Goal: Information Seeking & Learning: Learn about a topic

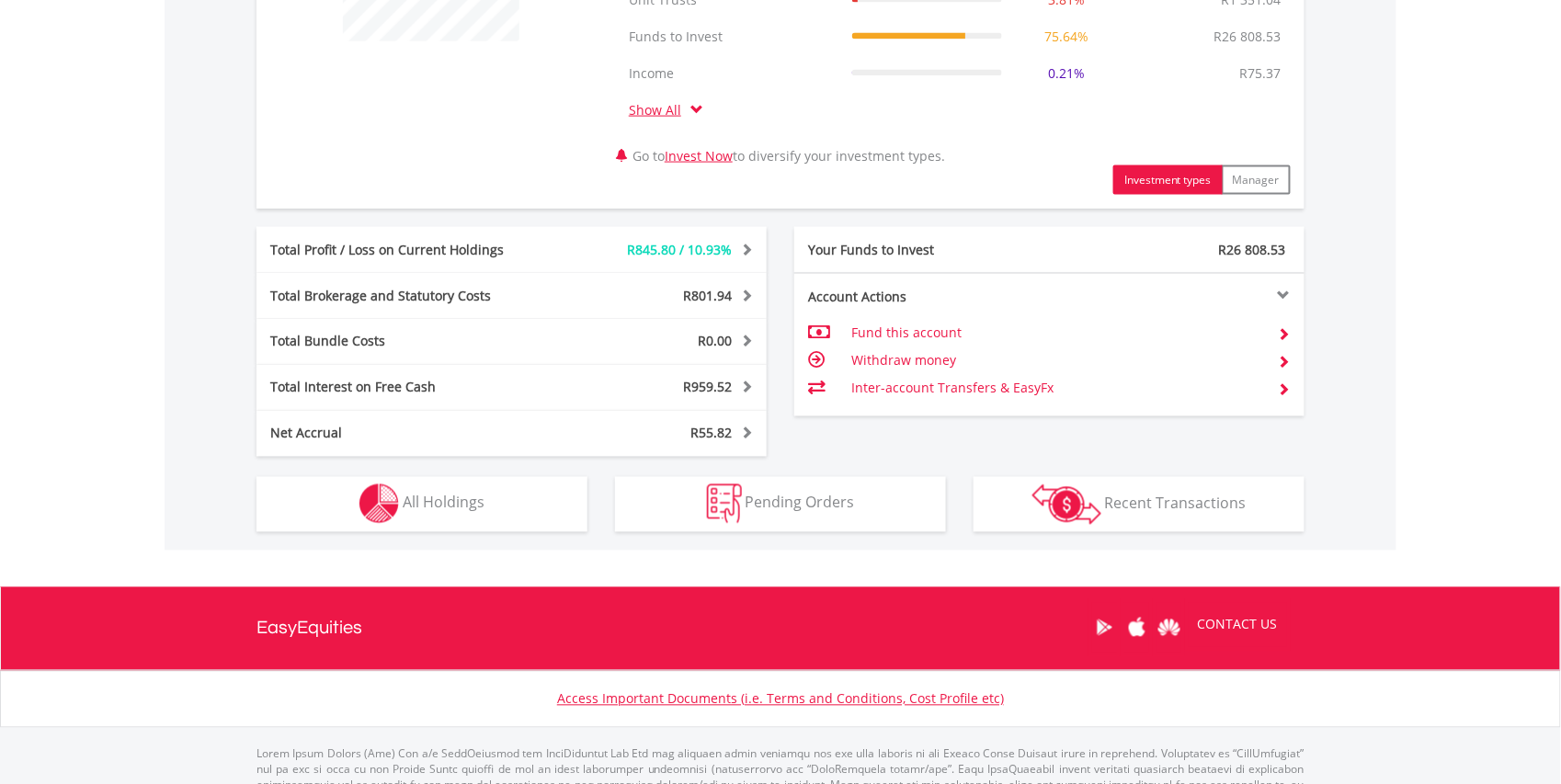
scroll to position [918, 0]
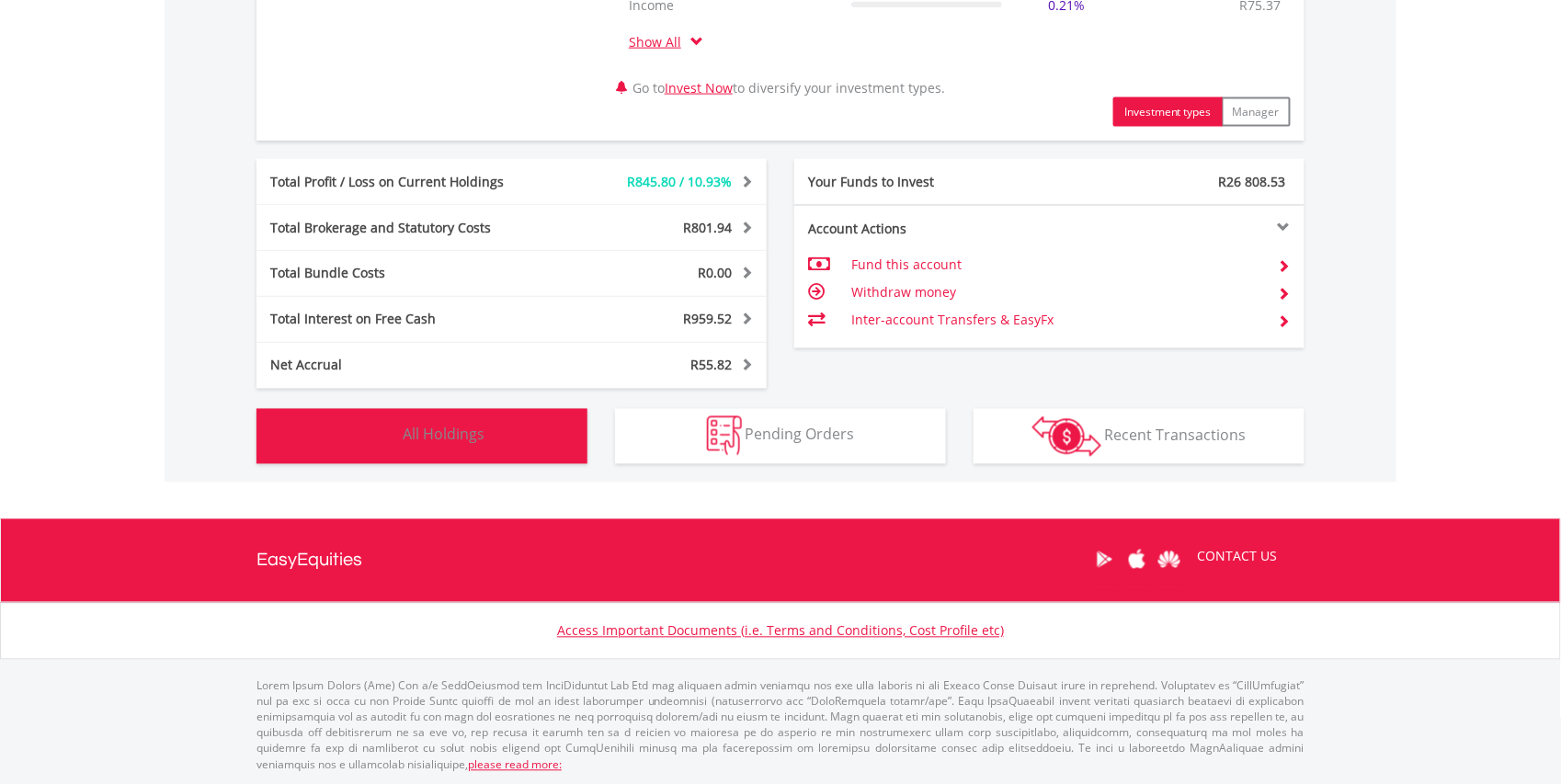
click at [467, 432] on span "All Holdings" at bounding box center [444, 435] width 82 height 20
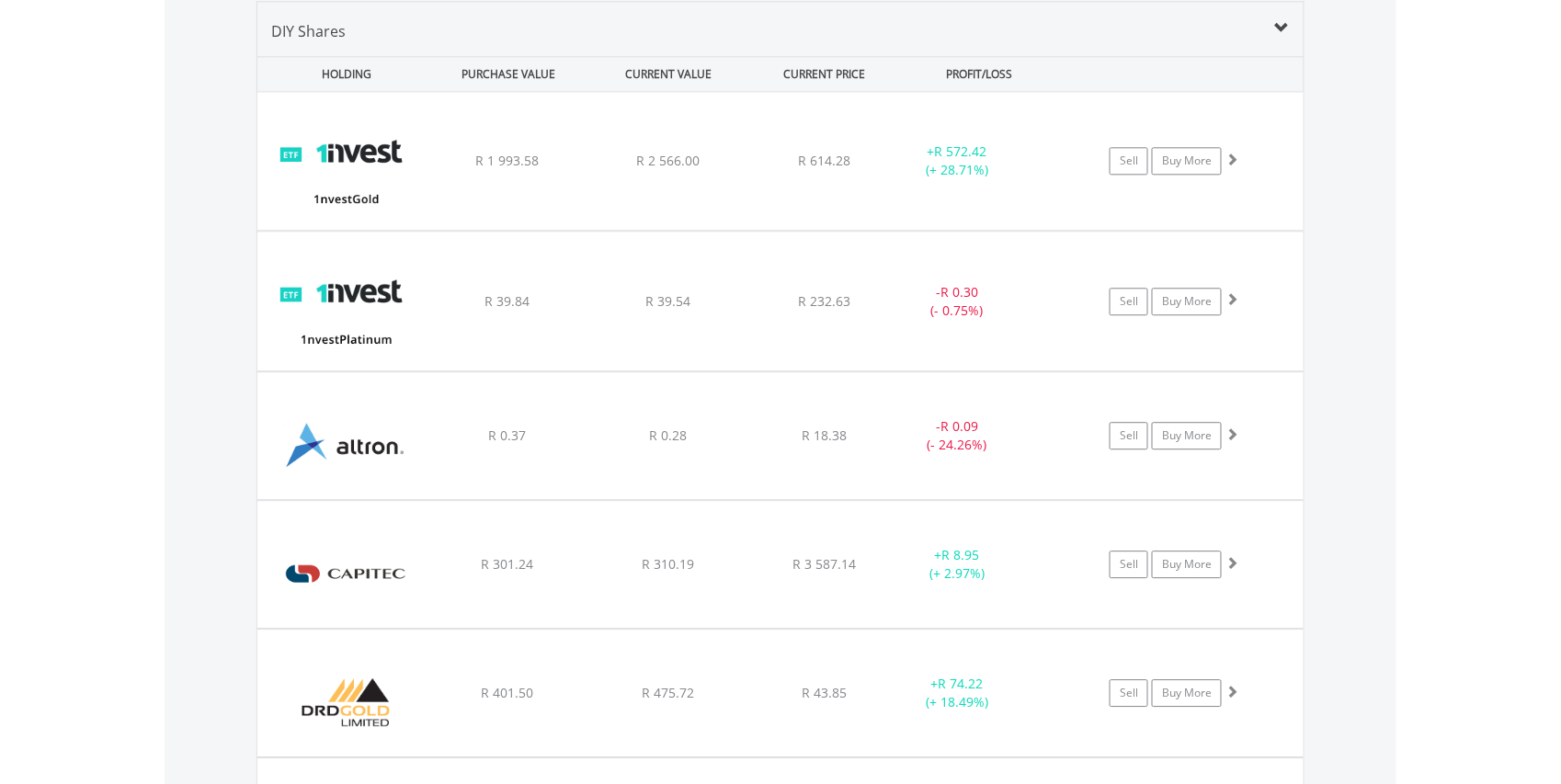
scroll to position [750, 0]
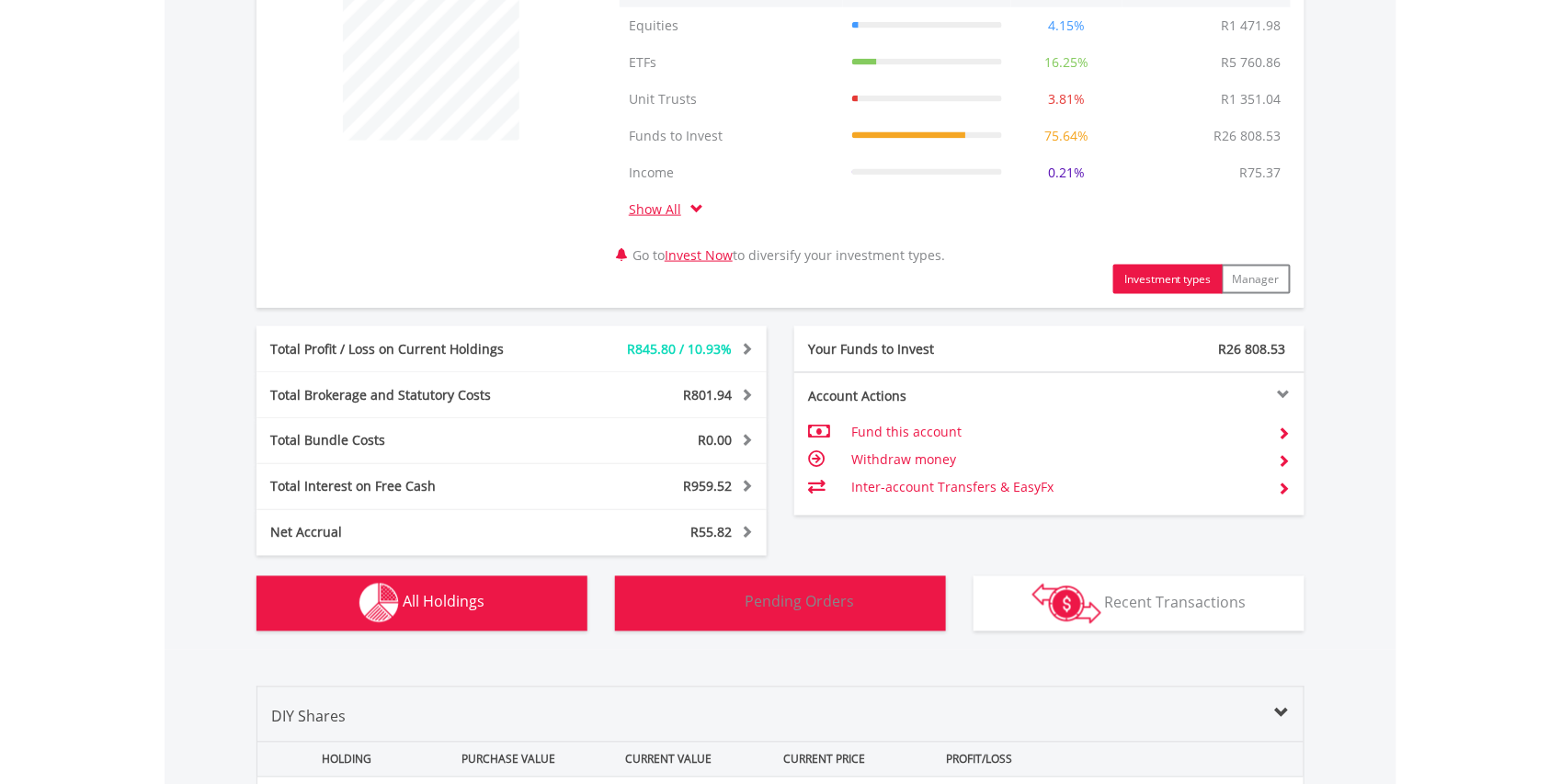
click at [754, 585] on button "Pending Orders Pending Orders" at bounding box center [780, 603] width 331 height 55
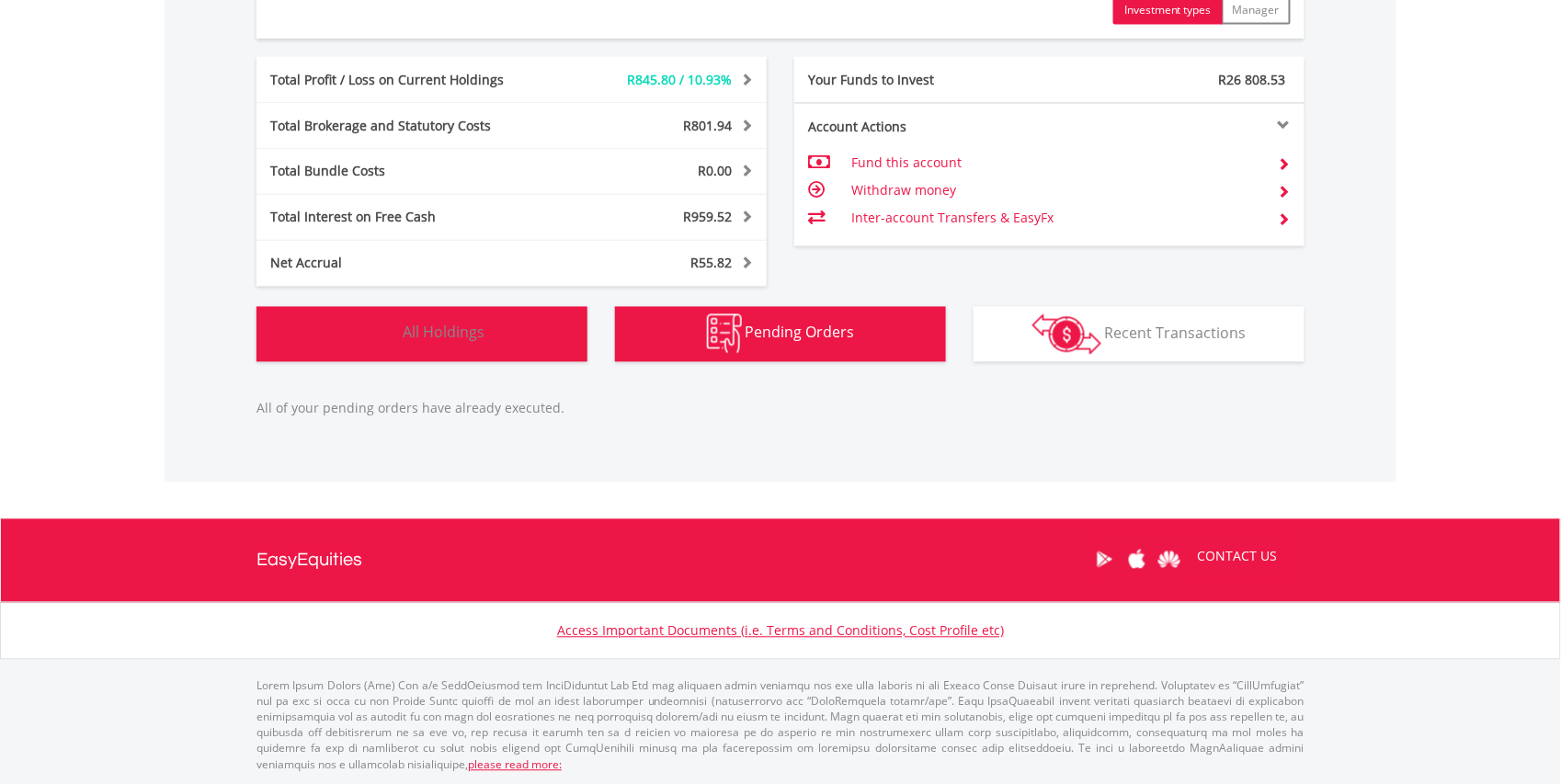
click at [464, 342] on span "All Holdings" at bounding box center [444, 332] width 82 height 20
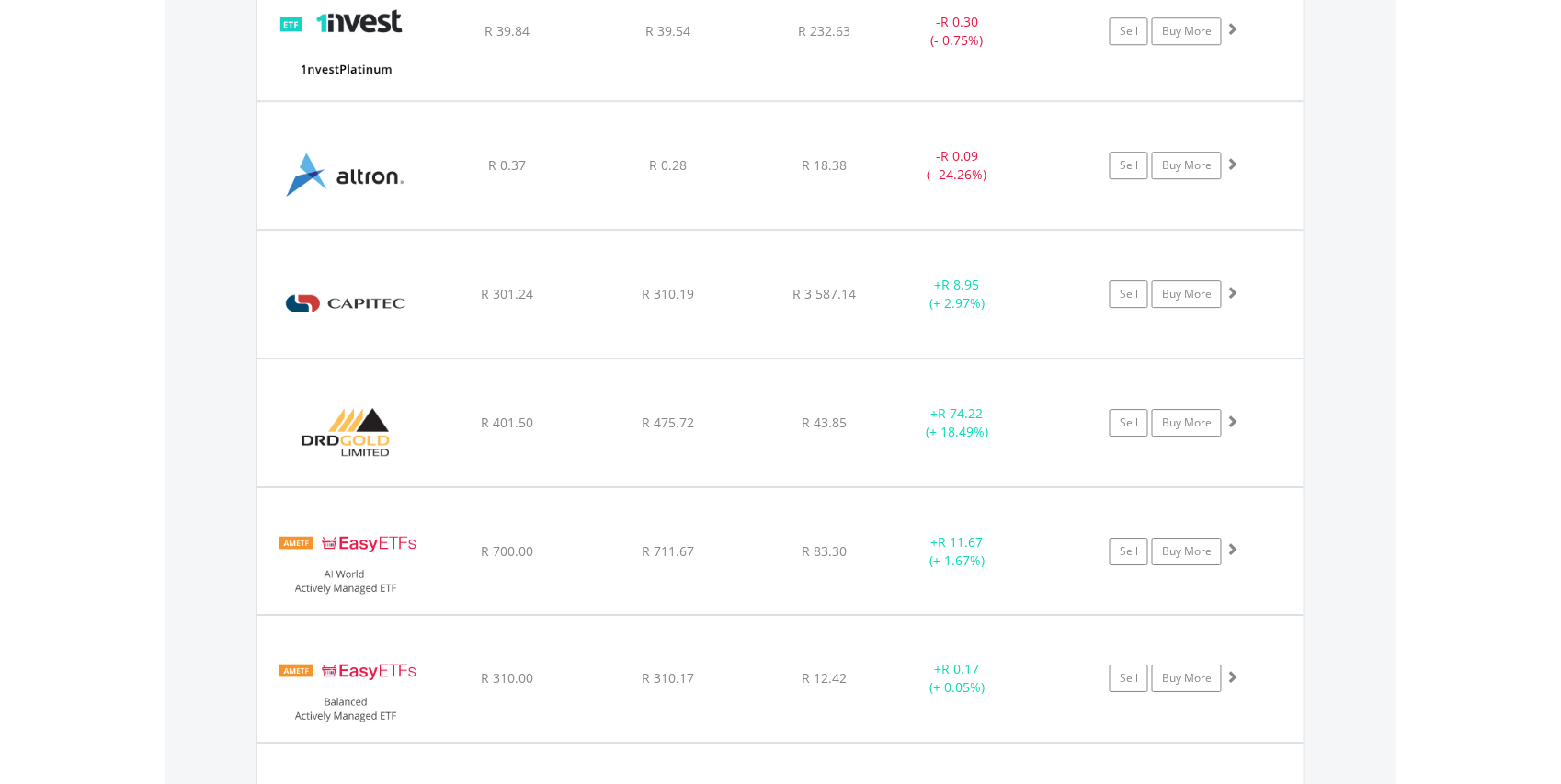
scroll to position [4907, 0]
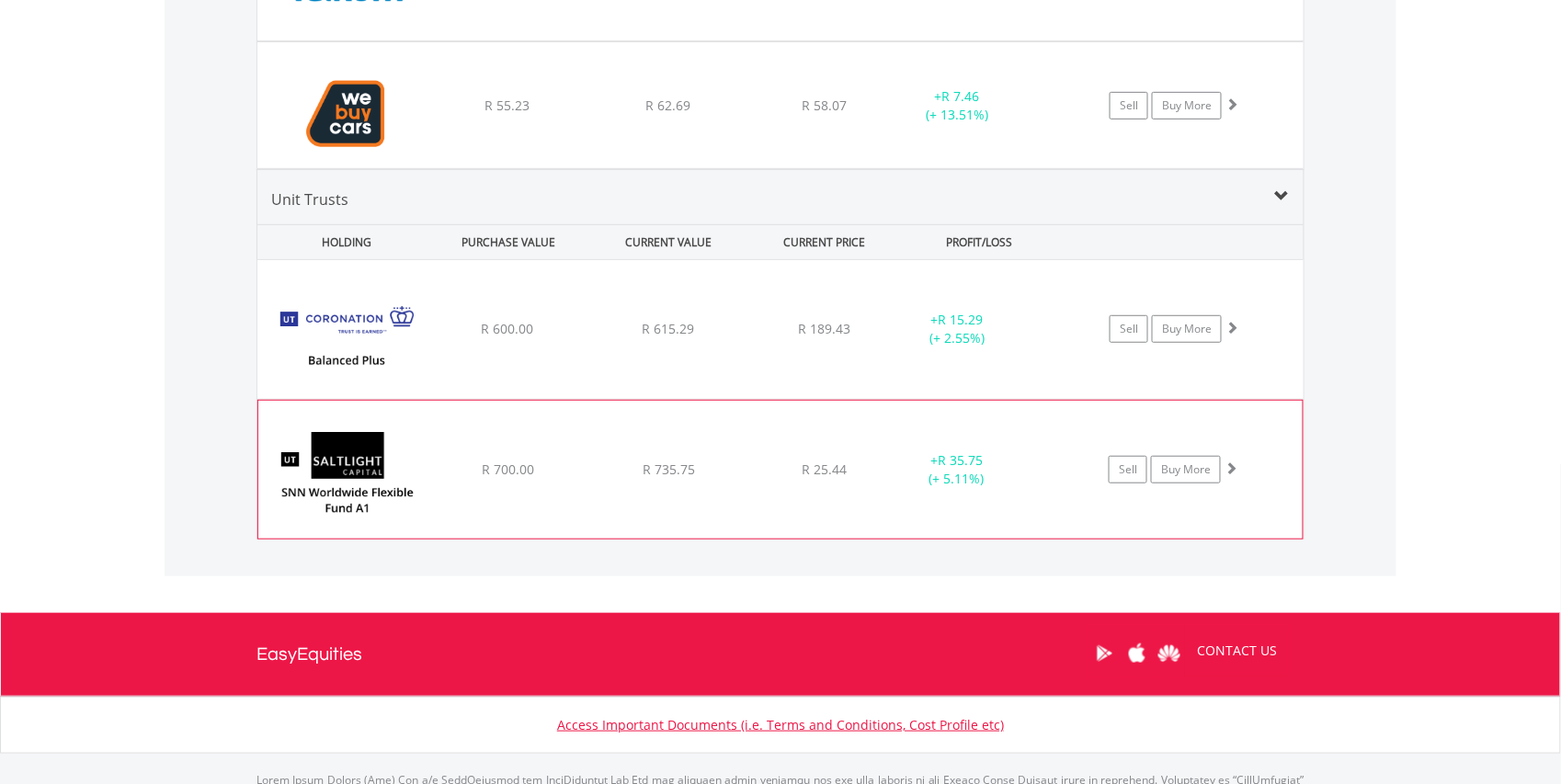
click at [373, 494] on img at bounding box center [346, 479] width 158 height 110
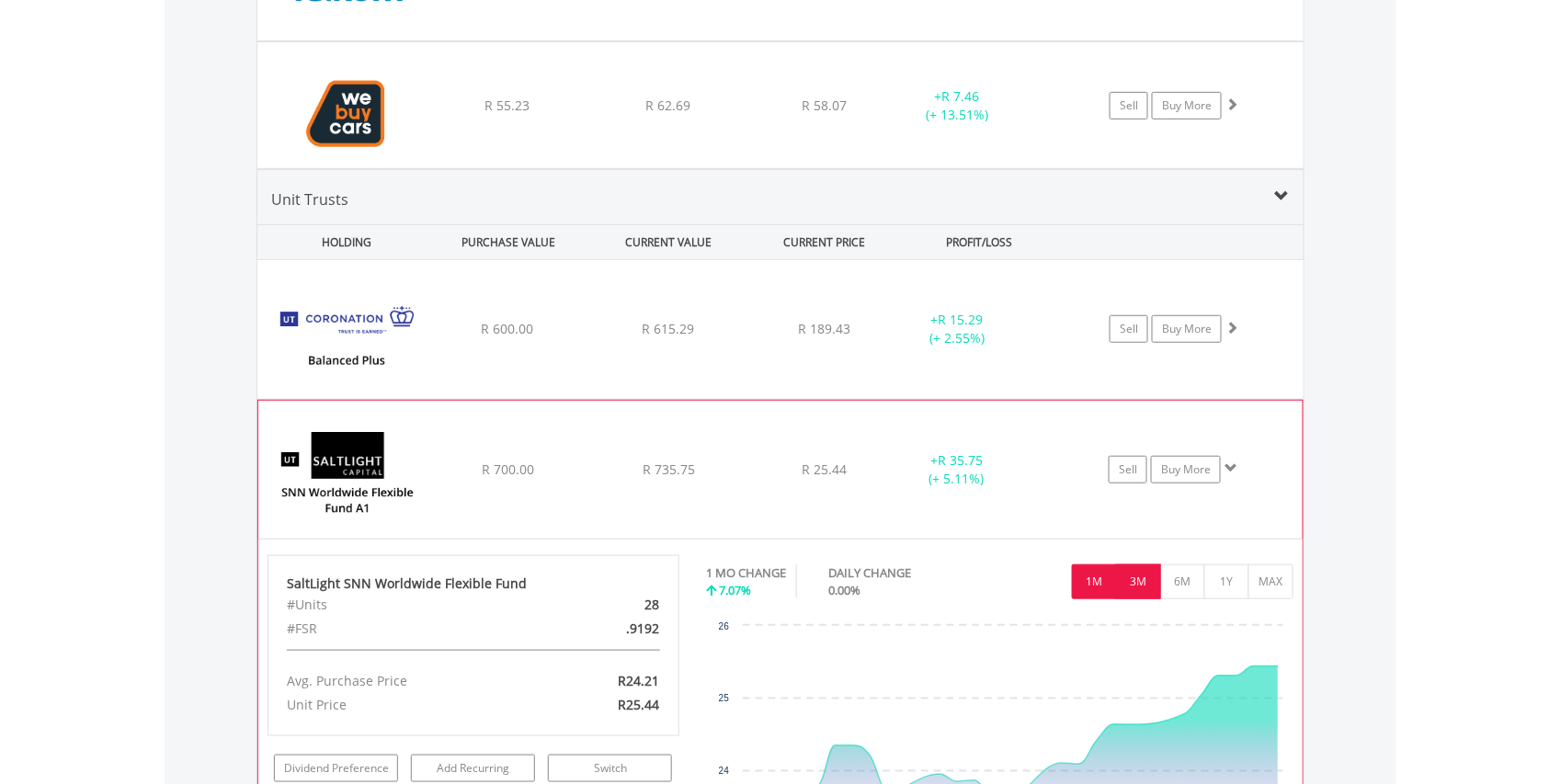
click at [1142, 592] on button "3M" at bounding box center [1139, 582] width 46 height 35
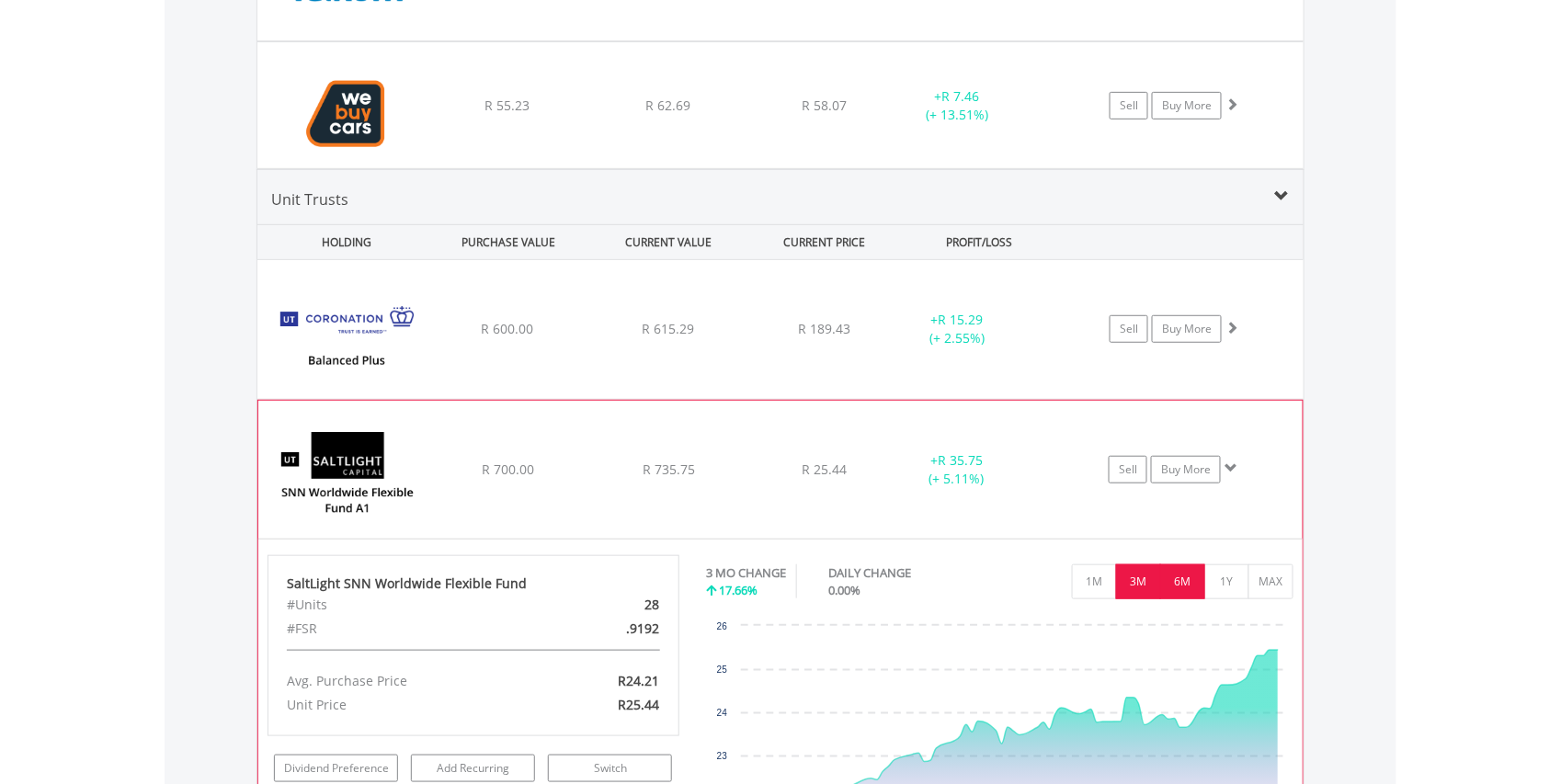
click at [1184, 588] on button "6M" at bounding box center [1182, 582] width 46 height 35
click at [1121, 592] on button "3M" at bounding box center [1139, 582] width 46 height 35
click at [1221, 597] on button "1Y" at bounding box center [1227, 582] width 46 height 35
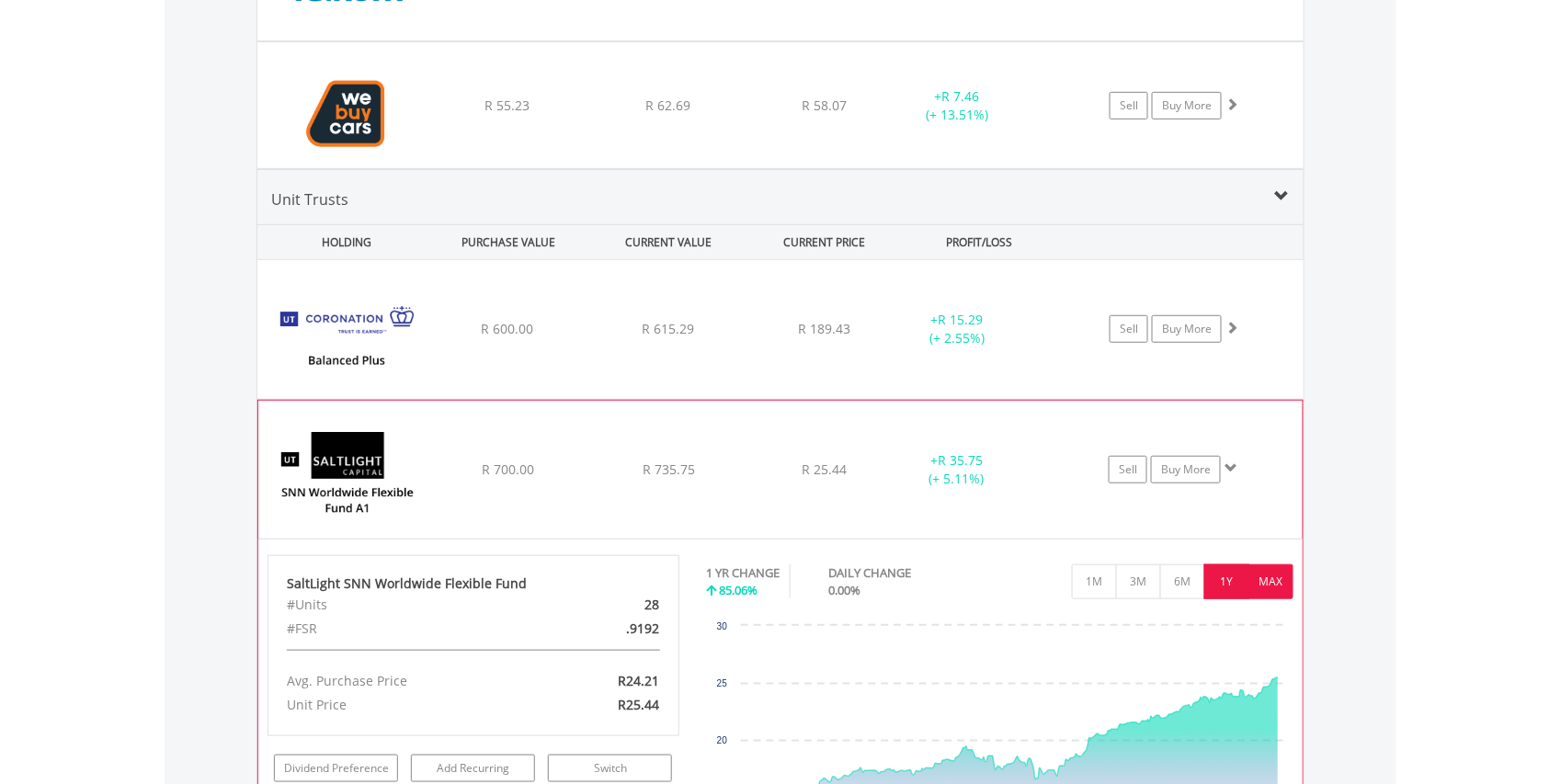
click at [1274, 590] on button "MAX" at bounding box center [1270, 582] width 46 height 35
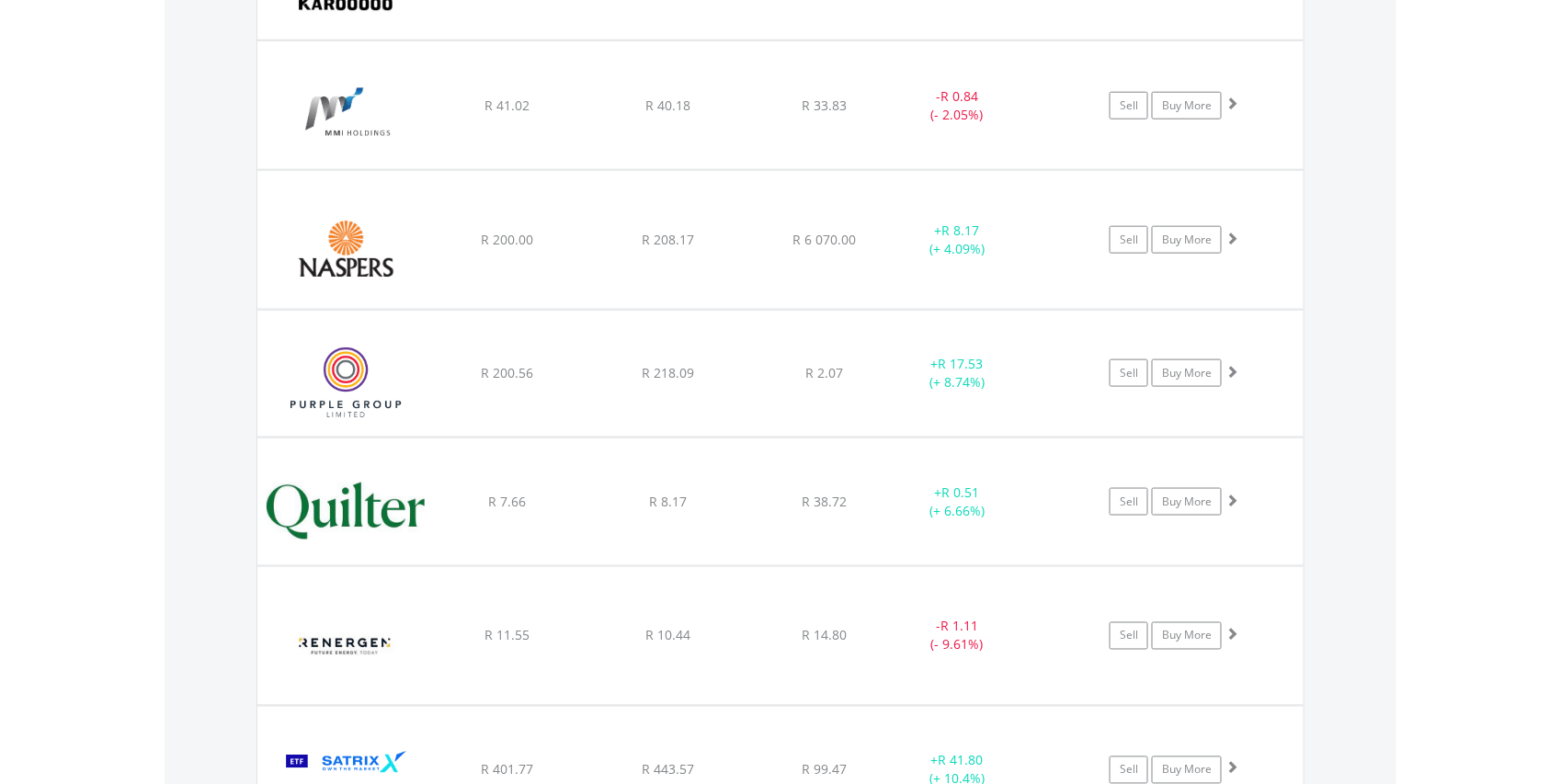
scroll to position [2849, 0]
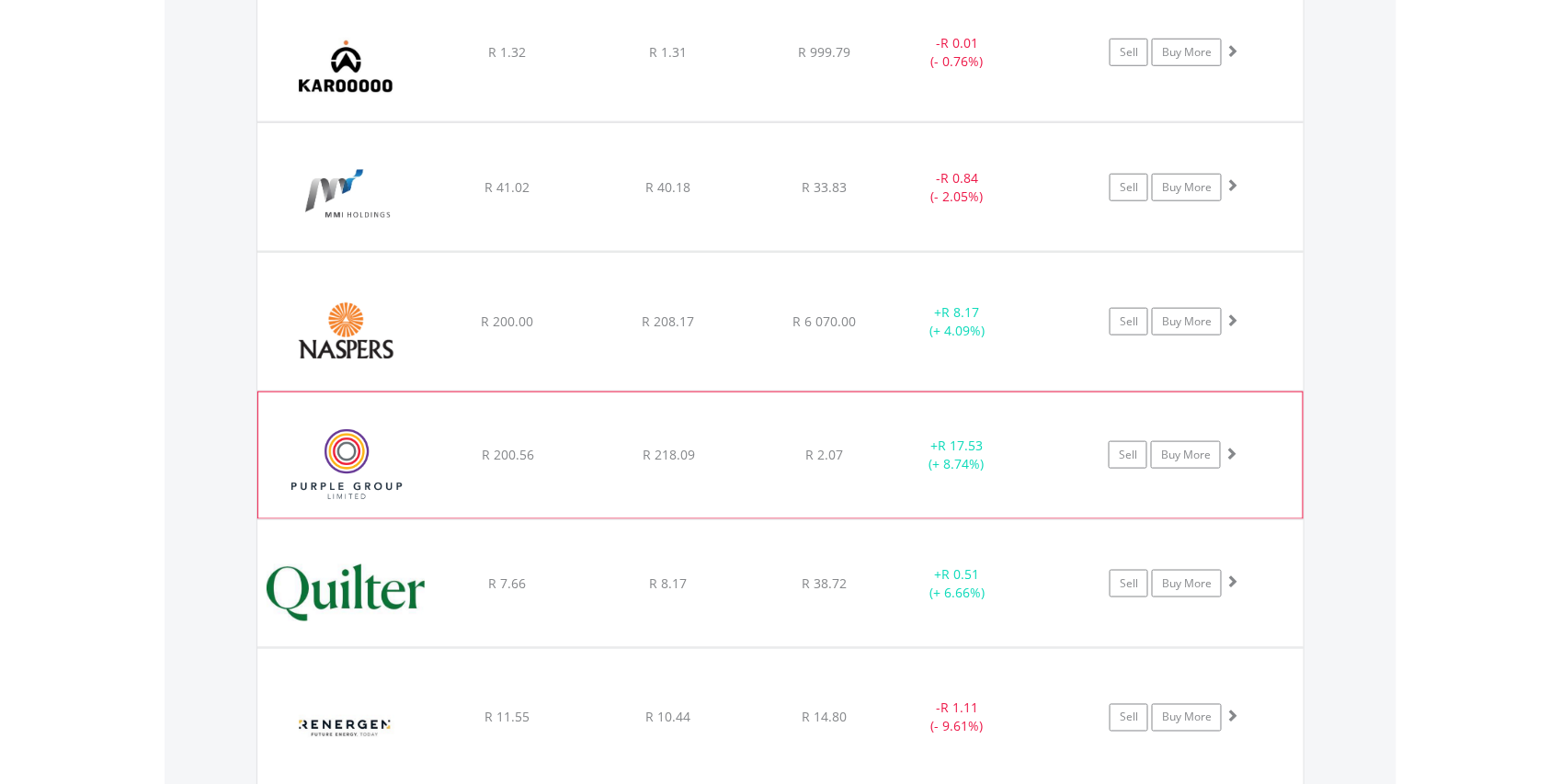
click at [357, 457] on img at bounding box center [346, 464] width 158 height 98
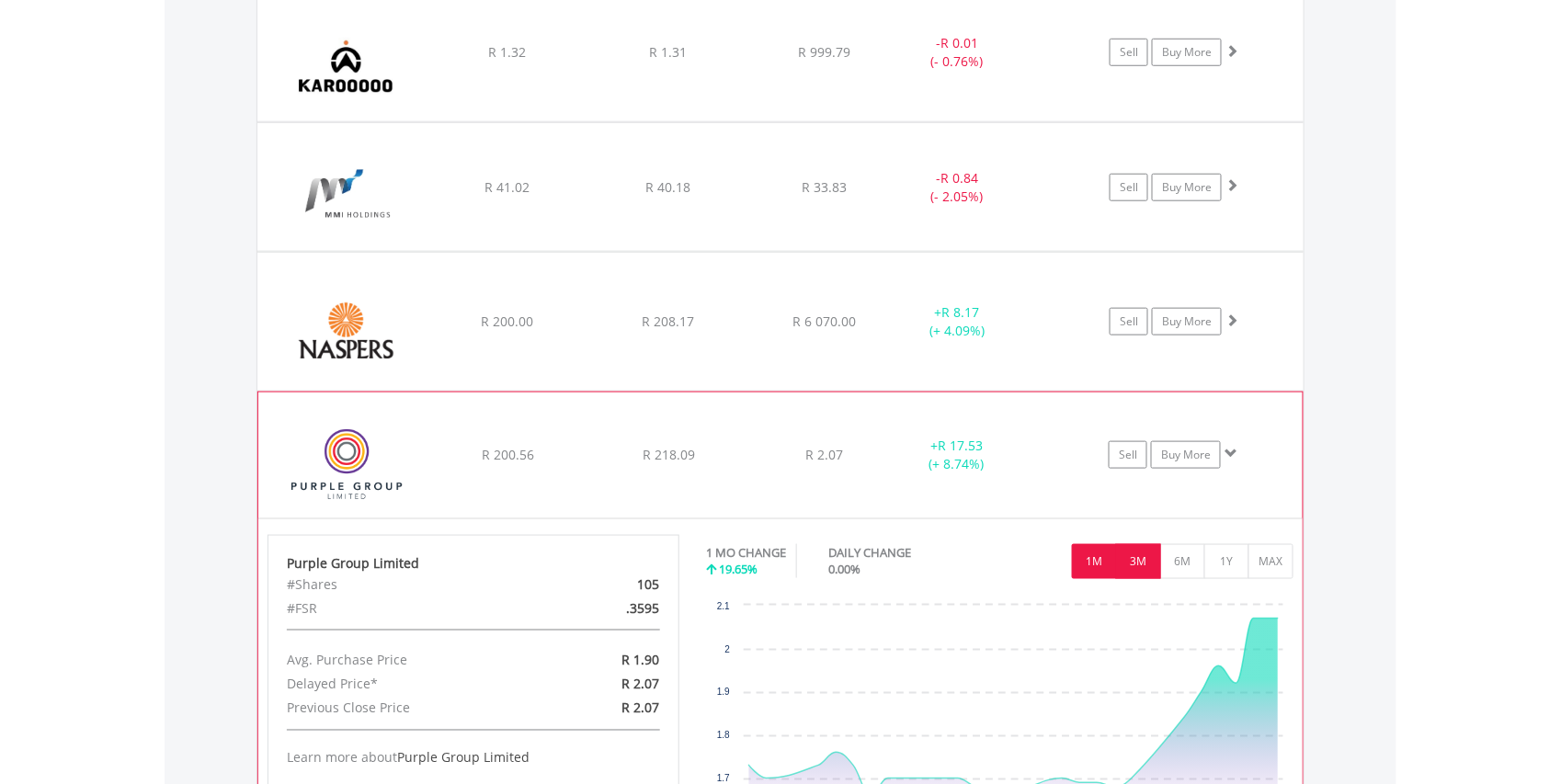
click at [1138, 567] on button "3M" at bounding box center [1139, 561] width 46 height 35
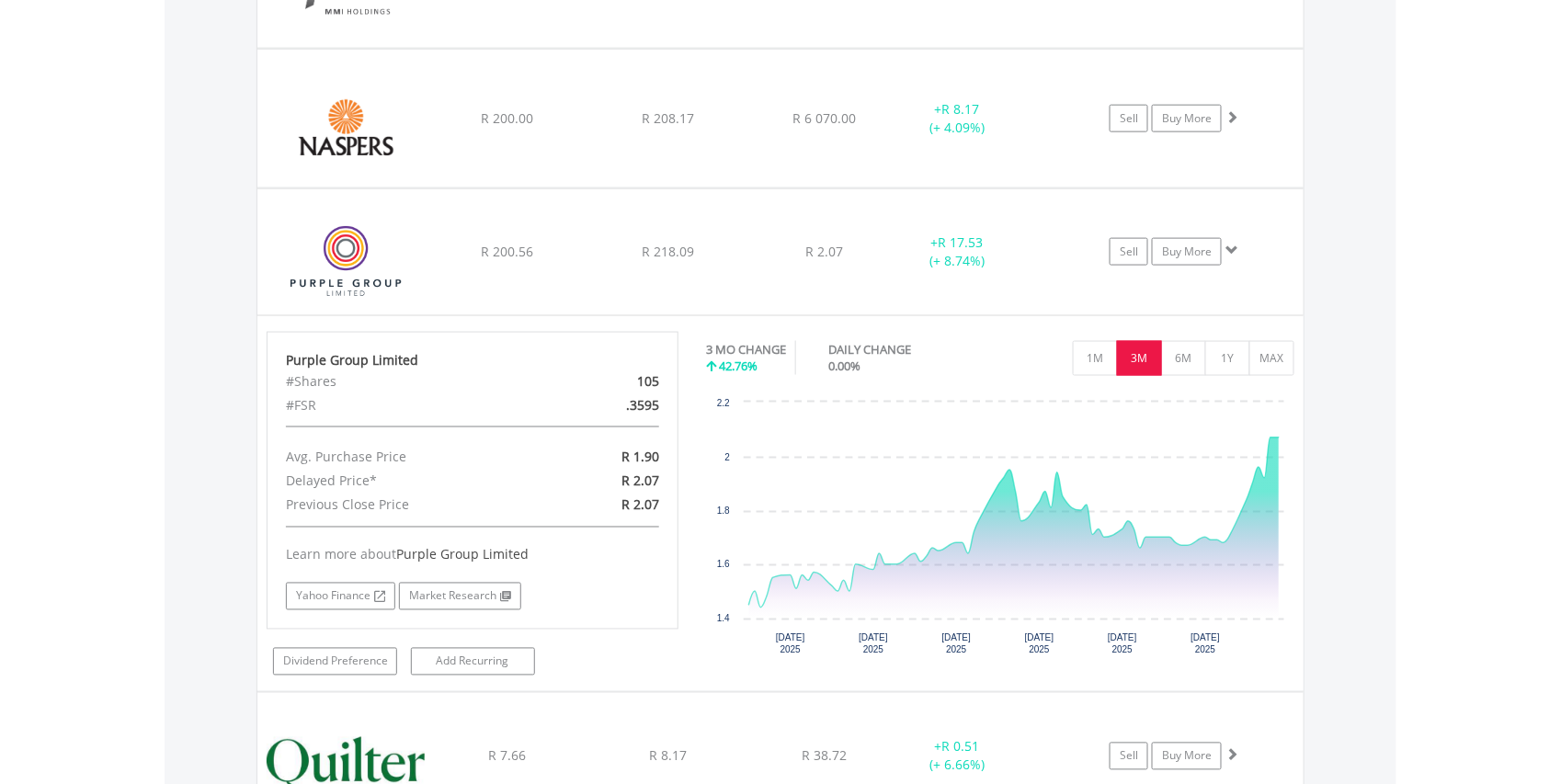
scroll to position [3062, 0]
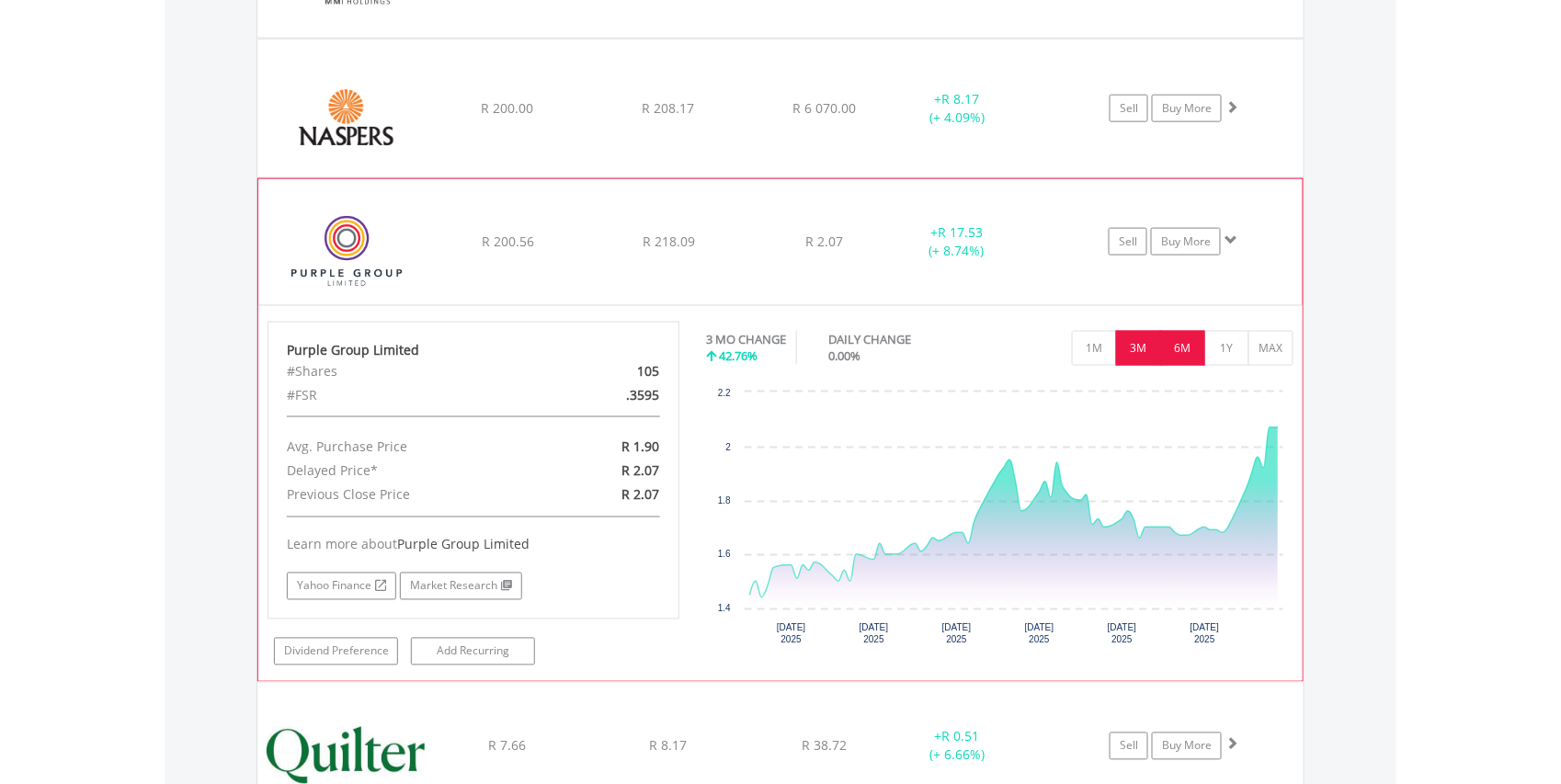
click at [1180, 360] on button "6M" at bounding box center [1182, 348] width 46 height 35
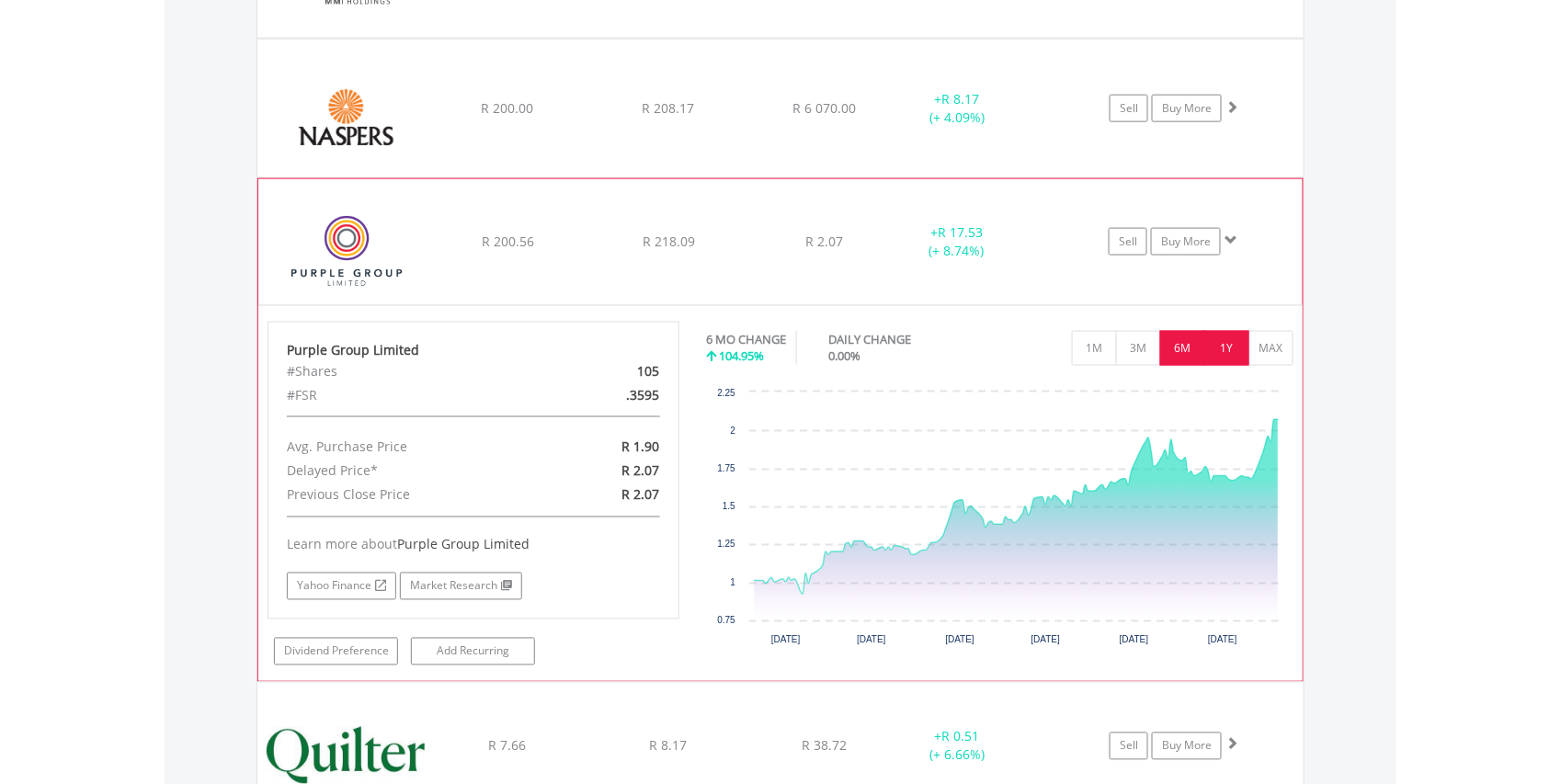
click at [1217, 350] on button "1Y" at bounding box center [1227, 348] width 46 height 35
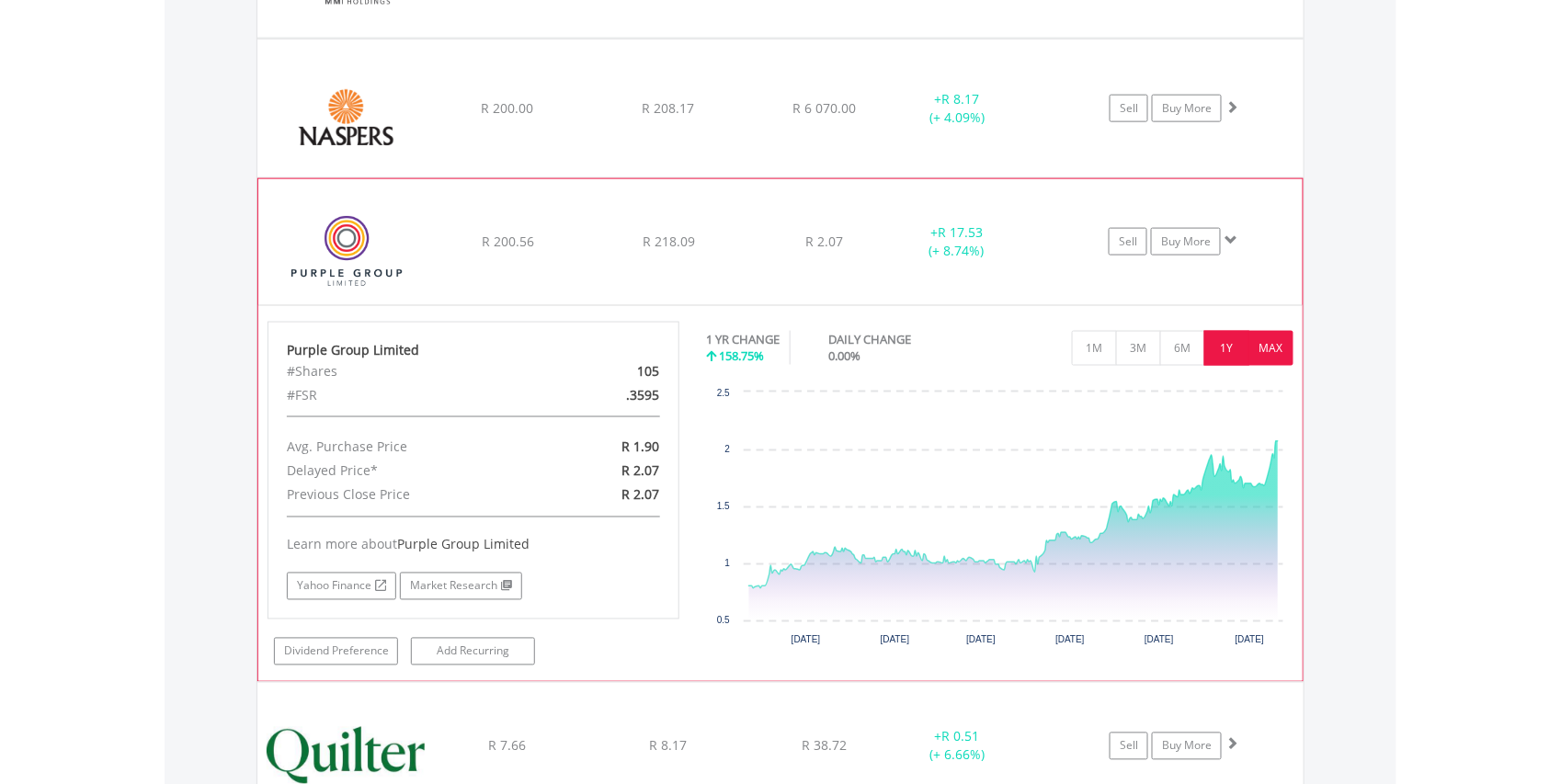
click at [1264, 356] on button "MAX" at bounding box center [1270, 348] width 46 height 35
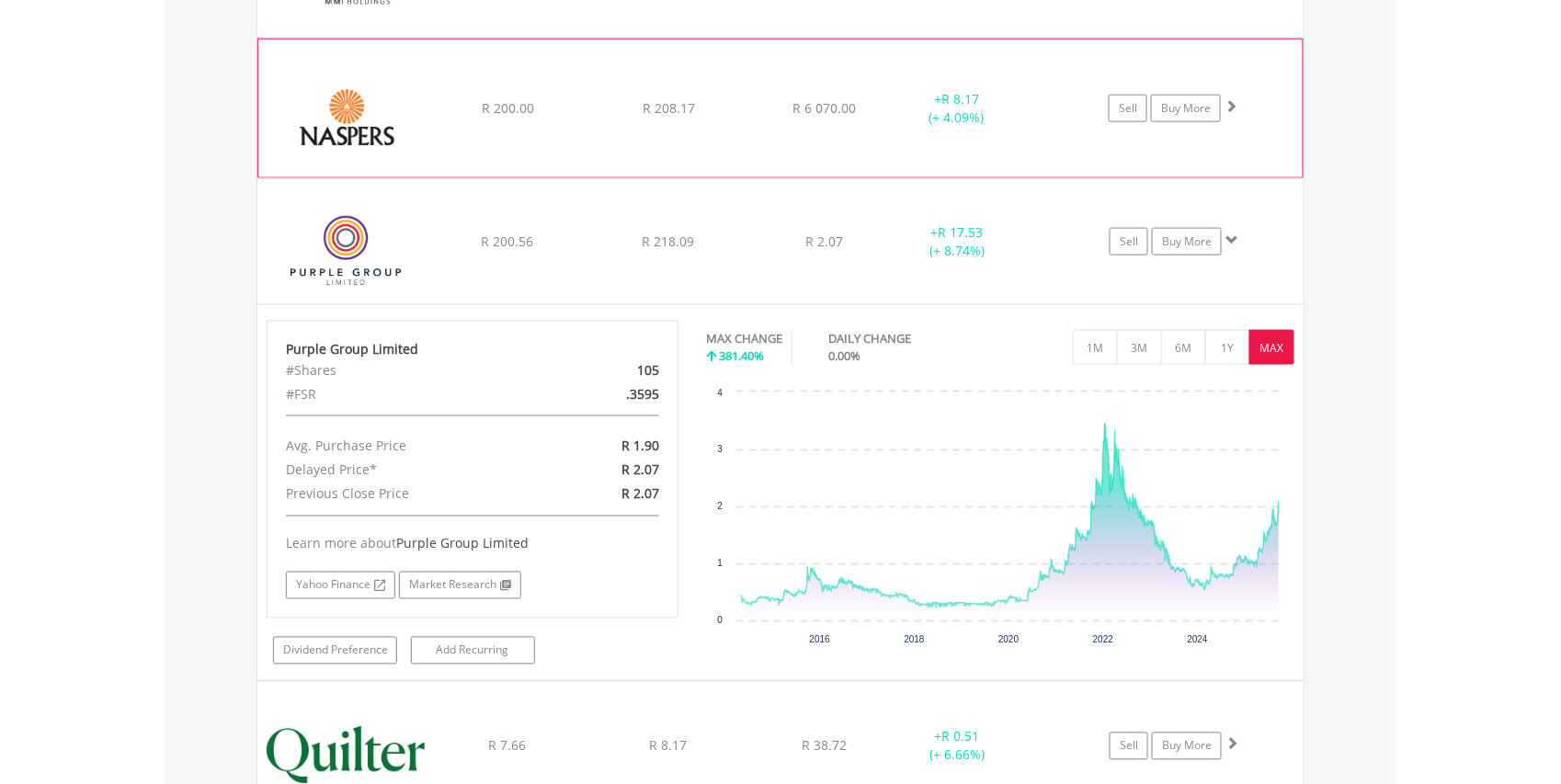
click at [352, 112] on img at bounding box center [346, 118] width 158 height 110
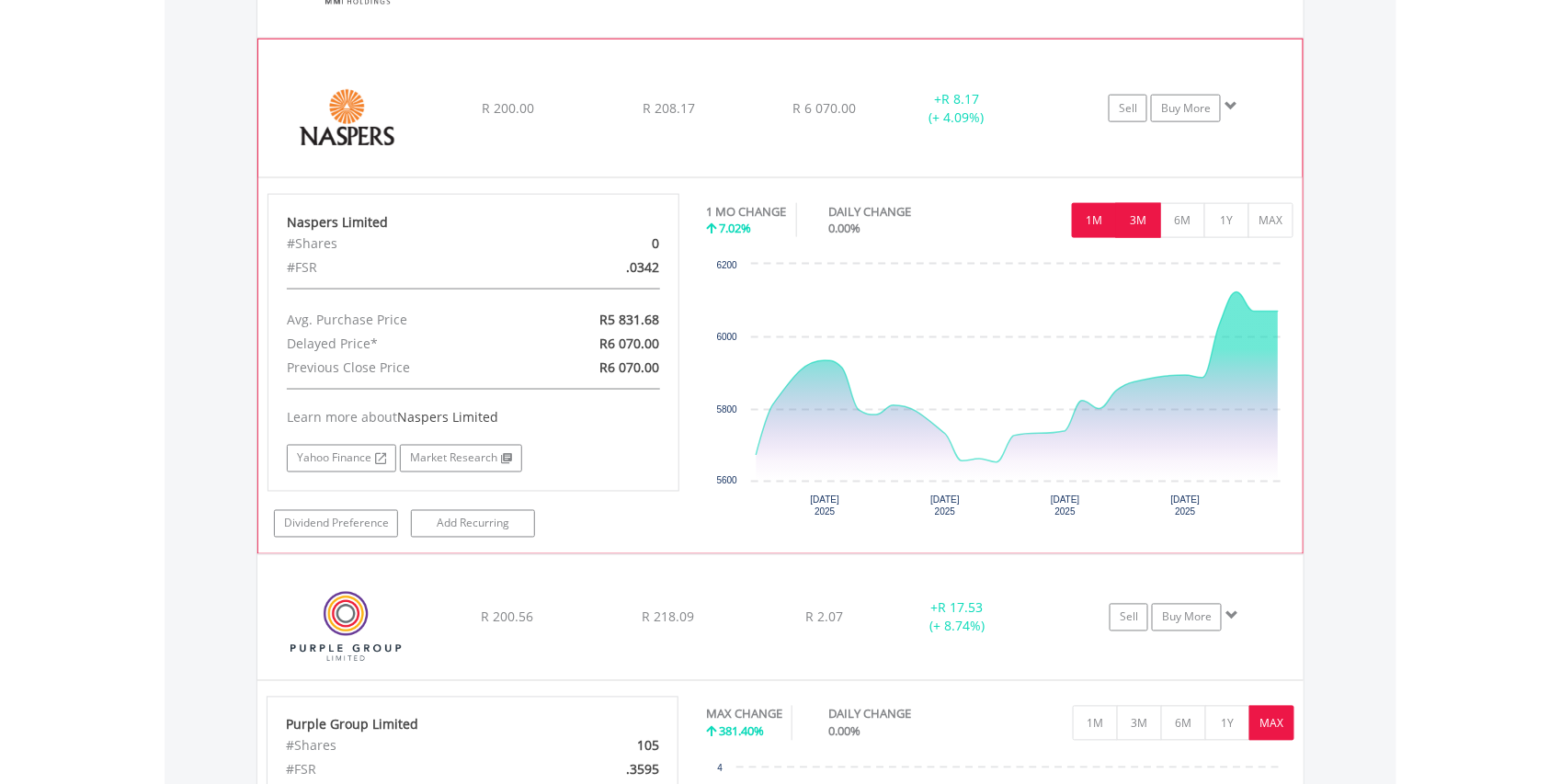
click at [1135, 217] on button "3M" at bounding box center [1139, 221] width 46 height 35
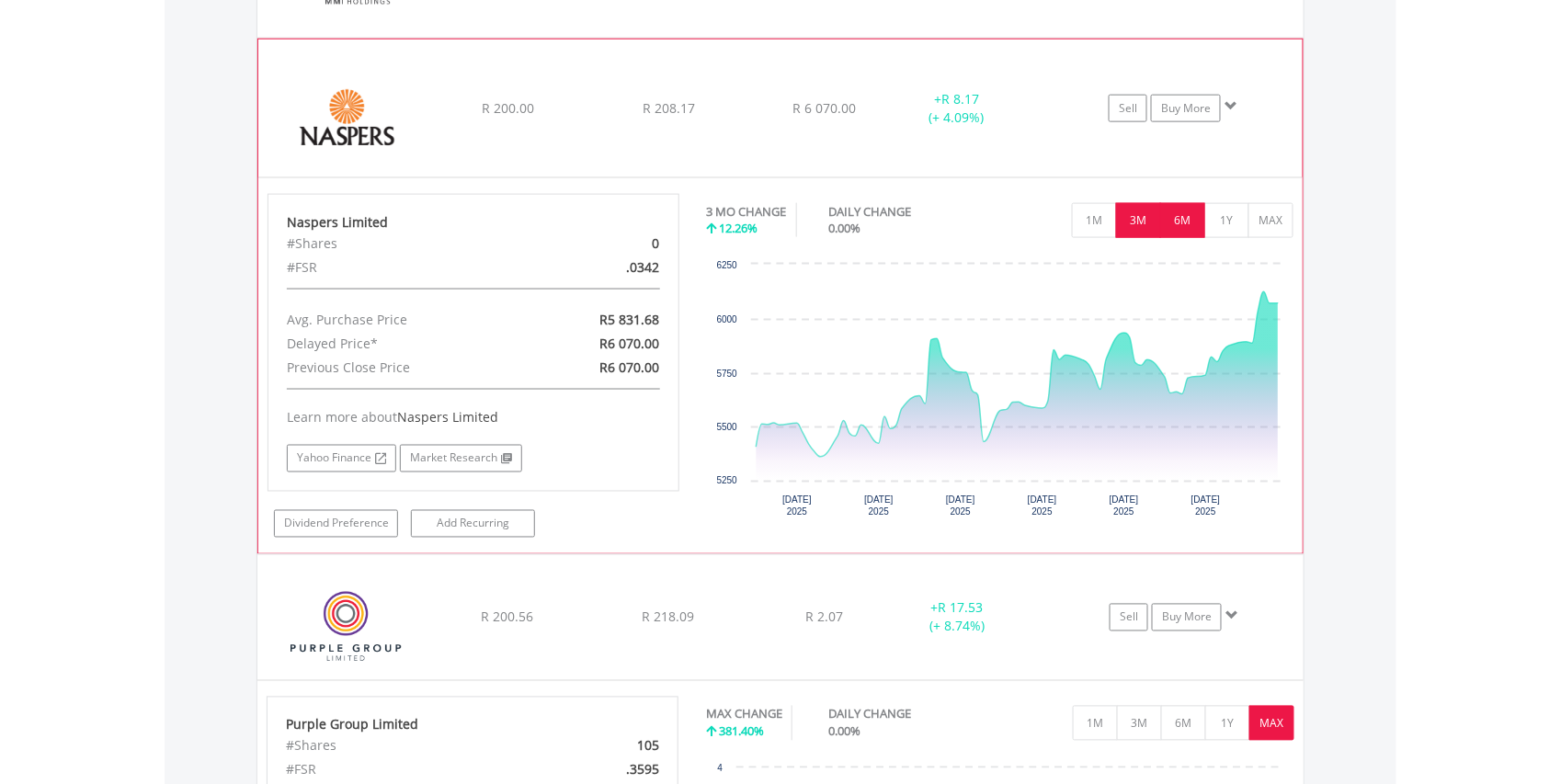
click at [1178, 221] on button "6M" at bounding box center [1182, 221] width 46 height 35
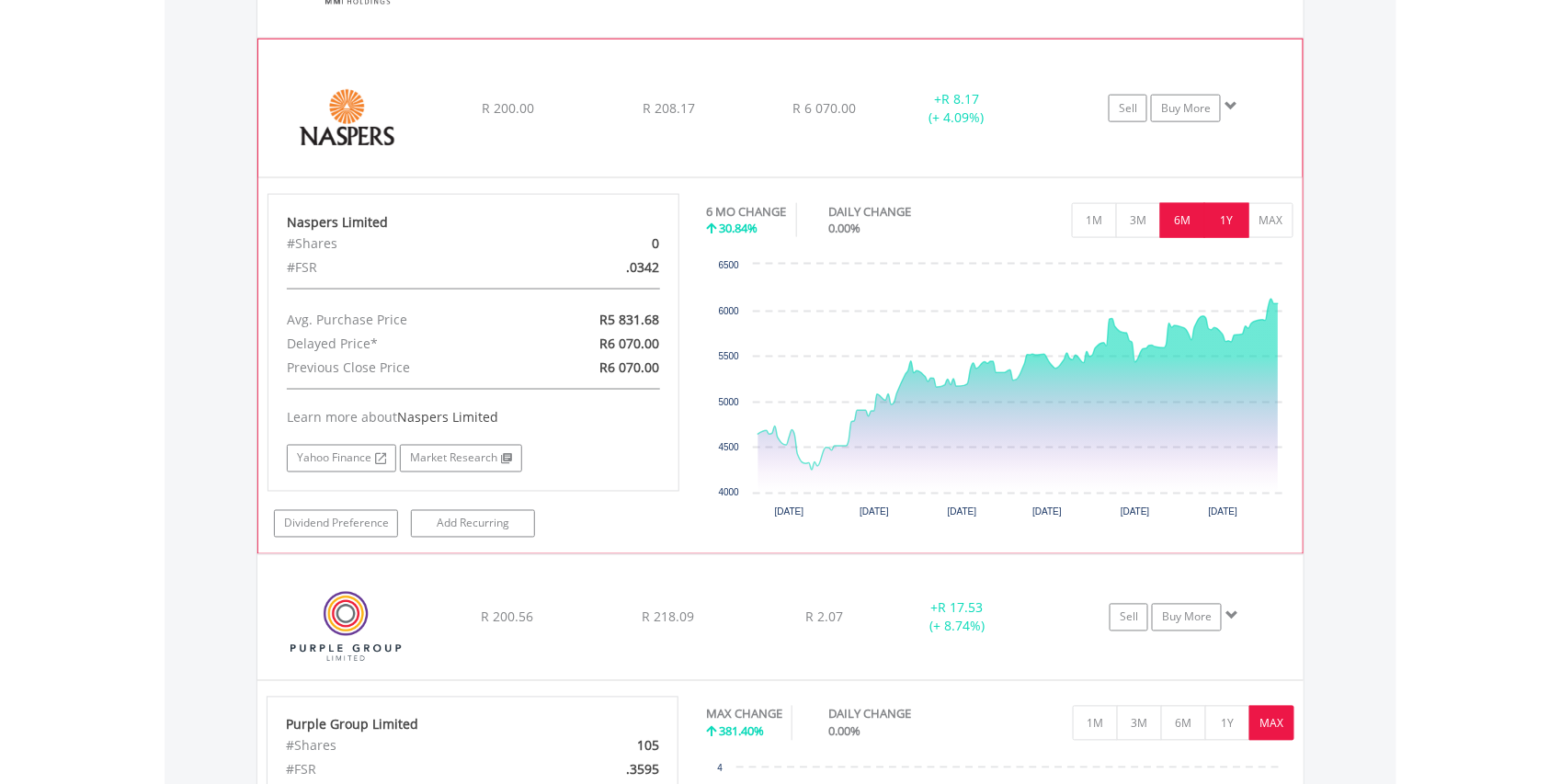
click at [1230, 215] on button "1Y" at bounding box center [1227, 221] width 46 height 35
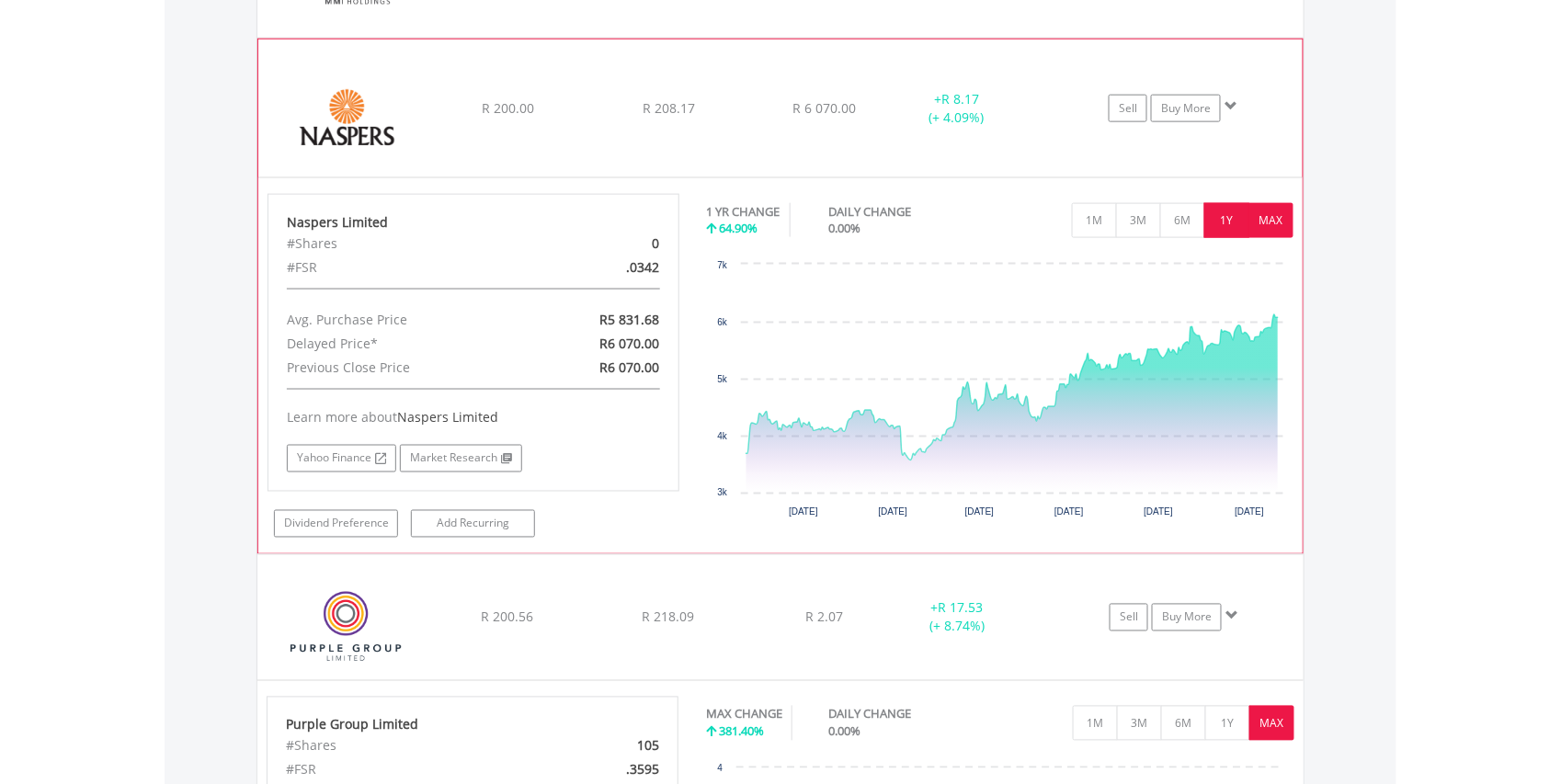
click at [1278, 221] on button "MAX" at bounding box center [1270, 221] width 46 height 35
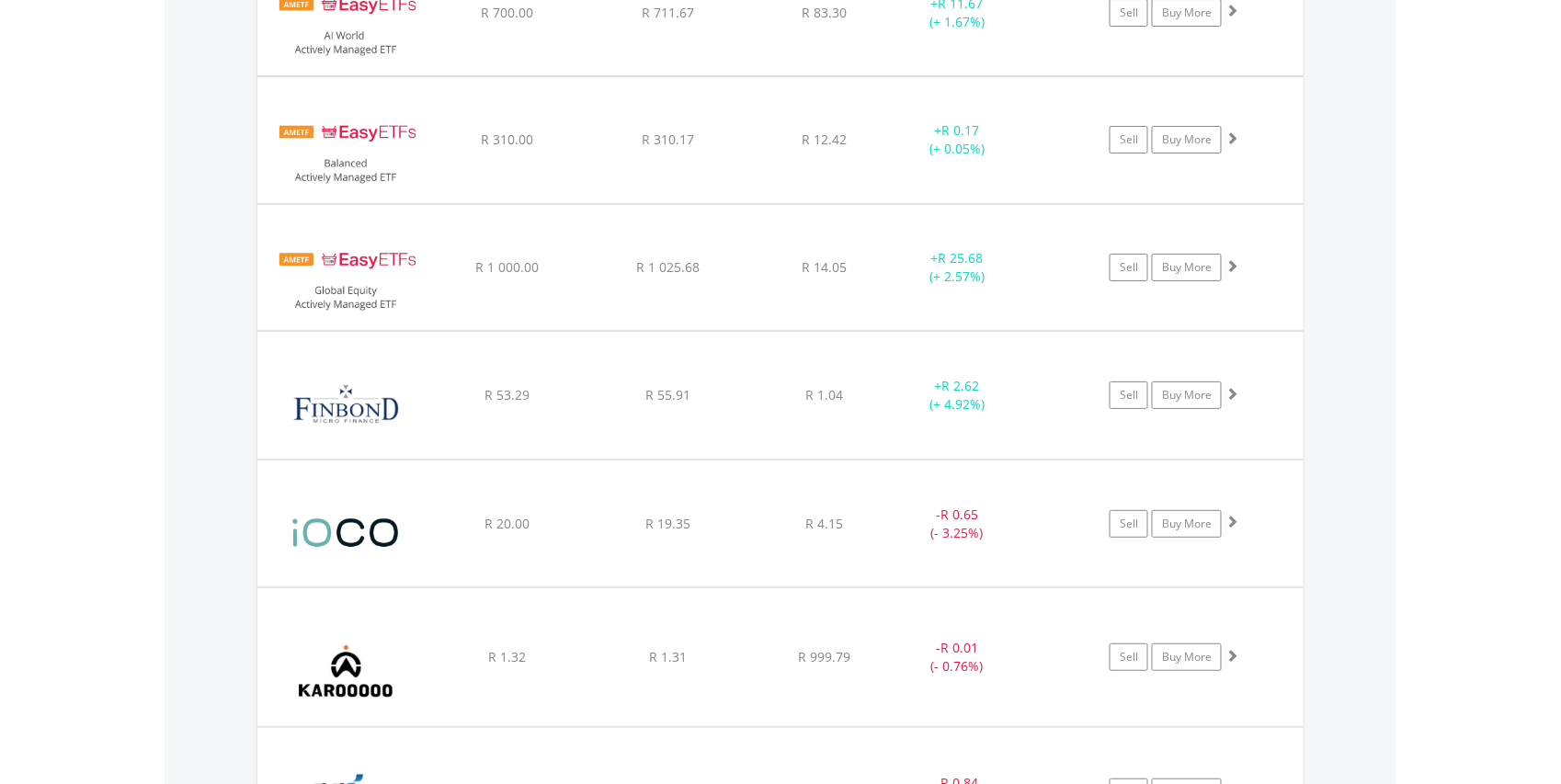
scroll to position [2178, 0]
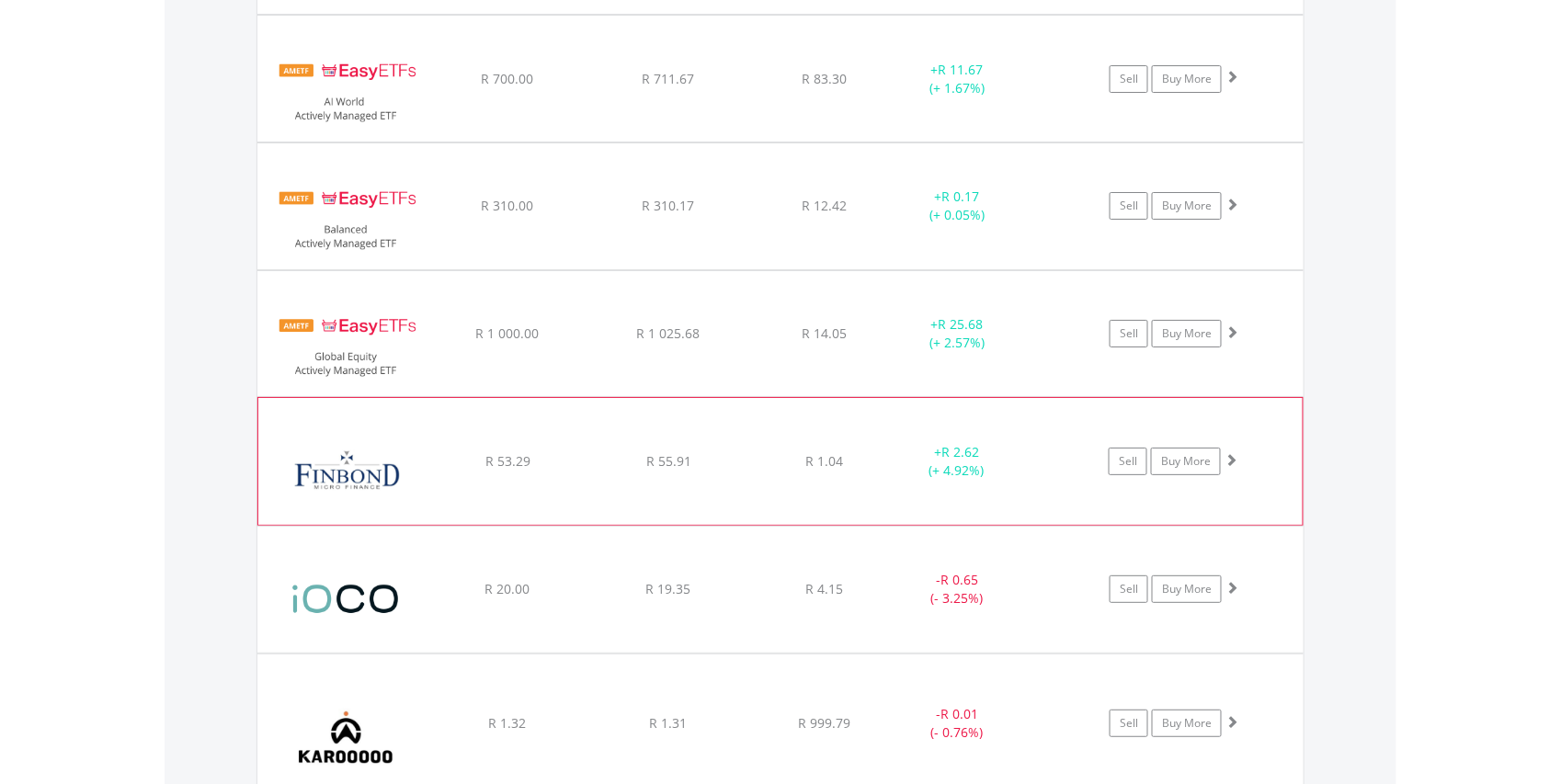
click at [381, 465] on img at bounding box center [346, 470] width 158 height 100
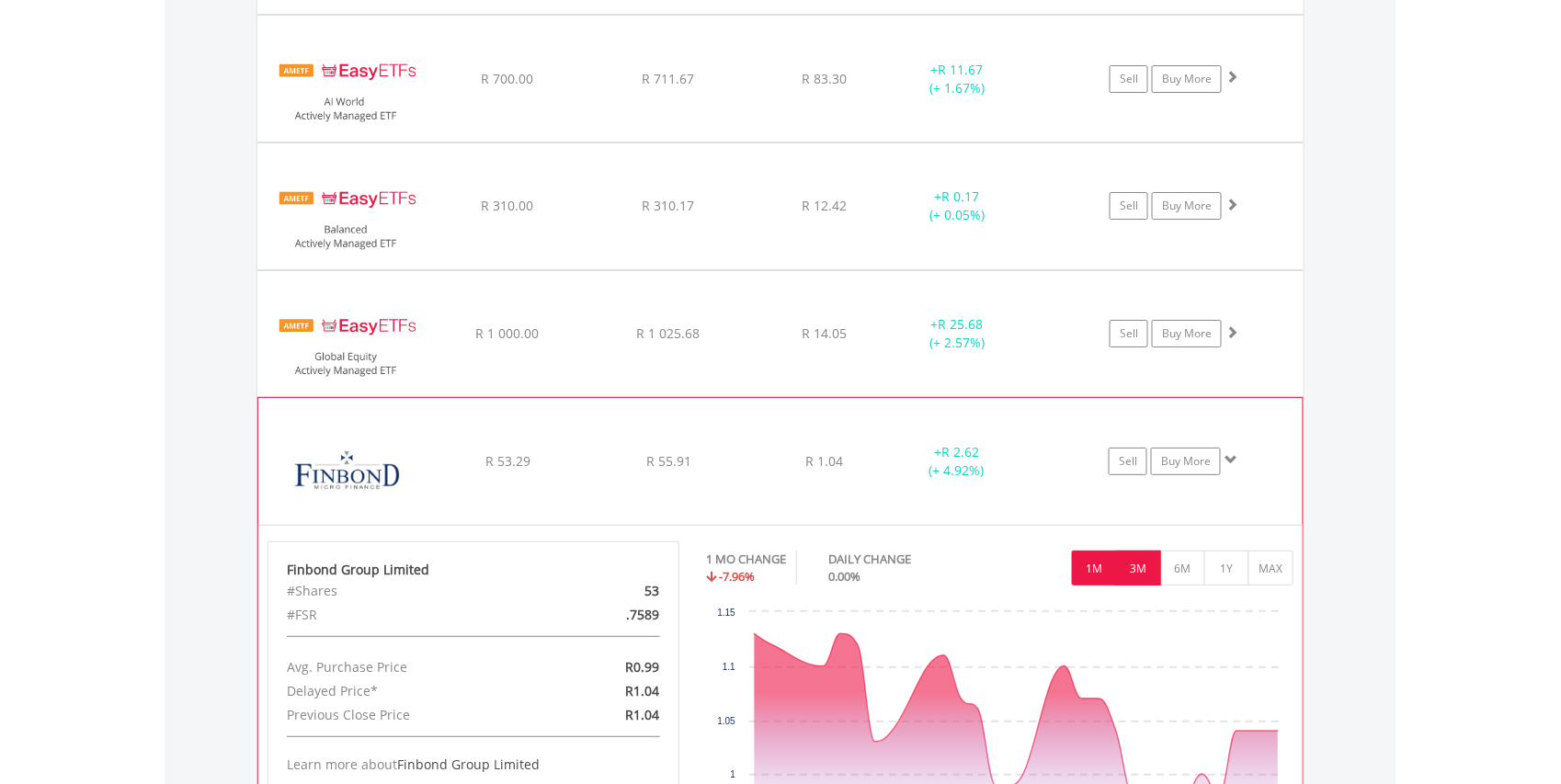
click at [1138, 560] on button "3M" at bounding box center [1139, 568] width 46 height 35
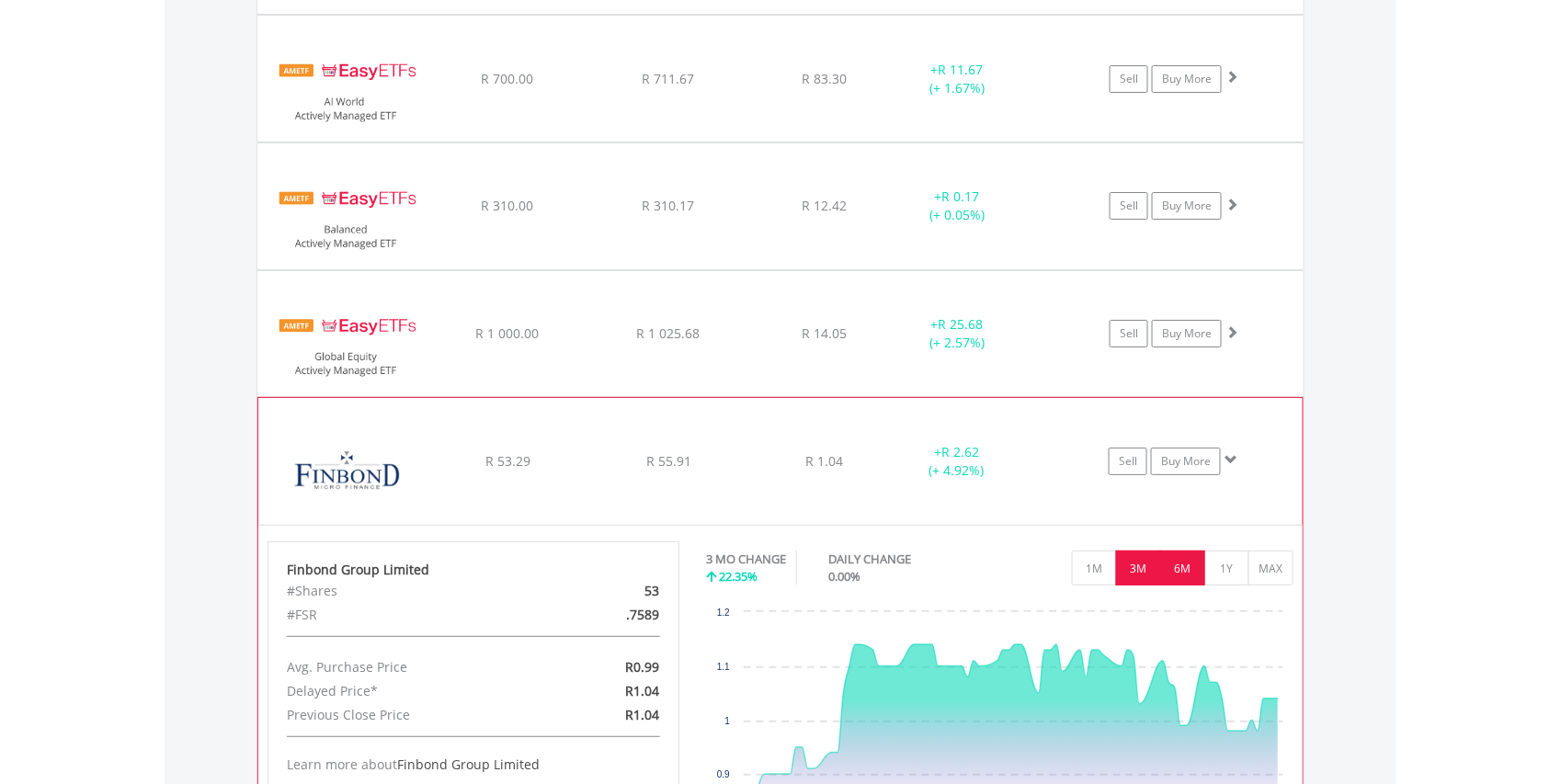
click at [1184, 568] on button "6M" at bounding box center [1182, 568] width 46 height 35
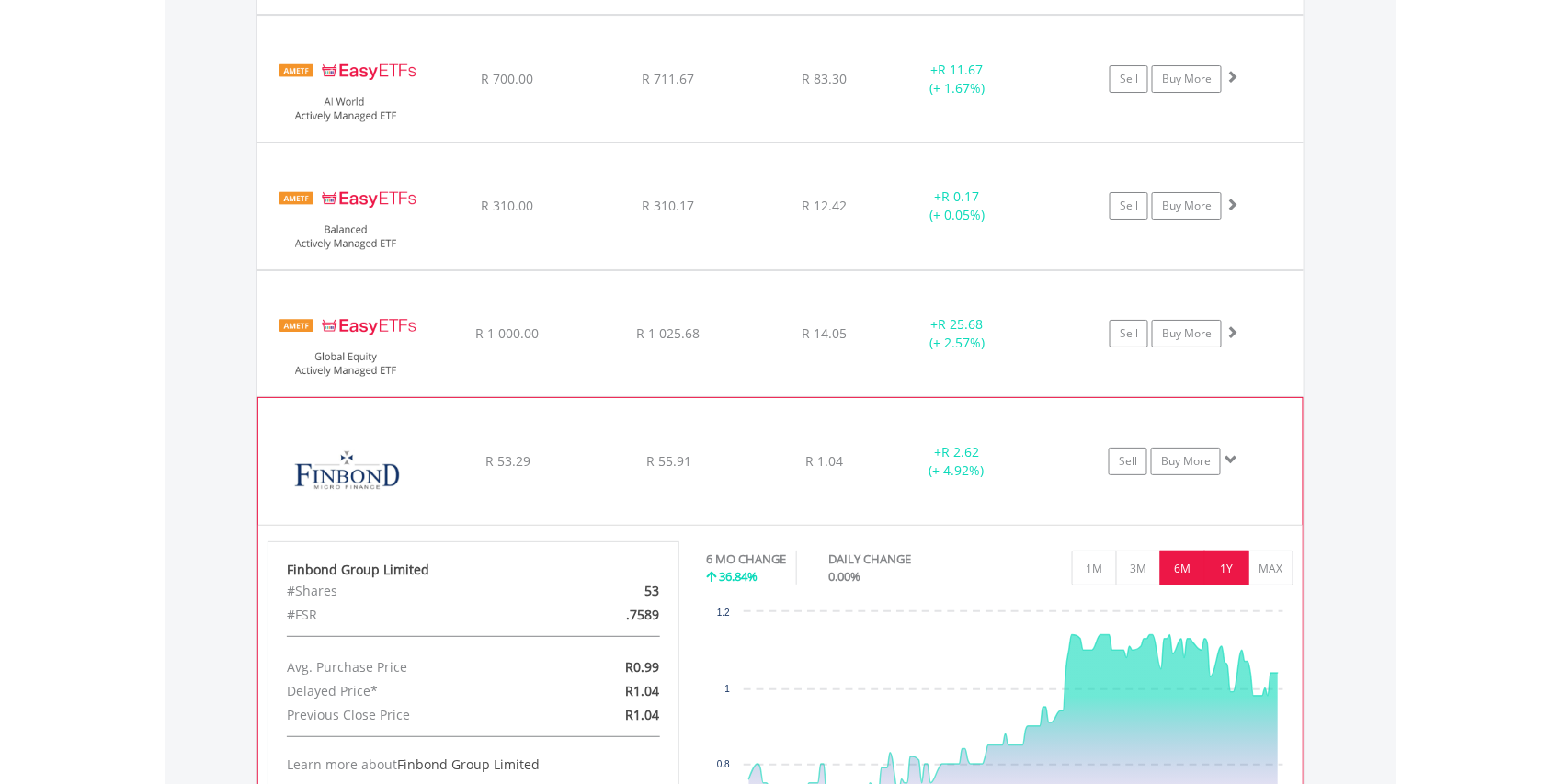
click at [1222, 574] on button "1Y" at bounding box center [1227, 568] width 46 height 35
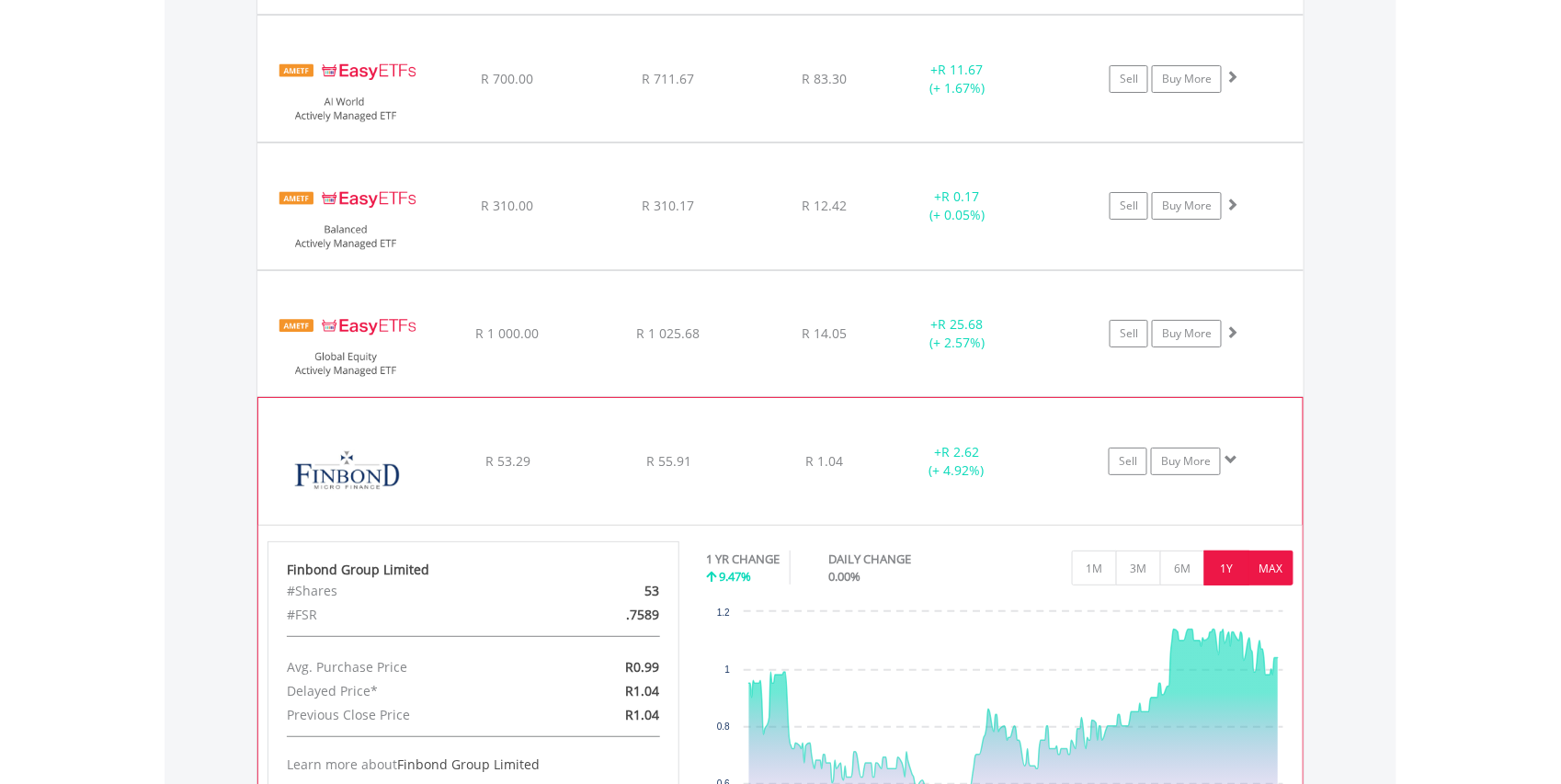
click at [1278, 575] on button "MAX" at bounding box center [1270, 568] width 46 height 35
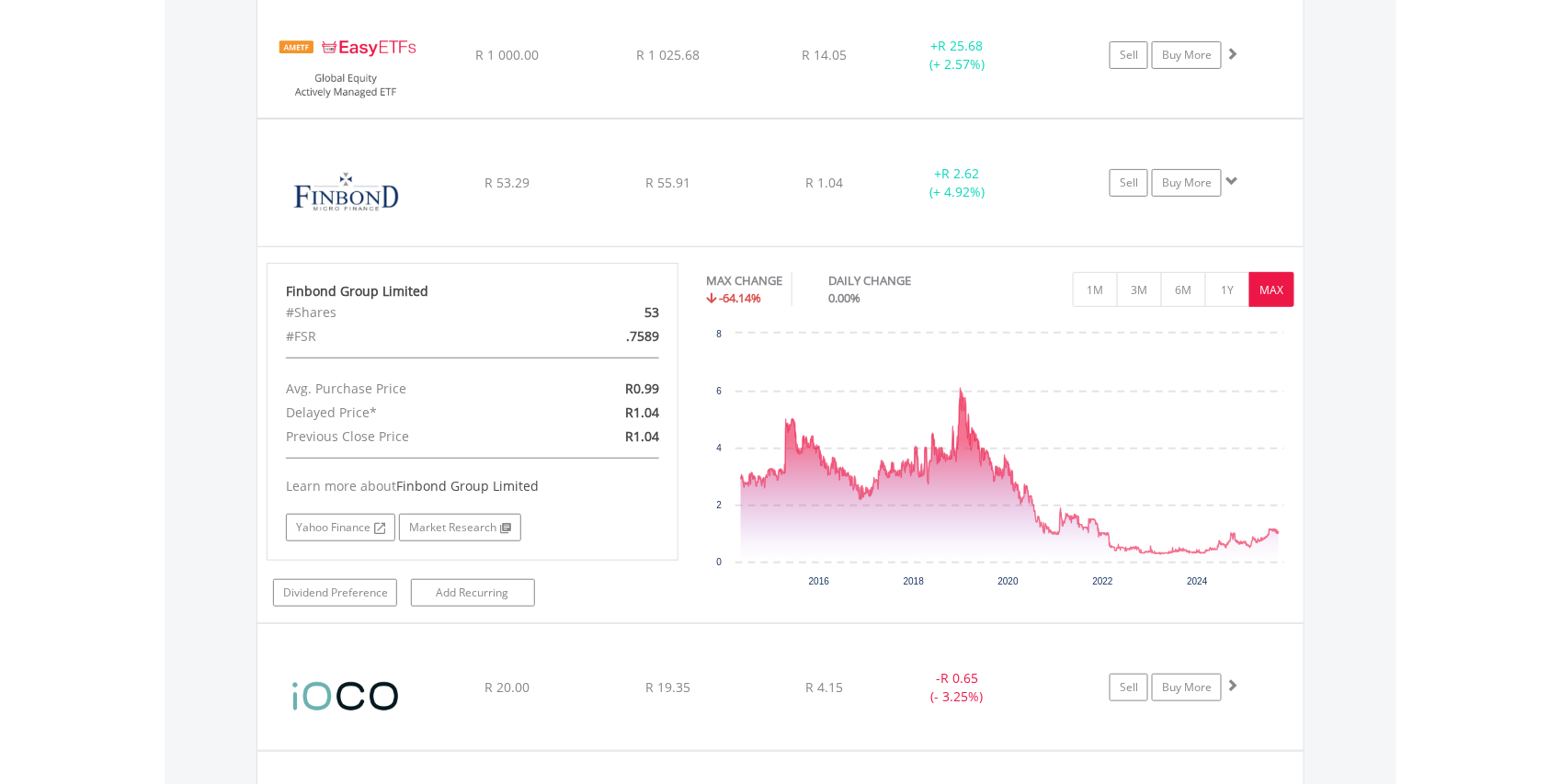
scroll to position [2489, 0]
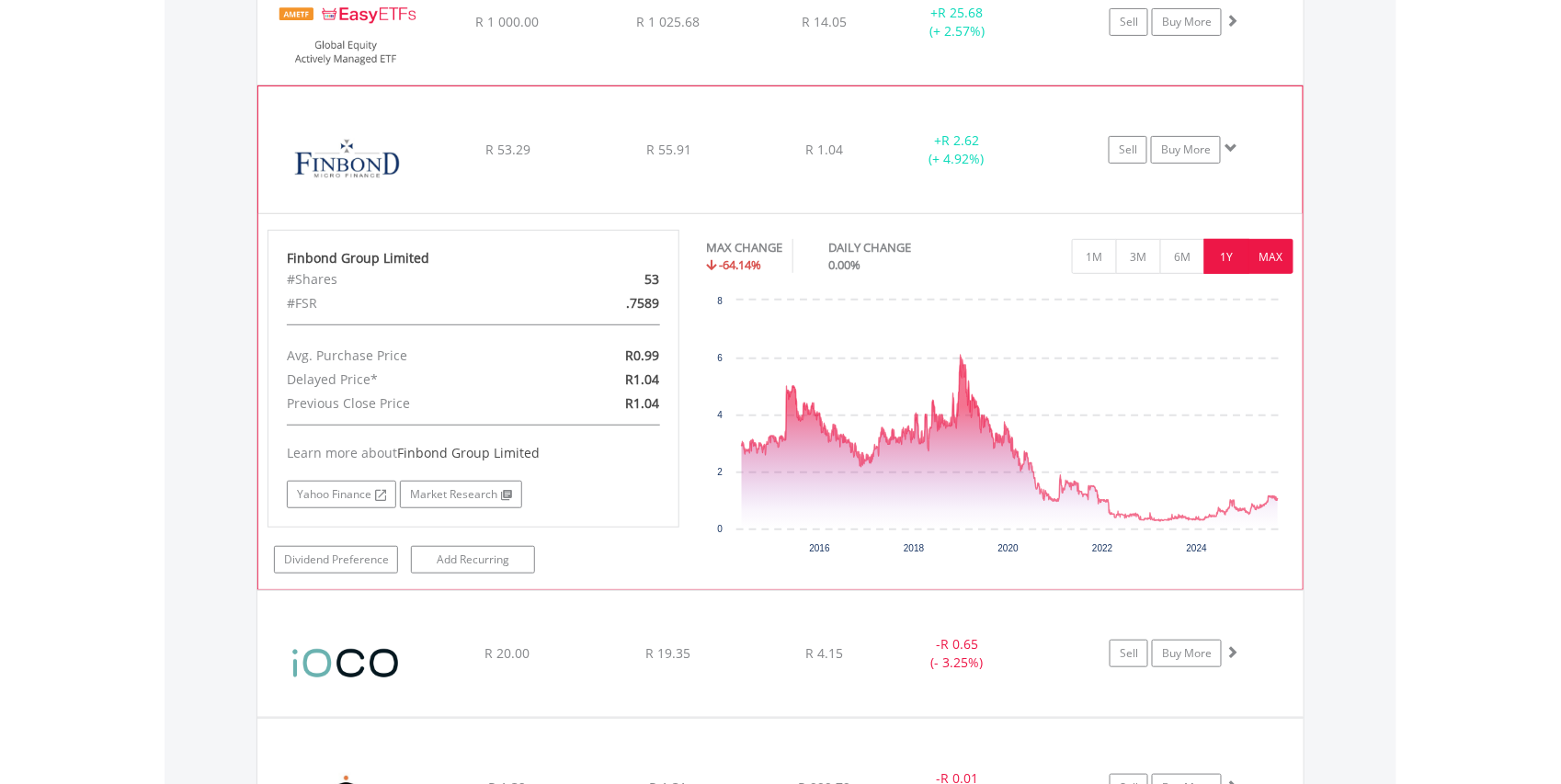
click at [1226, 250] on button "1Y" at bounding box center [1227, 256] width 46 height 35
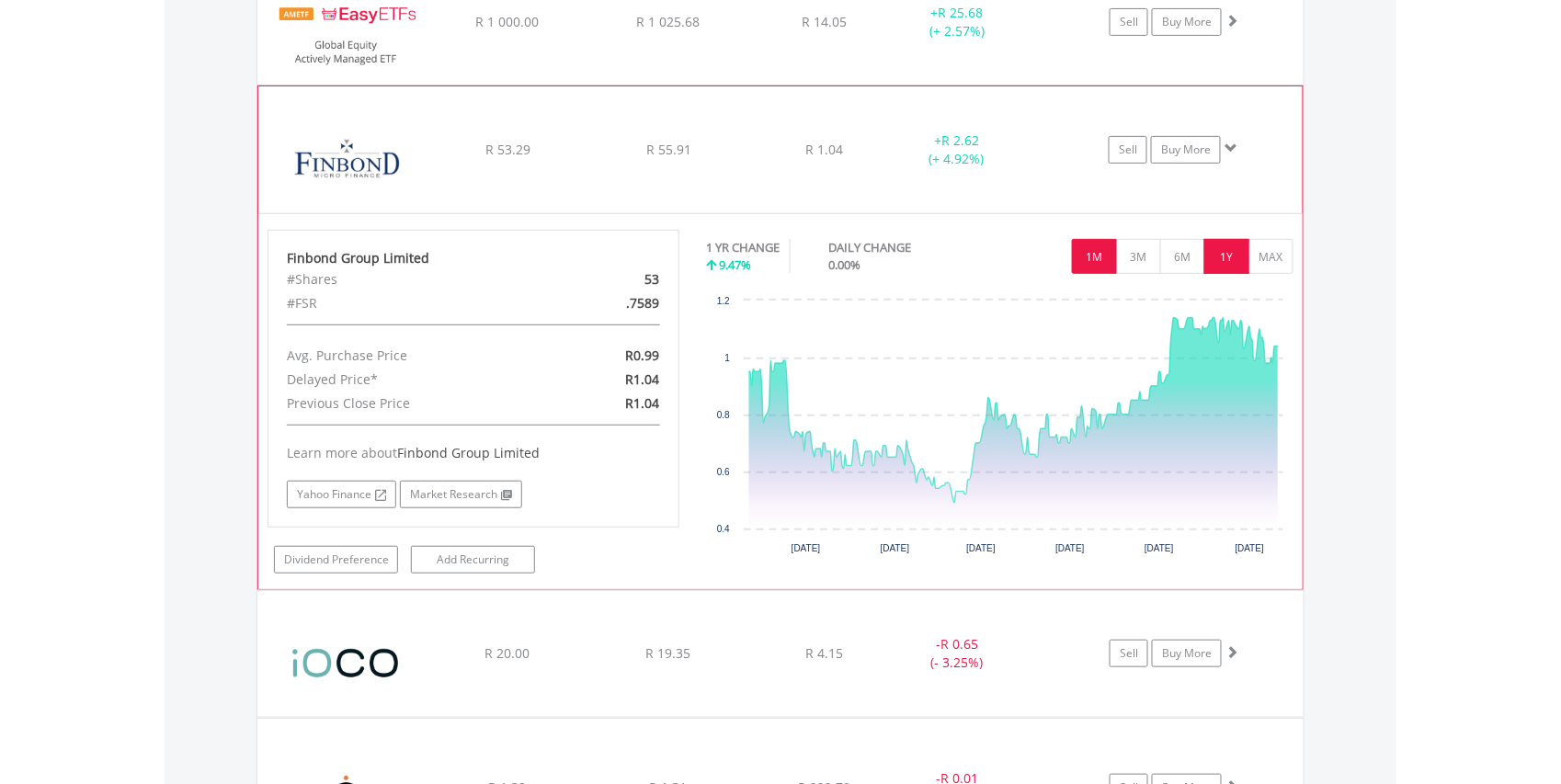
click at [1086, 261] on button "1M" at bounding box center [1094, 256] width 46 height 35
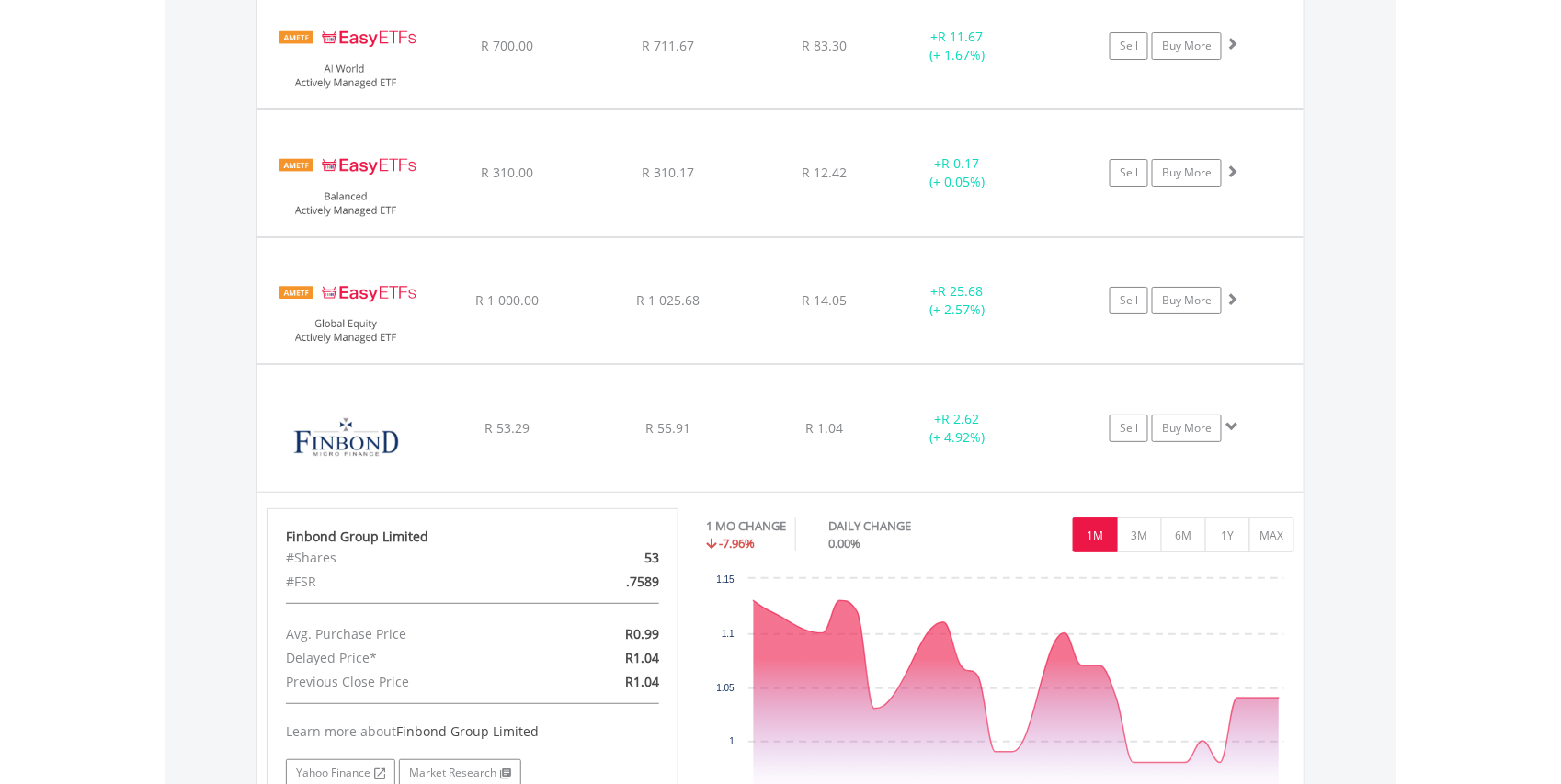
scroll to position [2147, 0]
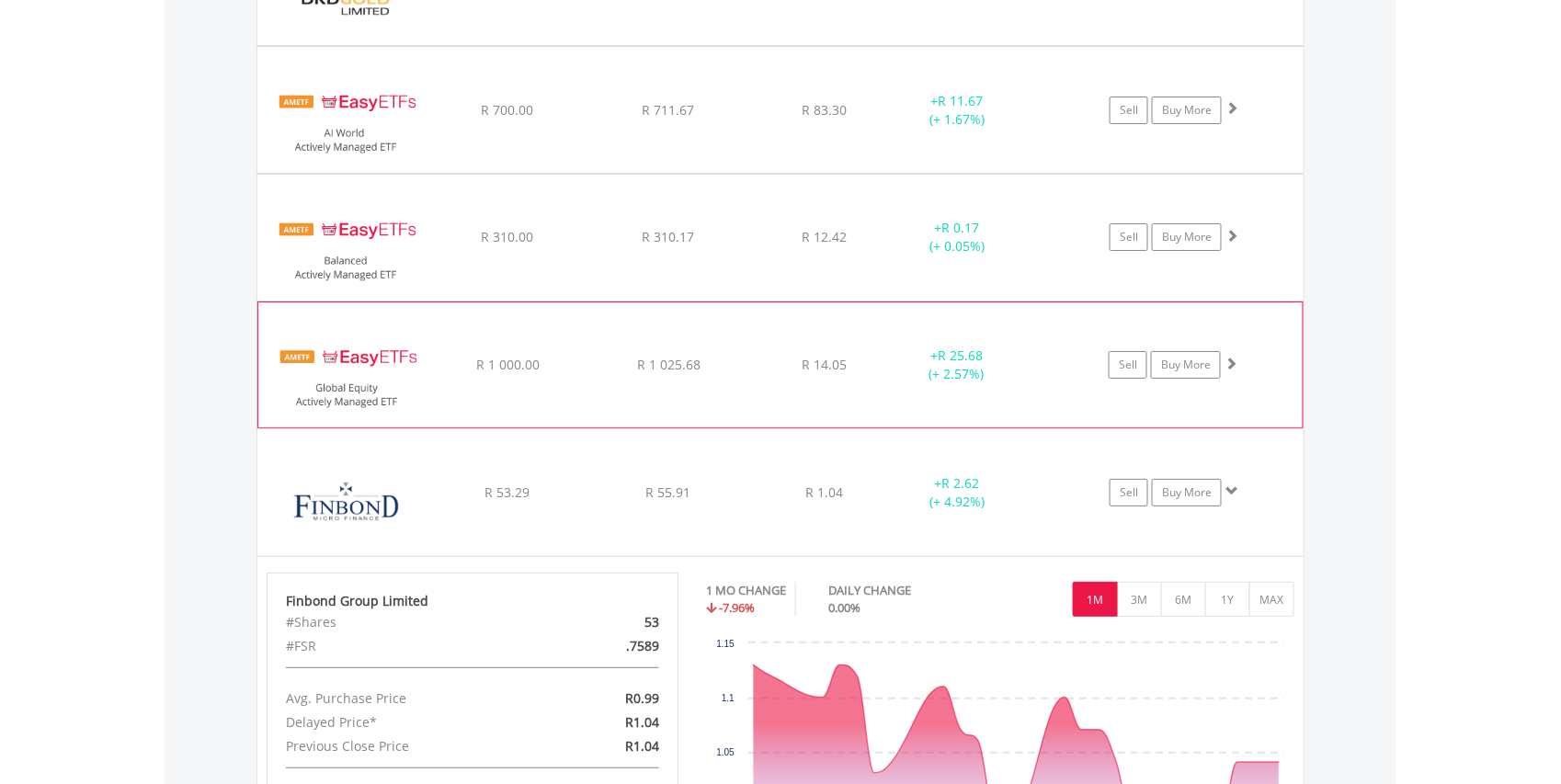
click at [344, 369] on img at bounding box center [346, 374] width 158 height 98
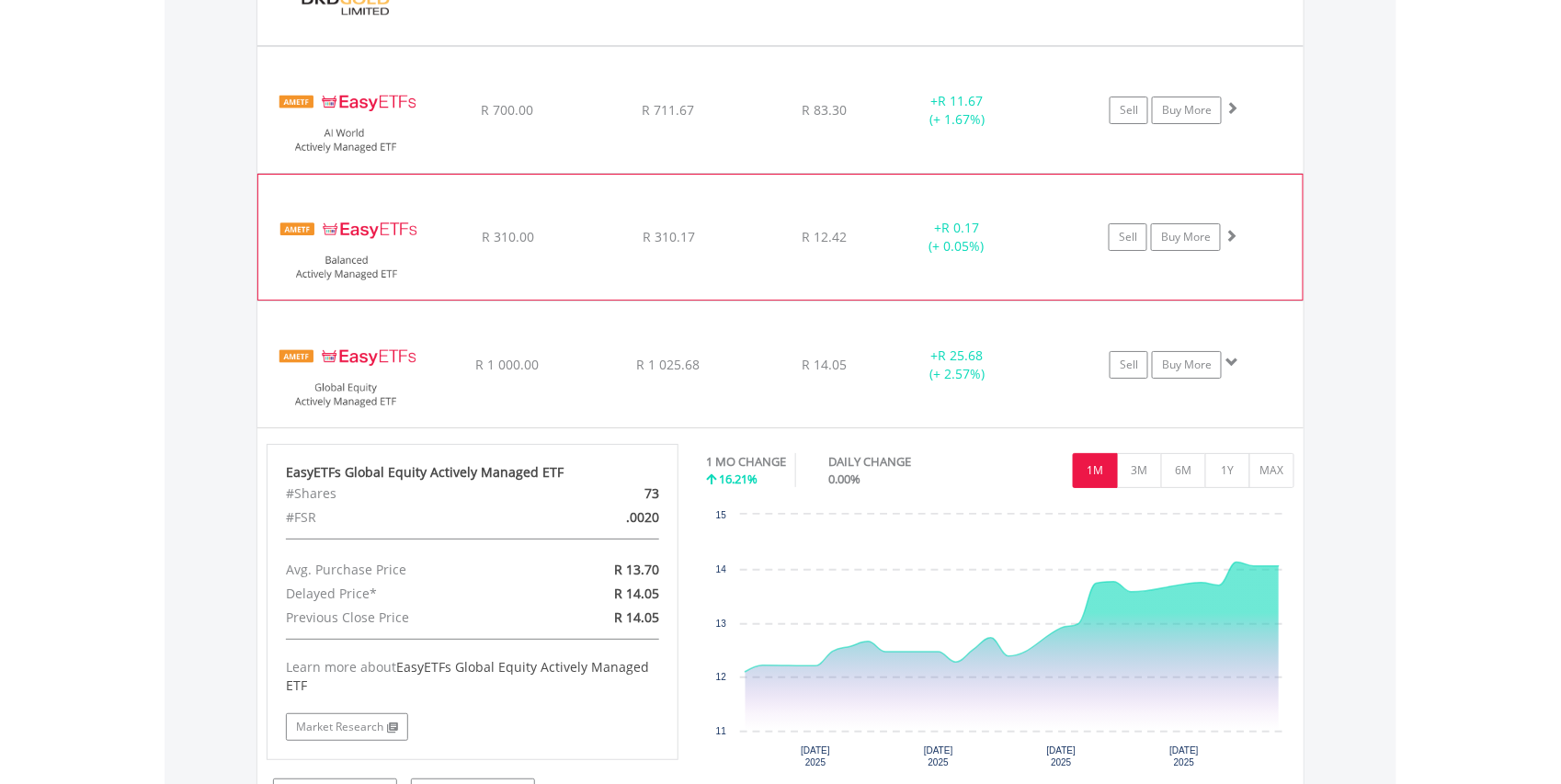
click at [375, 247] on img at bounding box center [346, 246] width 158 height 98
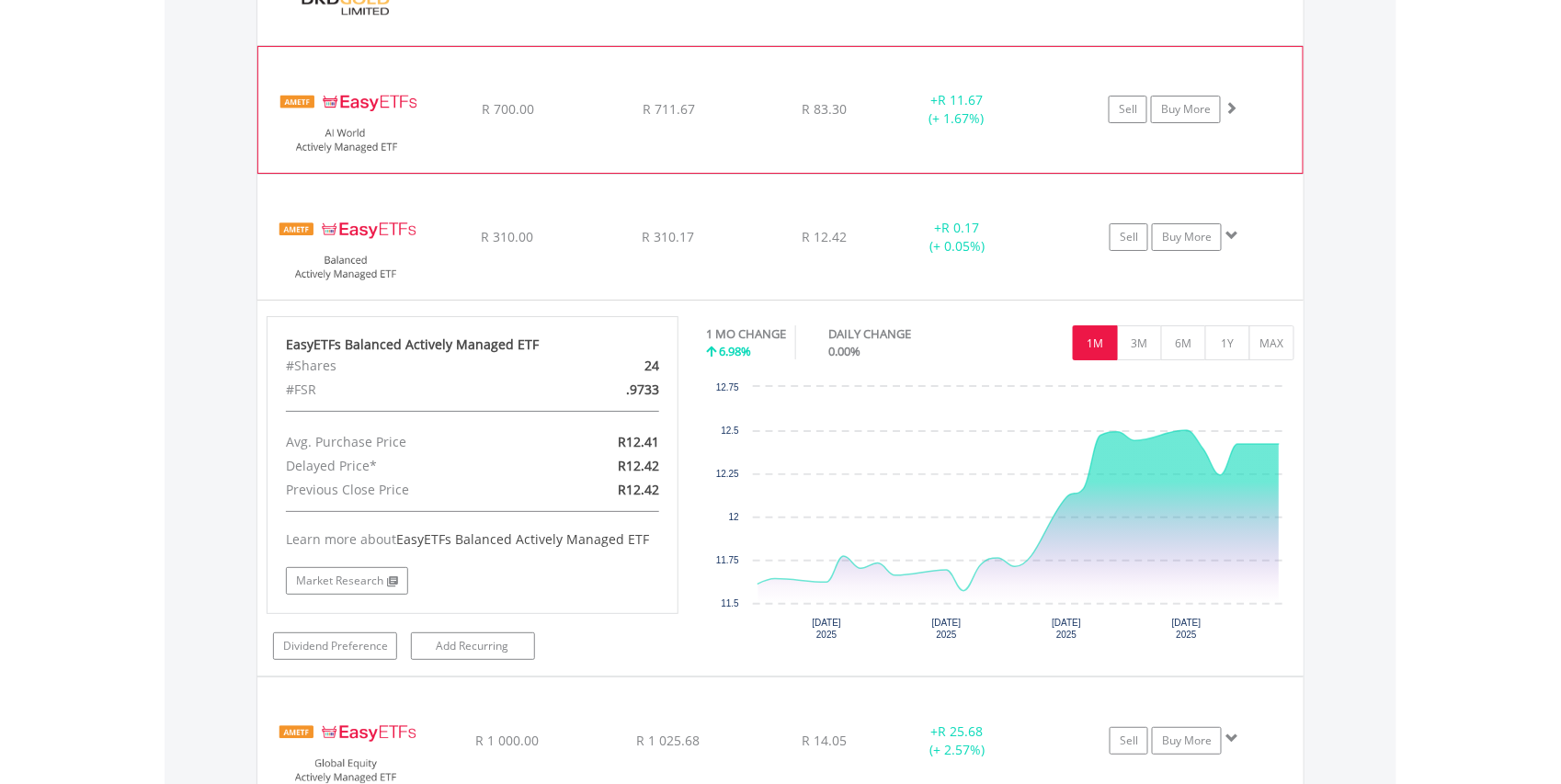
click at [384, 131] on img at bounding box center [346, 118] width 158 height 98
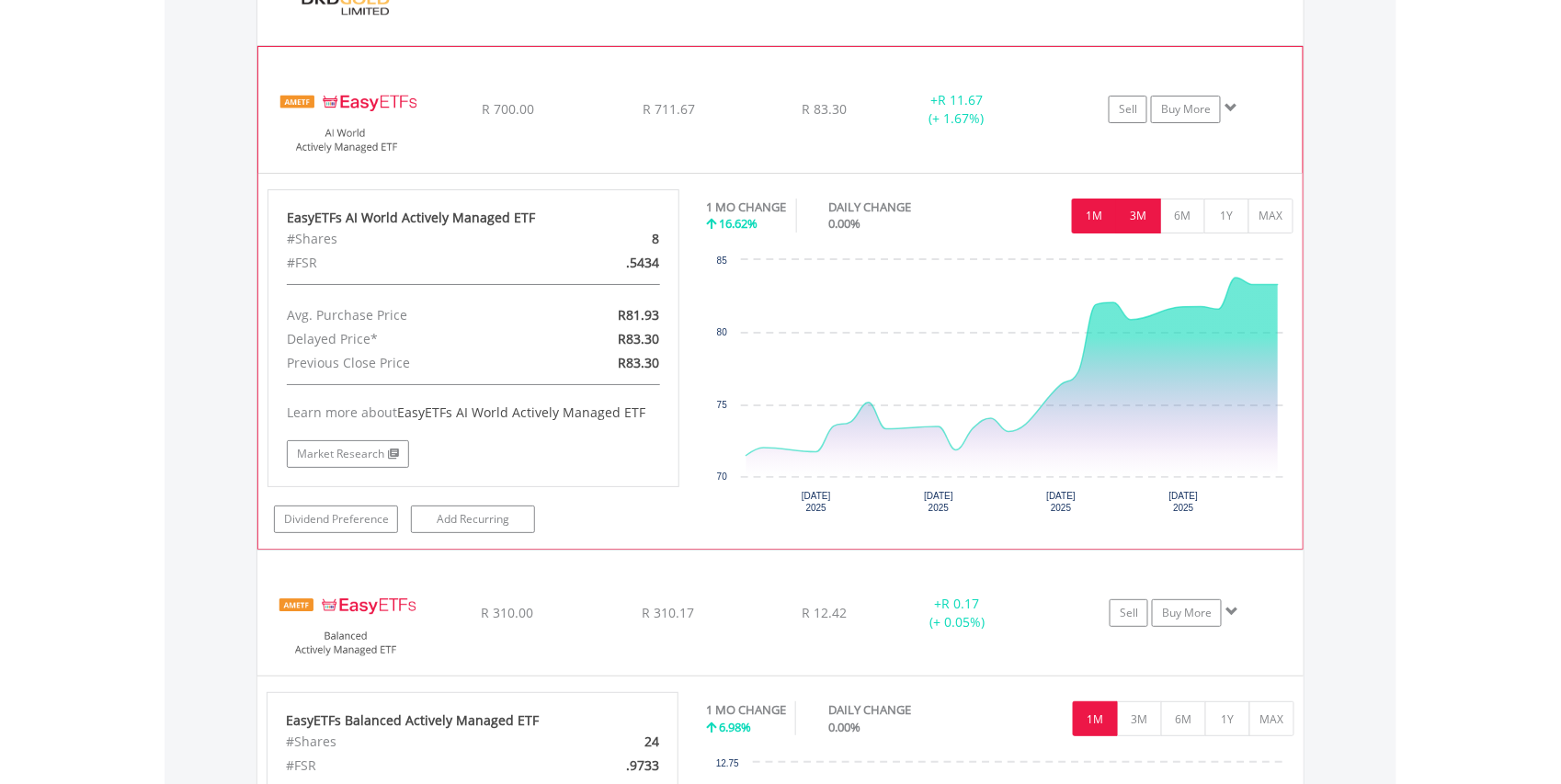
click at [1131, 222] on button "3M" at bounding box center [1139, 216] width 46 height 35
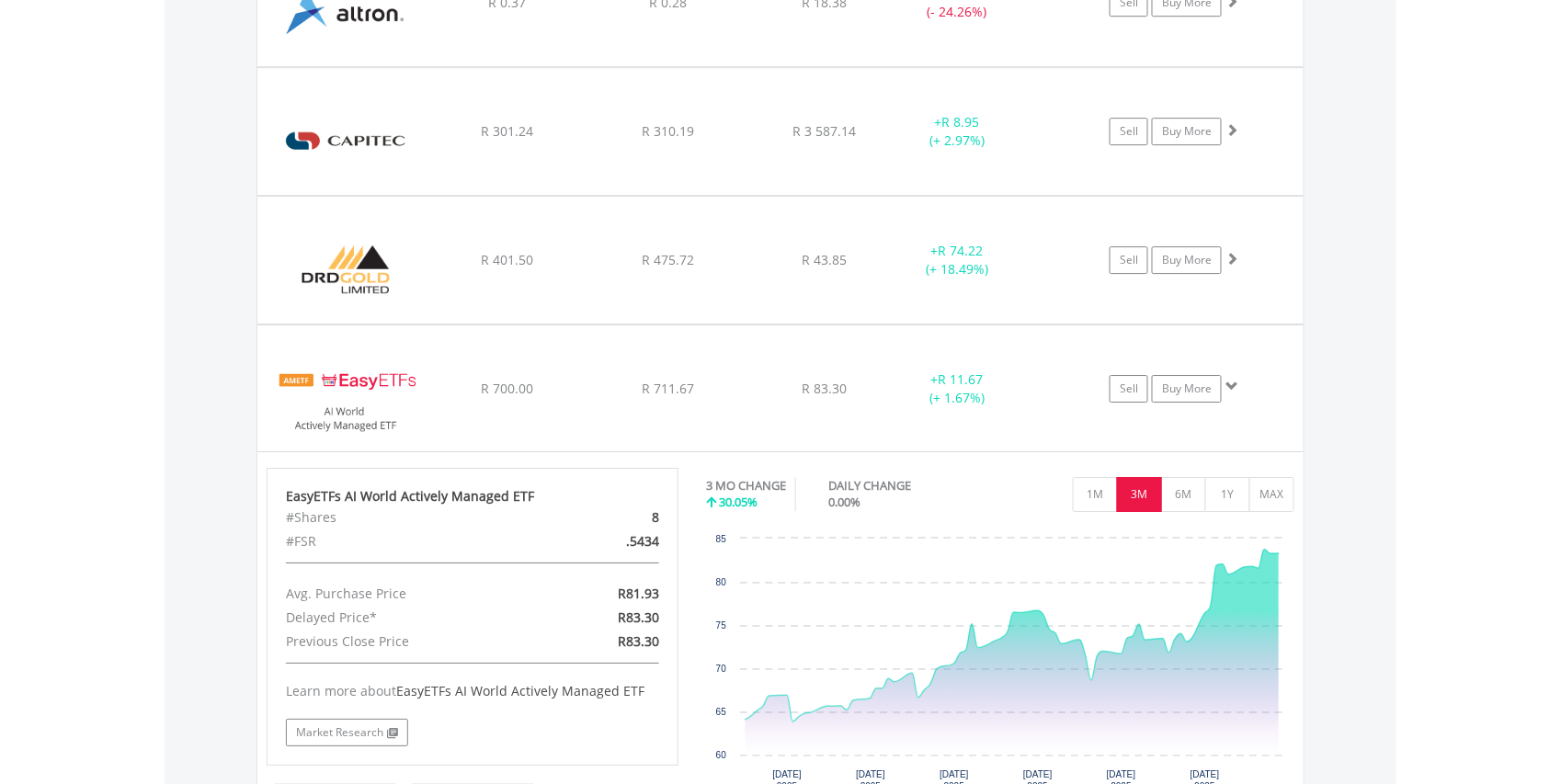
scroll to position [1787, 0]
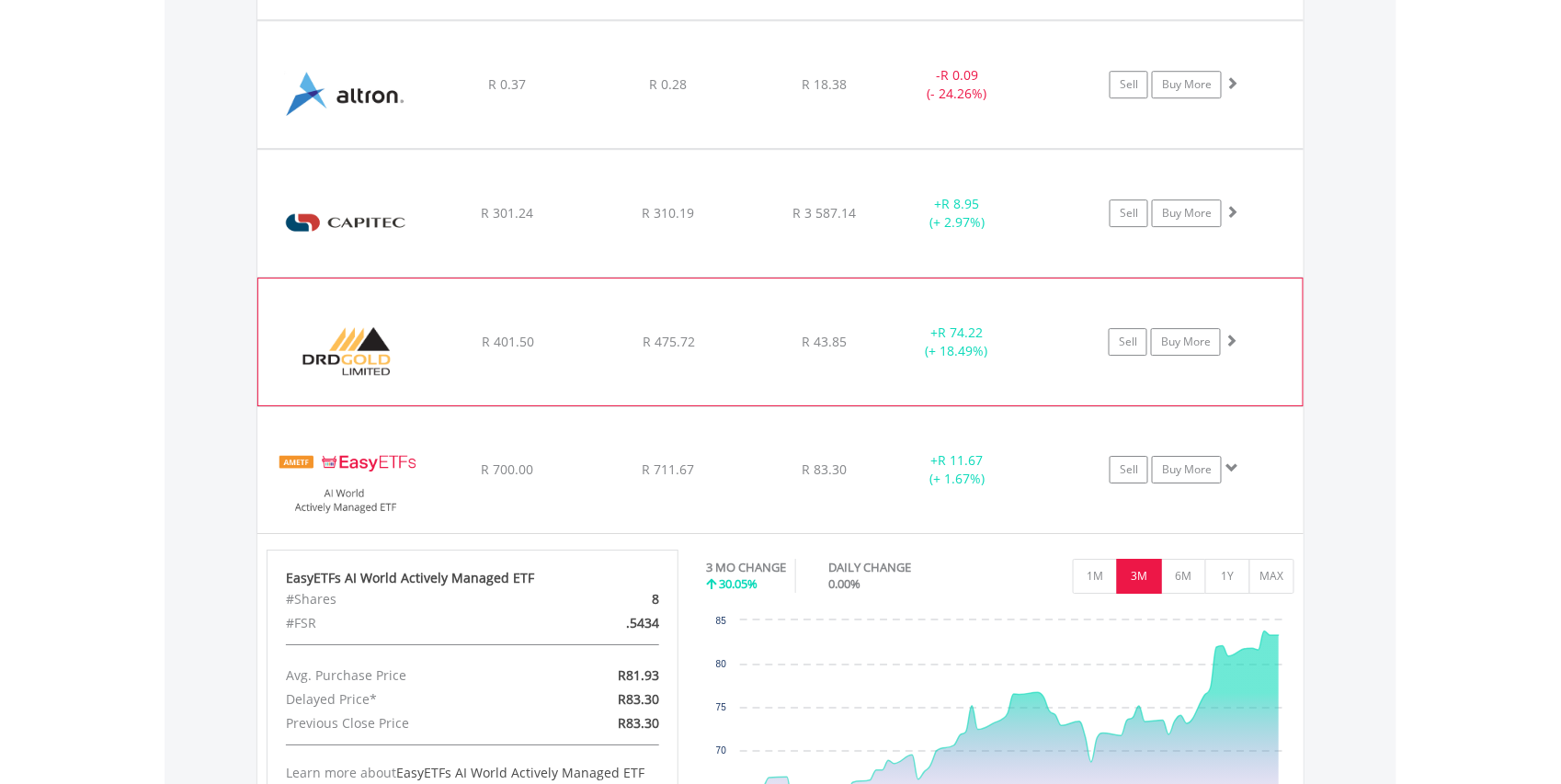
click at [383, 329] on img at bounding box center [346, 350] width 158 height 100
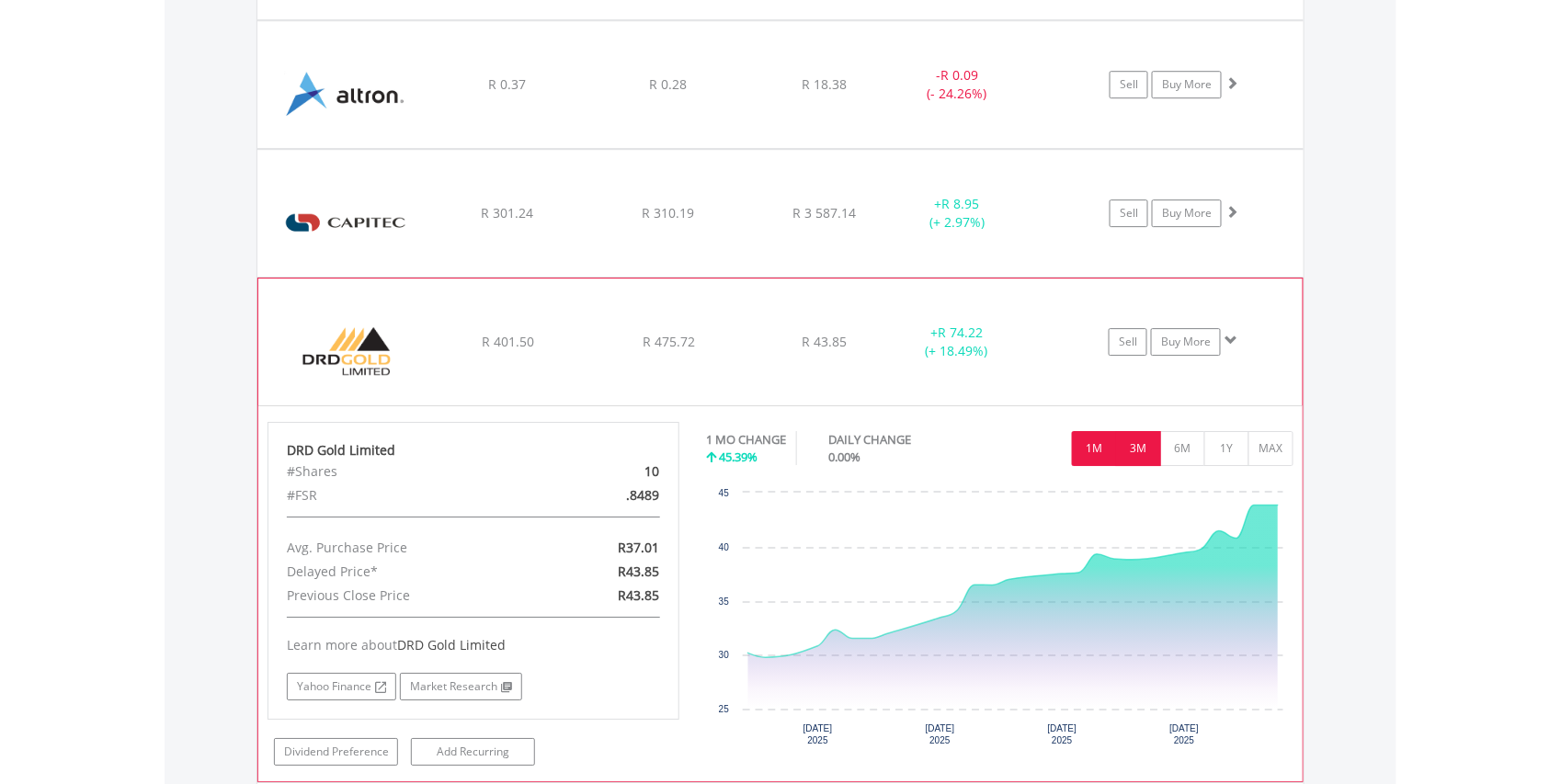
click at [1148, 446] on button "3M" at bounding box center [1139, 448] width 46 height 35
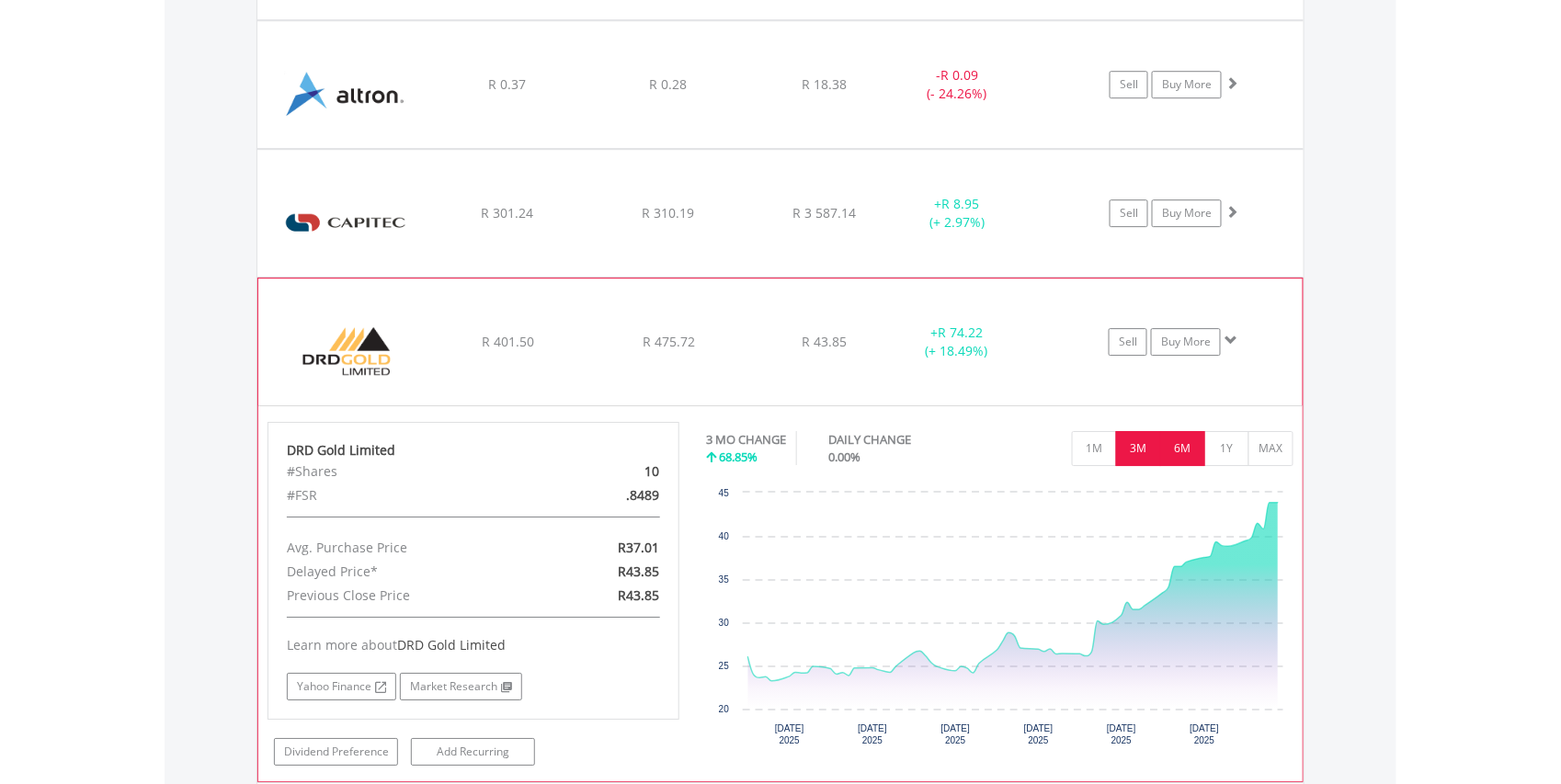
click at [1184, 446] on button "6M" at bounding box center [1182, 448] width 46 height 35
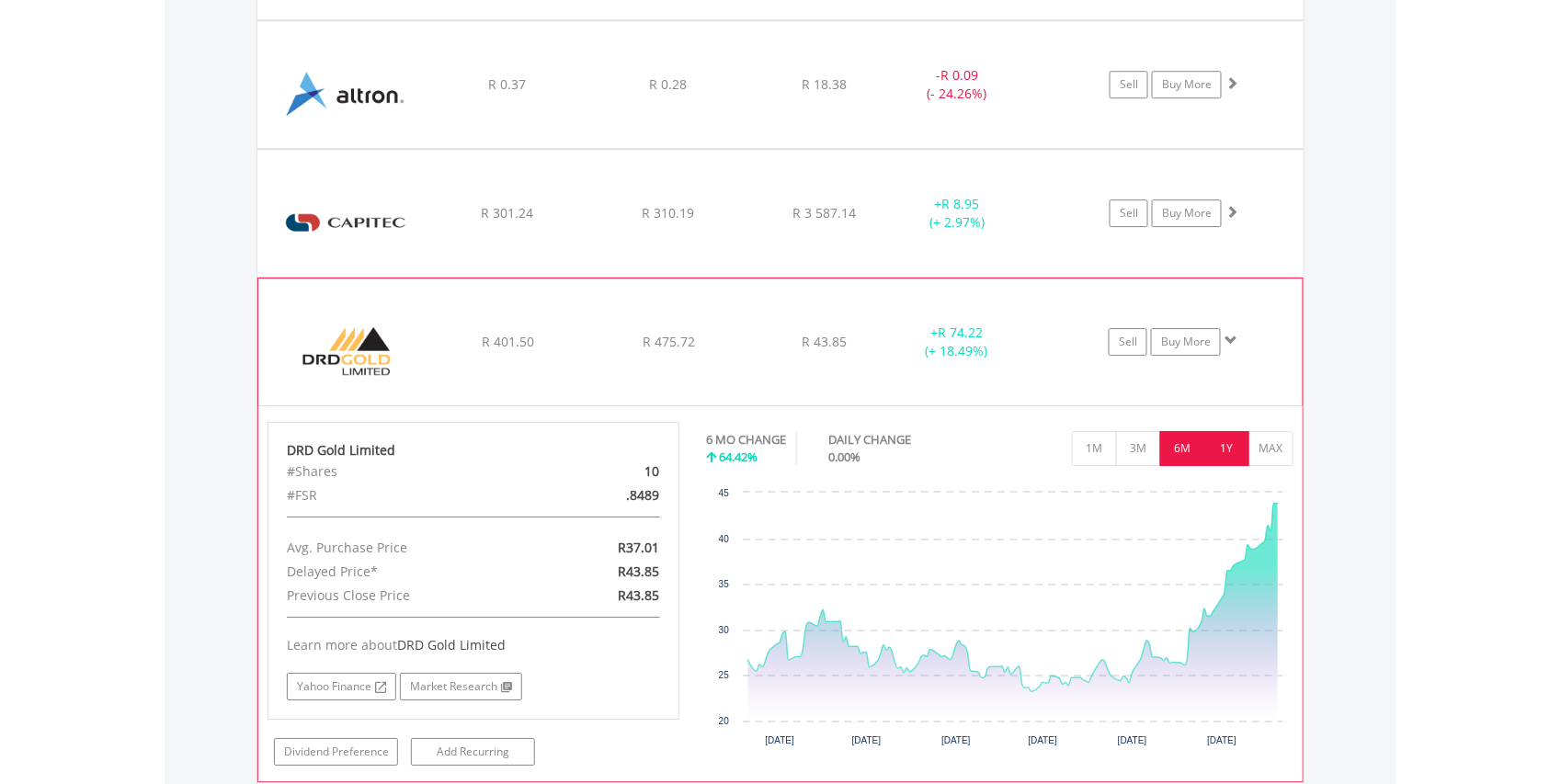
click at [1226, 446] on button "1Y" at bounding box center [1227, 448] width 46 height 35
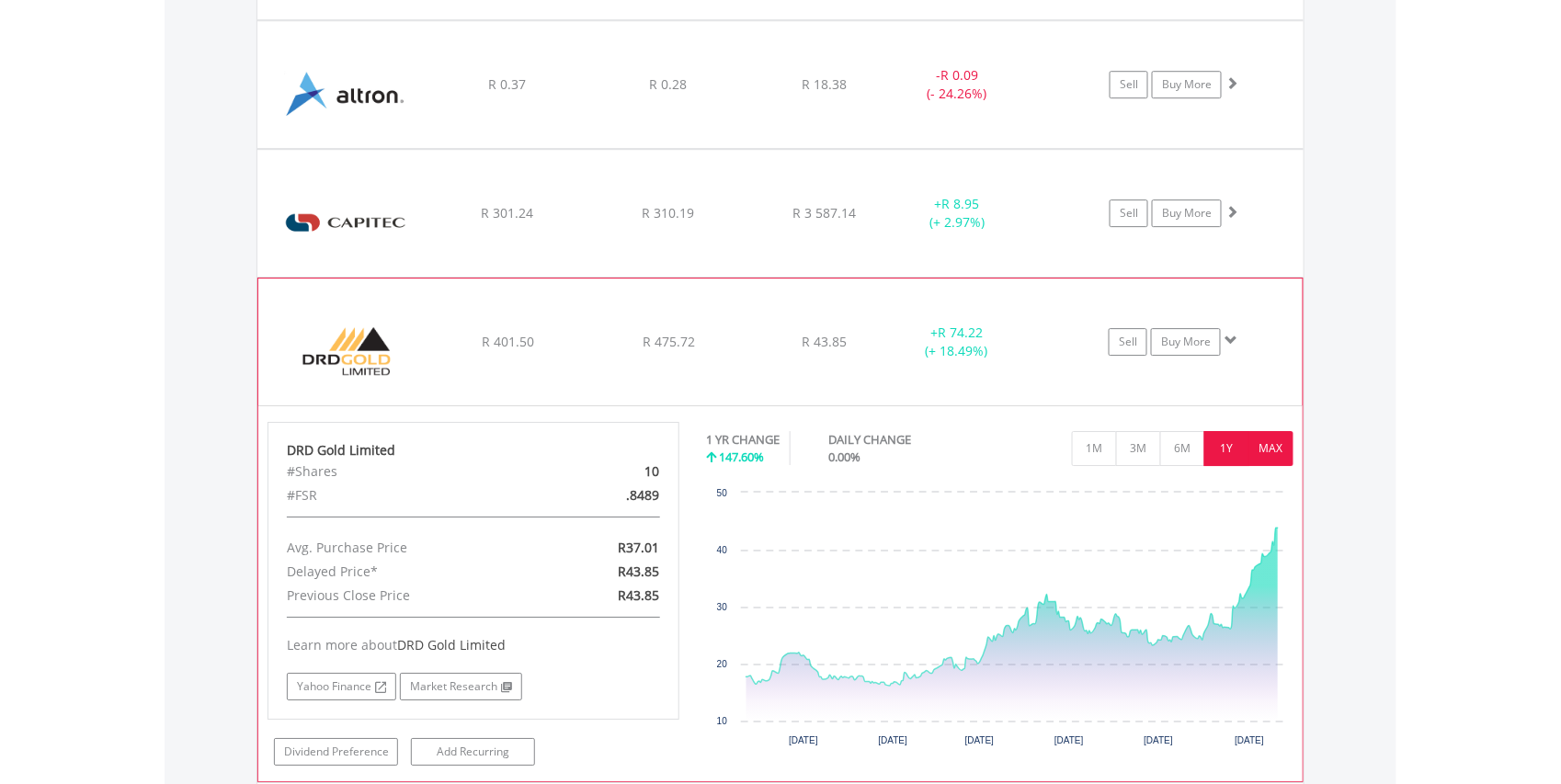
click at [1273, 446] on button "MAX" at bounding box center [1270, 448] width 46 height 35
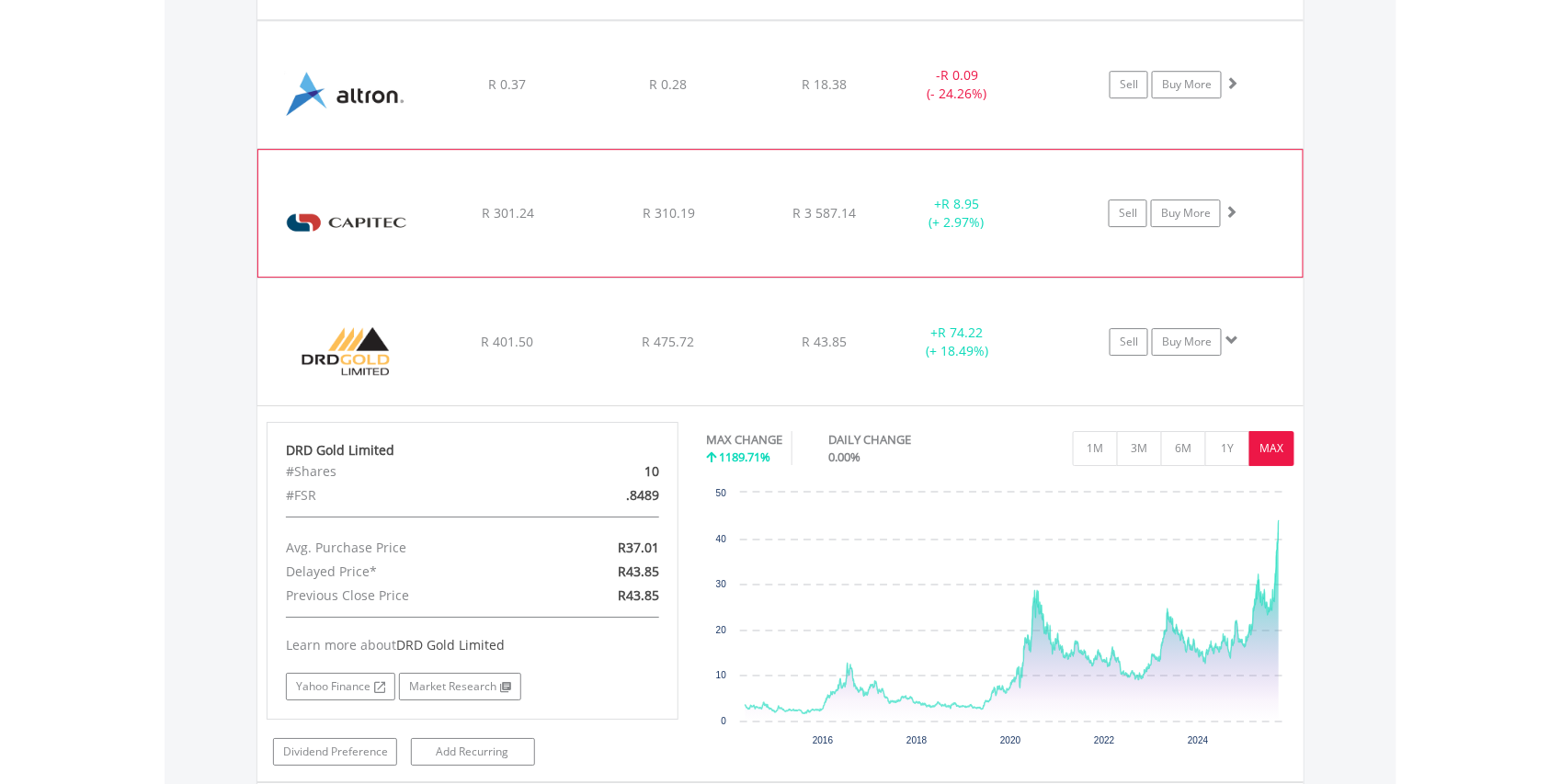
click at [469, 214] on div "R 301.24" at bounding box center [506, 213] width 156 height 18
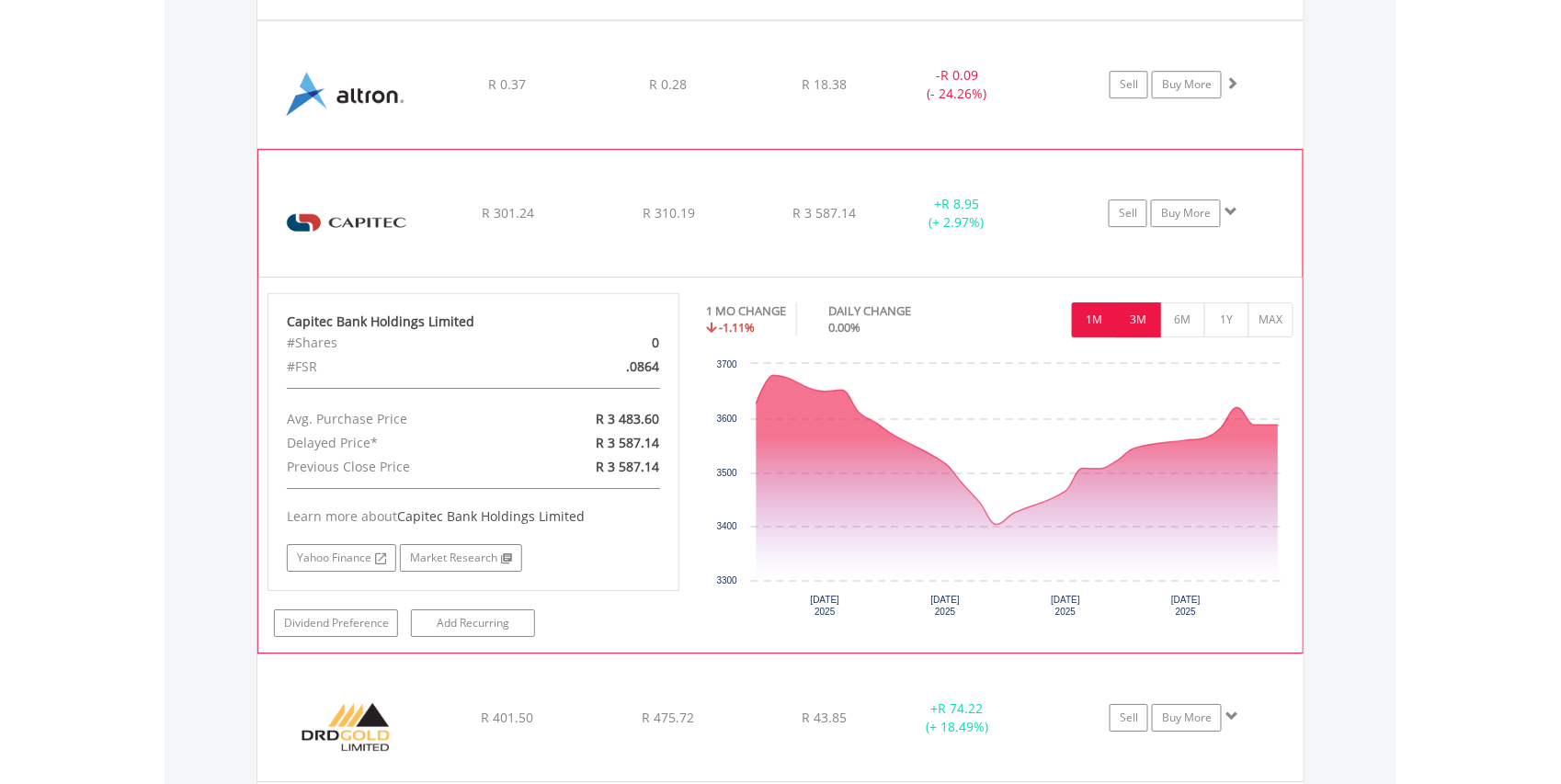
click at [1145, 325] on button "3M" at bounding box center [1139, 319] width 46 height 35
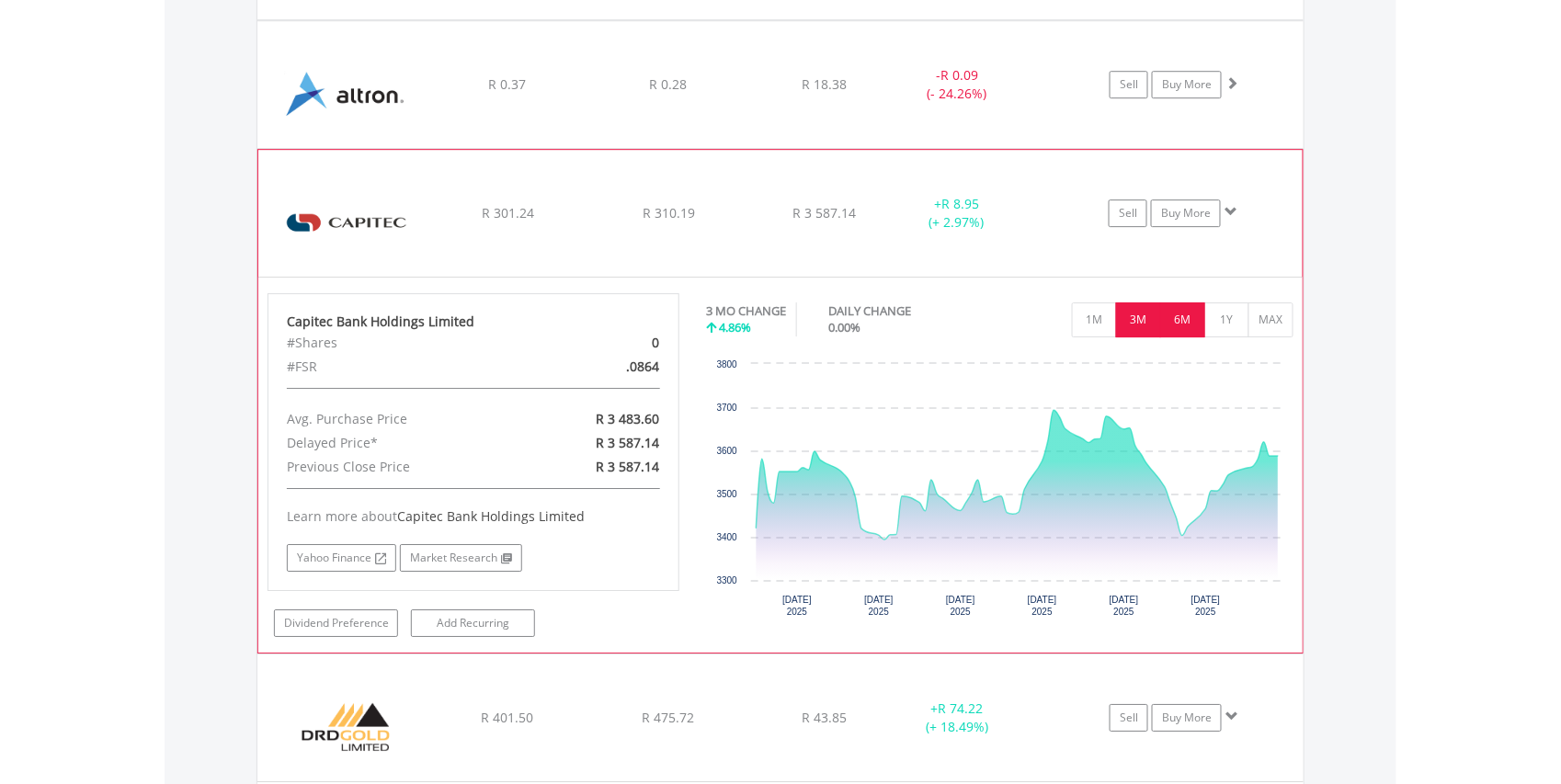
click at [1185, 317] on button "6M" at bounding box center [1182, 319] width 46 height 35
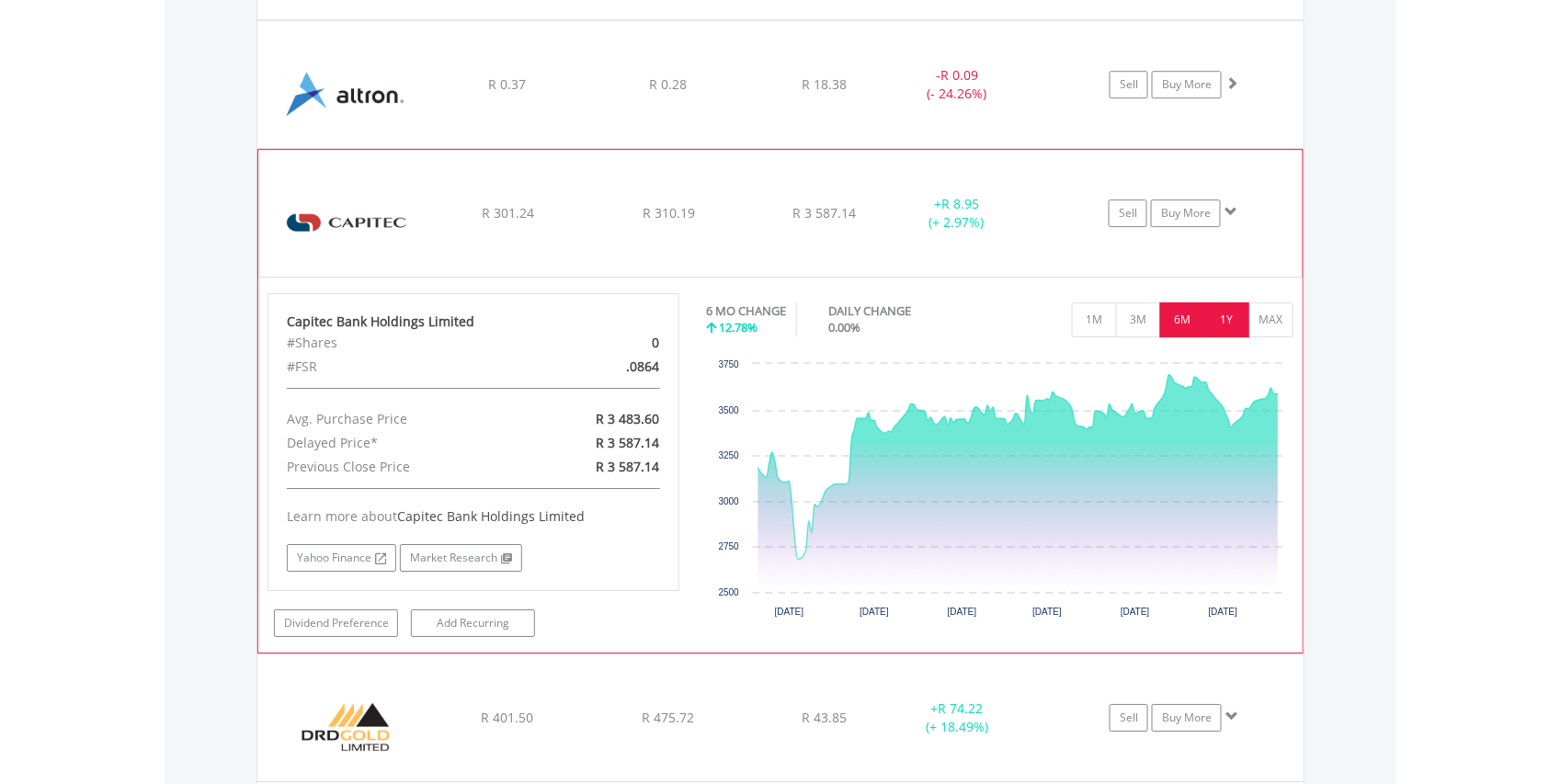
click at [1223, 320] on button "1Y" at bounding box center [1227, 319] width 46 height 35
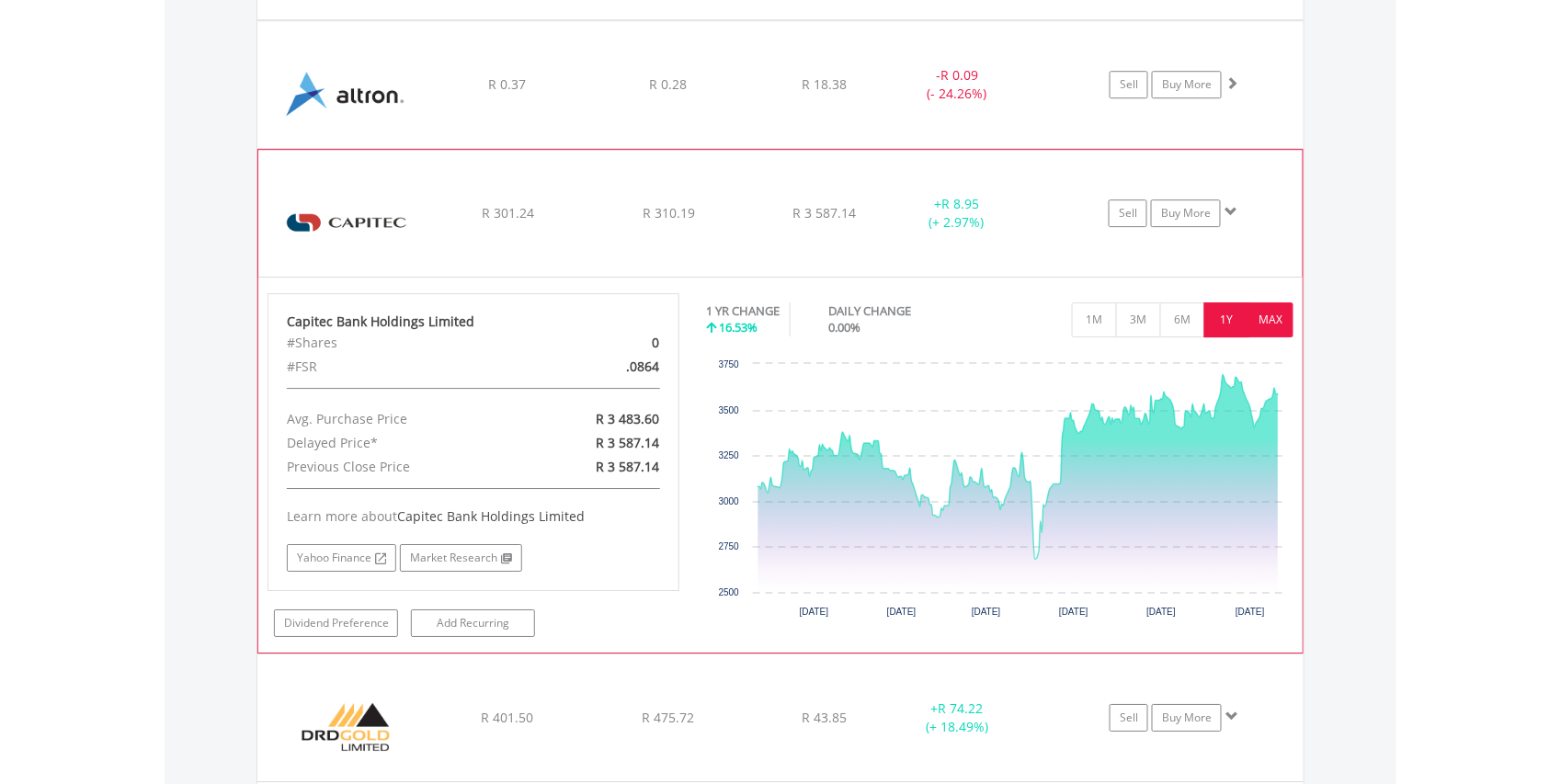
click at [1277, 319] on button "MAX" at bounding box center [1270, 319] width 46 height 35
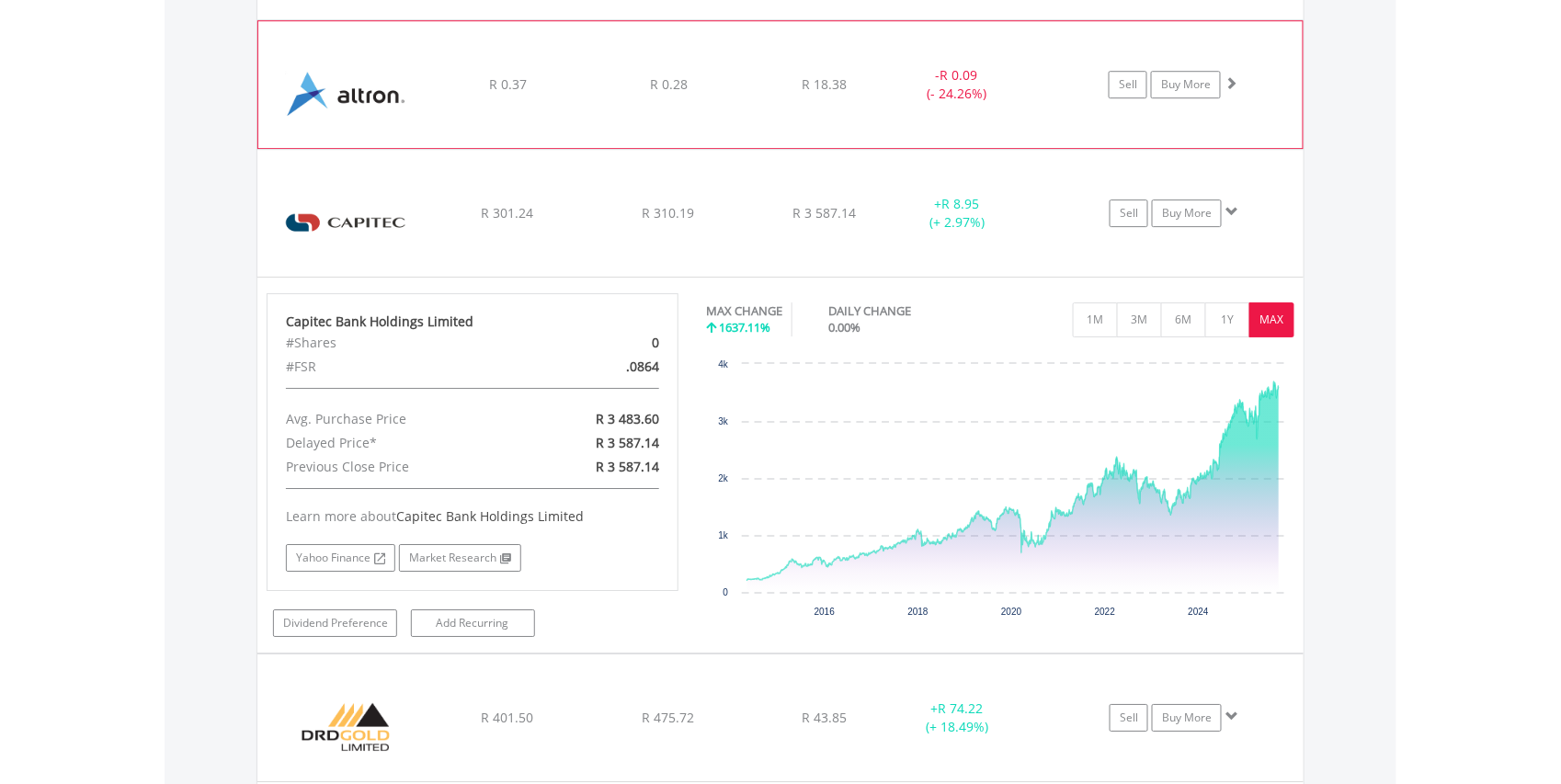
click at [505, 82] on span "R 0.37" at bounding box center [507, 84] width 38 height 17
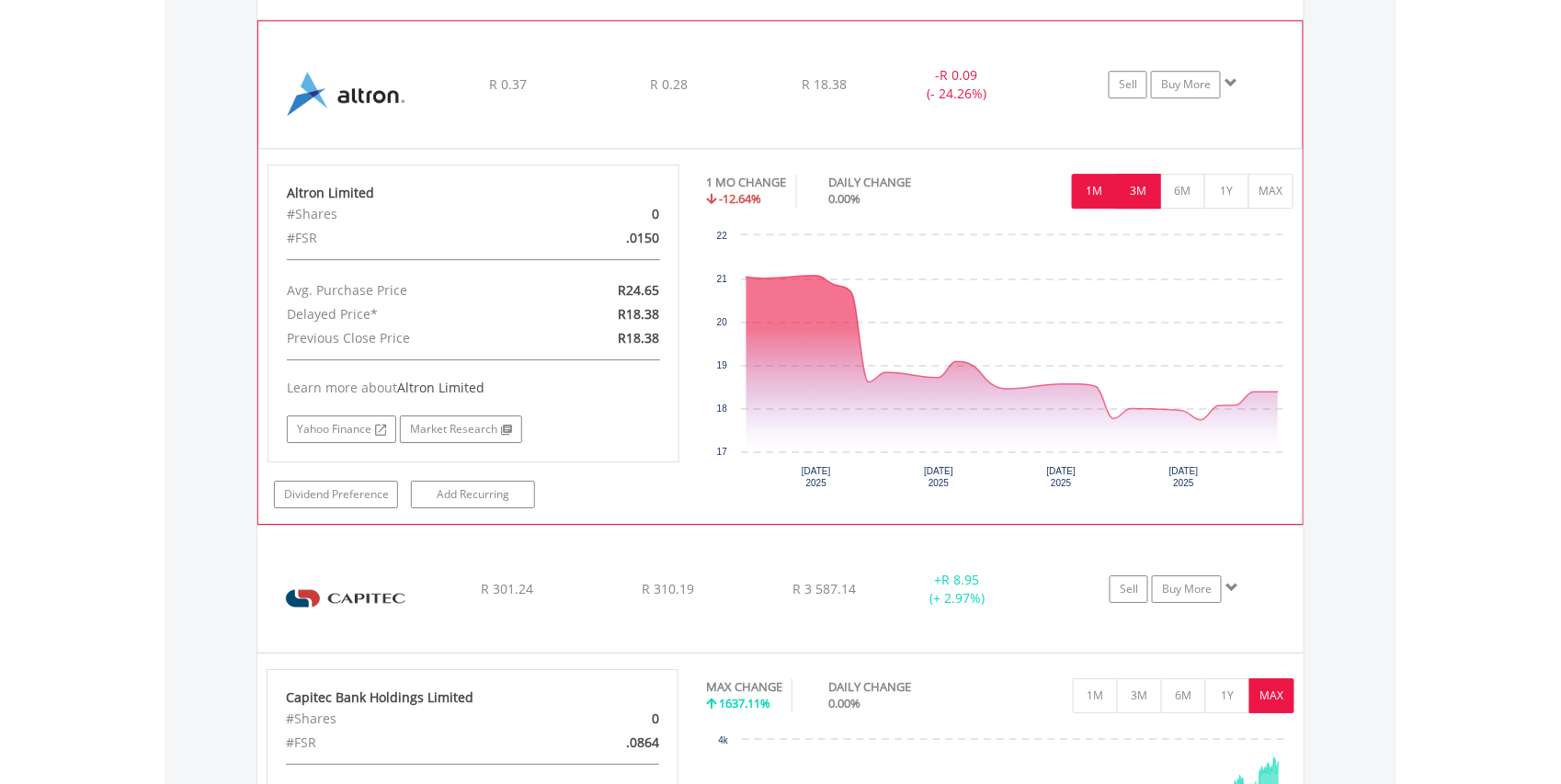
click at [1138, 193] on button "3M" at bounding box center [1139, 191] width 46 height 35
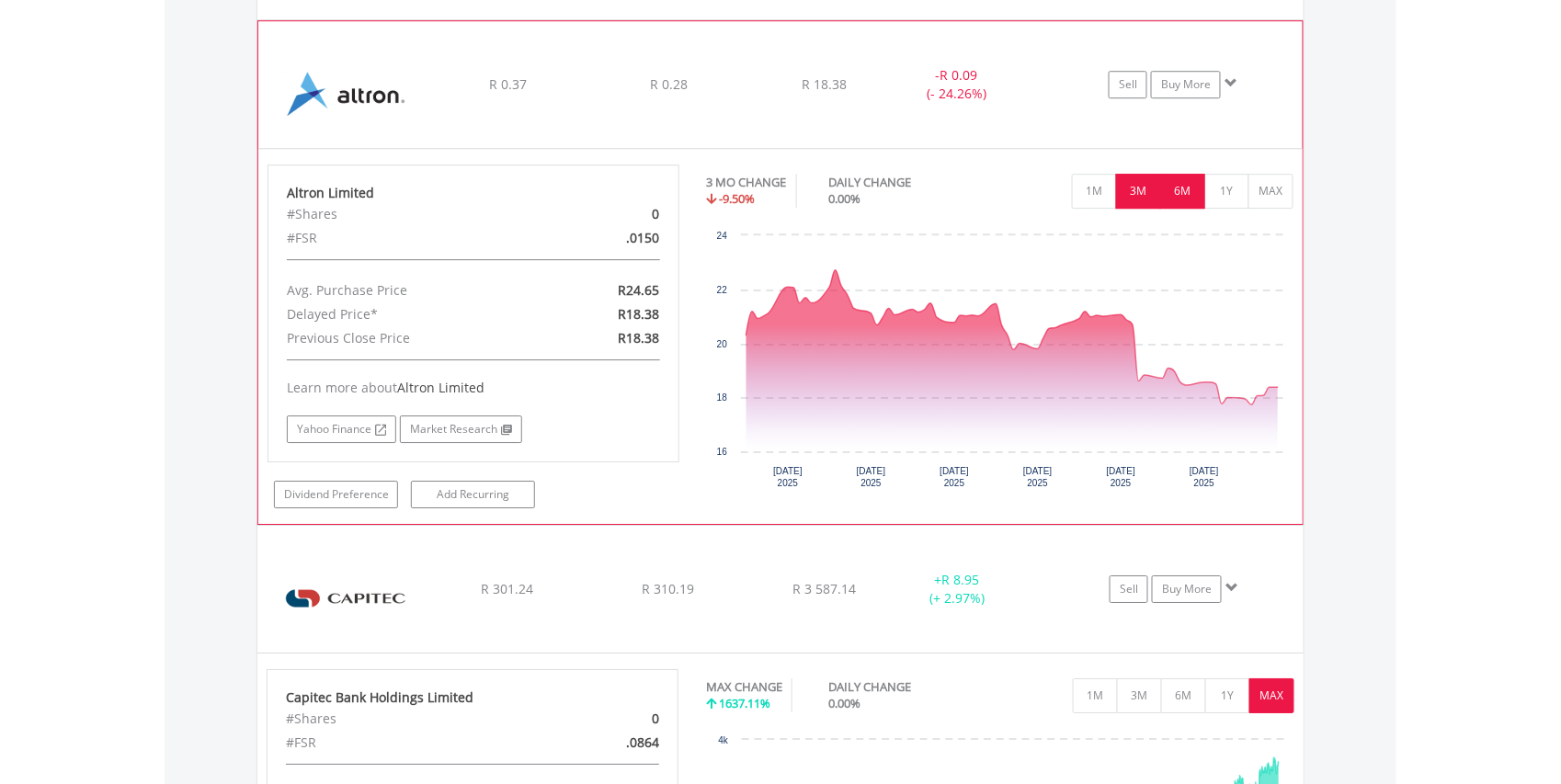
click at [1192, 196] on button "6M" at bounding box center [1182, 191] width 46 height 35
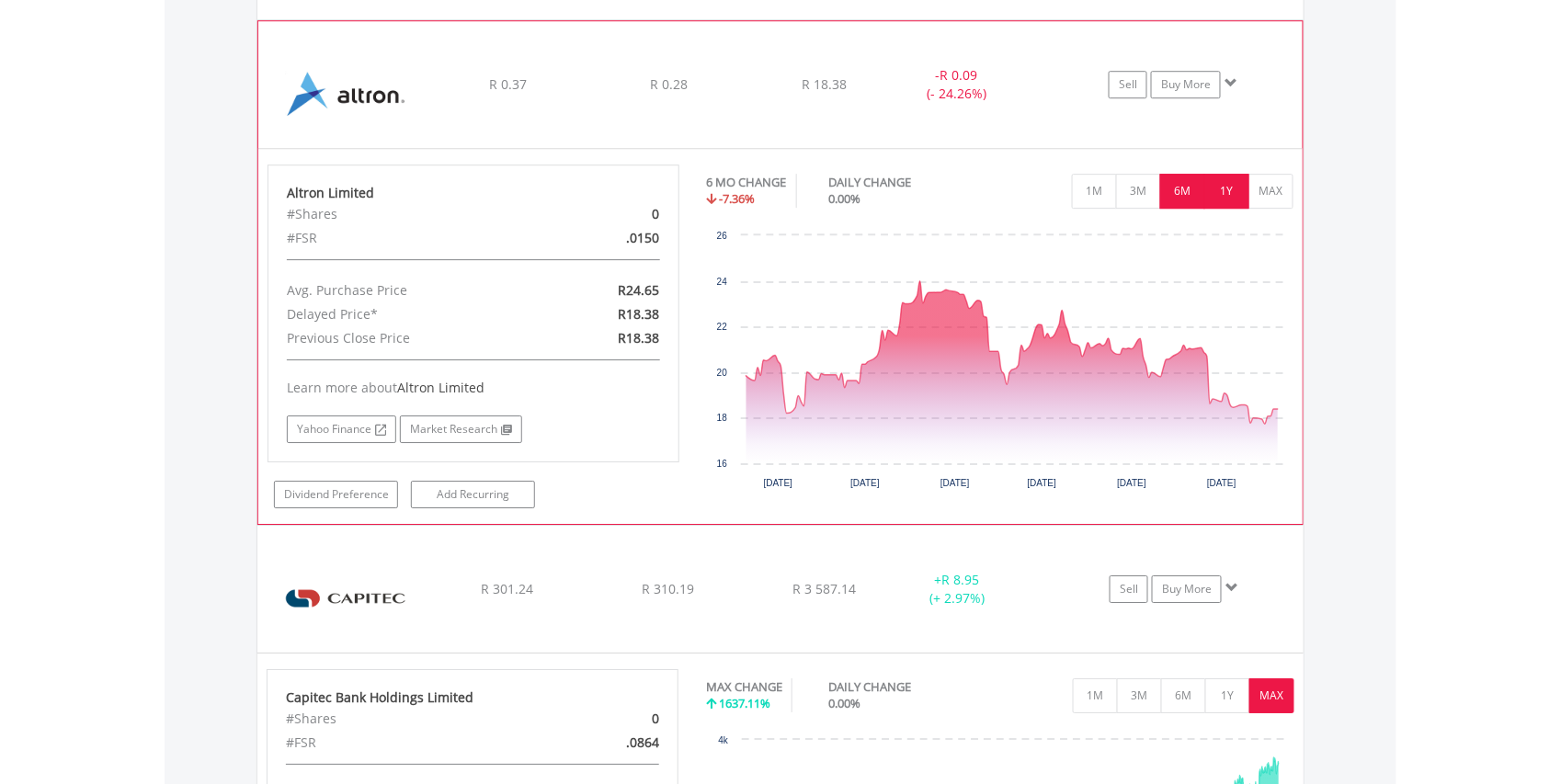
click at [1225, 196] on button "1Y" at bounding box center [1227, 191] width 46 height 35
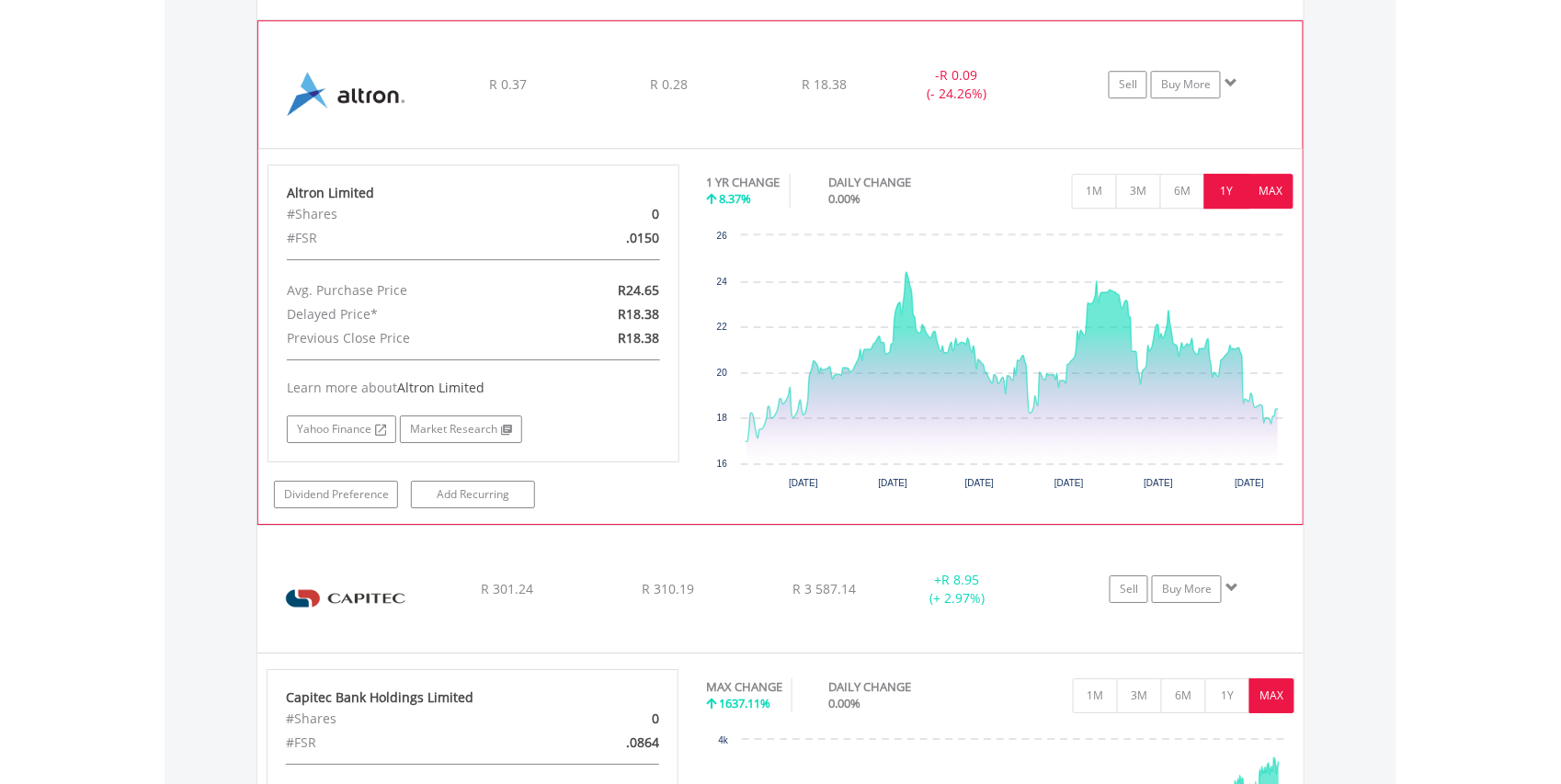
click at [1274, 191] on button "MAX" at bounding box center [1270, 191] width 46 height 35
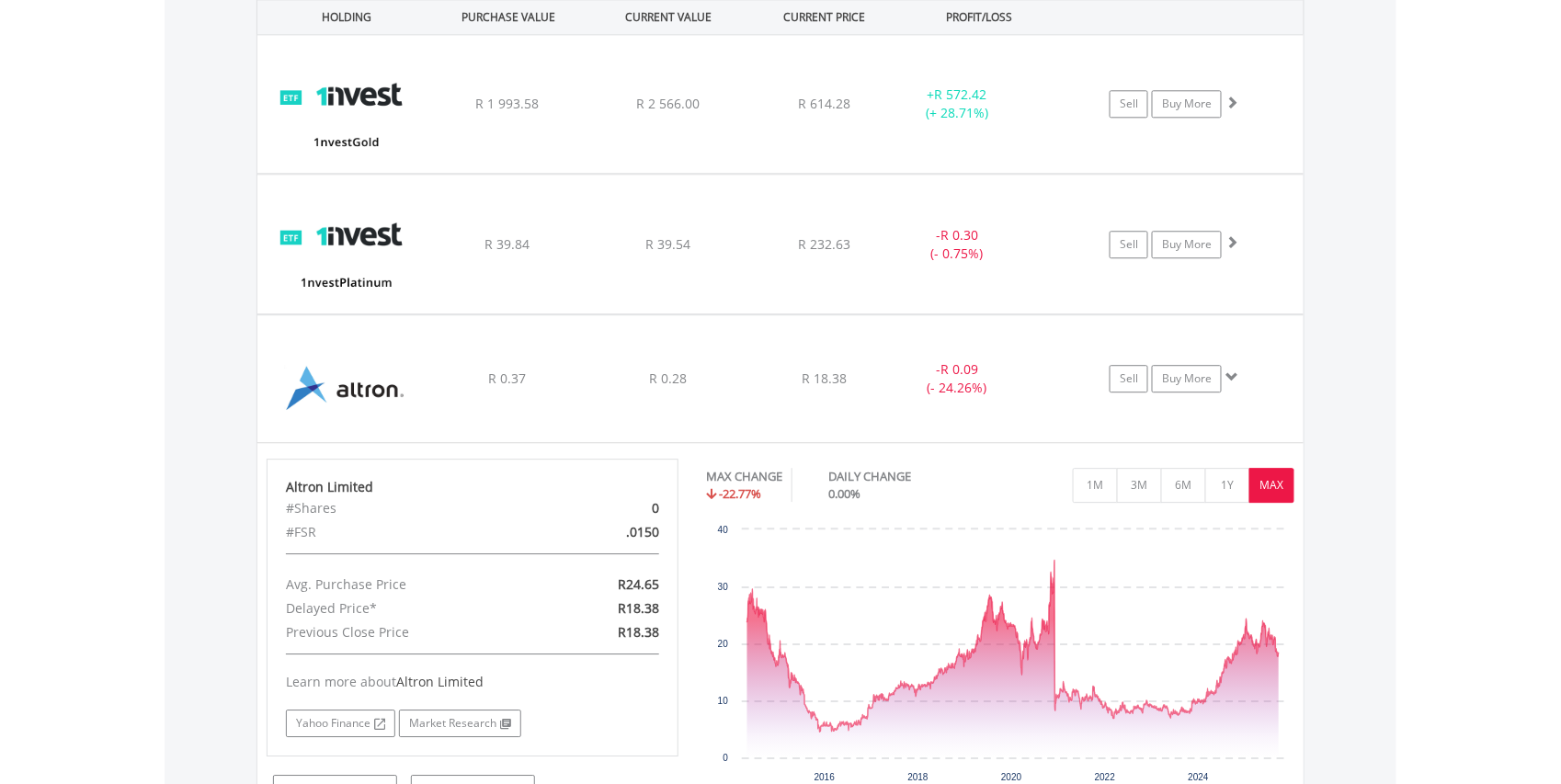
scroll to position [1394, 0]
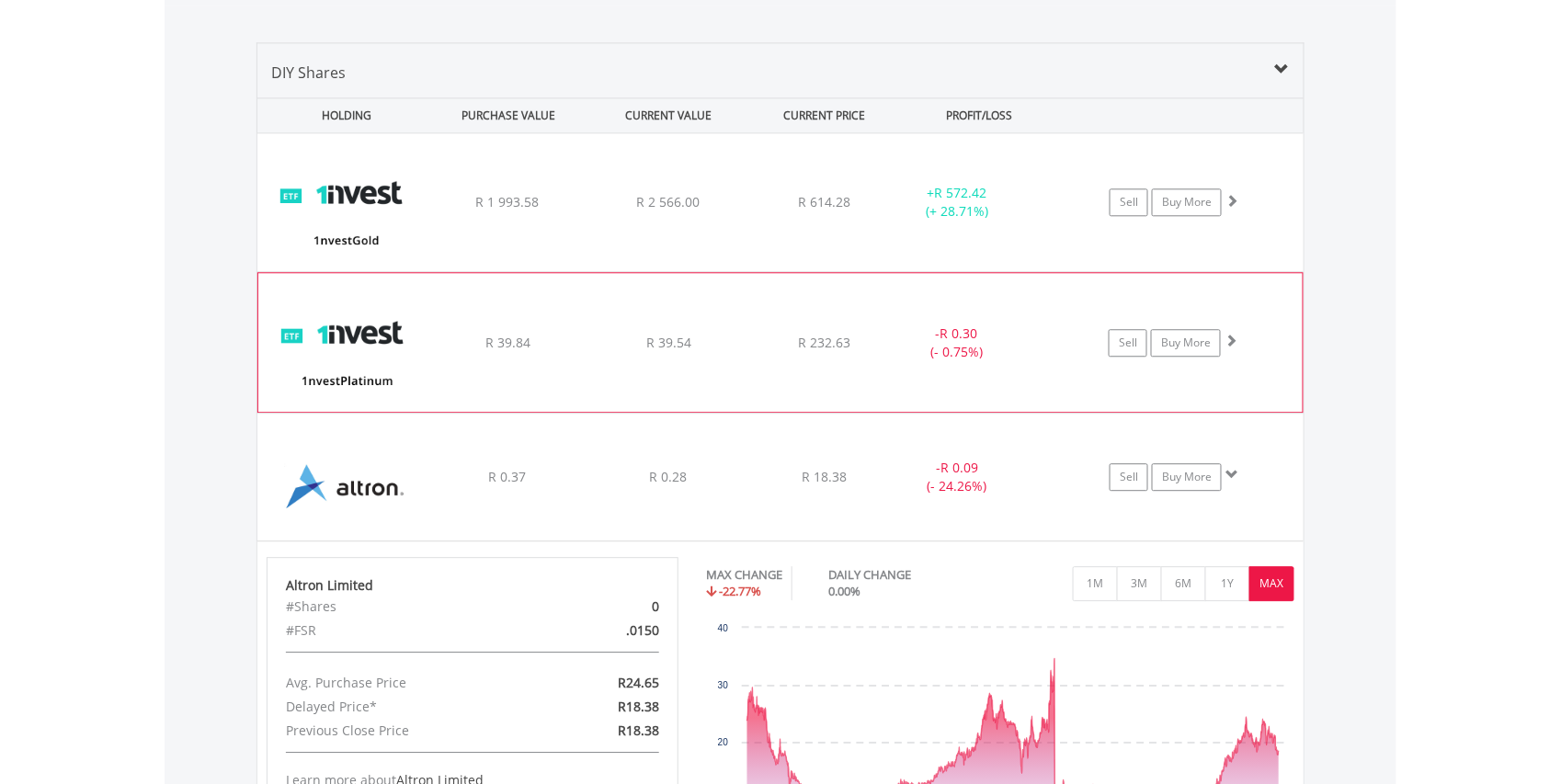
click at [344, 329] on img at bounding box center [346, 351] width 158 height 110
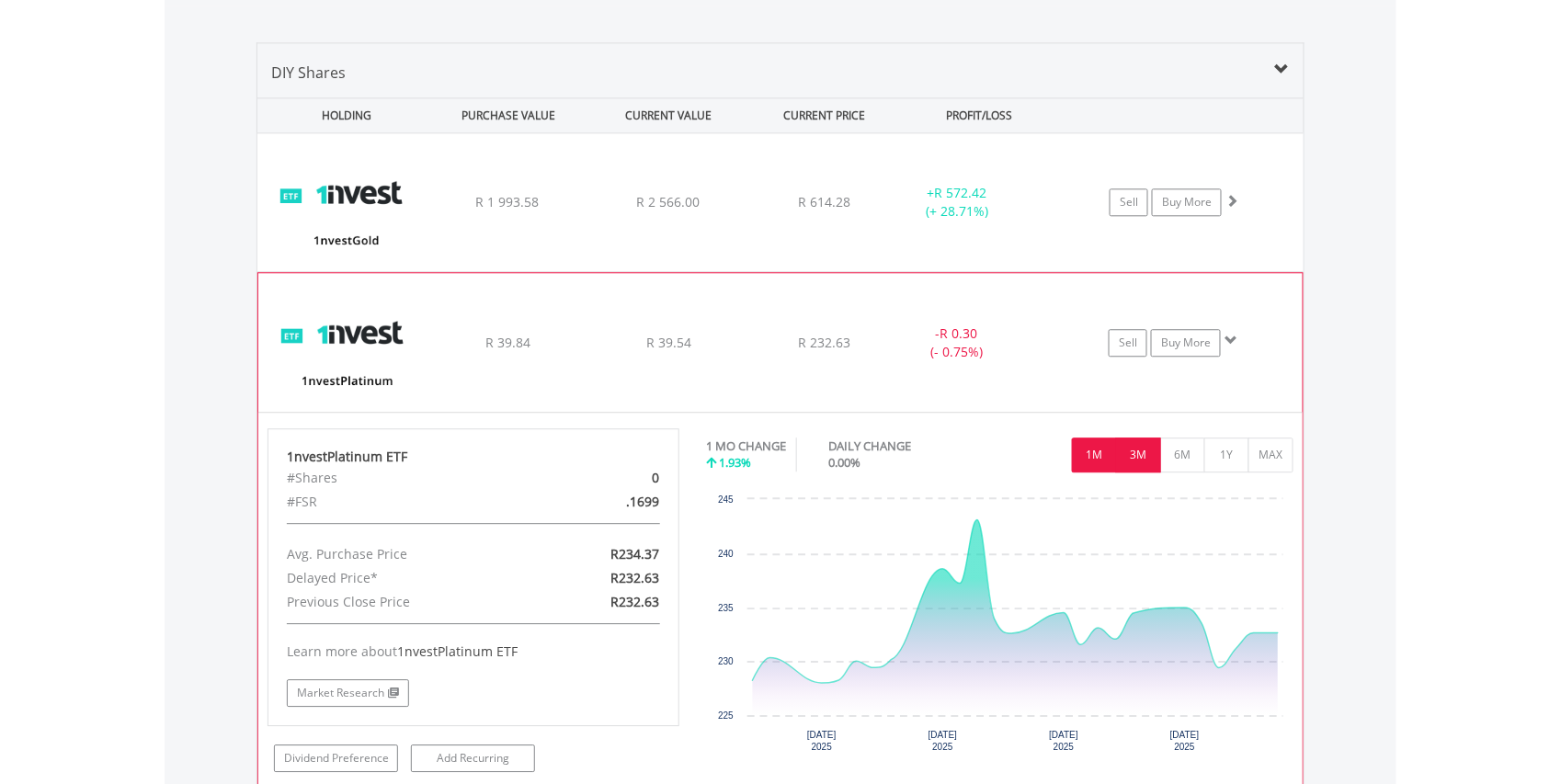
click at [1133, 448] on button "3M" at bounding box center [1139, 455] width 46 height 35
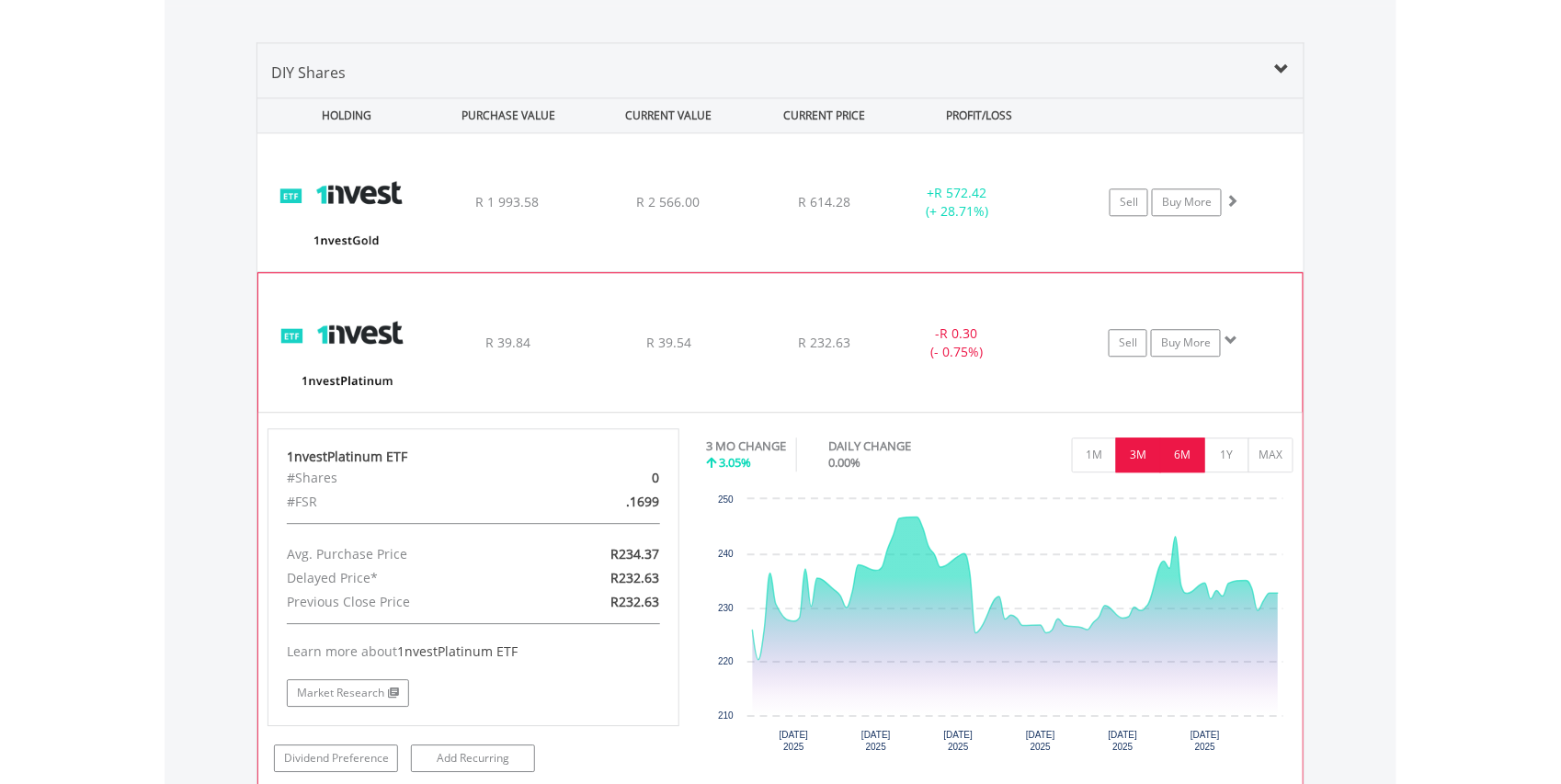
click at [1170, 448] on button "6M" at bounding box center [1182, 455] width 46 height 35
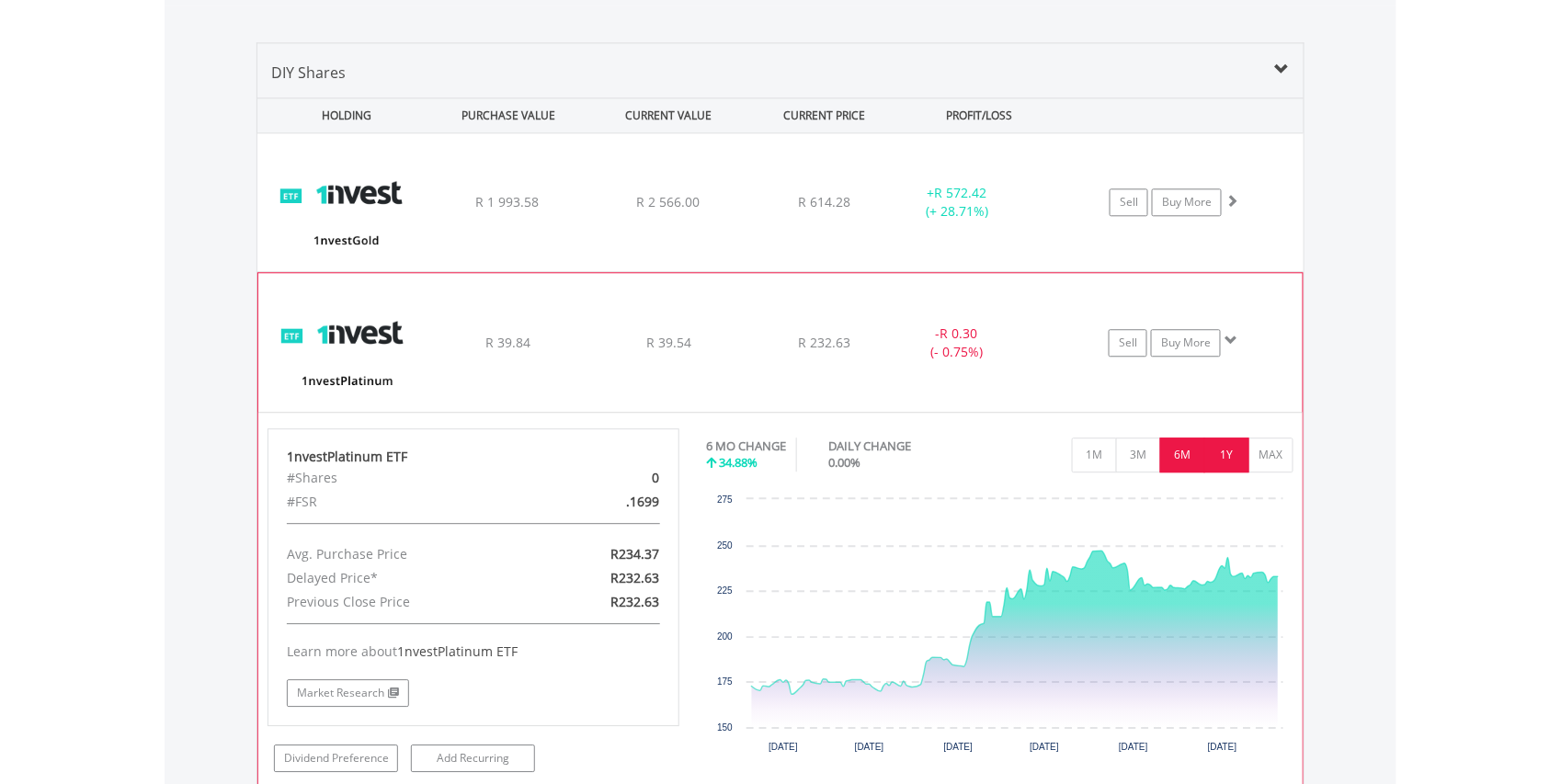
click at [1221, 445] on button "1Y" at bounding box center [1227, 455] width 46 height 35
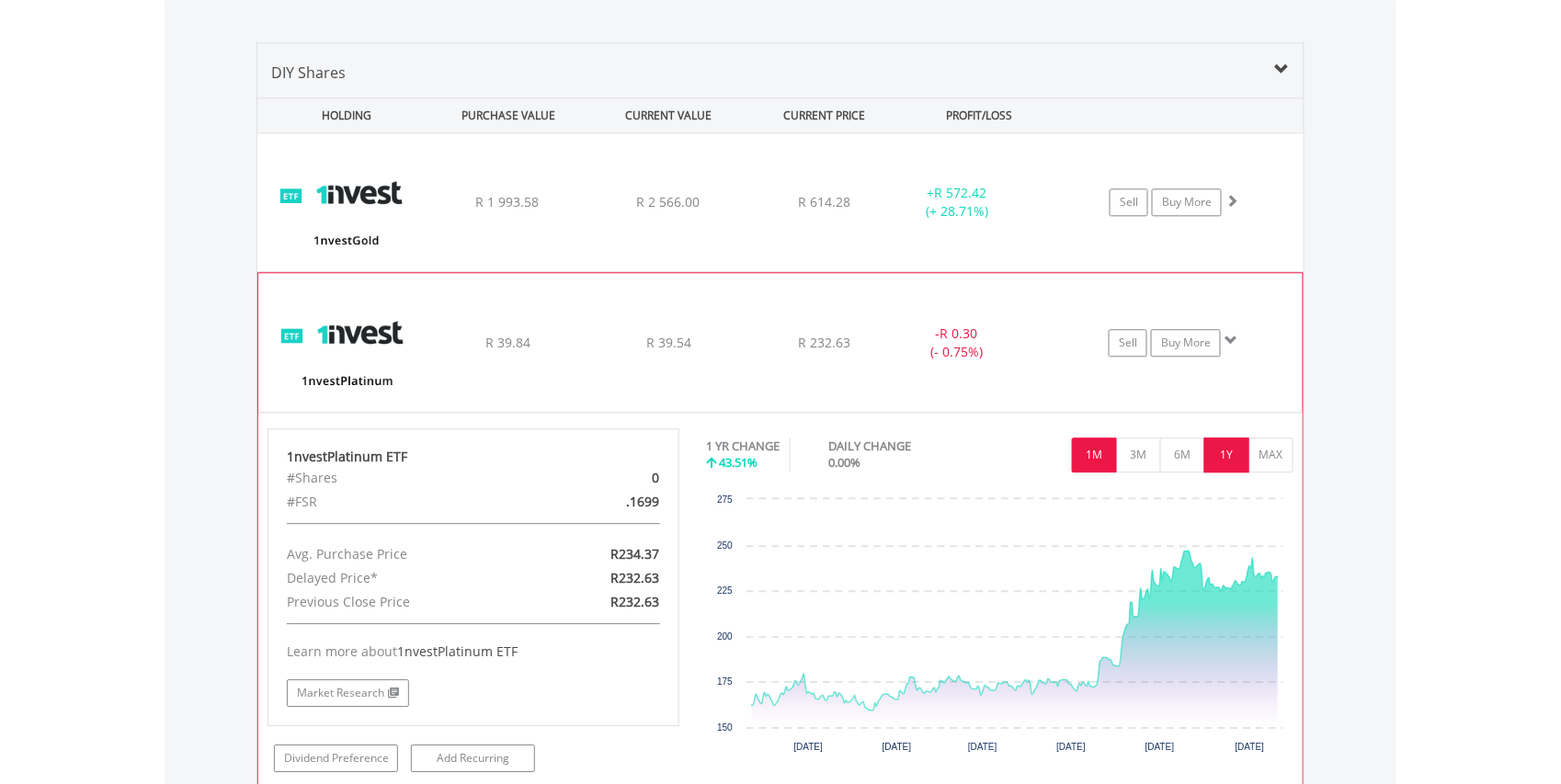
click at [1088, 453] on button "1M" at bounding box center [1094, 455] width 46 height 35
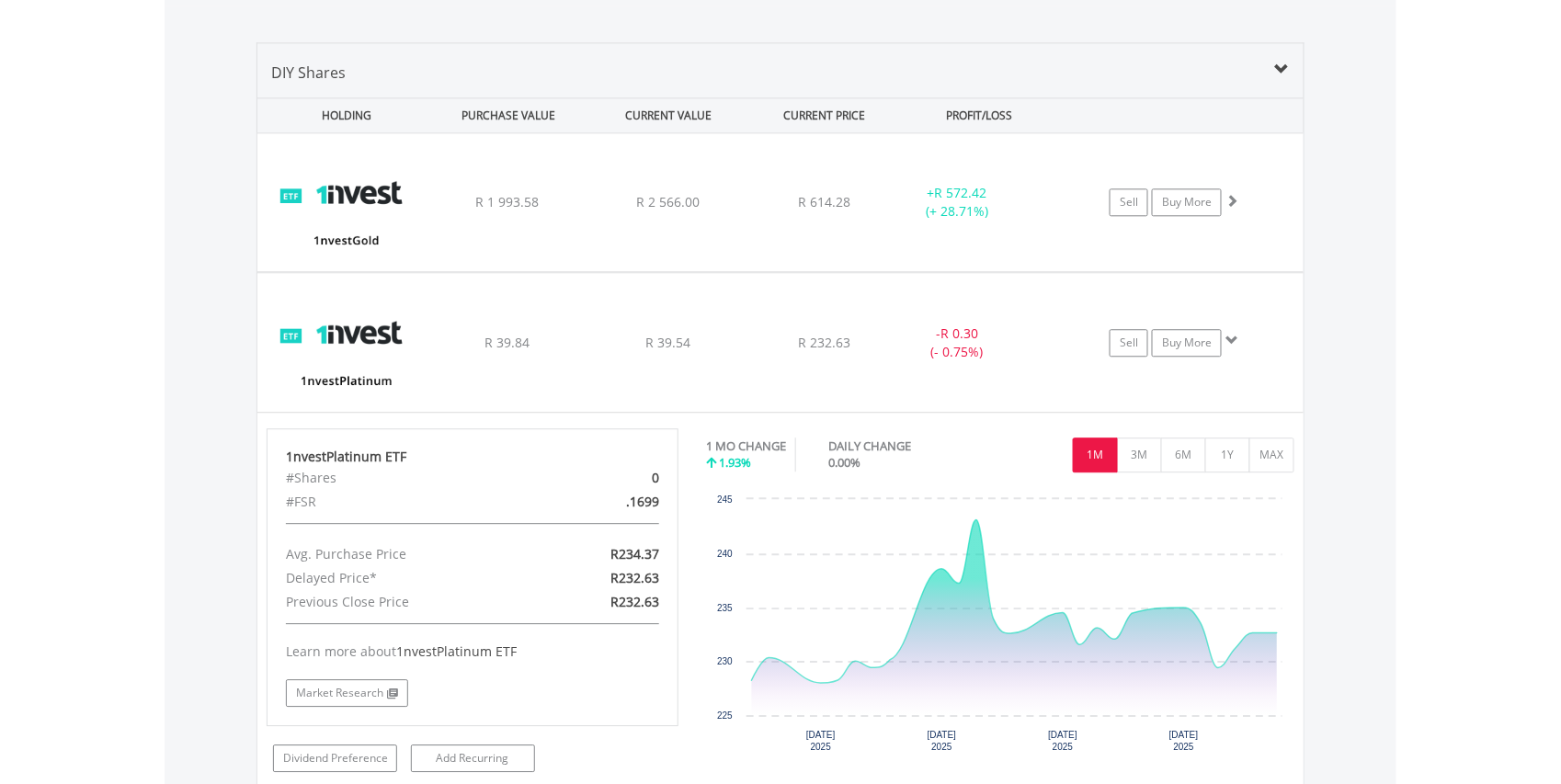
scroll to position [176, 350]
click at [1131, 448] on button "3M" at bounding box center [1139, 455] width 46 height 35
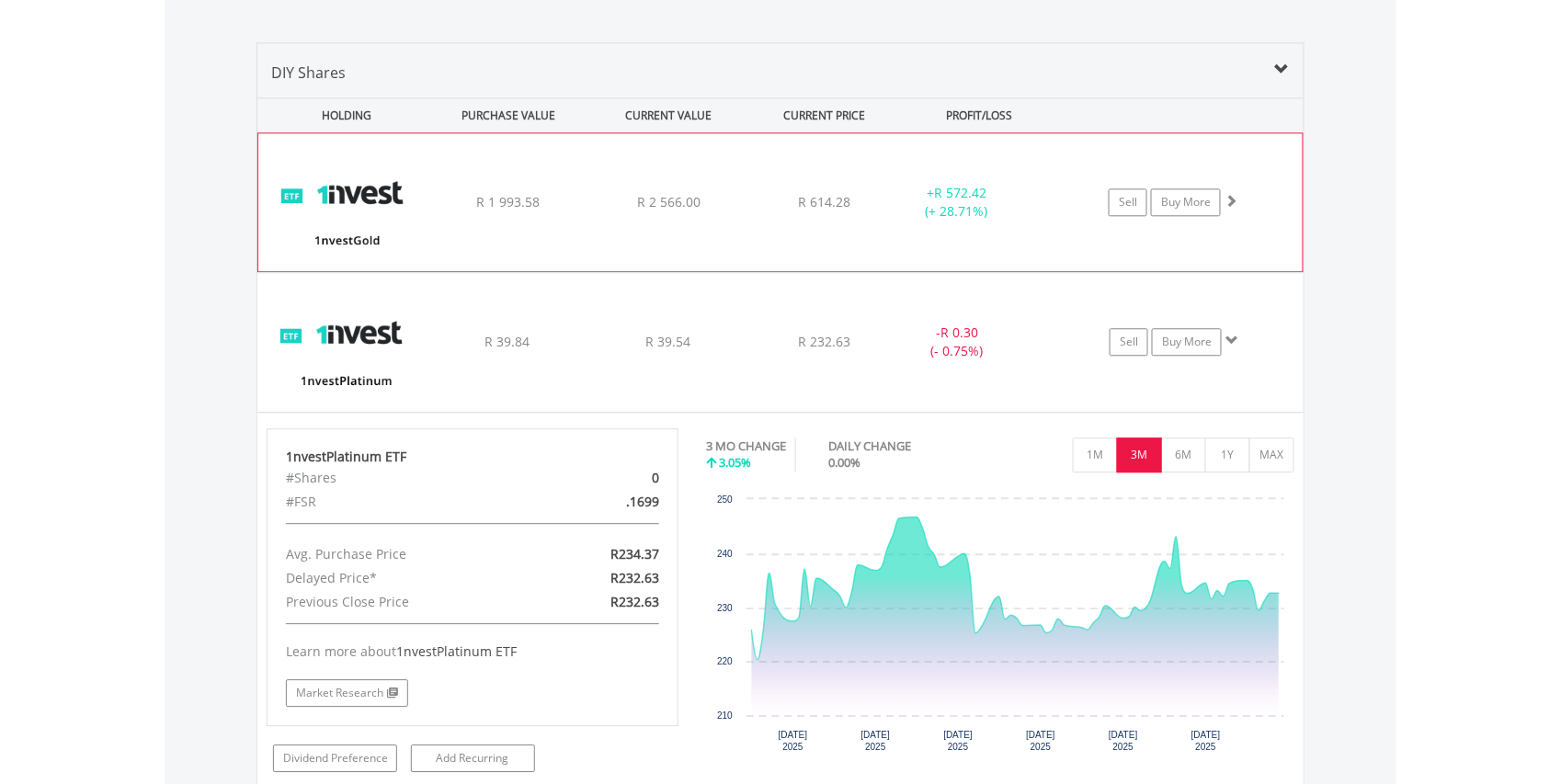
click at [372, 200] on img at bounding box center [346, 211] width 158 height 110
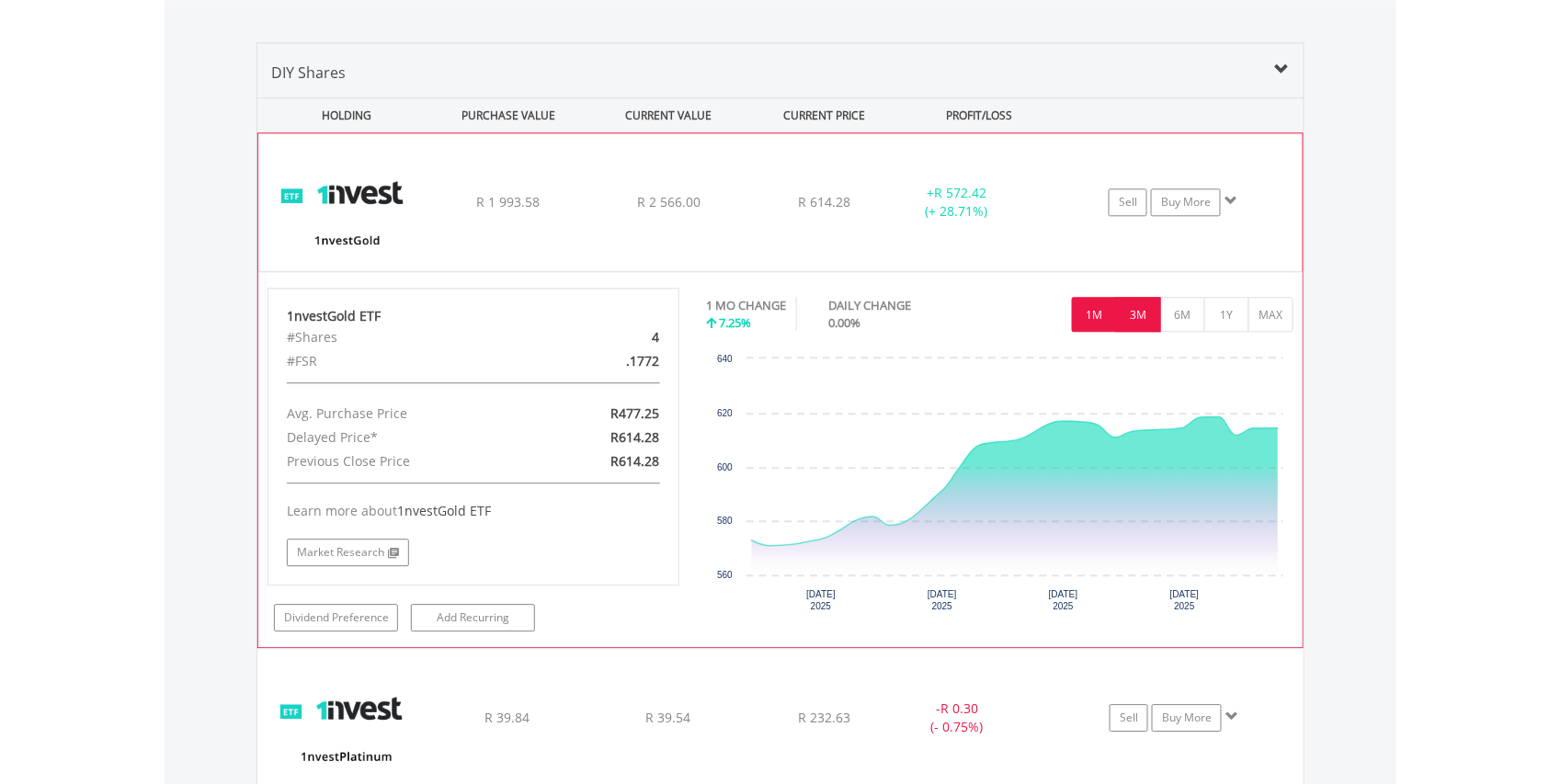
click at [1140, 310] on button "3M" at bounding box center [1139, 315] width 46 height 35
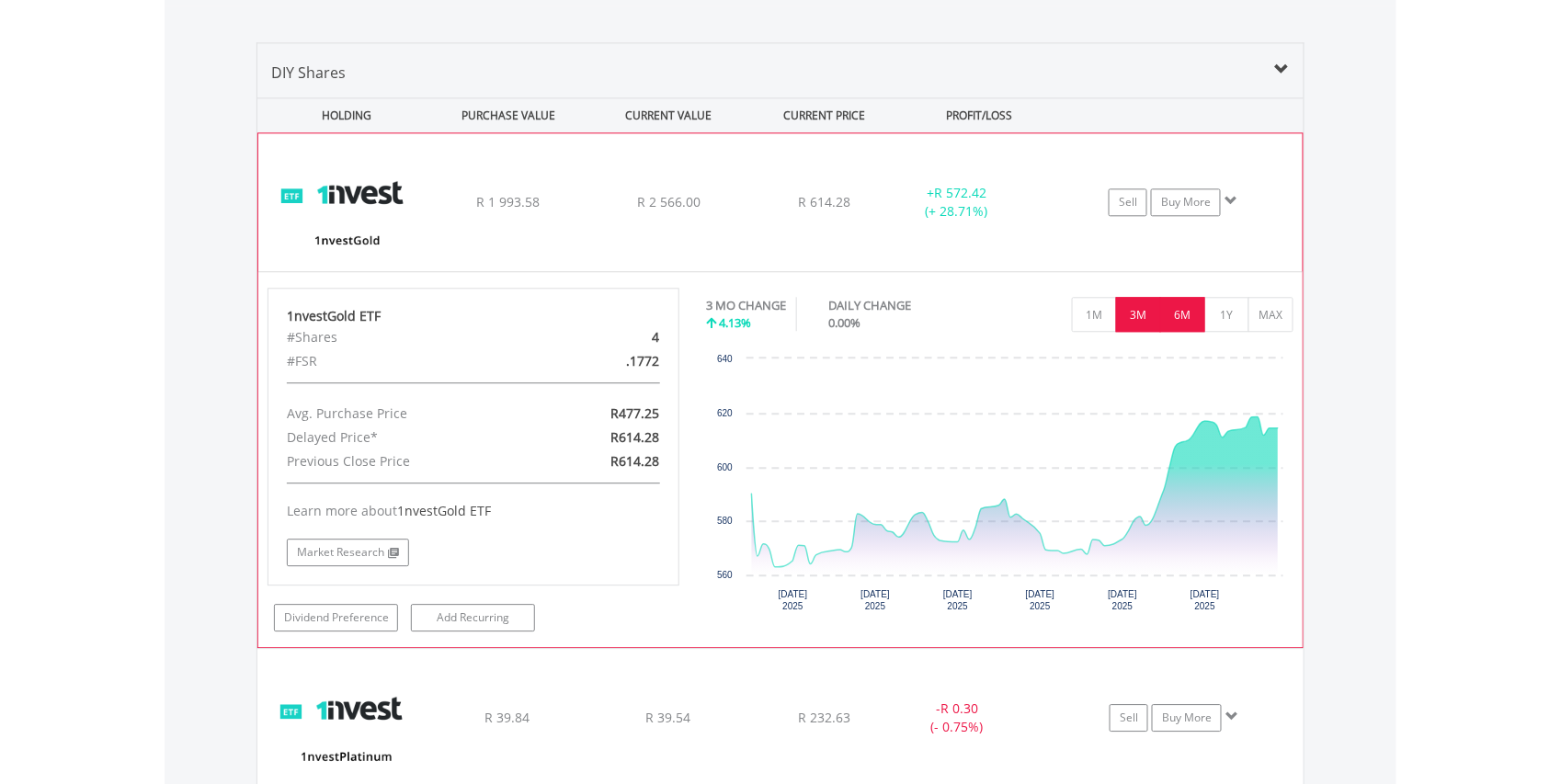
click at [1180, 310] on button "6M" at bounding box center [1182, 315] width 46 height 35
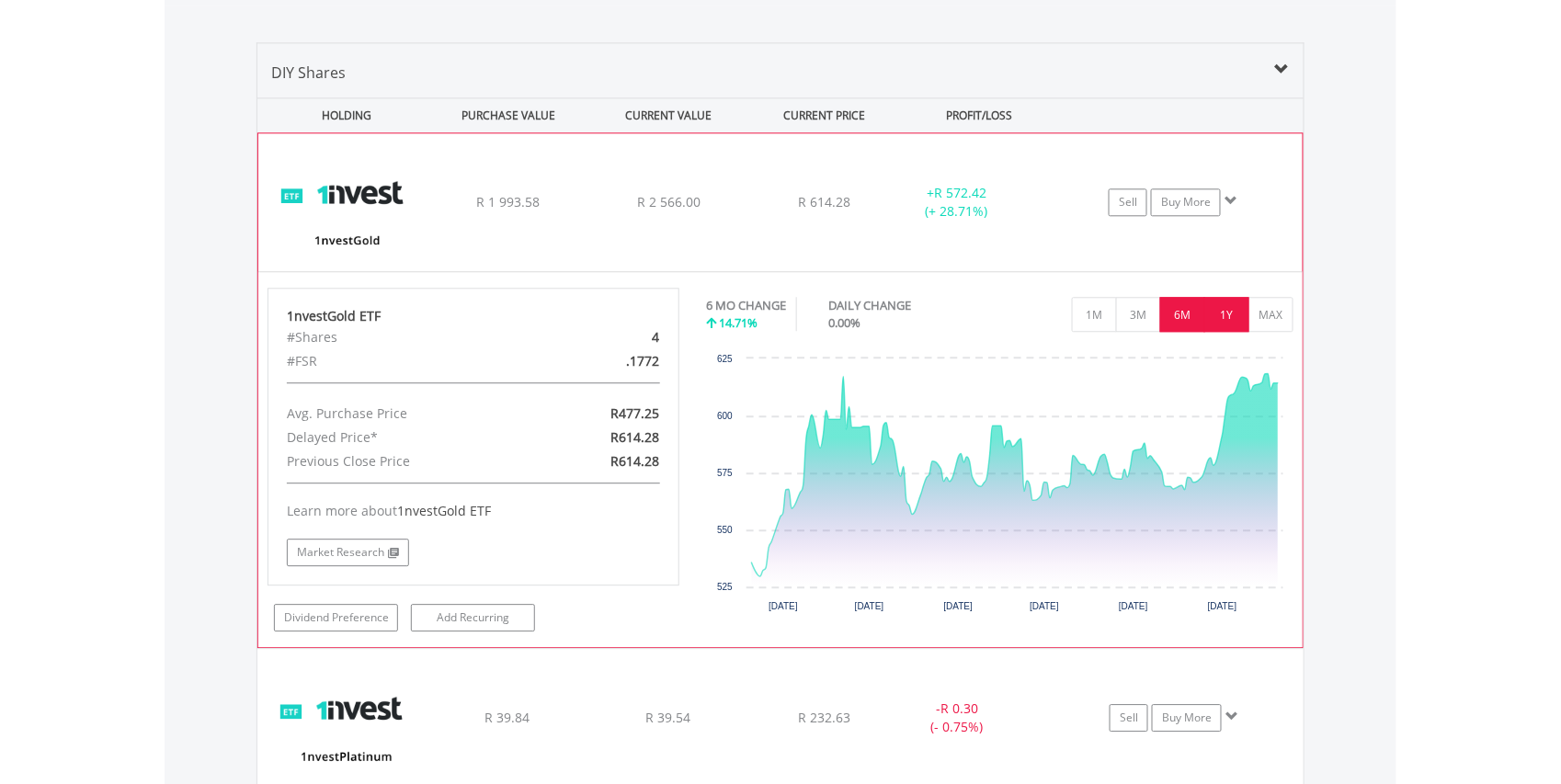
click at [1232, 310] on button "1Y" at bounding box center [1227, 315] width 46 height 35
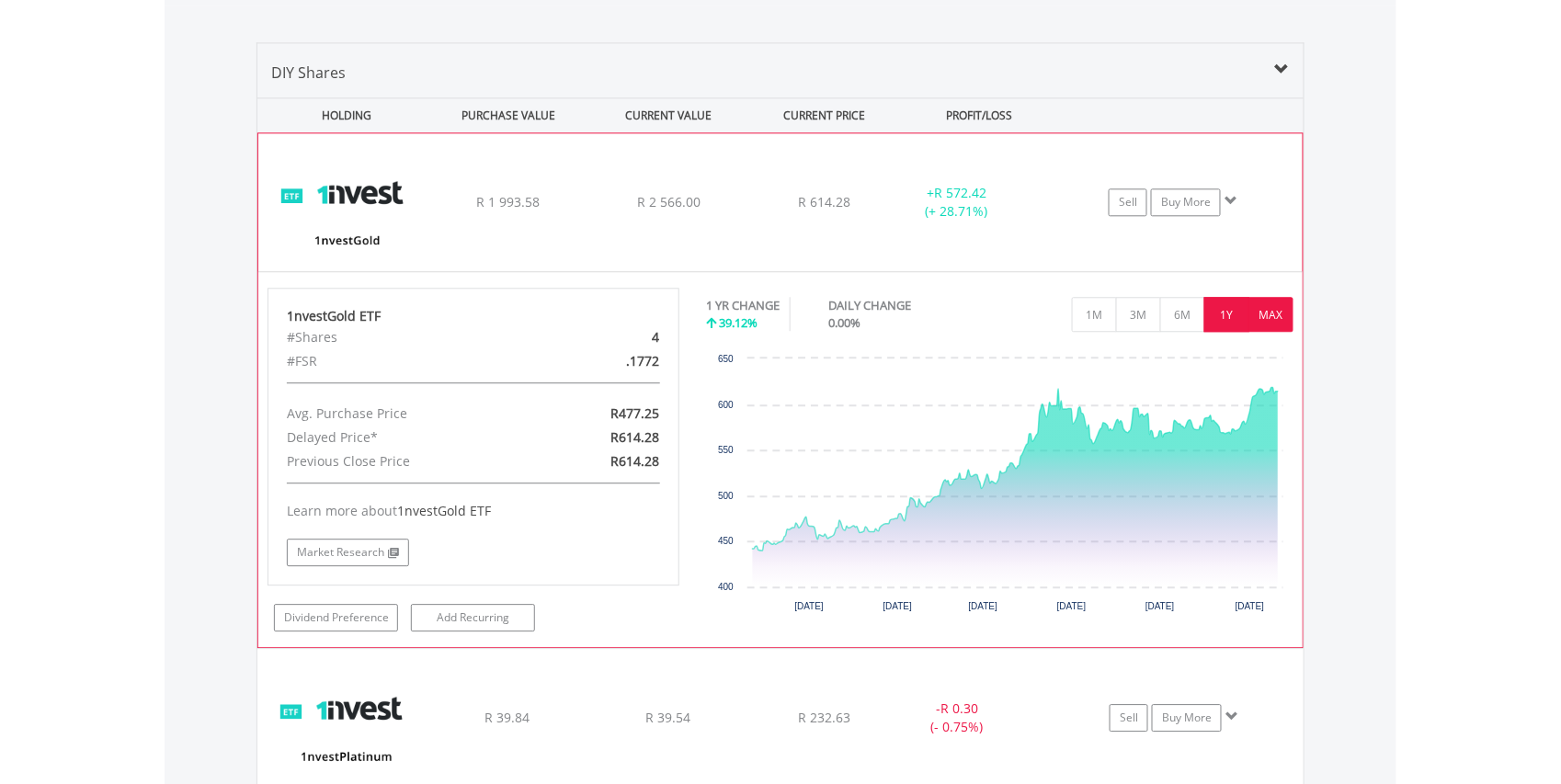
click at [1270, 313] on button "MAX" at bounding box center [1270, 315] width 46 height 35
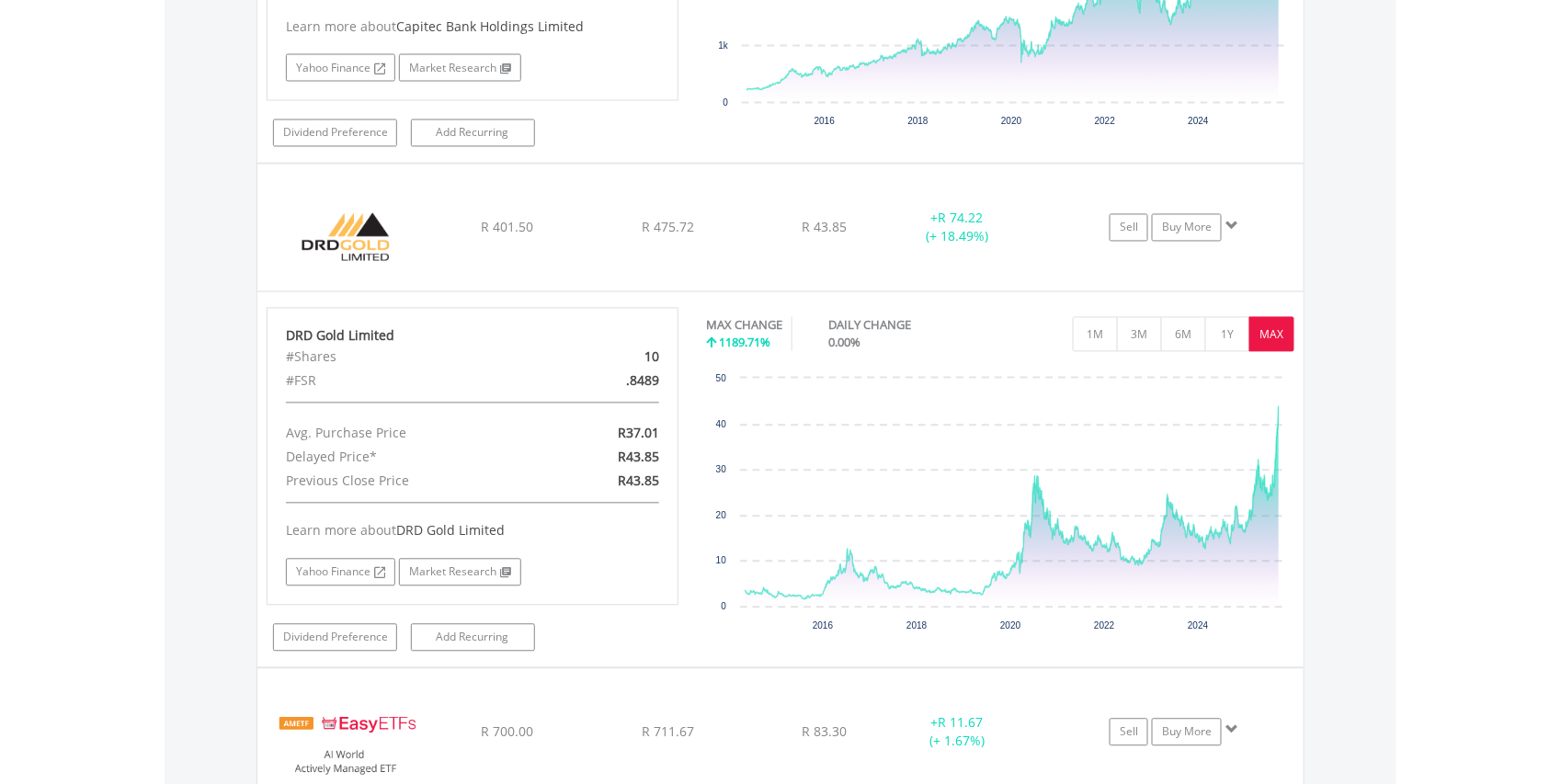
scroll to position [3551, 0]
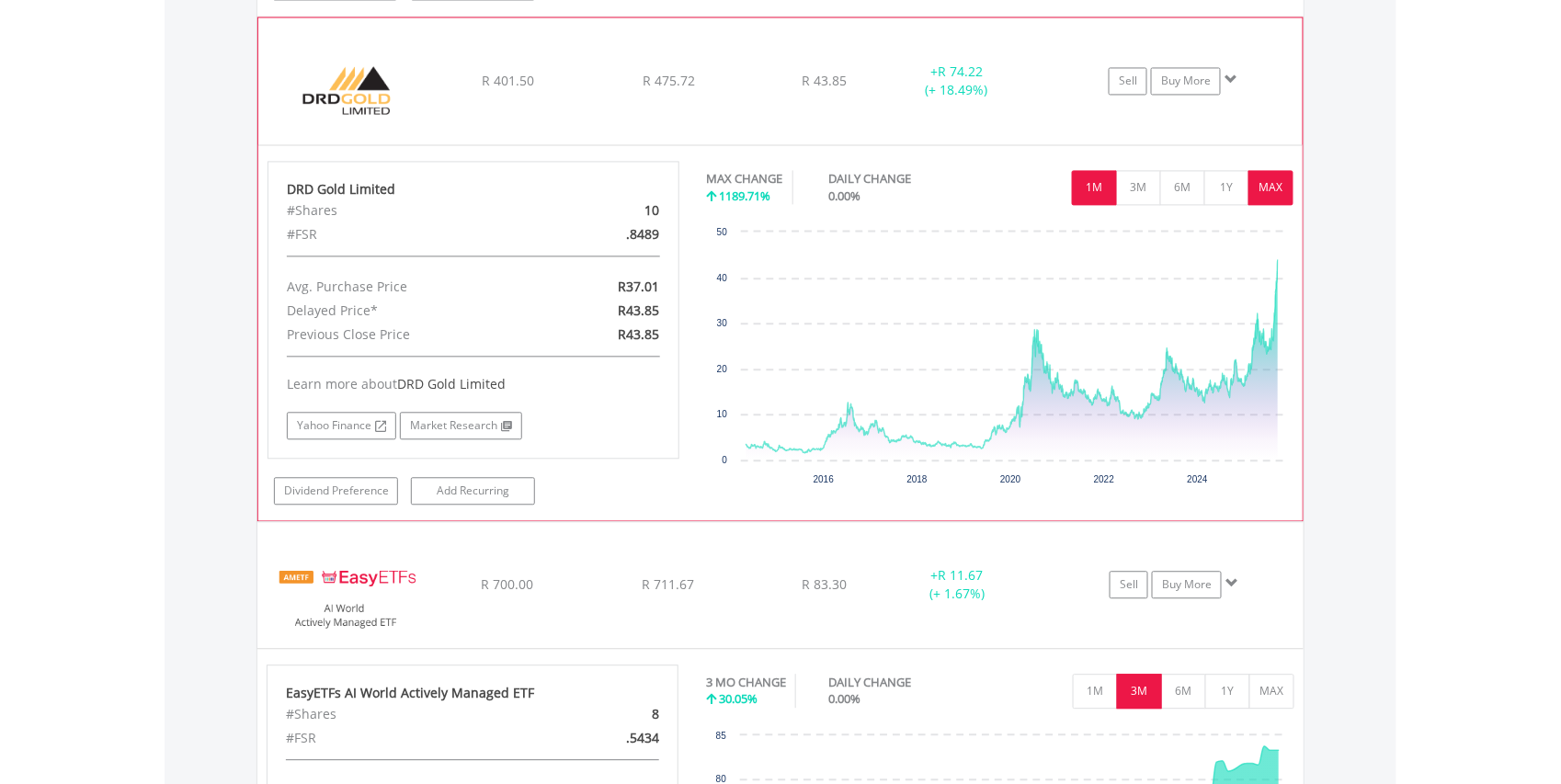
click at [1096, 195] on button "1M" at bounding box center [1094, 188] width 46 height 35
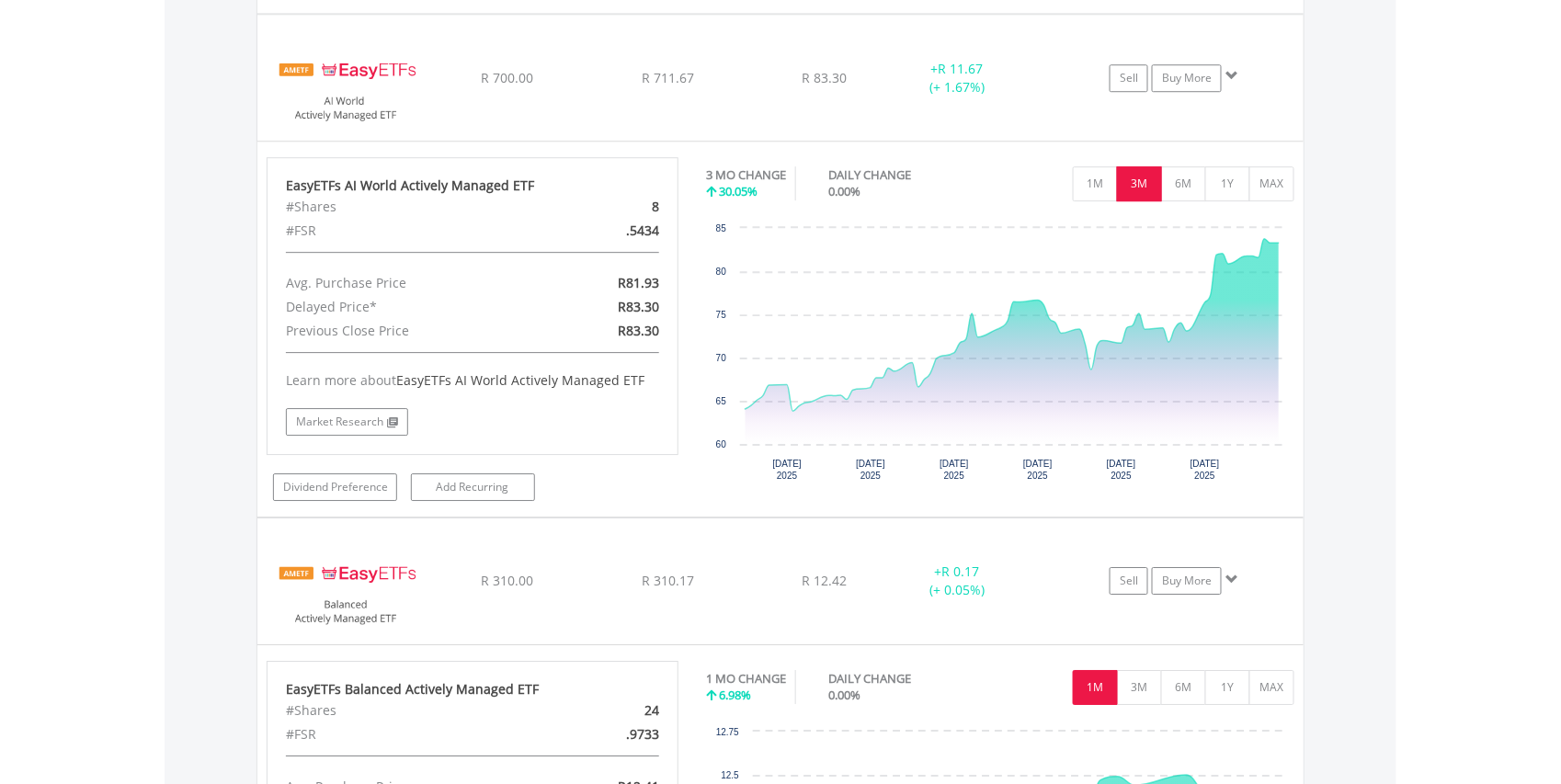
scroll to position [4074, 0]
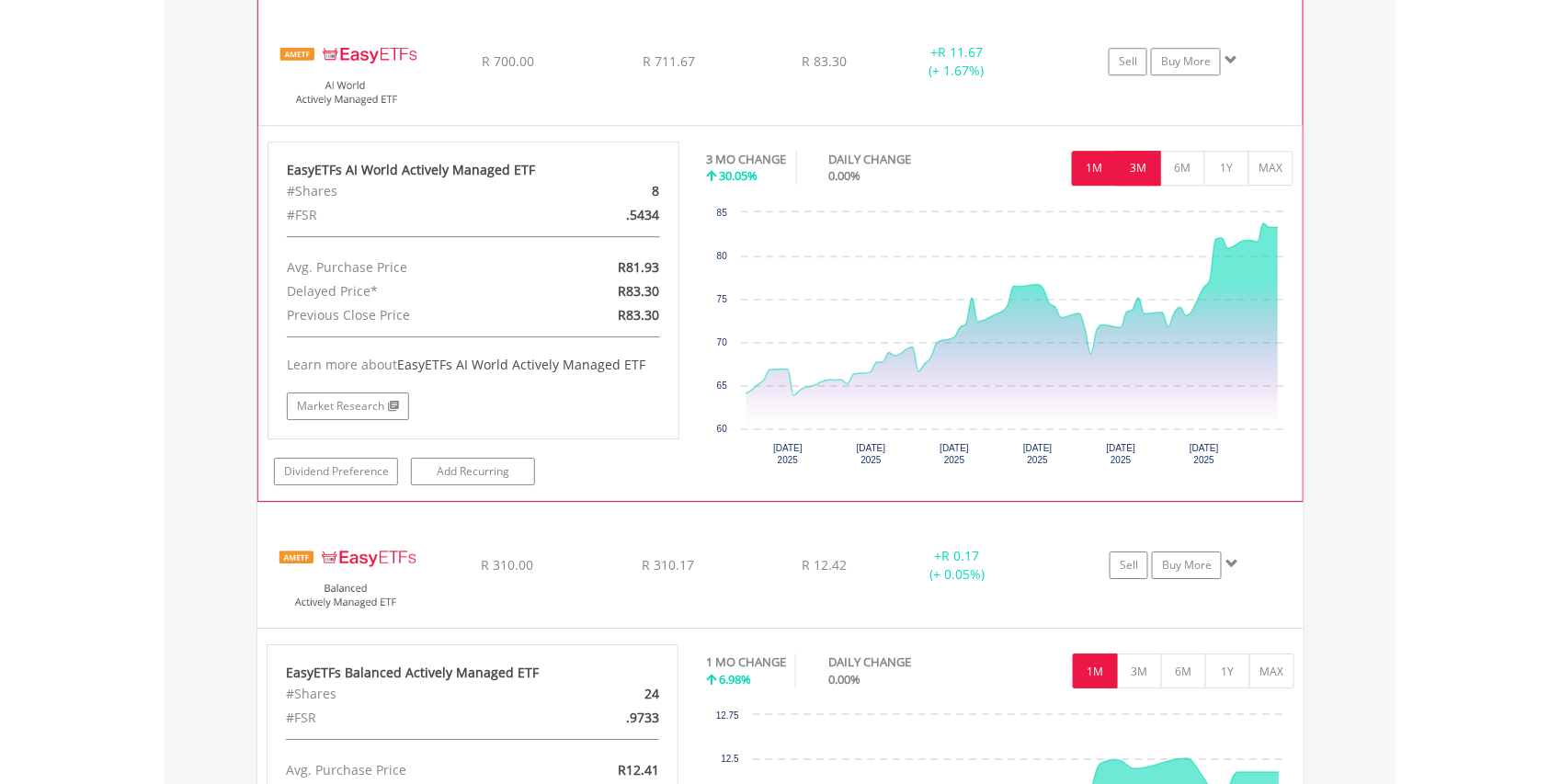
click at [1089, 173] on button "1M" at bounding box center [1094, 168] width 46 height 35
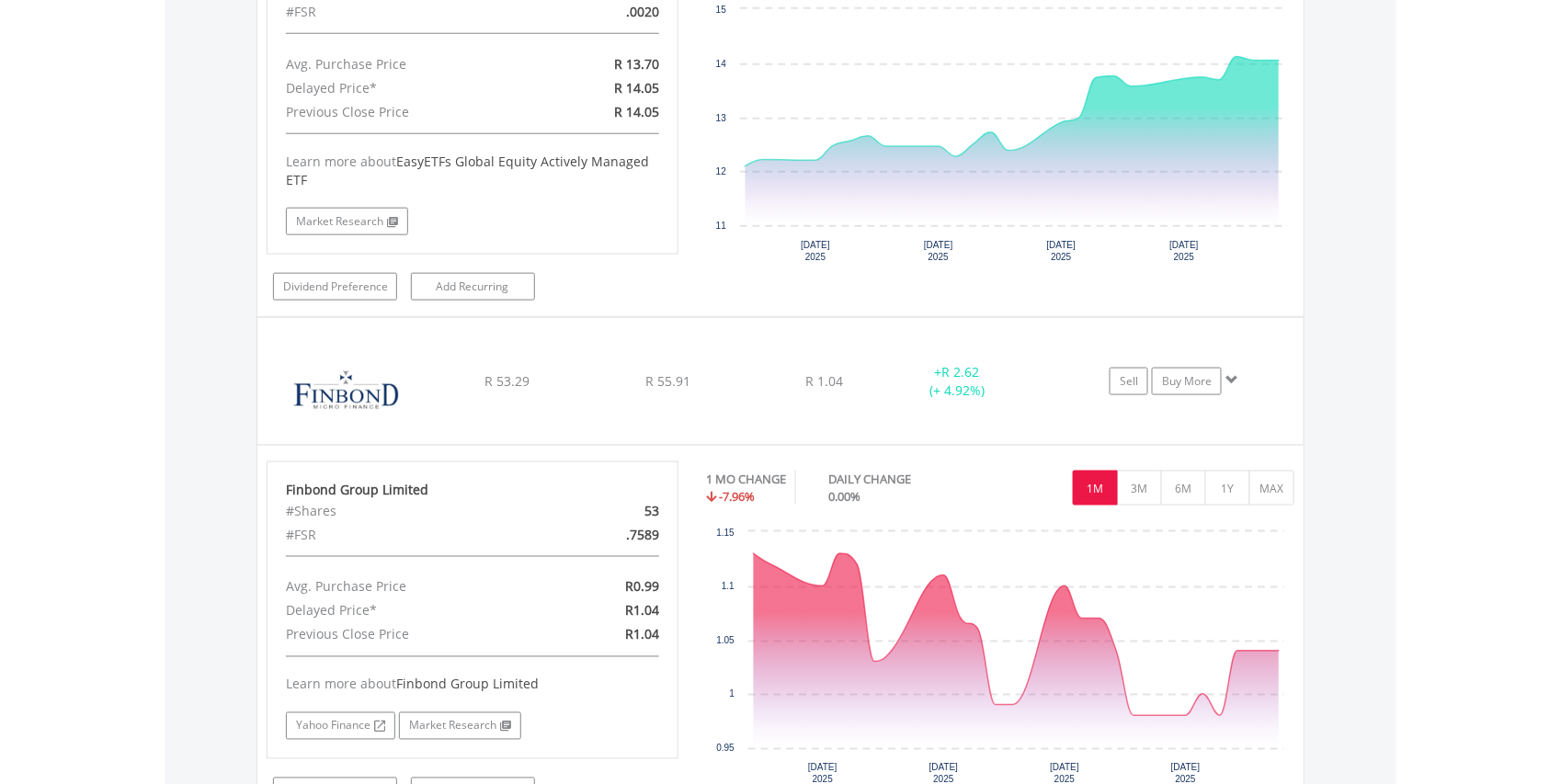
scroll to position [5397, 0]
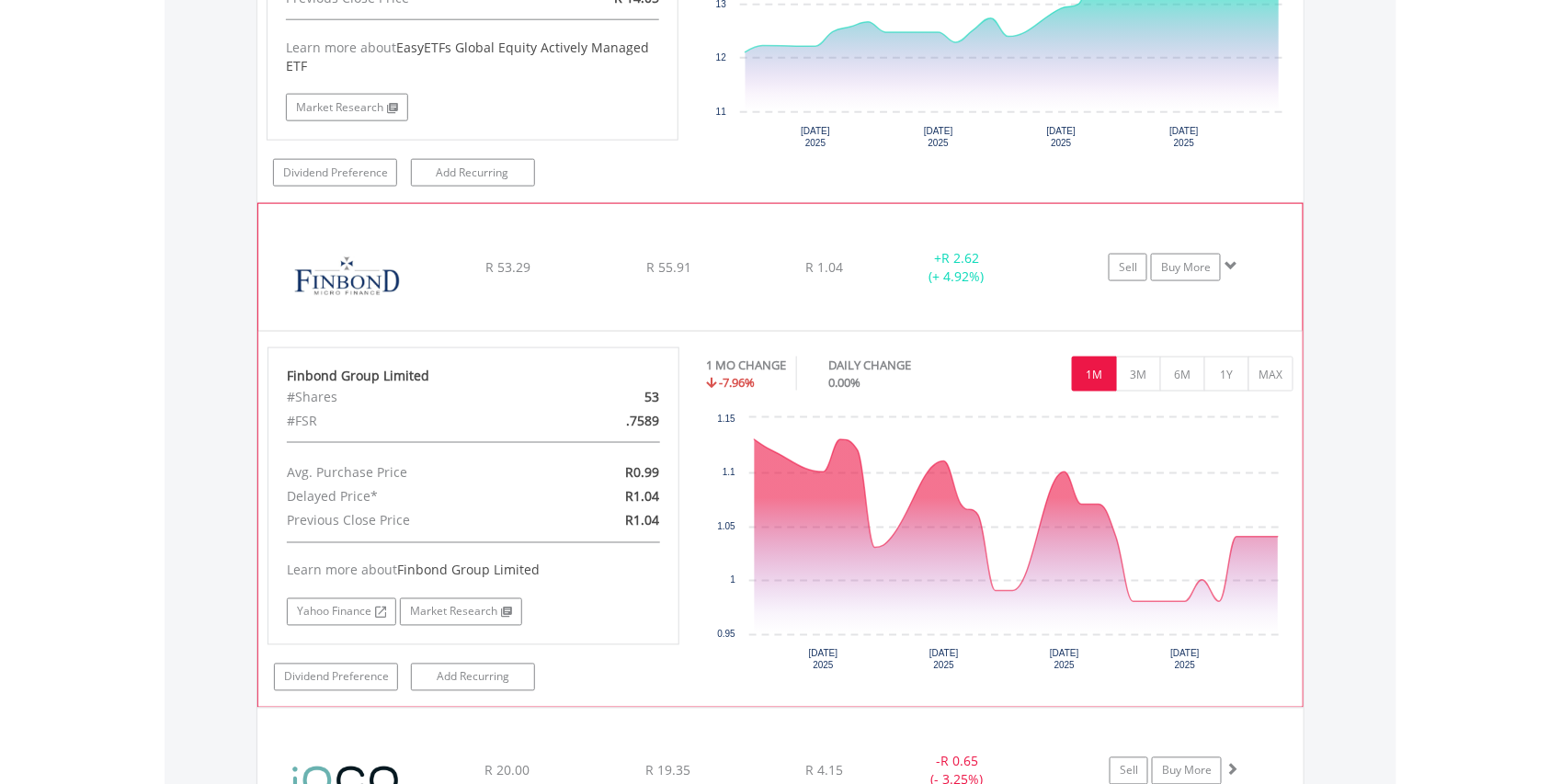
click at [344, 259] on img at bounding box center [346, 277] width 158 height 100
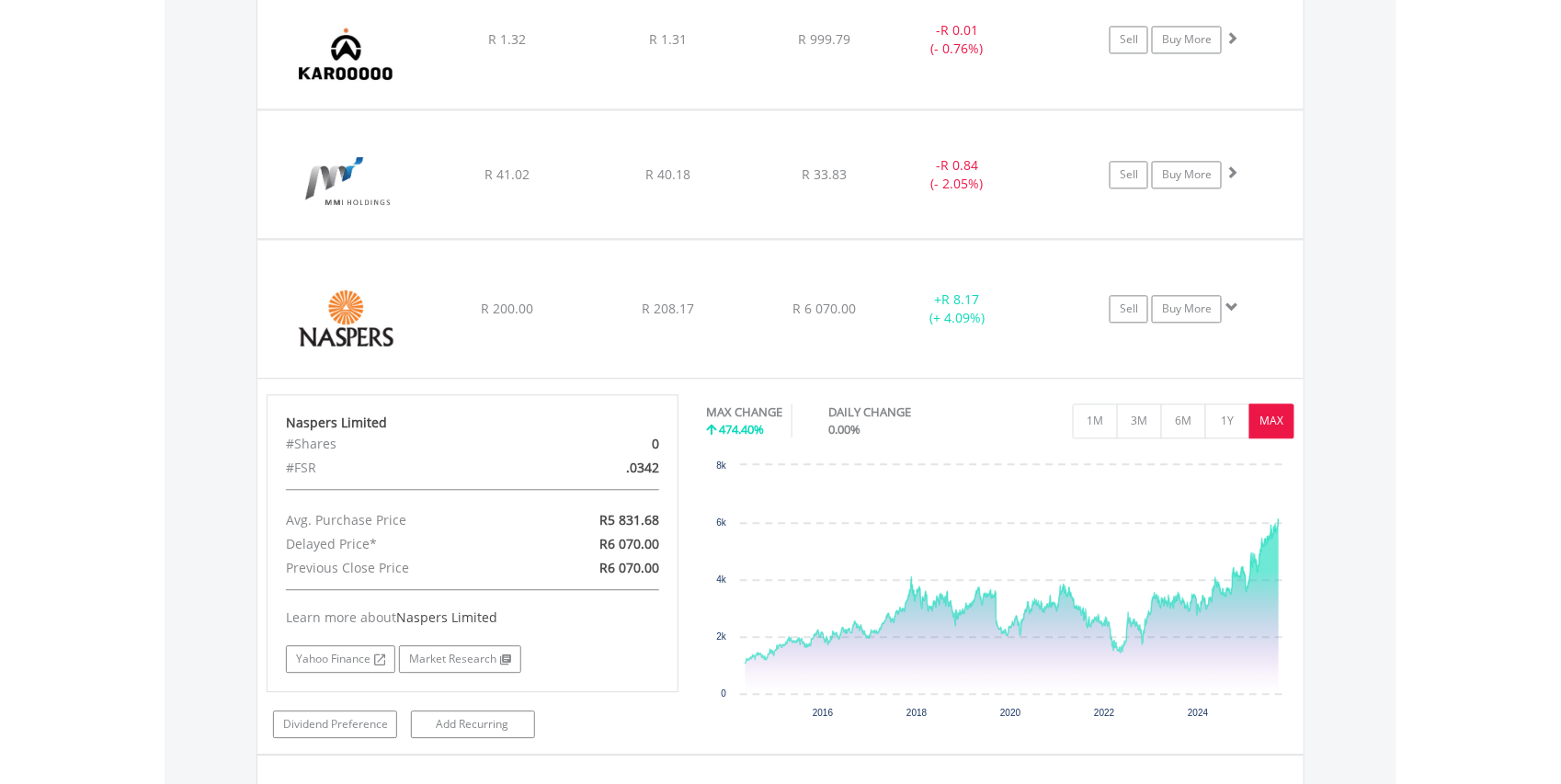
scroll to position [5921, 0]
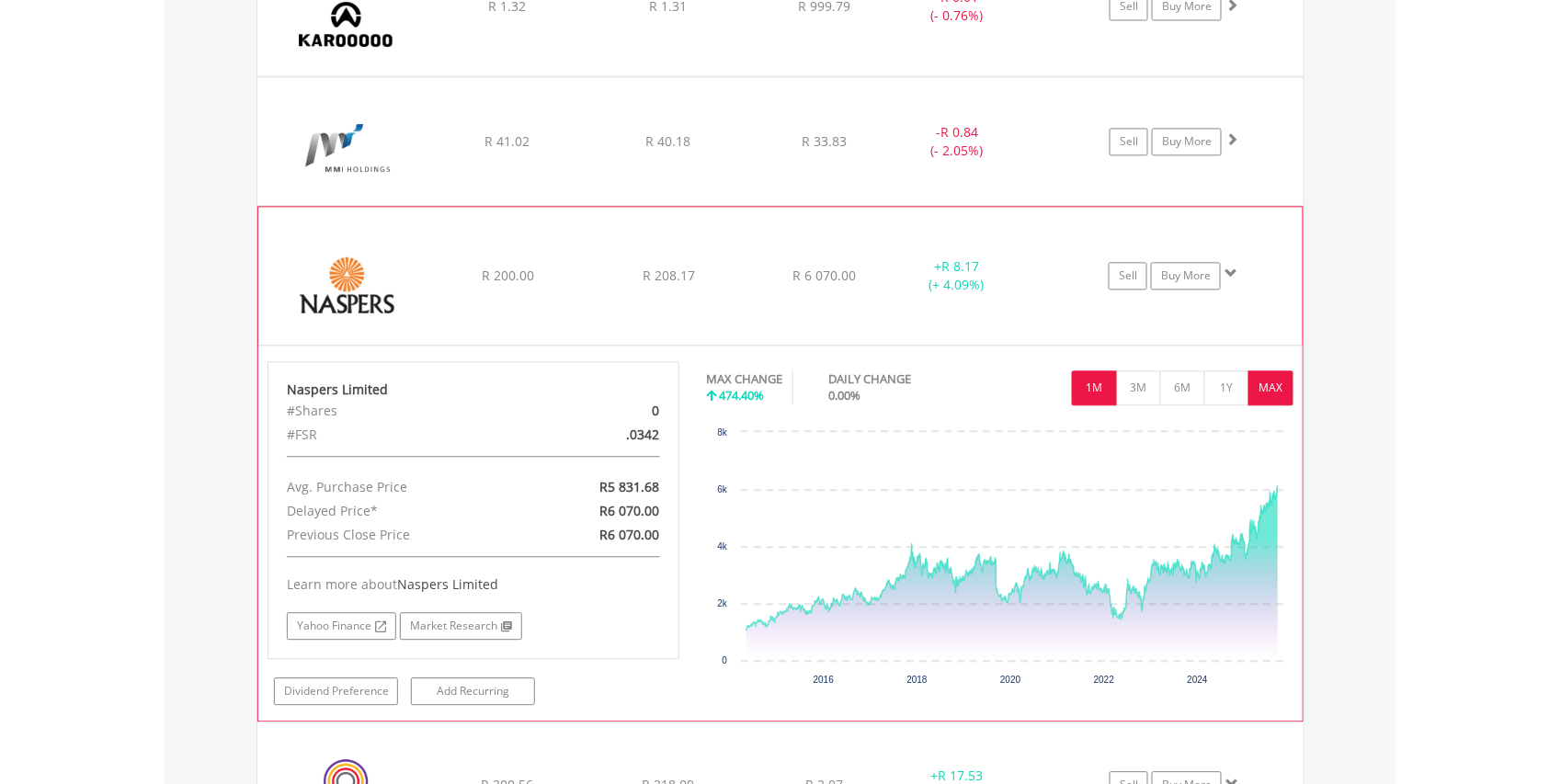
click at [1105, 406] on button "1M" at bounding box center [1094, 388] width 46 height 35
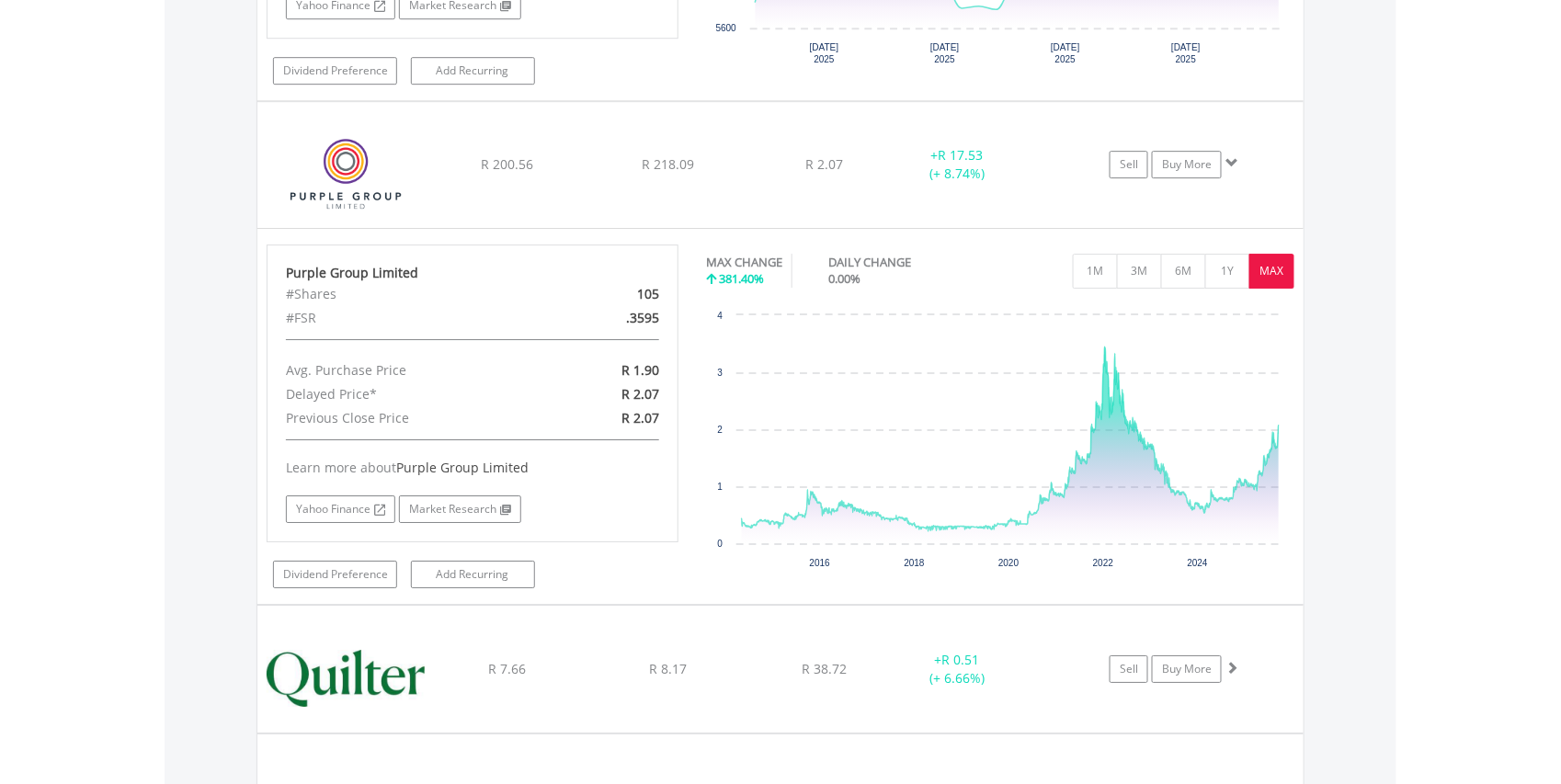
scroll to position [6622, 0]
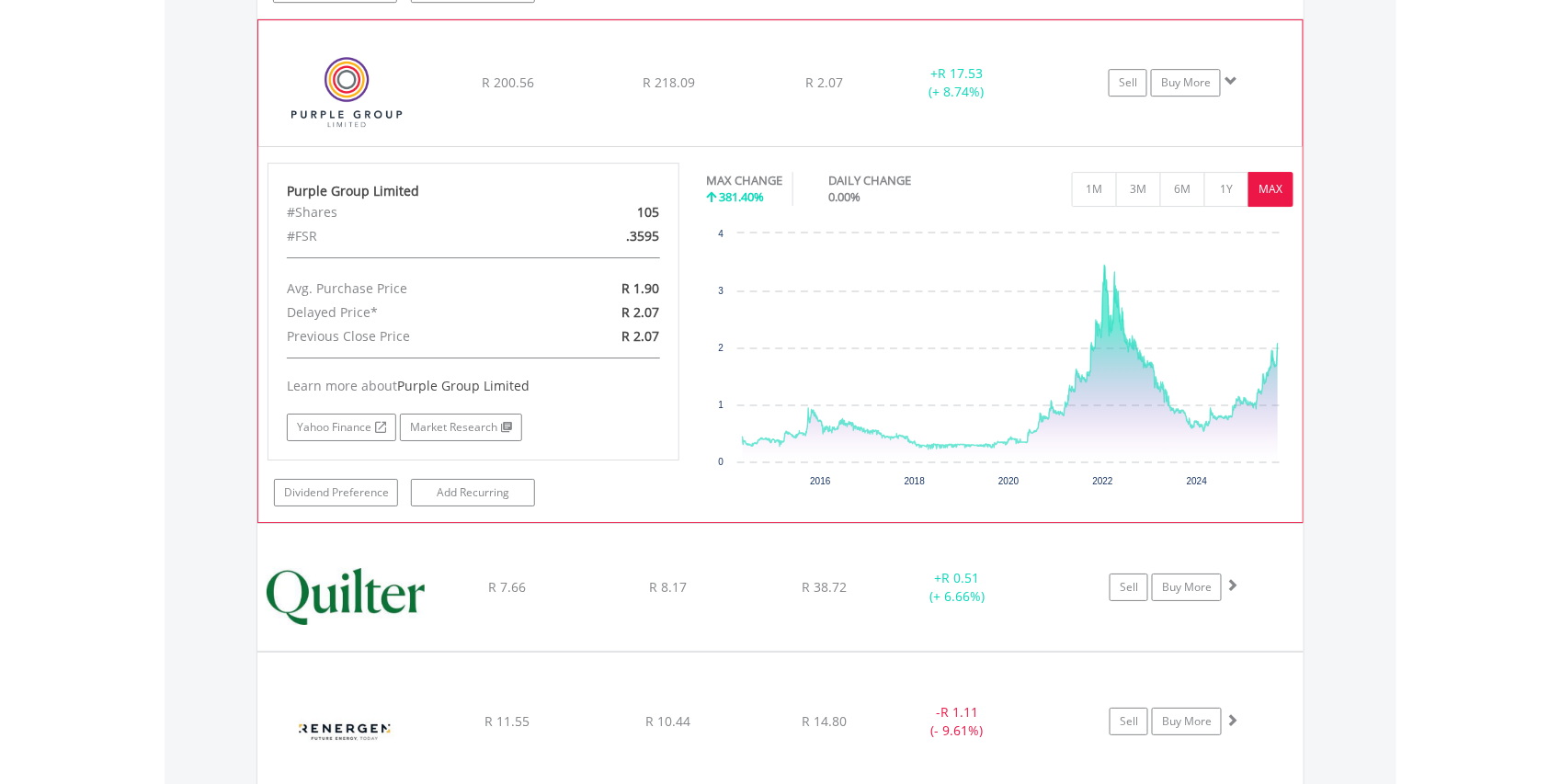
click at [351, 106] on img at bounding box center [346, 92] width 158 height 98
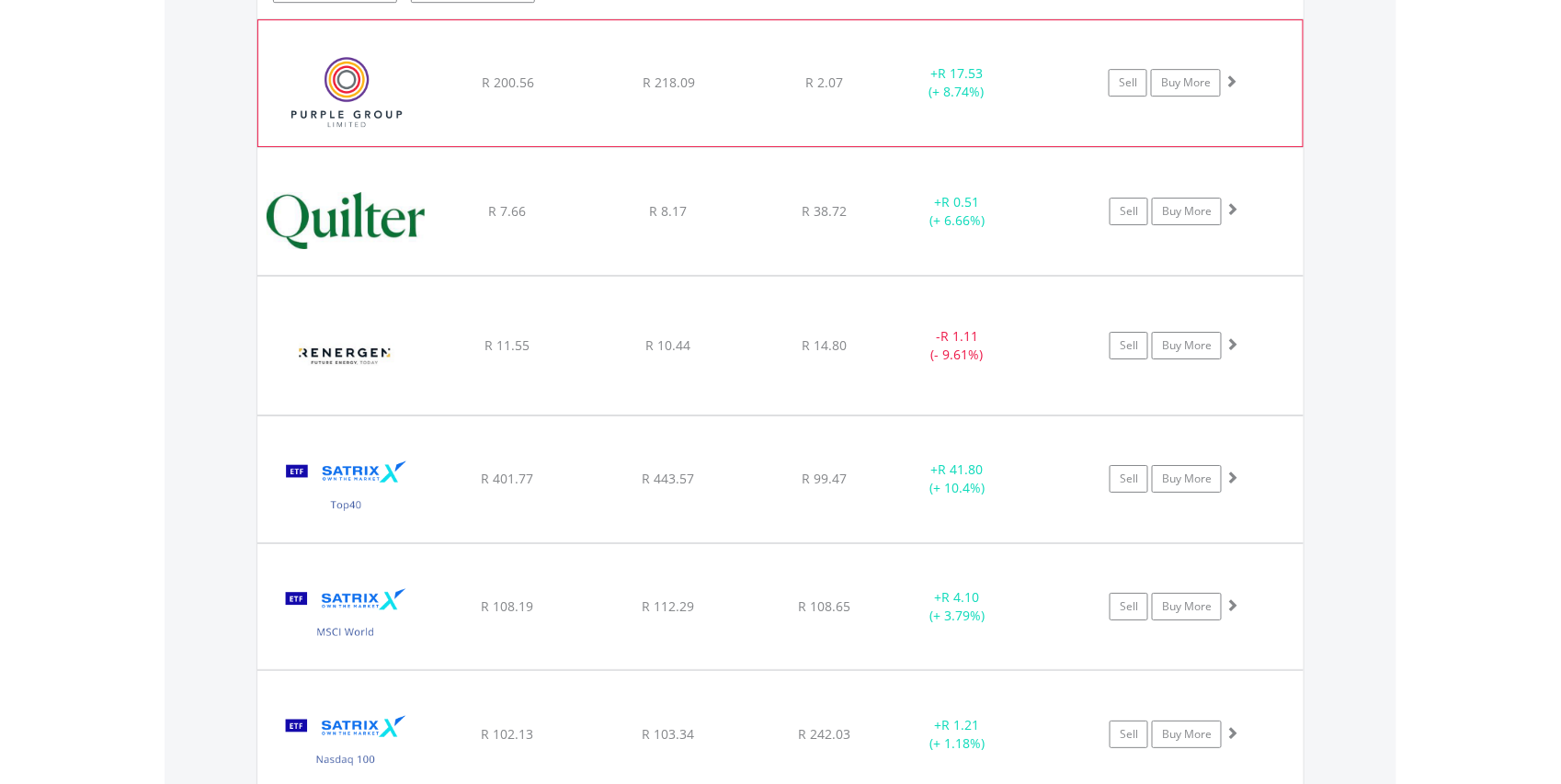
click at [351, 106] on img at bounding box center [346, 92] width 158 height 98
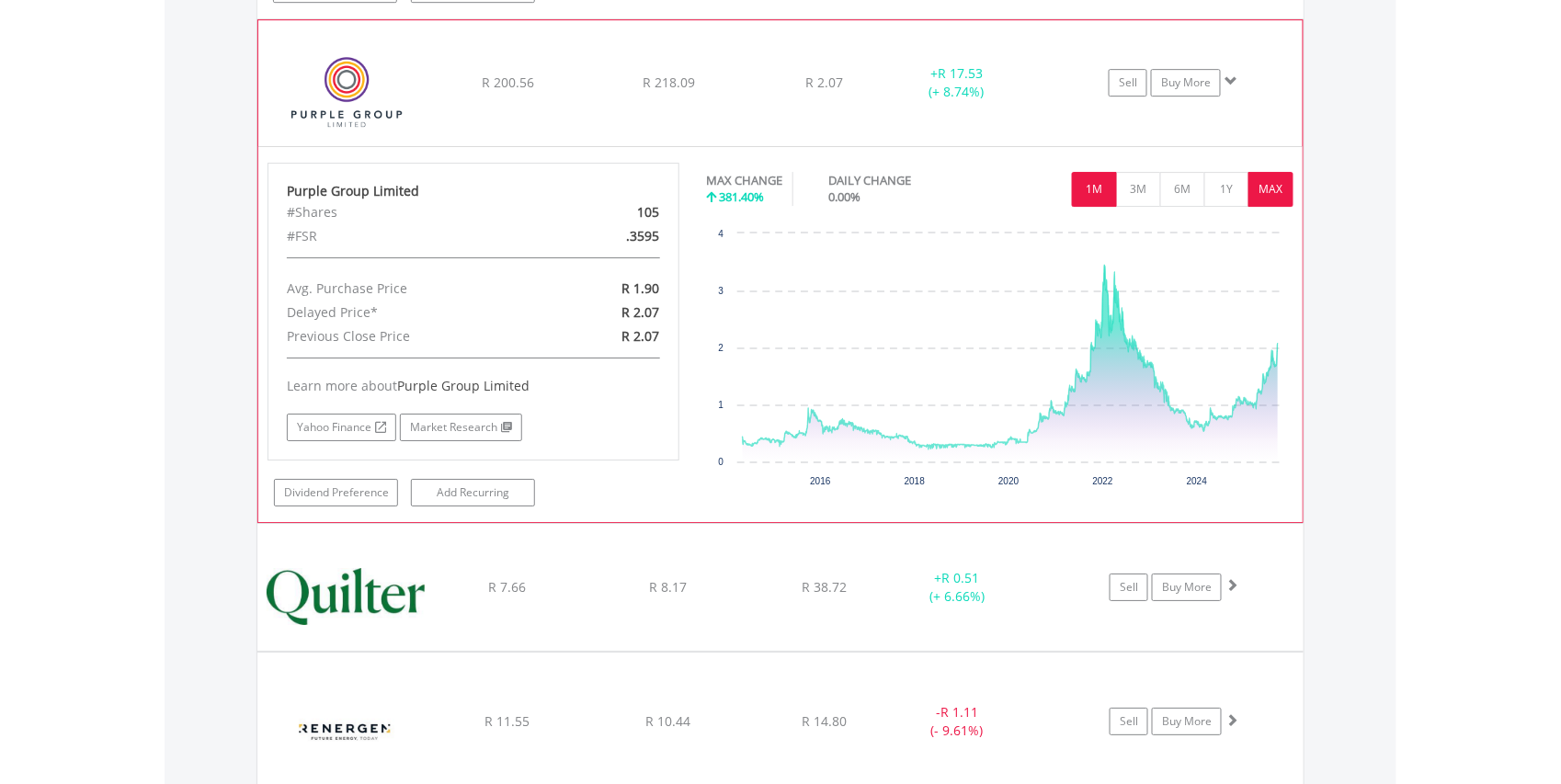
click at [1090, 207] on button "1M" at bounding box center [1094, 190] width 46 height 35
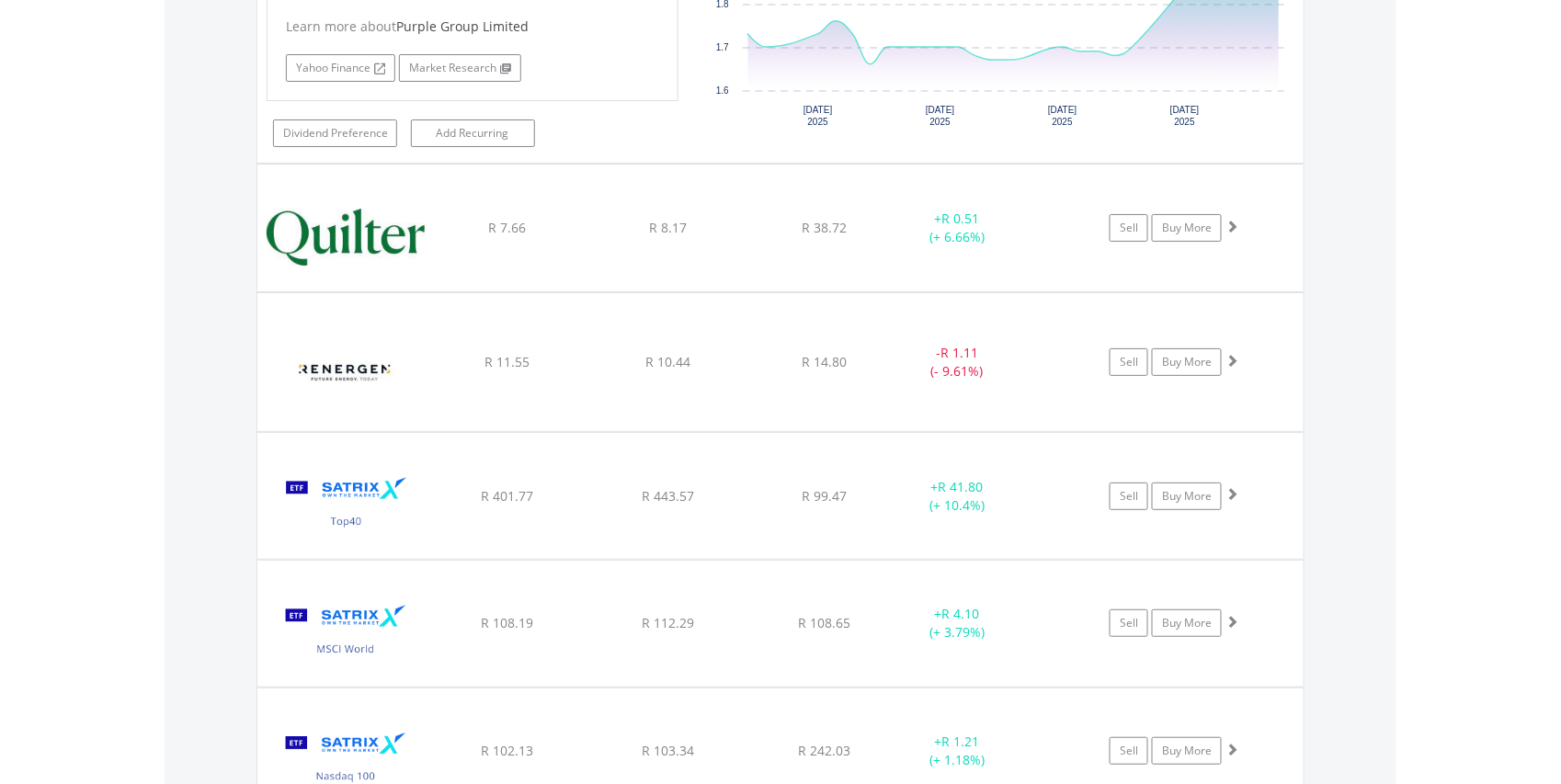
scroll to position [7064, 0]
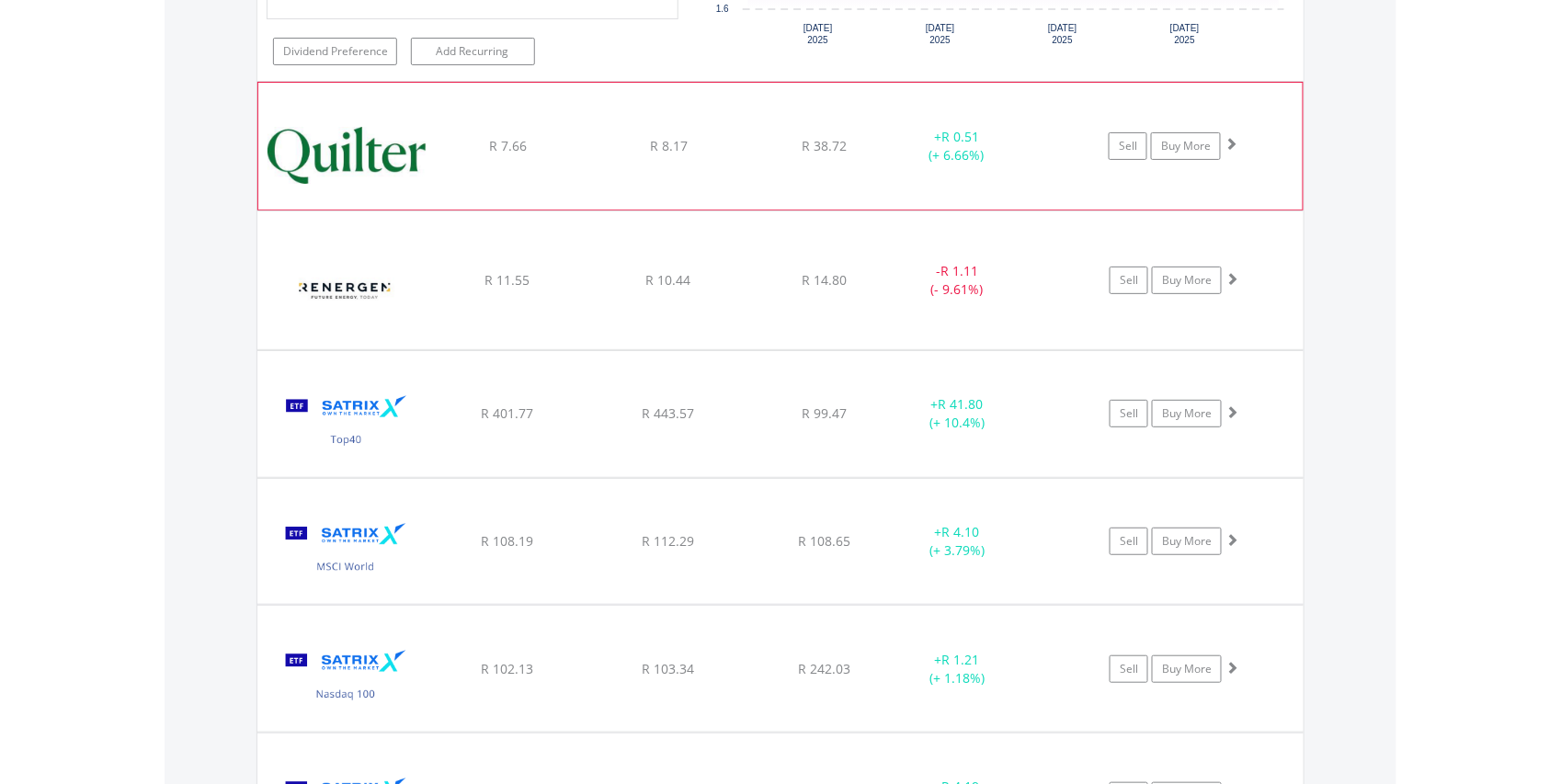
click at [331, 189] on img at bounding box center [346, 155] width 158 height 100
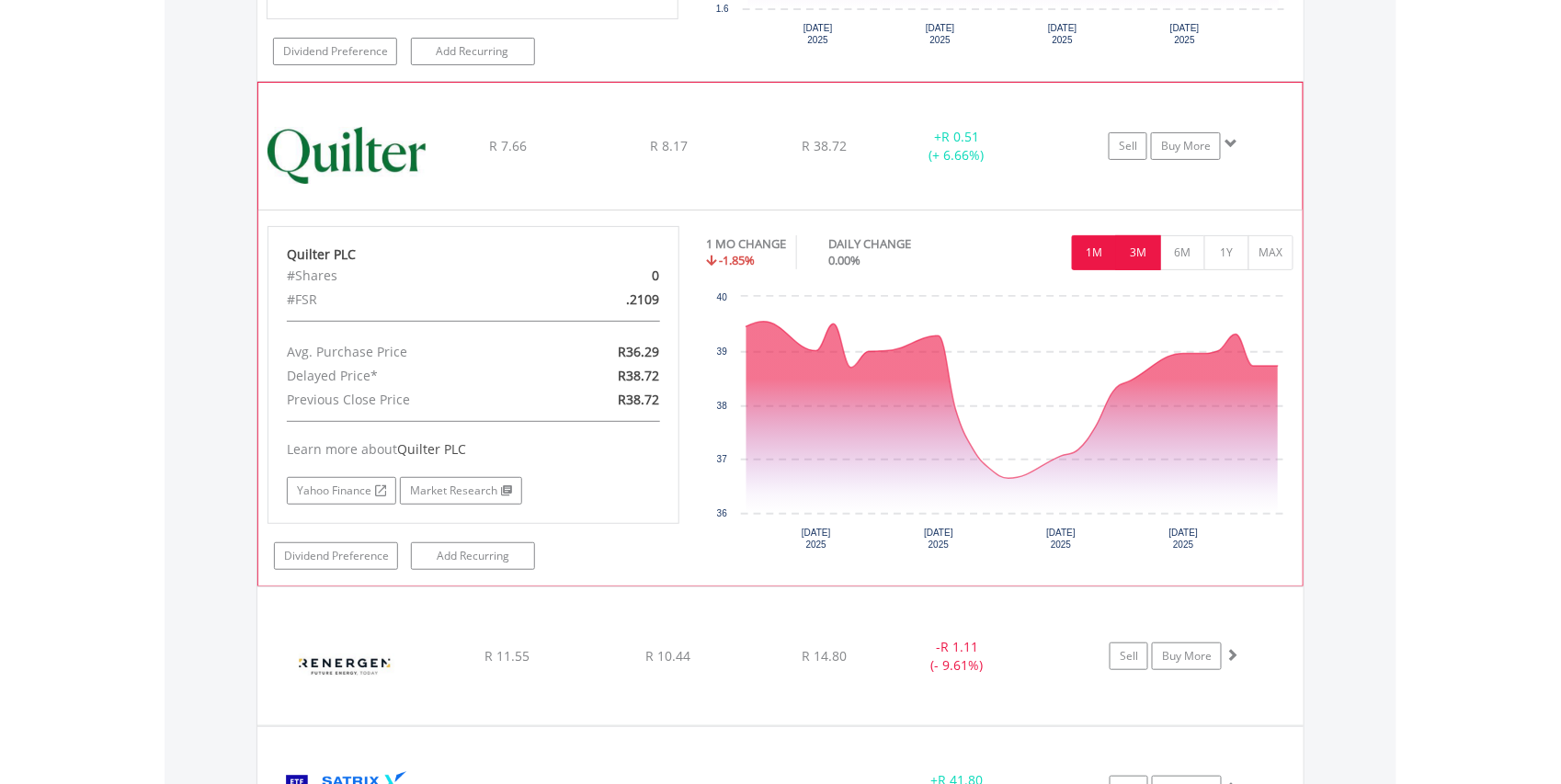
click at [1141, 270] on button "3M" at bounding box center [1139, 253] width 46 height 35
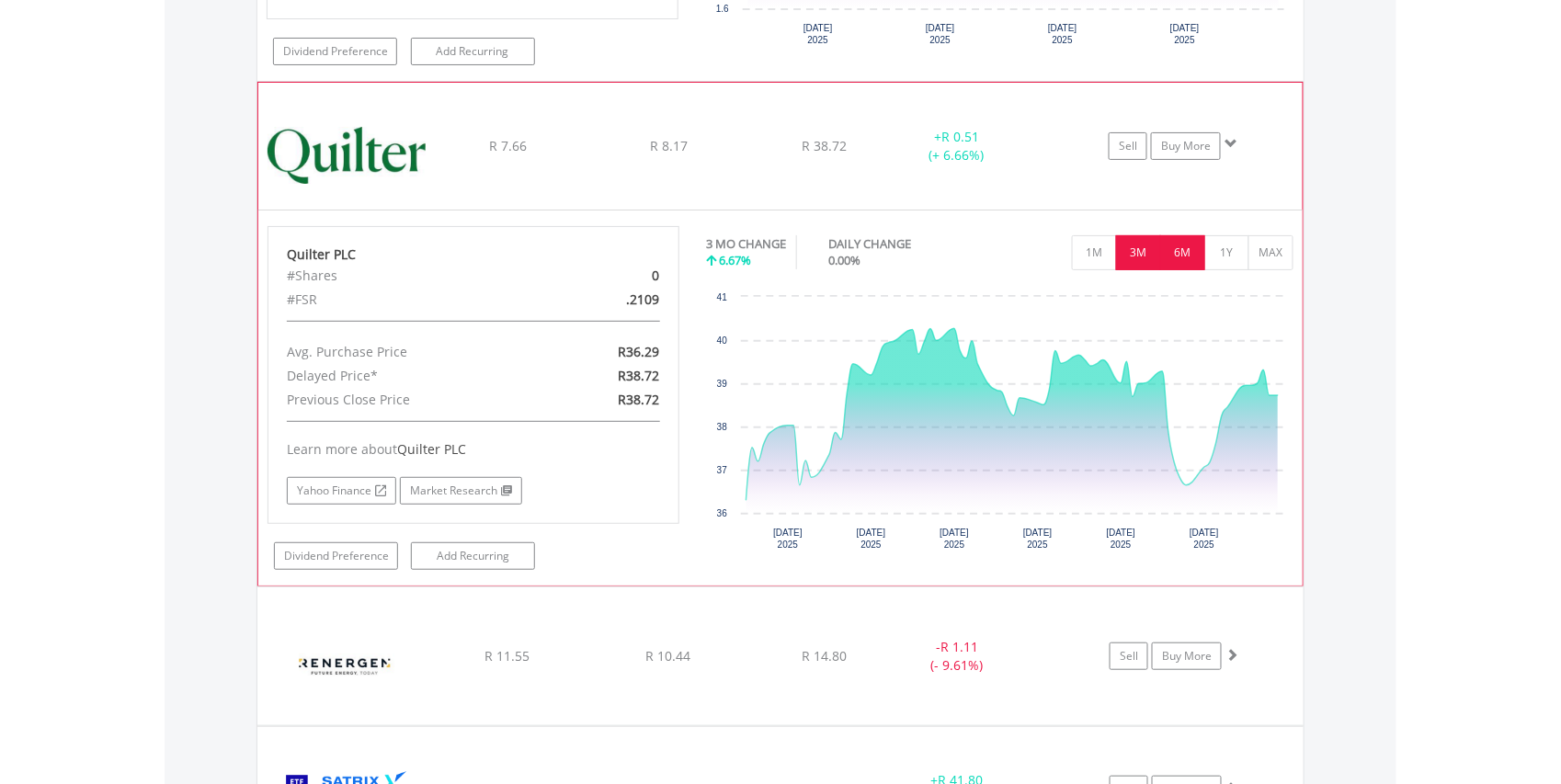
click at [1181, 270] on button "6M" at bounding box center [1182, 253] width 46 height 35
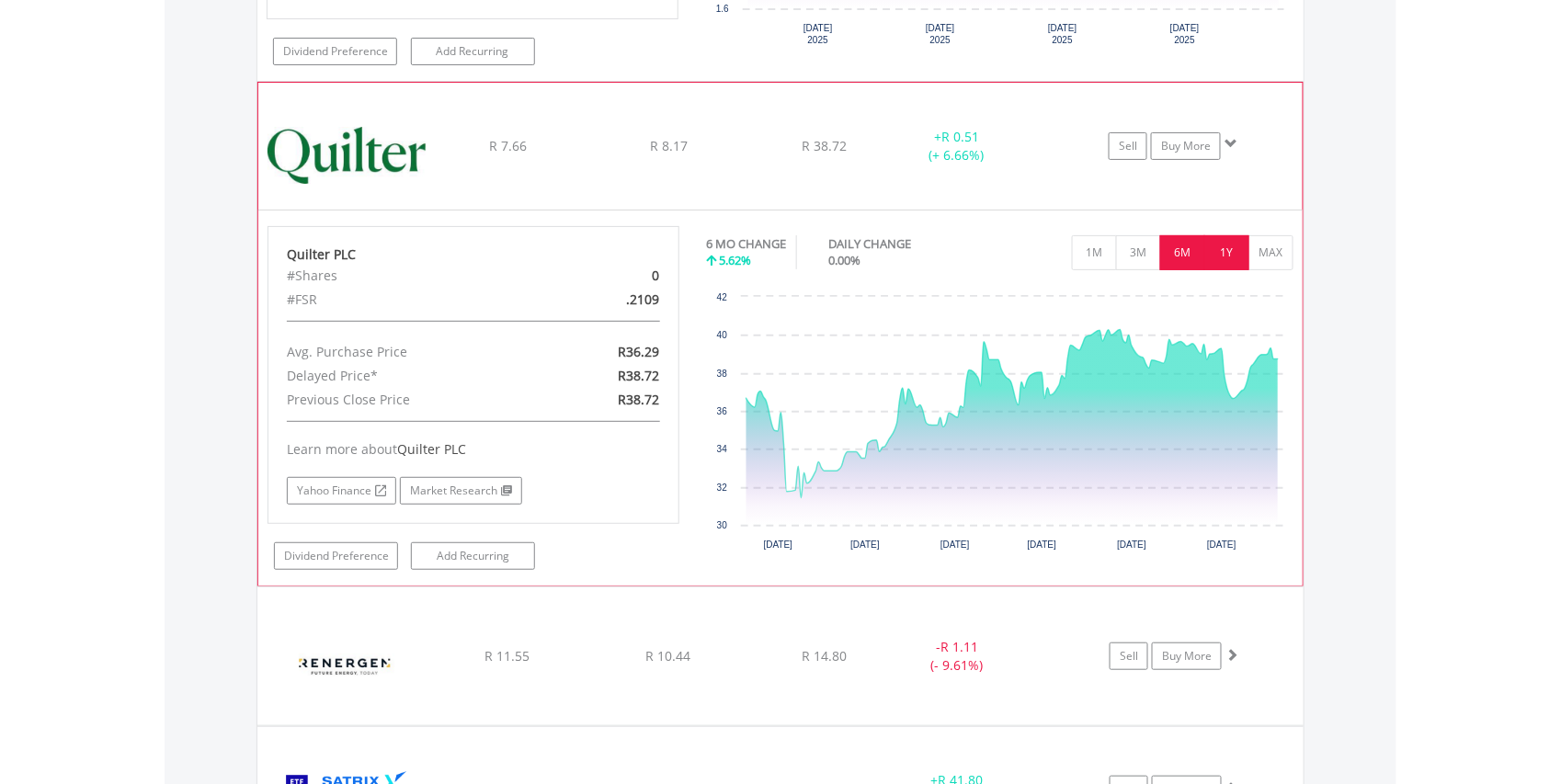
click at [1232, 270] on button "1Y" at bounding box center [1227, 253] width 46 height 35
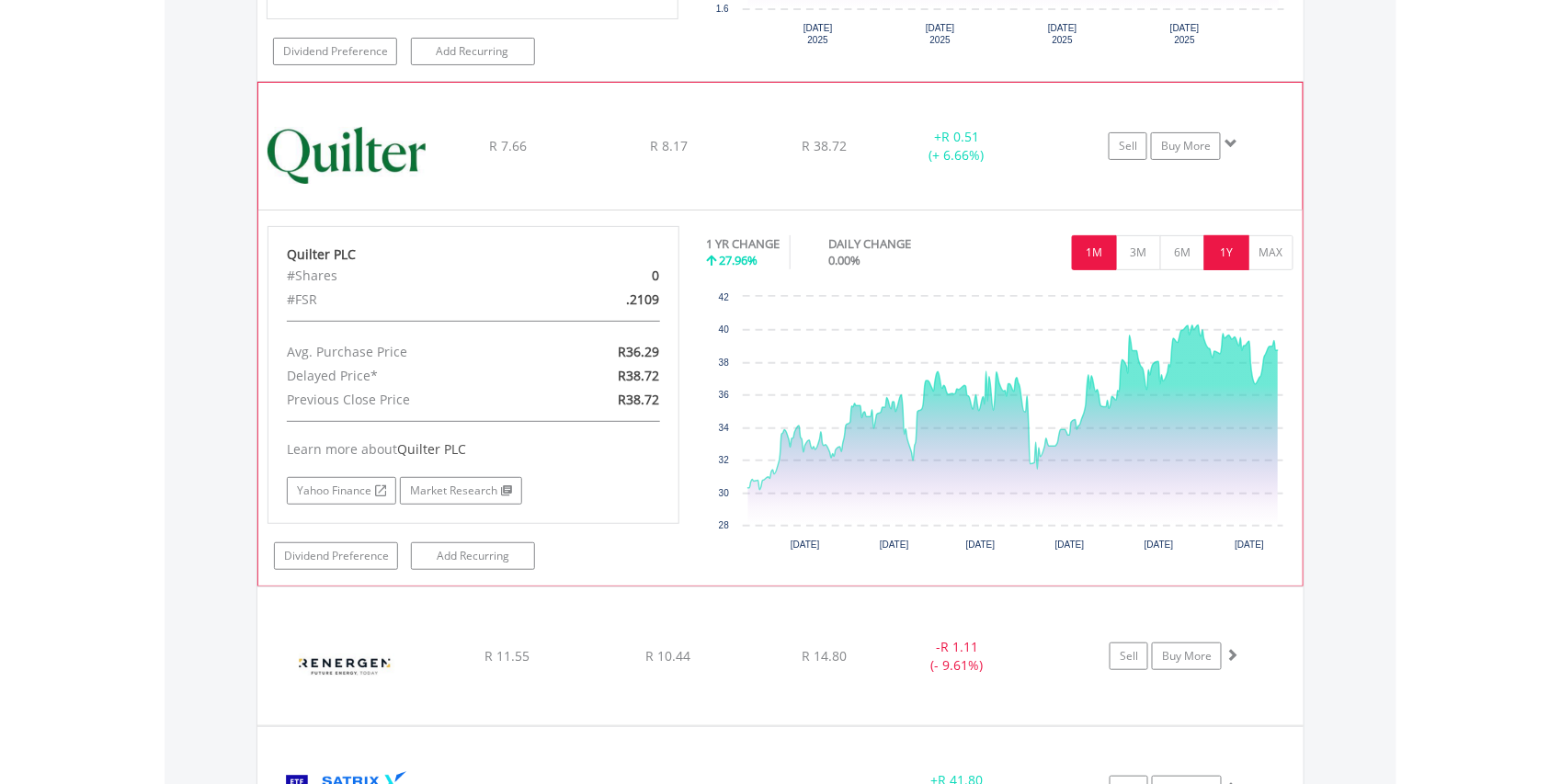
click at [1094, 270] on button "1M" at bounding box center [1094, 253] width 46 height 35
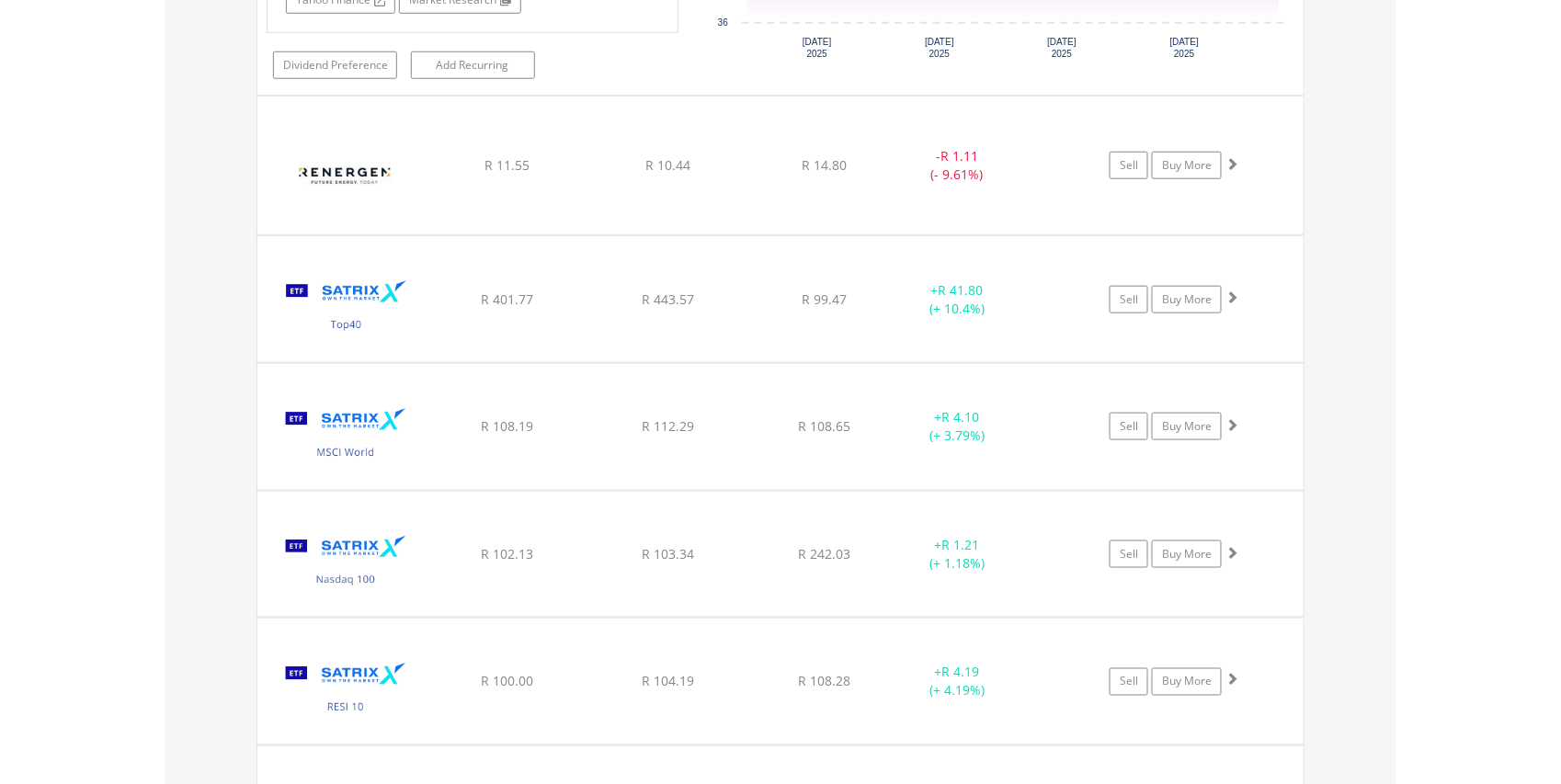
scroll to position [7636, 0]
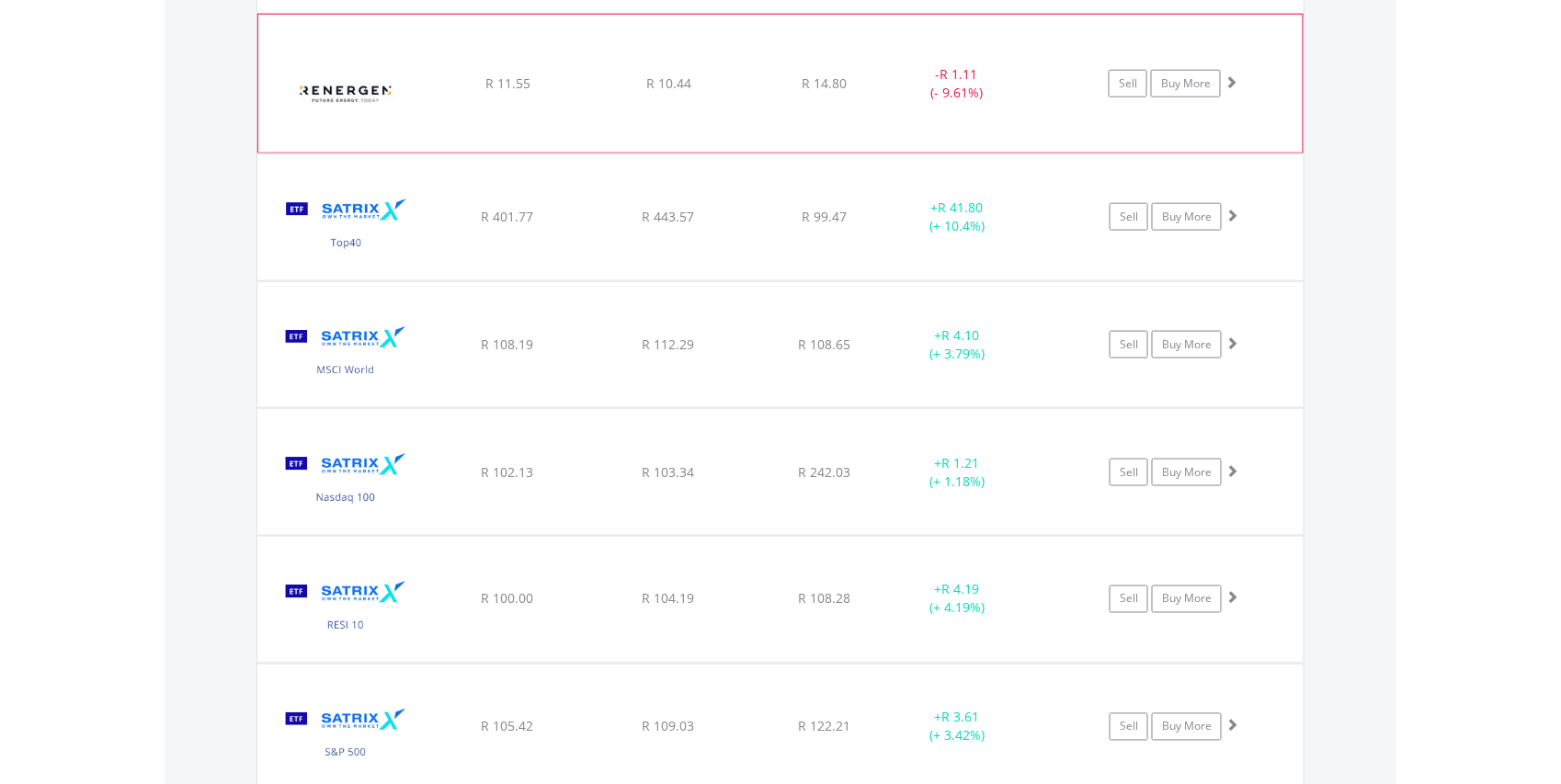
click at [340, 130] on img at bounding box center [346, 93] width 158 height 110
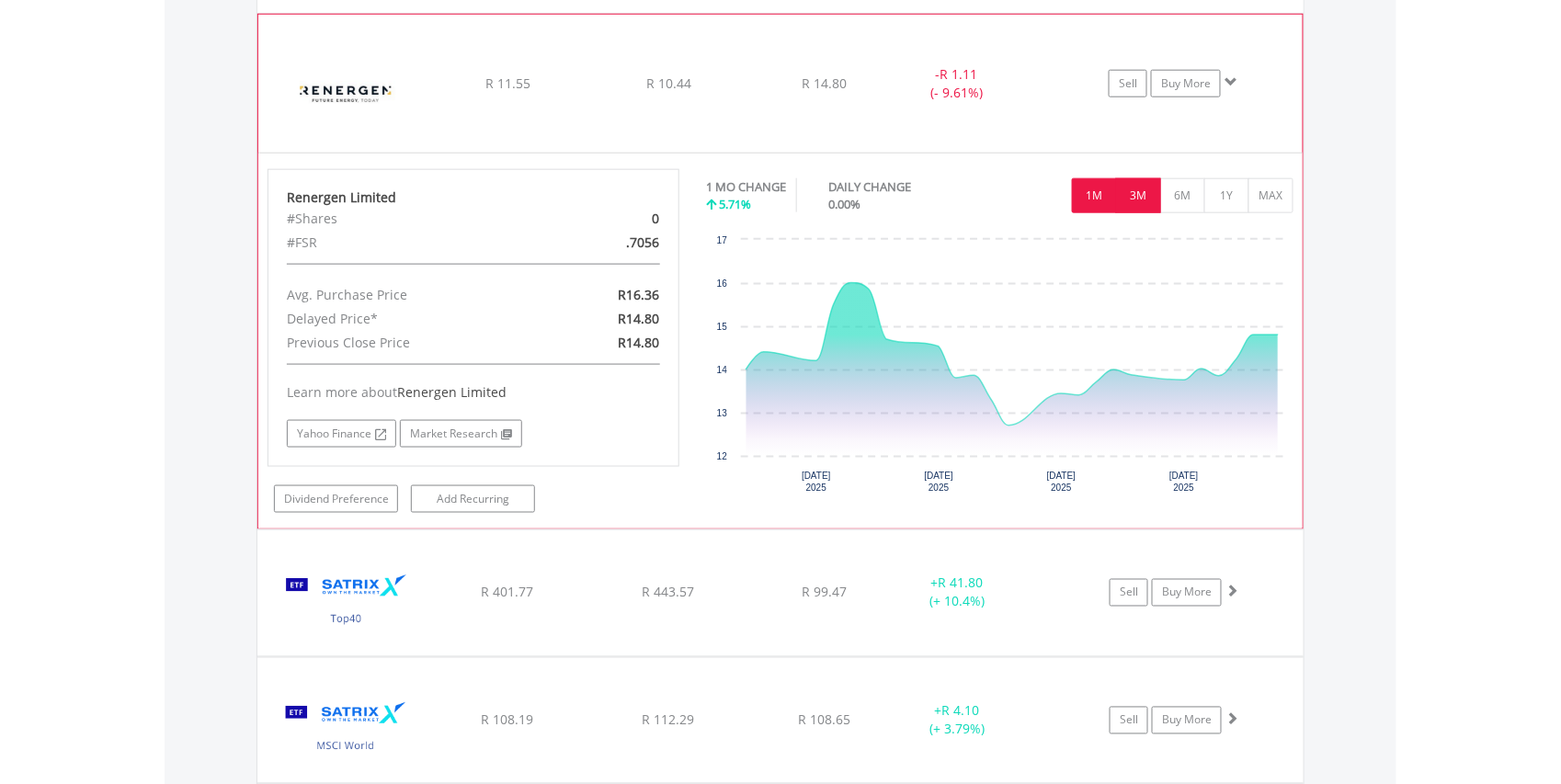
click at [1138, 213] on button "3M" at bounding box center [1139, 196] width 46 height 35
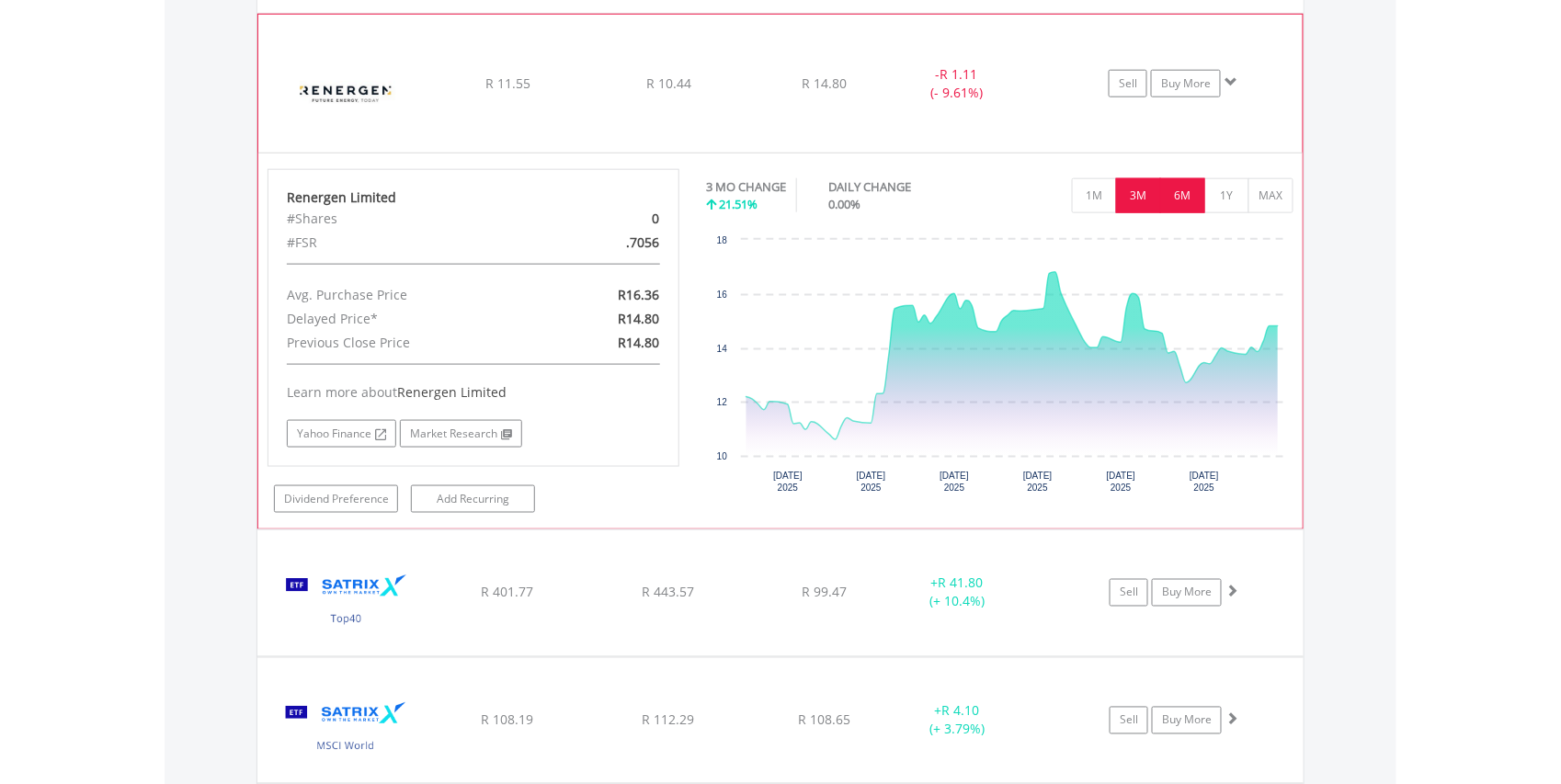
click at [1186, 213] on button "6M" at bounding box center [1182, 196] width 46 height 35
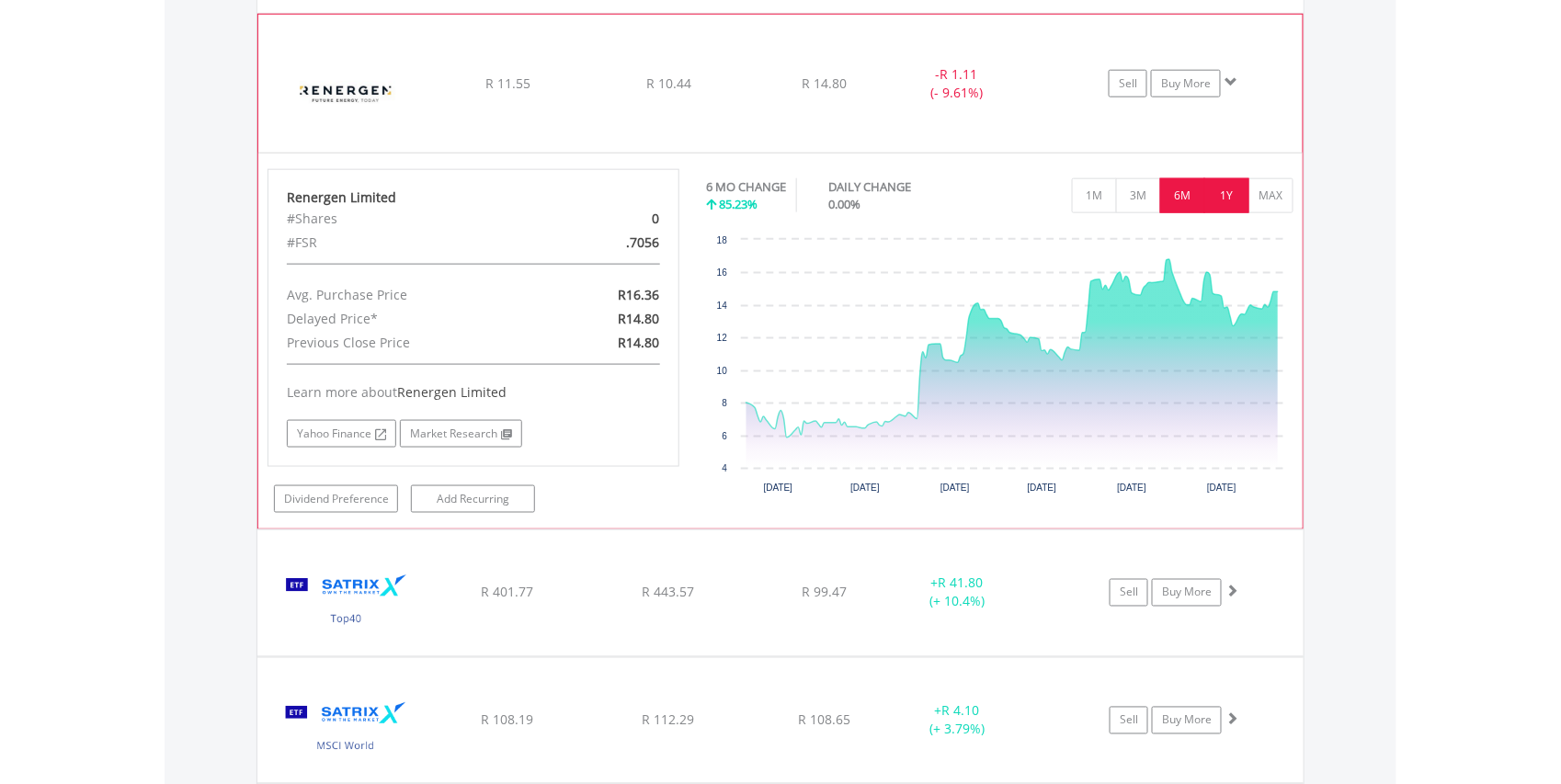
click at [1226, 213] on button "1Y" at bounding box center [1227, 196] width 46 height 35
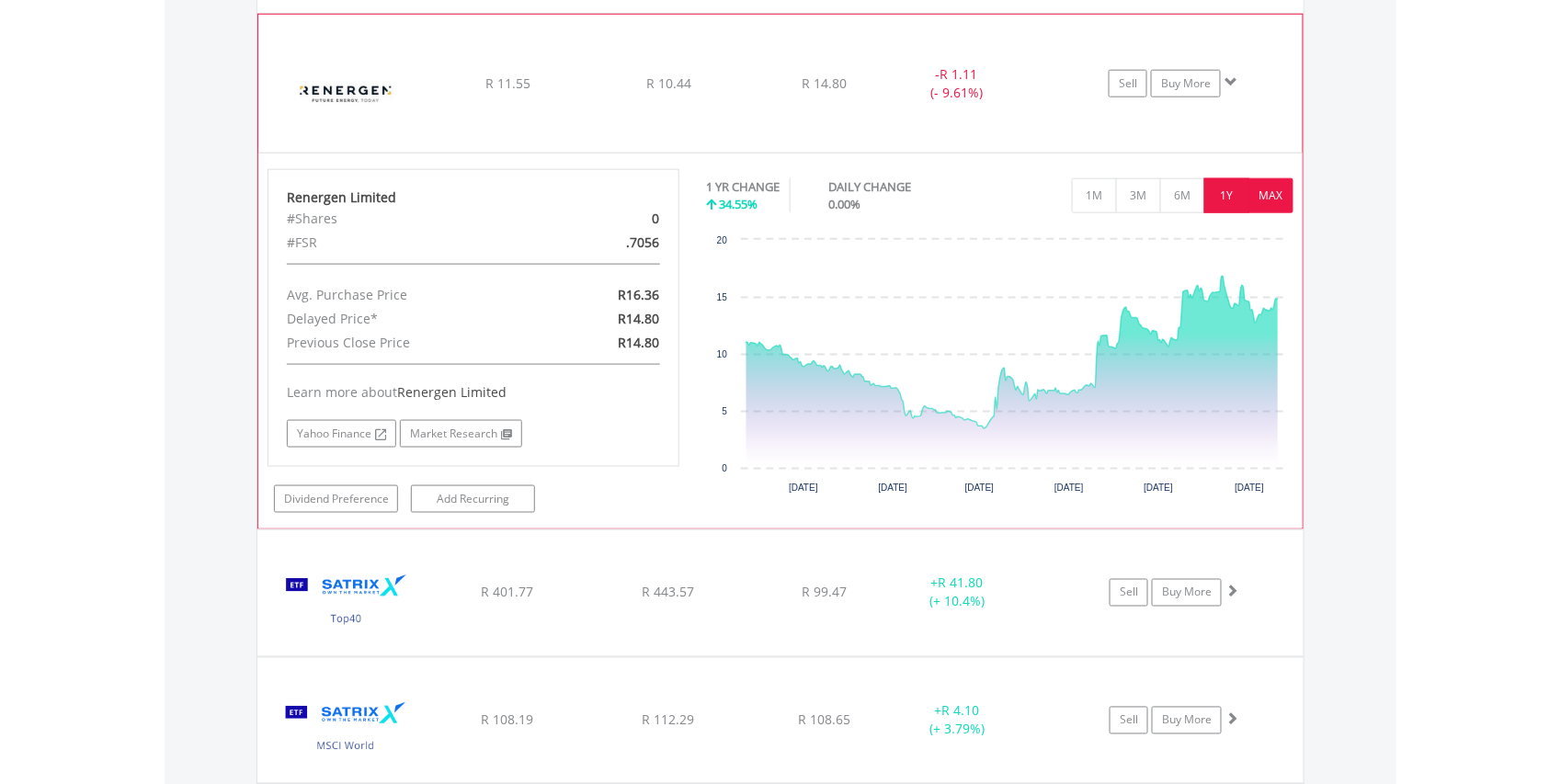
click at [1280, 213] on button "MAX" at bounding box center [1270, 196] width 46 height 35
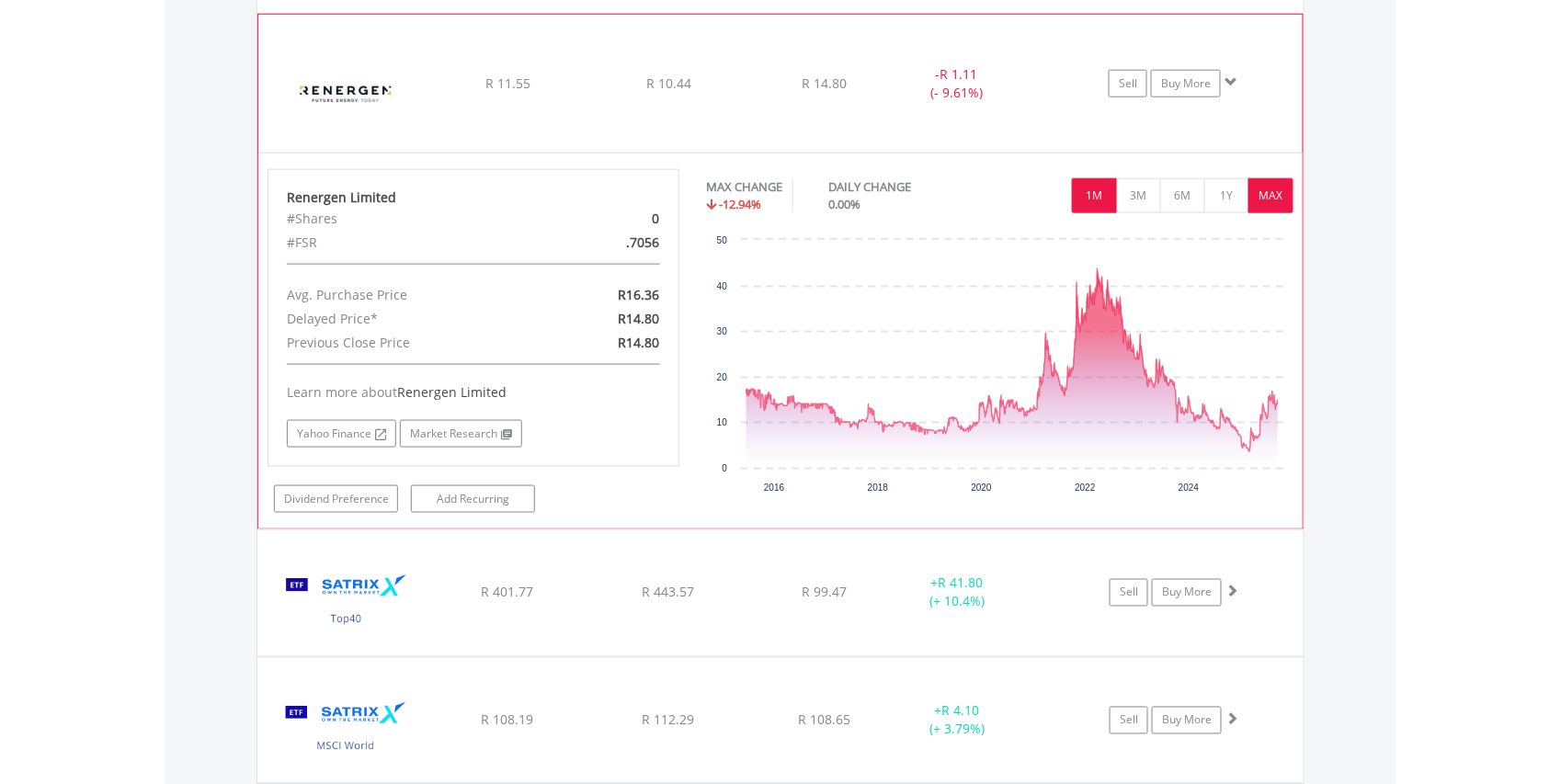
click at [1086, 213] on button "1M" at bounding box center [1094, 196] width 46 height 35
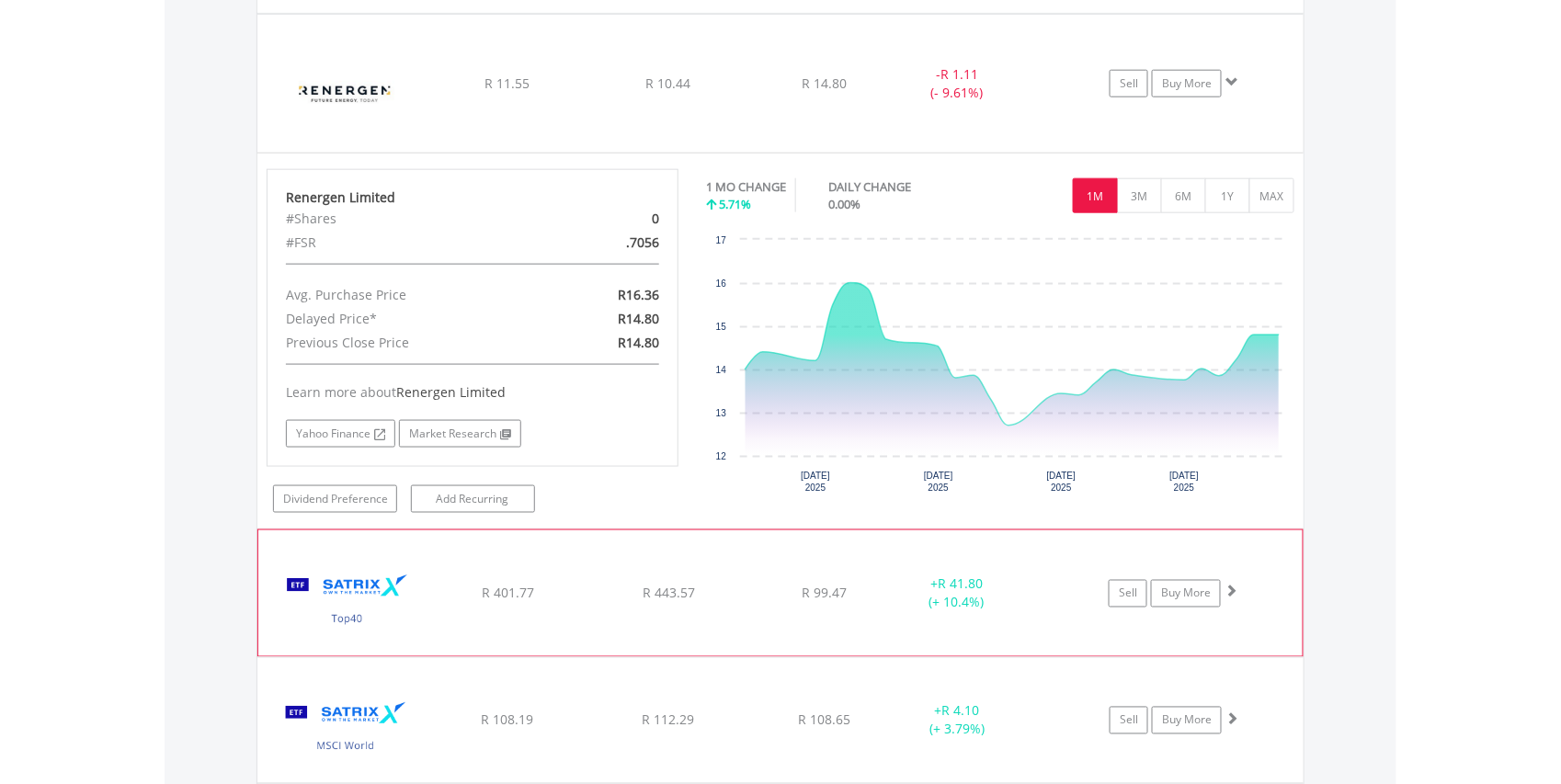
click at [420, 619] on img at bounding box center [346, 602] width 158 height 98
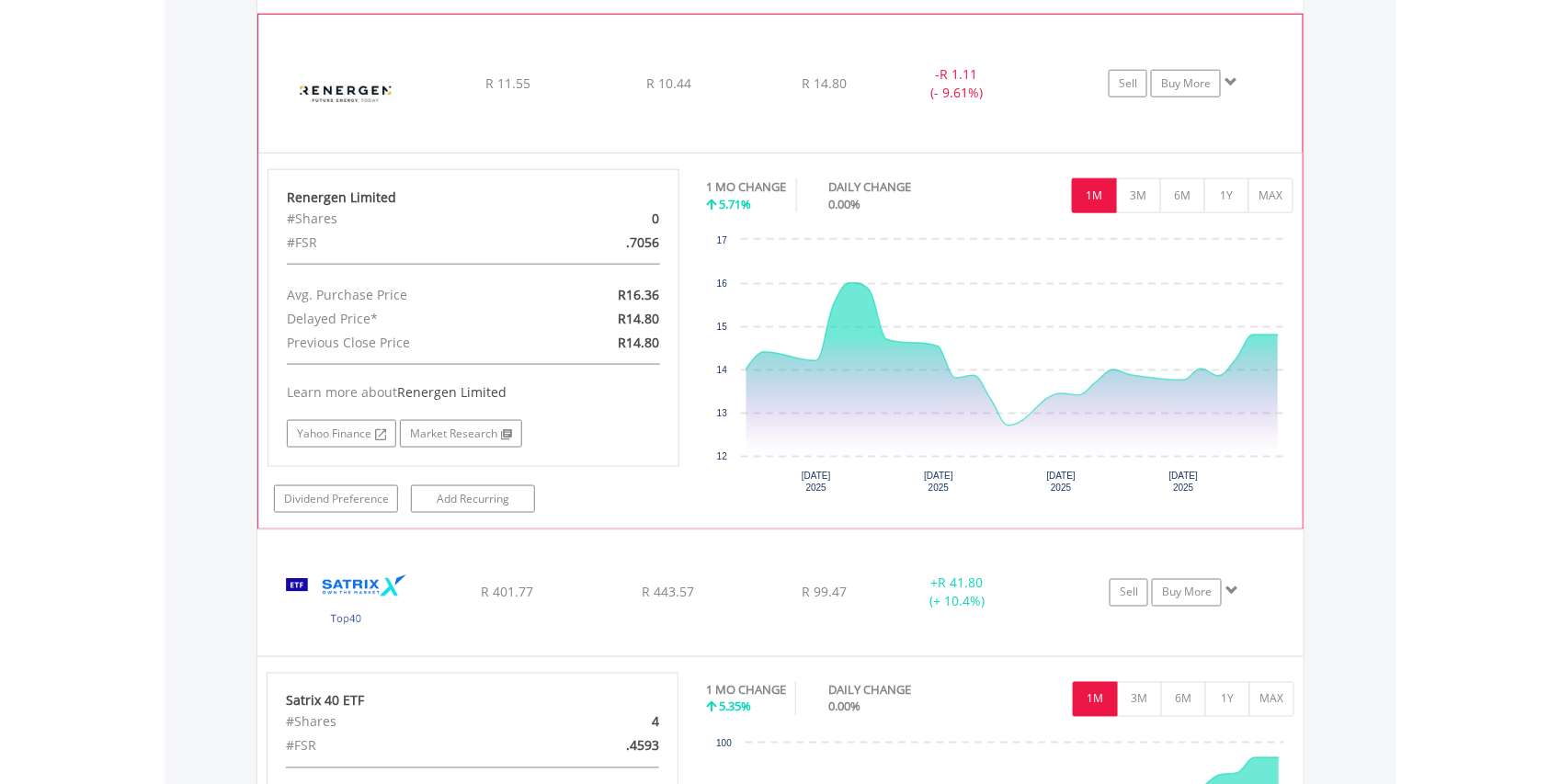
click at [360, 135] on img at bounding box center [346, 93] width 158 height 110
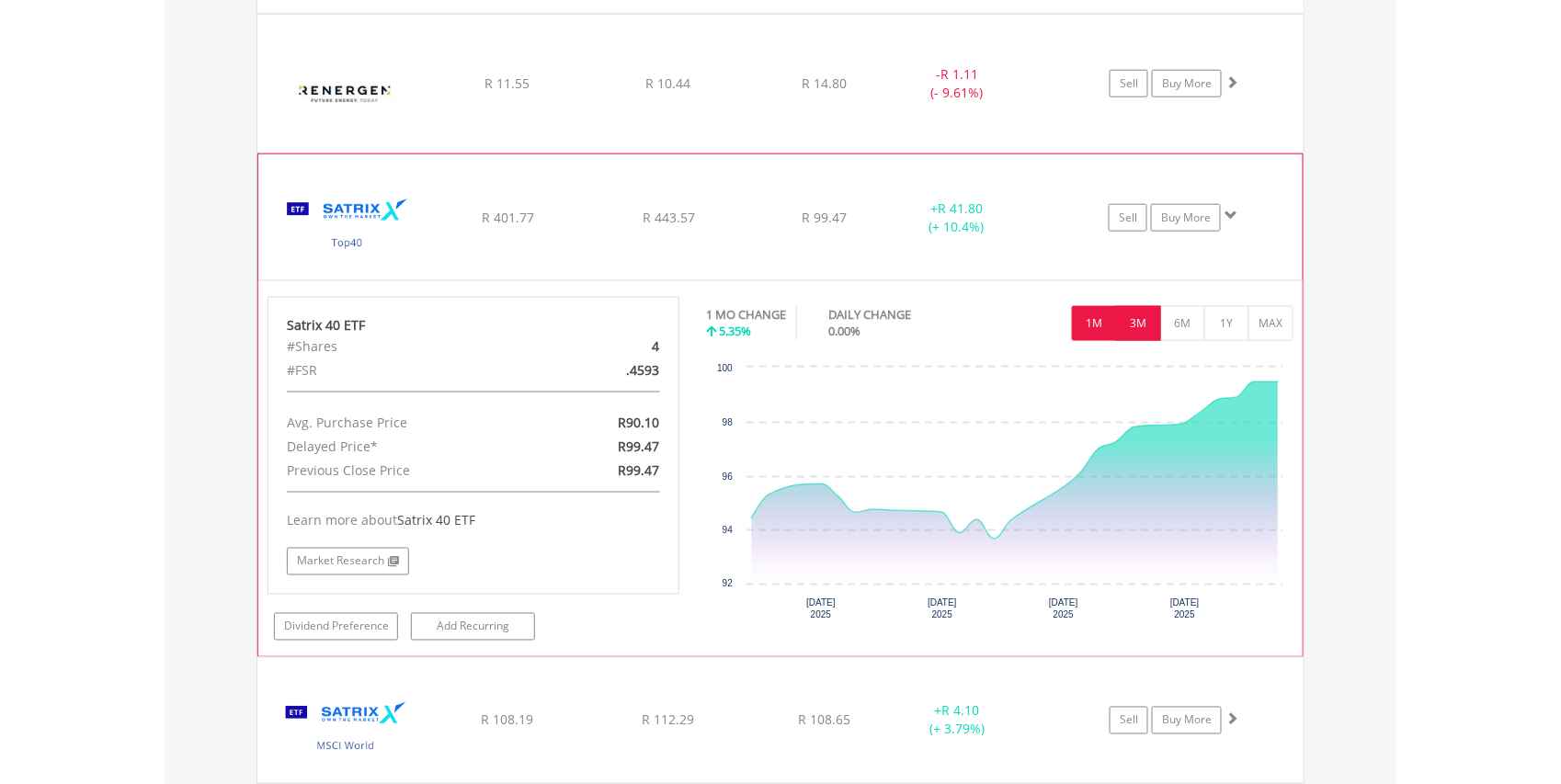
click at [1135, 341] on button "3M" at bounding box center [1139, 323] width 46 height 35
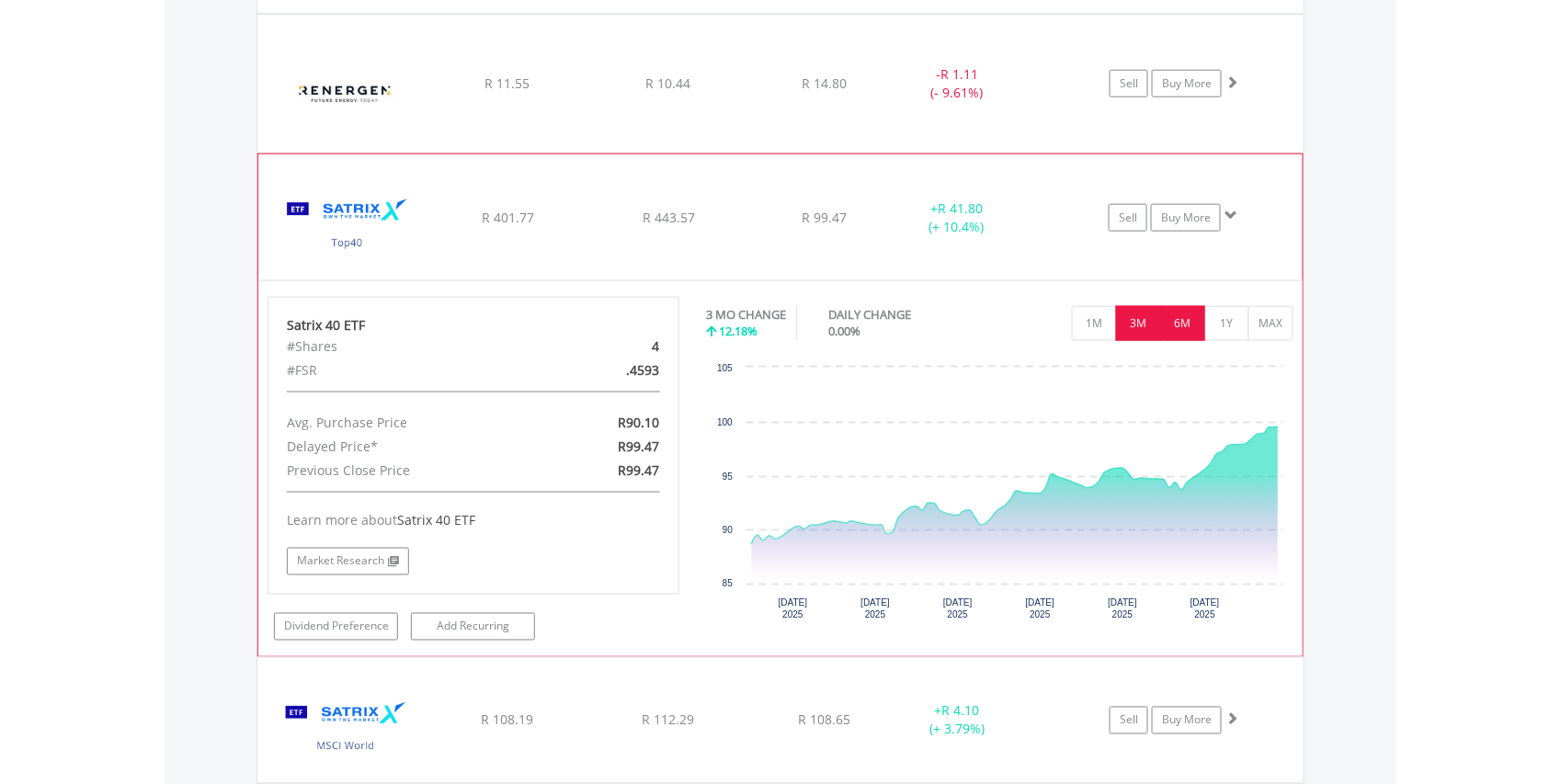
click at [1180, 341] on button "6M" at bounding box center [1182, 323] width 46 height 35
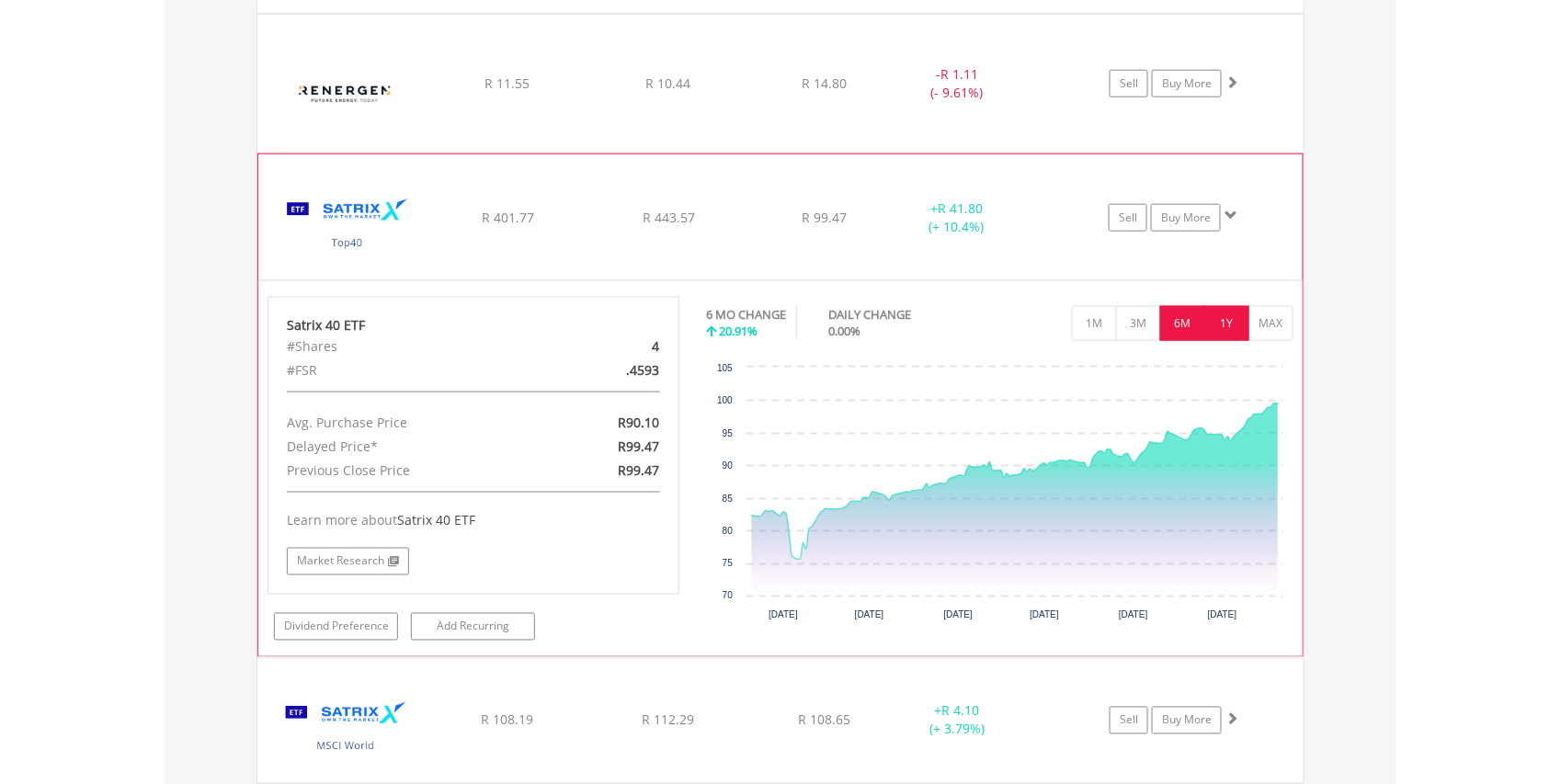
click at [1223, 341] on button "1Y" at bounding box center [1227, 323] width 46 height 35
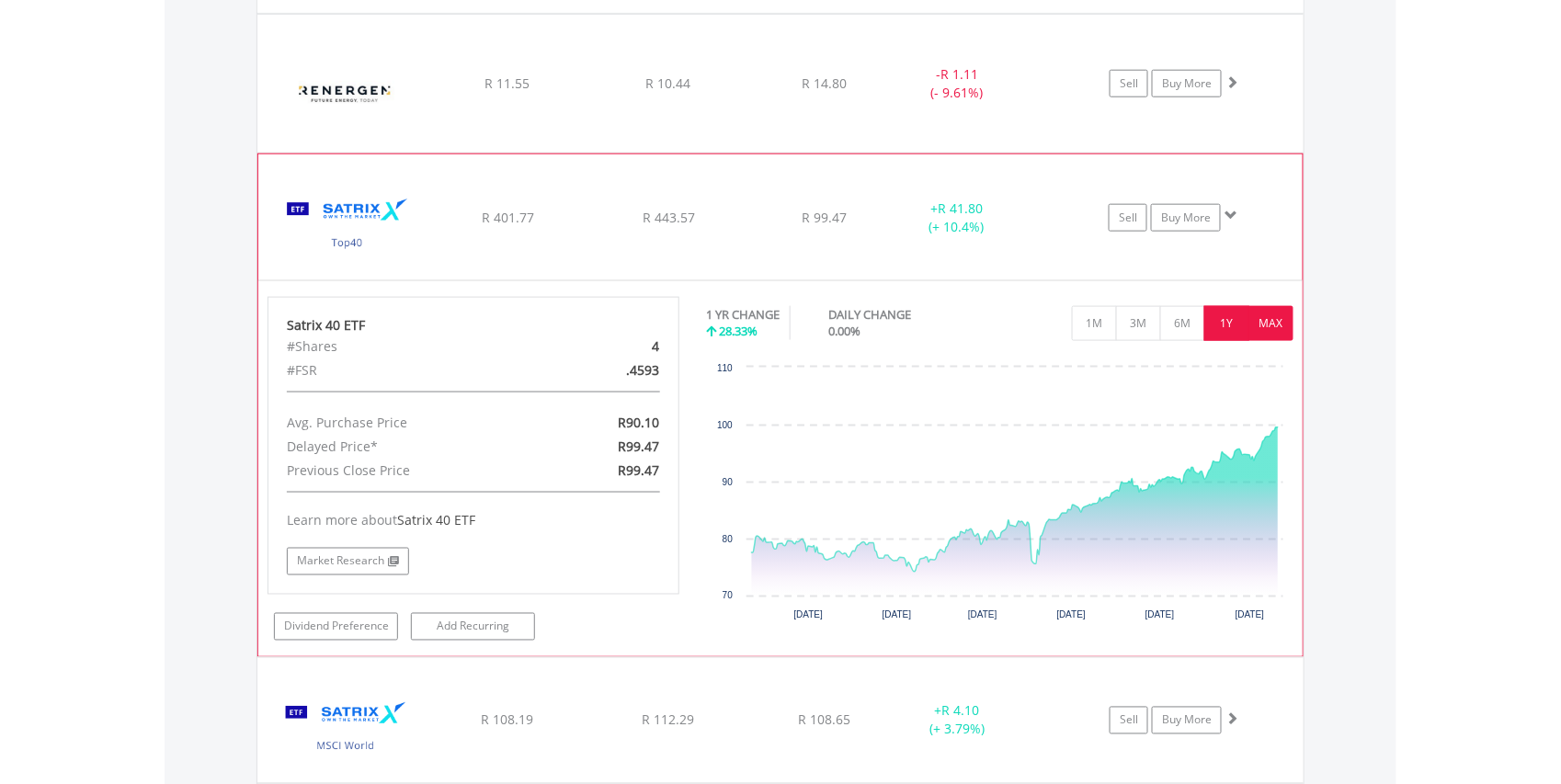
click at [1274, 341] on button "MAX" at bounding box center [1270, 323] width 46 height 35
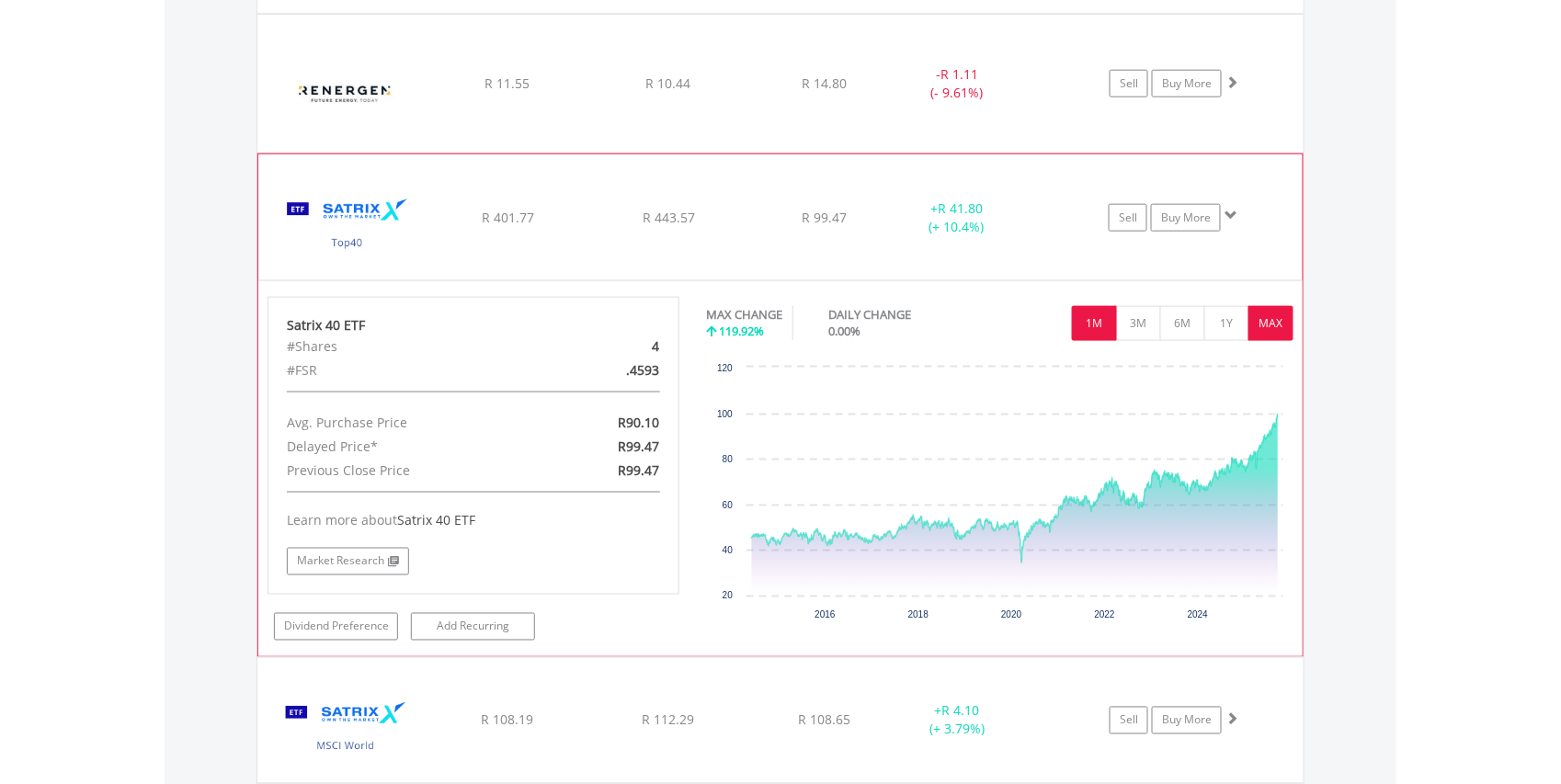
click at [1080, 341] on button "1M" at bounding box center [1094, 323] width 46 height 35
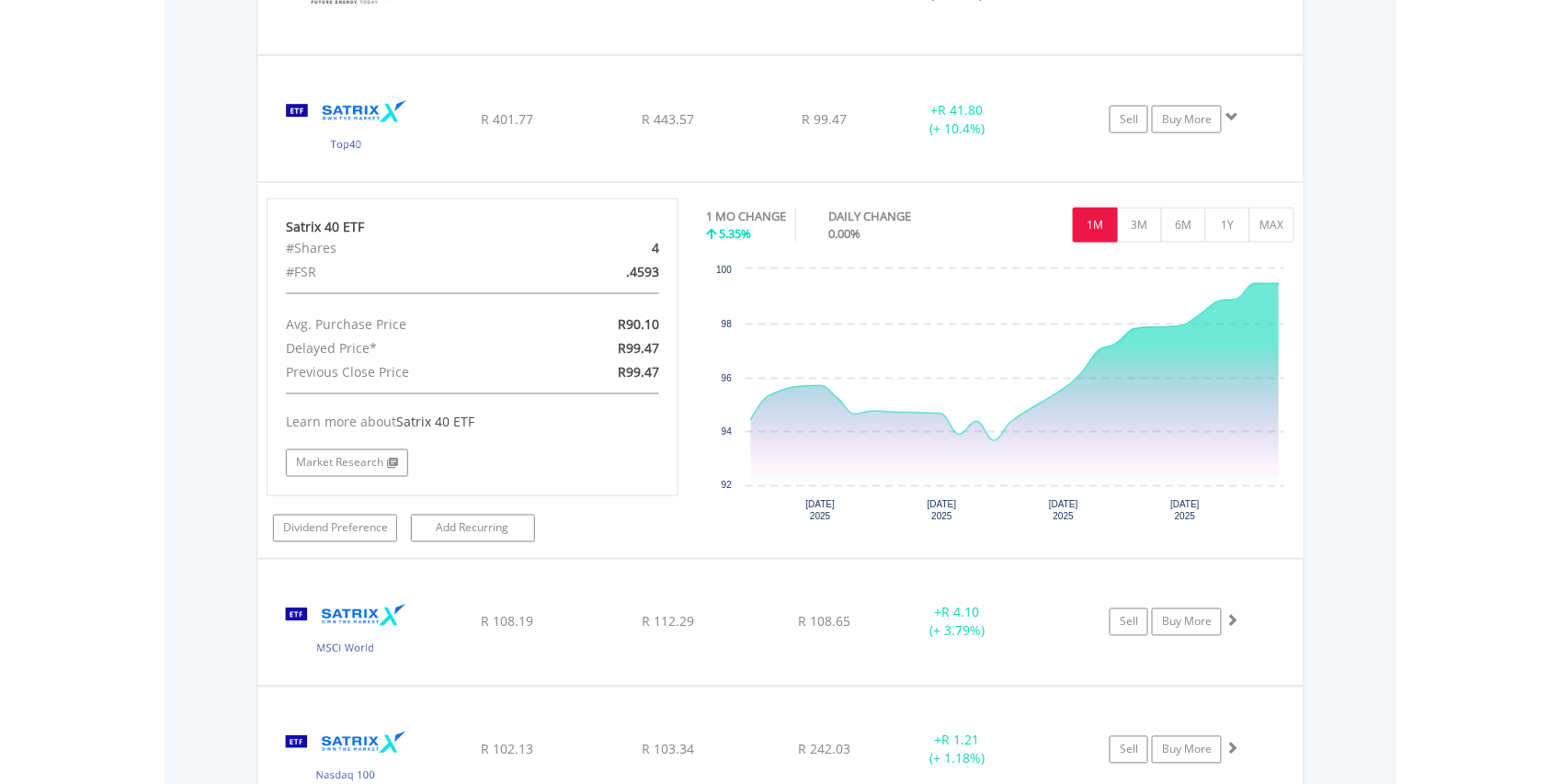
scroll to position [7783, 0]
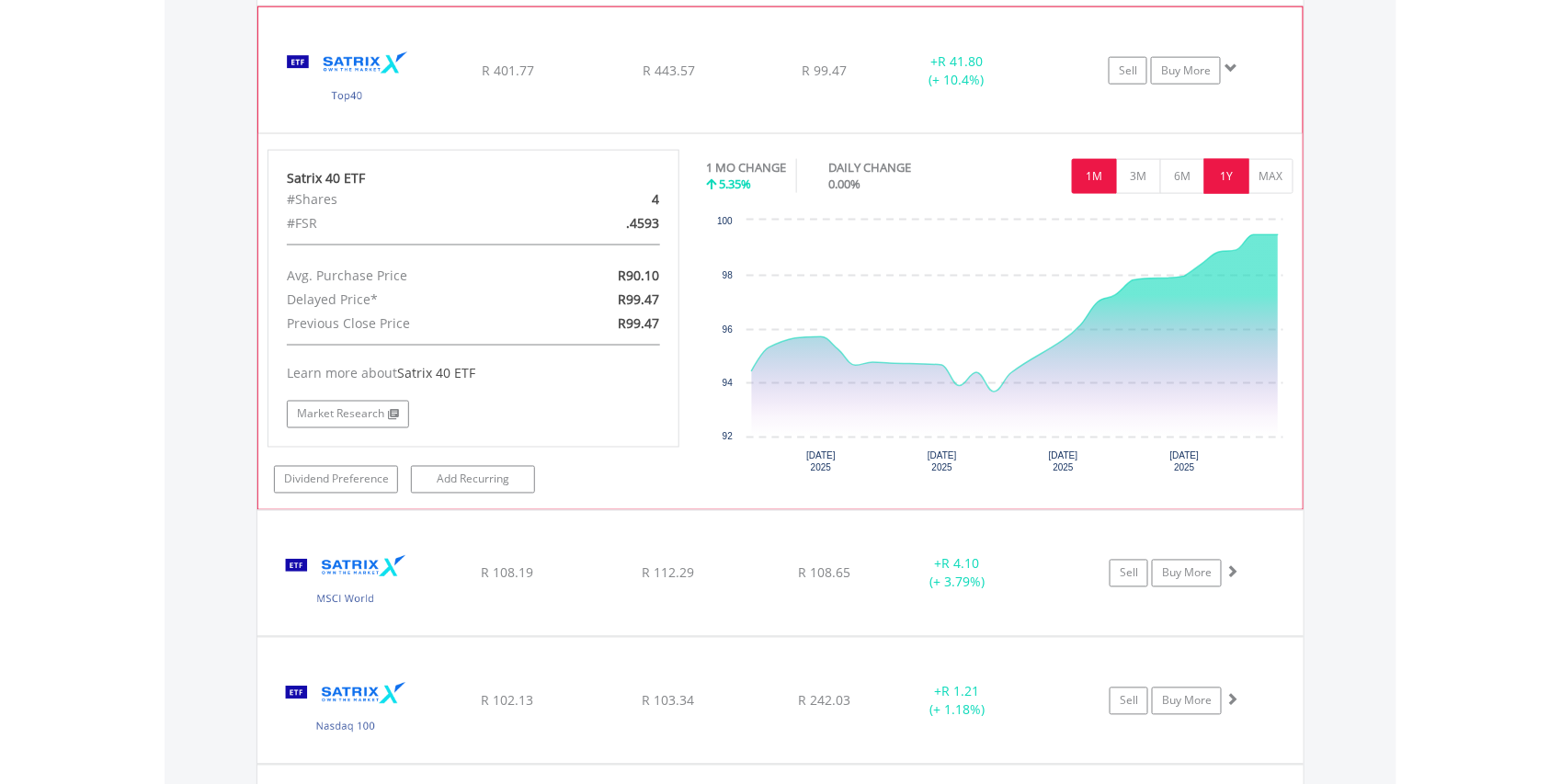
click at [1230, 194] on button "1Y" at bounding box center [1227, 176] width 46 height 35
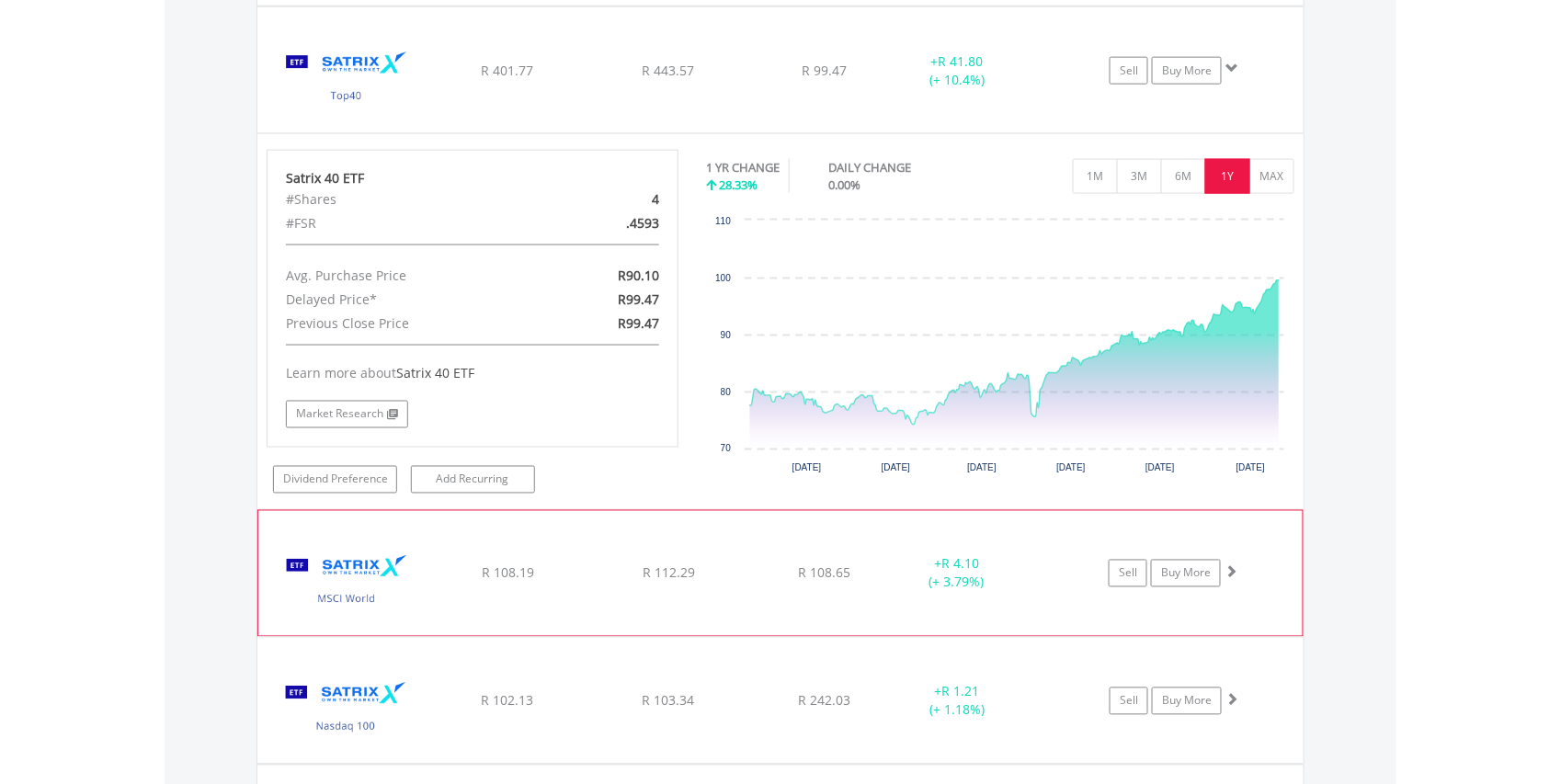
click at [399, 608] on img at bounding box center [346, 583] width 158 height 98
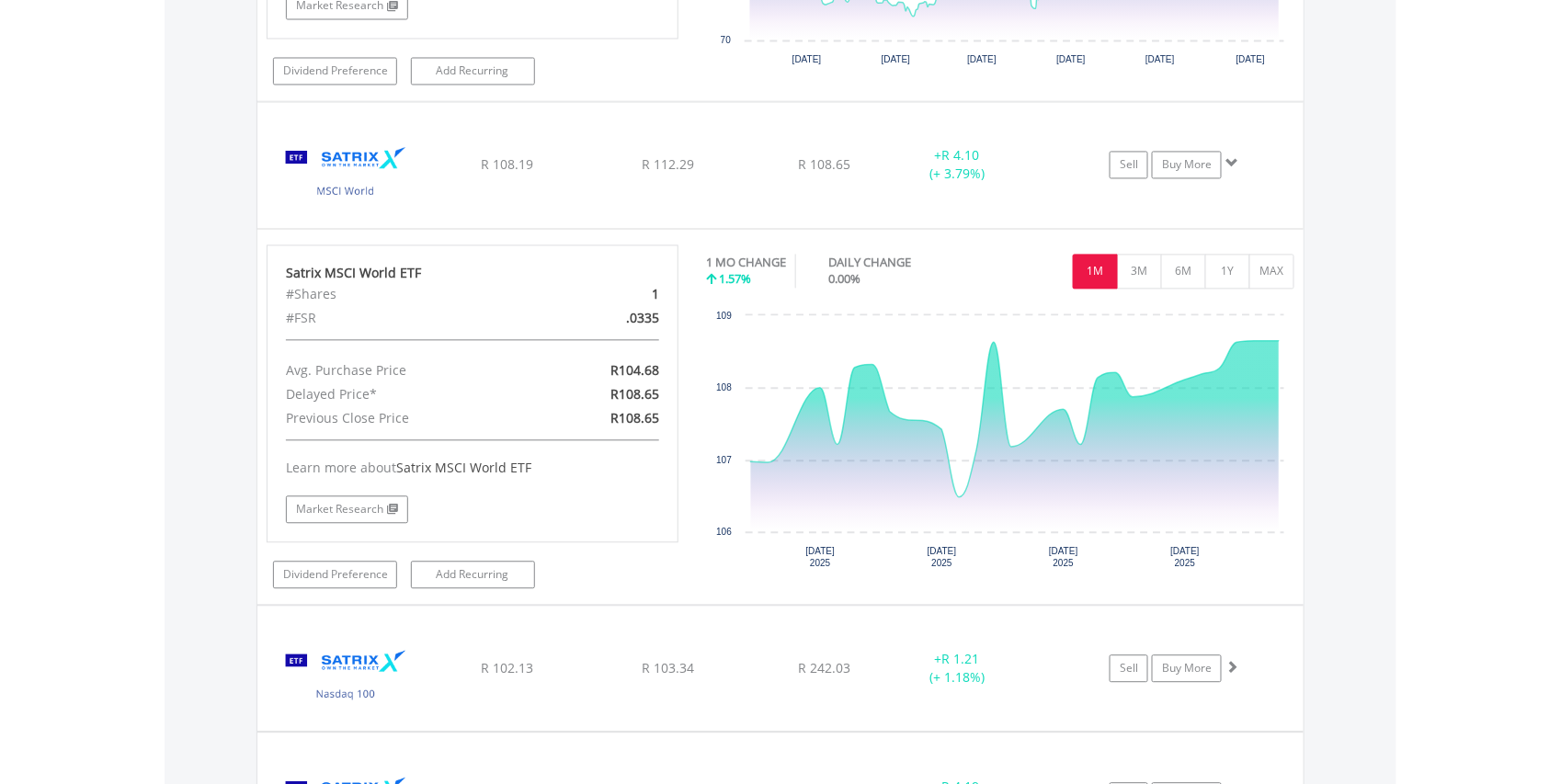
scroll to position [8338, 0]
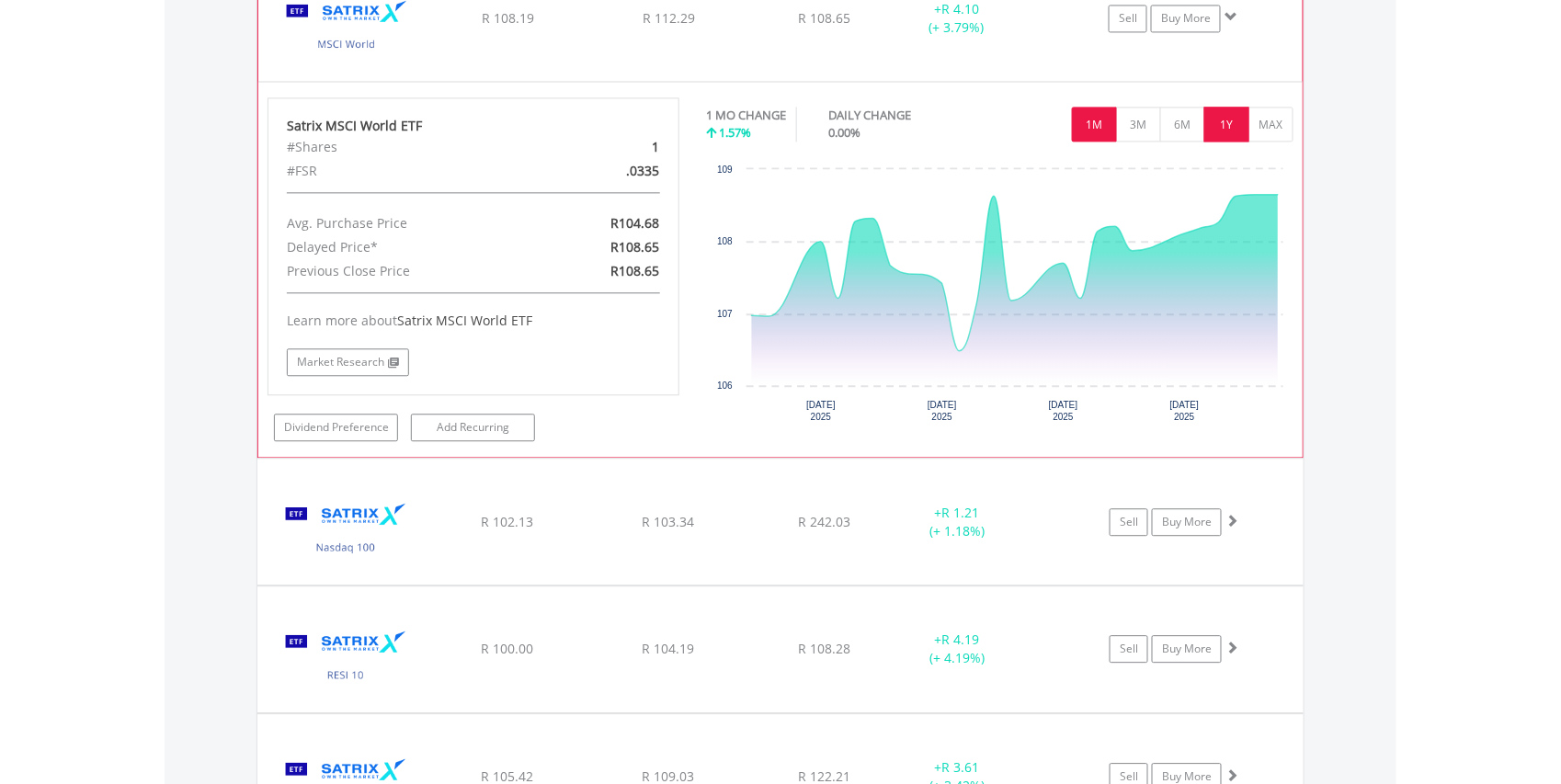
click at [1225, 141] on button "1Y" at bounding box center [1227, 124] width 46 height 35
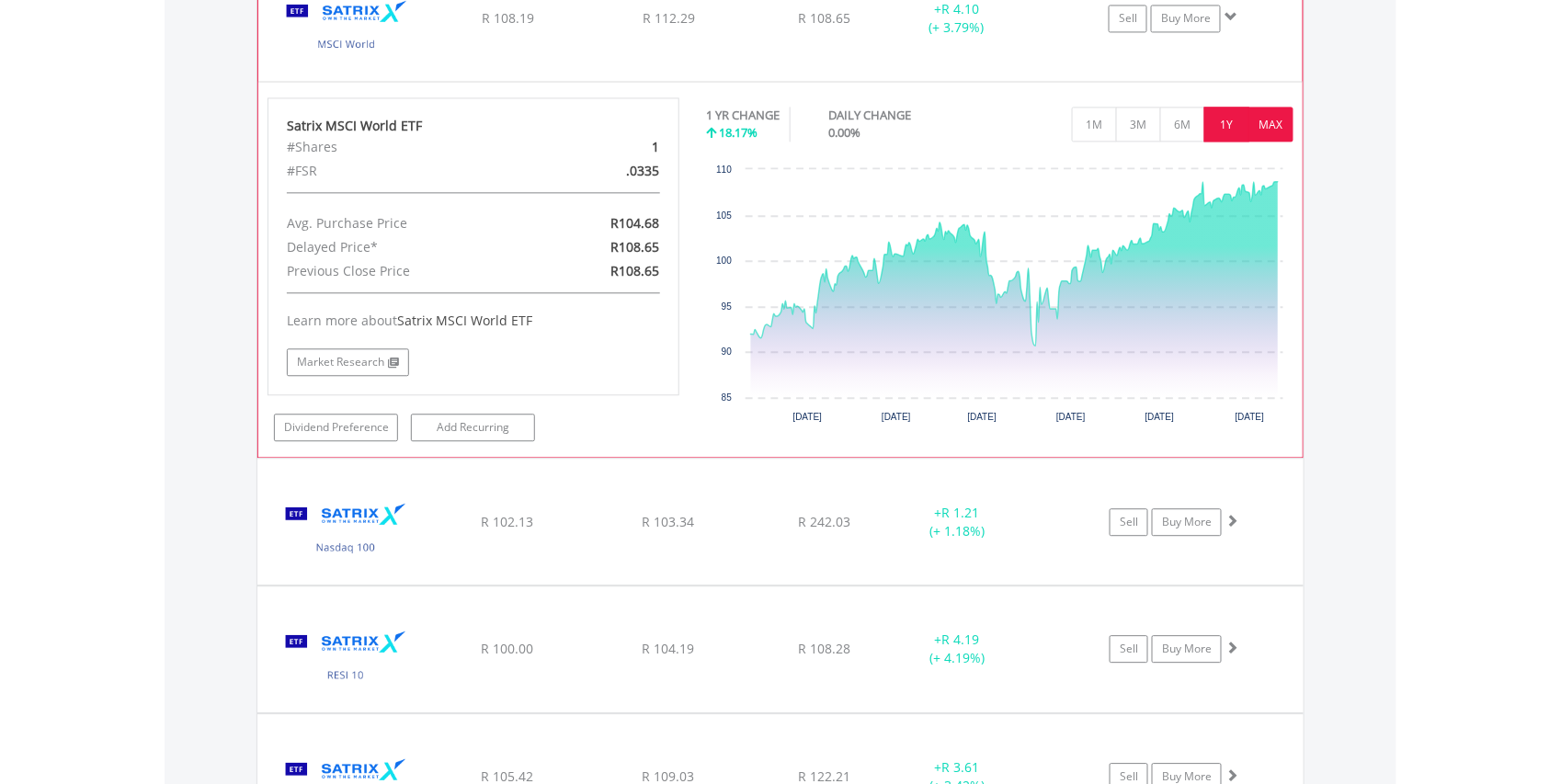
click at [1266, 141] on button "MAX" at bounding box center [1270, 124] width 46 height 35
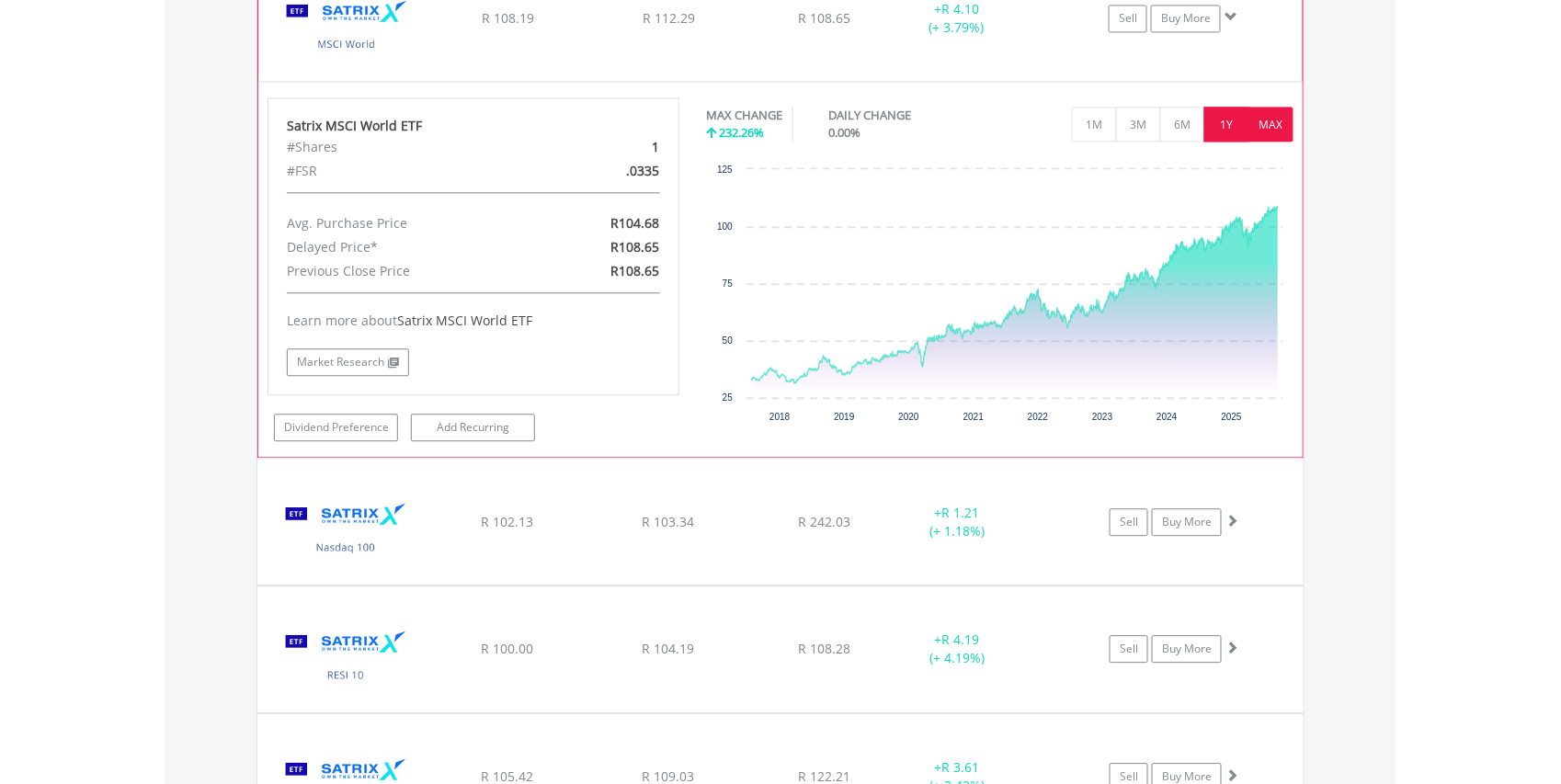
click at [1232, 141] on button "1Y" at bounding box center [1227, 124] width 46 height 35
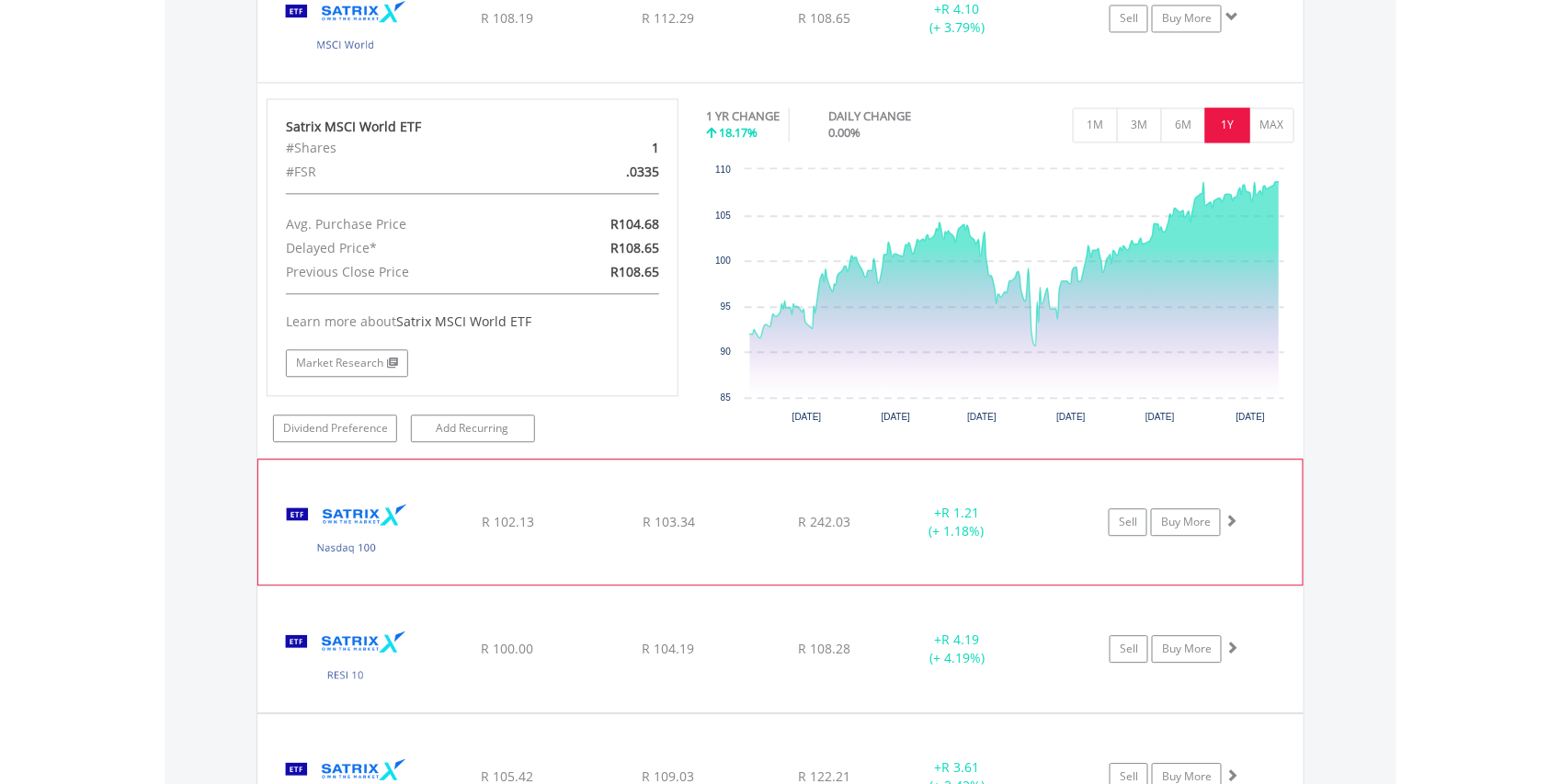
click at [386, 580] on img at bounding box center [346, 530] width 158 height 98
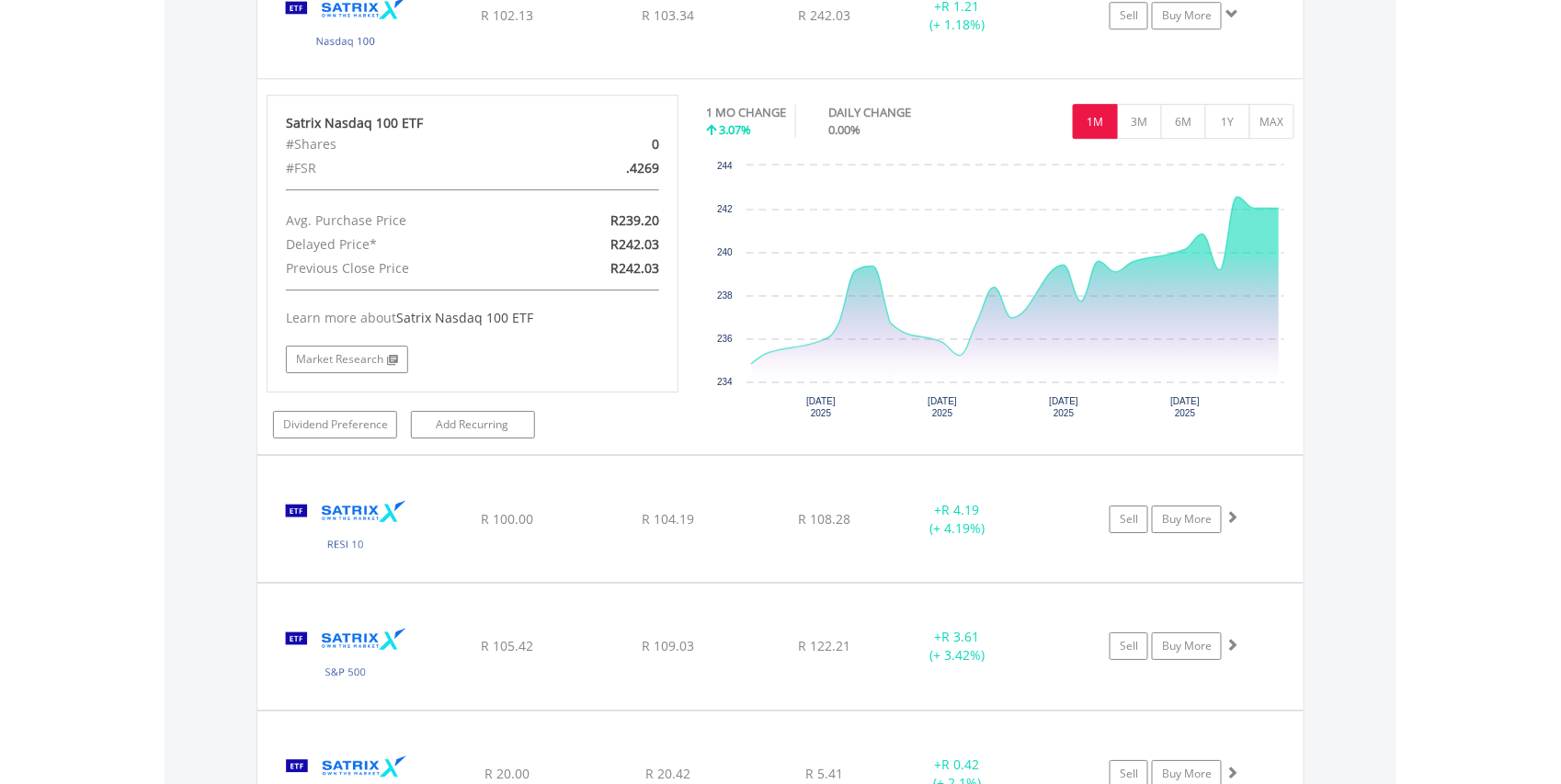
scroll to position [8861, 0]
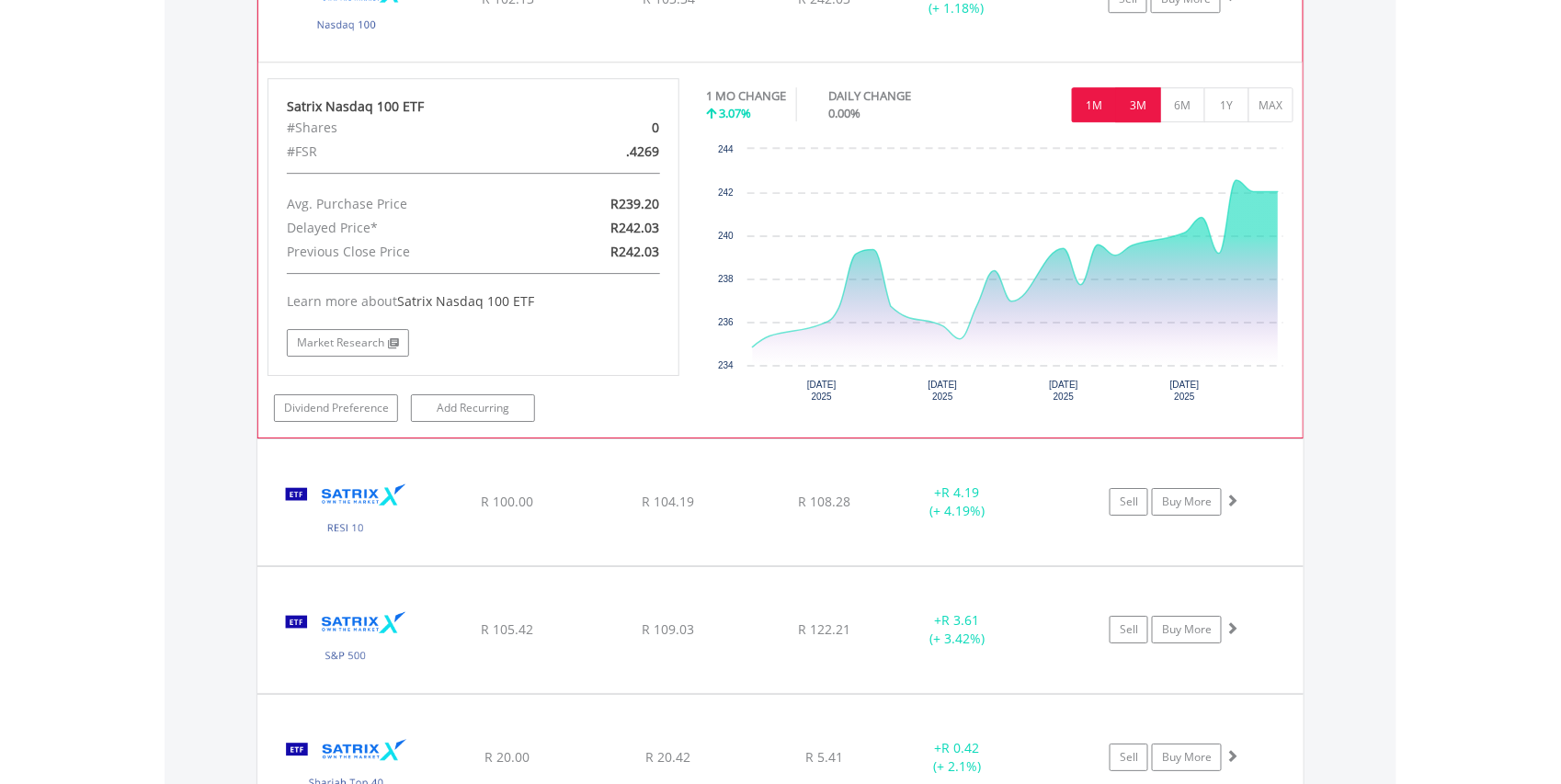
click at [1148, 122] on button "3M" at bounding box center [1139, 105] width 46 height 35
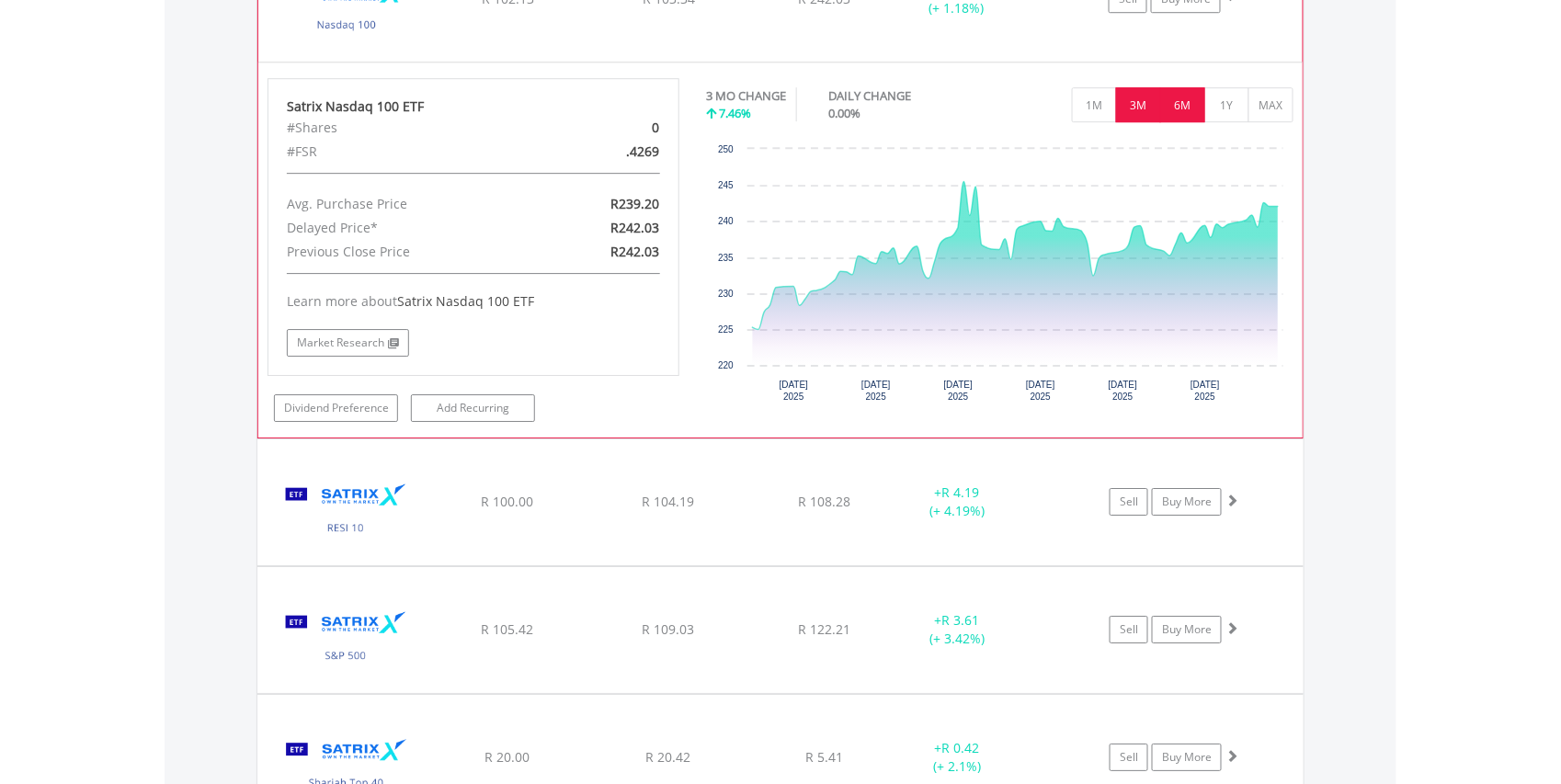
click at [1188, 122] on button "6M" at bounding box center [1182, 105] width 46 height 35
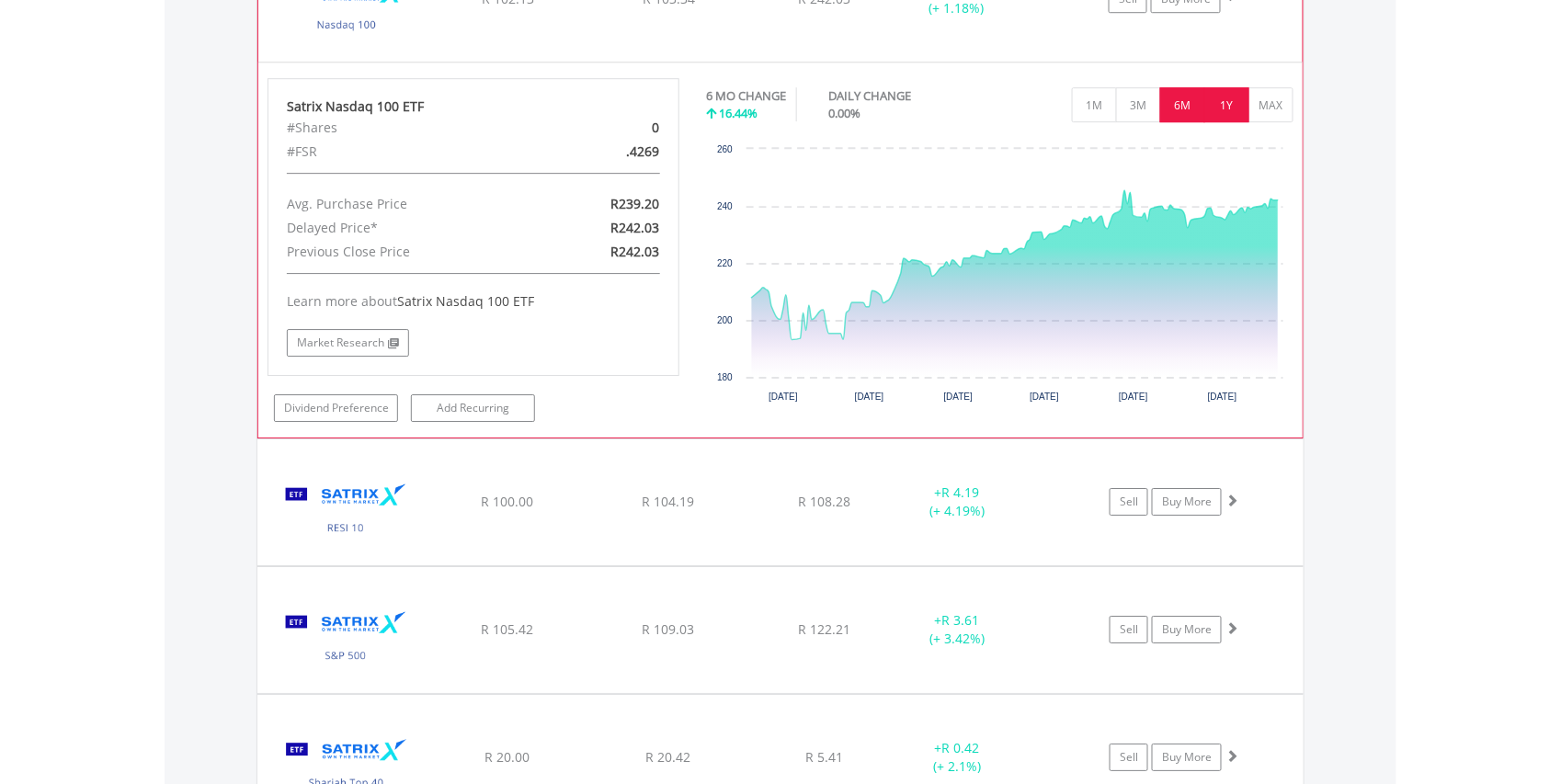
click at [1223, 122] on button "1Y" at bounding box center [1227, 105] width 46 height 35
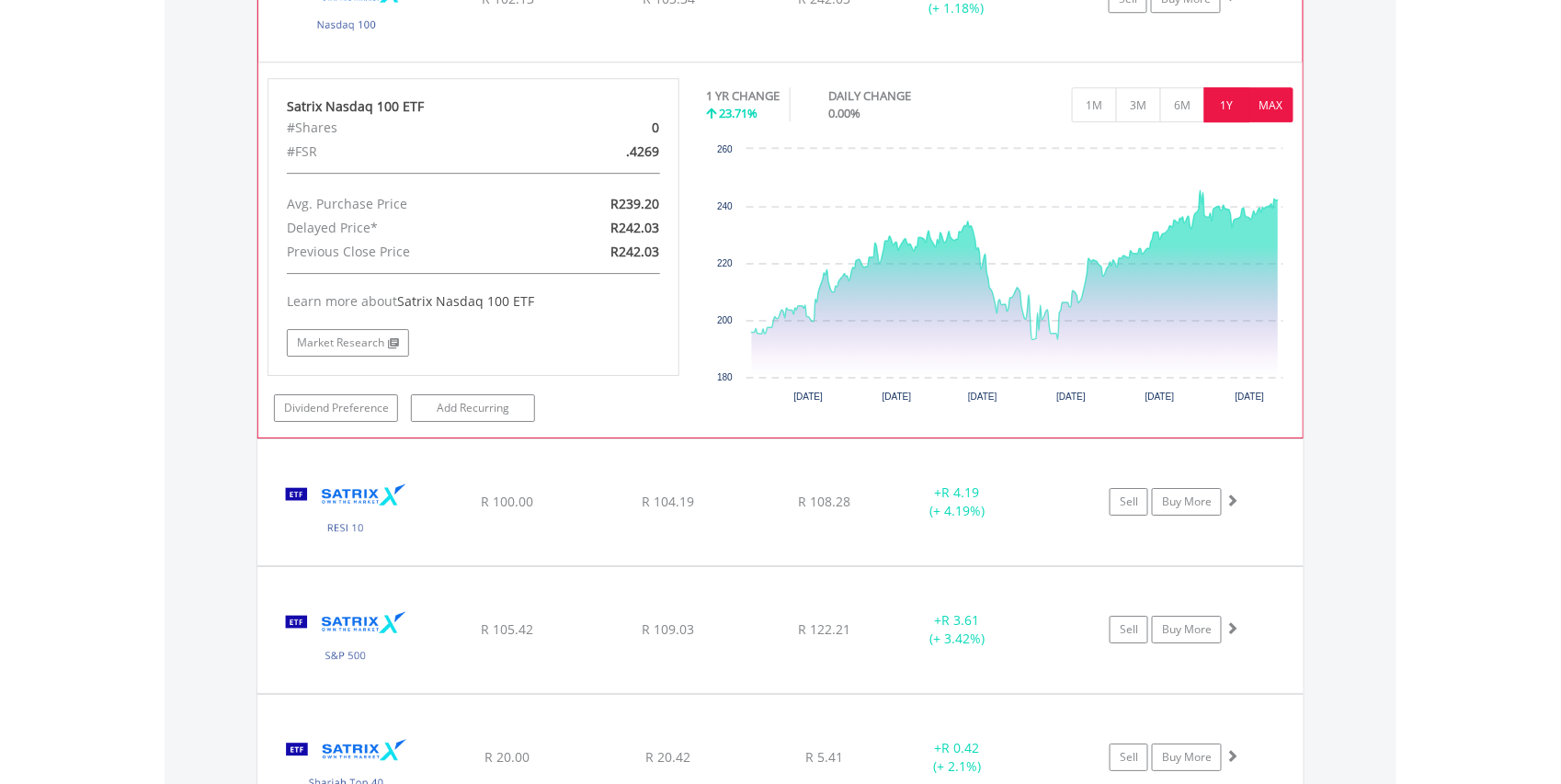
click at [1276, 122] on button "MAX" at bounding box center [1270, 105] width 46 height 35
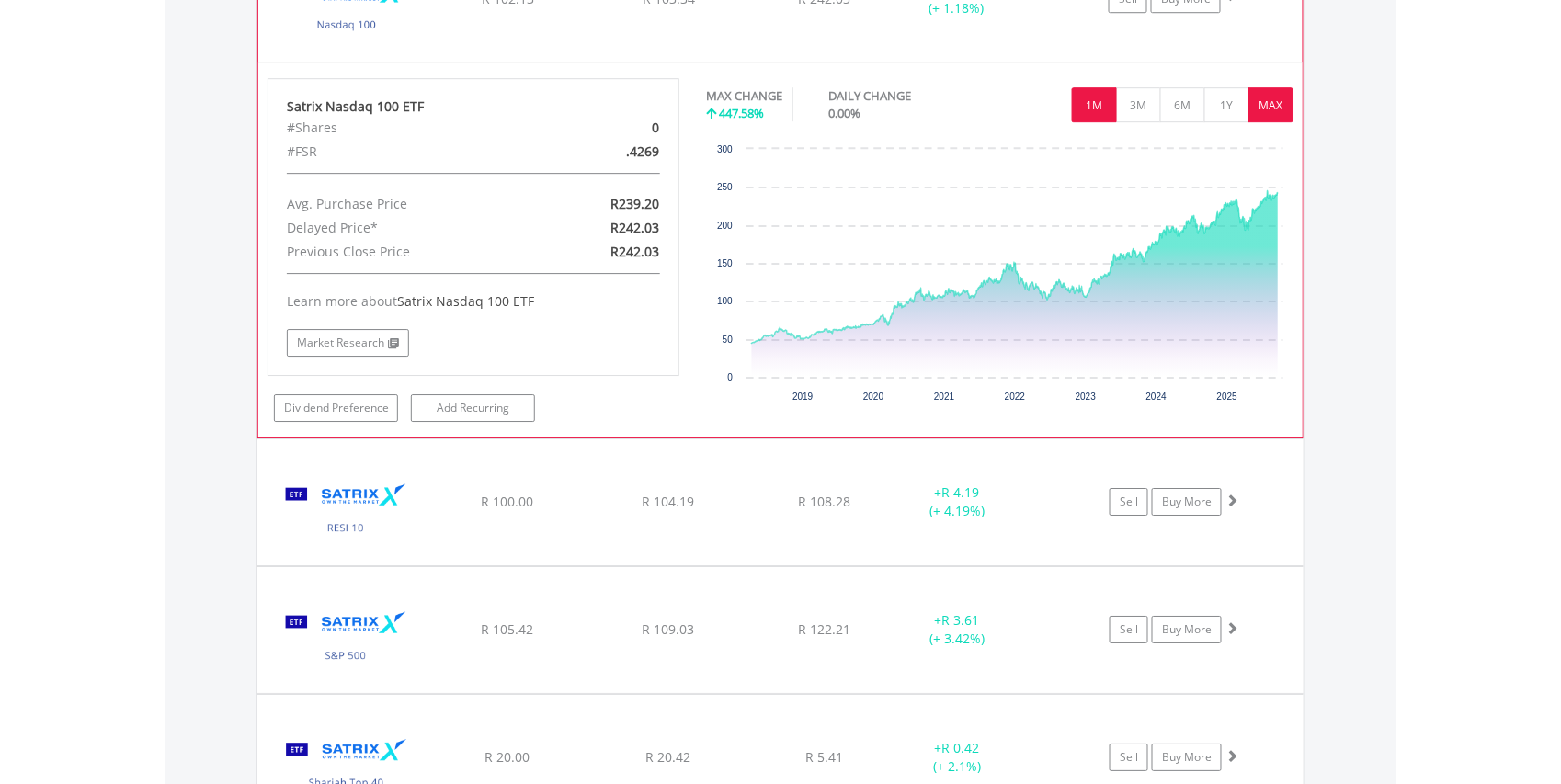
click at [1088, 122] on button "1M" at bounding box center [1094, 105] width 46 height 35
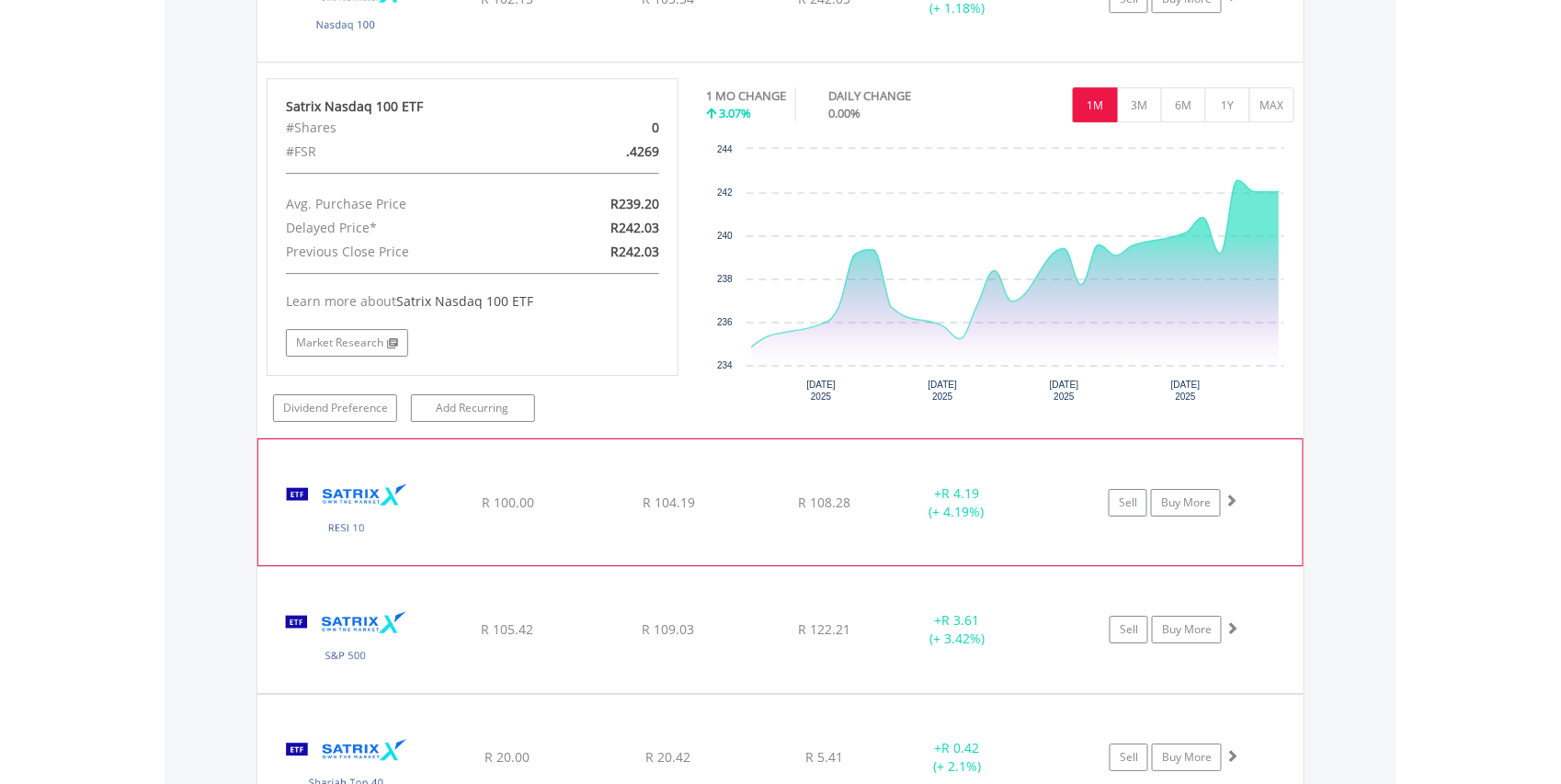
click at [351, 554] on img at bounding box center [346, 511] width 158 height 98
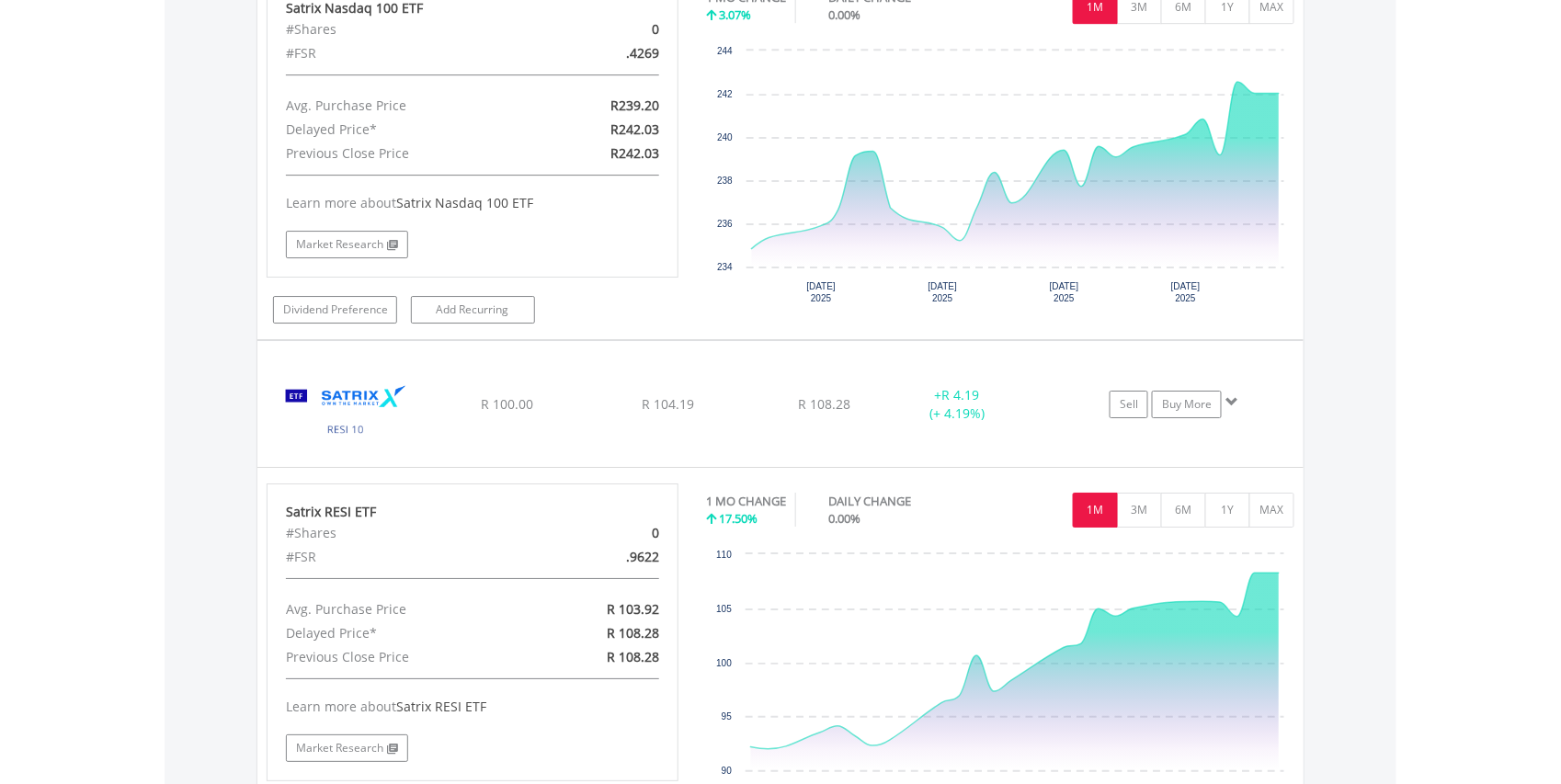
scroll to position [9172, 0]
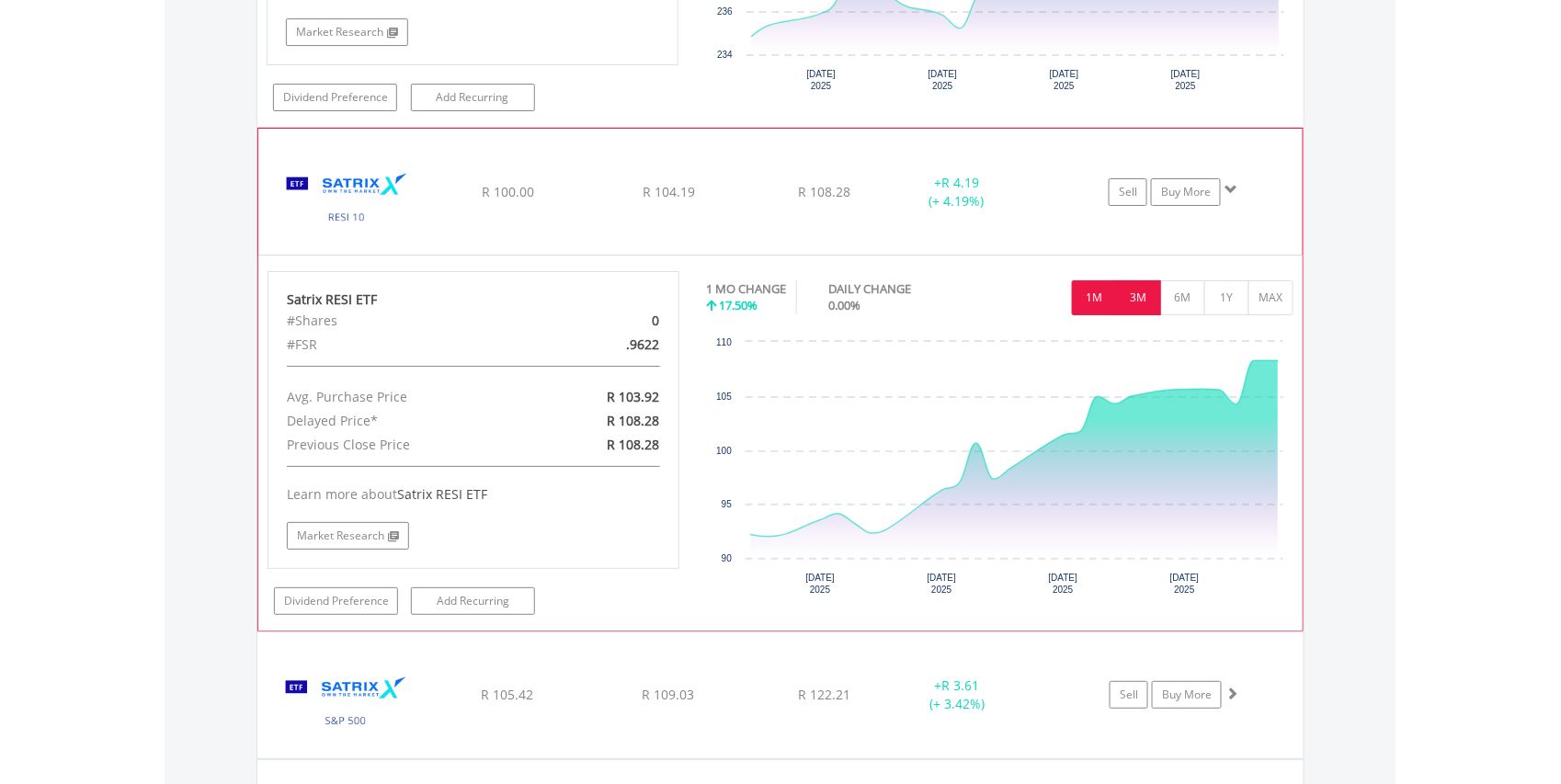
click at [1141, 316] on button "3M" at bounding box center [1139, 298] width 46 height 35
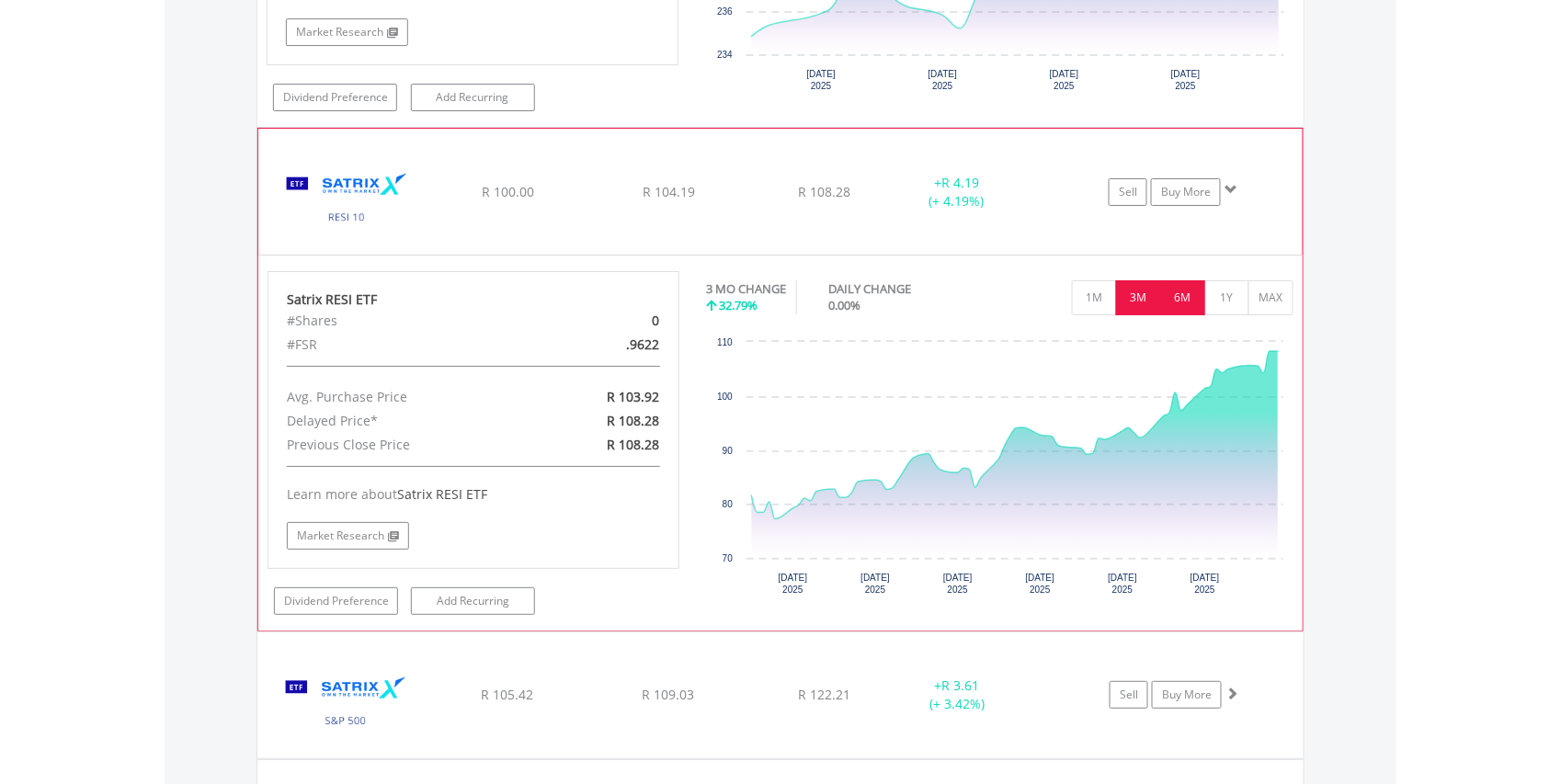
click at [1182, 316] on button "6M" at bounding box center [1182, 298] width 46 height 35
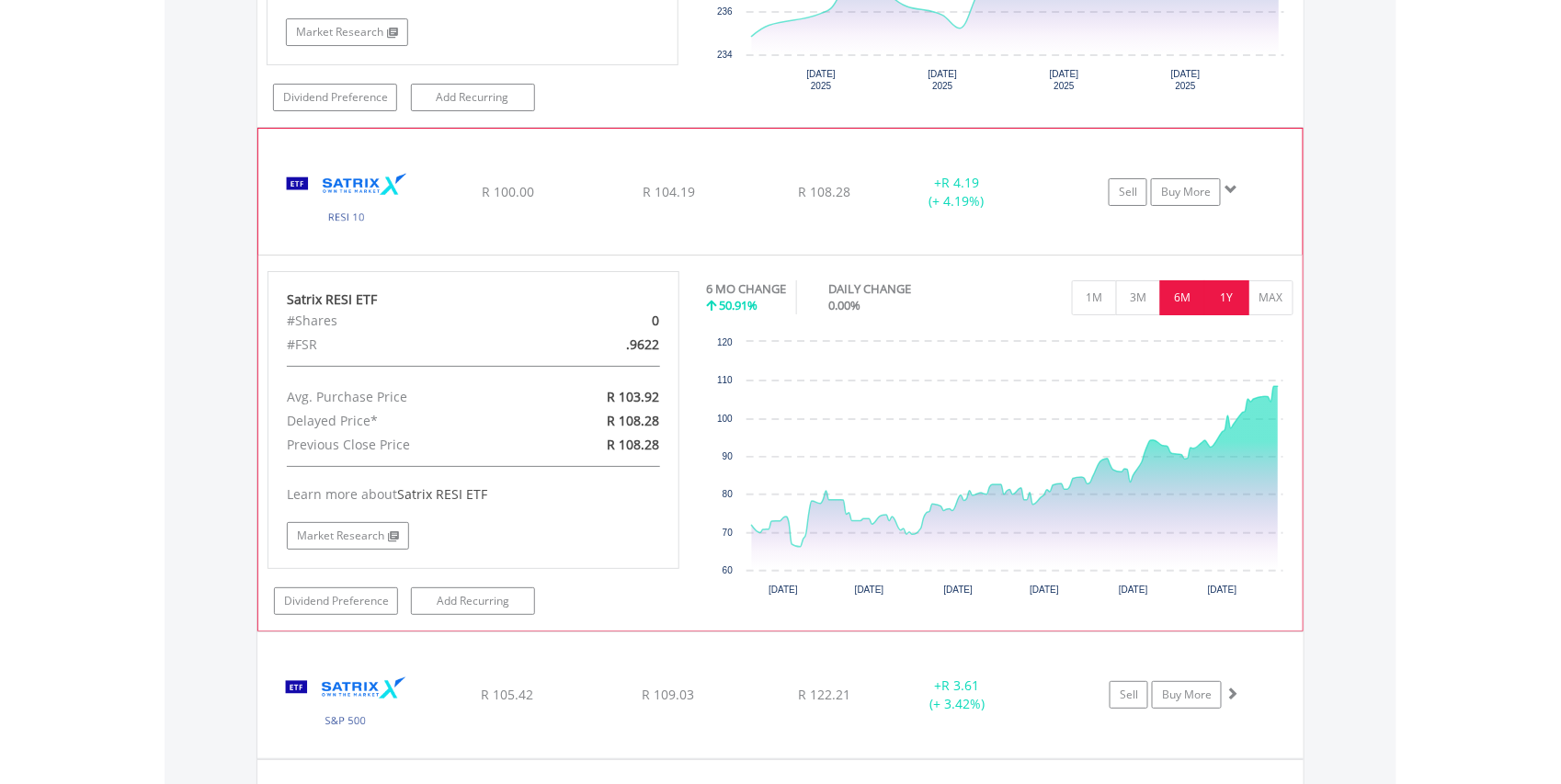
click at [1223, 316] on button "1Y" at bounding box center [1227, 298] width 46 height 35
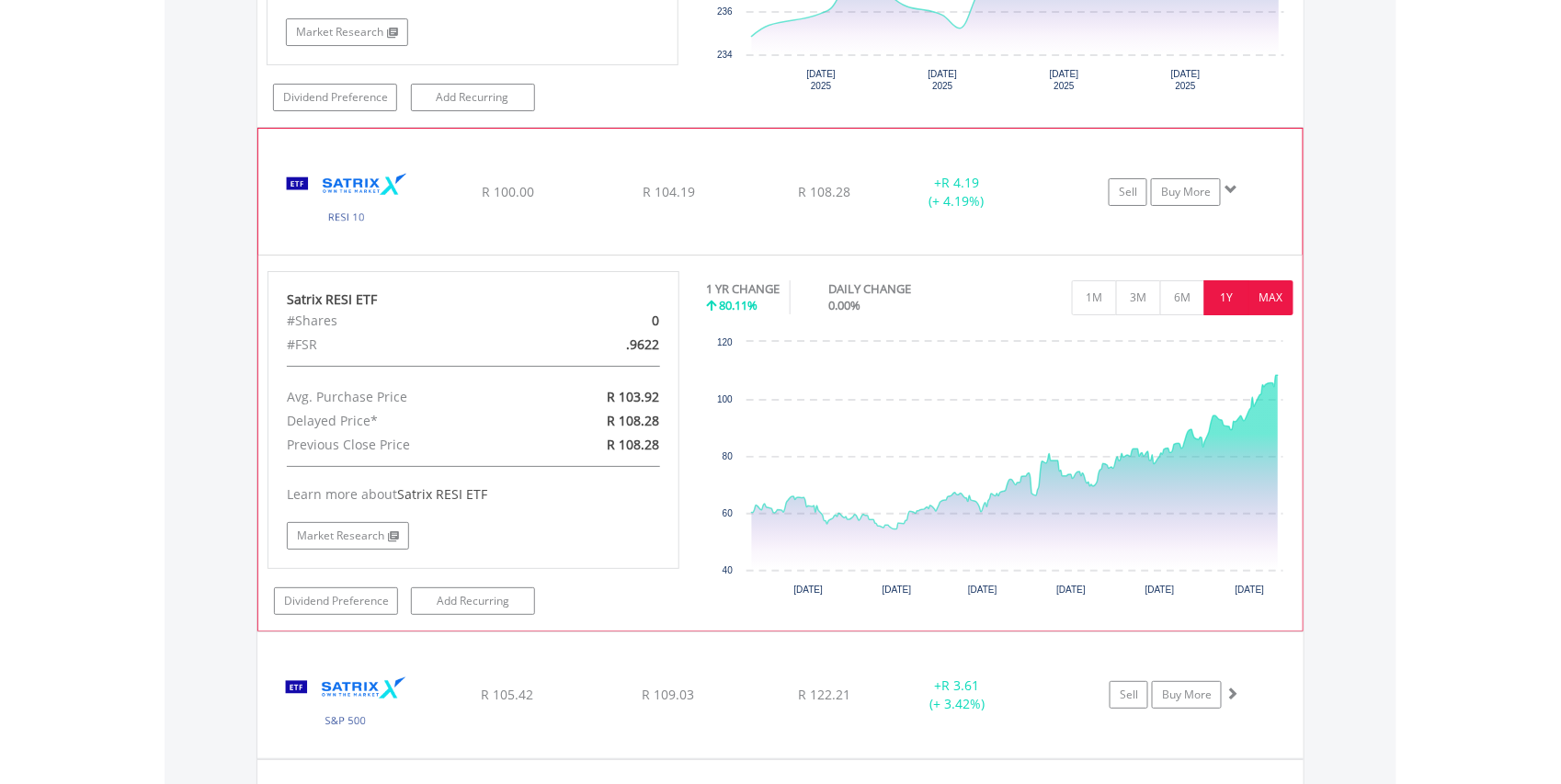
click at [1269, 316] on button "MAX" at bounding box center [1270, 298] width 46 height 35
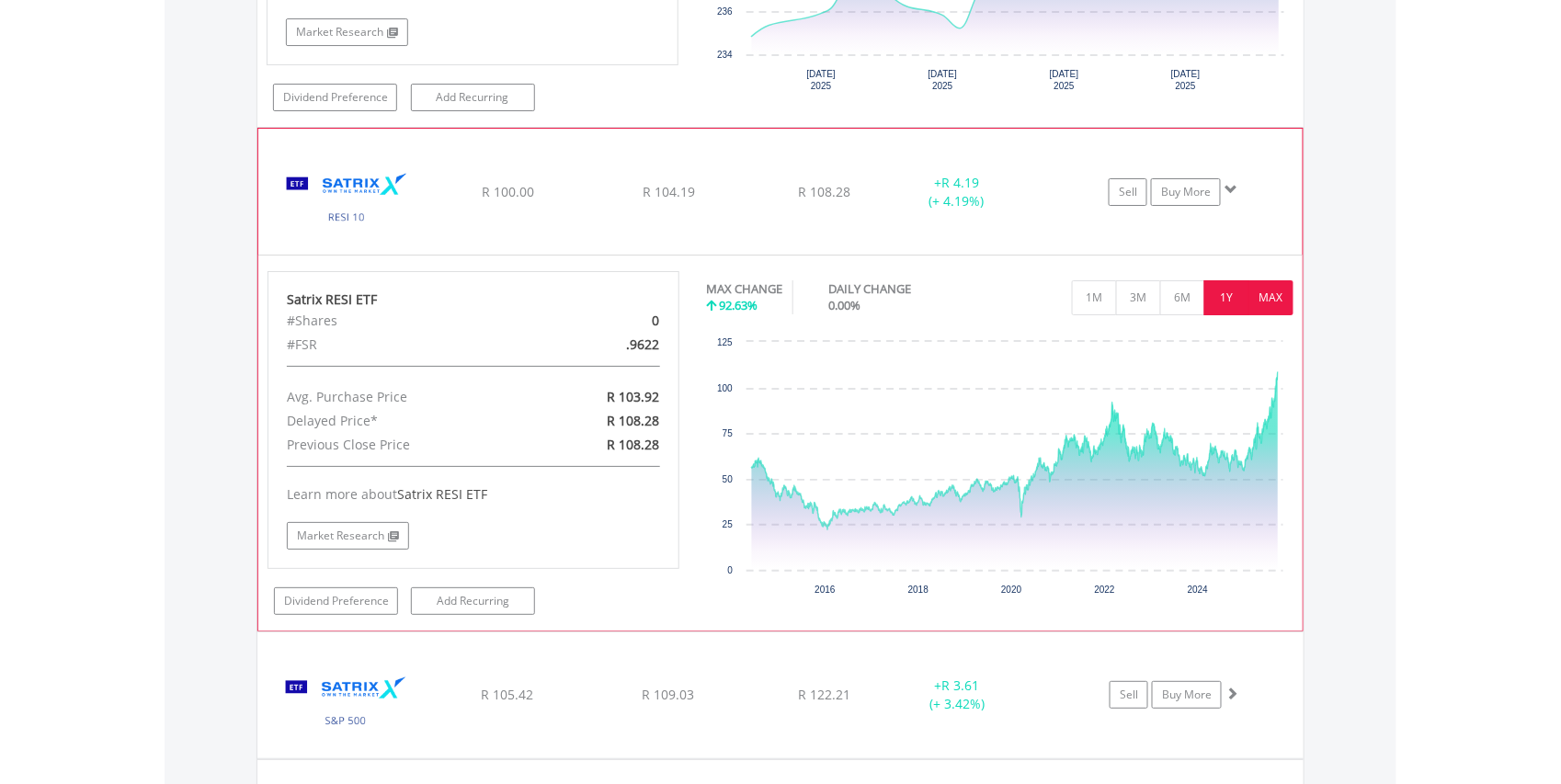
click at [1221, 316] on button "1Y" at bounding box center [1227, 298] width 46 height 35
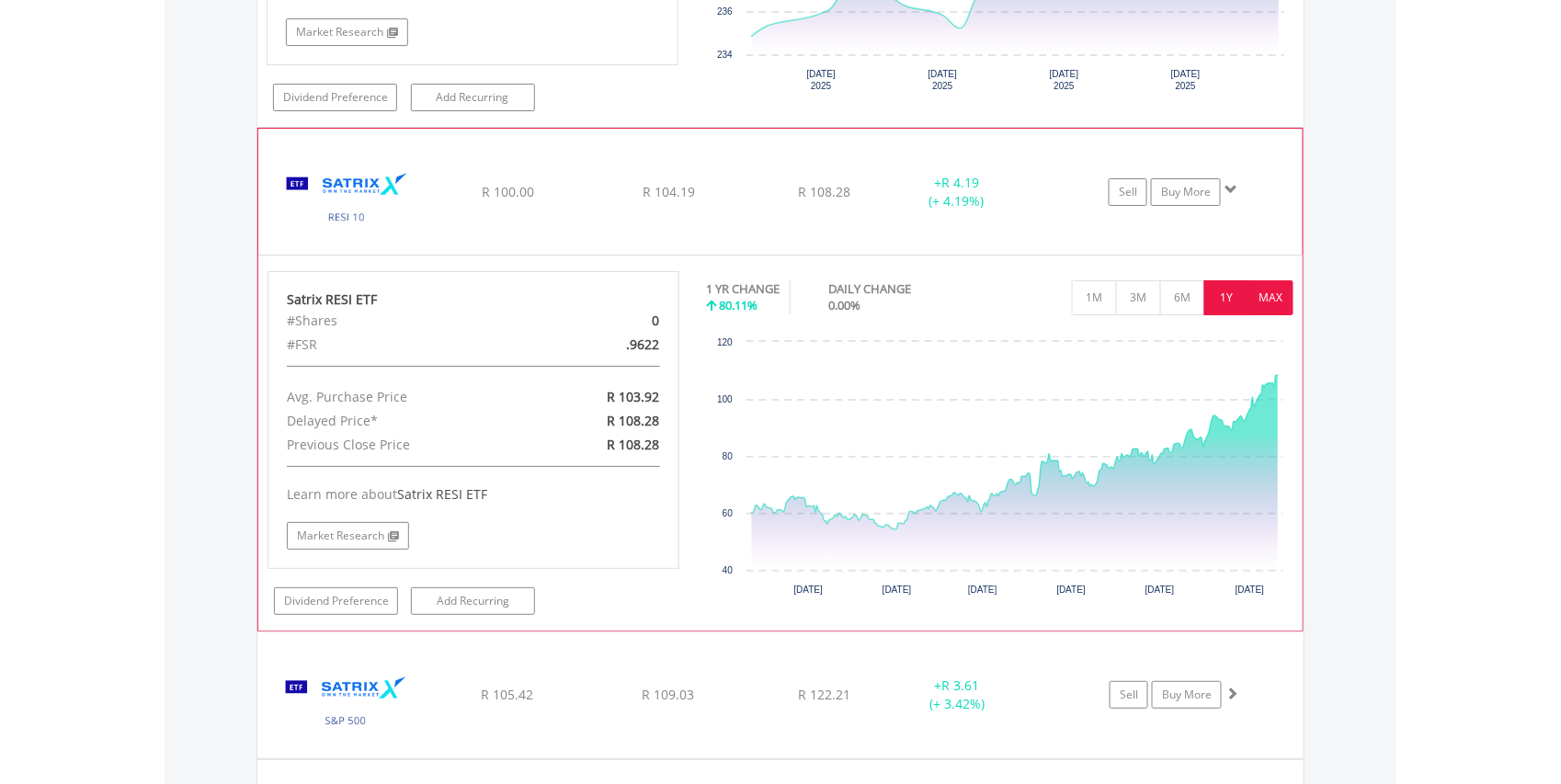
click at [1278, 316] on button "MAX" at bounding box center [1270, 298] width 46 height 35
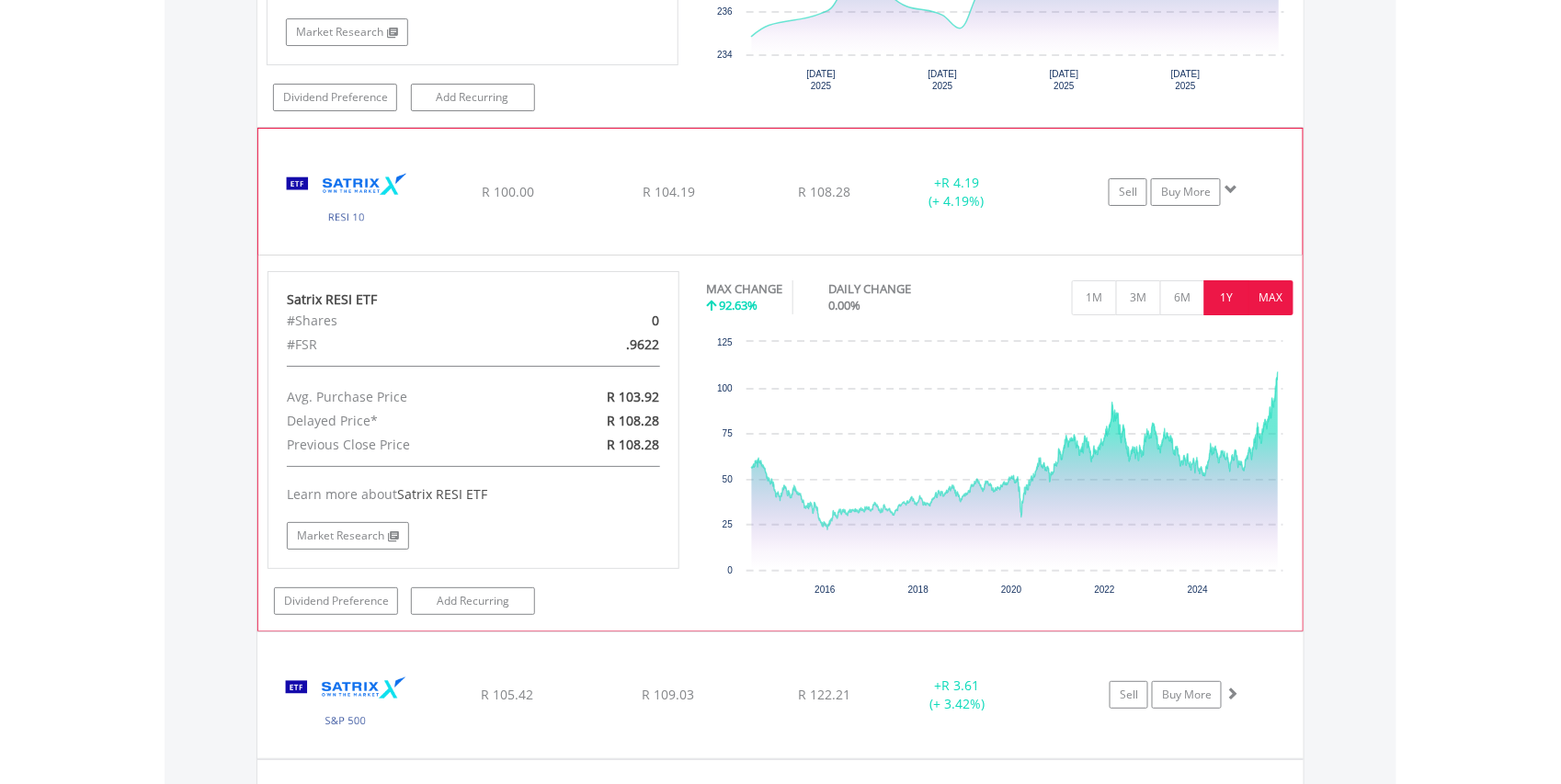
click at [1223, 316] on button "1Y" at bounding box center [1227, 298] width 46 height 35
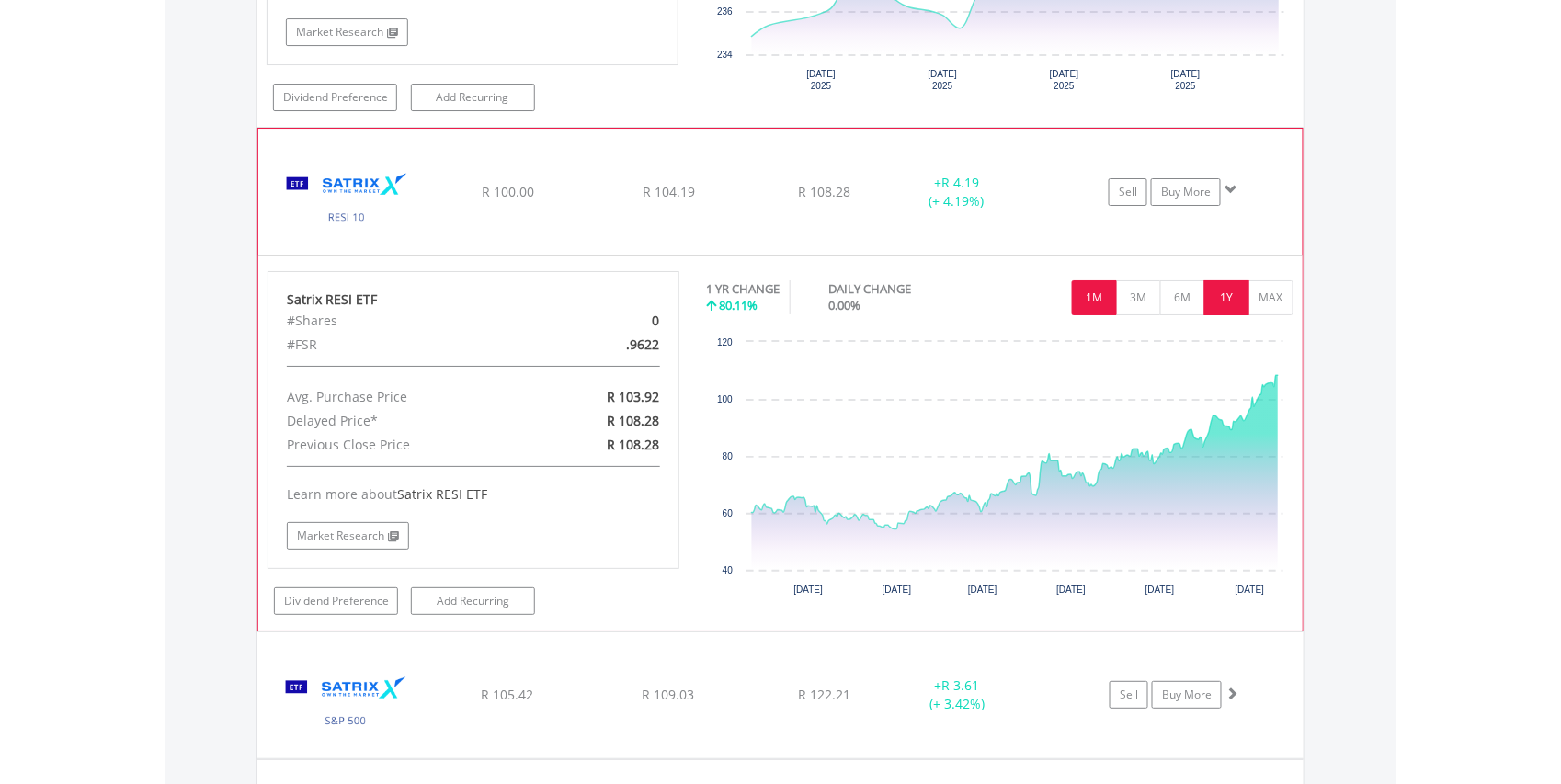
click at [1092, 316] on button "1M" at bounding box center [1094, 298] width 46 height 35
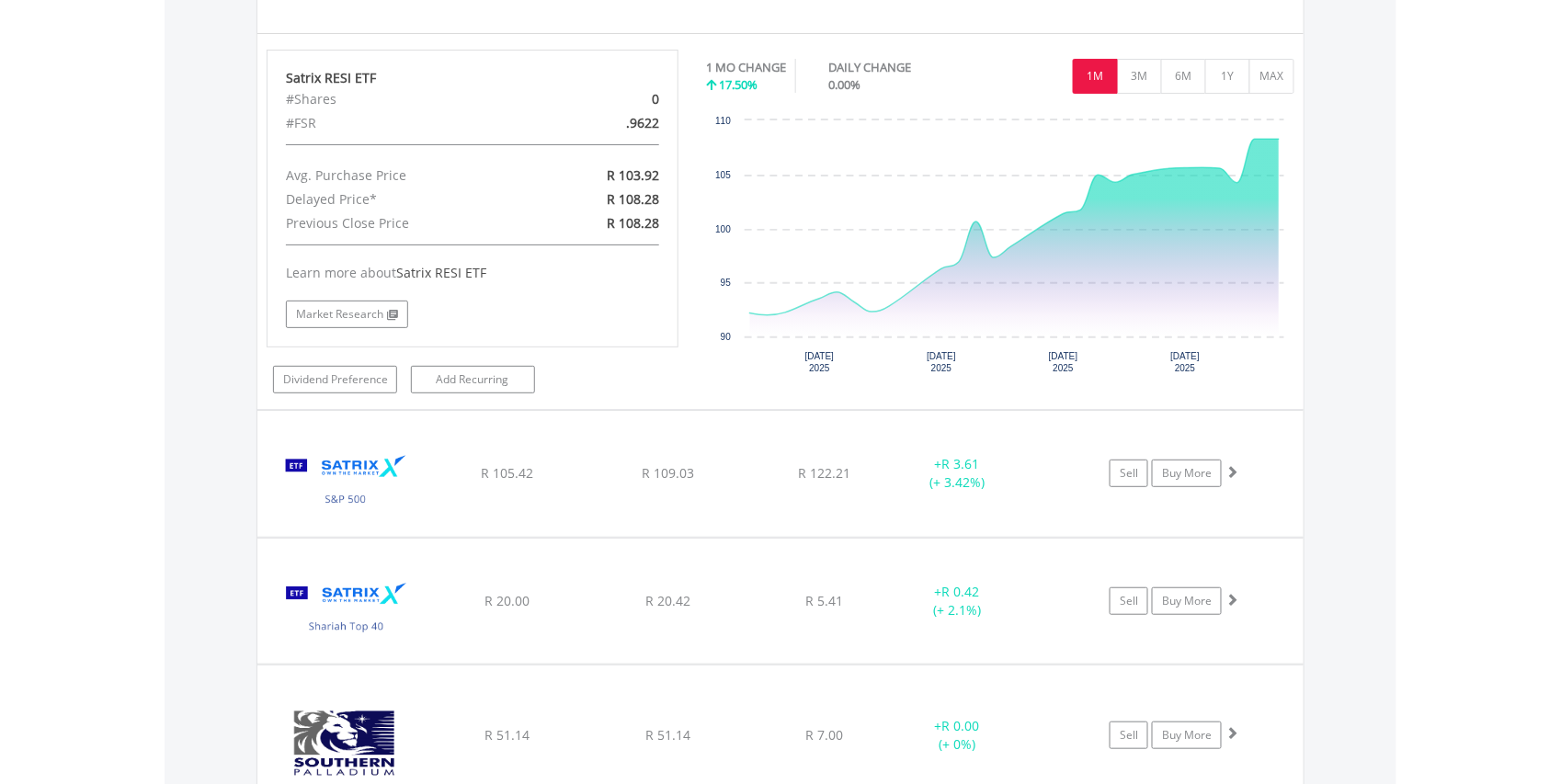
scroll to position [9383, 0]
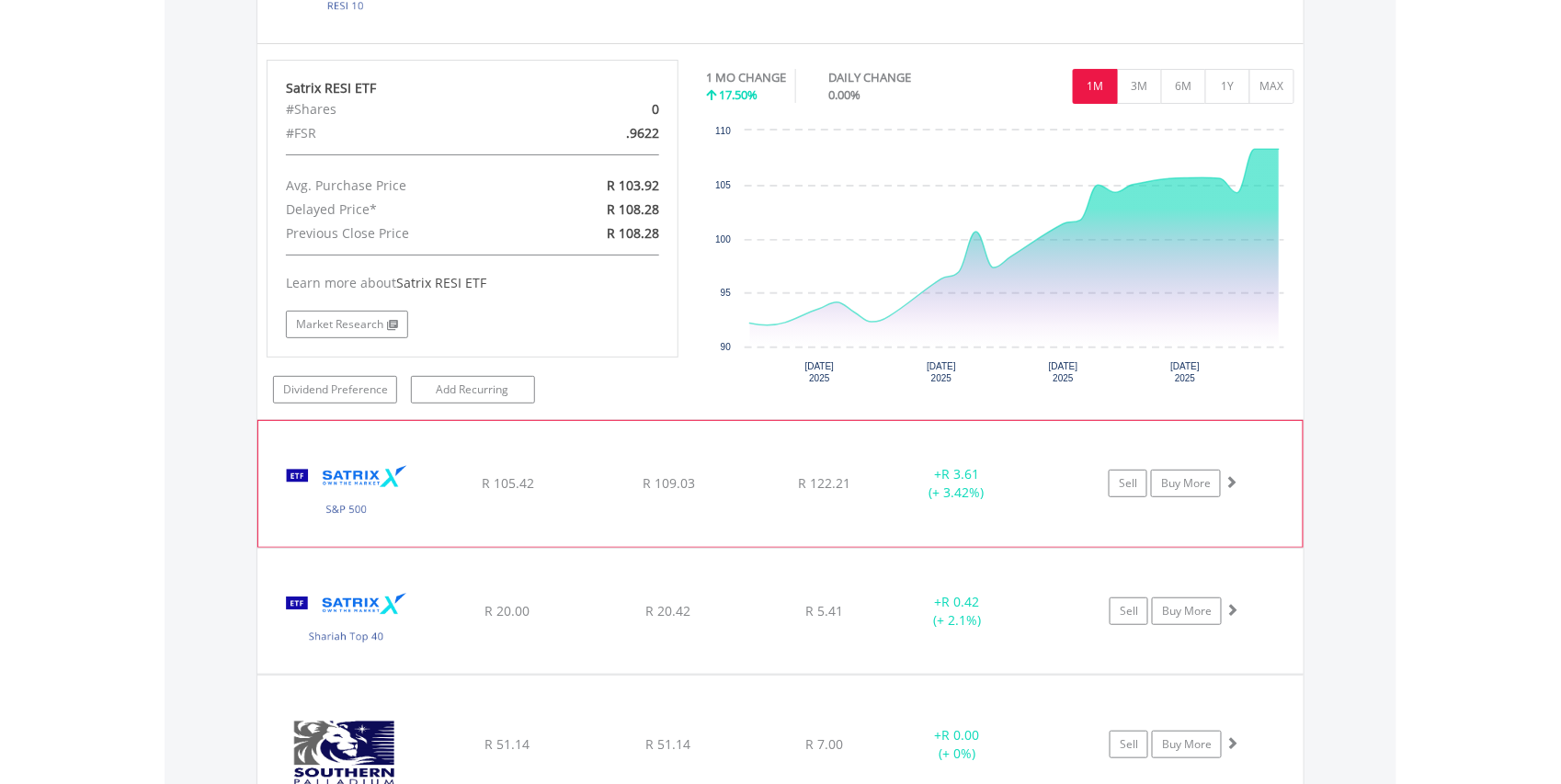
click at [370, 541] on img at bounding box center [346, 493] width 158 height 98
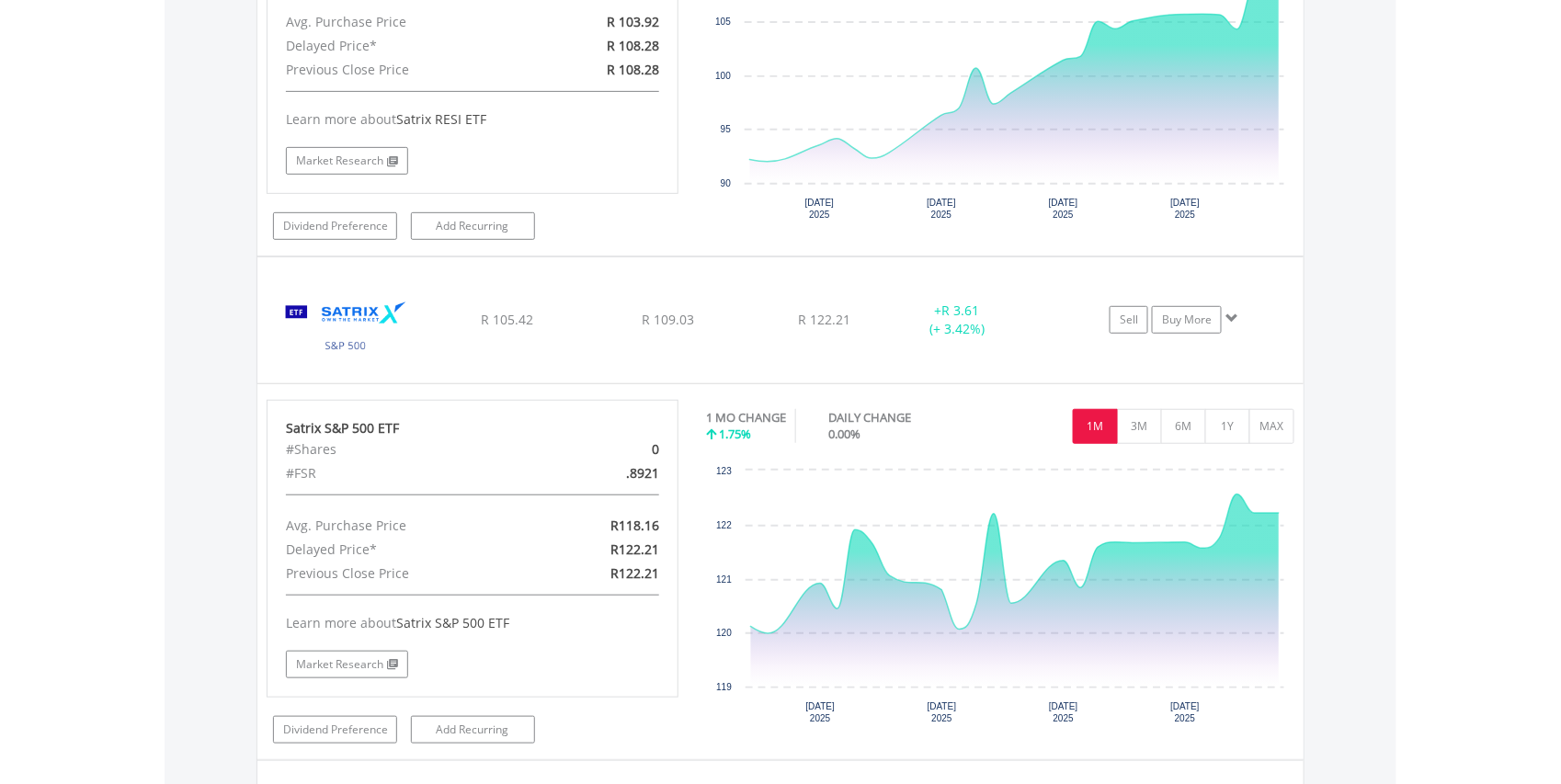
scroll to position [9726, 0]
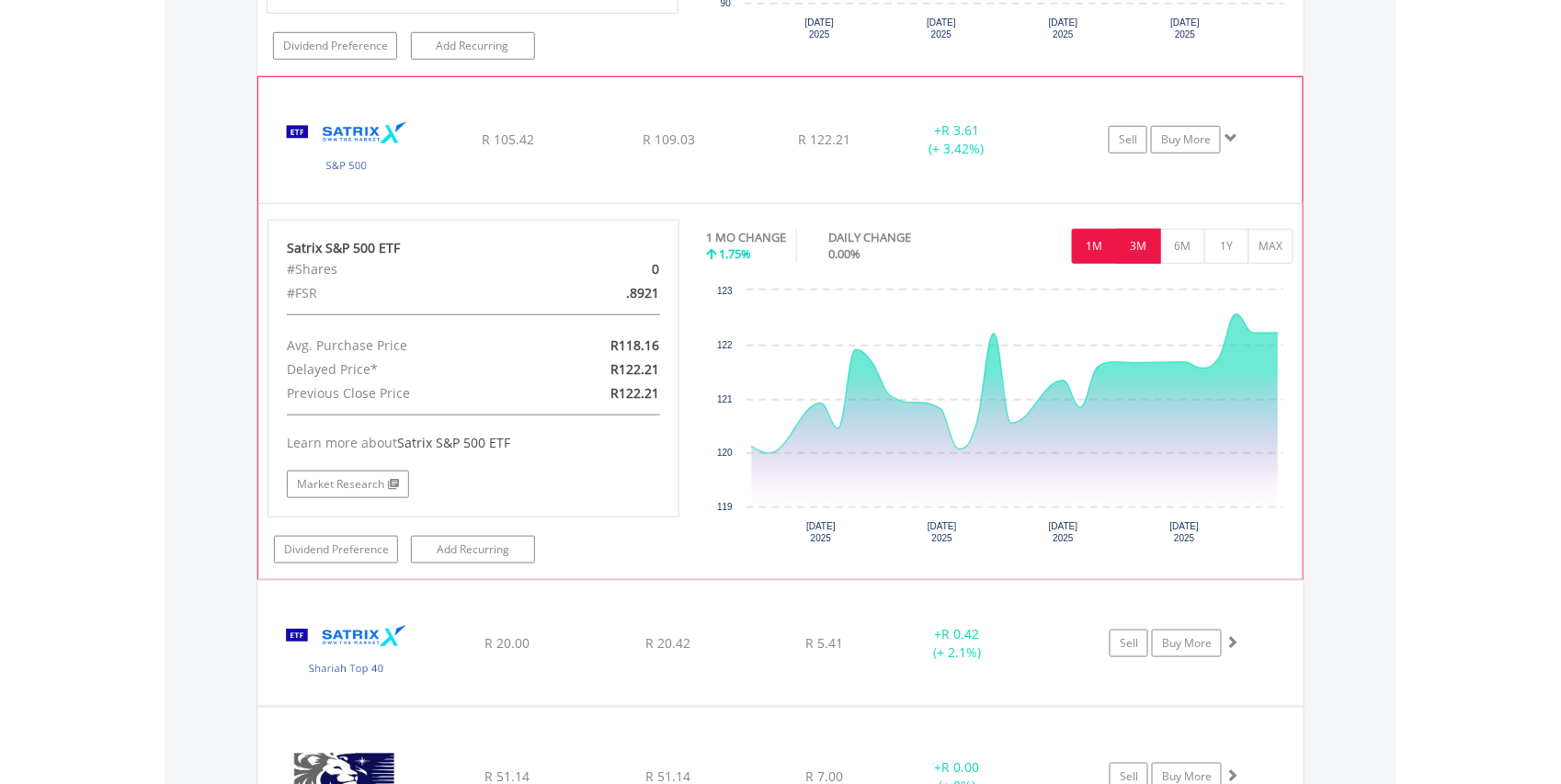
click at [1138, 264] on button "3M" at bounding box center [1139, 246] width 46 height 35
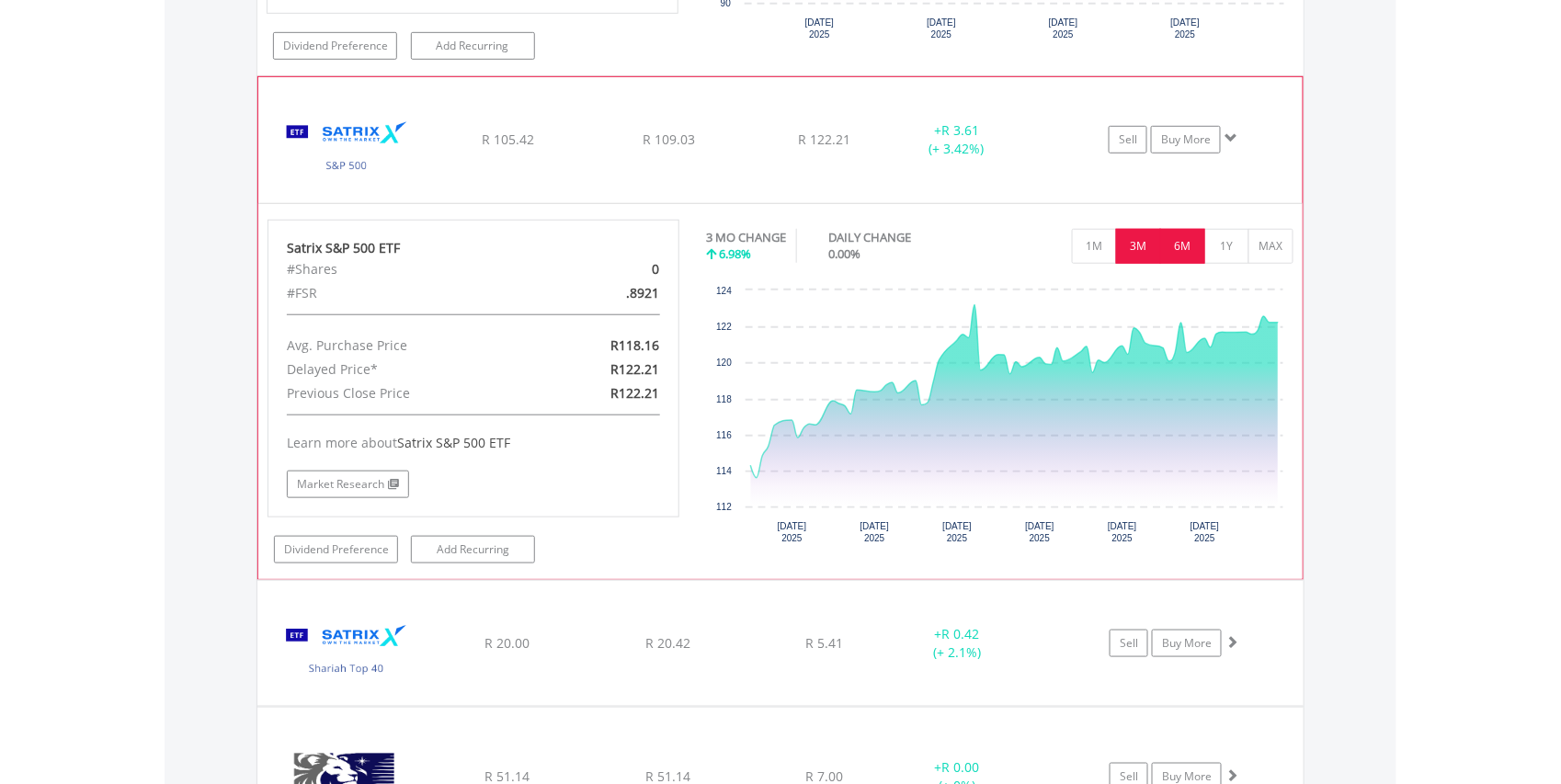
click at [1174, 264] on button "6M" at bounding box center [1182, 246] width 46 height 35
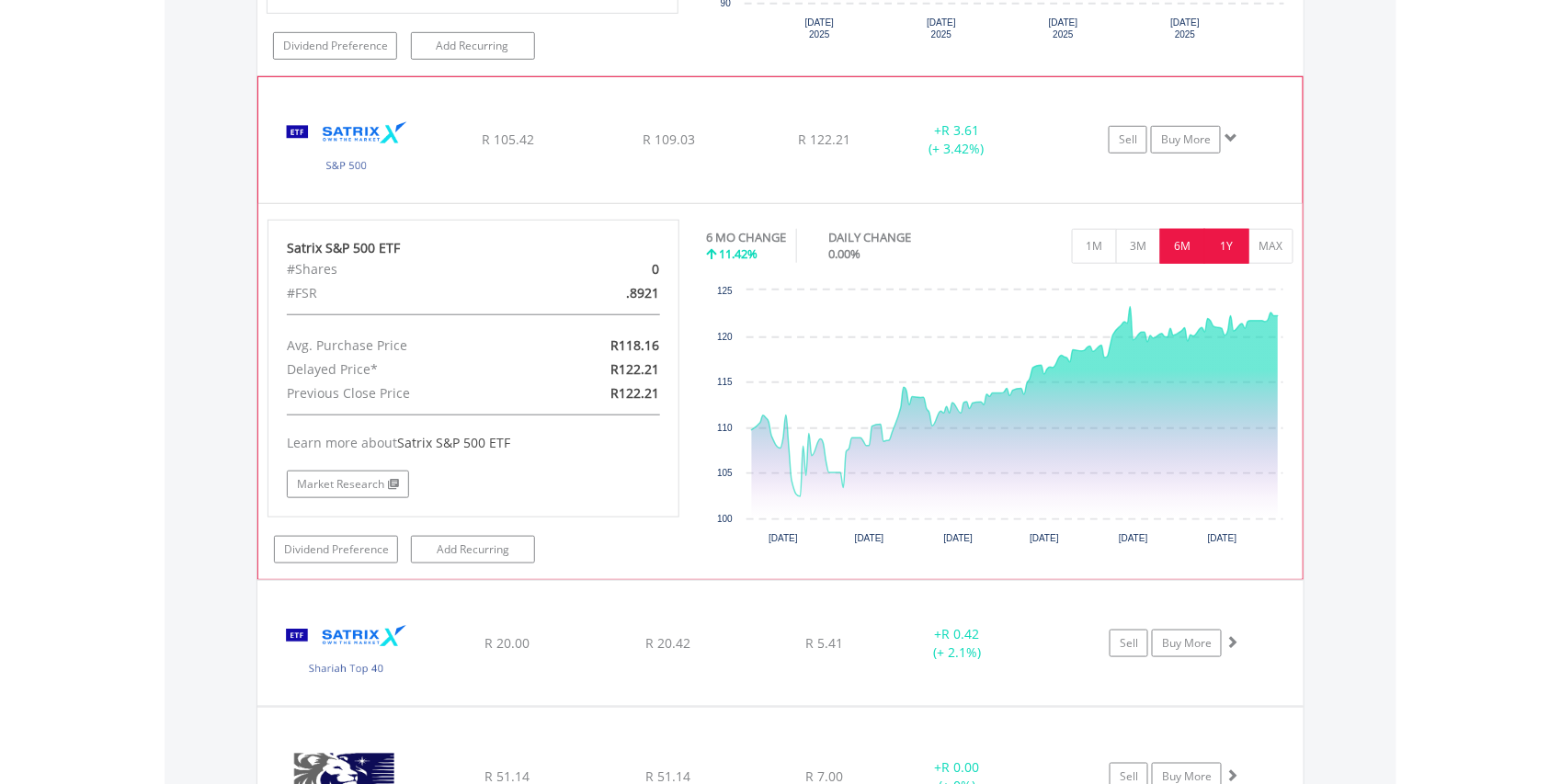
click at [1233, 264] on button "1Y" at bounding box center [1227, 246] width 46 height 35
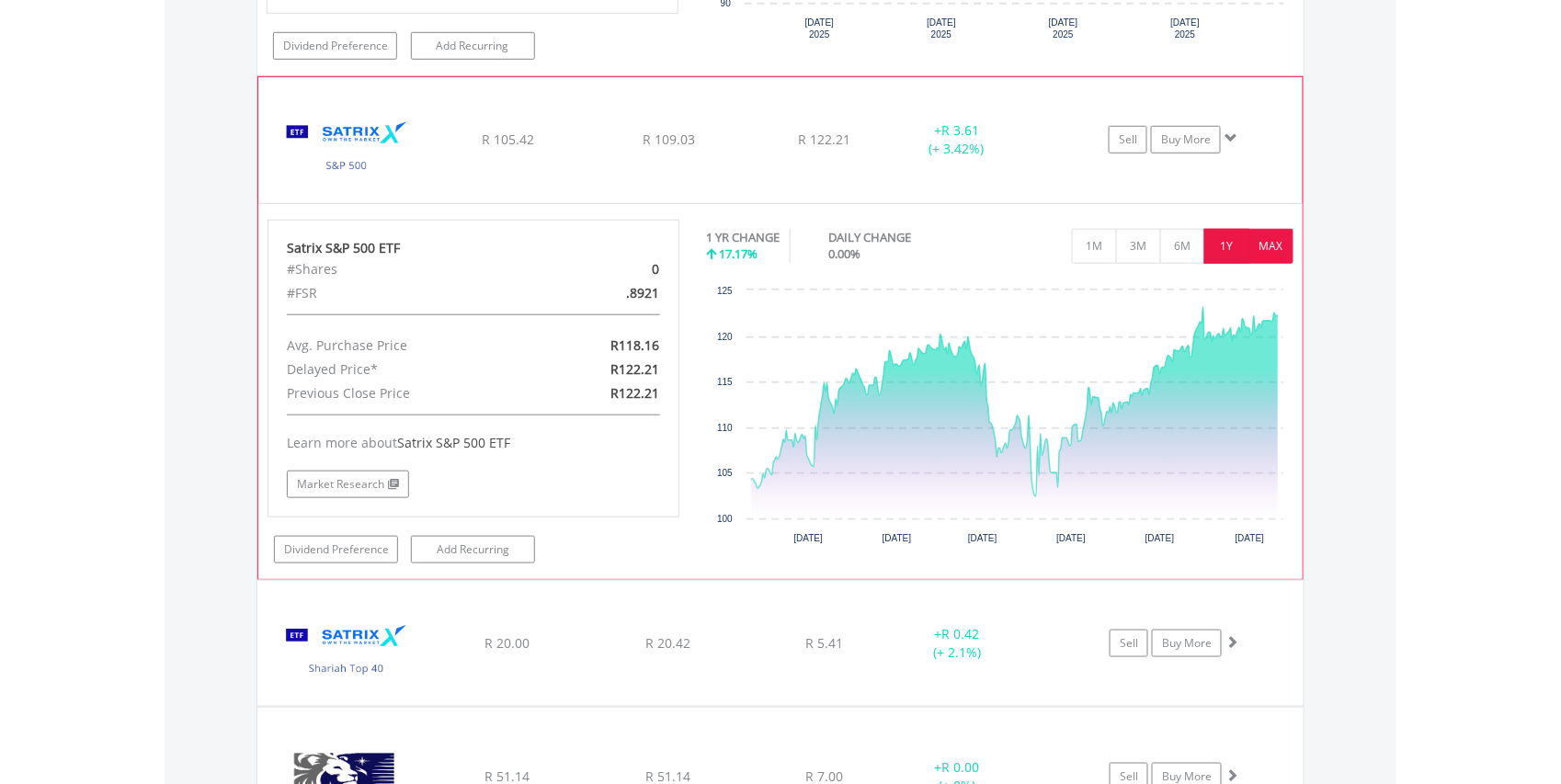
click at [1274, 264] on button "MAX" at bounding box center [1270, 246] width 46 height 35
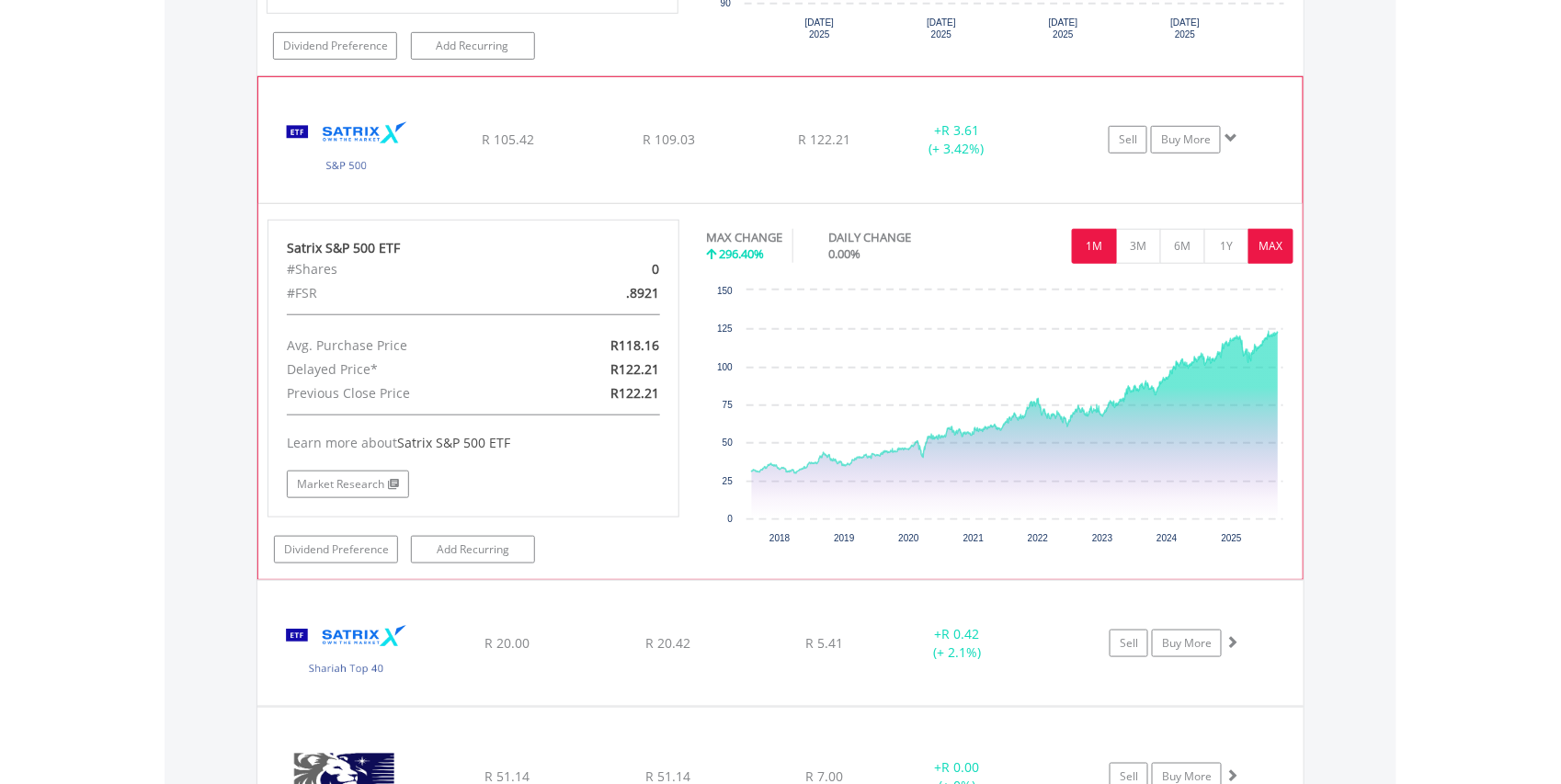
click at [1098, 264] on button "1M" at bounding box center [1094, 246] width 46 height 35
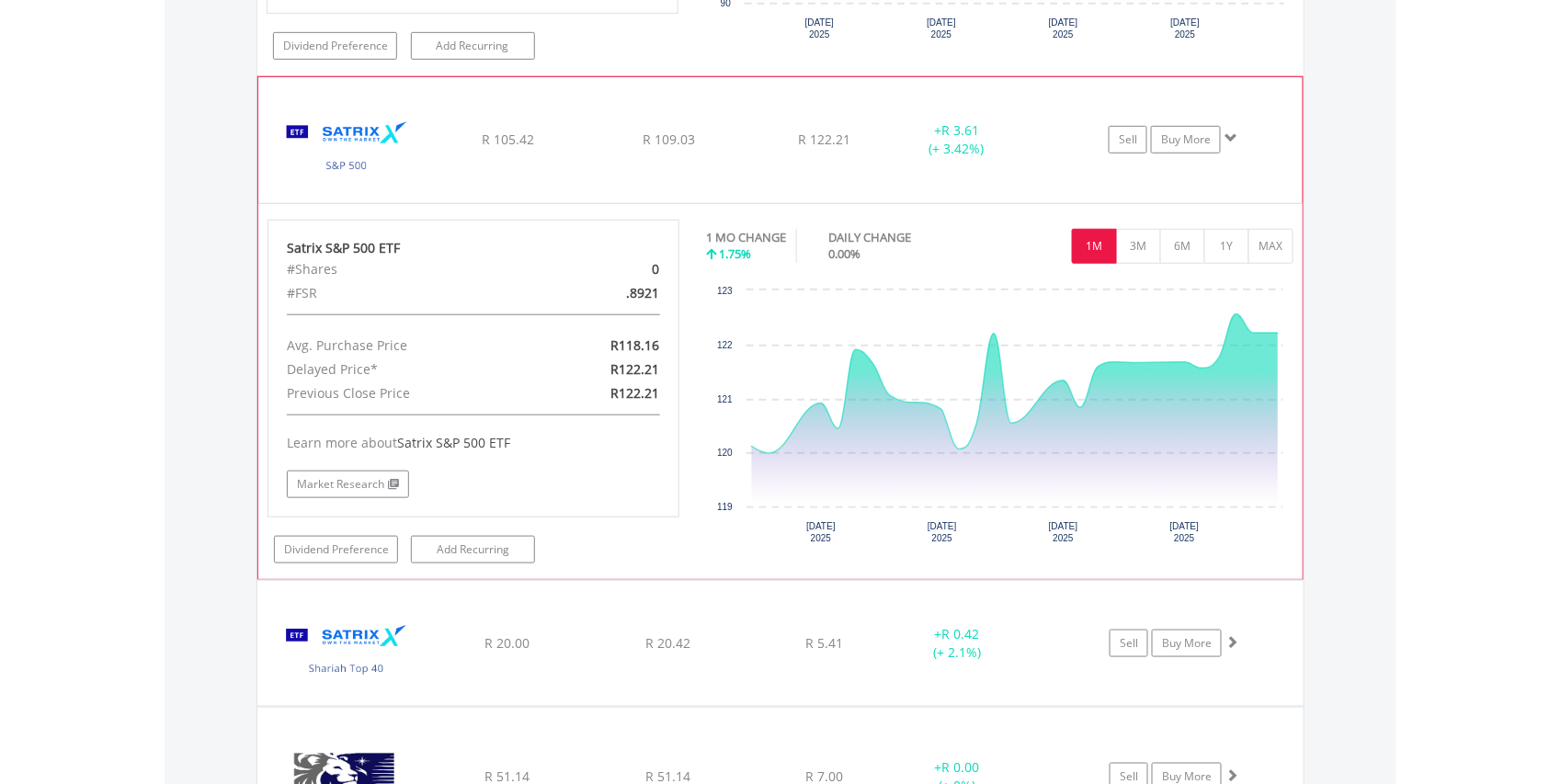
click at [350, 186] on img at bounding box center [346, 148] width 158 height 98
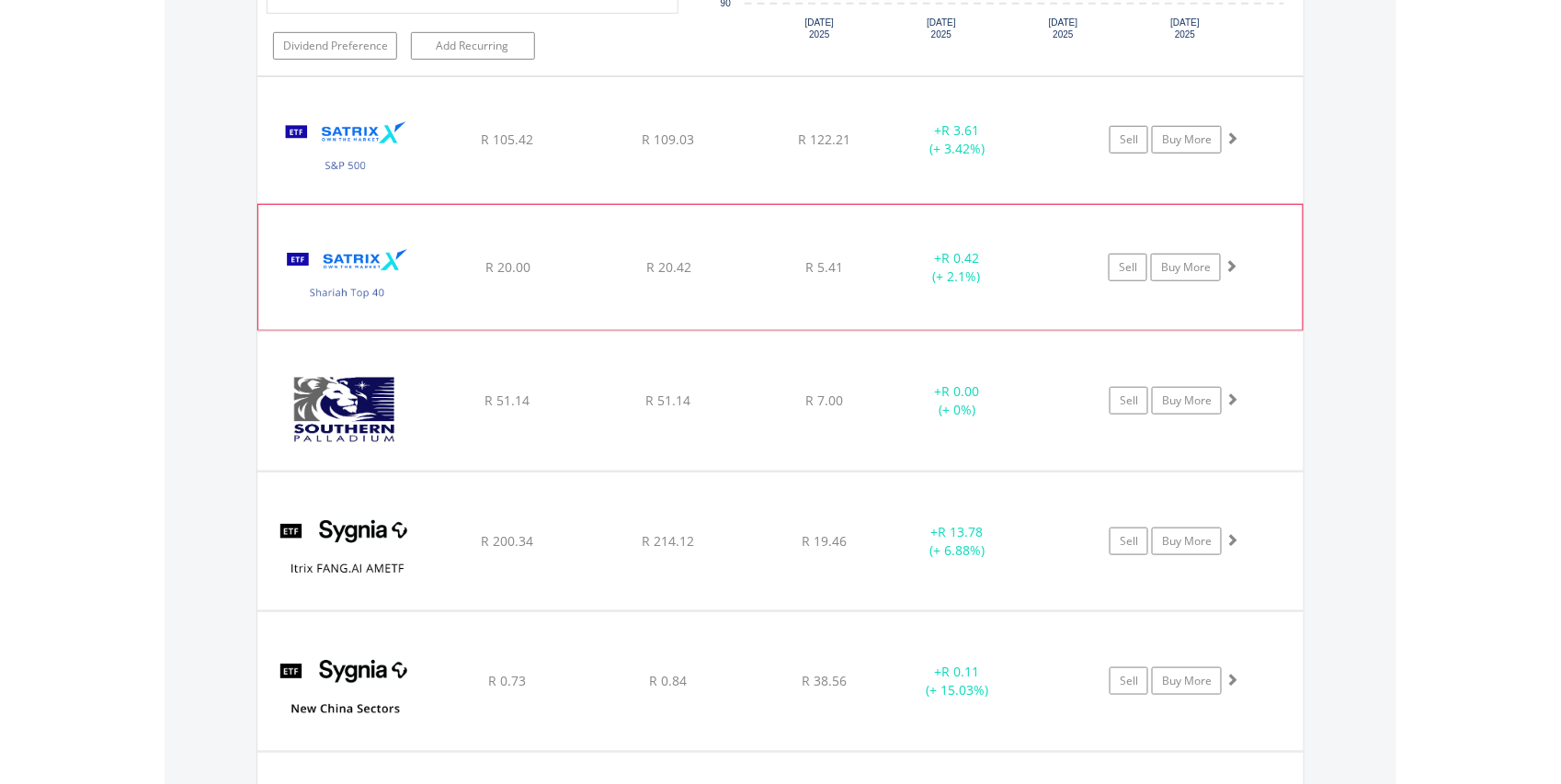
click at [352, 306] on img at bounding box center [346, 276] width 158 height 98
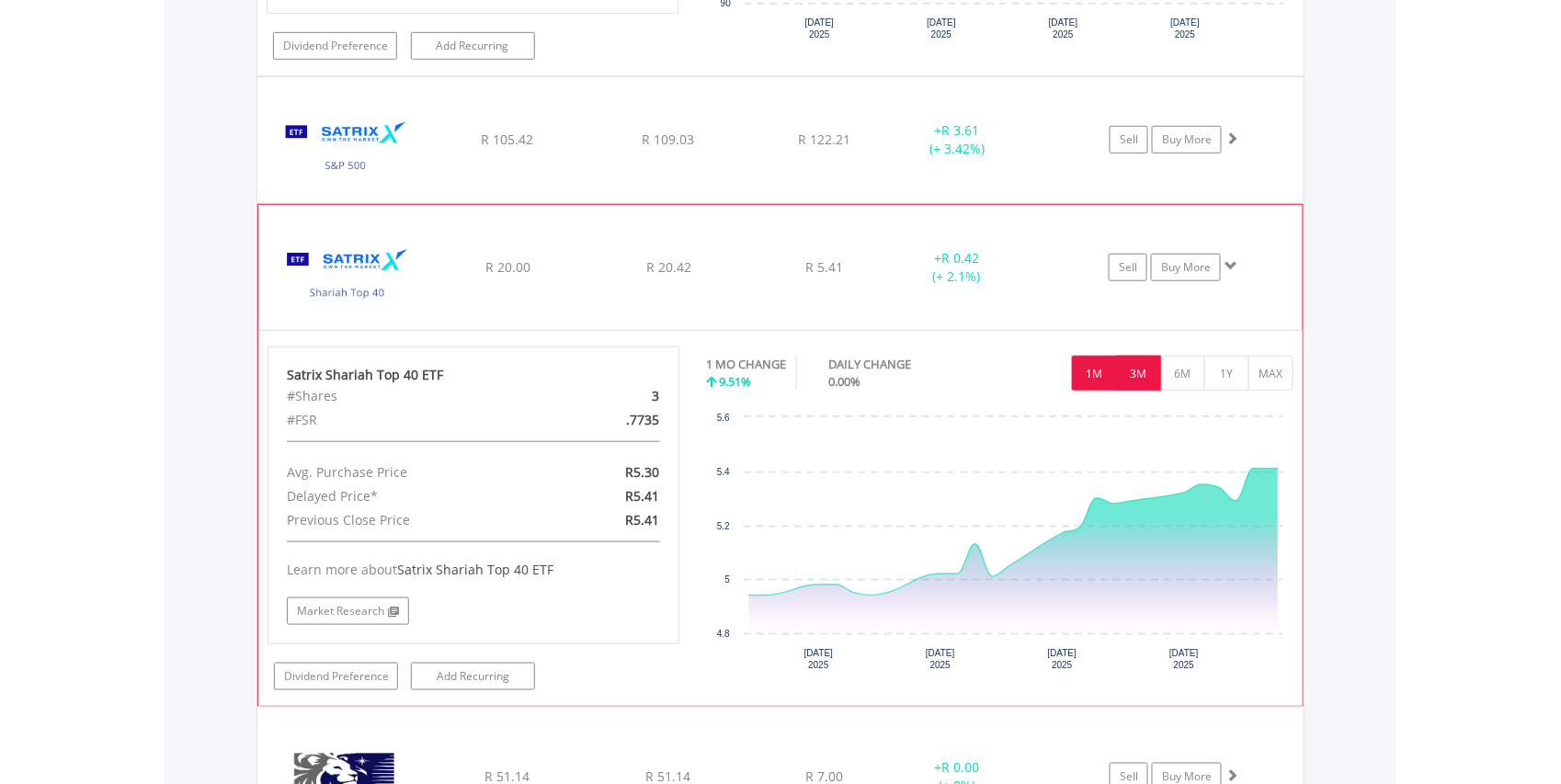
click at [1144, 391] on button "3M" at bounding box center [1139, 373] width 46 height 35
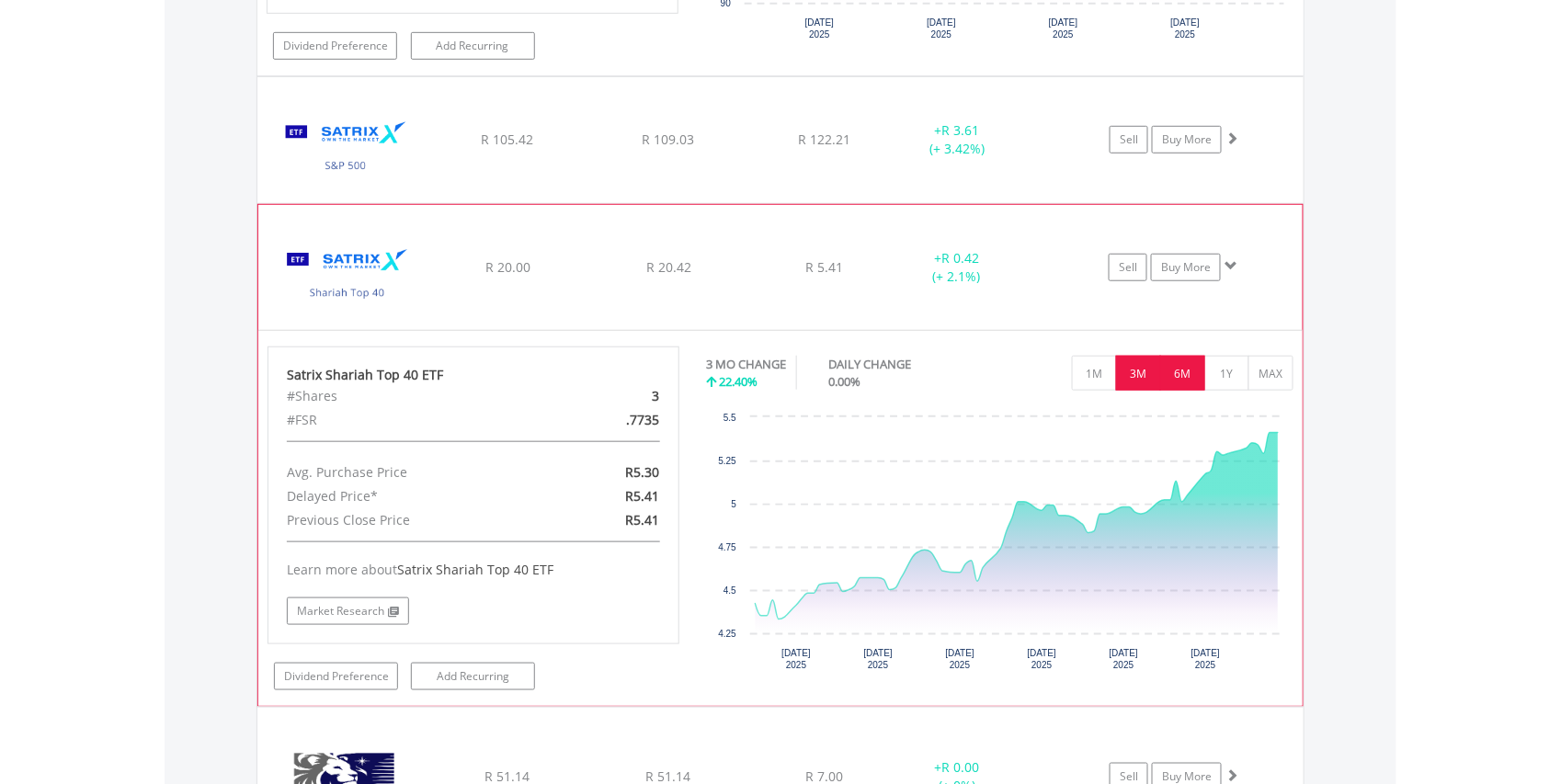
click at [1181, 391] on button "6M" at bounding box center [1182, 373] width 46 height 35
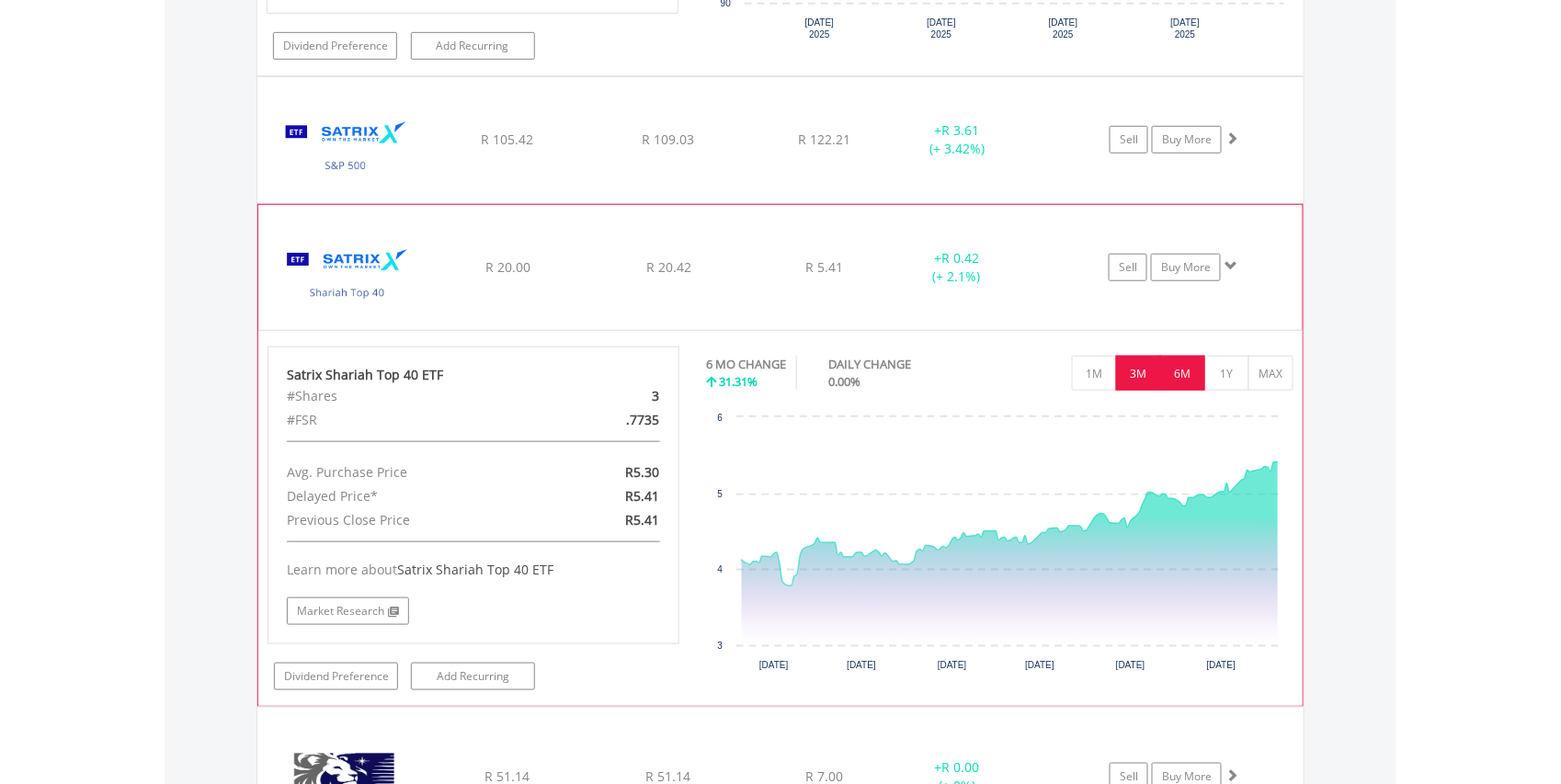
click at [1134, 391] on button "3M" at bounding box center [1139, 373] width 46 height 35
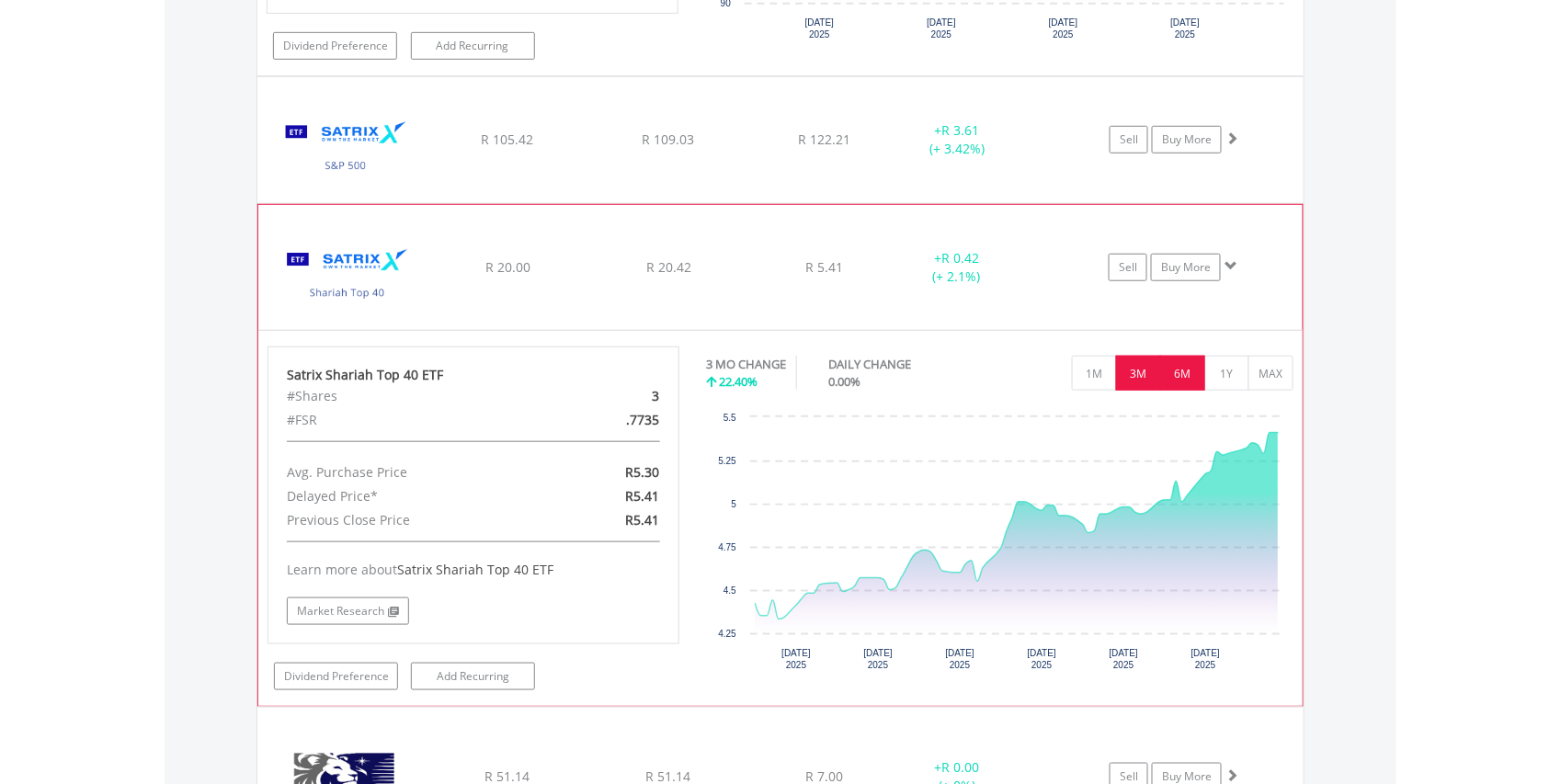
click at [1181, 391] on button "6M" at bounding box center [1182, 373] width 46 height 35
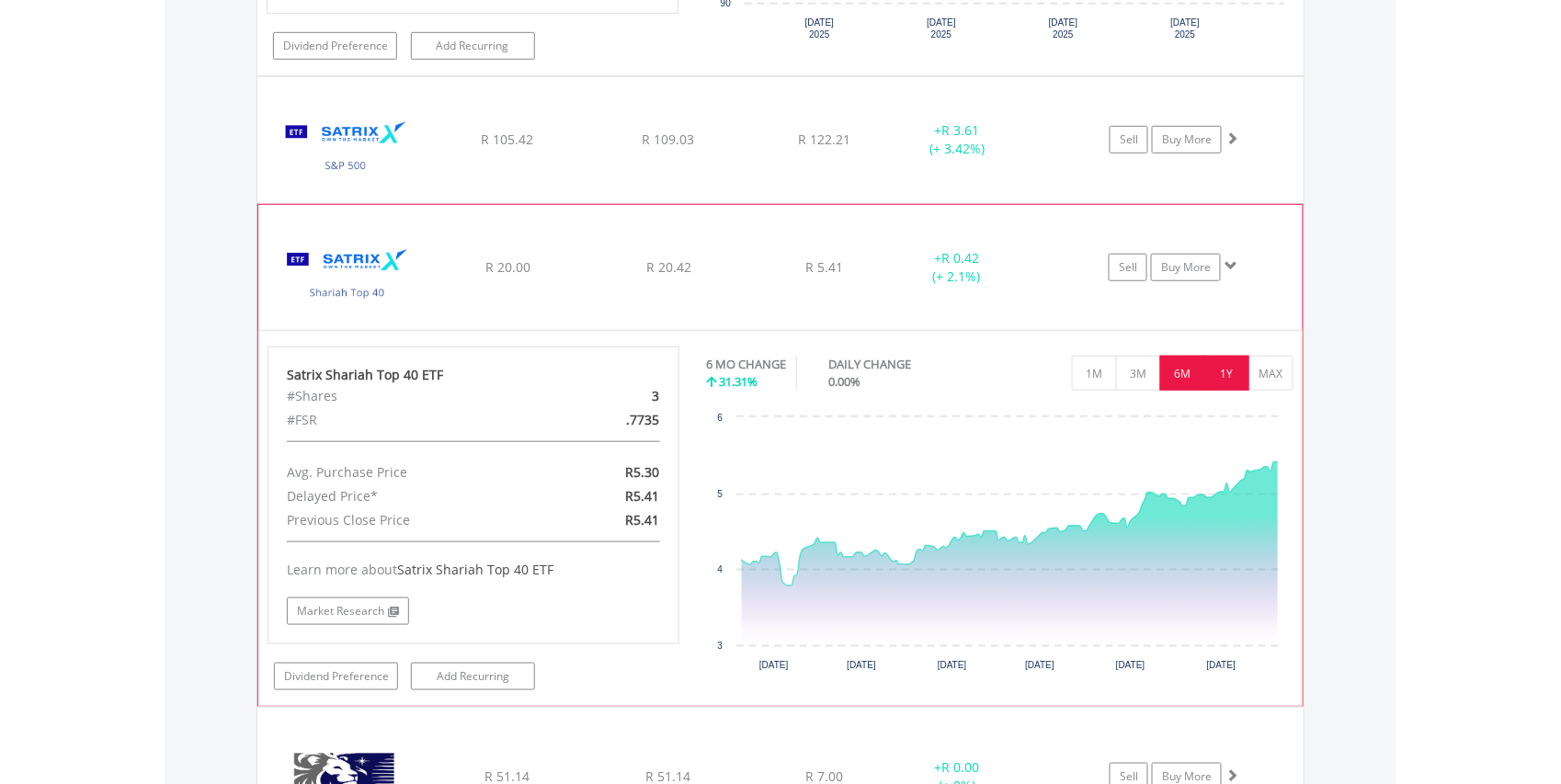
click at [1223, 391] on button "1Y" at bounding box center [1227, 373] width 46 height 35
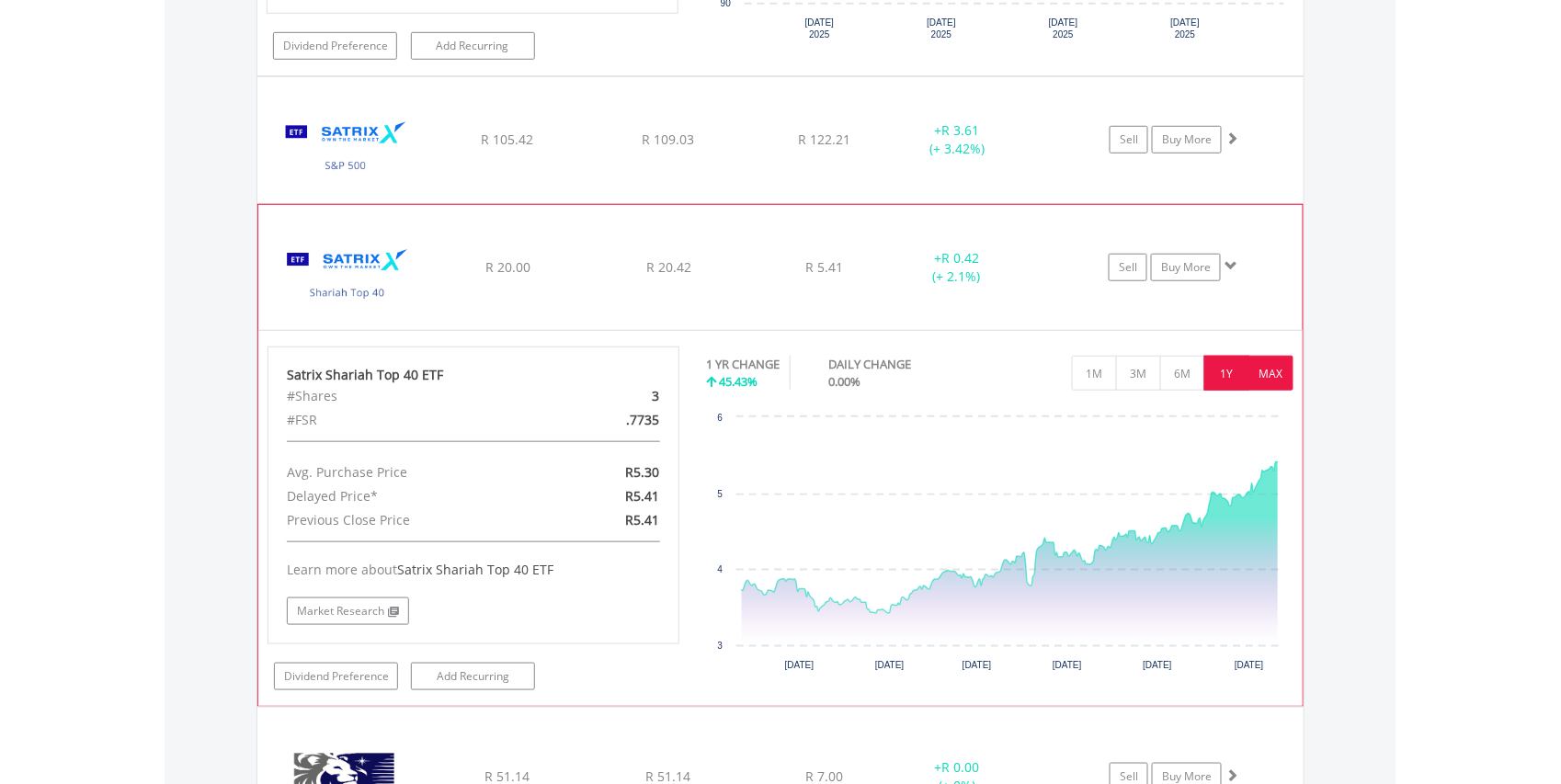
click at [1274, 391] on button "MAX" at bounding box center [1270, 373] width 46 height 35
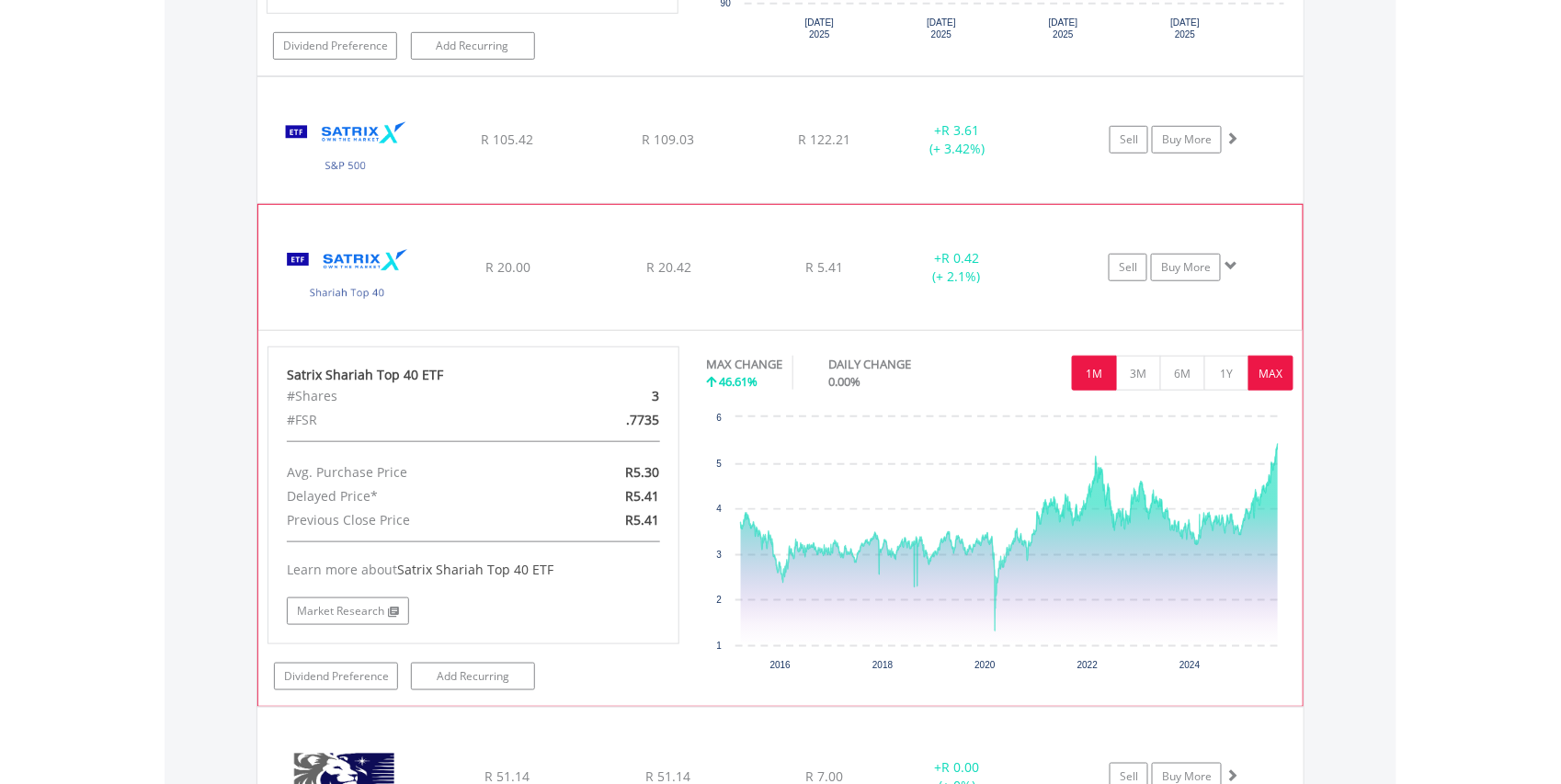
click at [1097, 391] on button "1M" at bounding box center [1094, 373] width 46 height 35
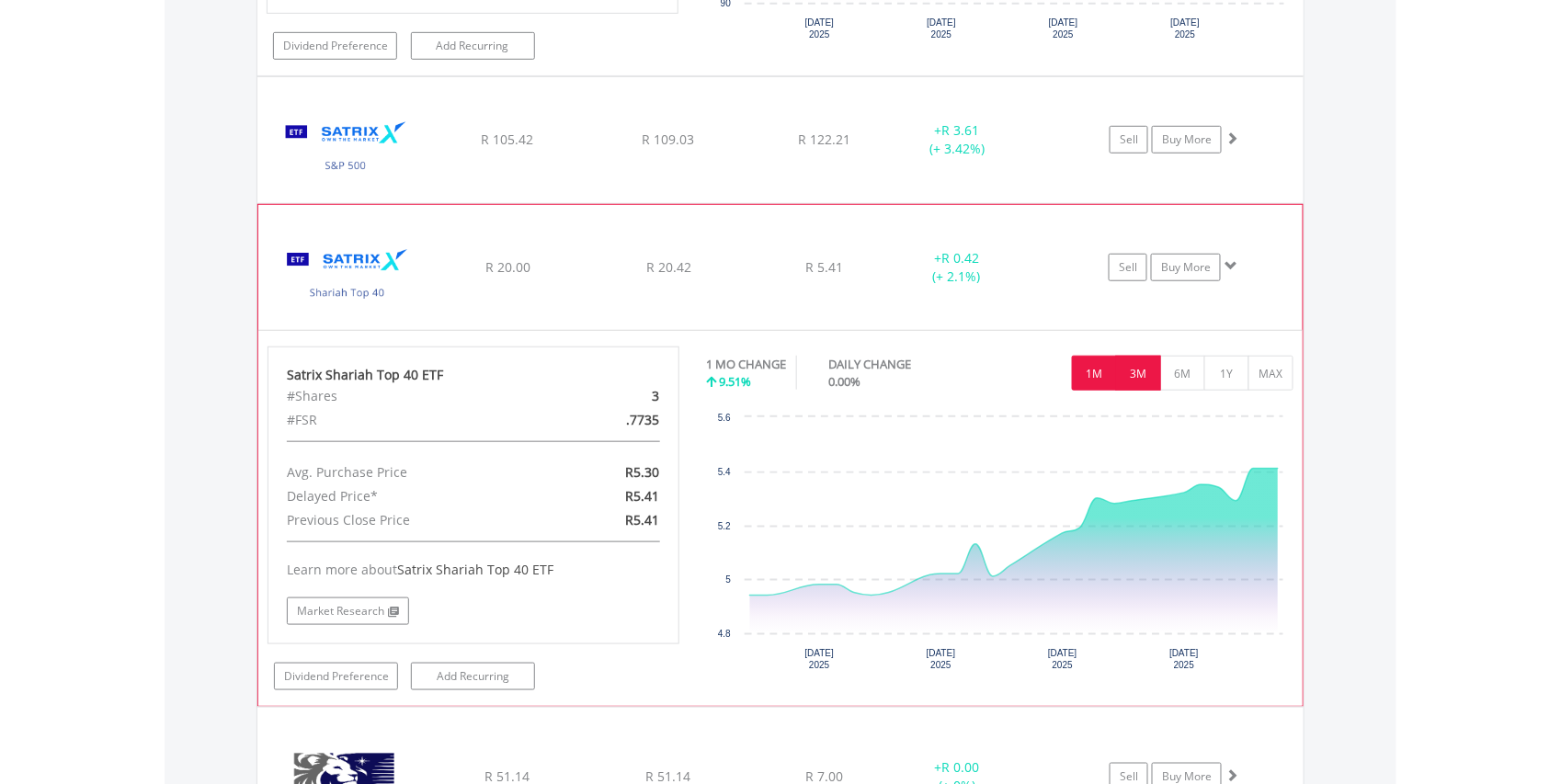
click at [1133, 391] on button "3M" at bounding box center [1139, 373] width 46 height 35
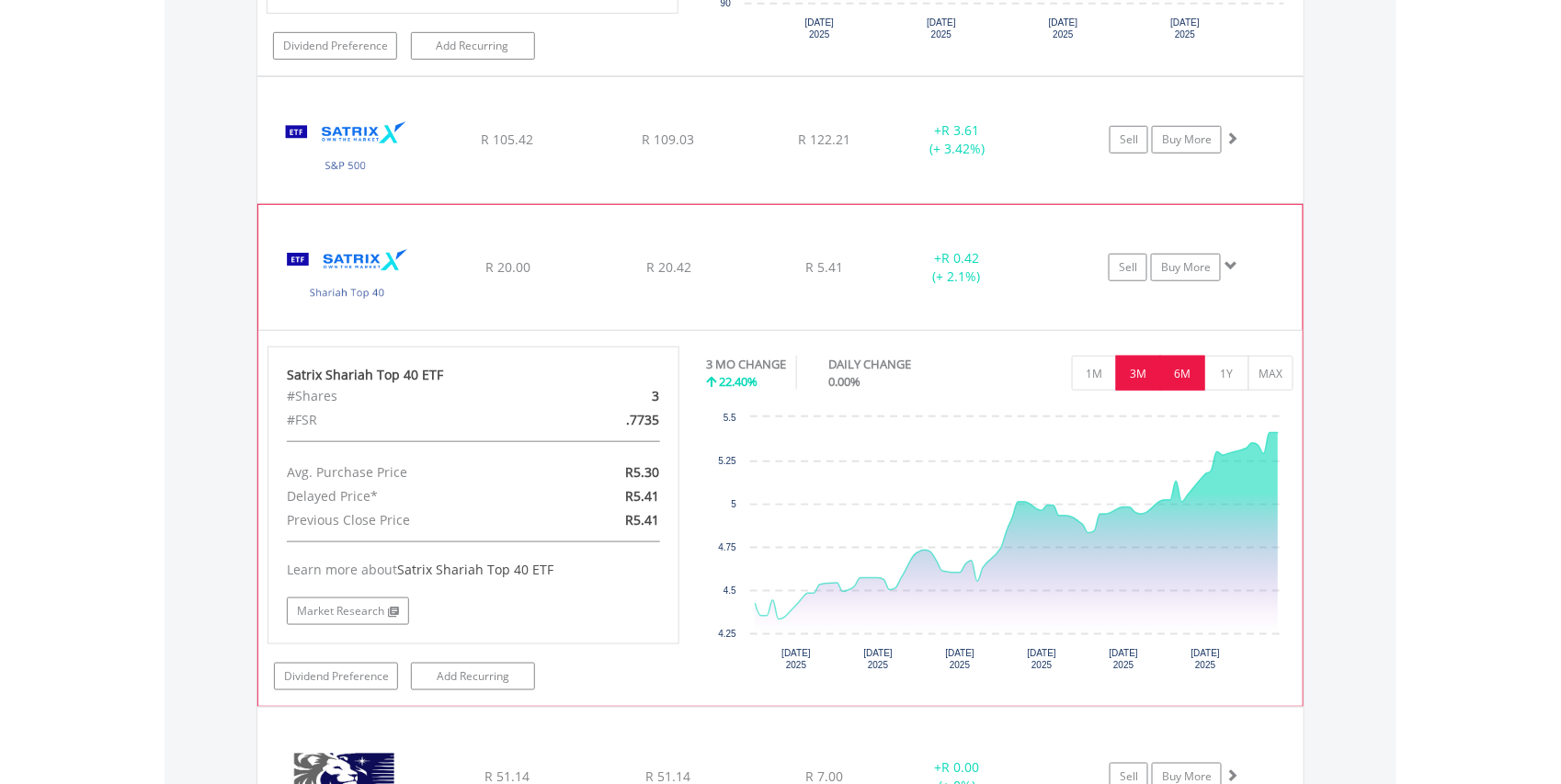
click at [1184, 391] on button "6M" at bounding box center [1182, 373] width 46 height 35
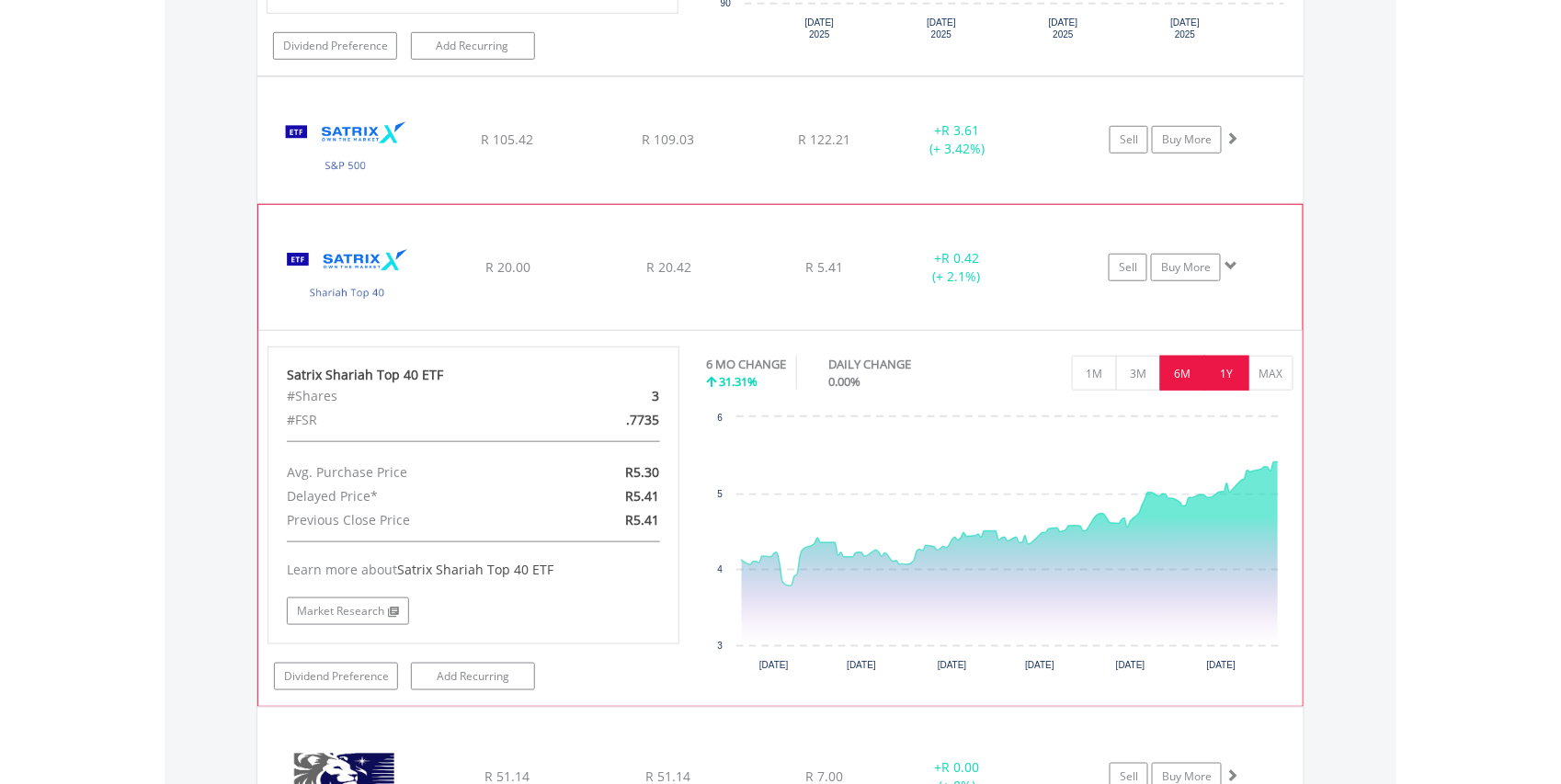
click at [1218, 391] on button "1Y" at bounding box center [1227, 373] width 46 height 35
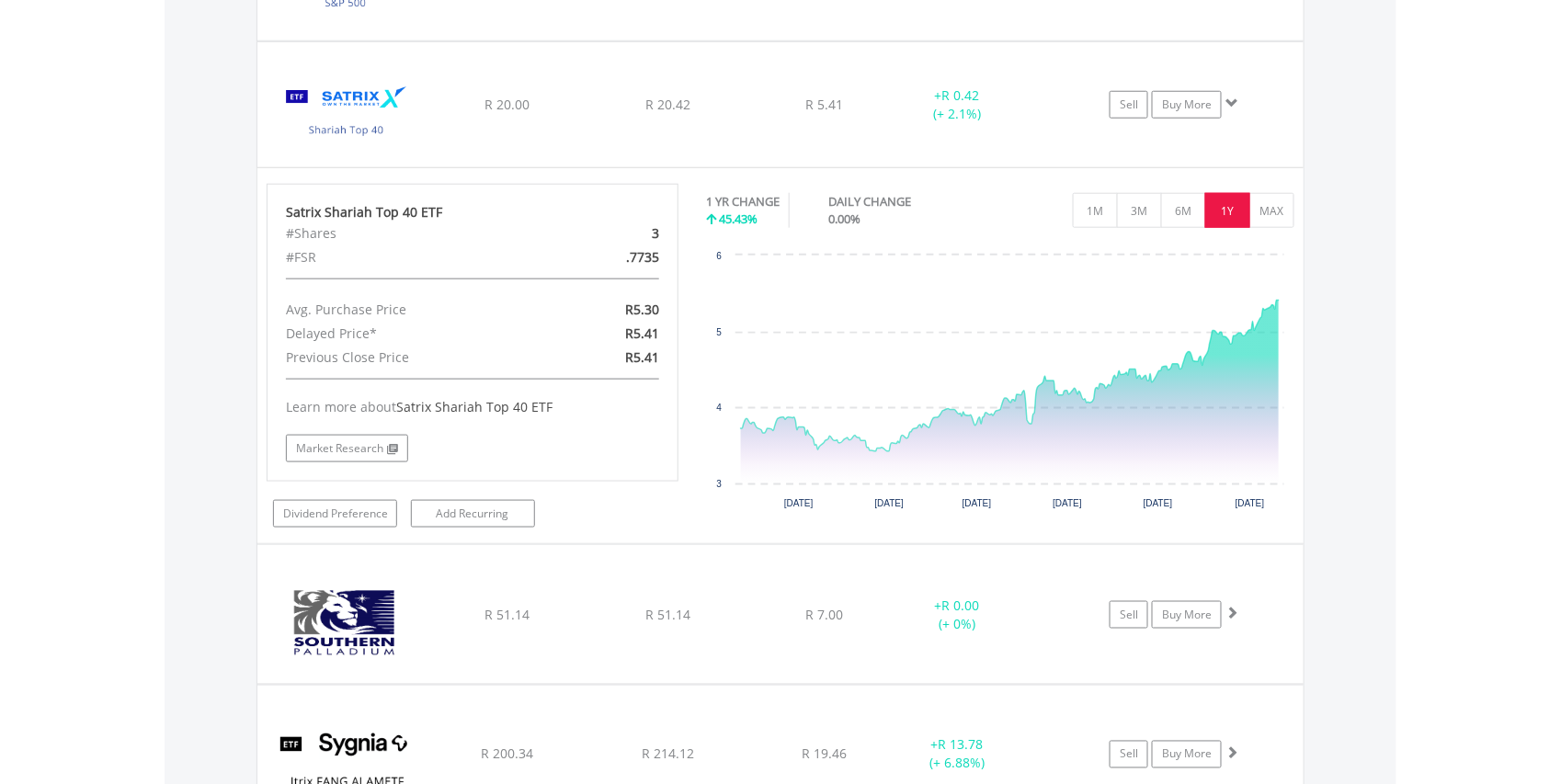
scroll to position [9988, 0]
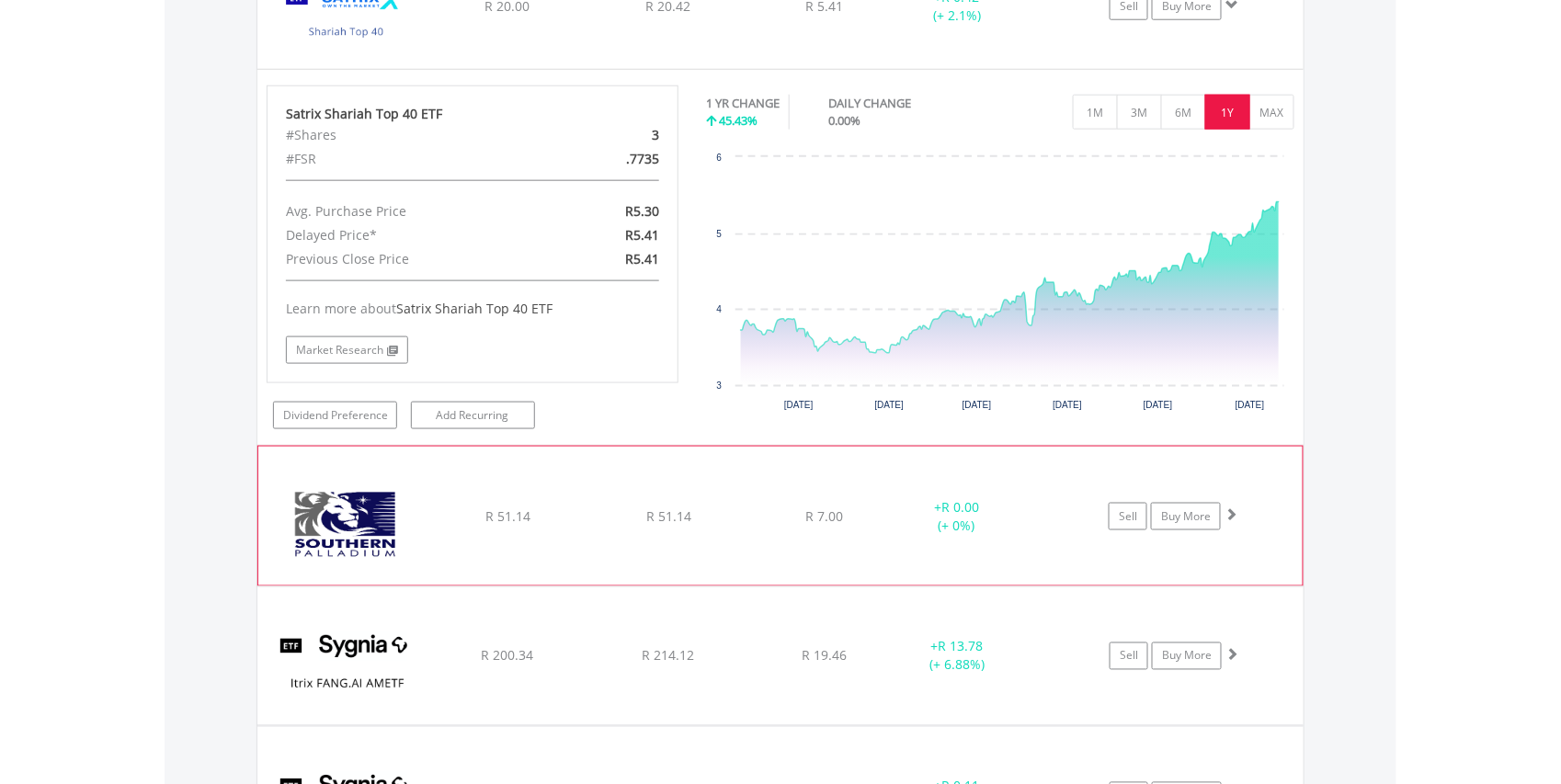
click at [394, 570] on img at bounding box center [346, 525] width 158 height 110
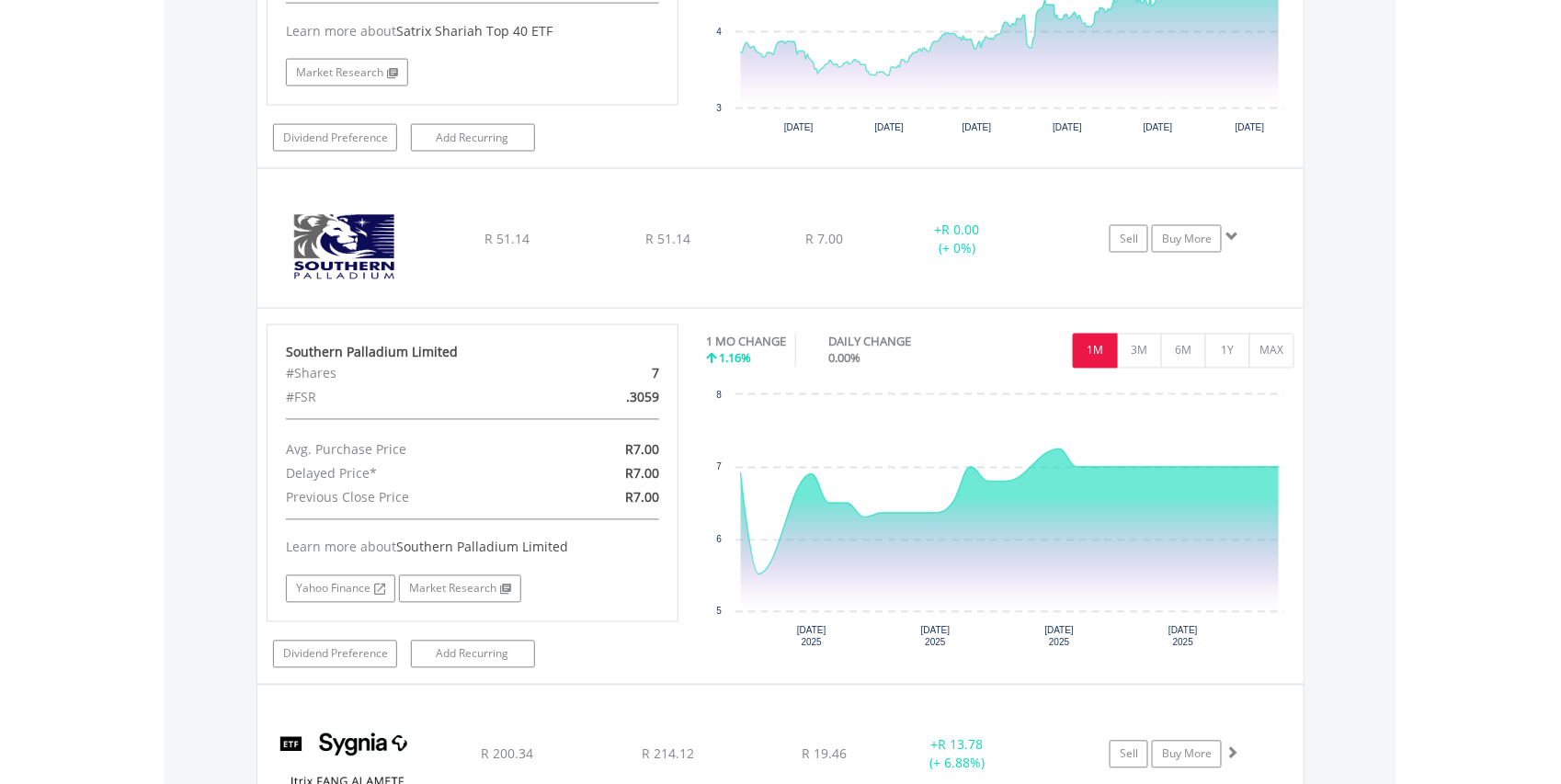
scroll to position [10315, 0]
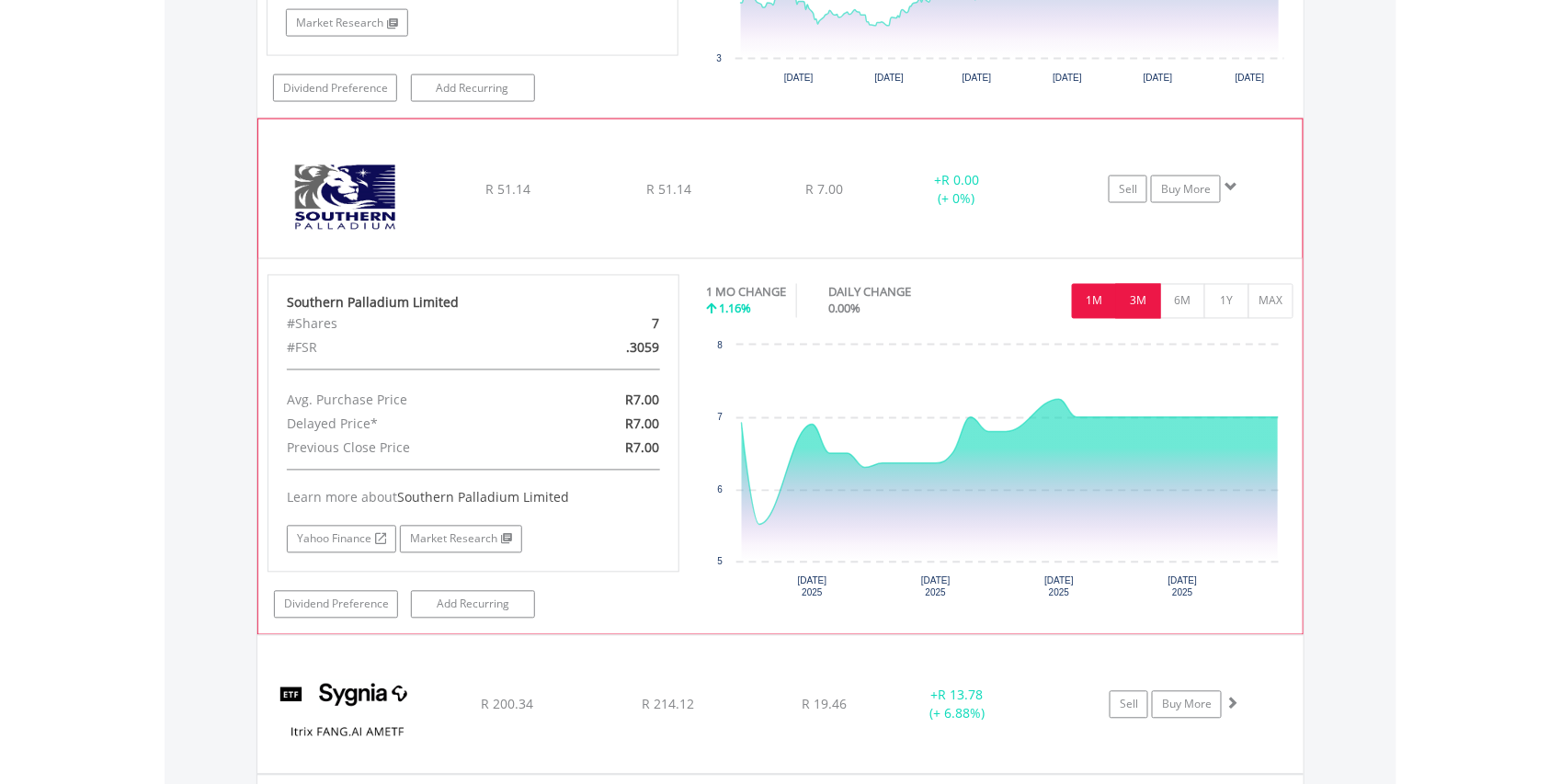
click at [1137, 318] on button "3M" at bounding box center [1139, 301] width 46 height 35
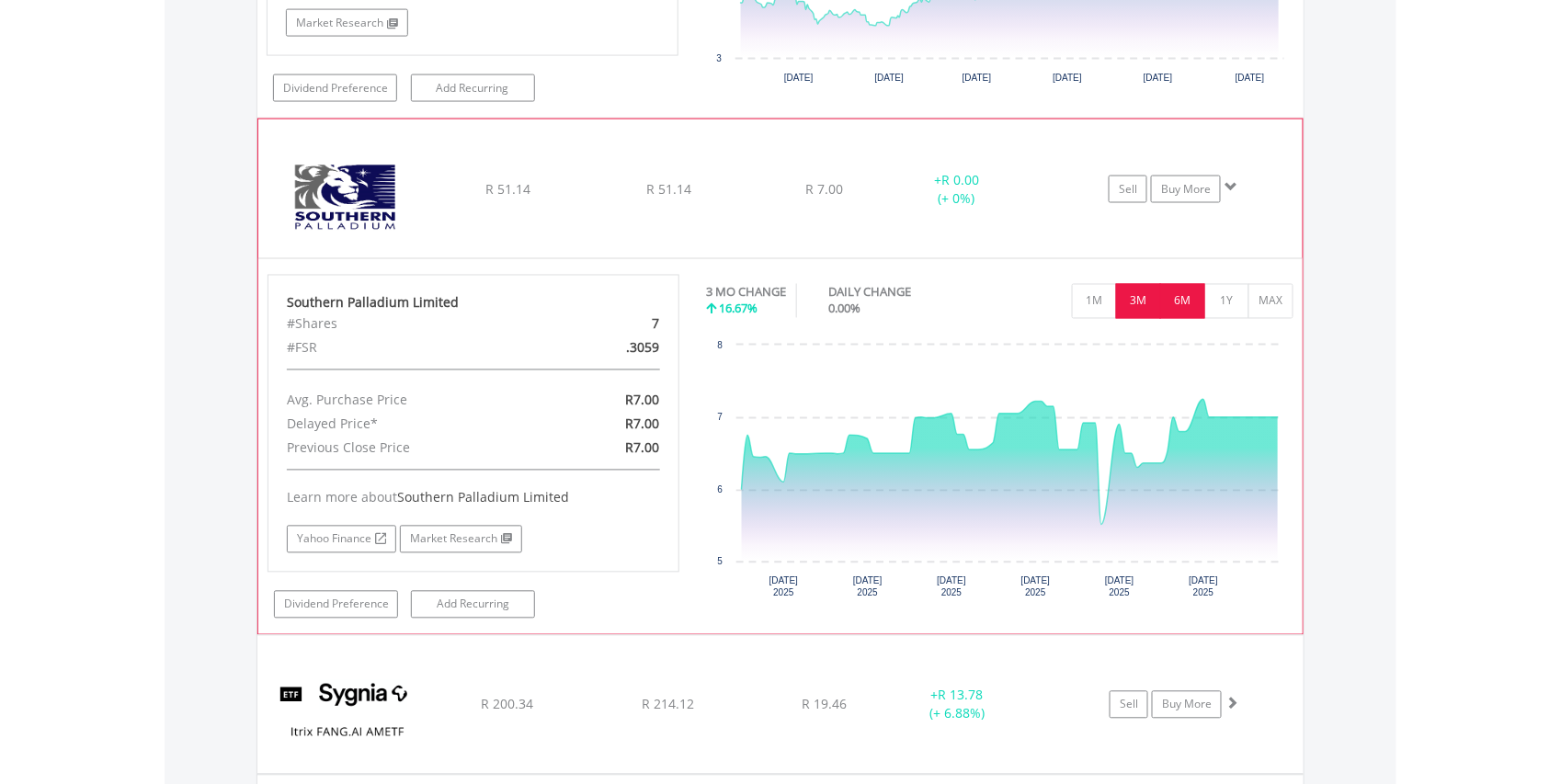
click at [1182, 318] on button "6M" at bounding box center [1182, 301] width 46 height 35
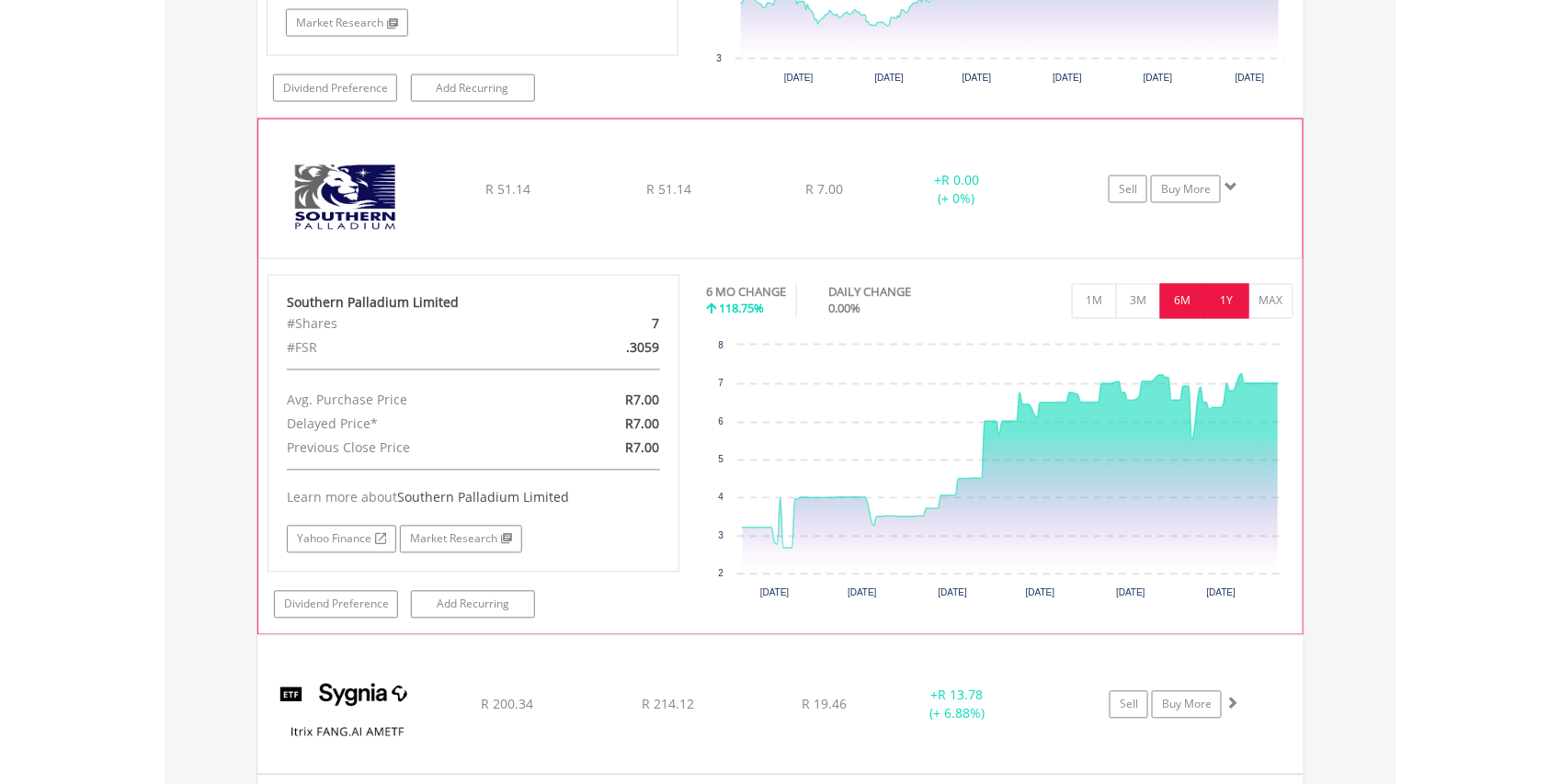
click at [1219, 318] on button "1Y" at bounding box center [1227, 301] width 46 height 35
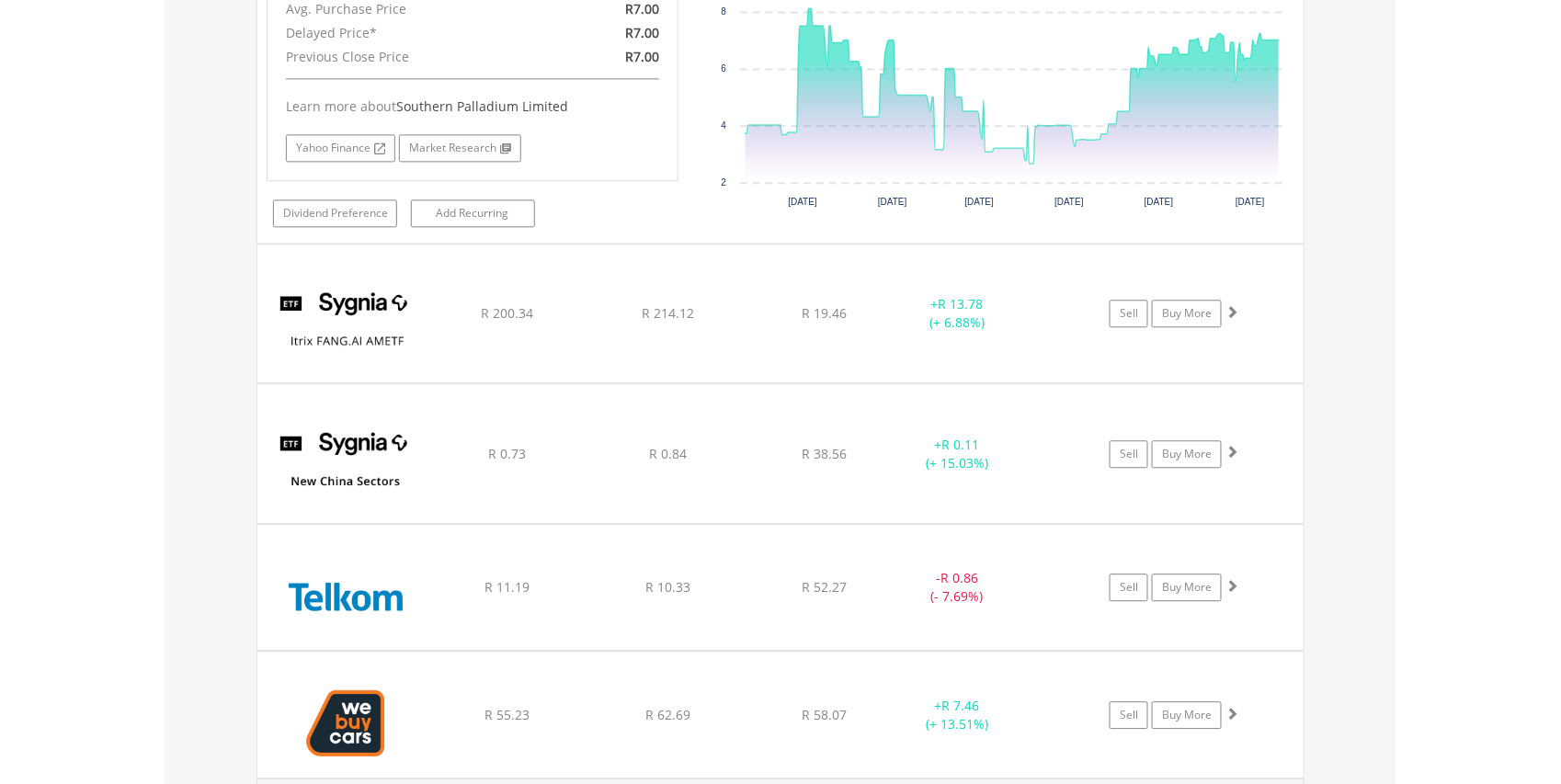
scroll to position [10820, 0]
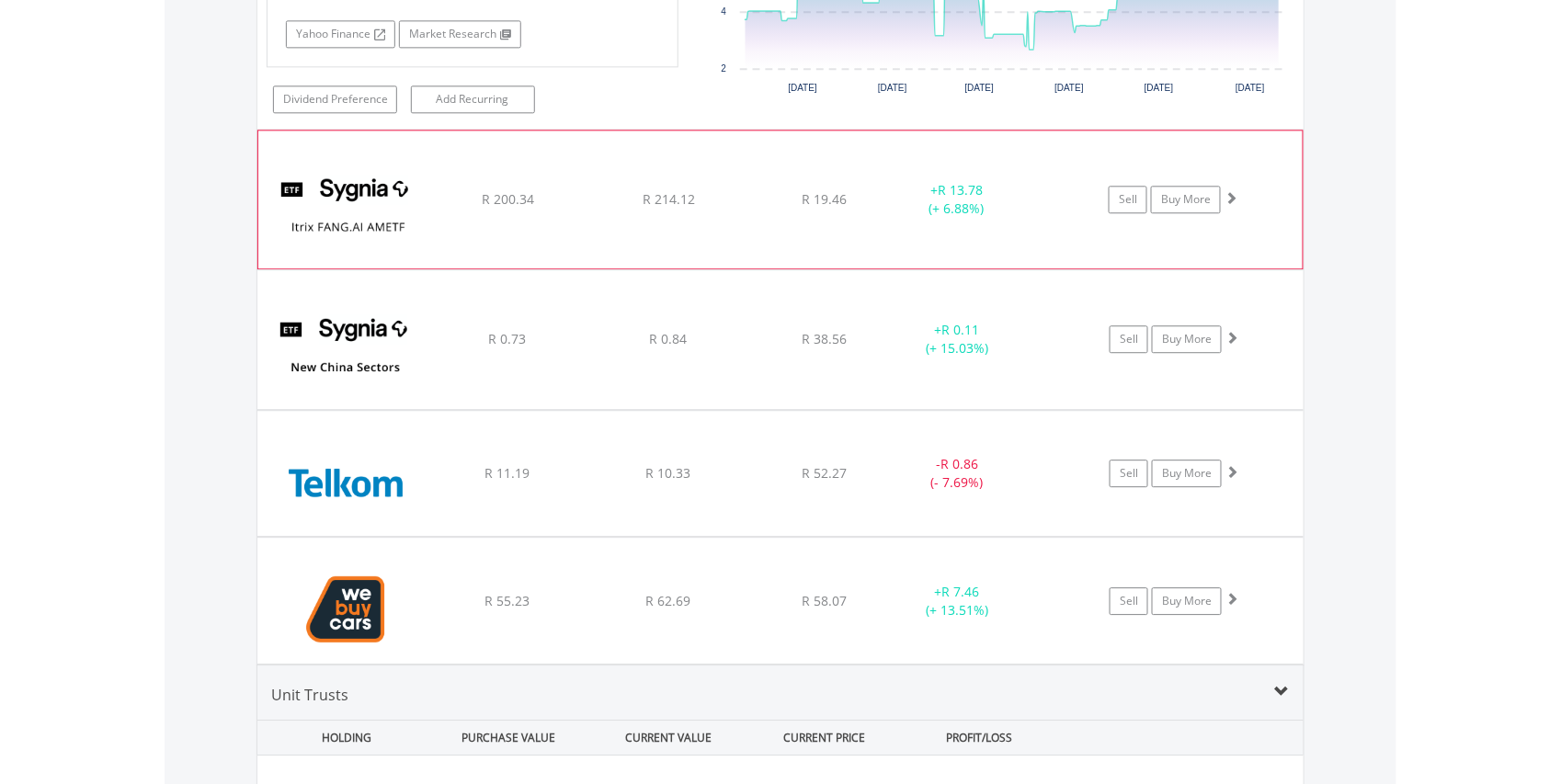
click at [351, 264] on img at bounding box center [346, 209] width 158 height 110
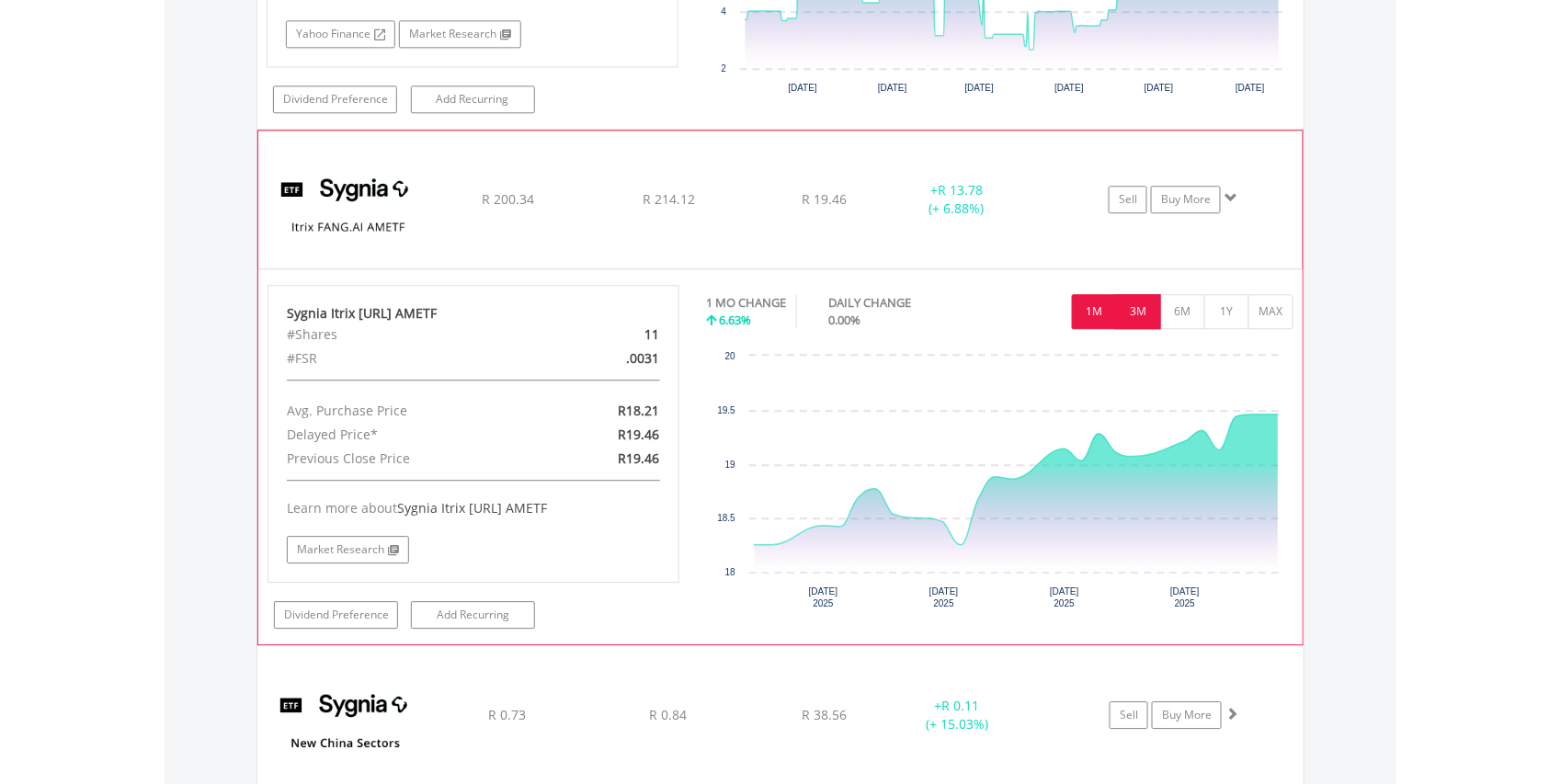
click at [1140, 329] on button "3M" at bounding box center [1139, 312] width 46 height 35
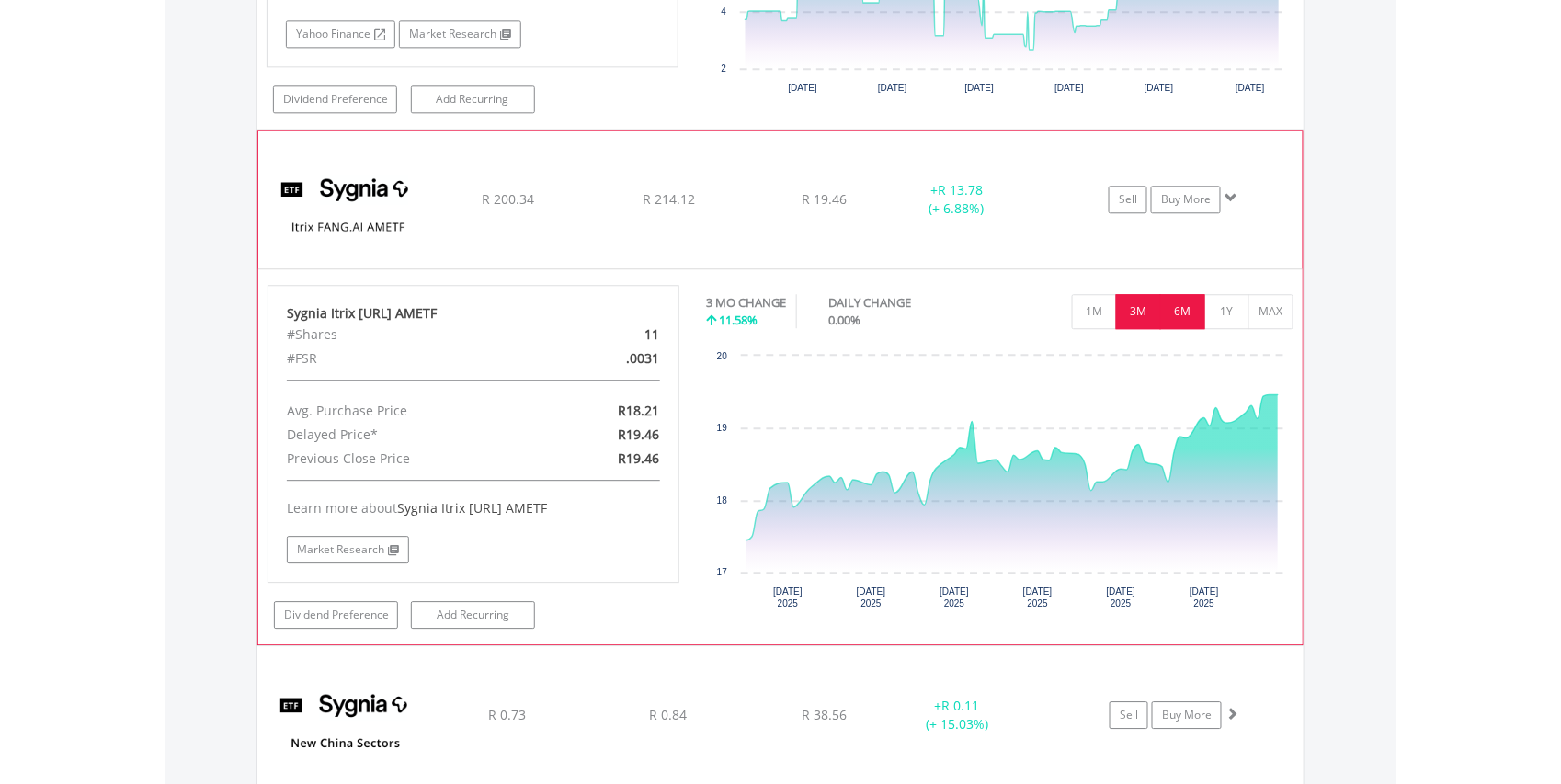
click at [1186, 329] on button "6M" at bounding box center [1182, 312] width 46 height 35
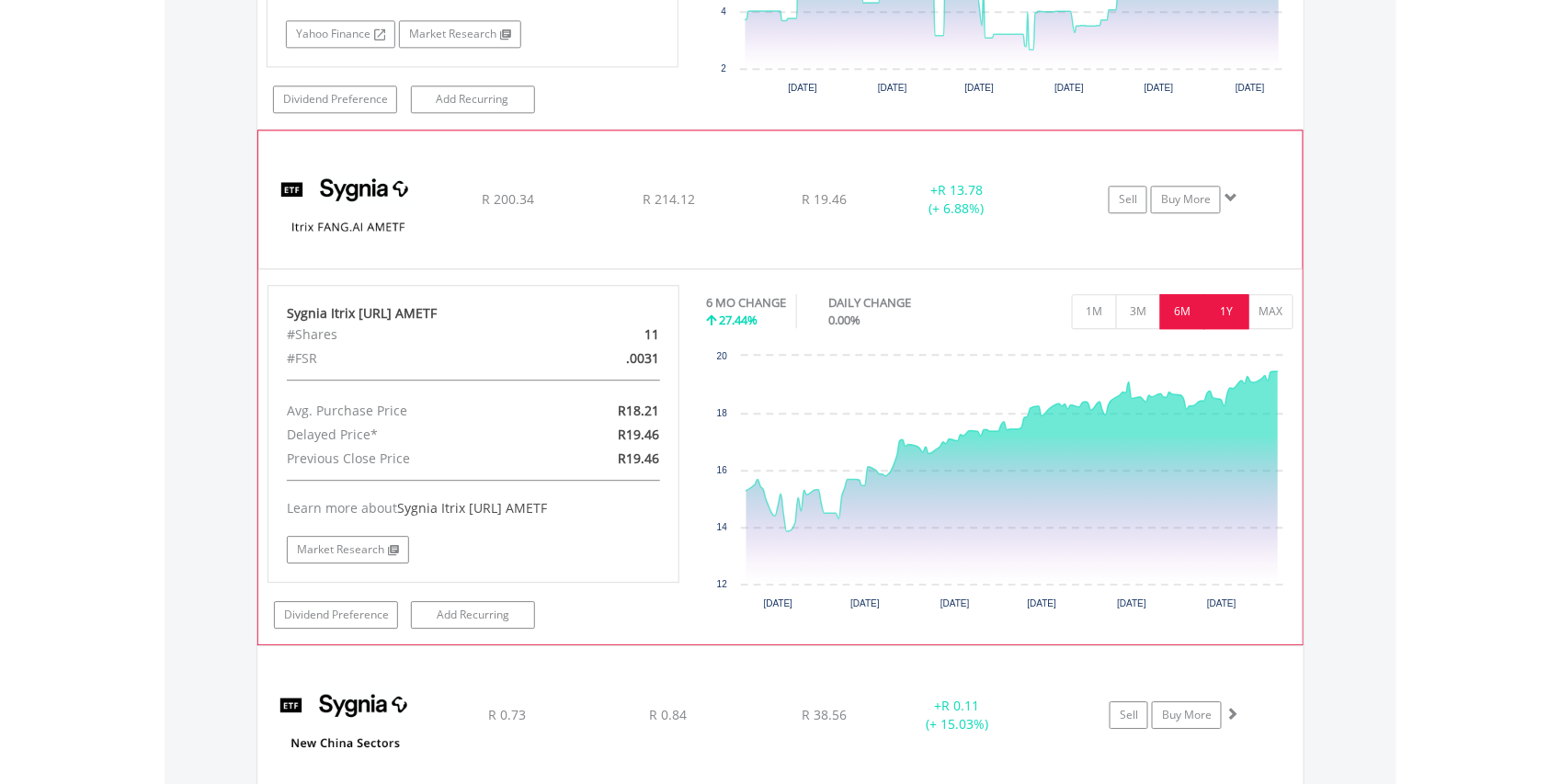
click at [1230, 329] on button "1Y" at bounding box center [1227, 312] width 46 height 35
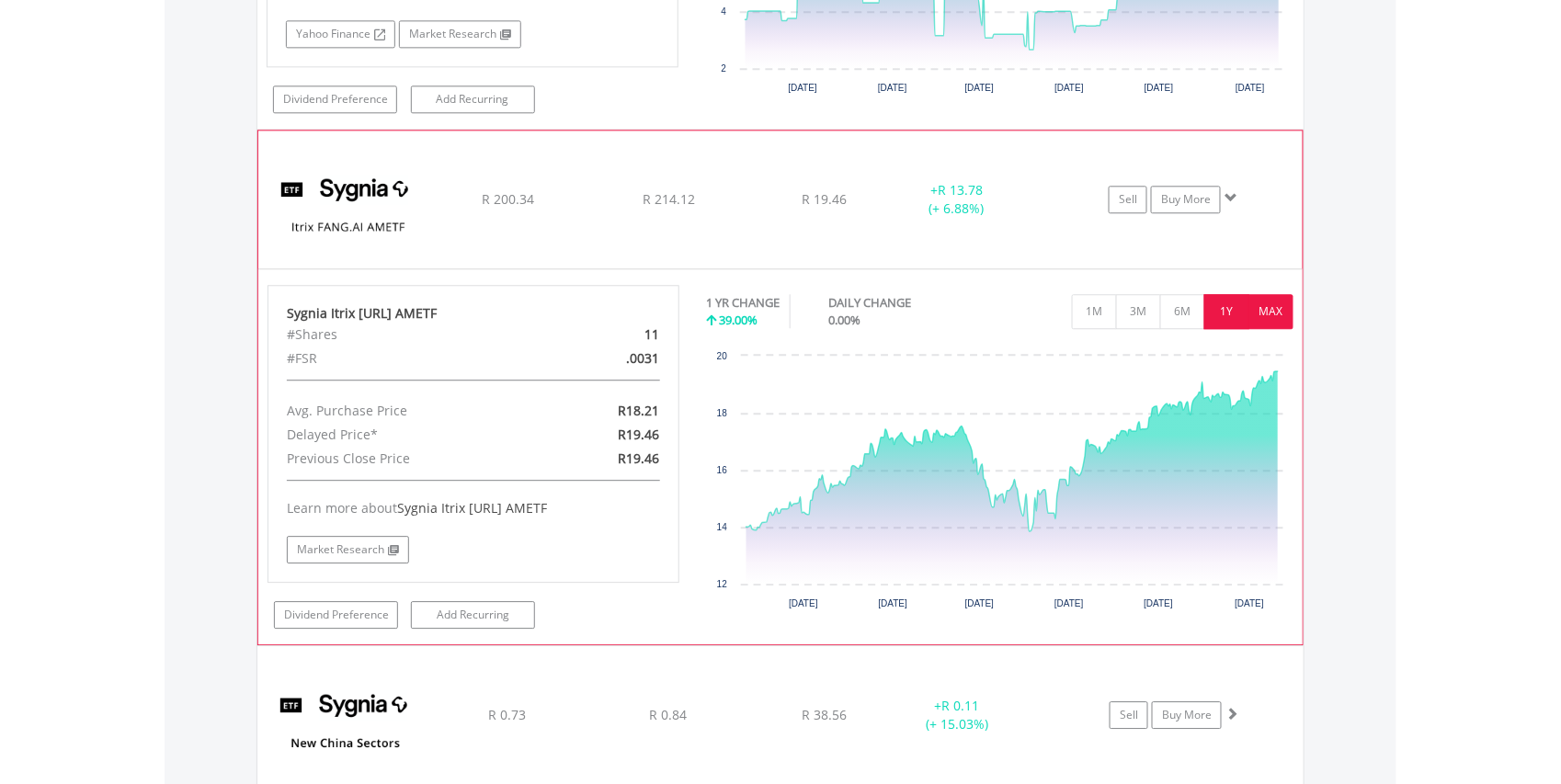
click at [1272, 329] on button "MAX" at bounding box center [1270, 312] width 46 height 35
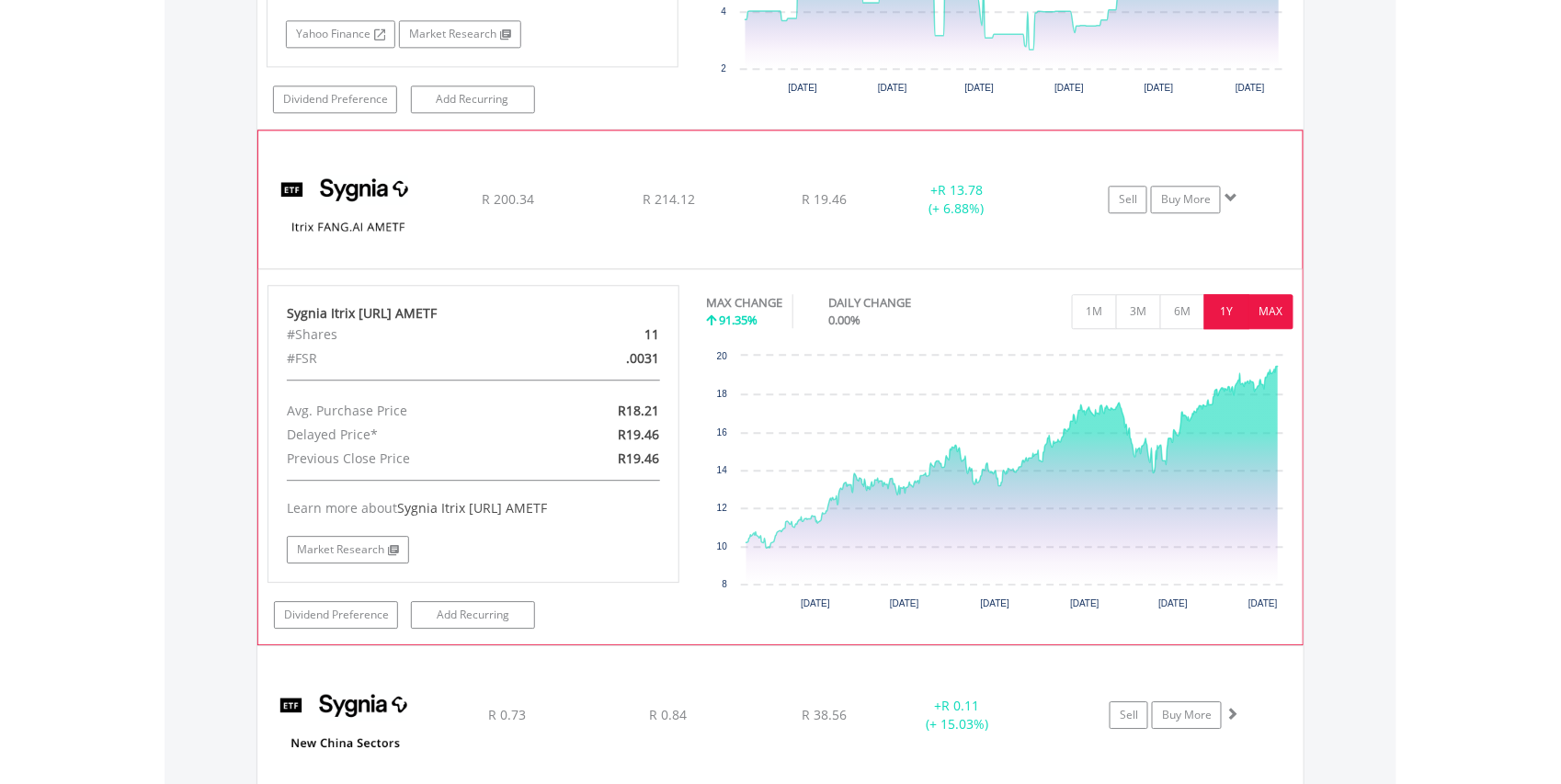
click at [1229, 329] on button "1Y" at bounding box center [1227, 312] width 46 height 35
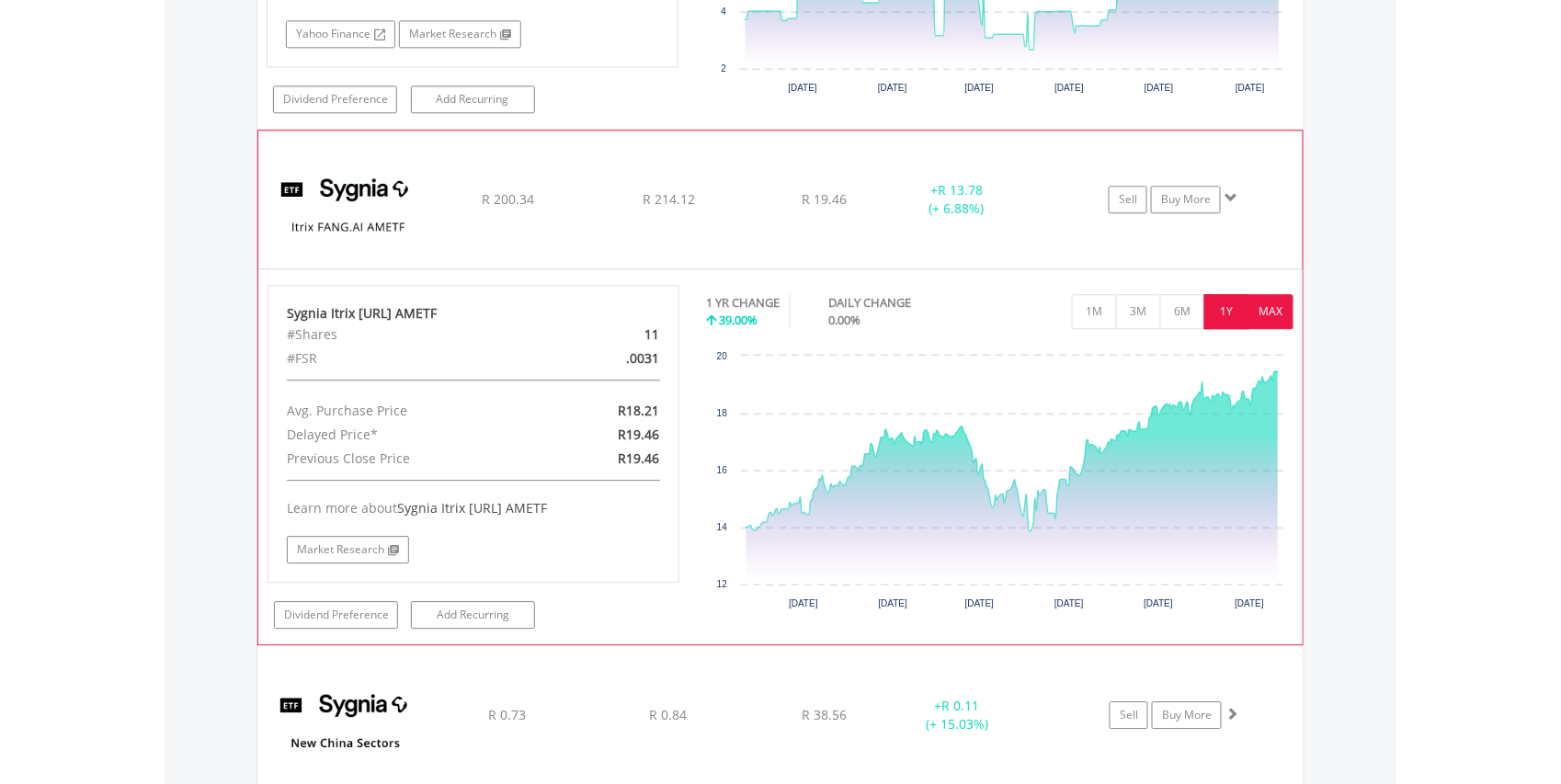
click at [1273, 329] on button "MAX" at bounding box center [1270, 312] width 46 height 35
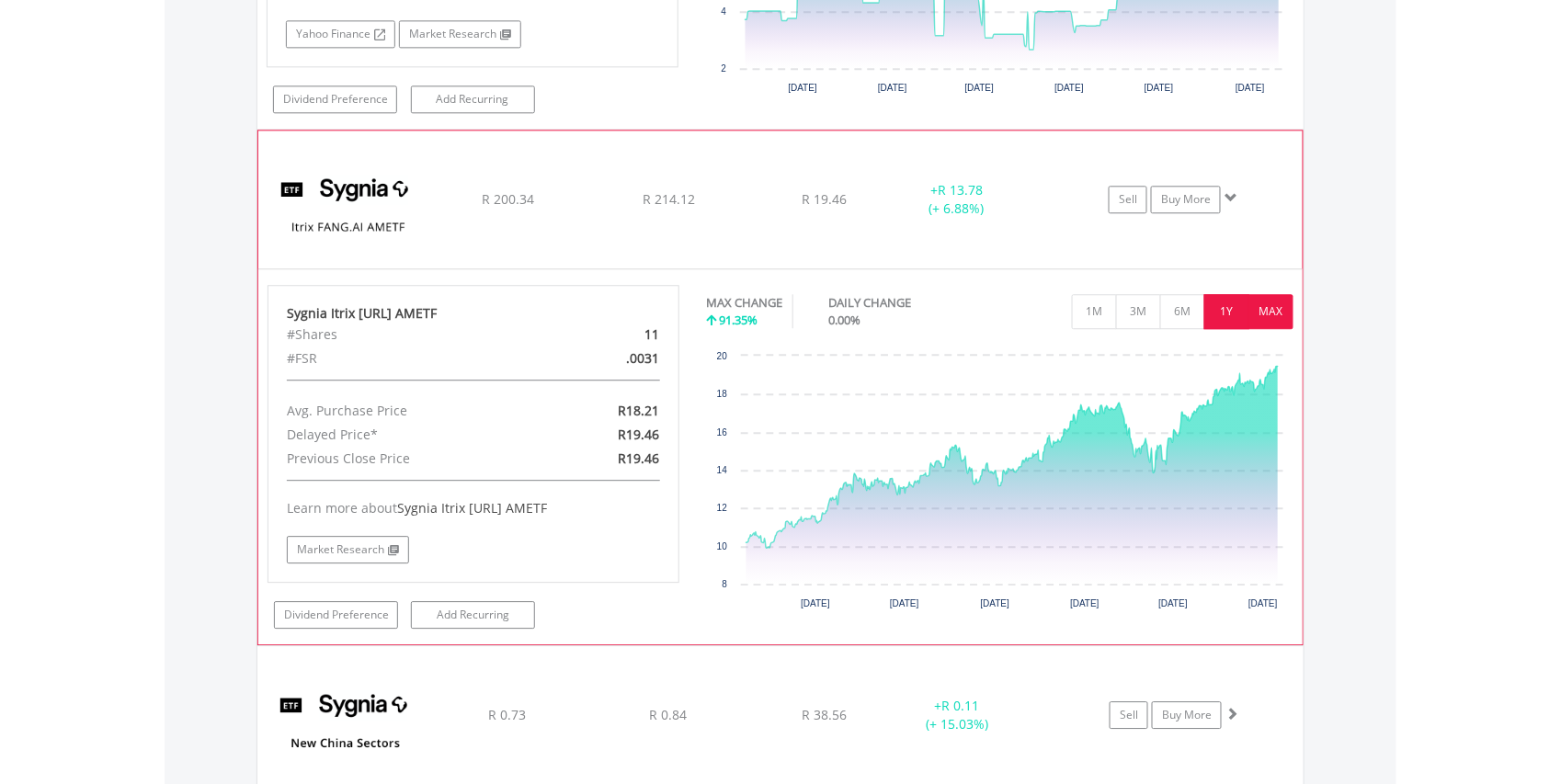
click at [1226, 329] on button "1Y" at bounding box center [1227, 312] width 46 height 35
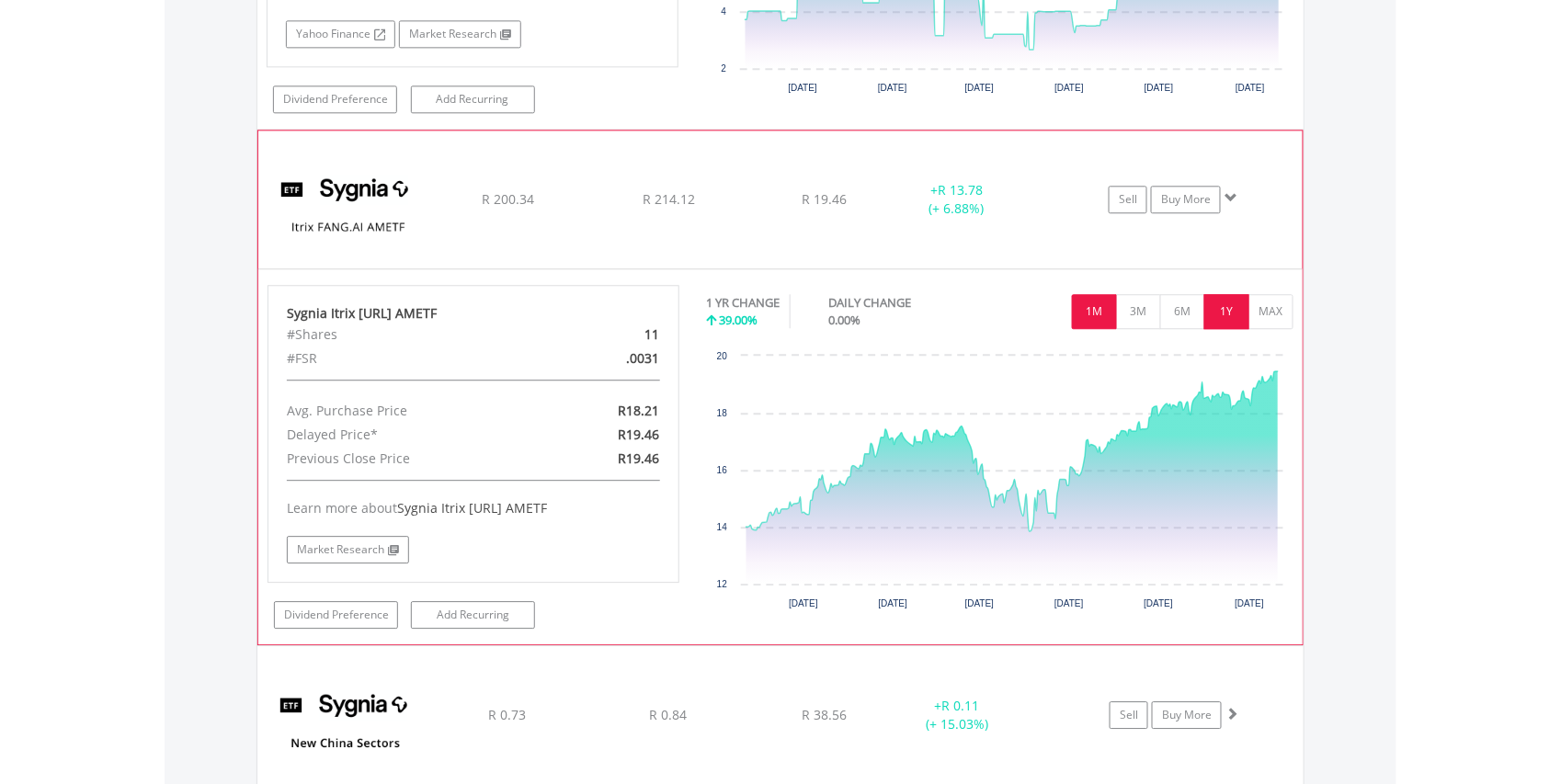
click at [1094, 329] on button "1M" at bounding box center [1094, 312] width 46 height 35
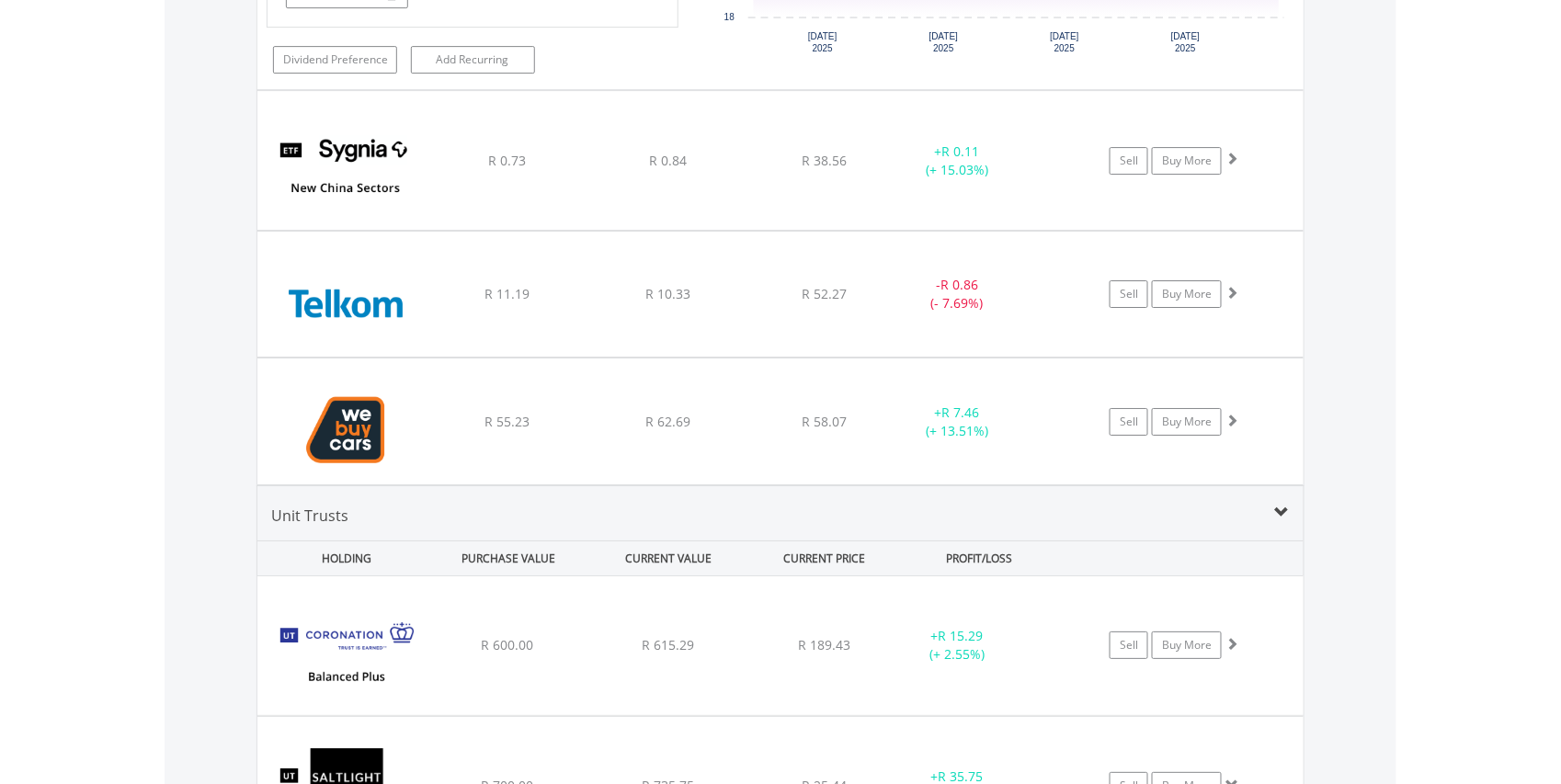
scroll to position [11378, 0]
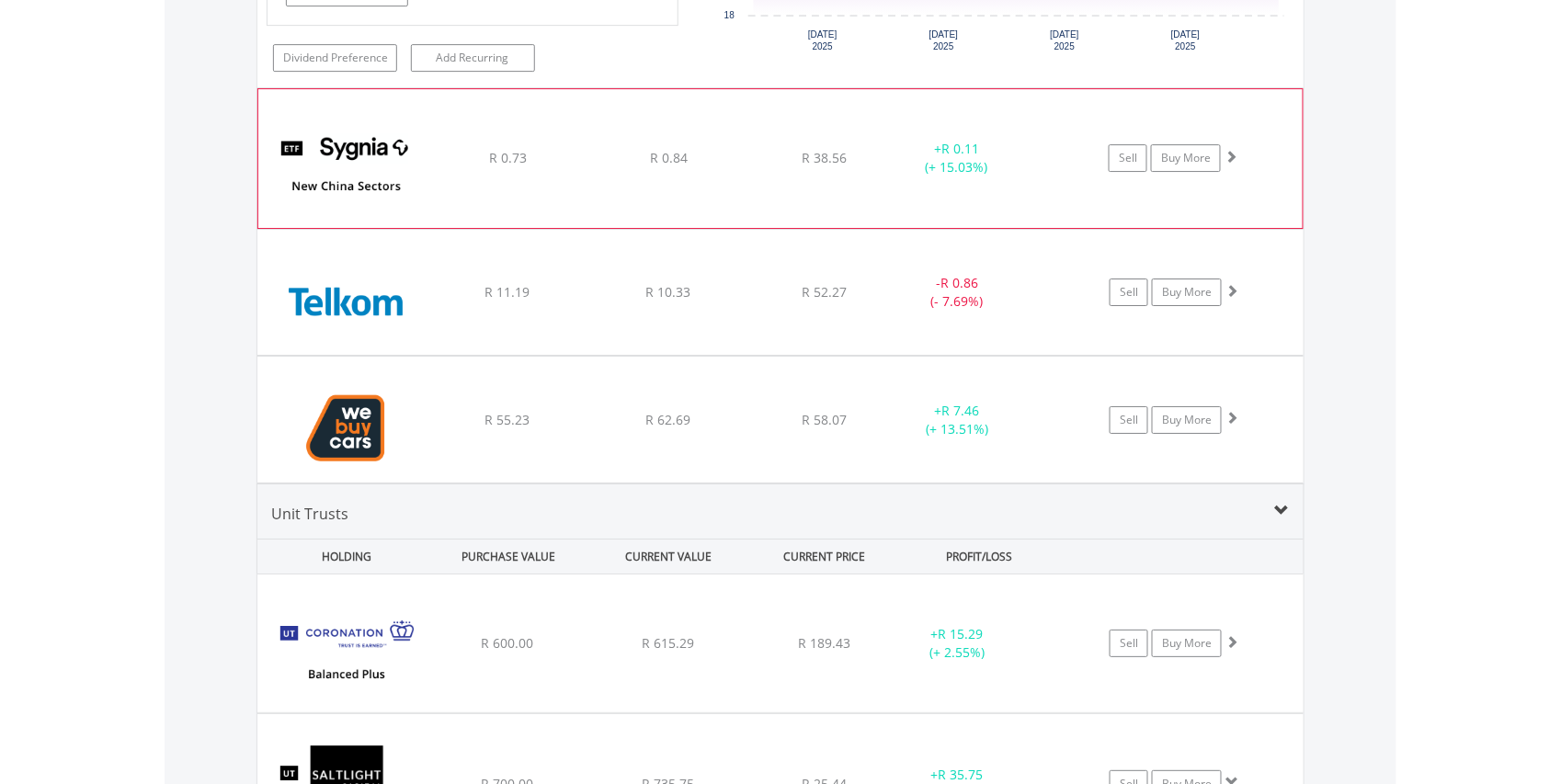
click at [344, 210] on img at bounding box center [346, 167] width 158 height 110
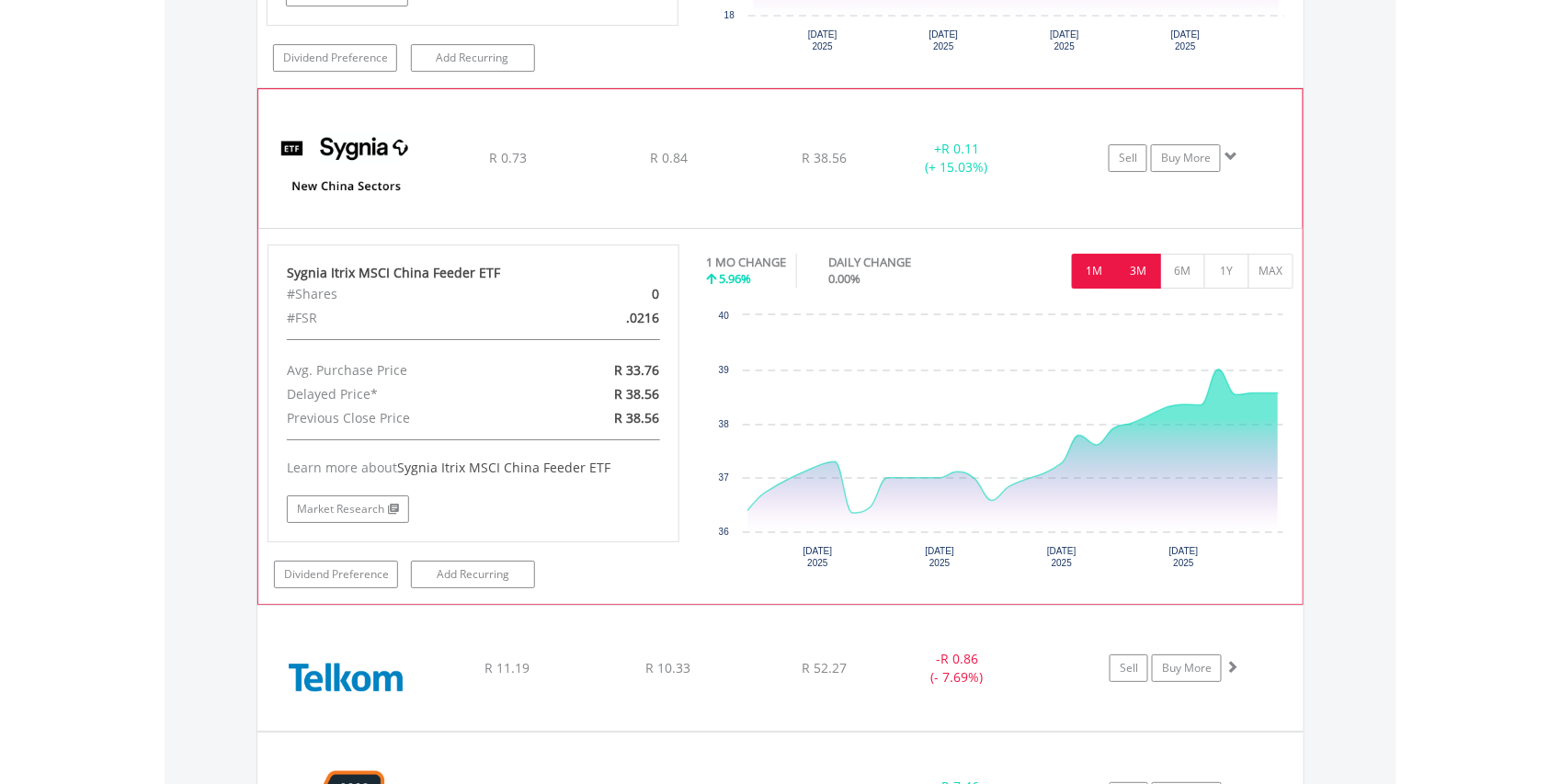
click at [1133, 288] on button "3M" at bounding box center [1139, 271] width 46 height 35
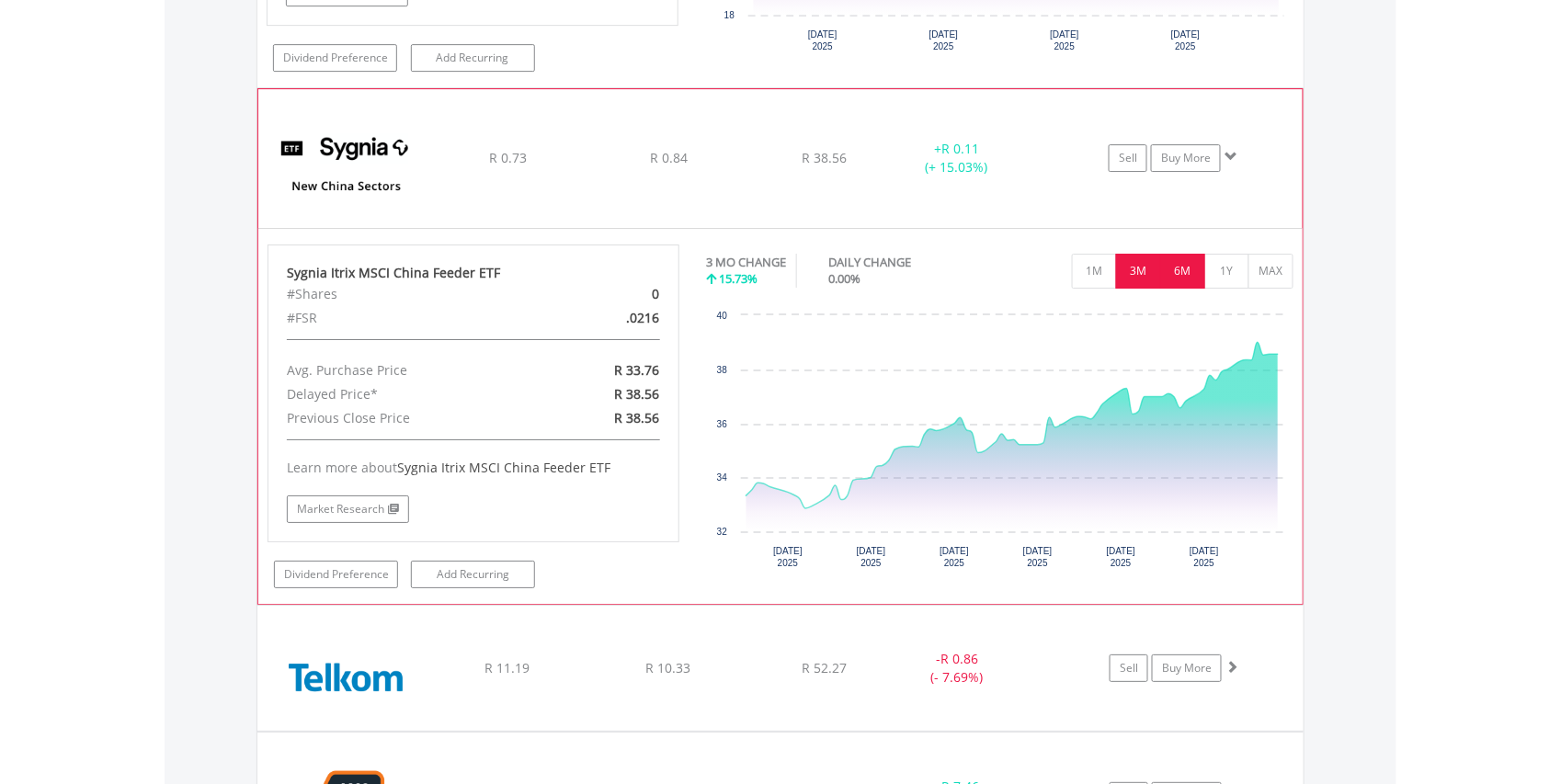
click at [1184, 288] on button "6M" at bounding box center [1182, 271] width 46 height 35
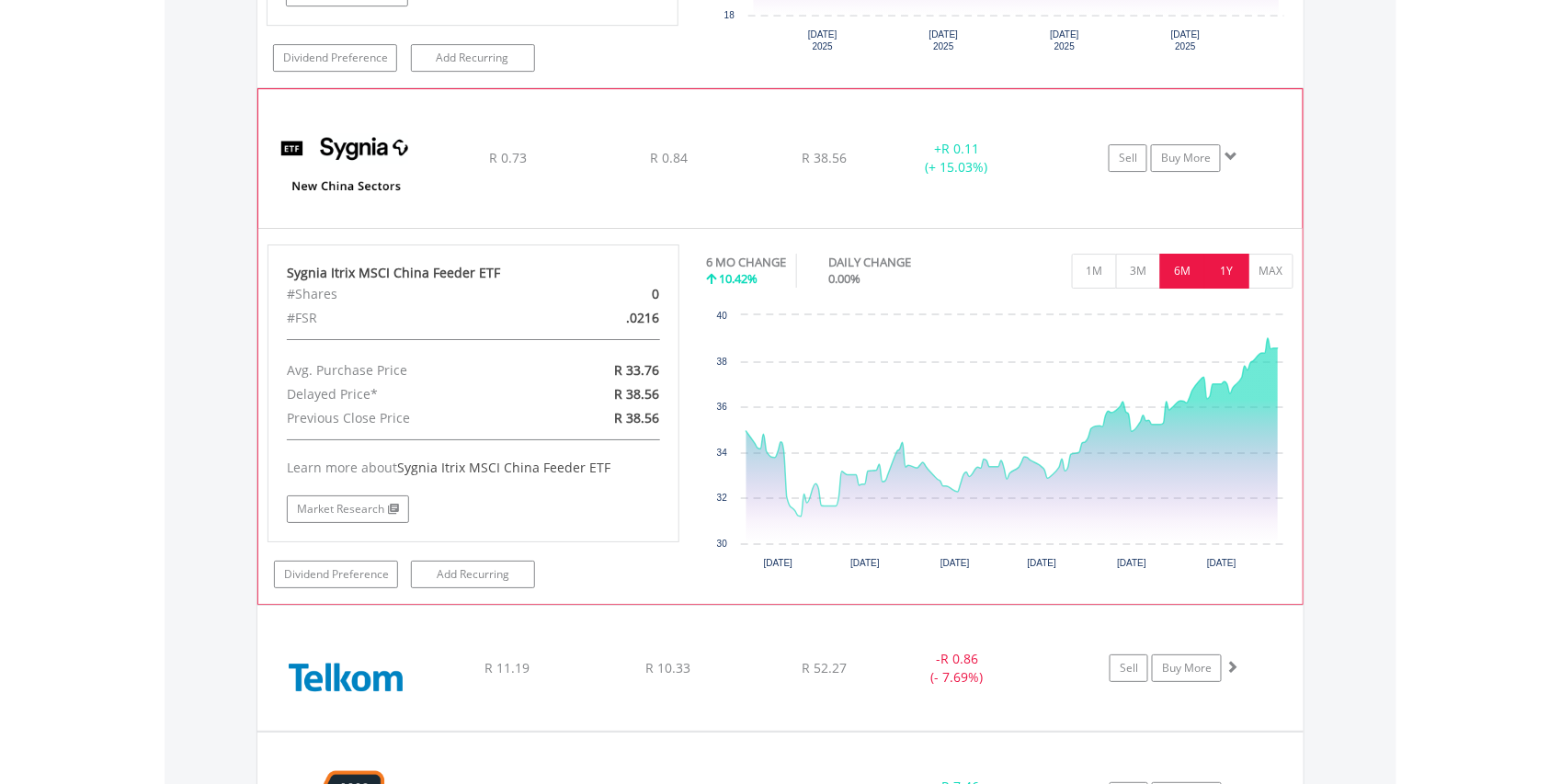
click at [1232, 288] on button "1Y" at bounding box center [1227, 271] width 46 height 35
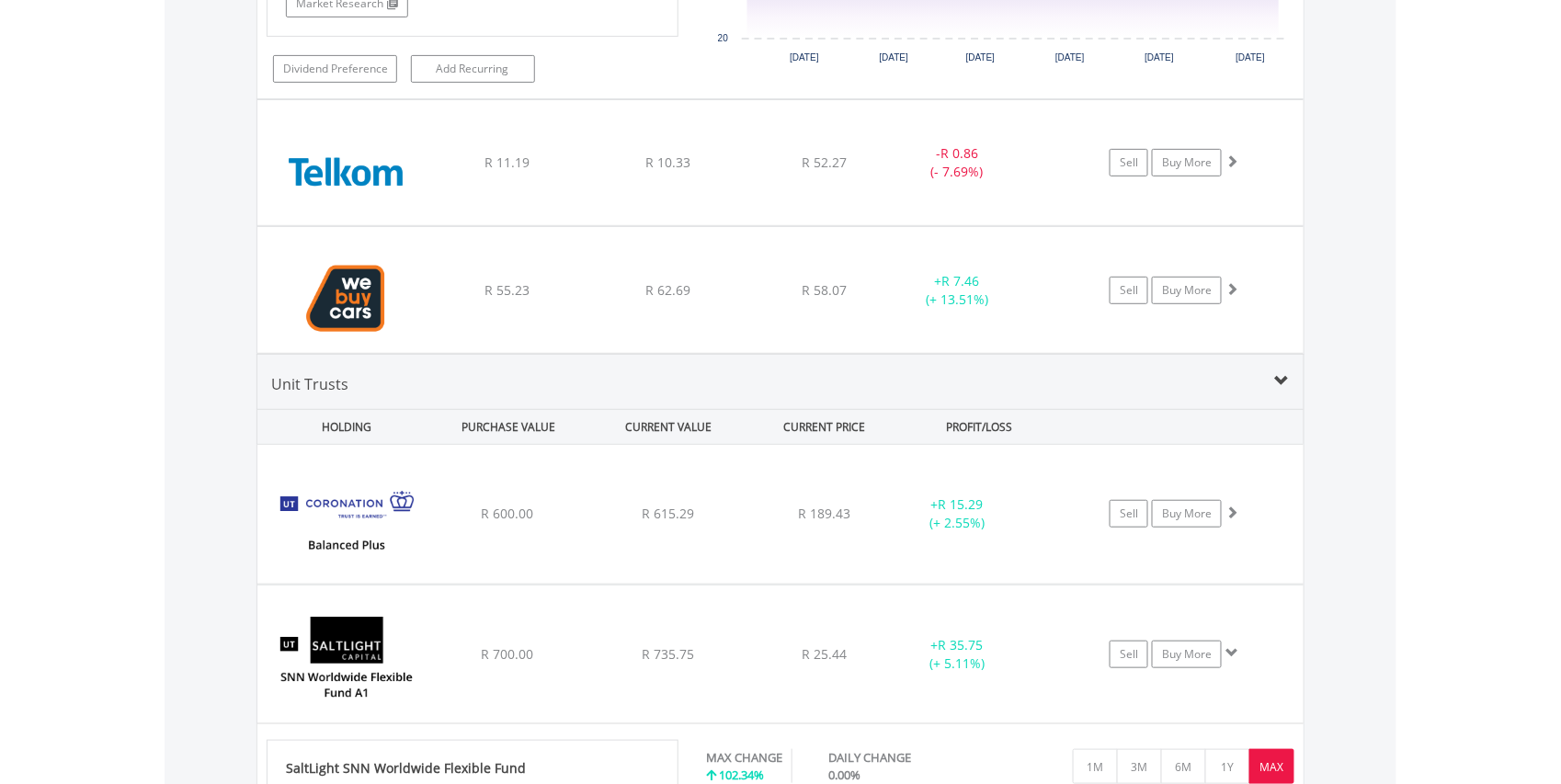
scroll to position [11932, 0]
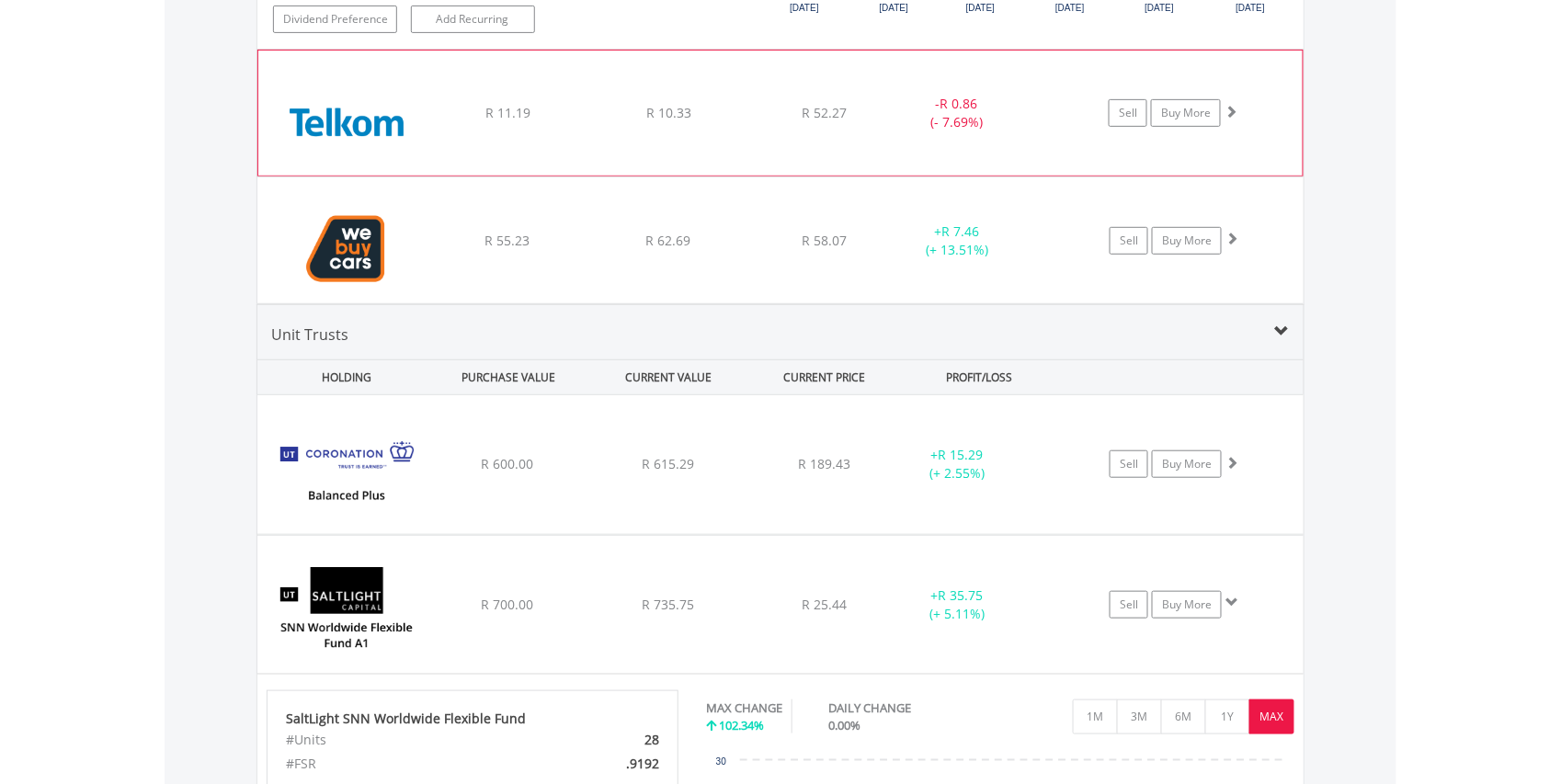
click at [357, 171] on img at bounding box center [346, 122] width 158 height 98
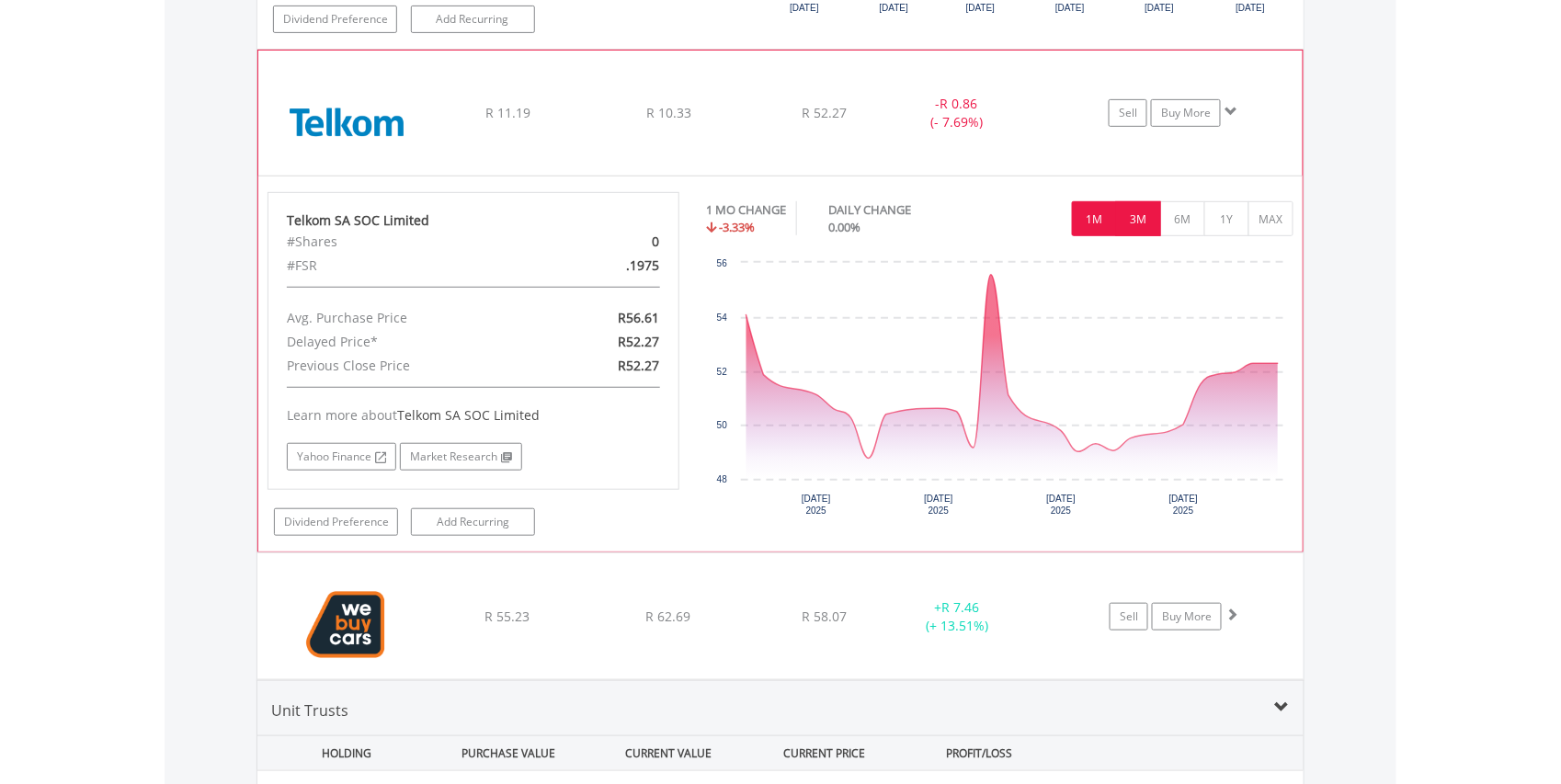
click at [1131, 236] on button "3M" at bounding box center [1139, 219] width 46 height 35
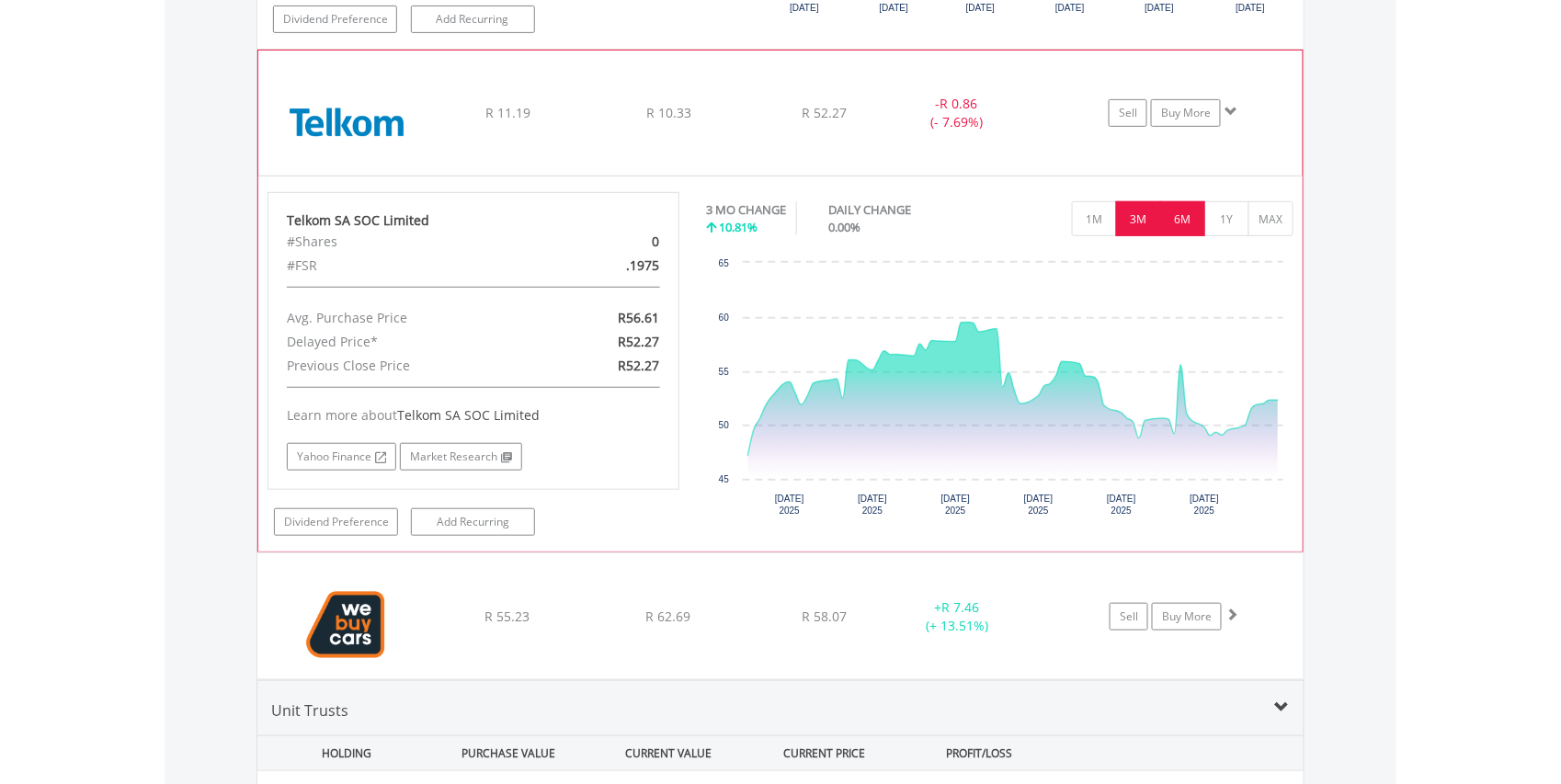
click at [1178, 236] on button "6M" at bounding box center [1182, 219] width 46 height 35
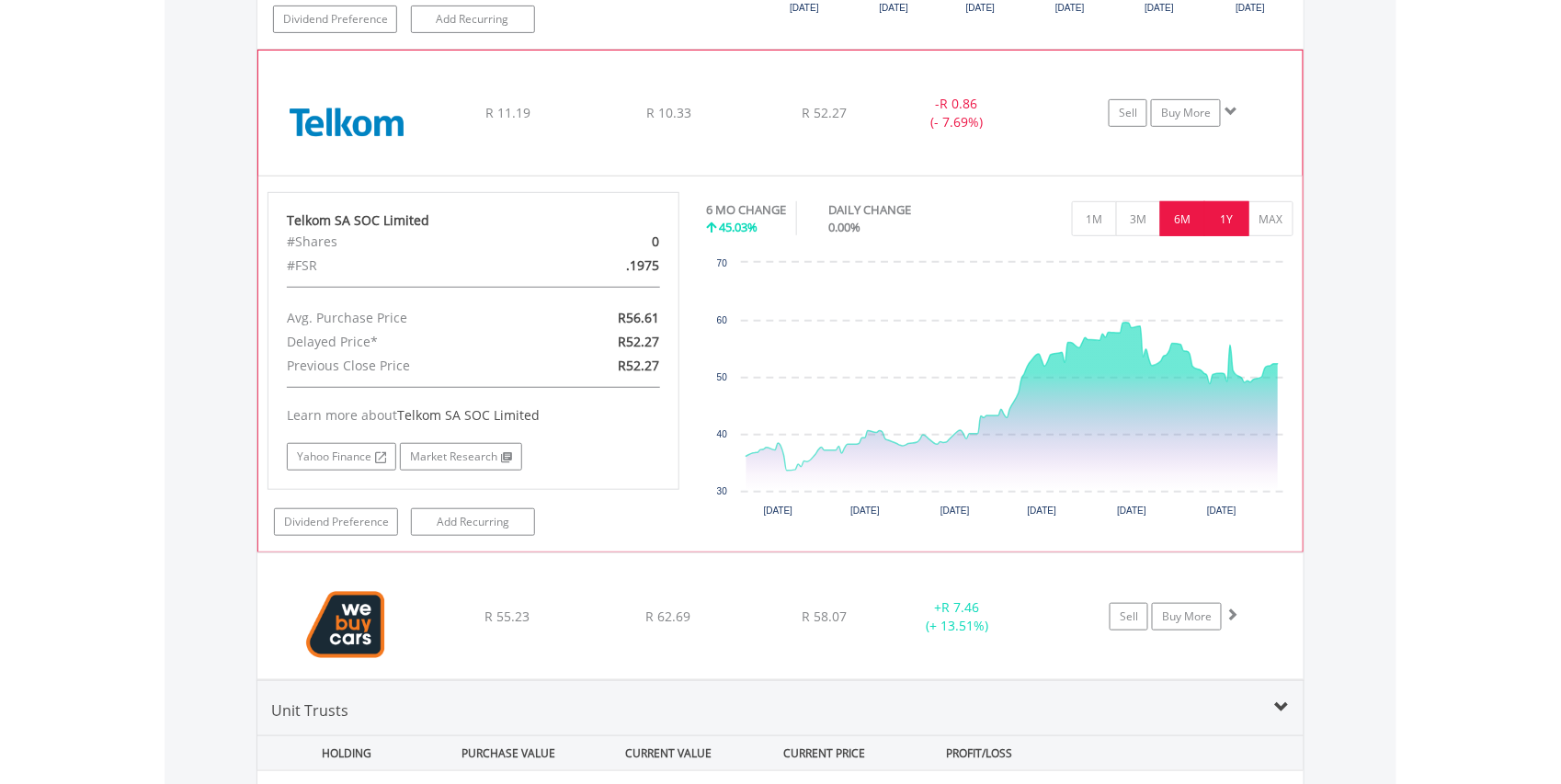
click at [1233, 236] on button "1Y" at bounding box center [1227, 219] width 46 height 35
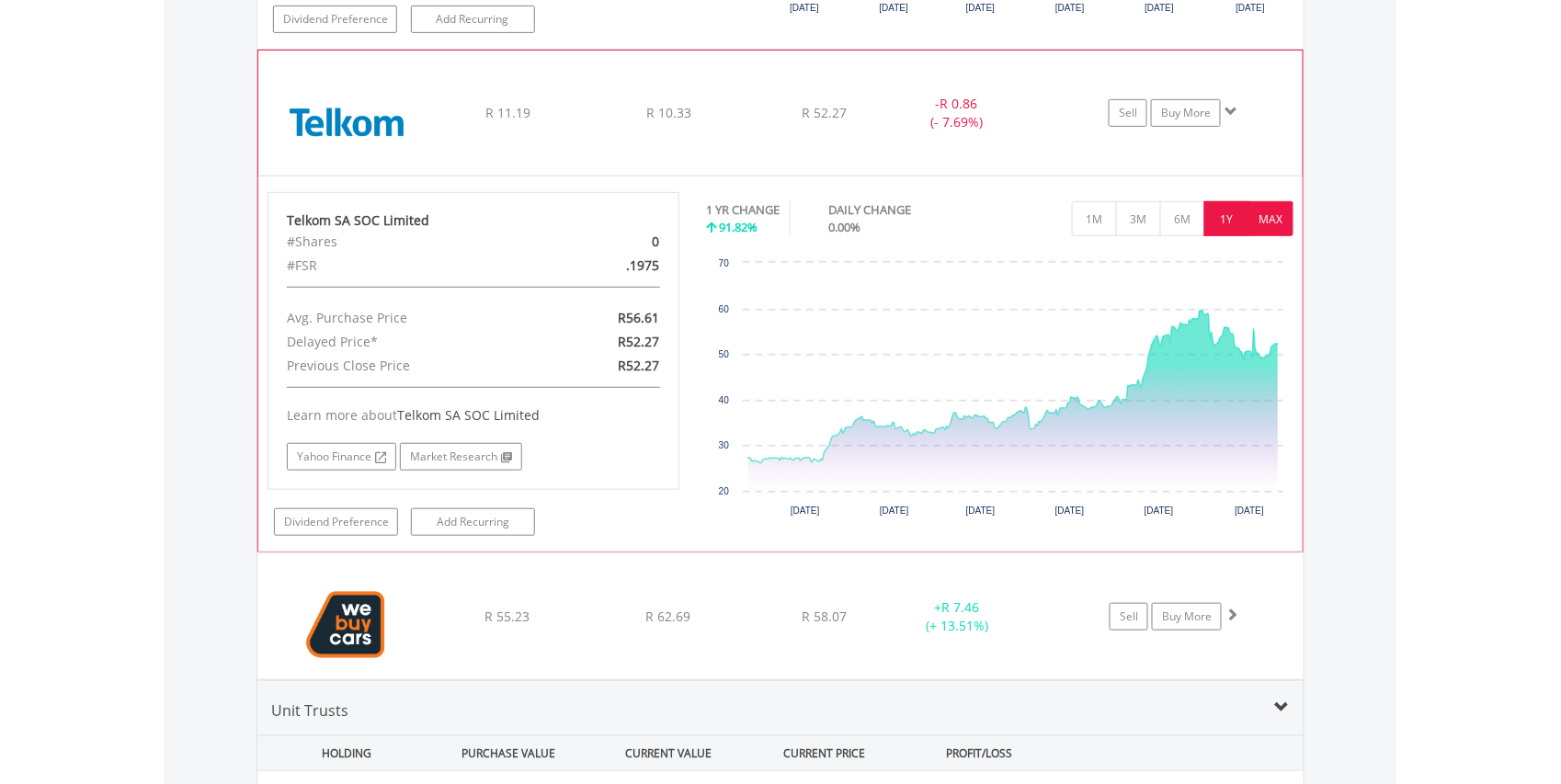
click at [1276, 236] on button "MAX" at bounding box center [1270, 219] width 46 height 35
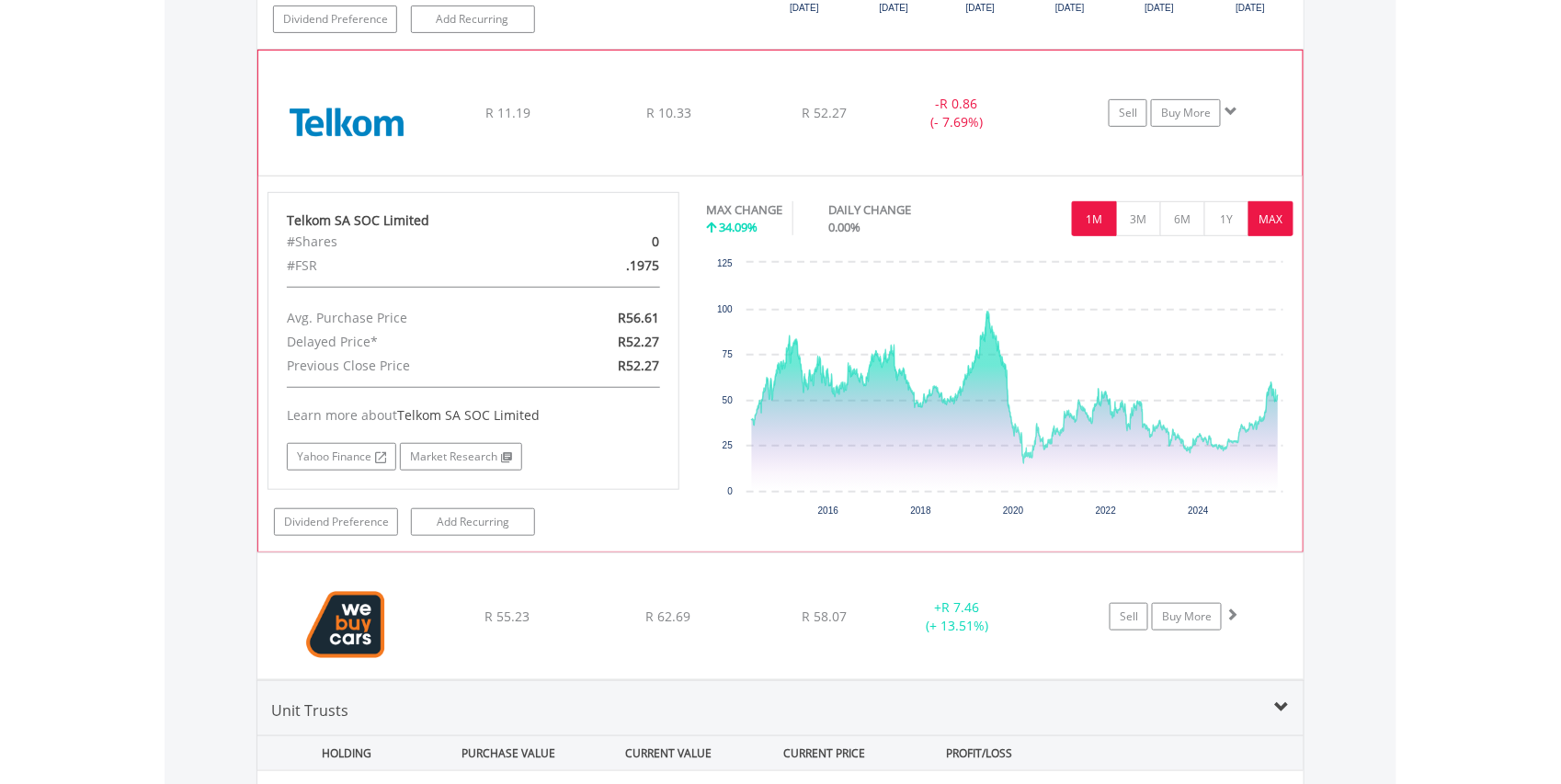
click at [1087, 236] on button "1M" at bounding box center [1094, 219] width 46 height 35
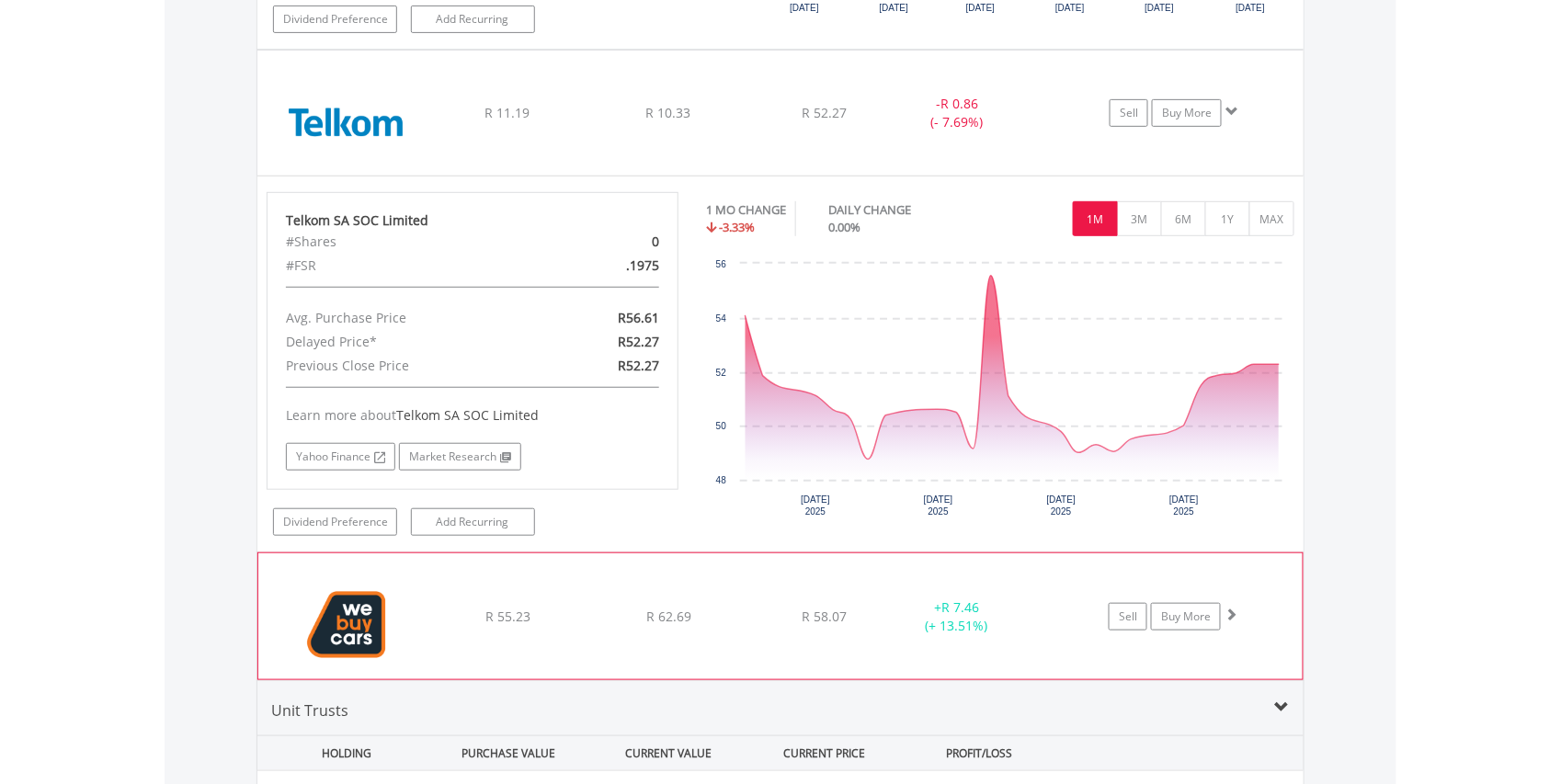
click at [376, 674] on img at bounding box center [346, 624] width 158 height 98
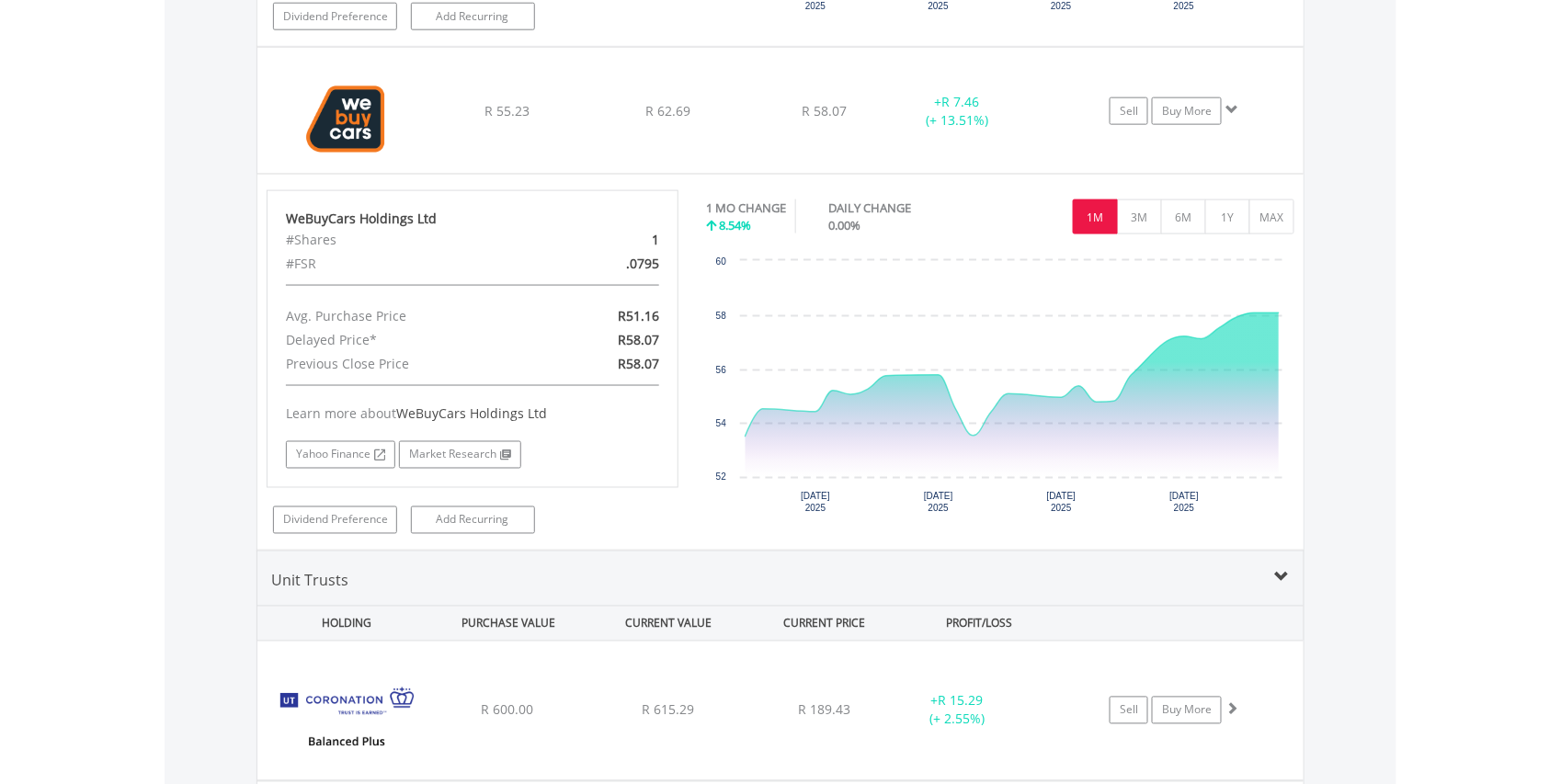
scroll to position [12488, 0]
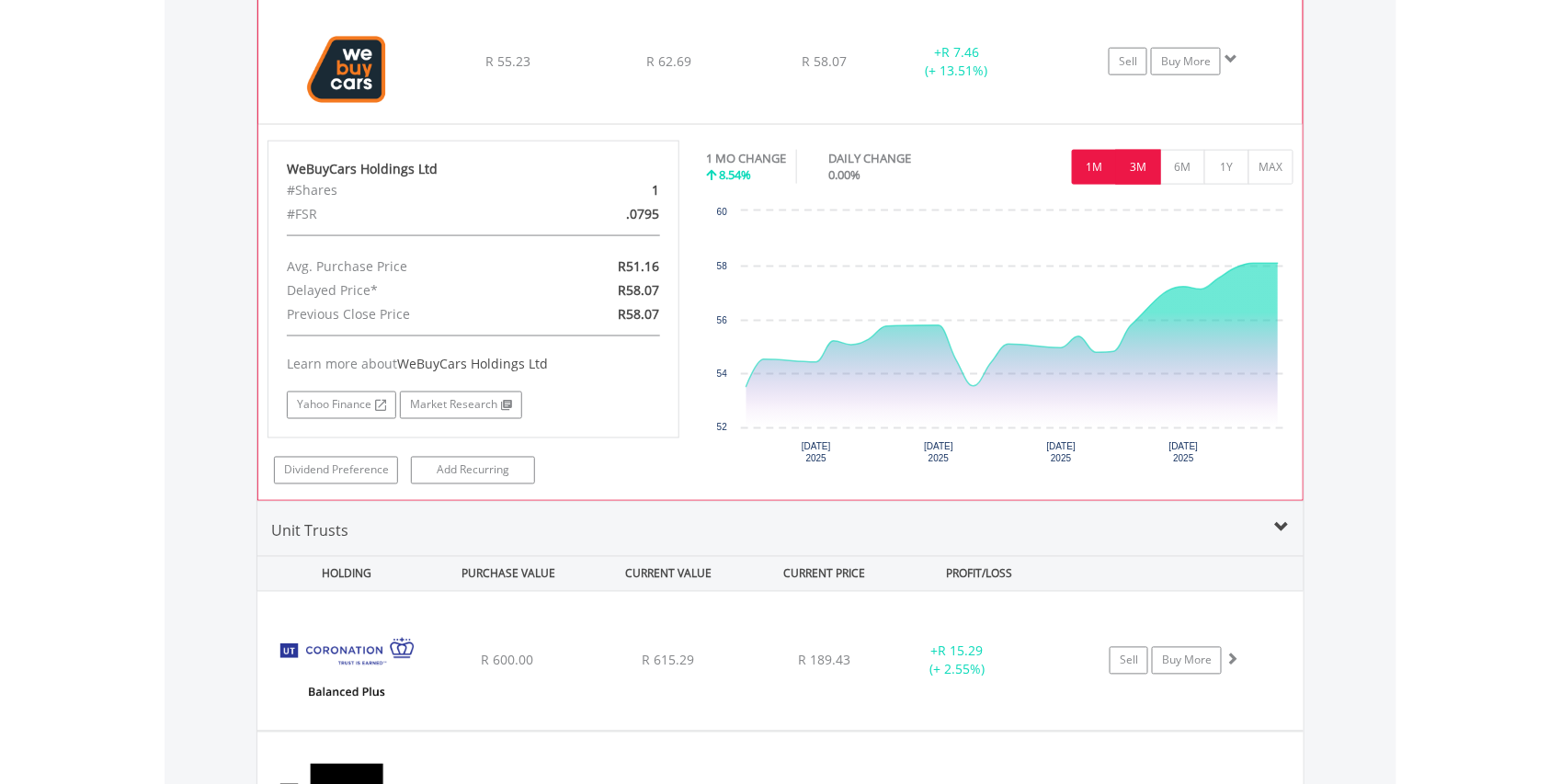
click at [1135, 185] on button "3M" at bounding box center [1139, 167] width 46 height 35
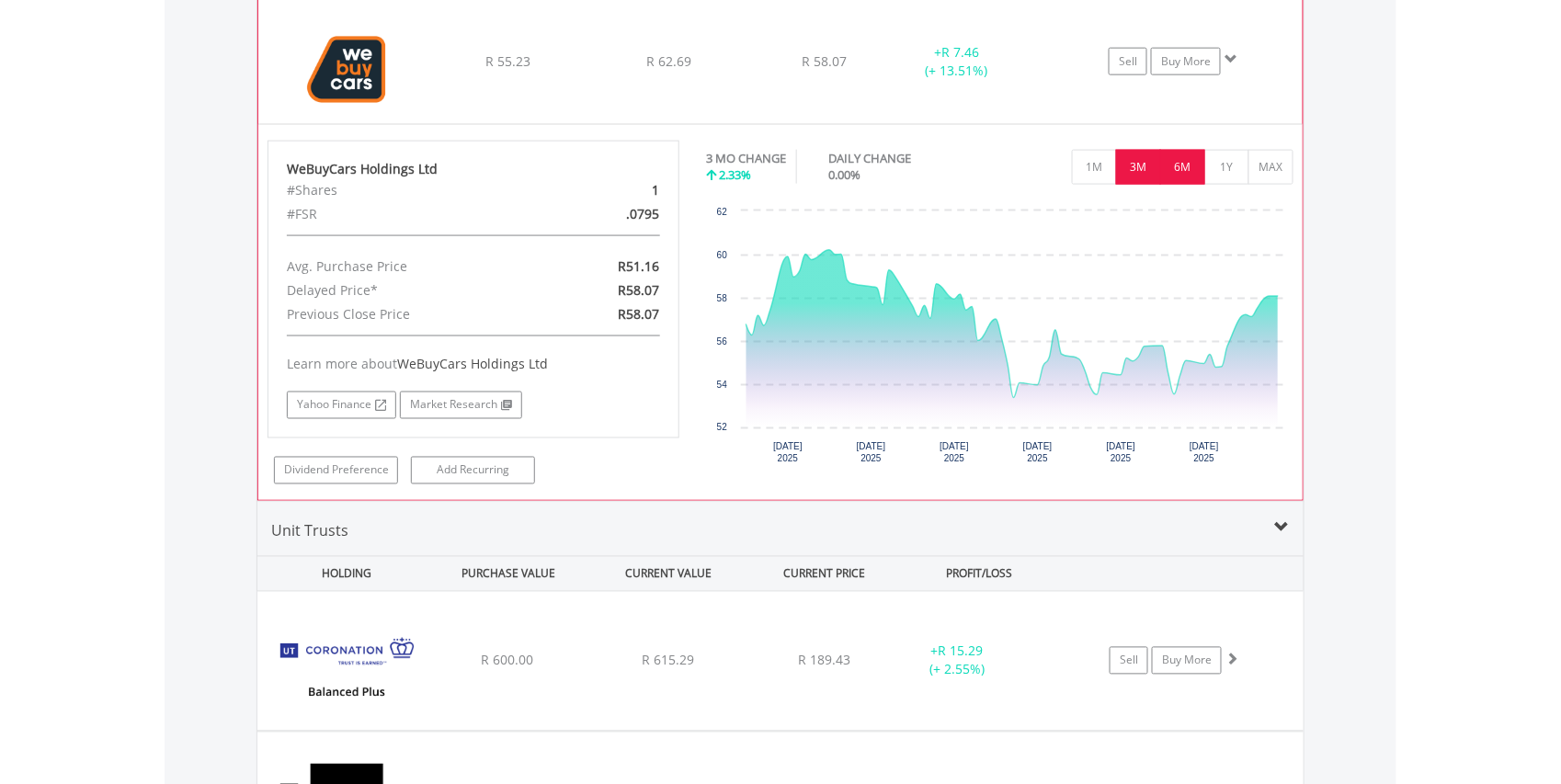
click at [1178, 185] on button "6M" at bounding box center [1182, 167] width 46 height 35
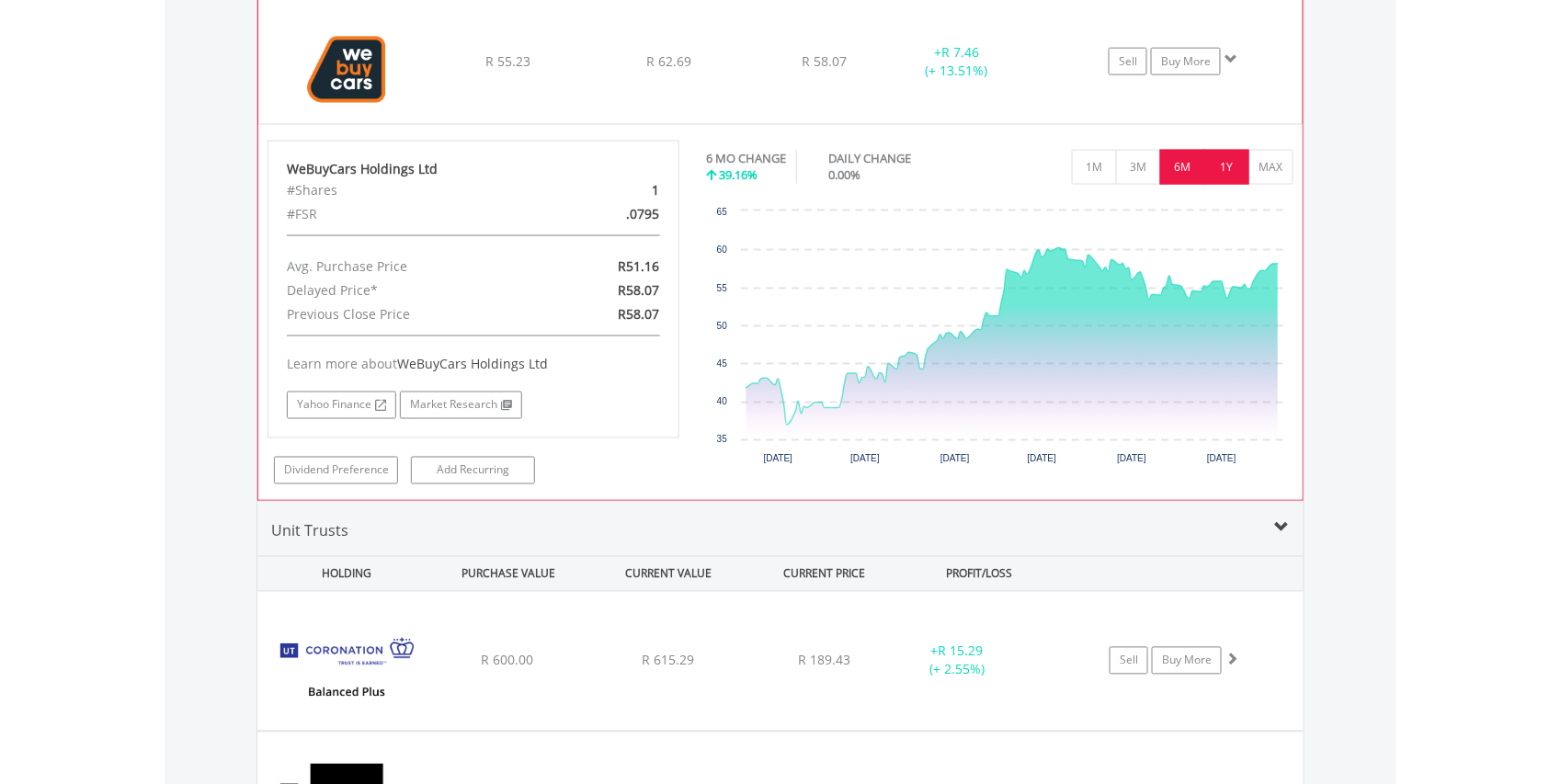
click at [1227, 185] on button "1Y" at bounding box center [1227, 167] width 46 height 35
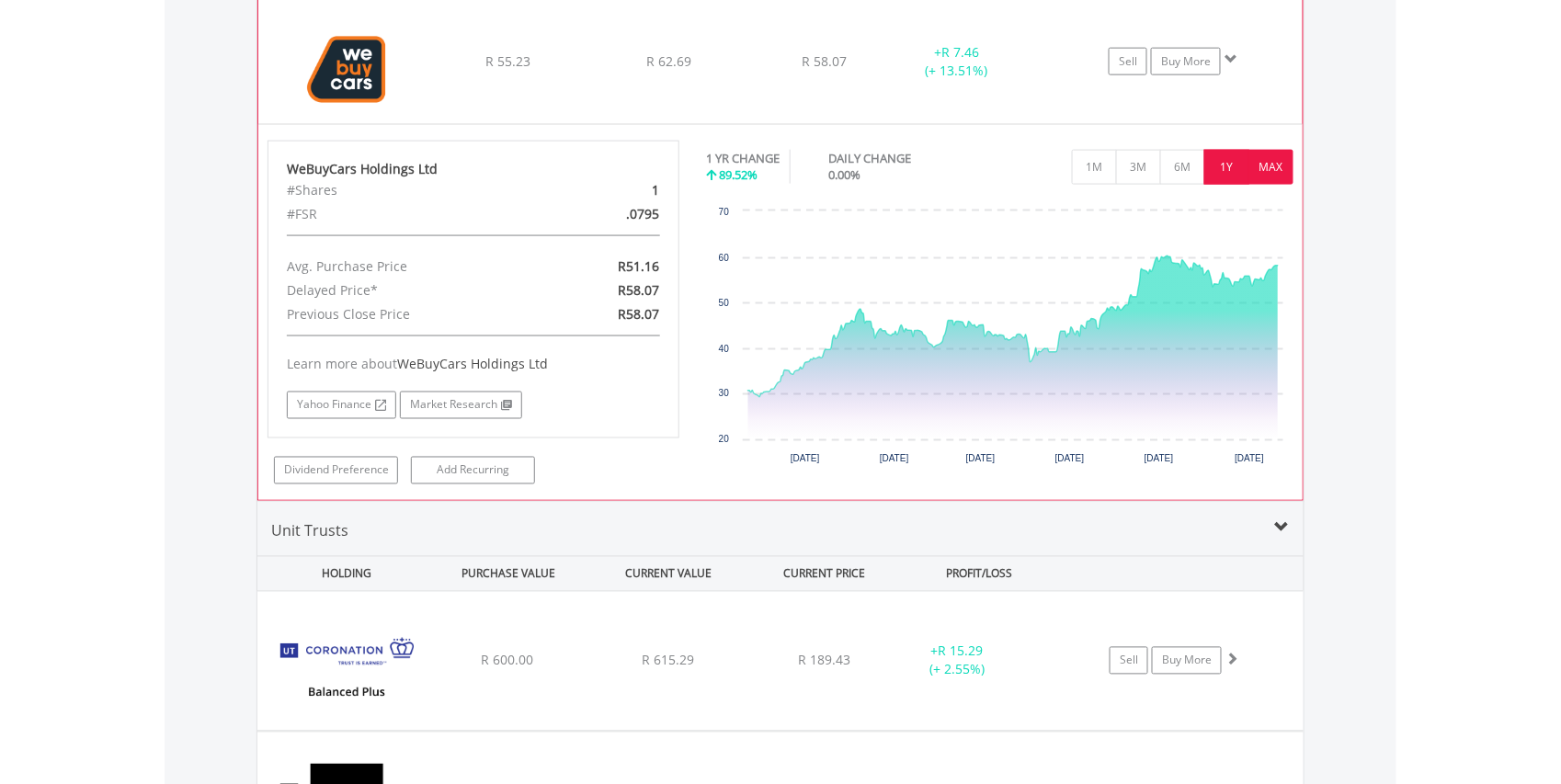
click at [1267, 185] on button "MAX" at bounding box center [1270, 167] width 46 height 35
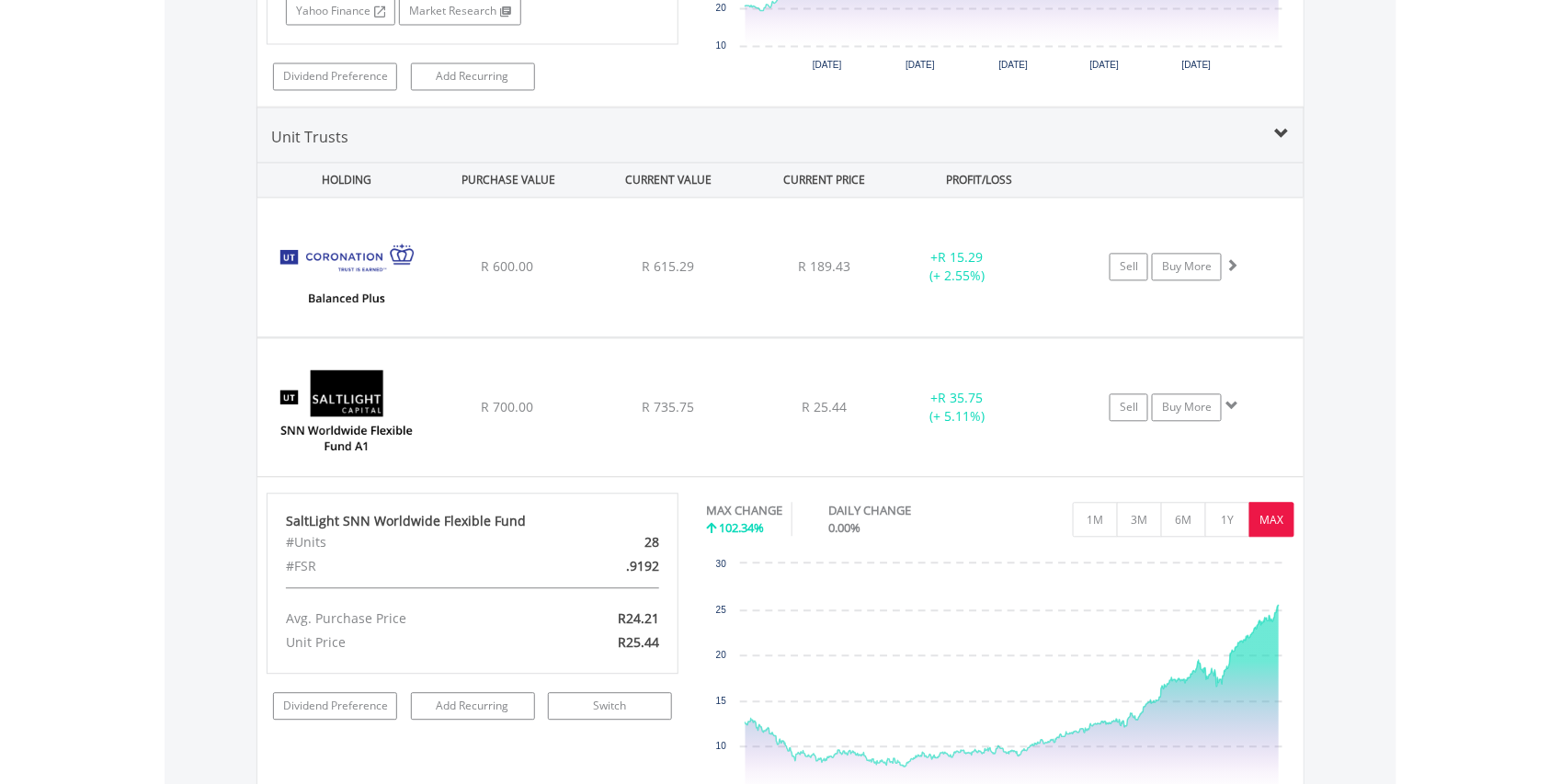
scroll to position [12912, 0]
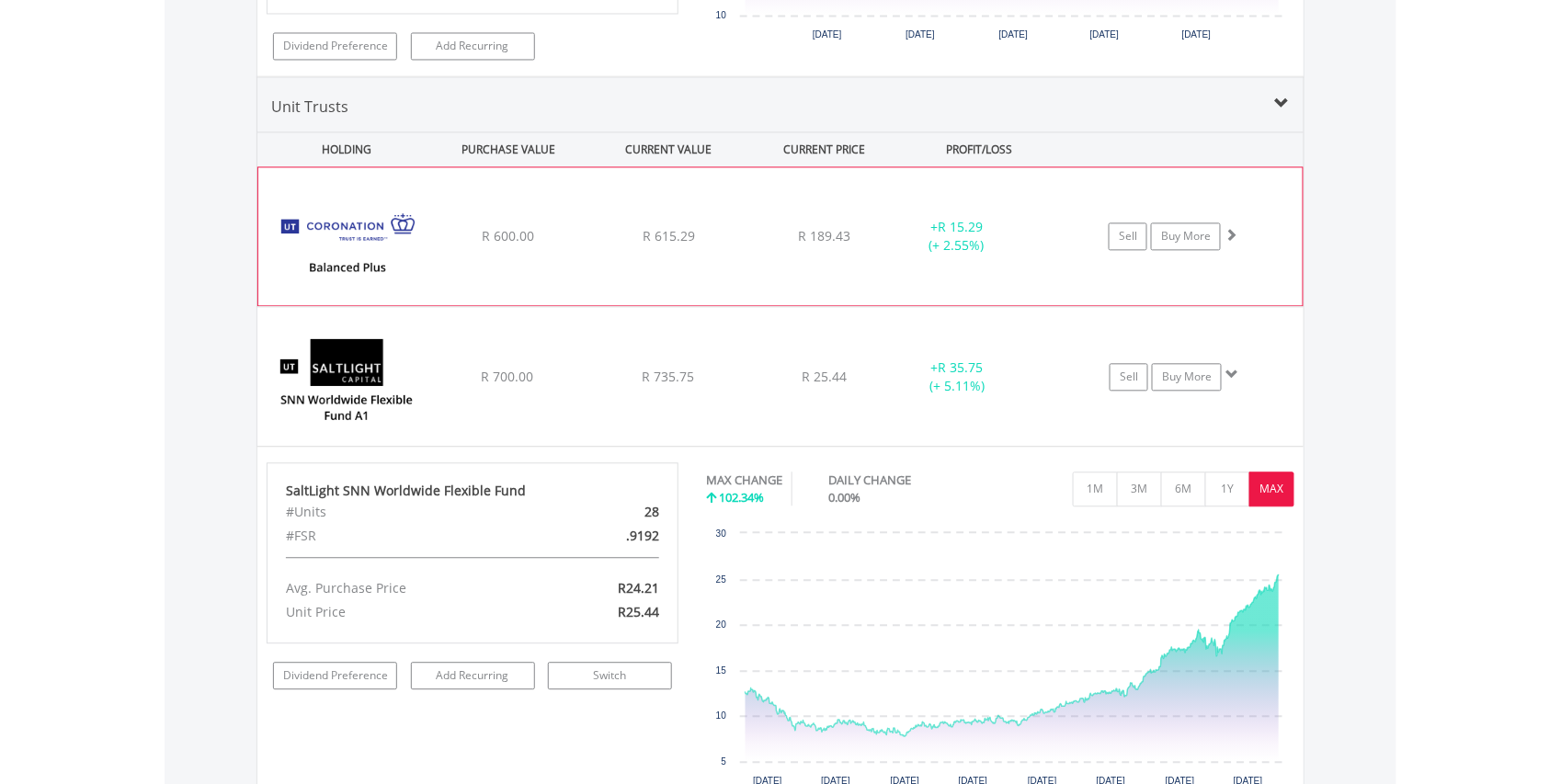
click at [324, 300] on img at bounding box center [346, 246] width 158 height 110
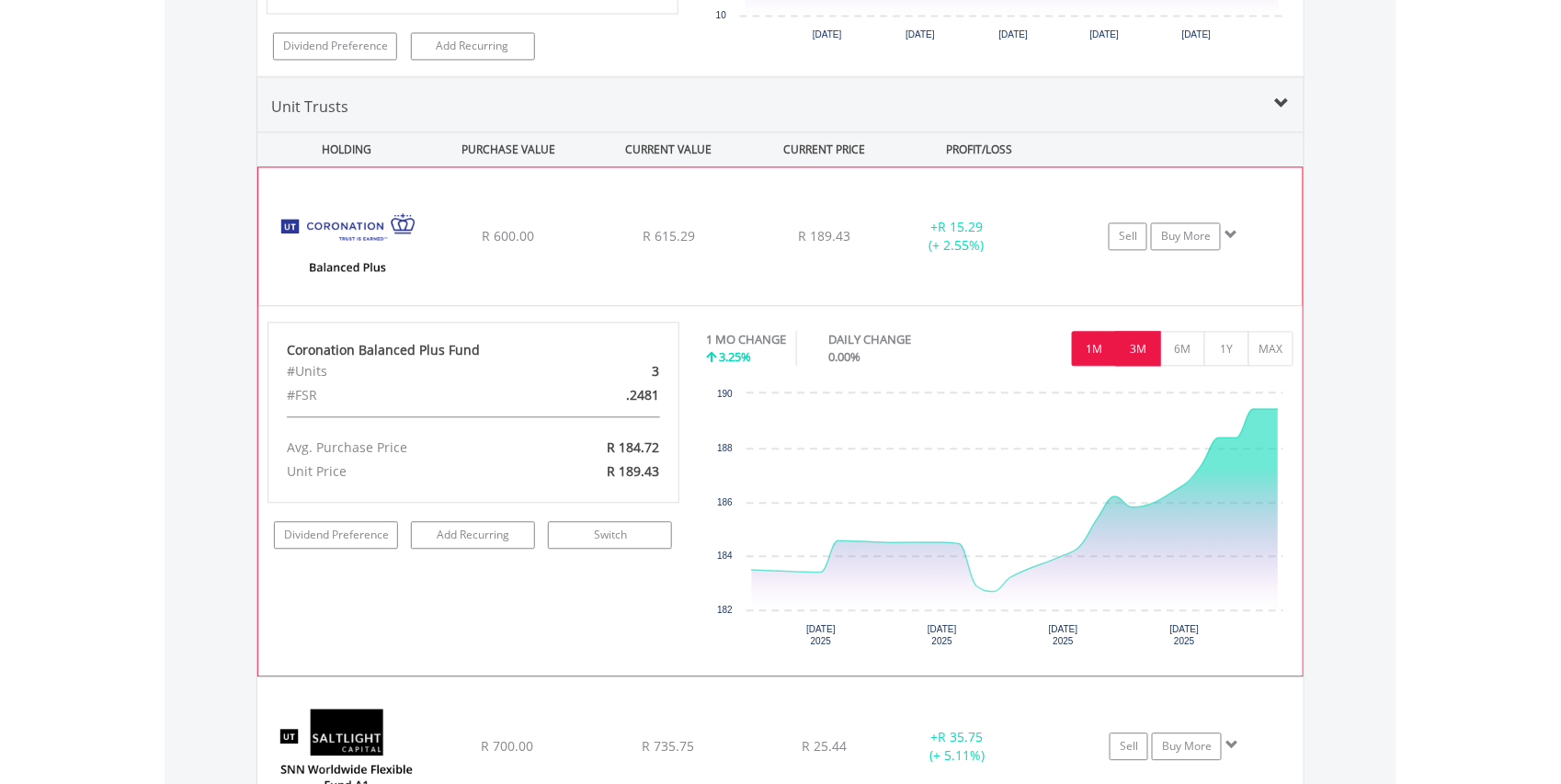
click at [1142, 366] on button "3M" at bounding box center [1139, 348] width 46 height 35
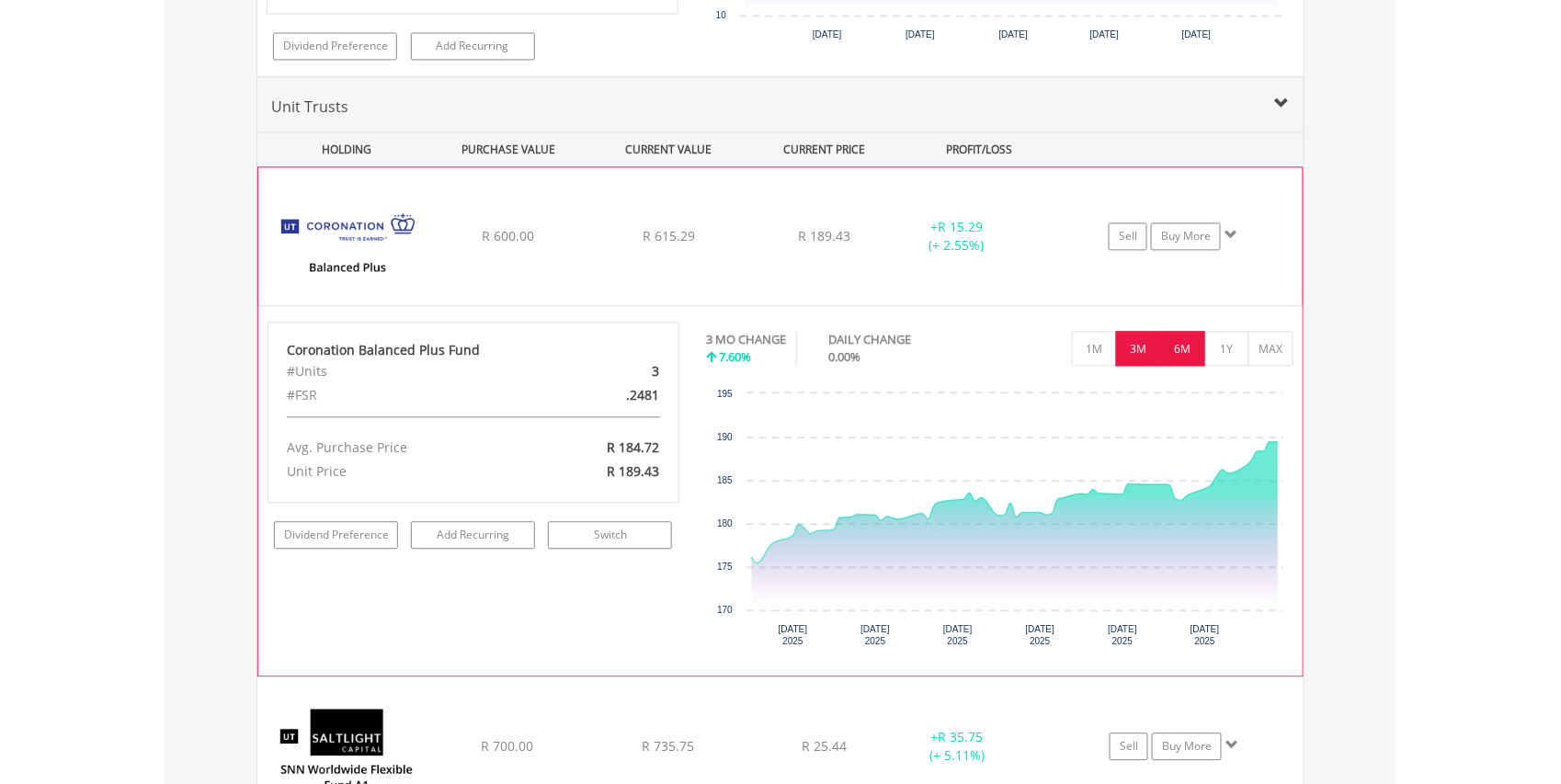
click at [1172, 366] on button "6M" at bounding box center [1182, 348] width 46 height 35
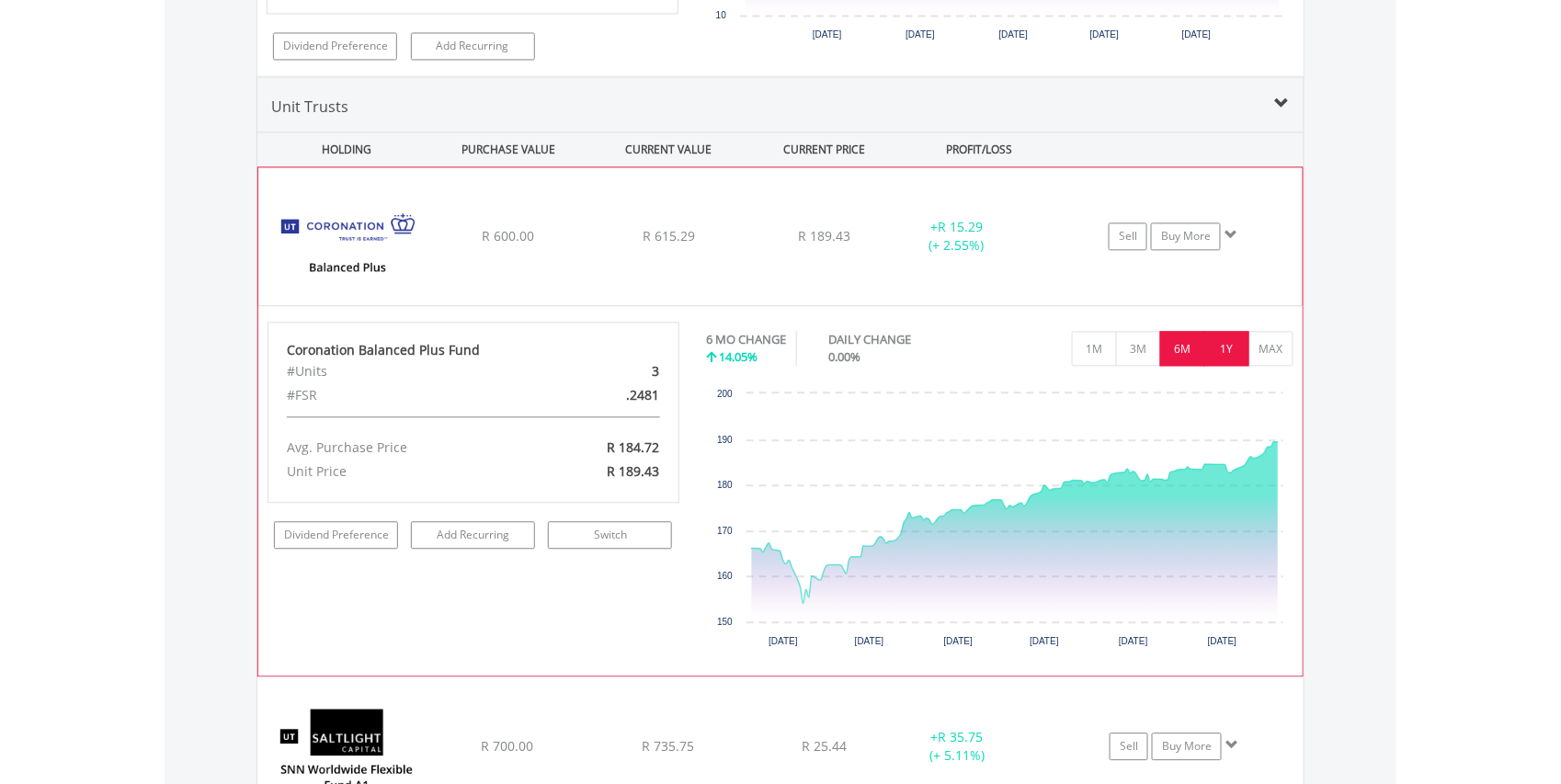
click at [1229, 366] on button "1Y" at bounding box center [1227, 348] width 46 height 35
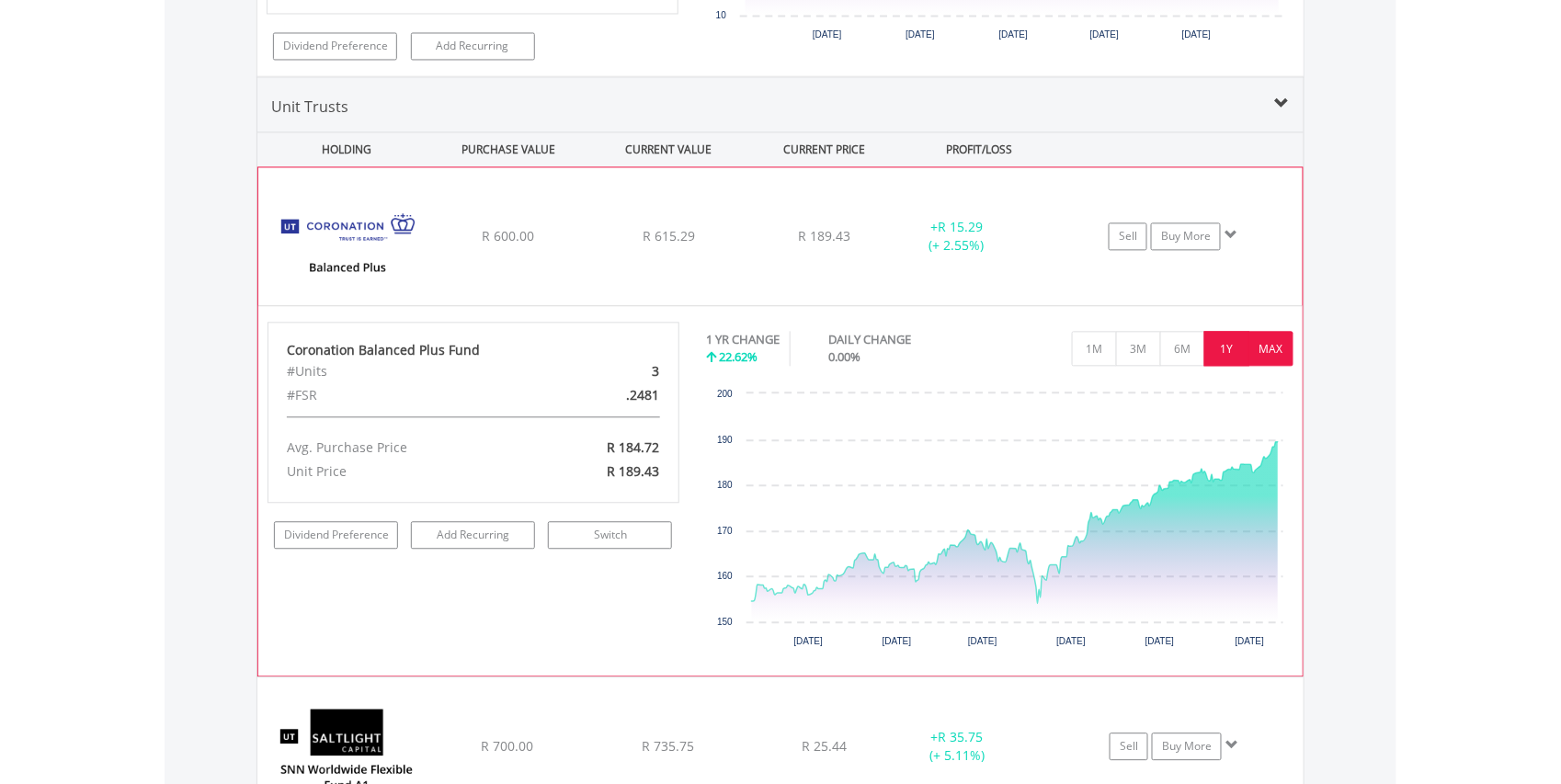
click at [1273, 366] on button "MAX" at bounding box center [1270, 348] width 46 height 35
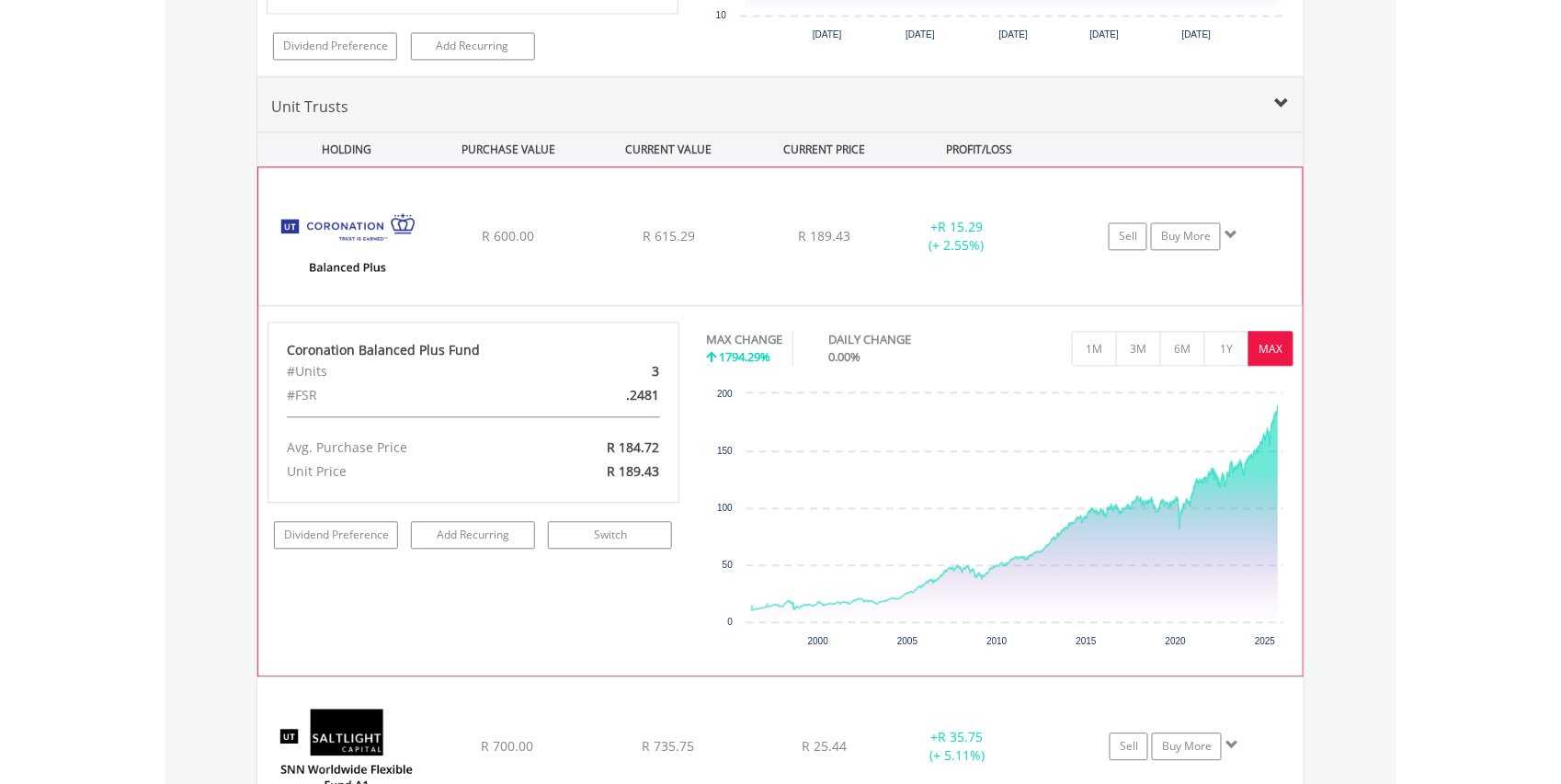
scroll to position [176, 350]
click at [1080, 366] on button "1M" at bounding box center [1094, 348] width 46 height 35
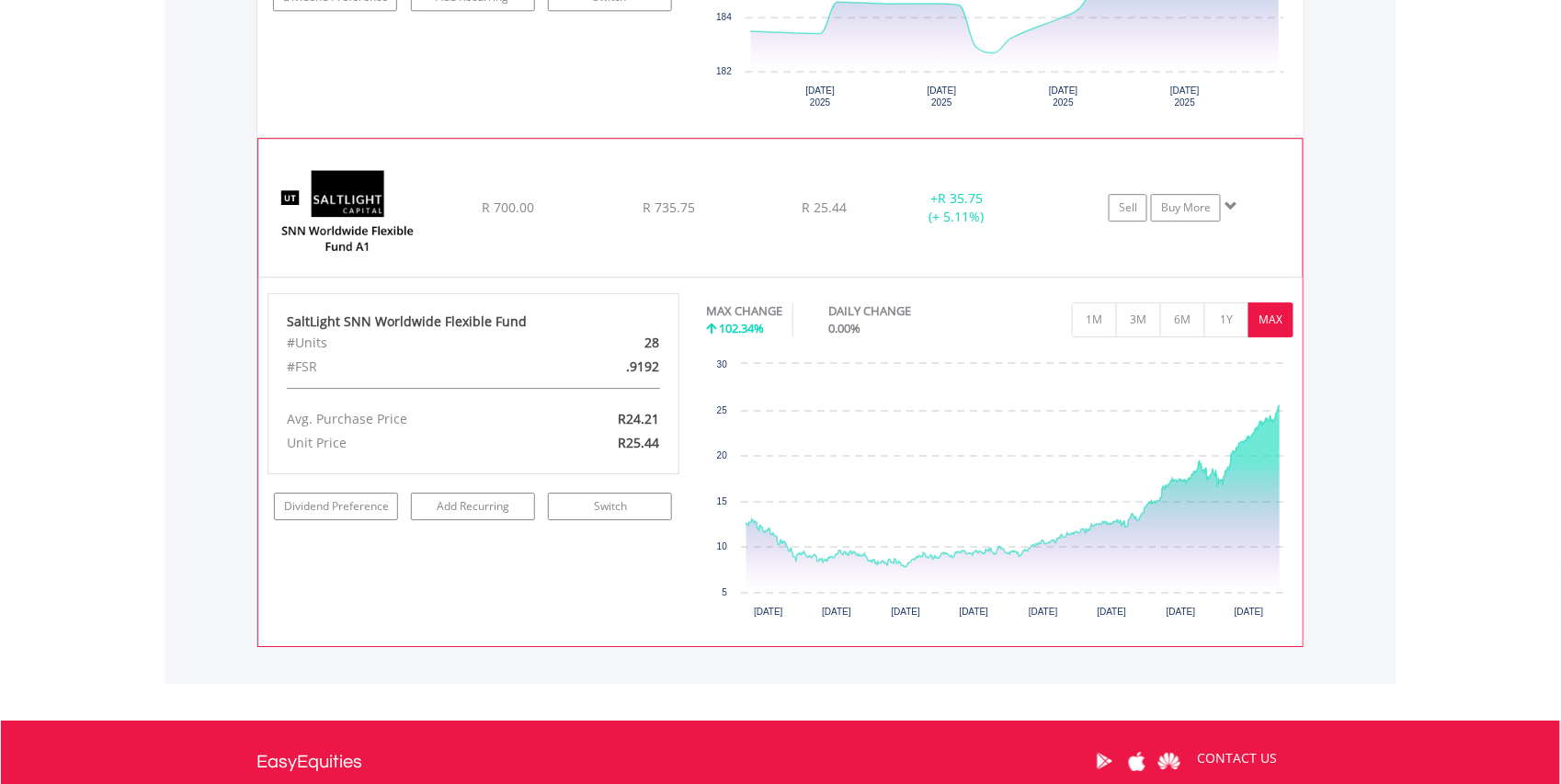
scroll to position [13452, 0]
click at [1225, 337] on button "1Y" at bounding box center [1227, 318] width 46 height 35
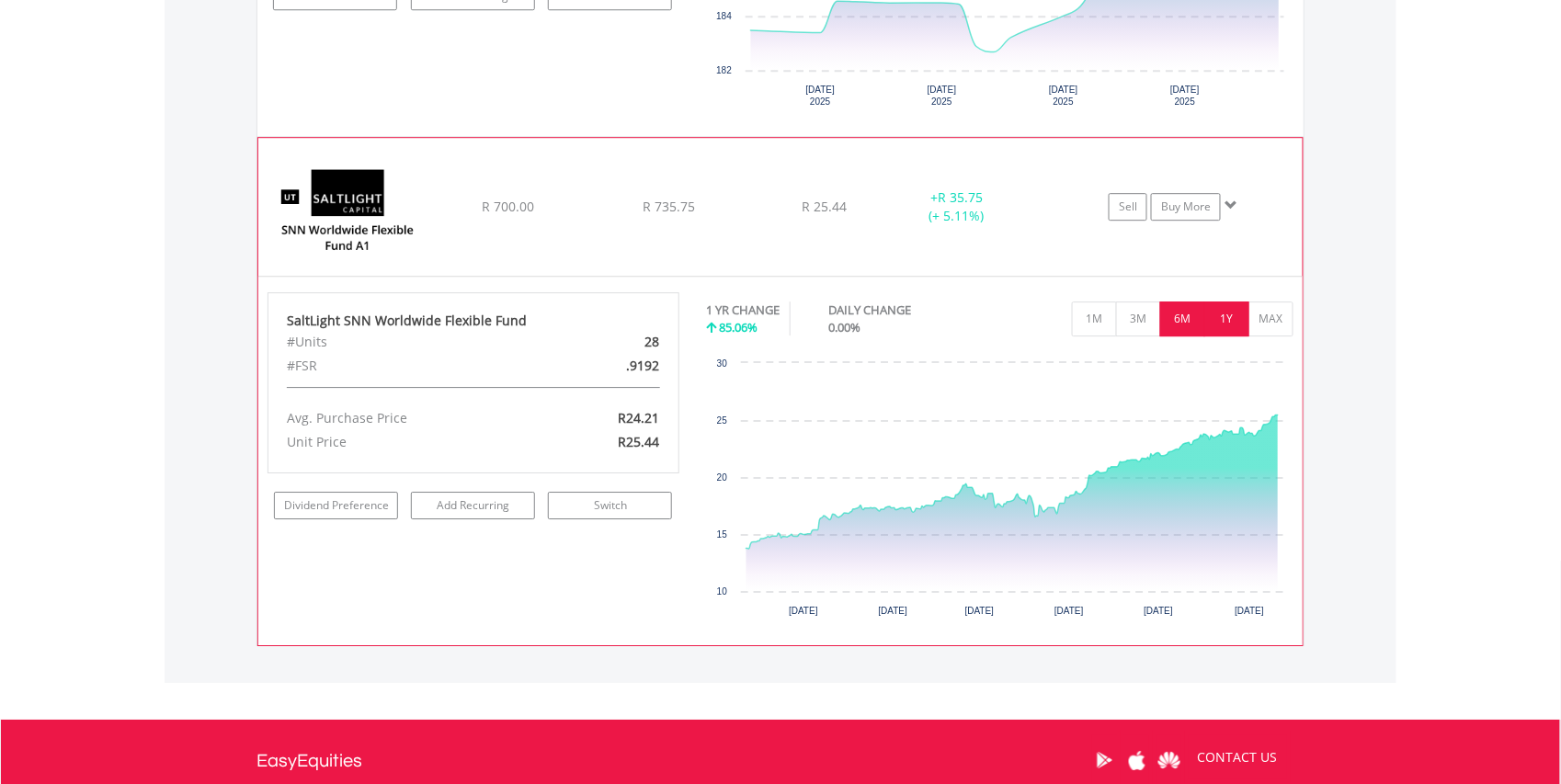
click at [1178, 337] on button "6M" at bounding box center [1182, 318] width 46 height 35
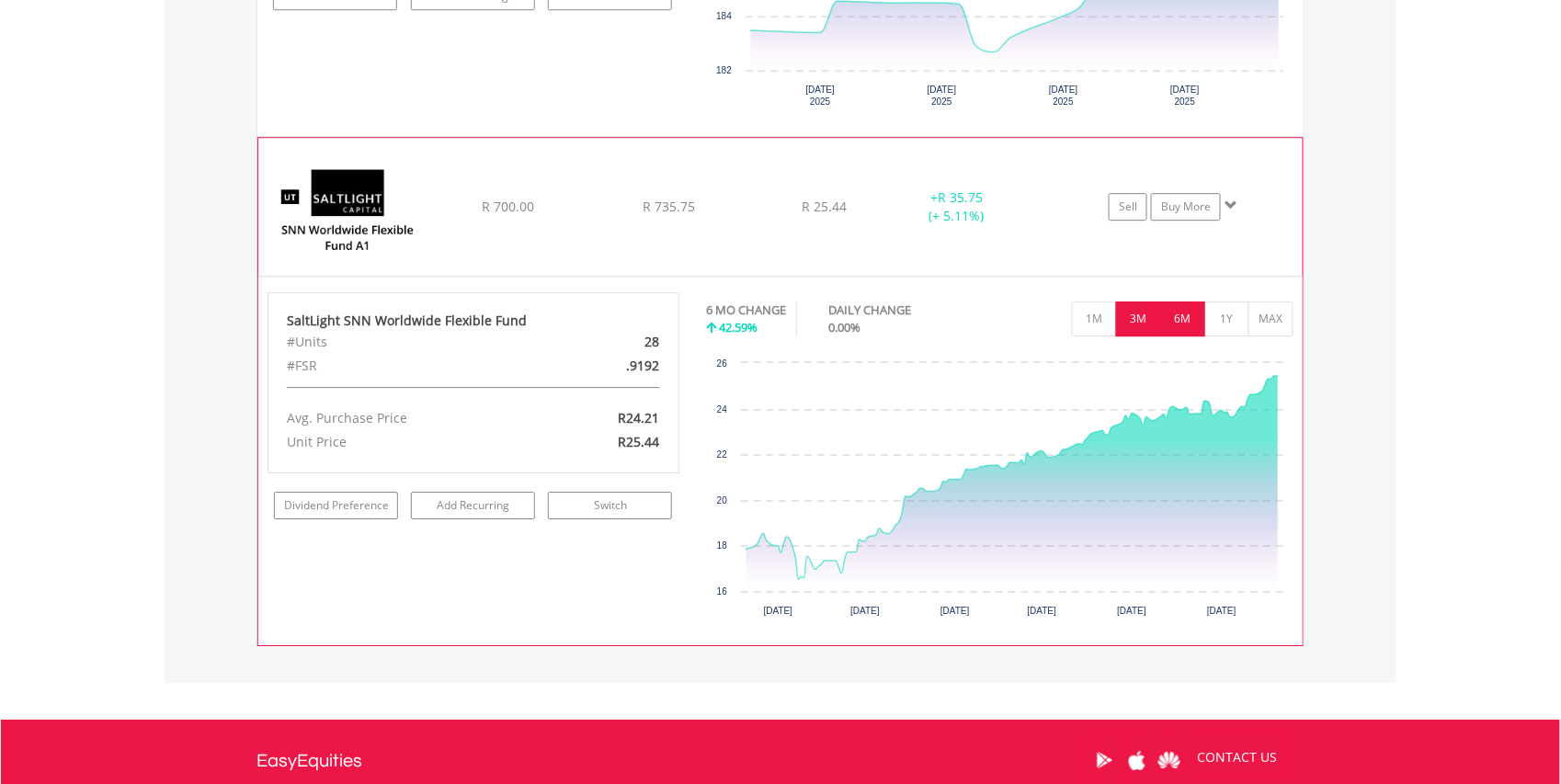
click at [1141, 337] on button "3M" at bounding box center [1139, 318] width 46 height 35
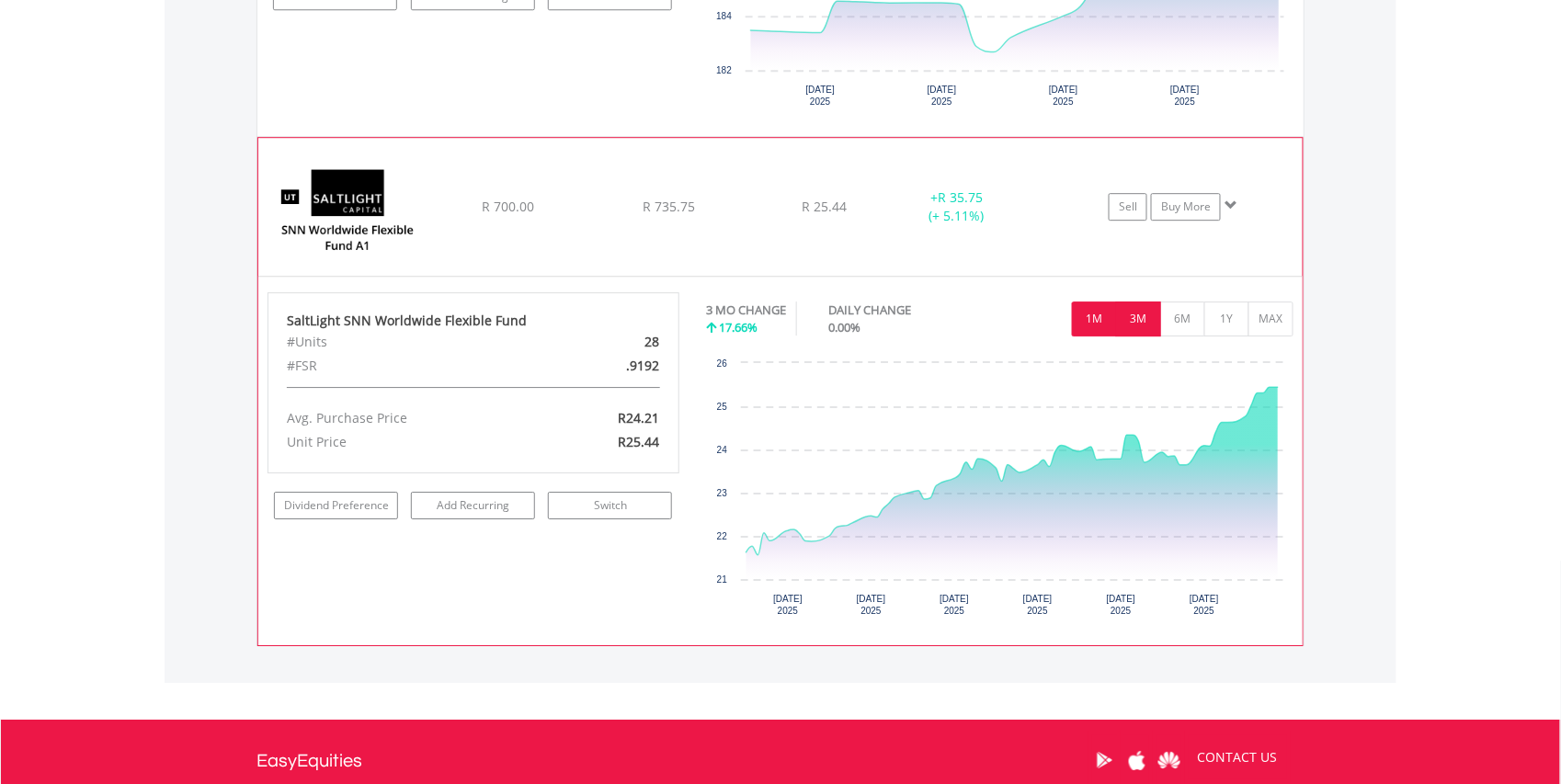
click at [1087, 337] on button "1M" at bounding box center [1094, 318] width 46 height 35
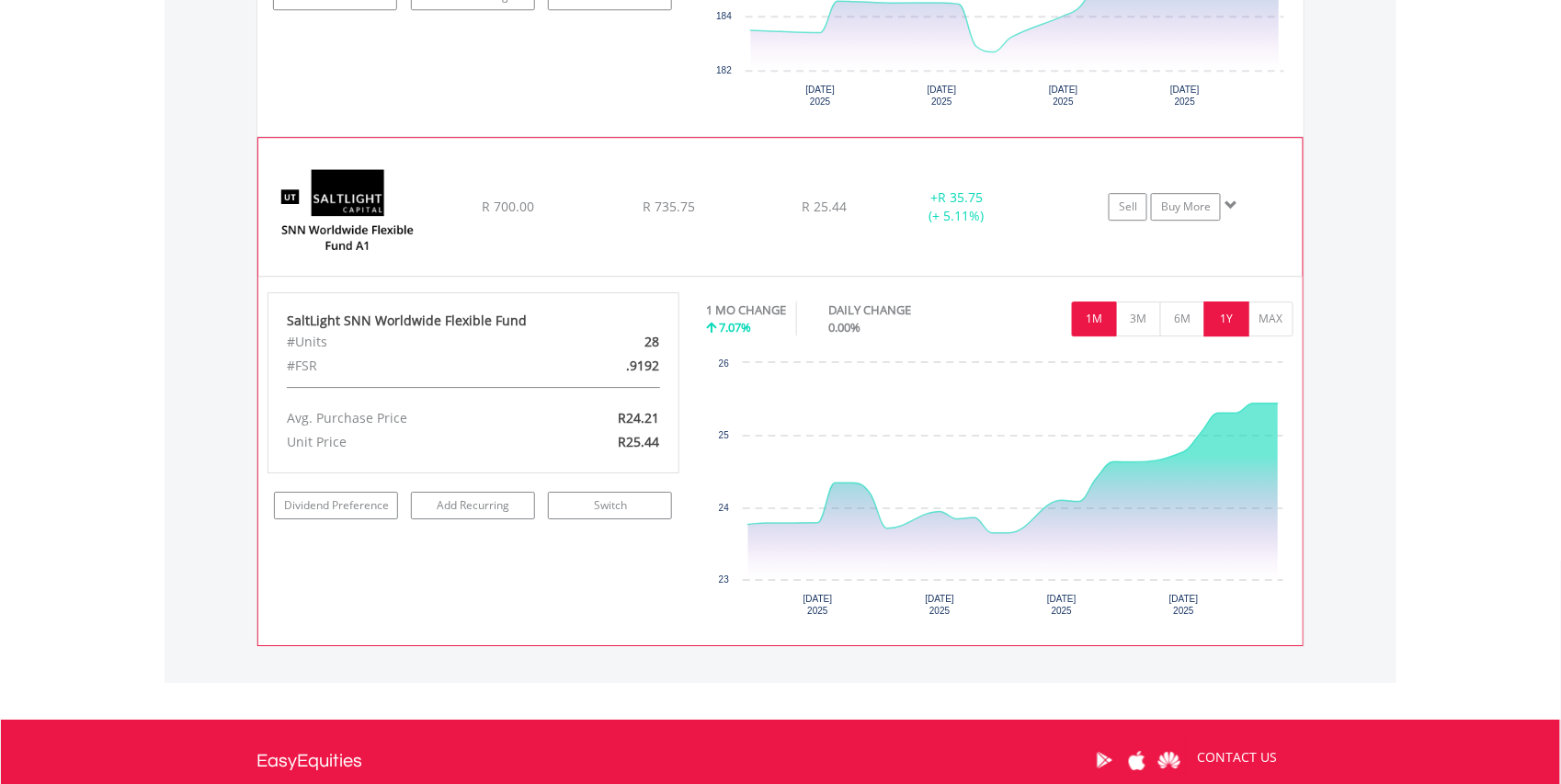
click at [1227, 337] on button "1Y" at bounding box center [1227, 318] width 46 height 35
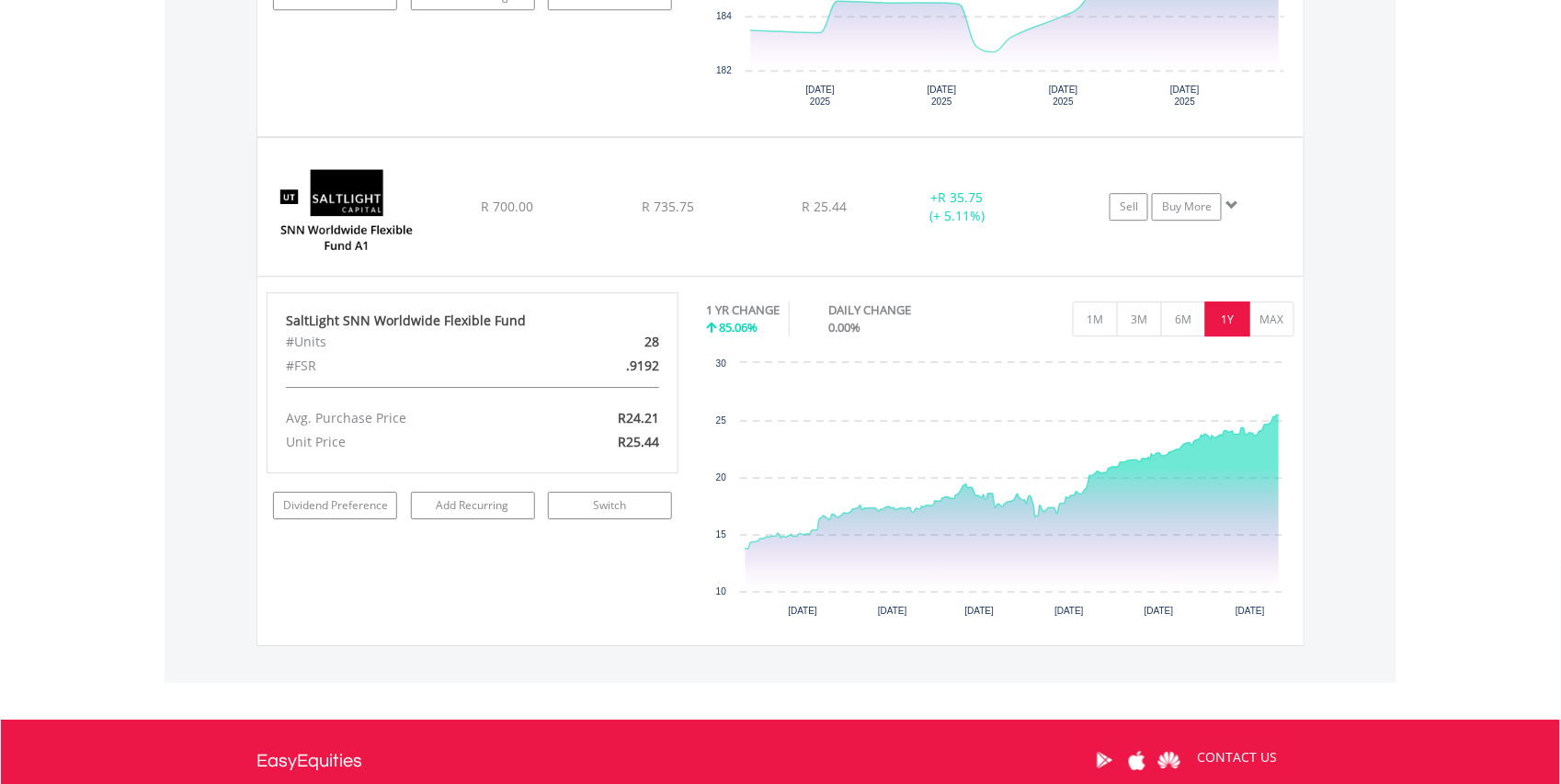
scroll to position [12765, 0]
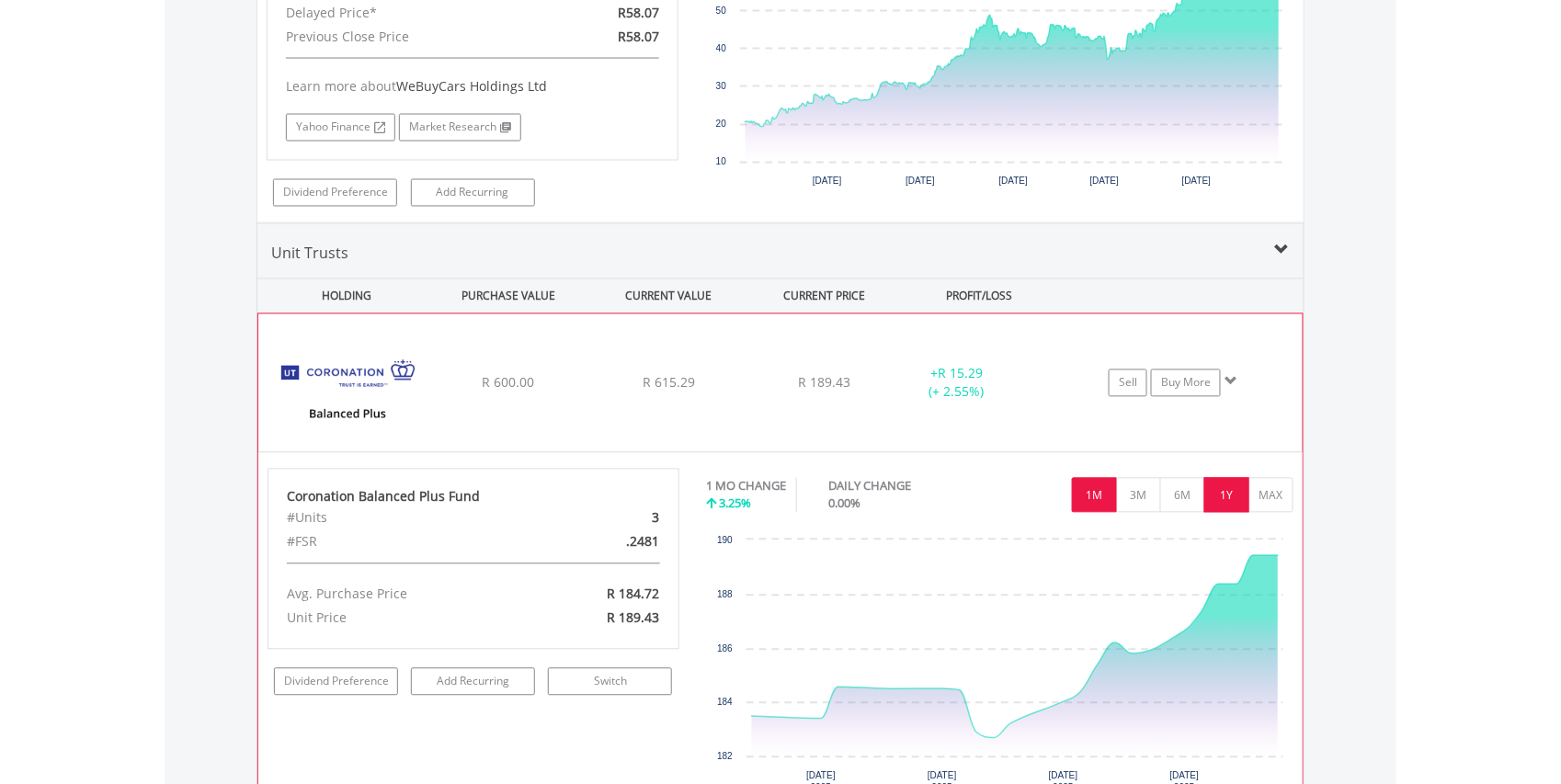
click at [1222, 513] on button "1Y" at bounding box center [1227, 496] width 46 height 35
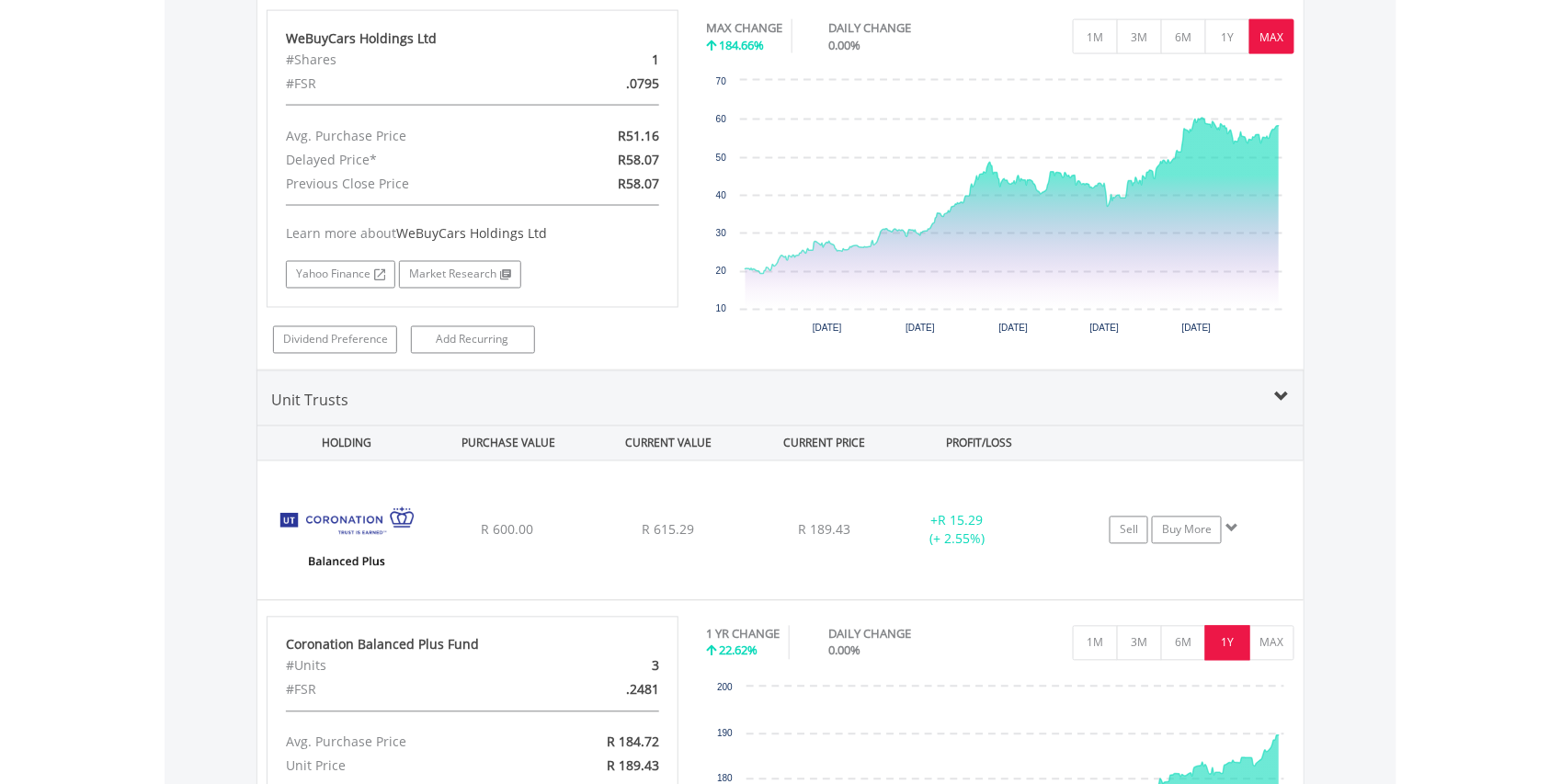
scroll to position [12569, 0]
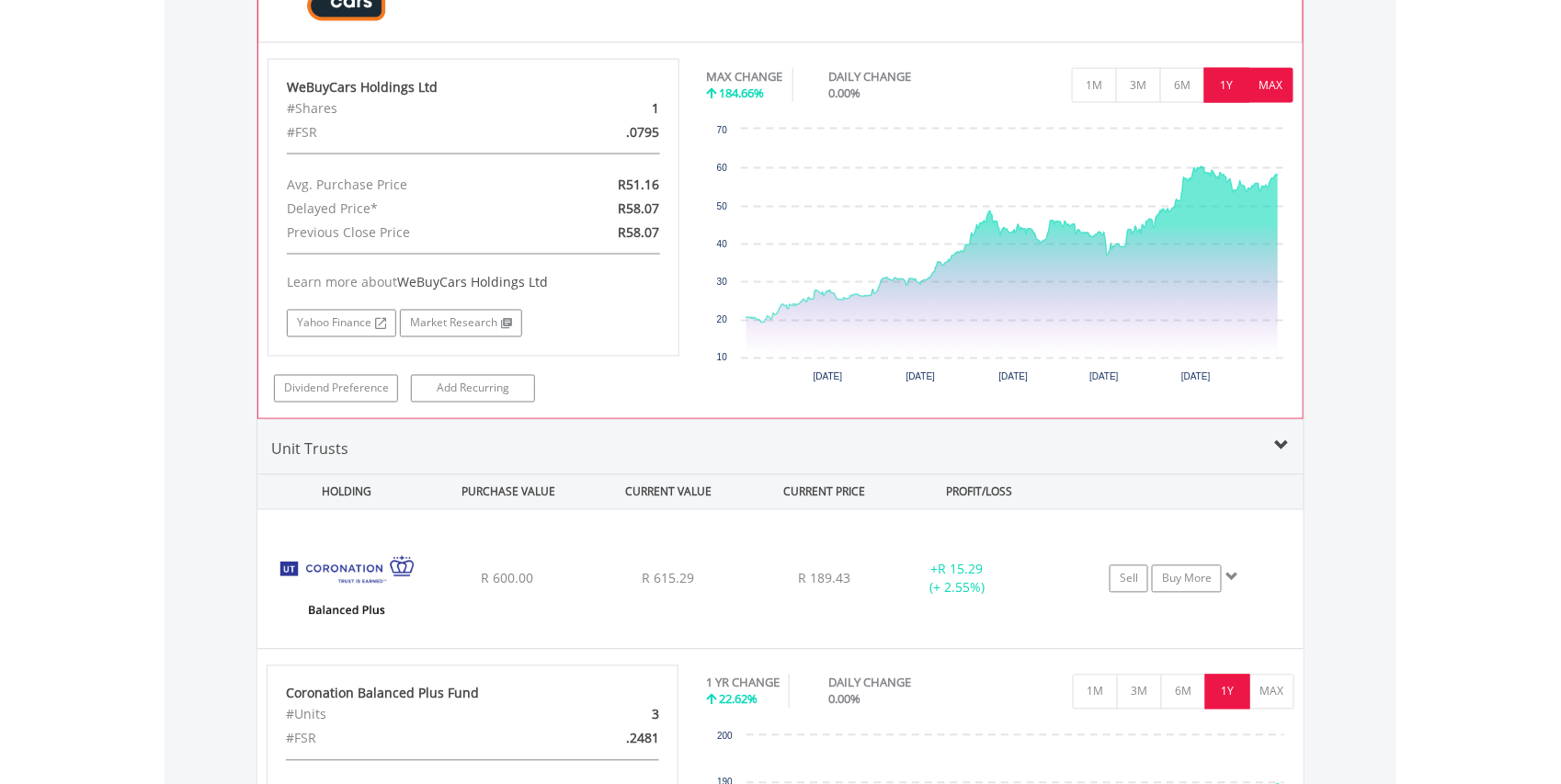
click at [1222, 103] on button "1Y" at bounding box center [1227, 85] width 46 height 35
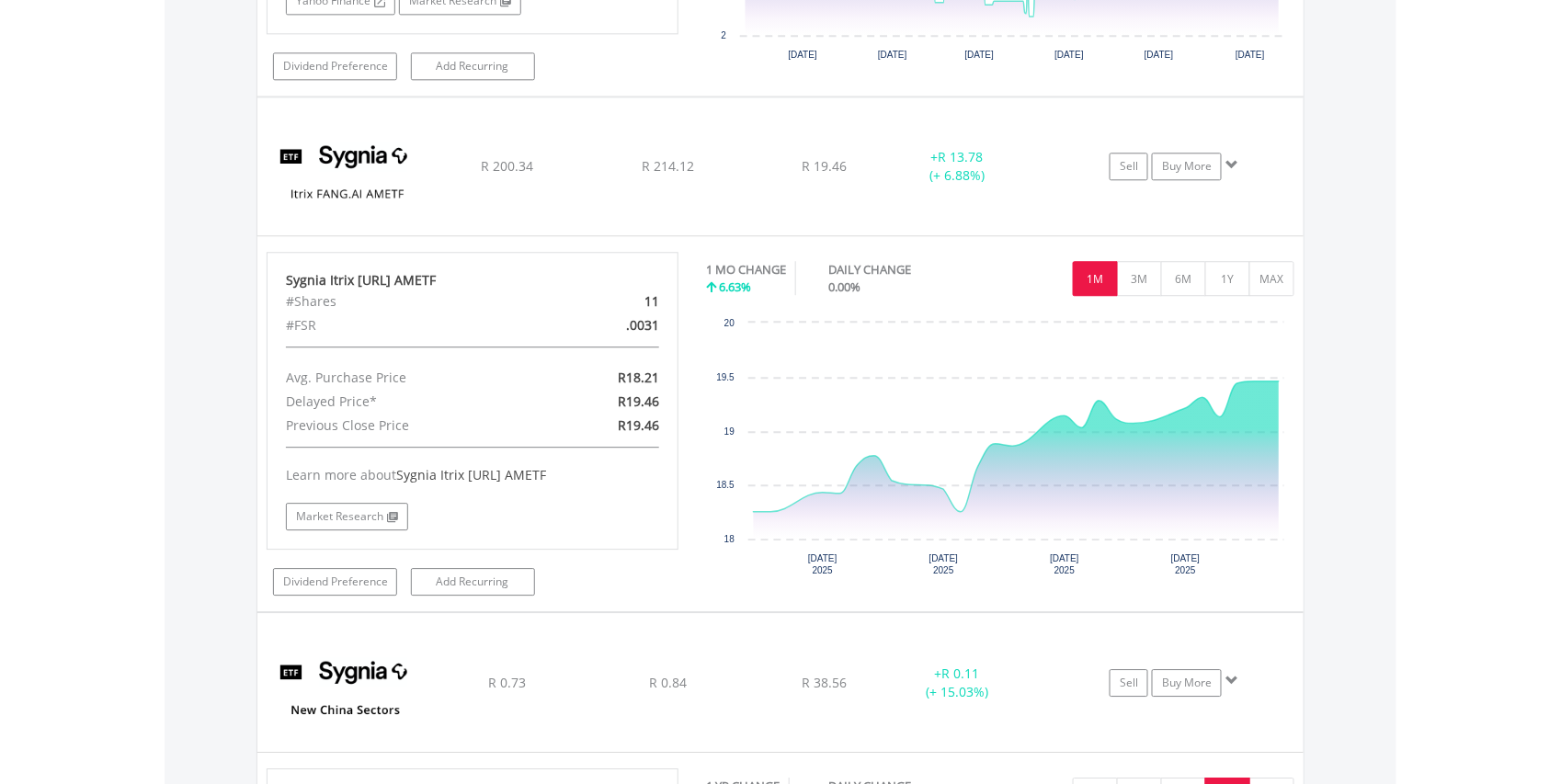
scroll to position [10838, 0]
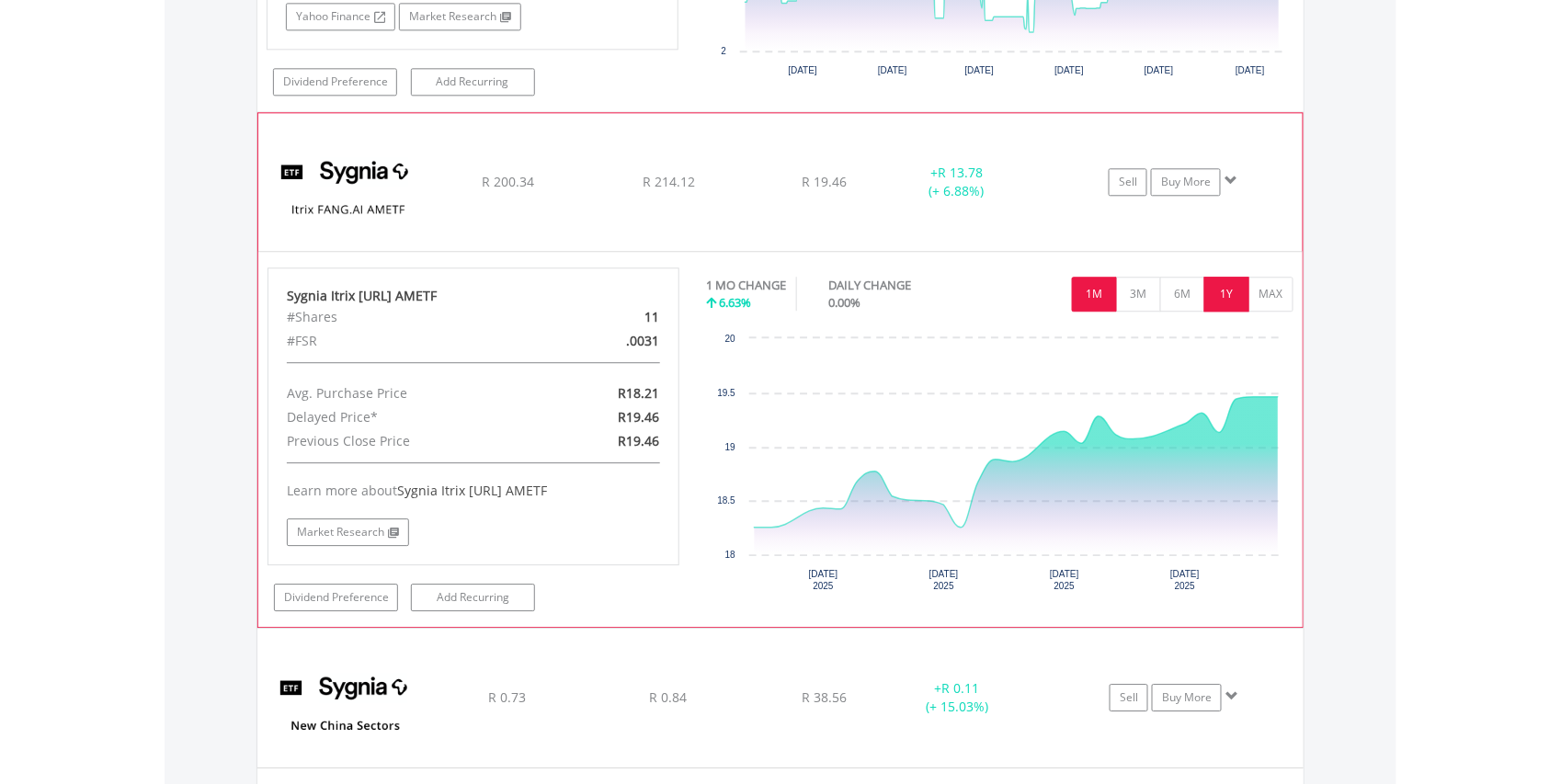
click at [1229, 312] on button "1Y" at bounding box center [1227, 294] width 46 height 35
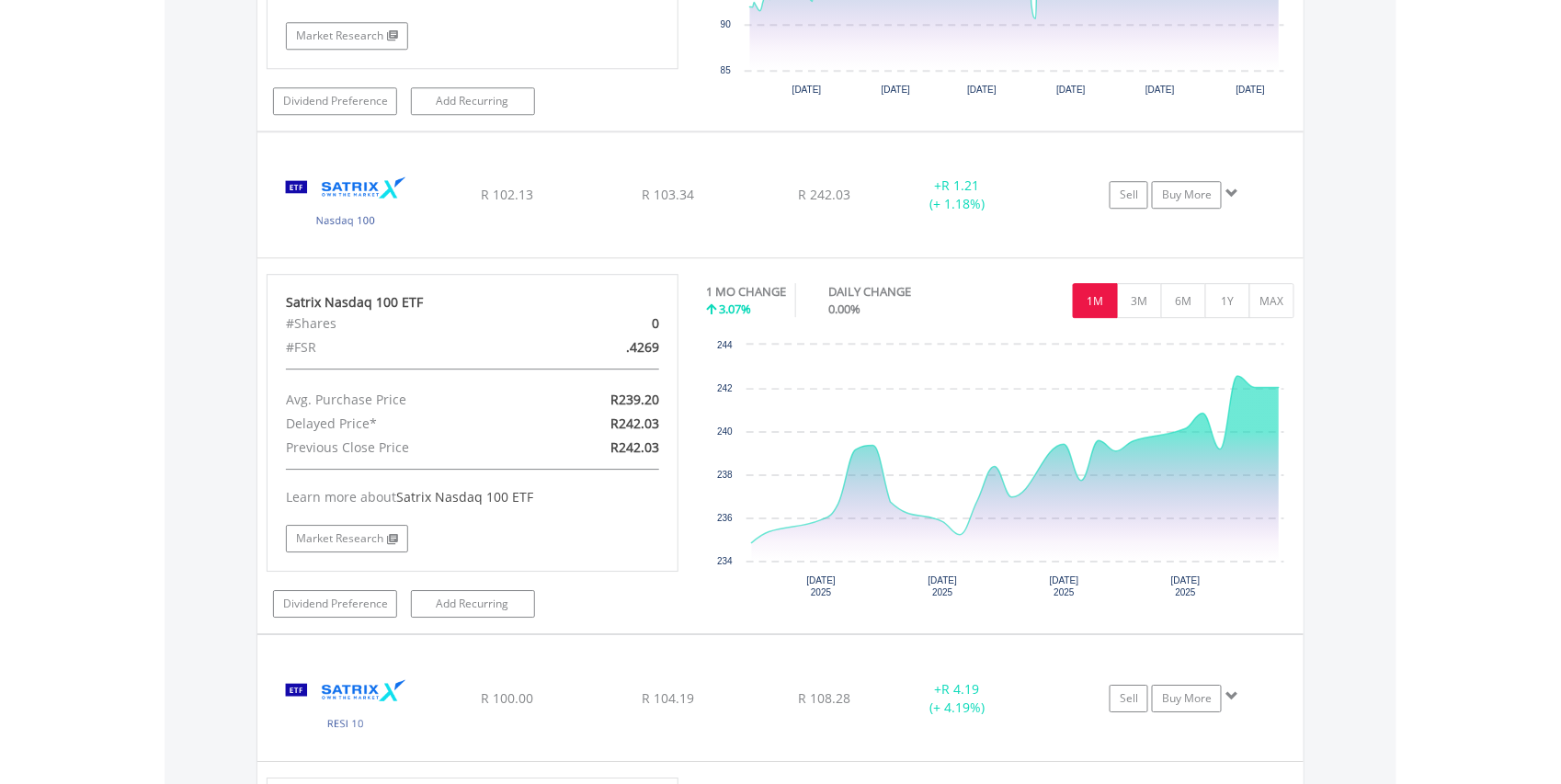
scroll to position [8714, 0]
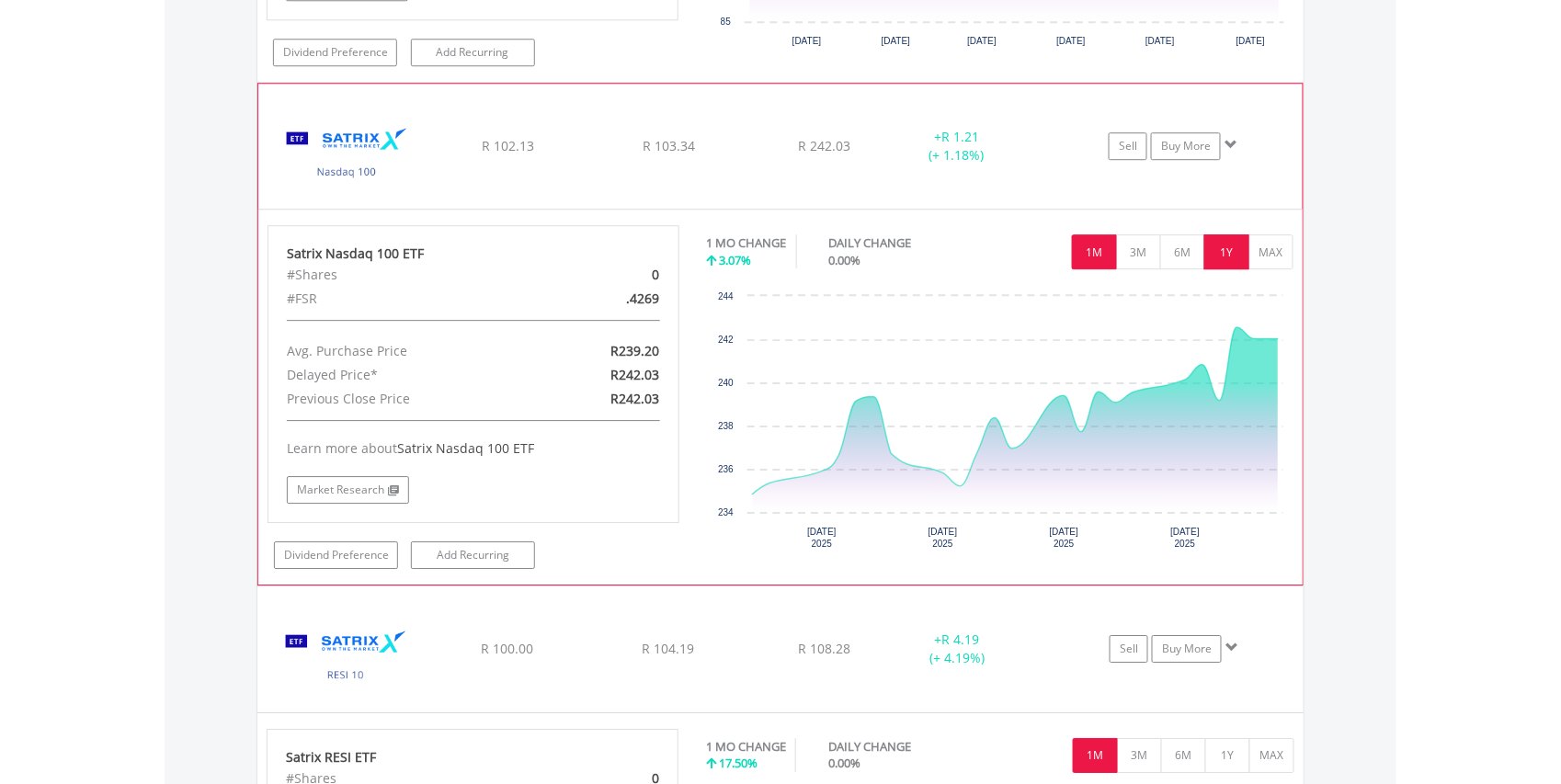
click at [1236, 269] on button "1Y" at bounding box center [1227, 252] width 46 height 35
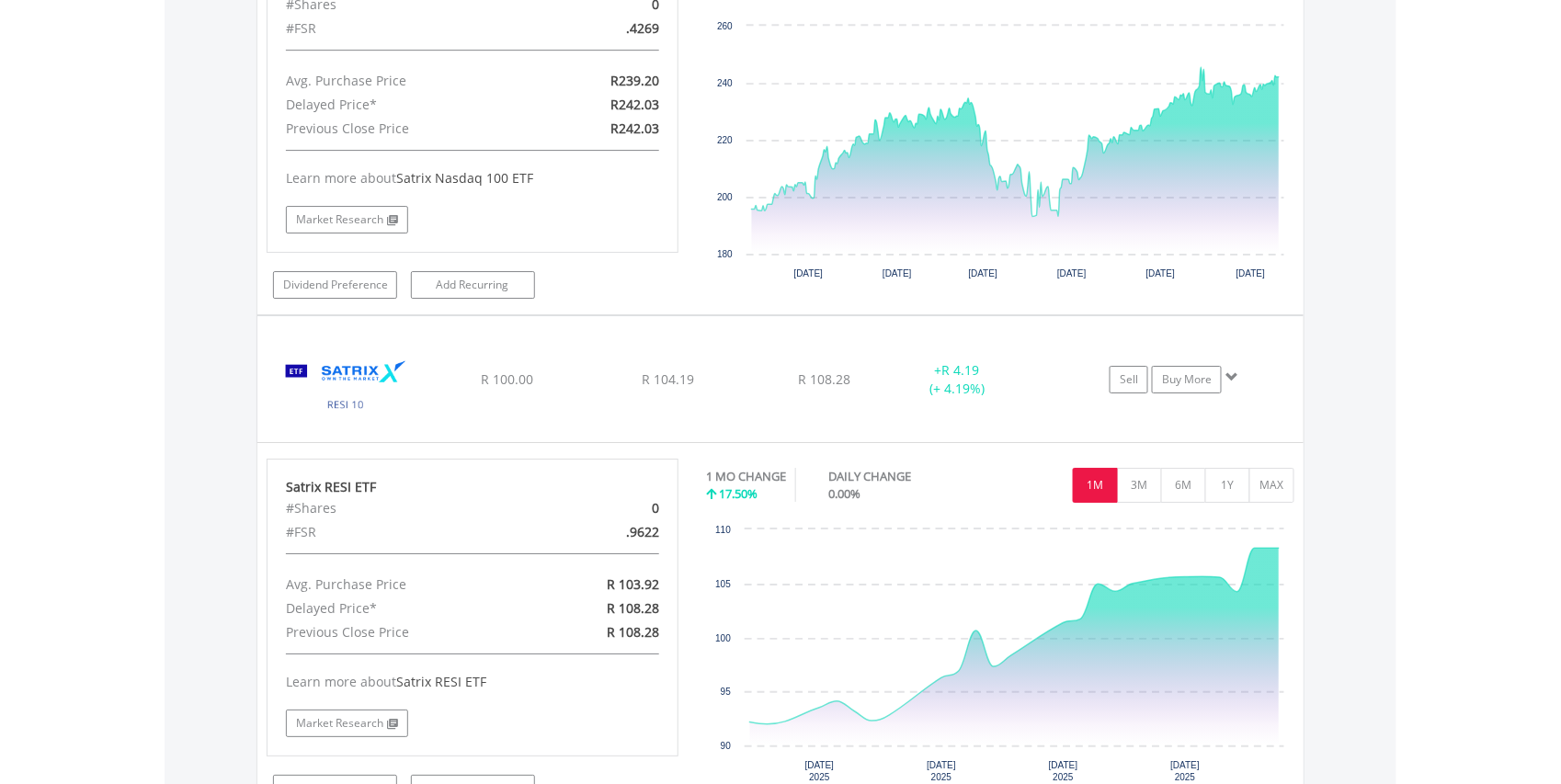
scroll to position [9007, 0]
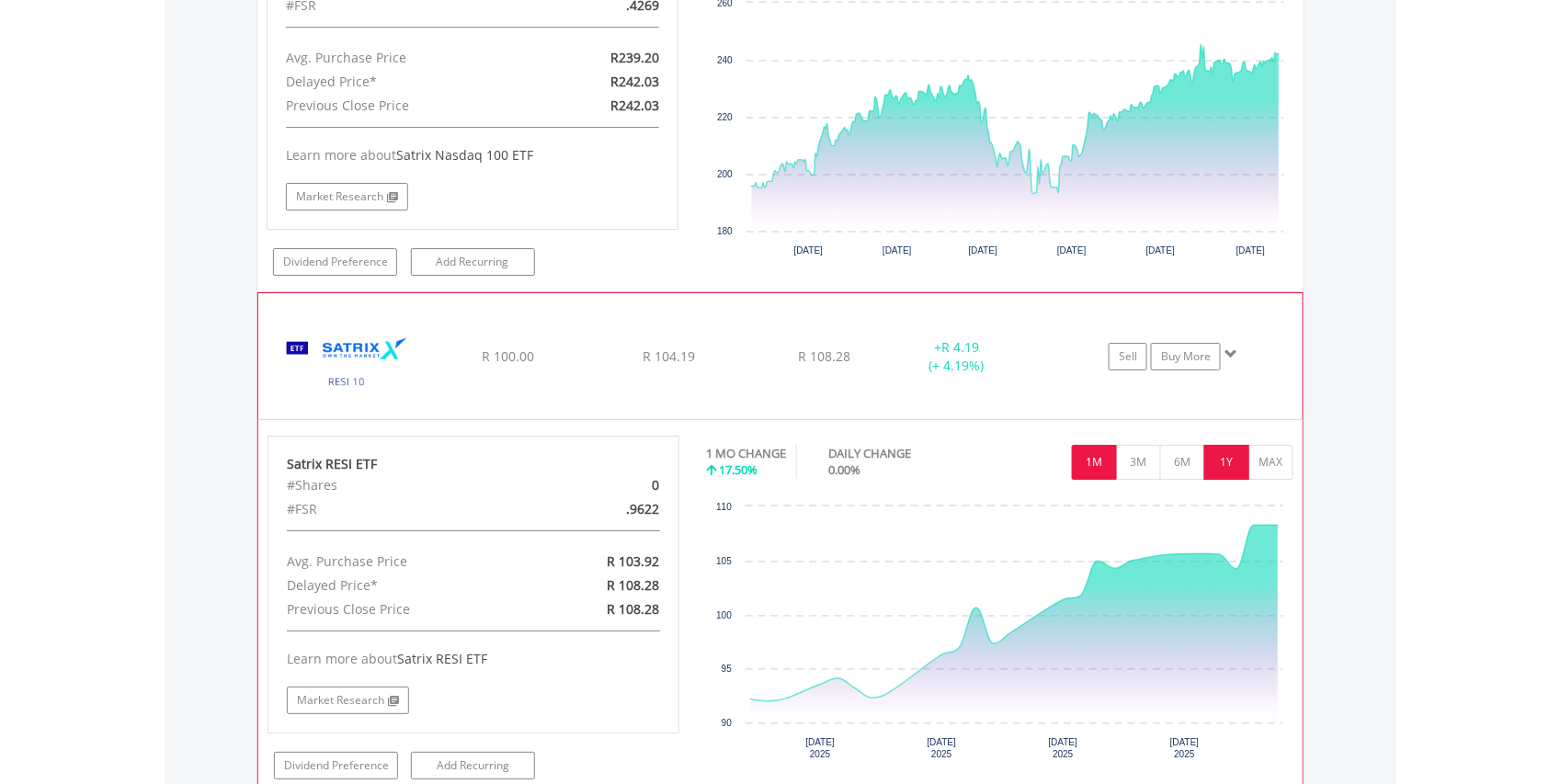
click at [1241, 480] on button "1Y" at bounding box center [1227, 463] width 46 height 35
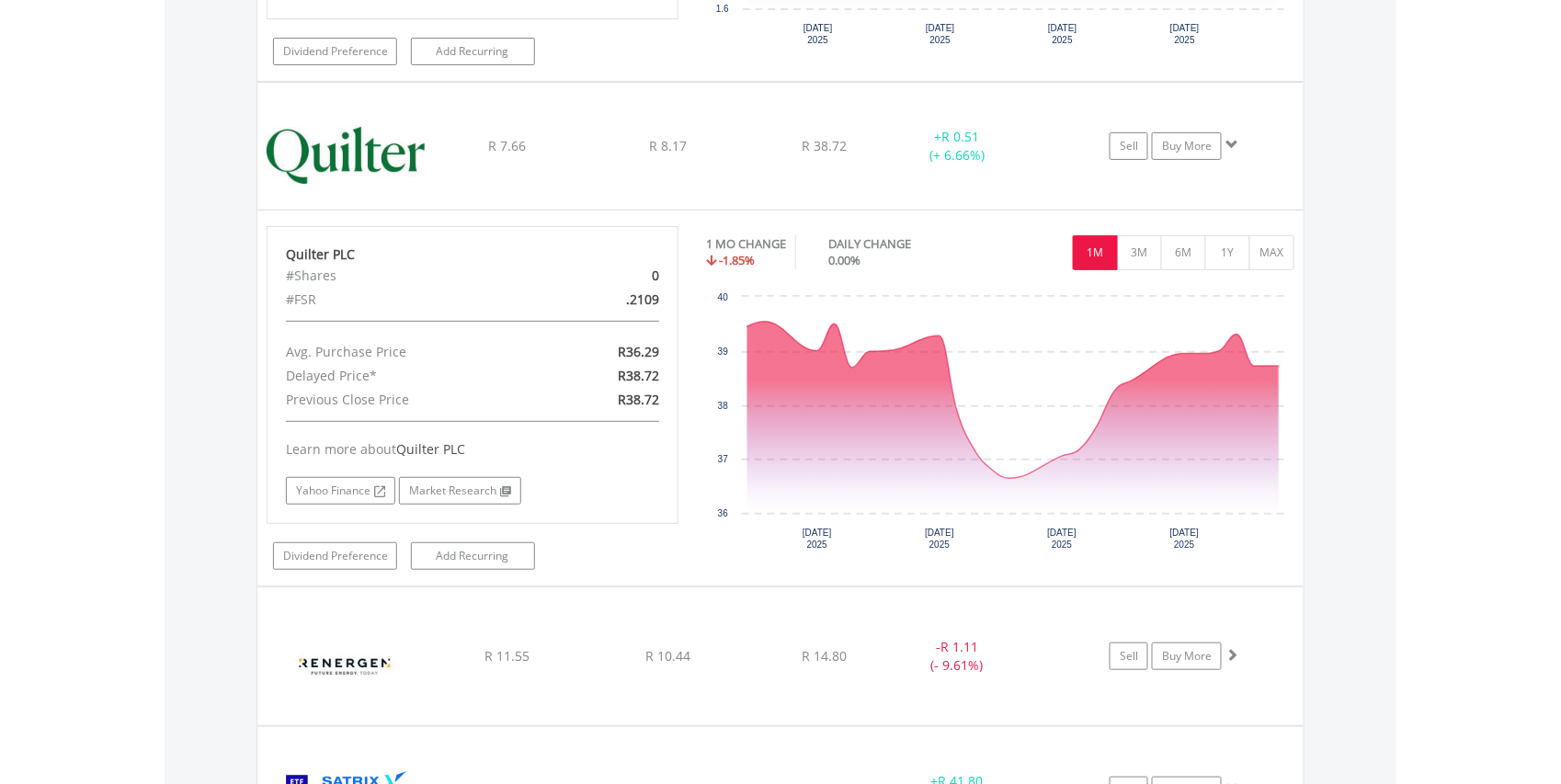
scroll to position [7014, 0]
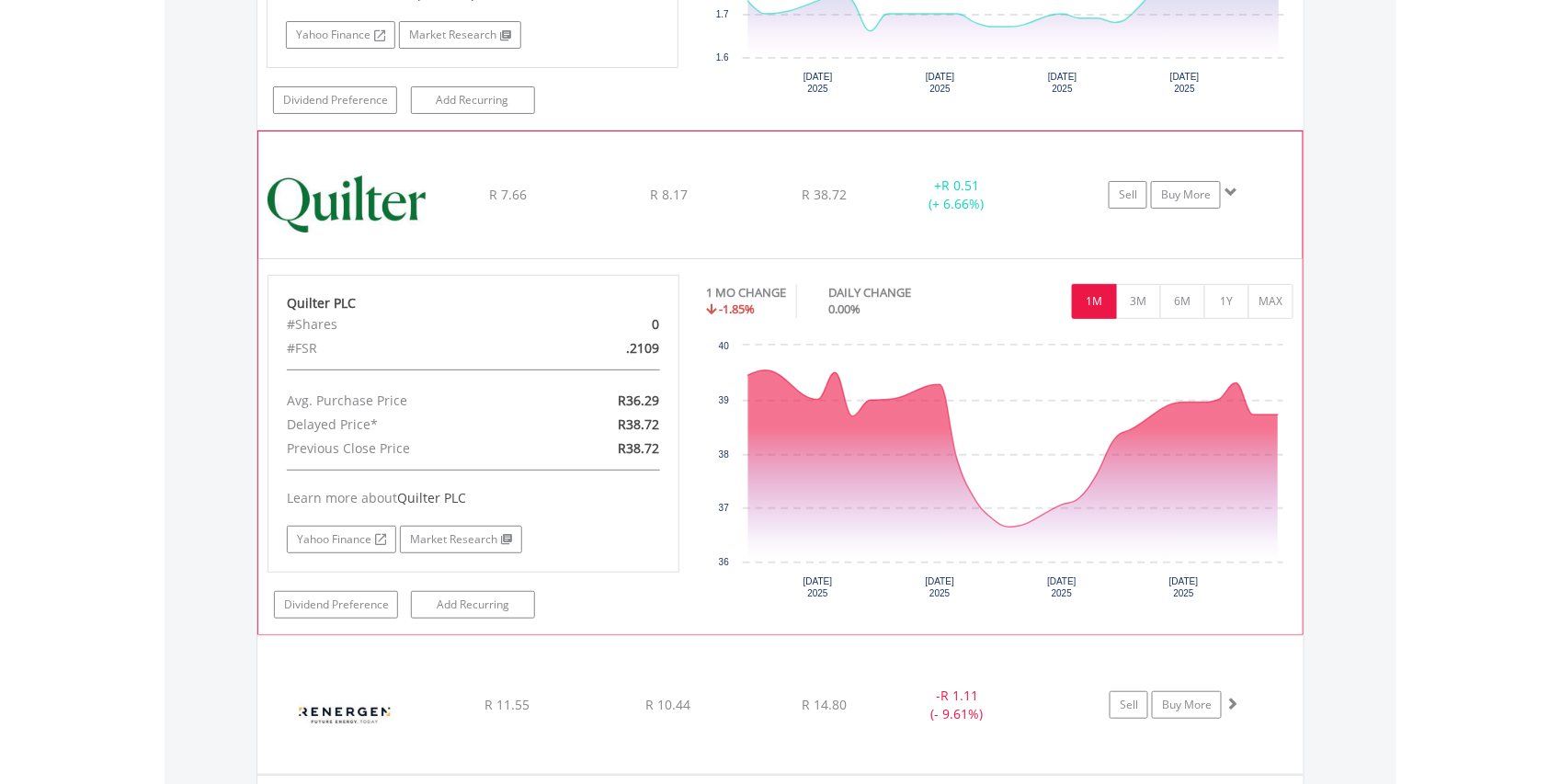
click at [376, 223] on img at bounding box center [346, 204] width 158 height 100
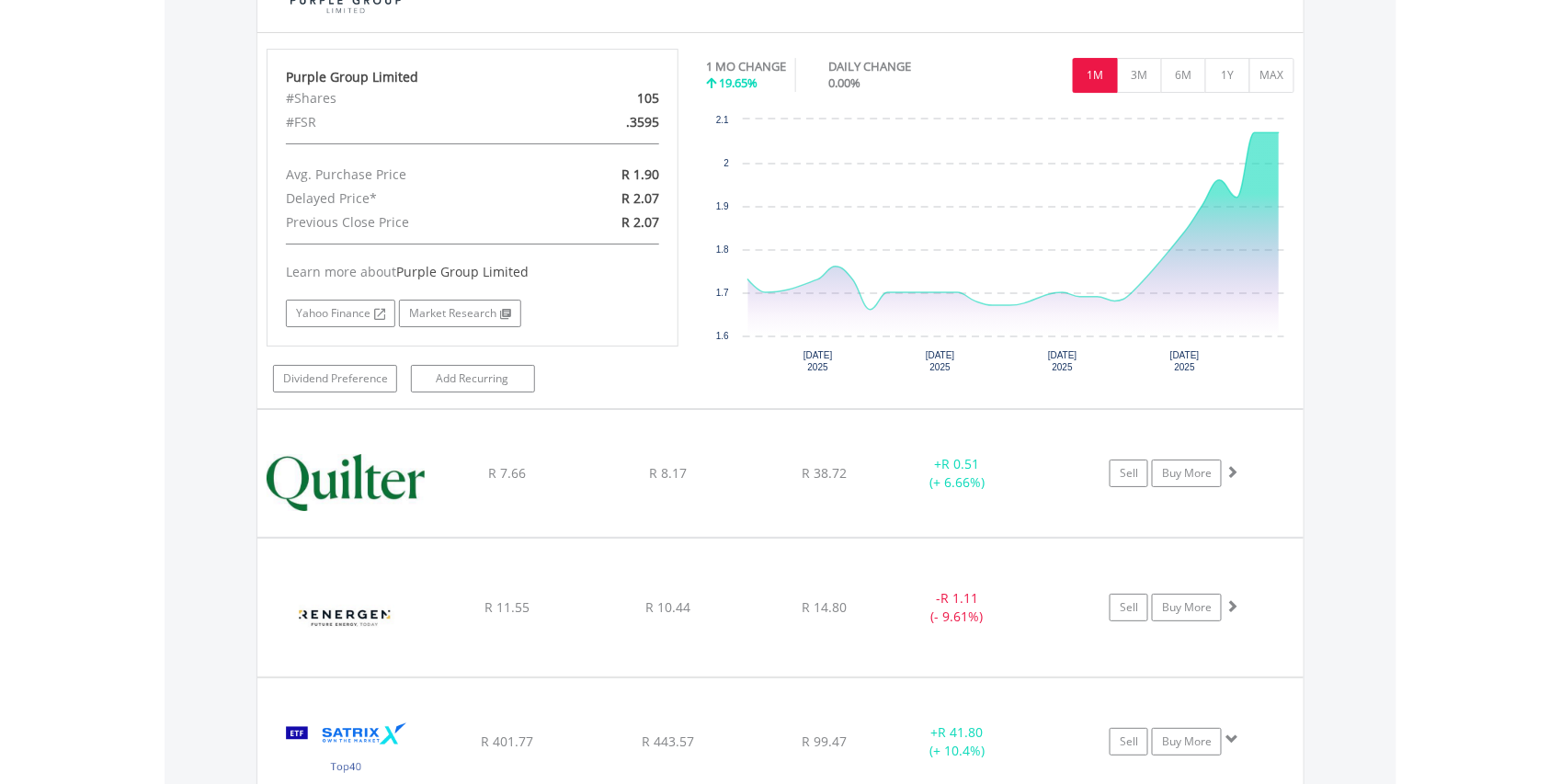
scroll to position [6622, 0]
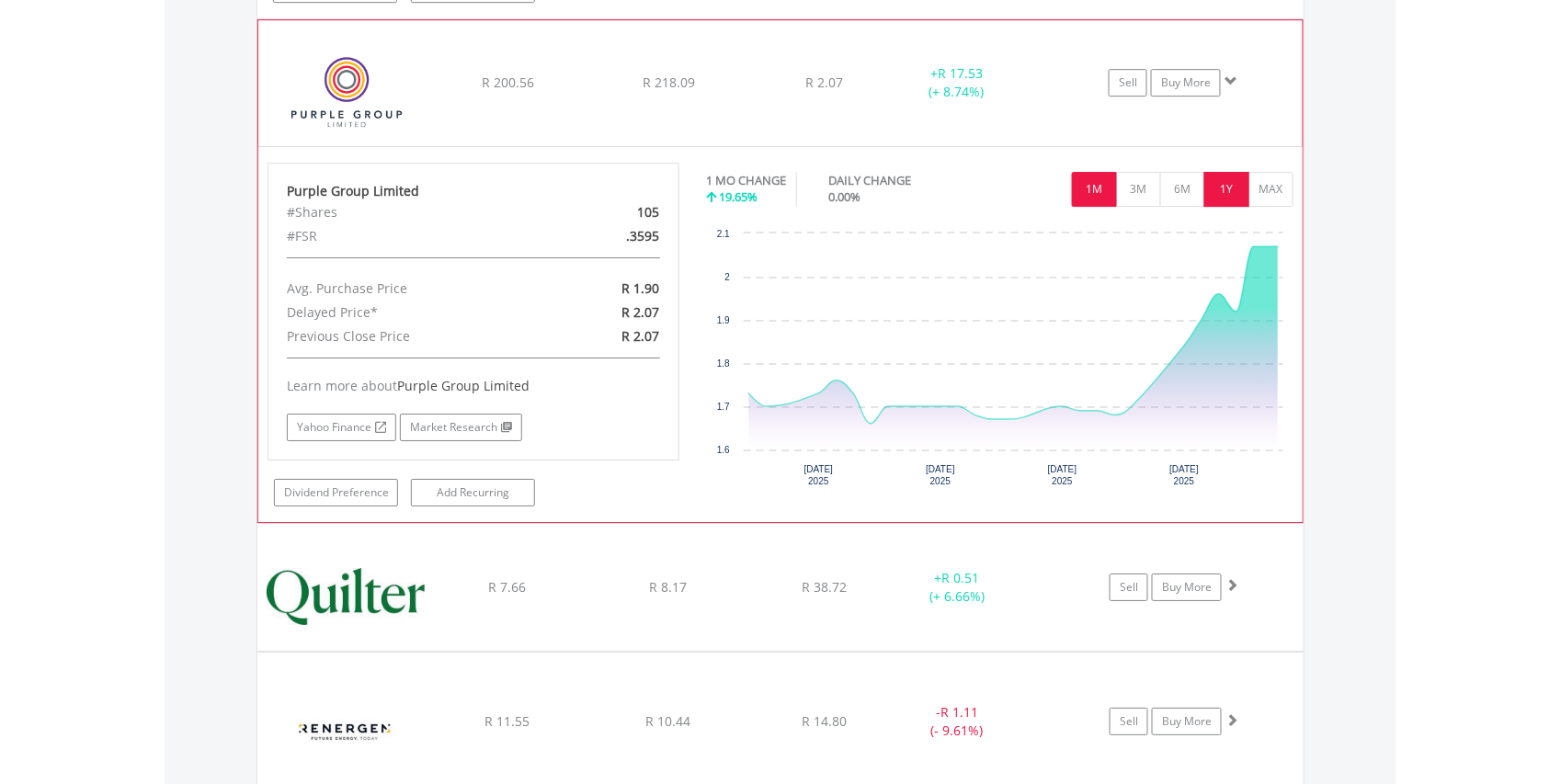
click at [1229, 207] on button "1Y" at bounding box center [1227, 190] width 46 height 35
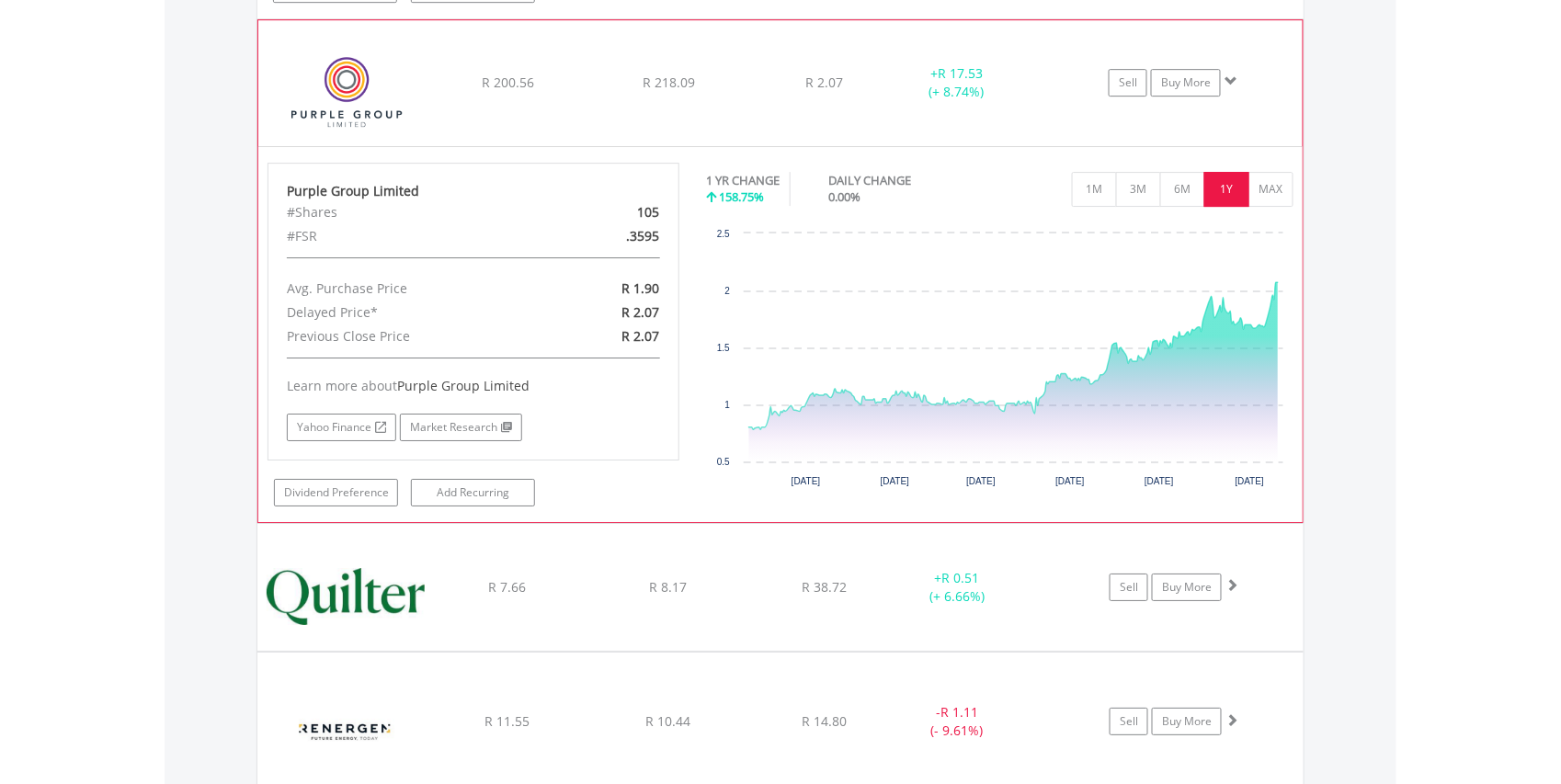
click at [1223, 207] on button "1Y" at bounding box center [1227, 190] width 46 height 35
click at [1177, 207] on button "6M" at bounding box center [1182, 190] width 46 height 35
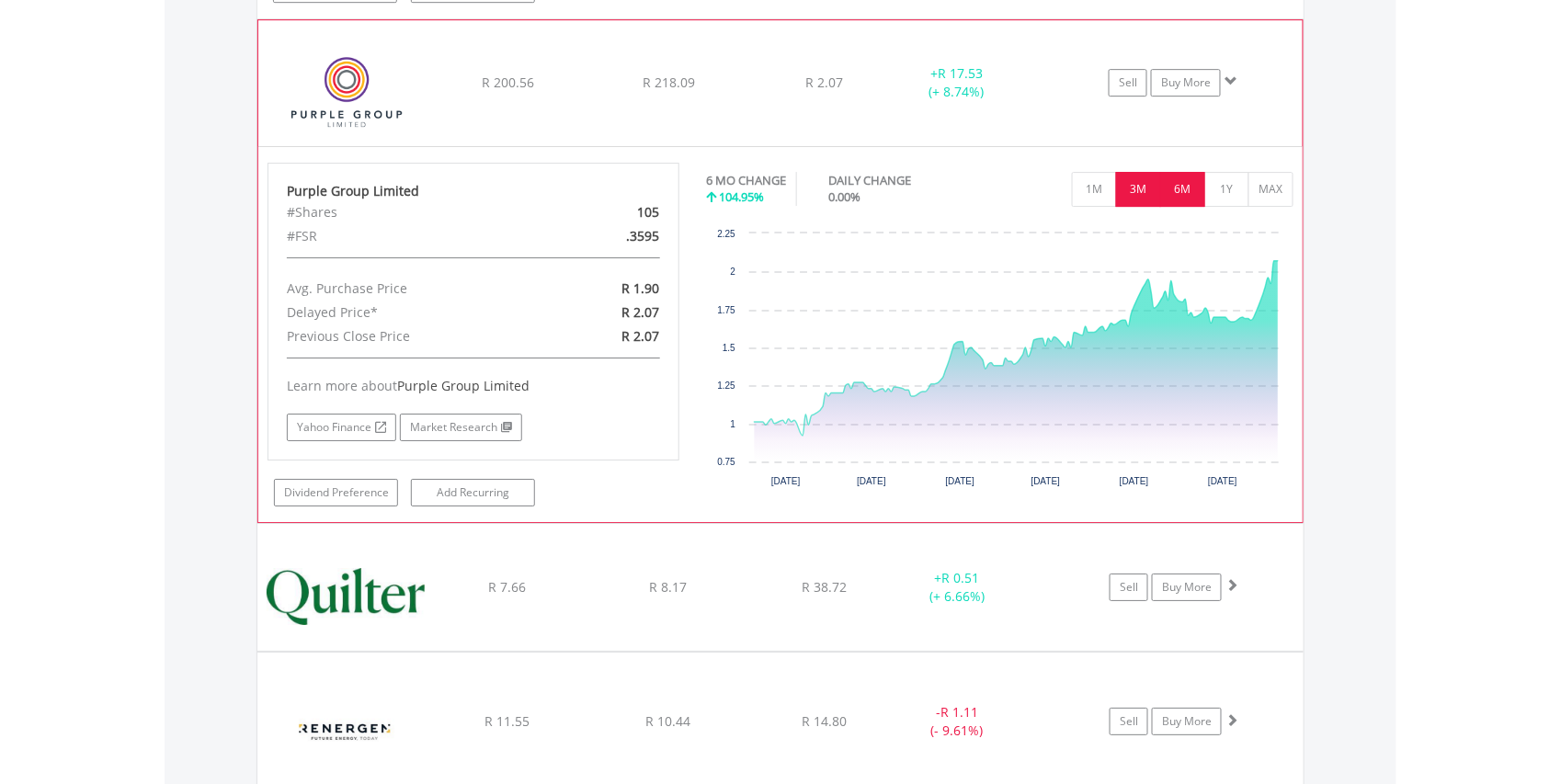
click at [1138, 207] on button "3M" at bounding box center [1139, 190] width 46 height 35
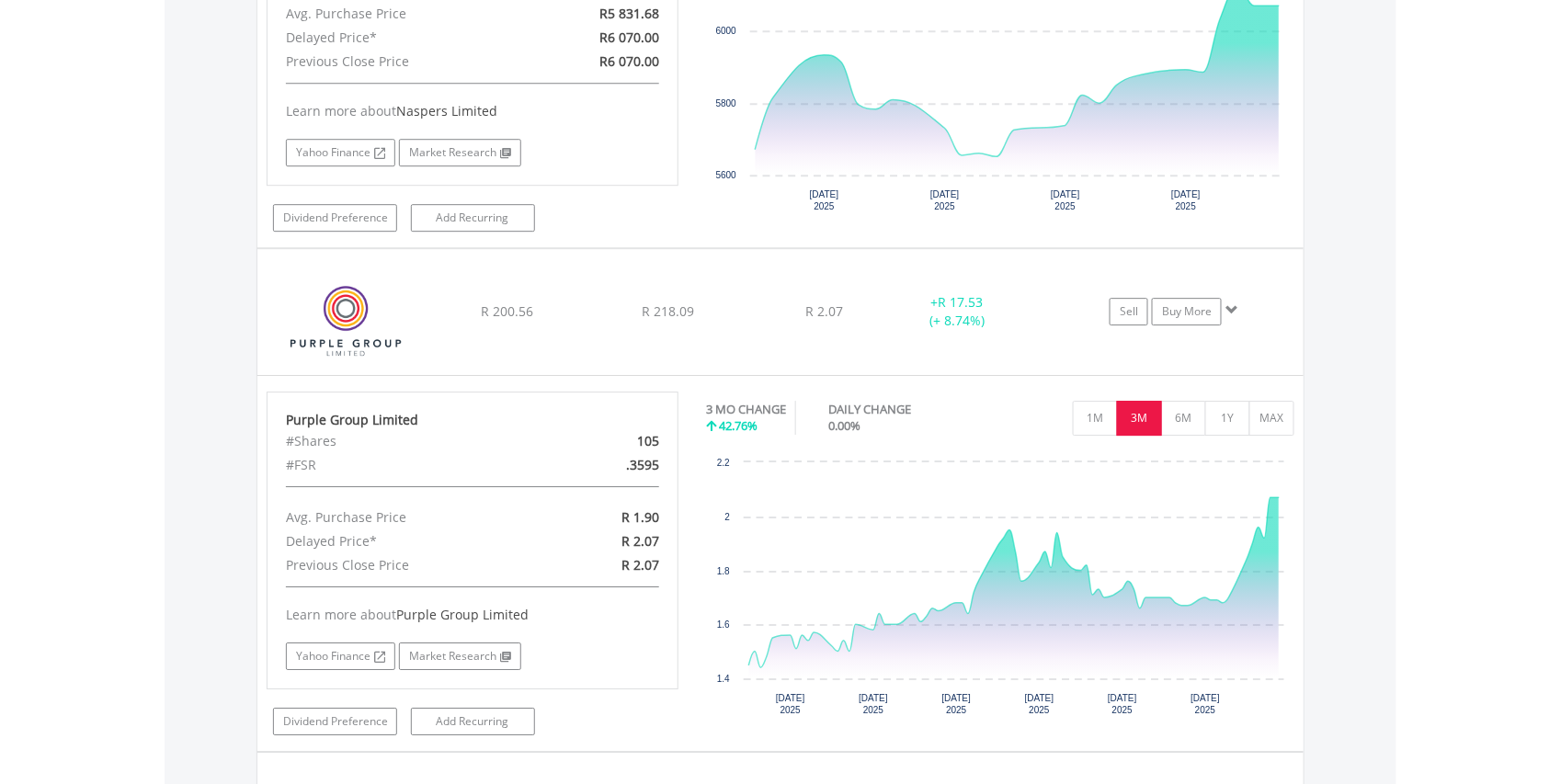
scroll to position [6574, 0]
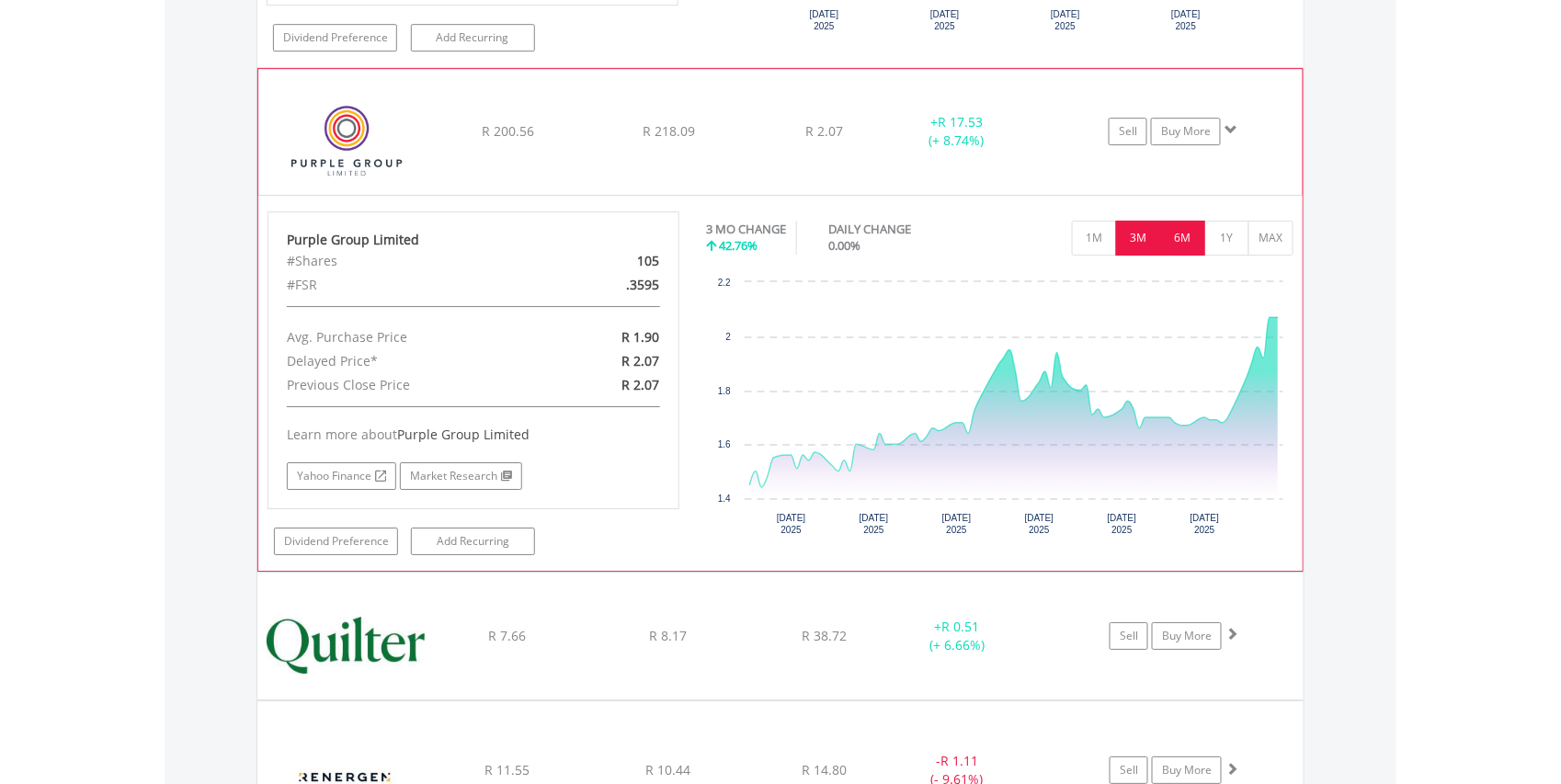
click at [1178, 256] on button "6M" at bounding box center [1182, 238] width 46 height 35
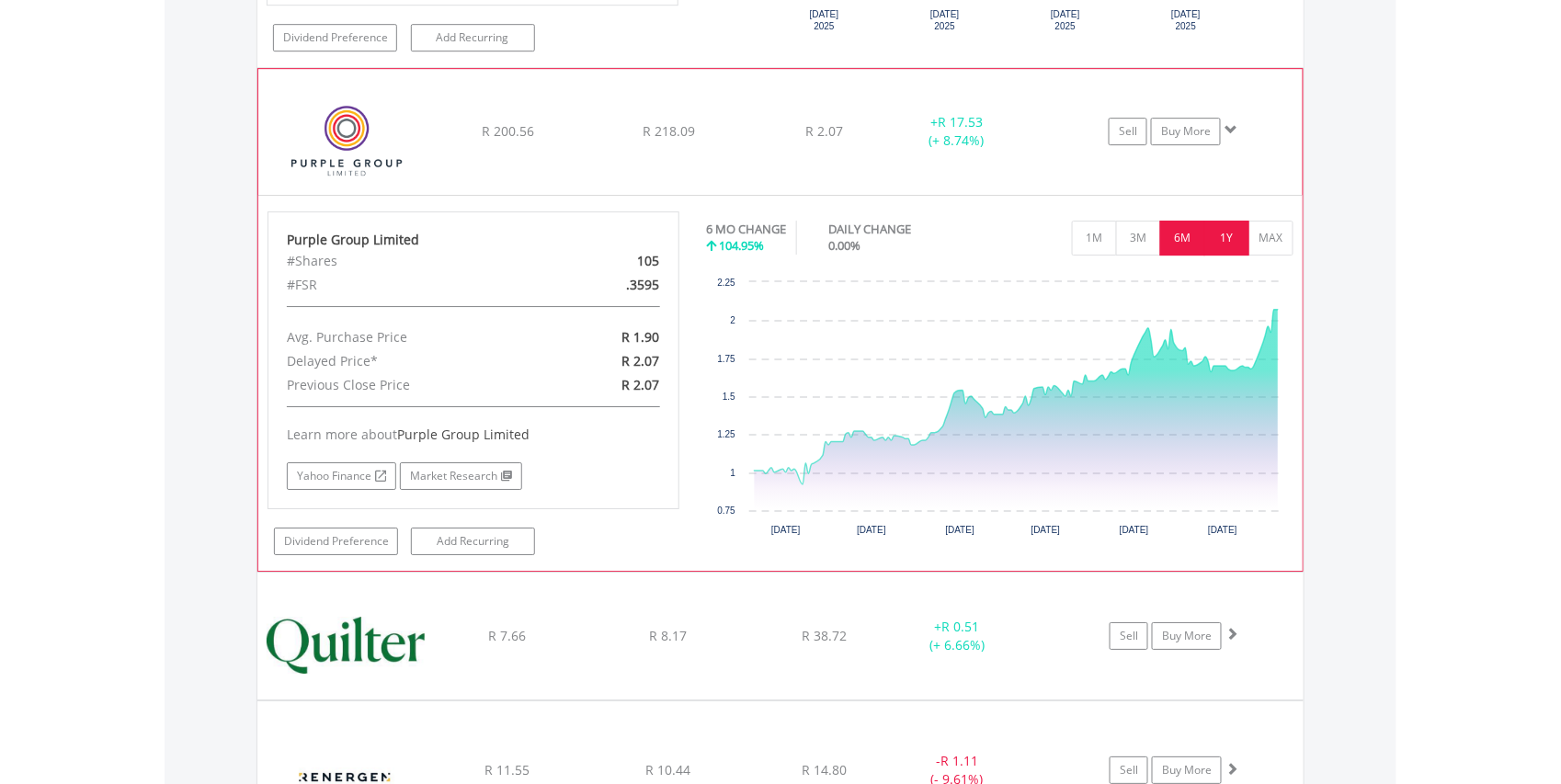
click at [1223, 256] on button "1Y" at bounding box center [1227, 238] width 46 height 35
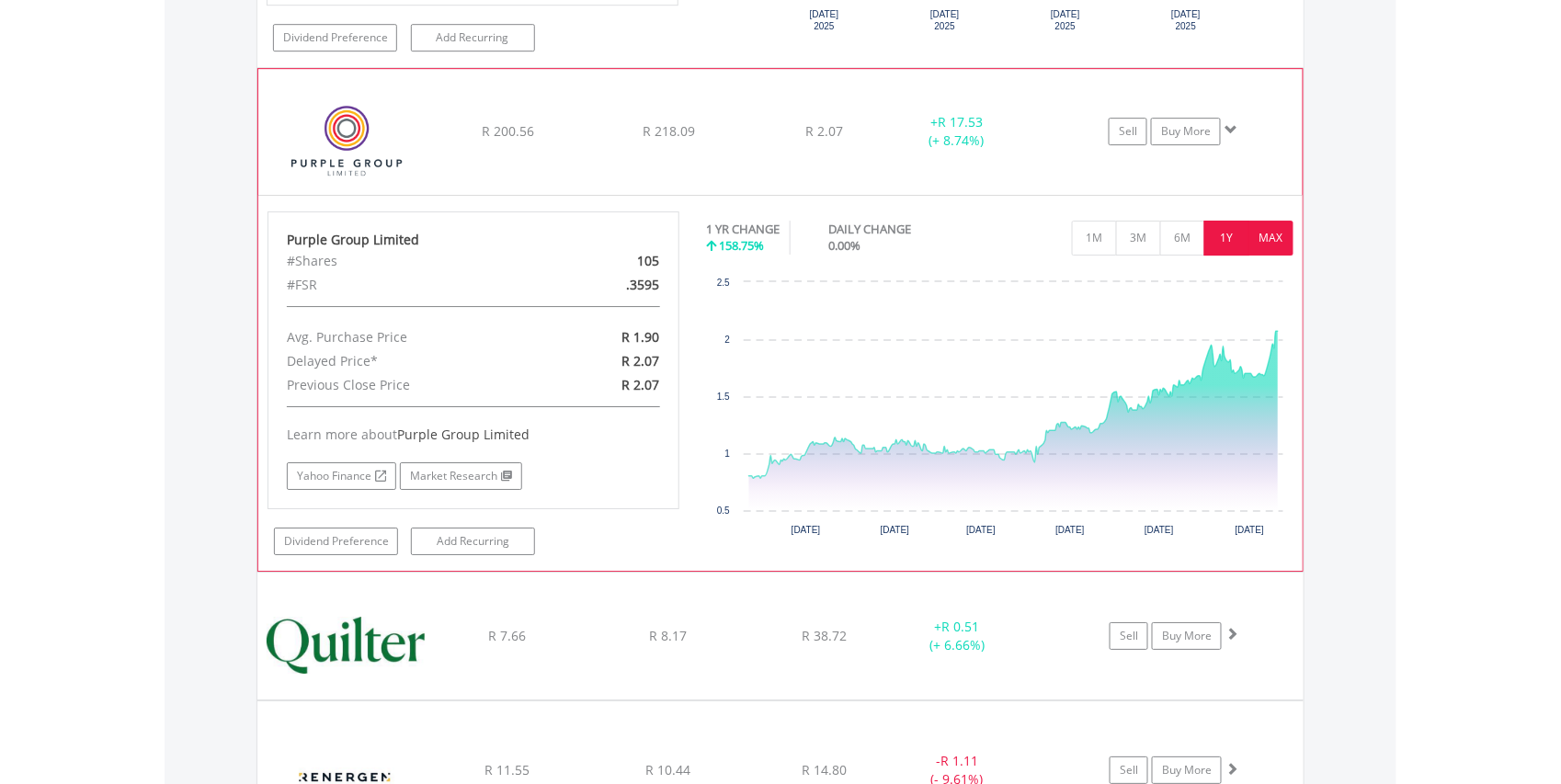
click at [1266, 256] on button "MAX" at bounding box center [1270, 238] width 46 height 35
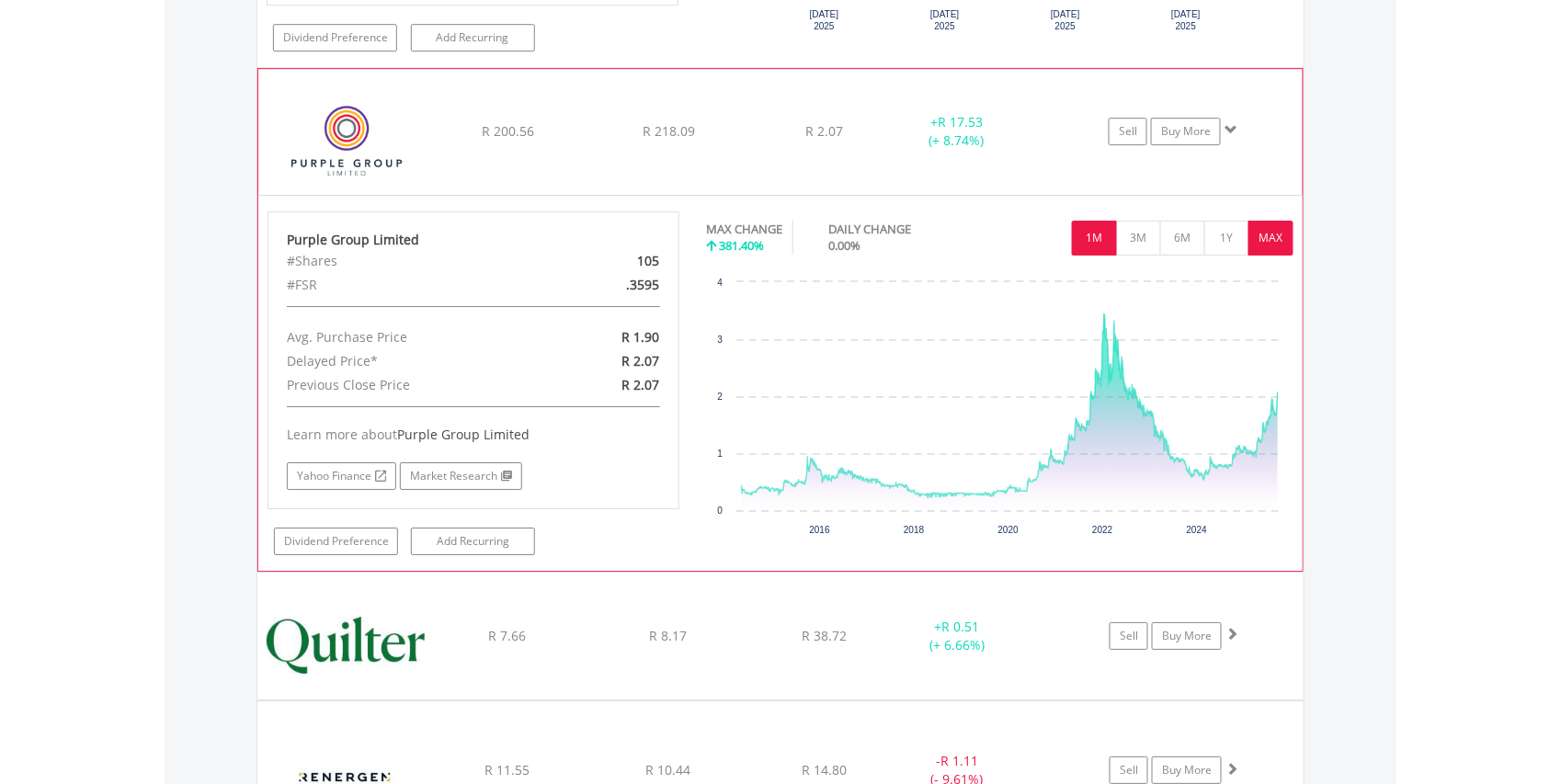
click at [1083, 256] on button "1M" at bounding box center [1094, 238] width 46 height 35
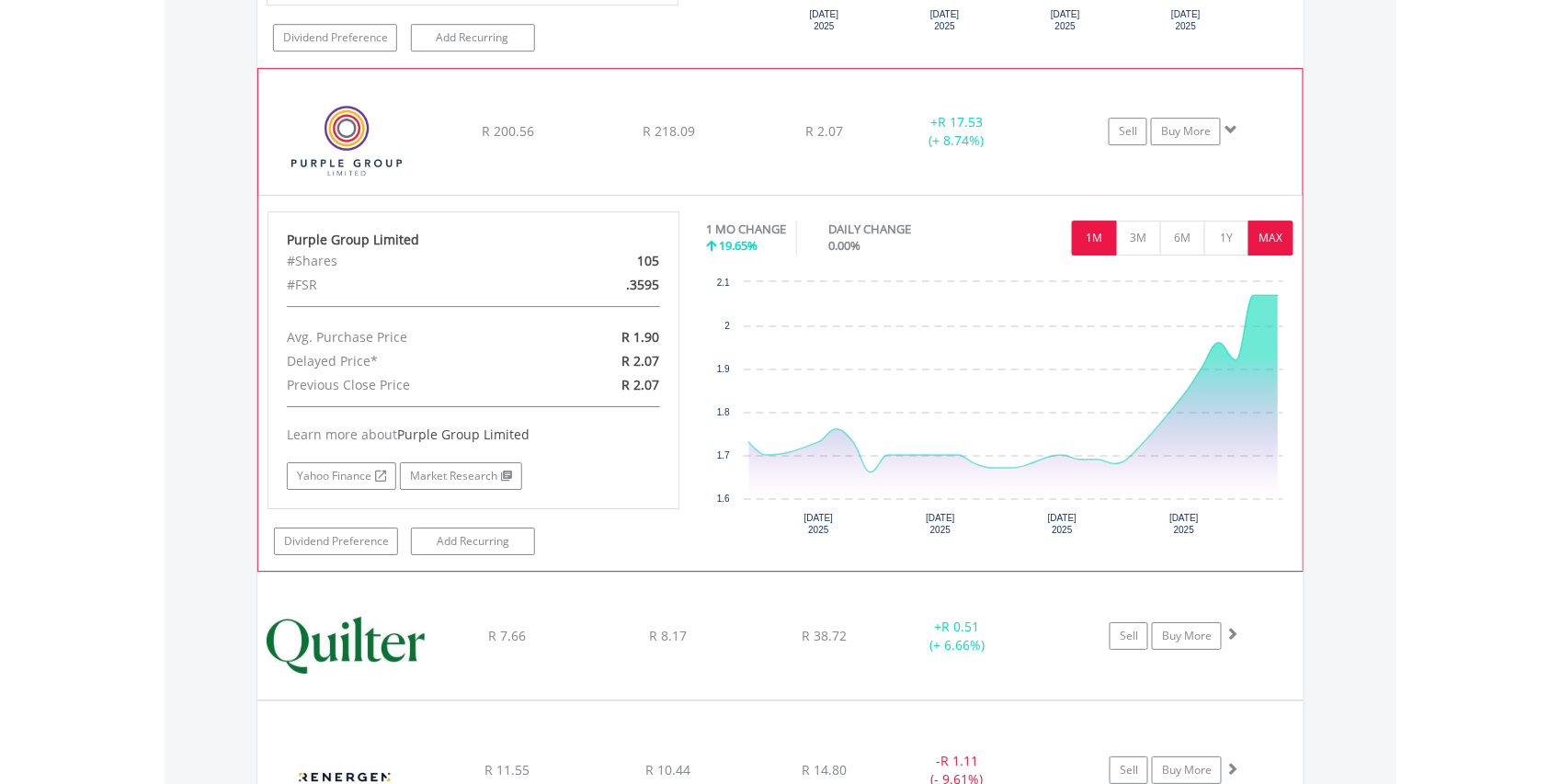
click at [1272, 256] on button "MAX" at bounding box center [1270, 238] width 46 height 35
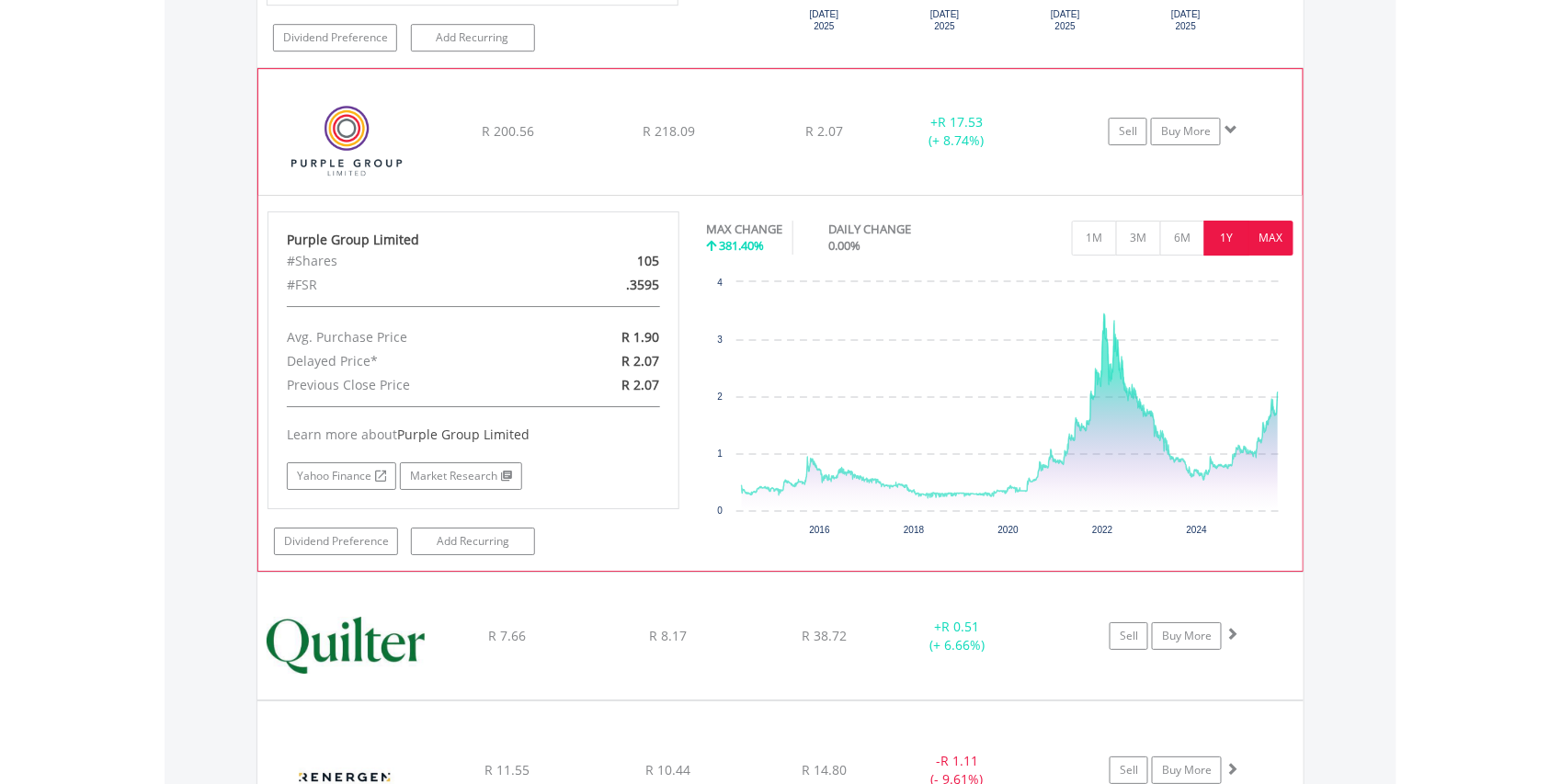
click at [1222, 256] on button "1Y" at bounding box center [1227, 238] width 46 height 35
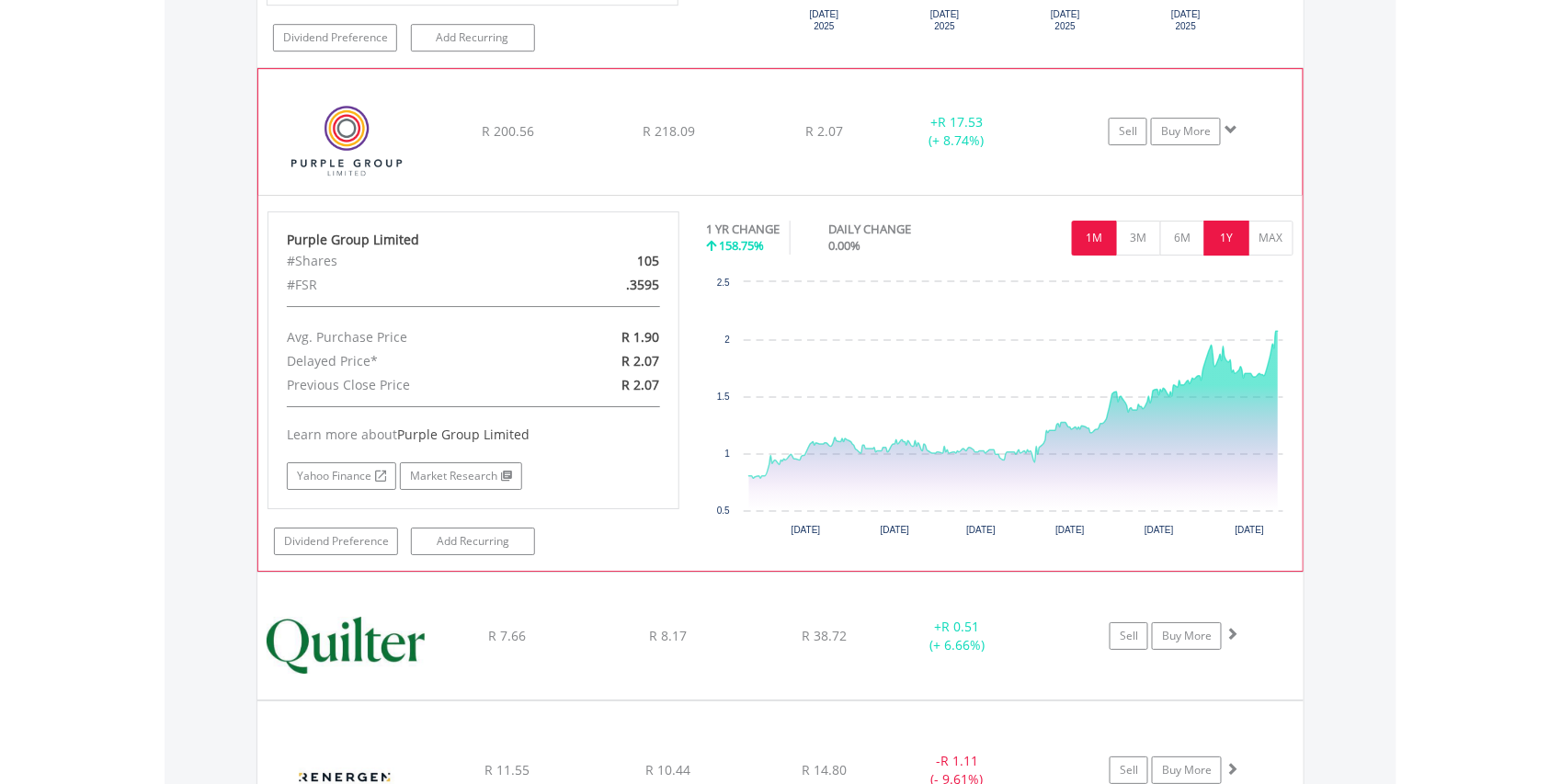
click at [1089, 256] on button "1M" at bounding box center [1094, 238] width 46 height 35
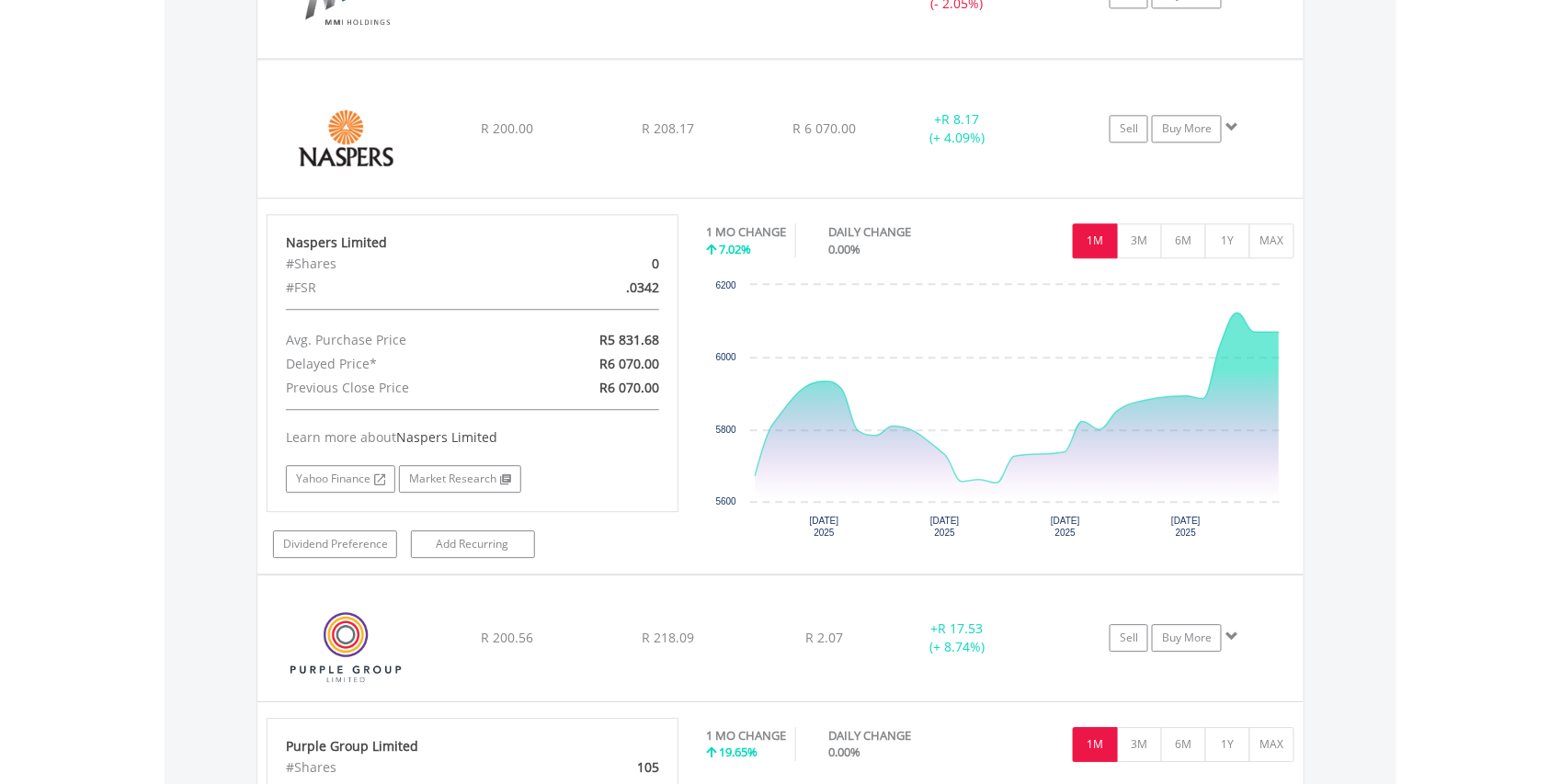
scroll to position [6034, 0]
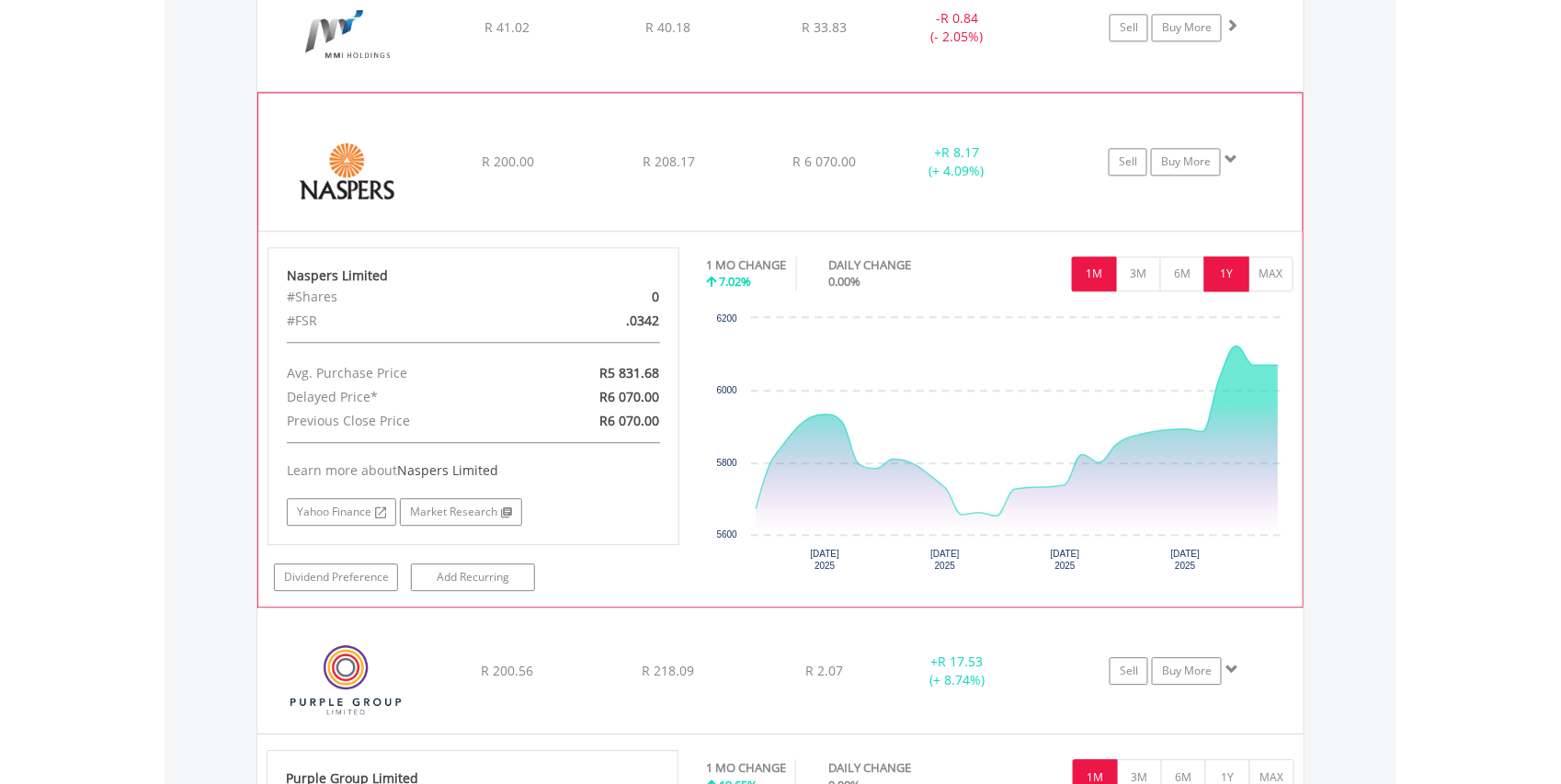
click at [1225, 291] on button "1Y" at bounding box center [1227, 274] width 46 height 35
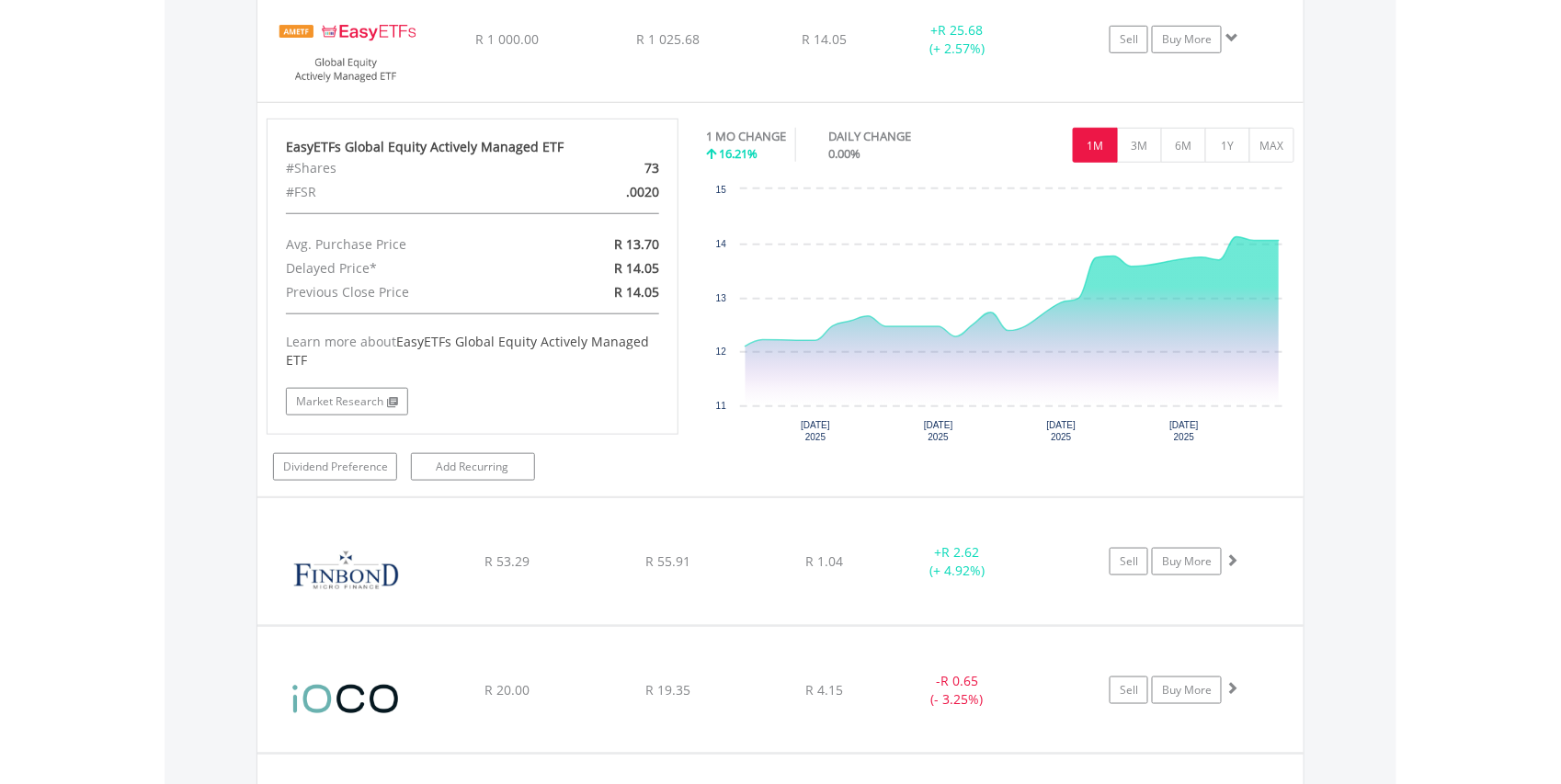
scroll to position [5037, 0]
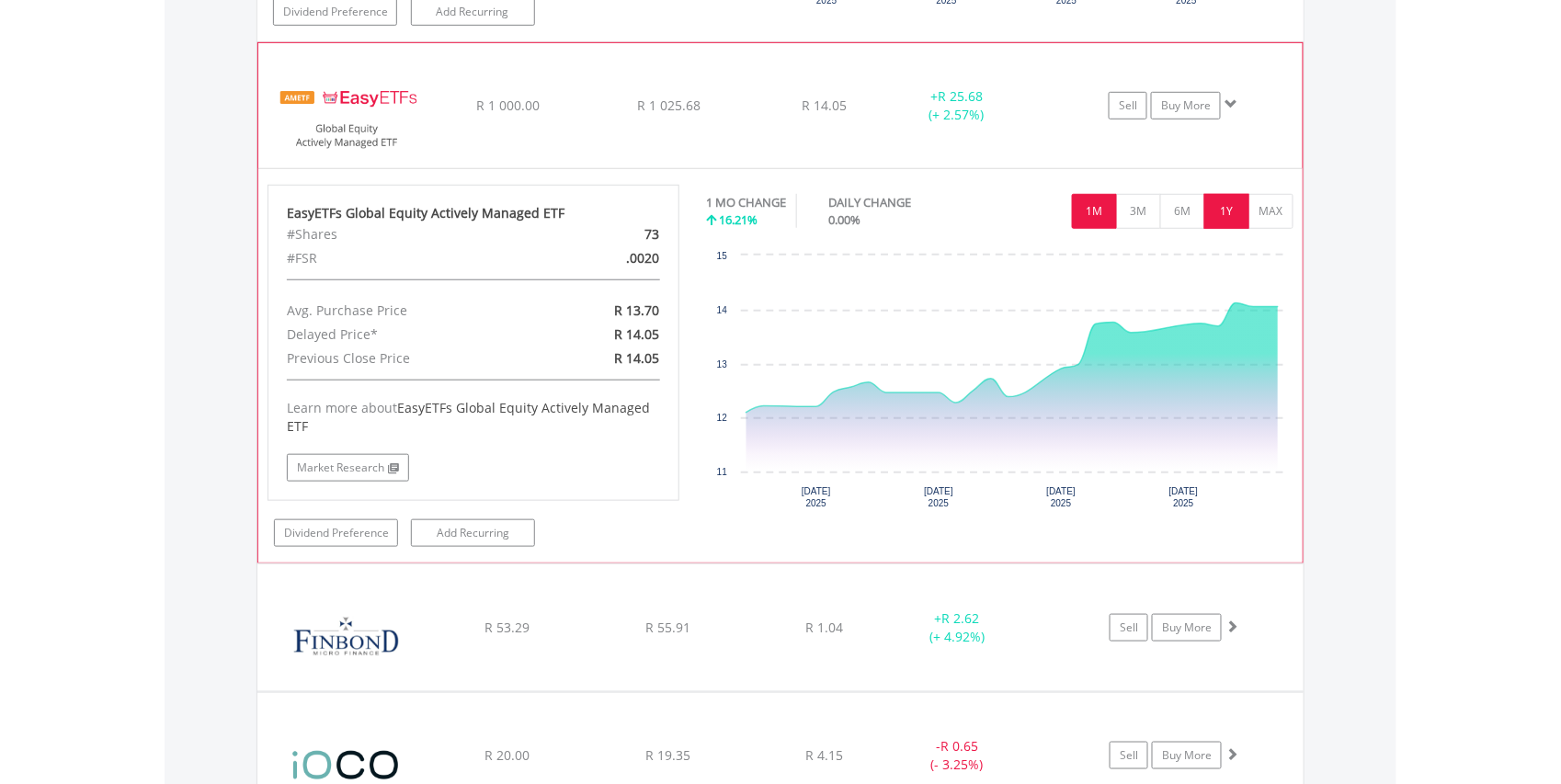
click at [1225, 226] on button "1Y" at bounding box center [1227, 211] width 46 height 35
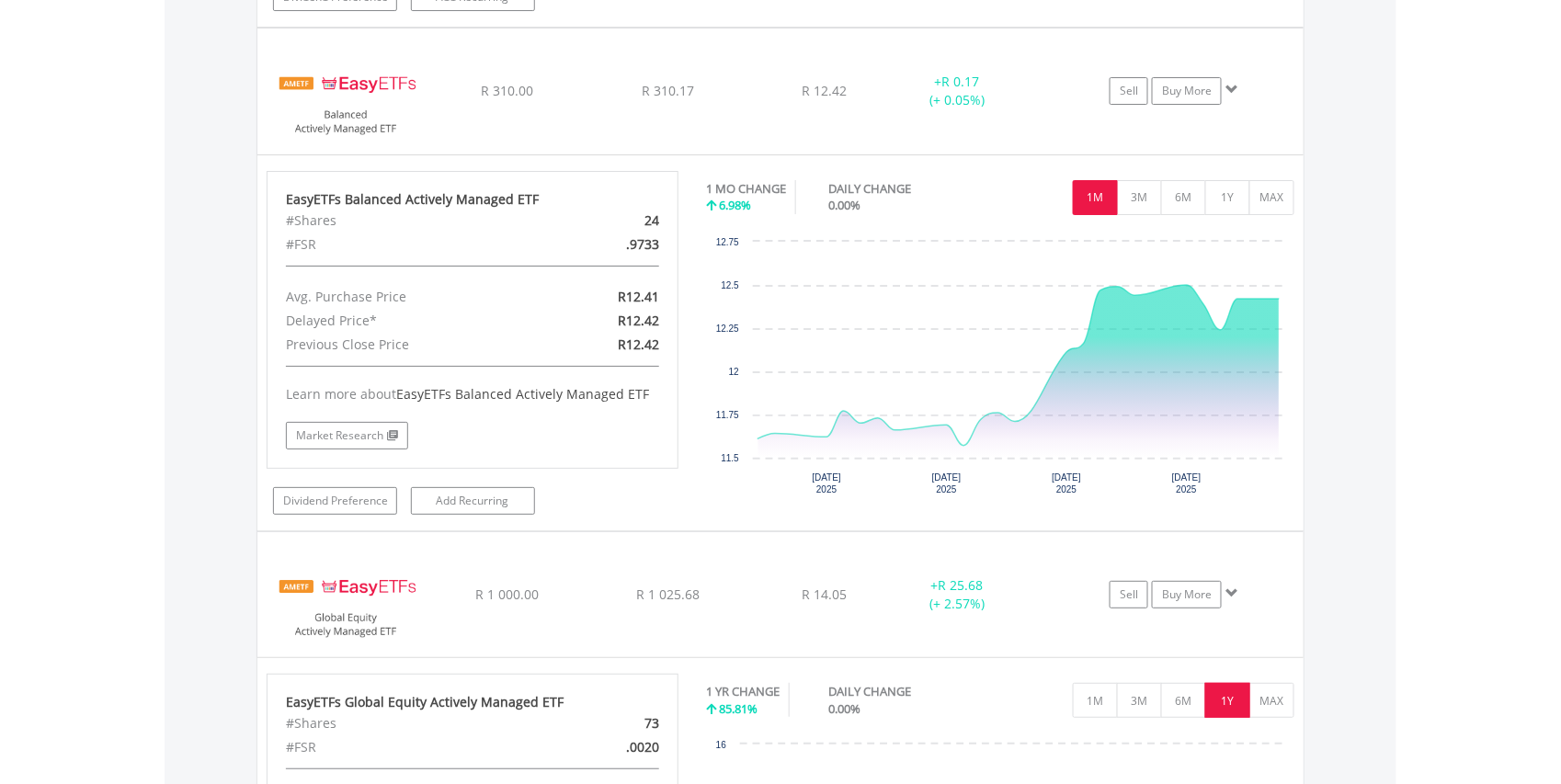
scroll to position [4466, 0]
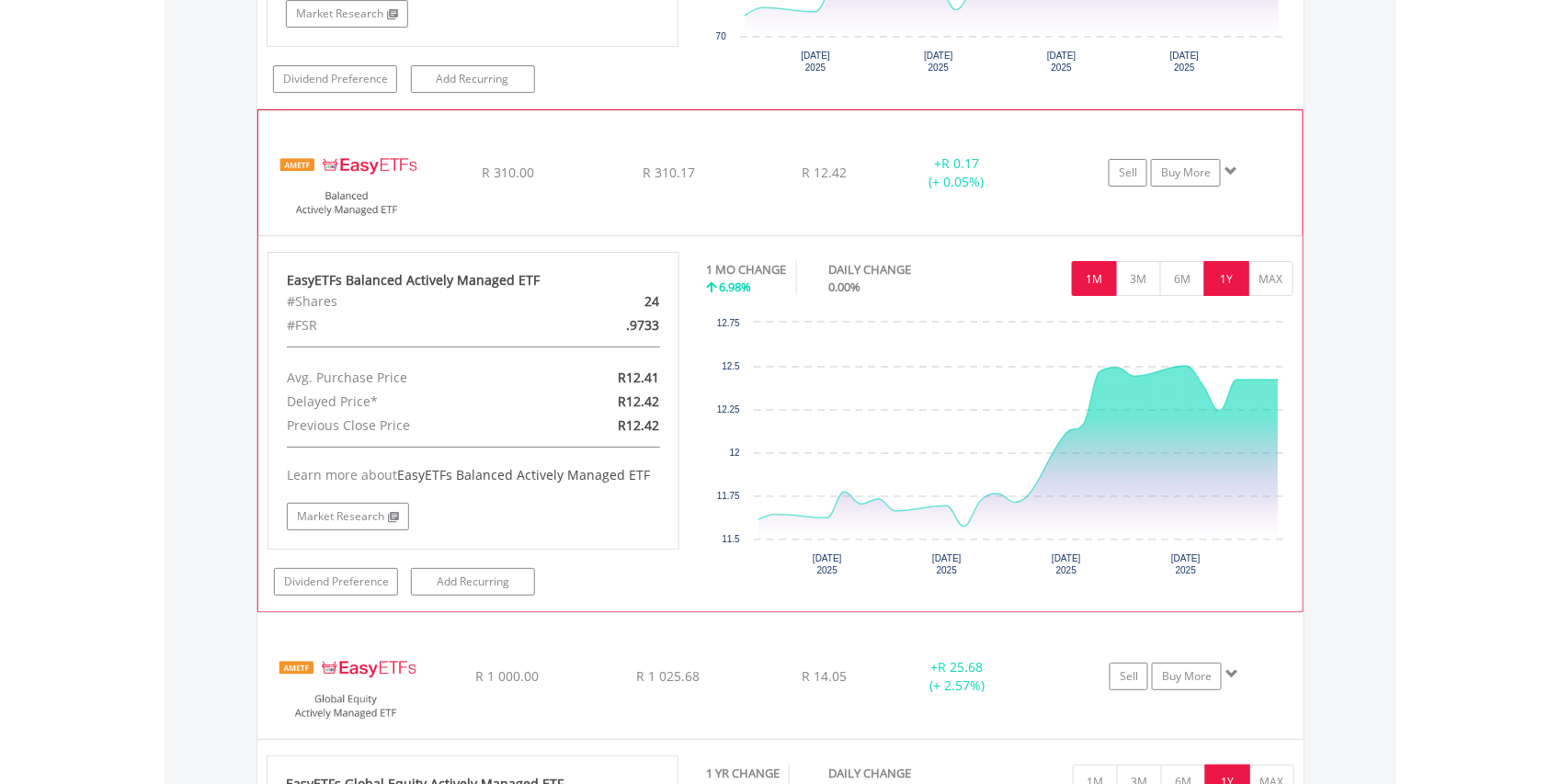
click at [1226, 292] on button "1Y" at bounding box center [1227, 279] width 46 height 35
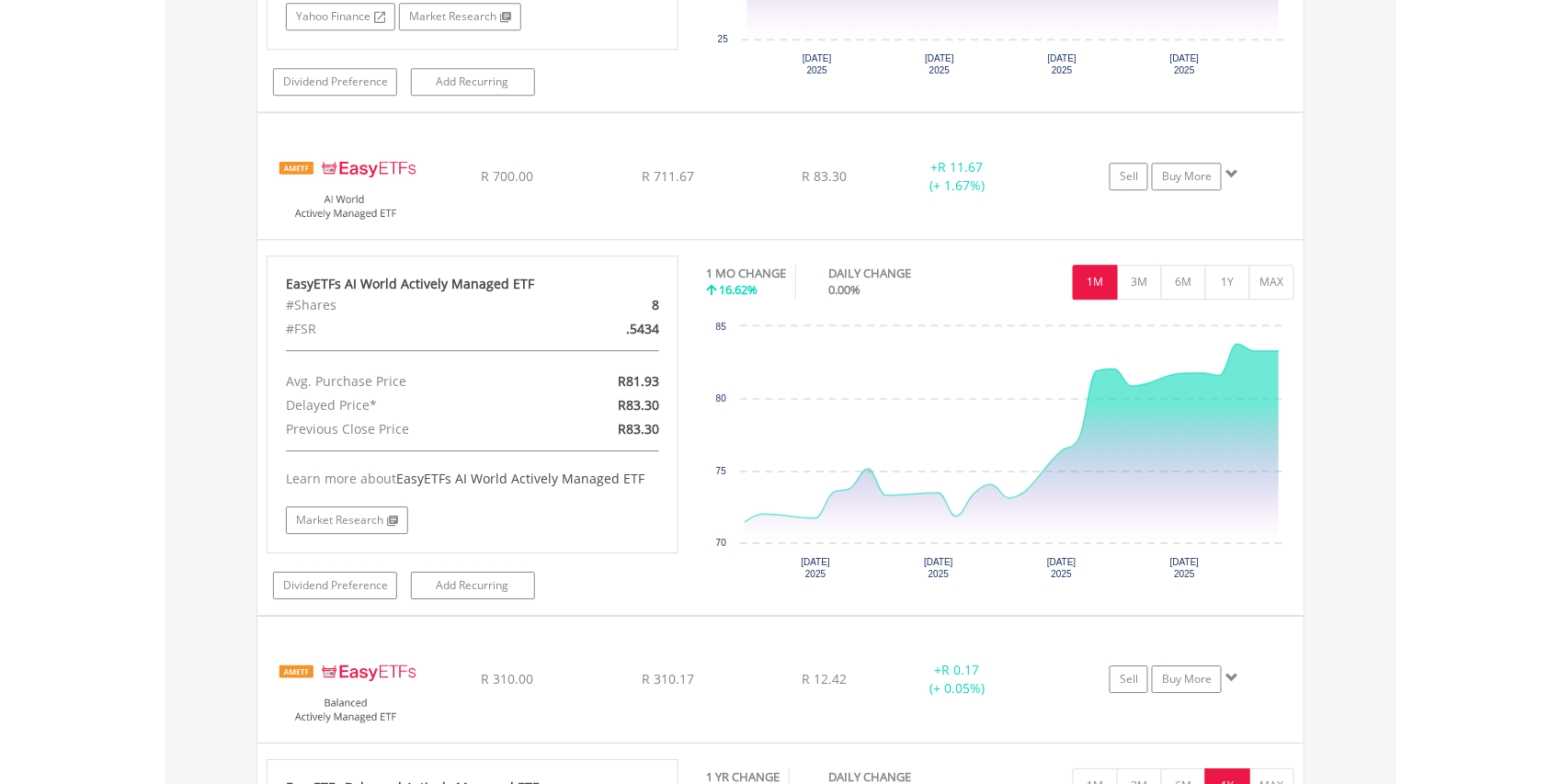
scroll to position [3878, 0]
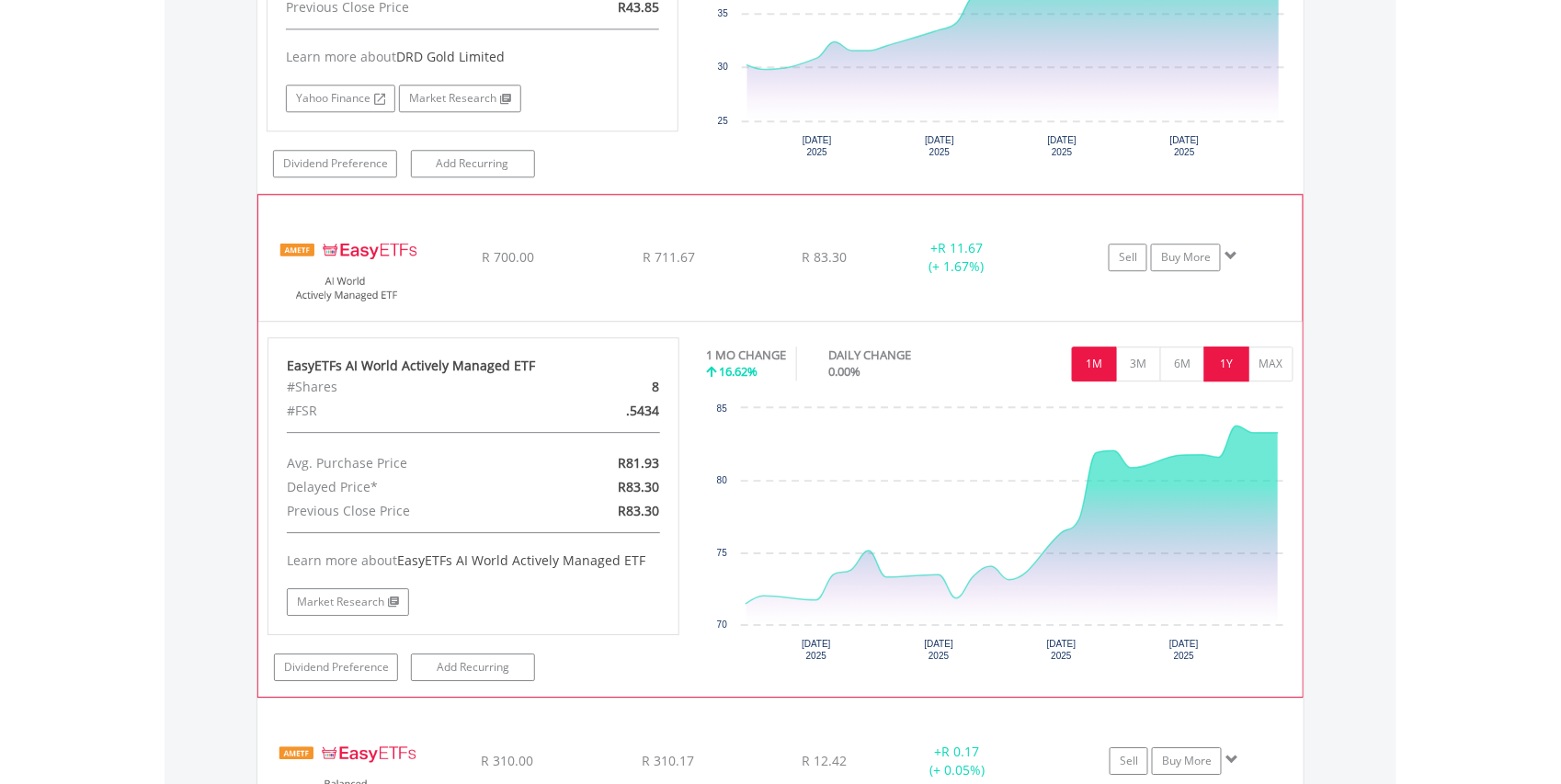
click at [1226, 373] on button "1Y" at bounding box center [1227, 364] width 46 height 35
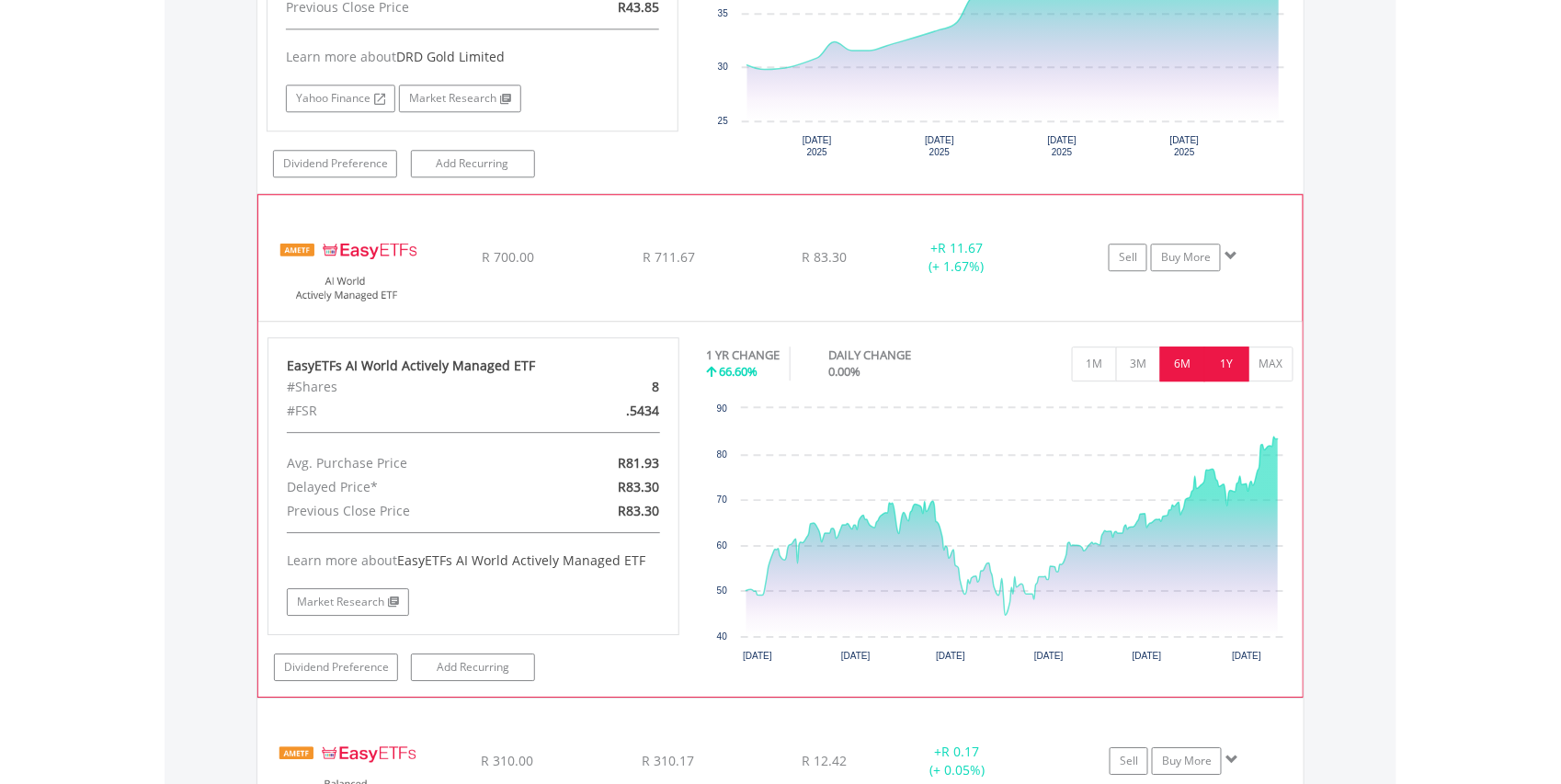
click at [1174, 378] on button "6M" at bounding box center [1182, 364] width 46 height 35
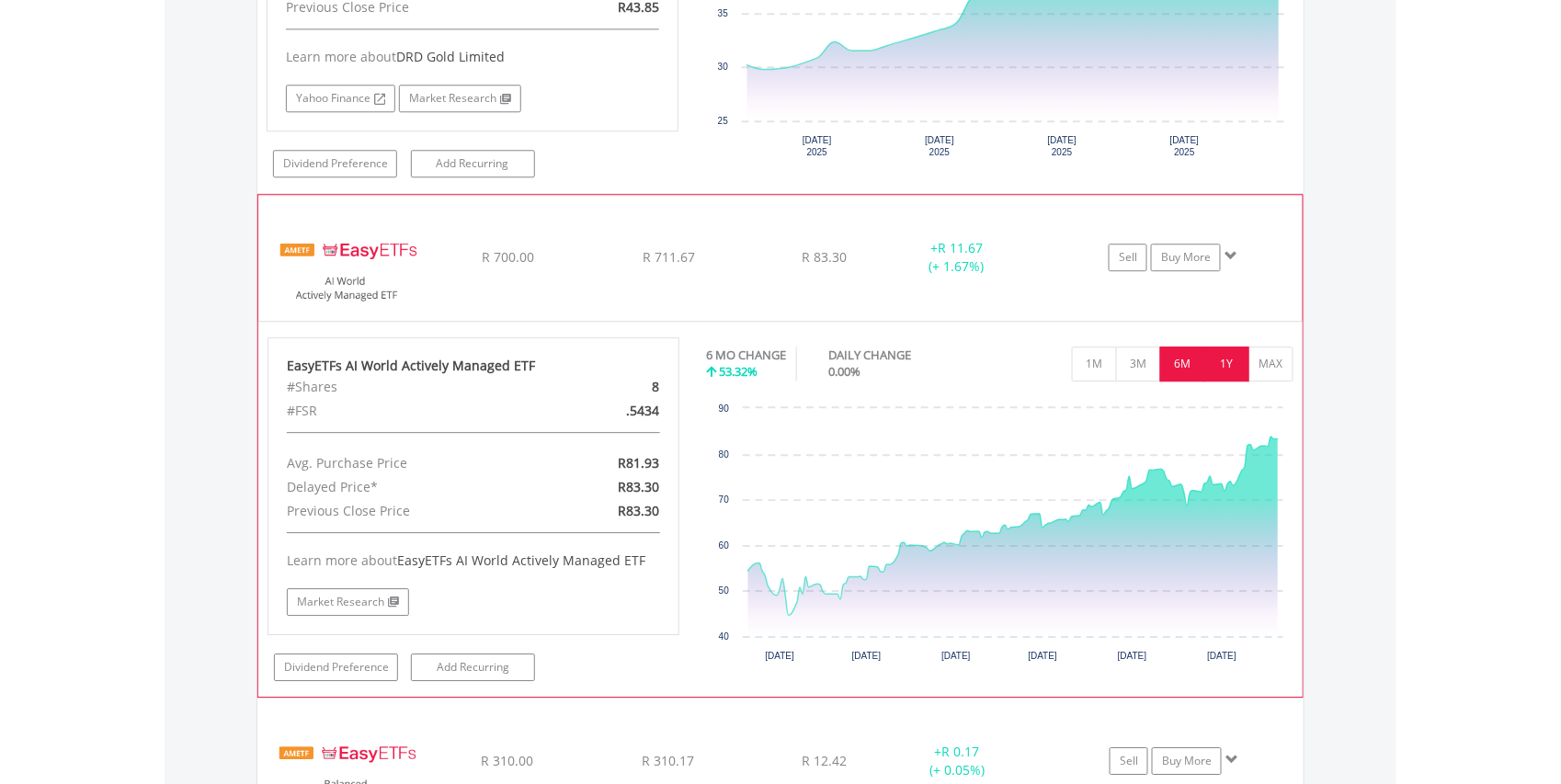
click at [1215, 370] on button "1Y" at bounding box center [1227, 364] width 46 height 35
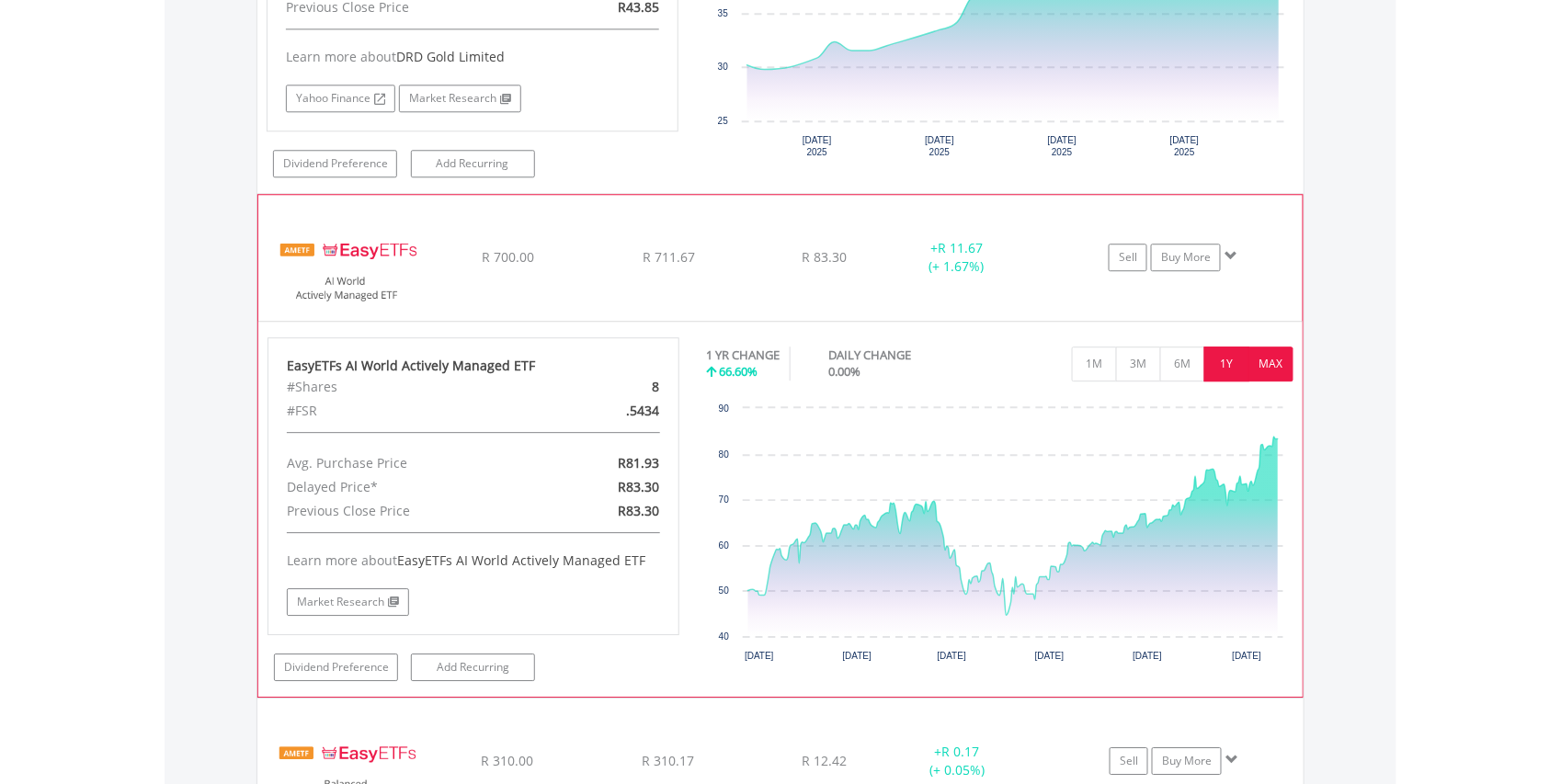
click at [1272, 370] on button "MAX" at bounding box center [1270, 364] width 46 height 35
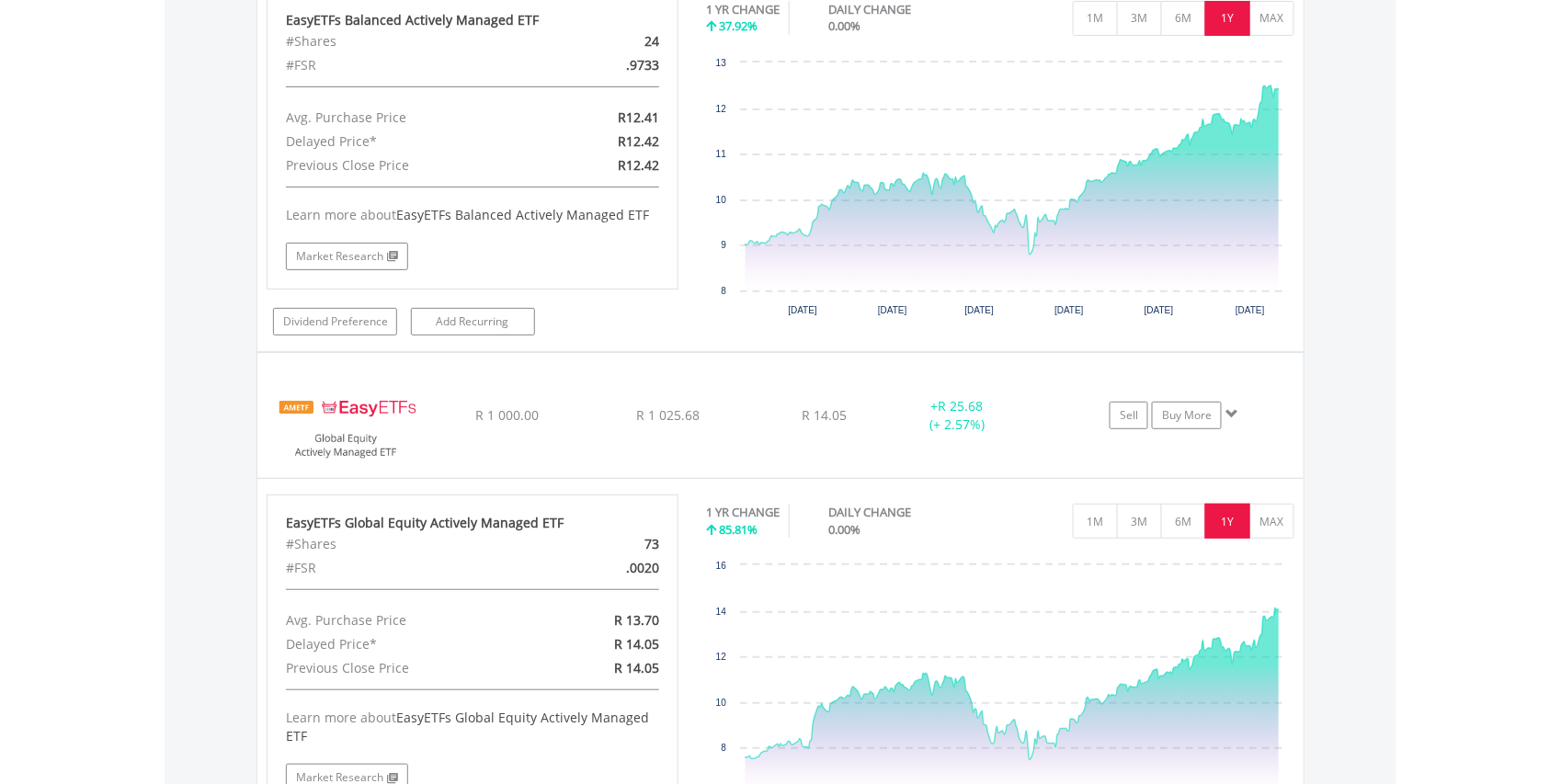
scroll to position [4776, 0]
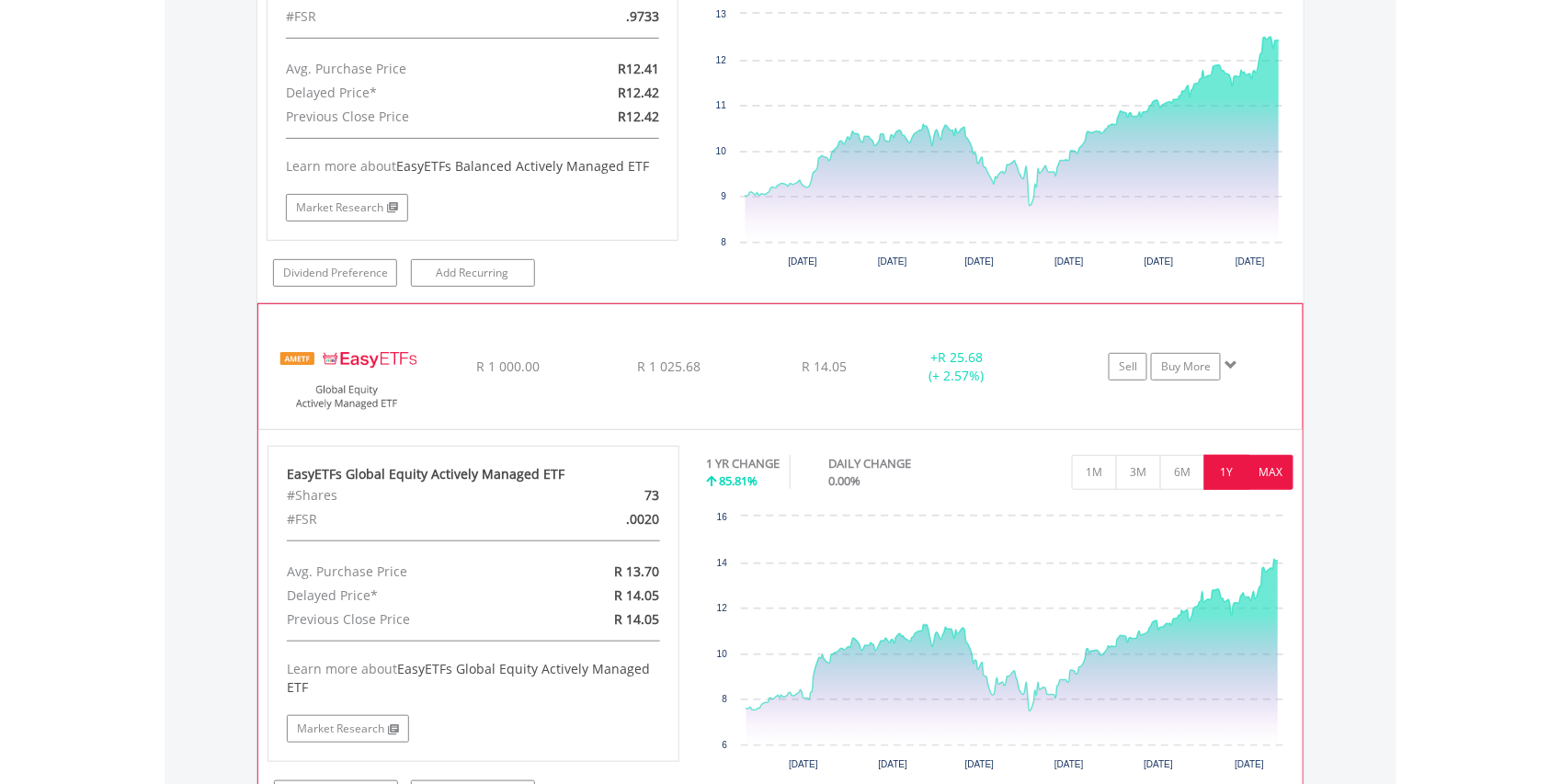
click at [1270, 490] on button "MAX" at bounding box center [1270, 472] width 46 height 35
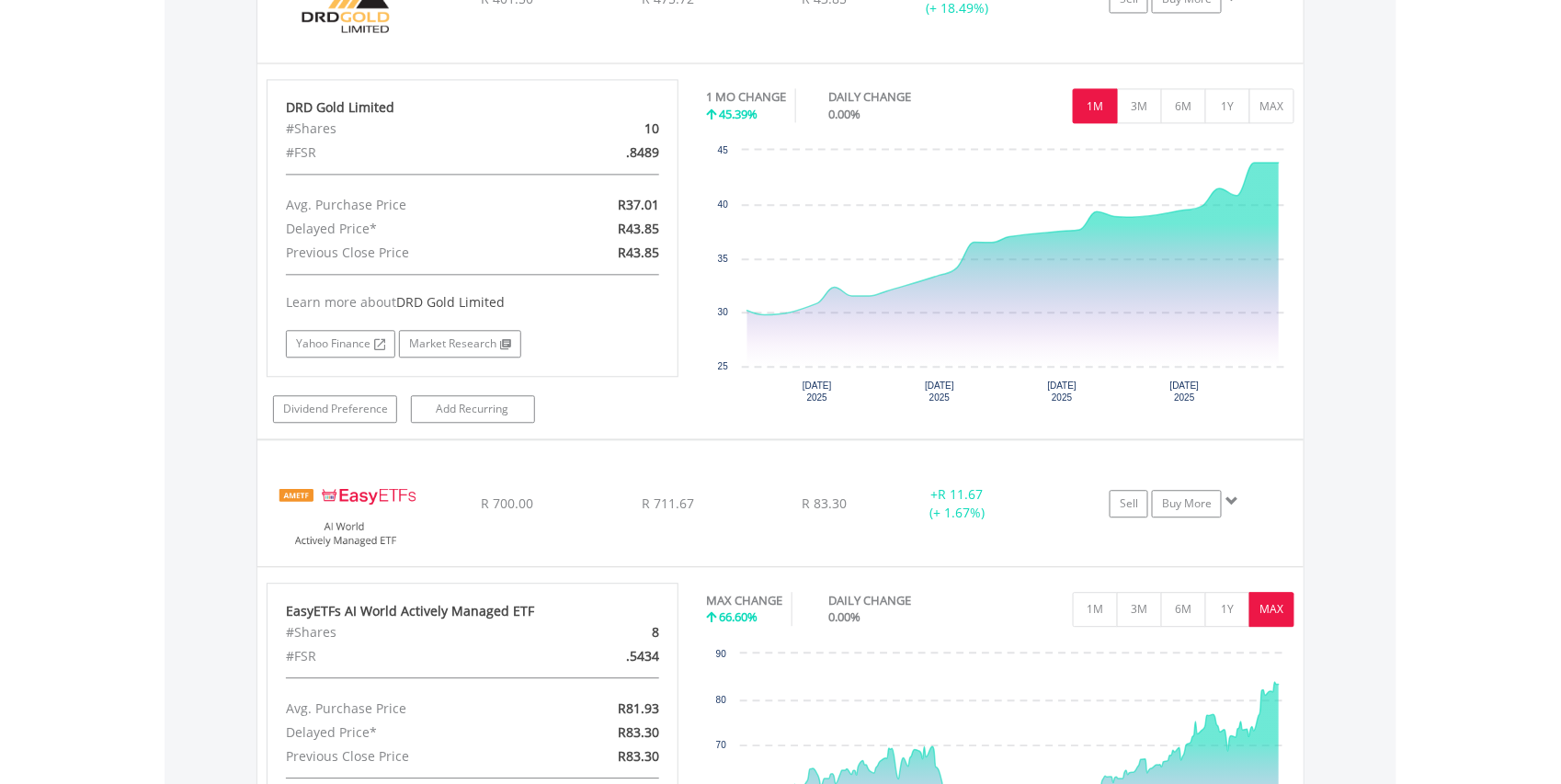
scroll to position [3551, 0]
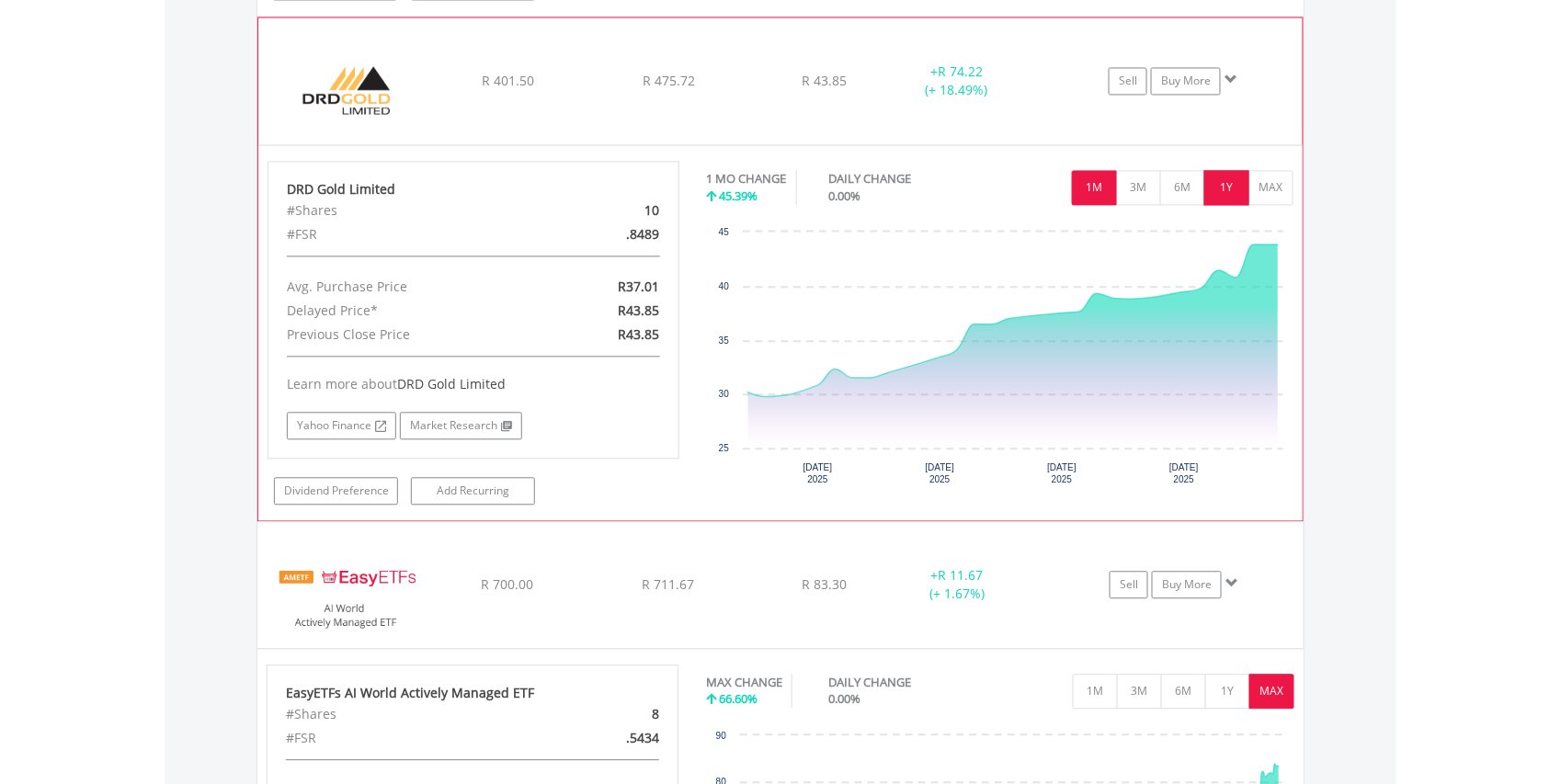
click at [1230, 192] on button "1Y" at bounding box center [1227, 188] width 46 height 35
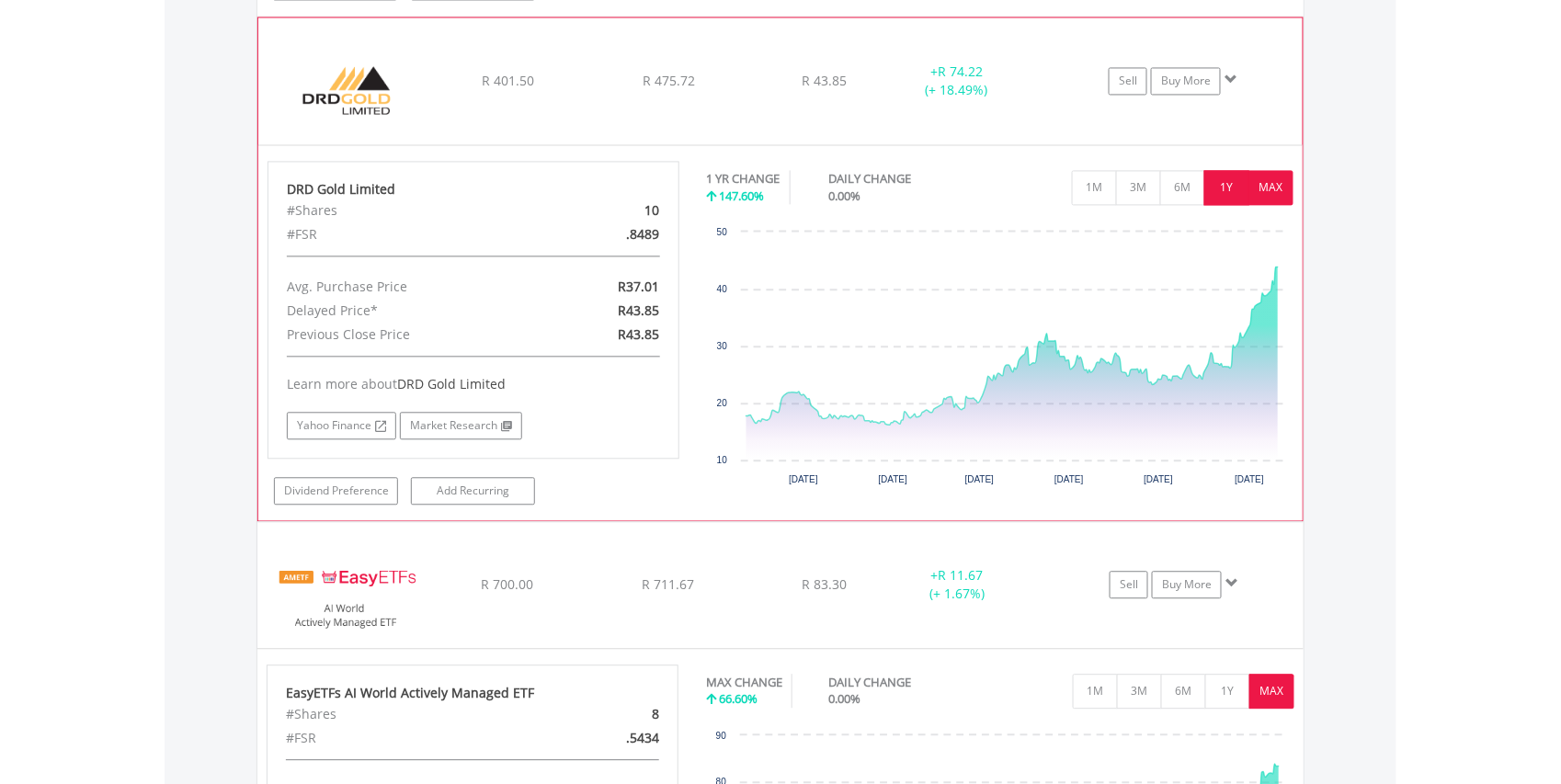
click at [1273, 189] on button "MAX" at bounding box center [1270, 188] width 46 height 35
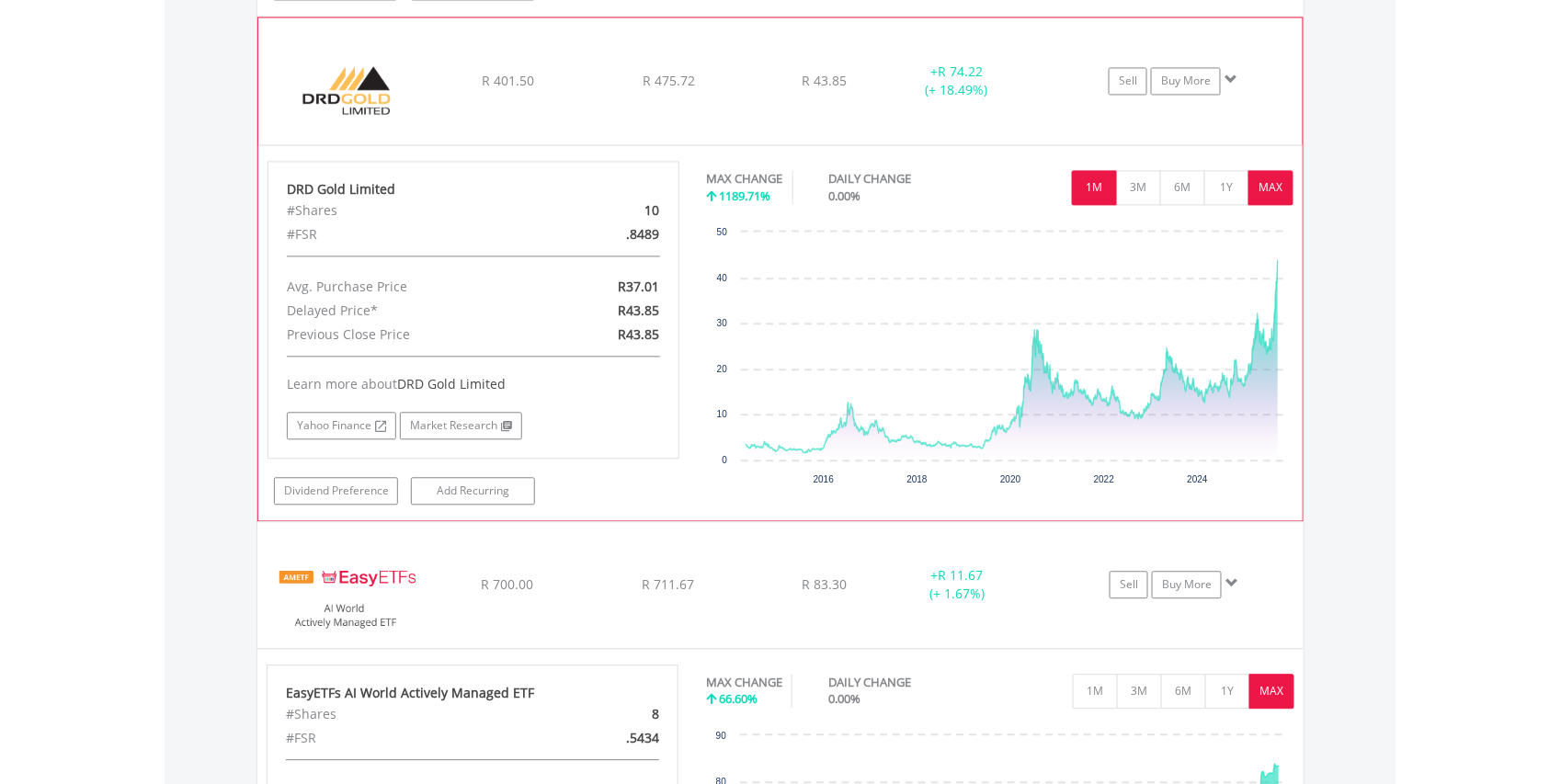
click at [1094, 196] on button "1M" at bounding box center [1094, 188] width 46 height 35
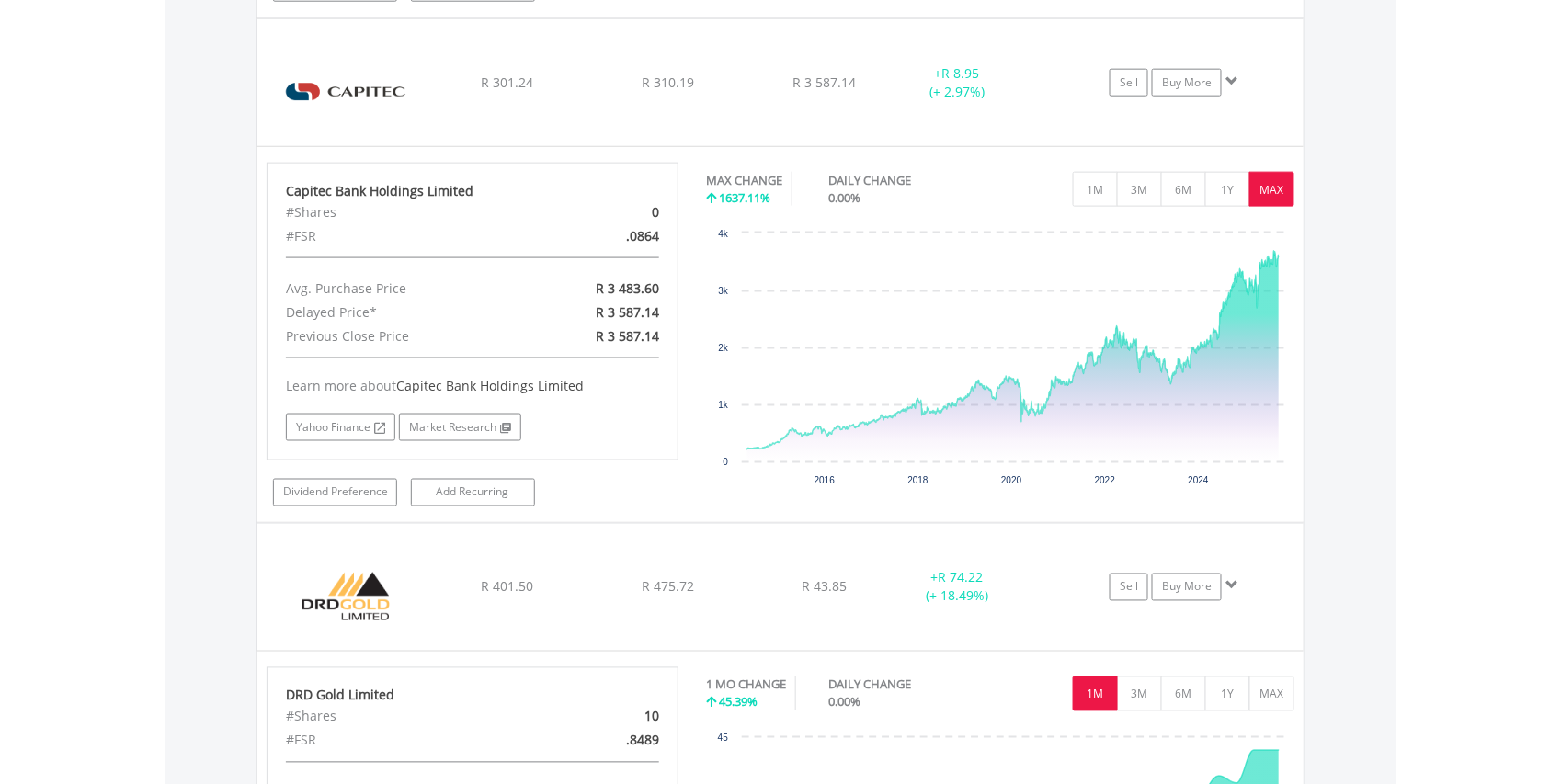
scroll to position [2996, 0]
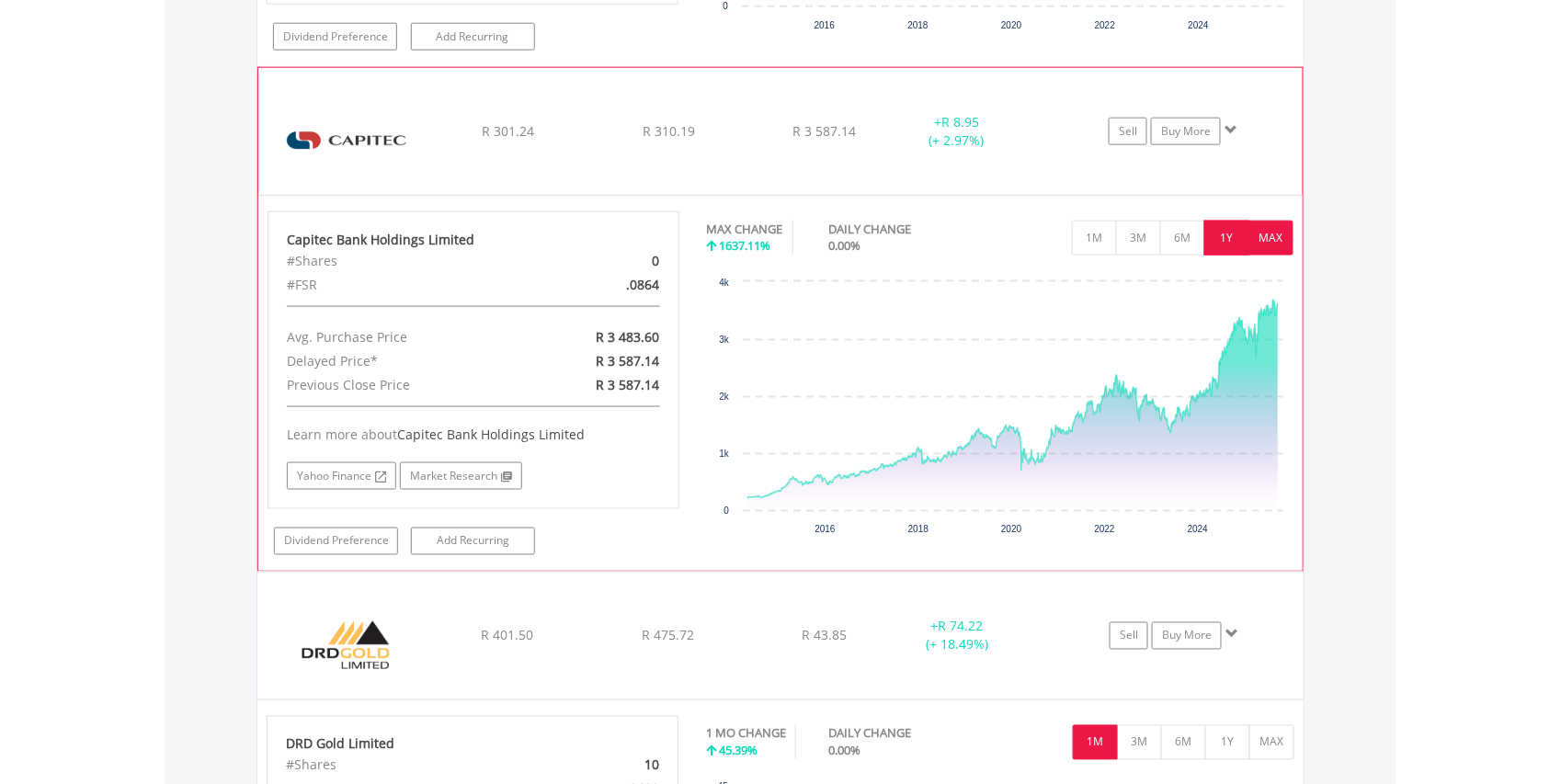
click at [1222, 229] on button "1Y" at bounding box center [1227, 238] width 46 height 35
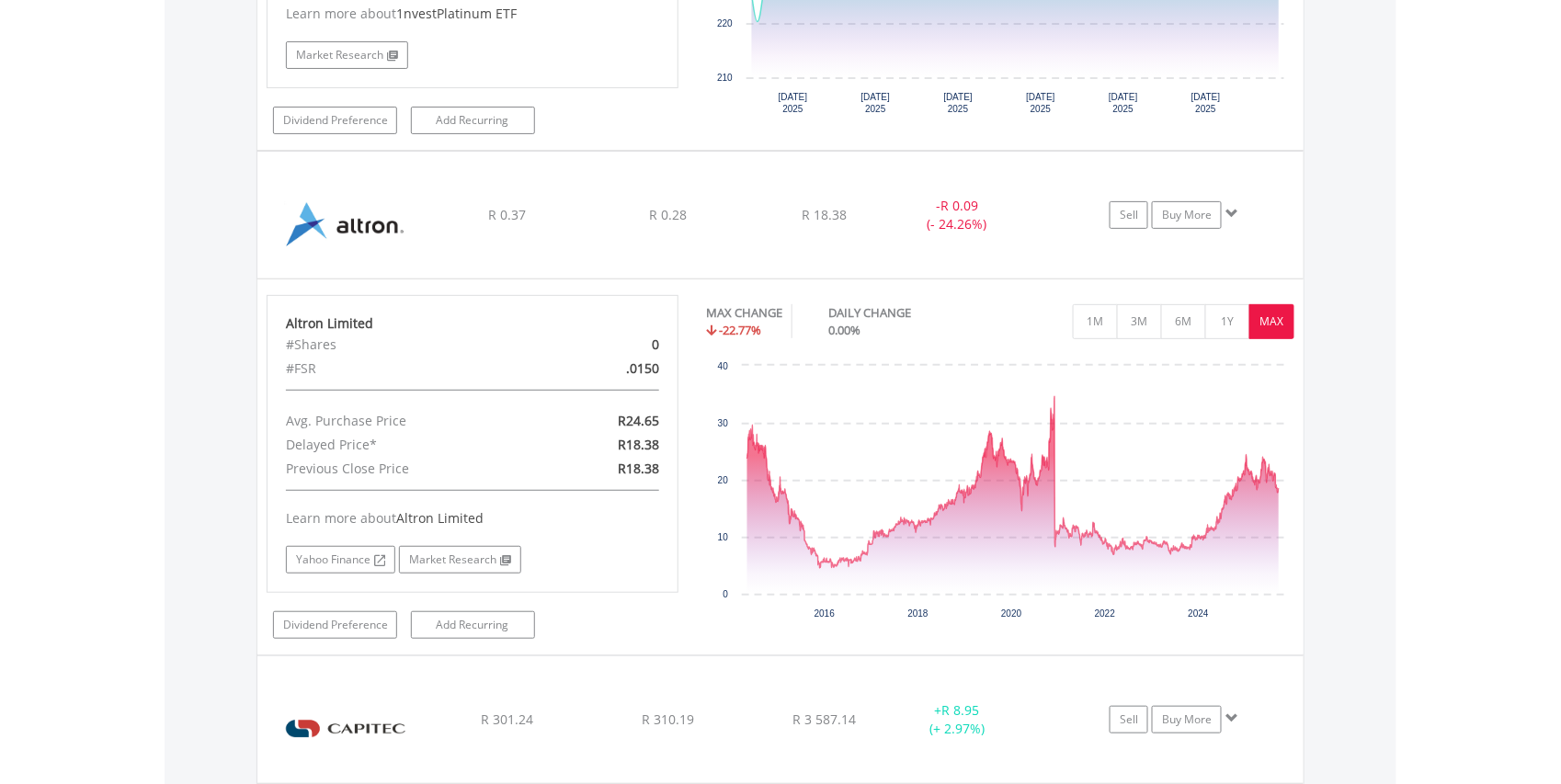
scroll to position [2392, 0]
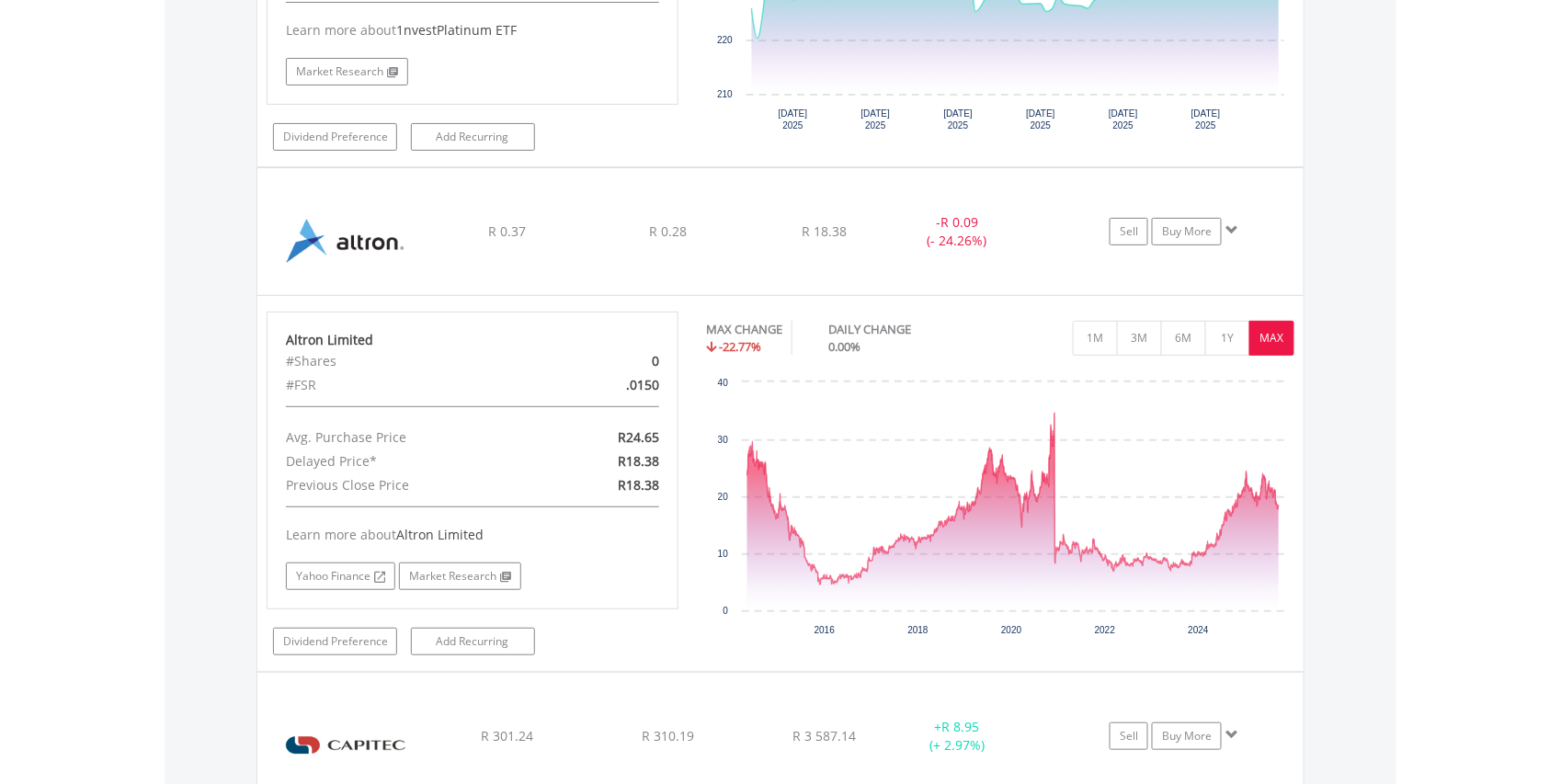
scroll to position [176, 350]
click at [373, 248] on img at bounding box center [346, 240] width 158 height 100
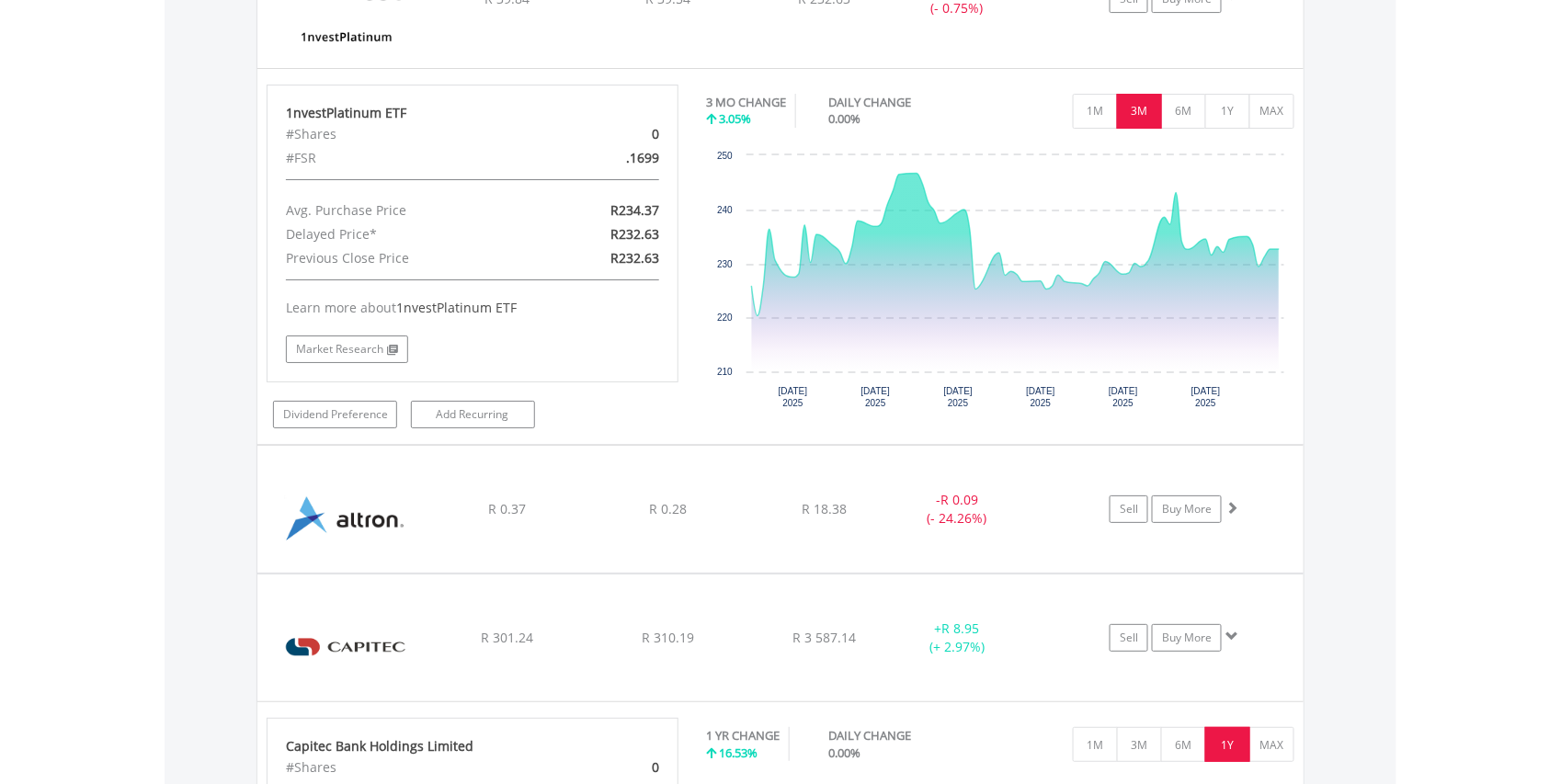
scroll to position [1950, 0]
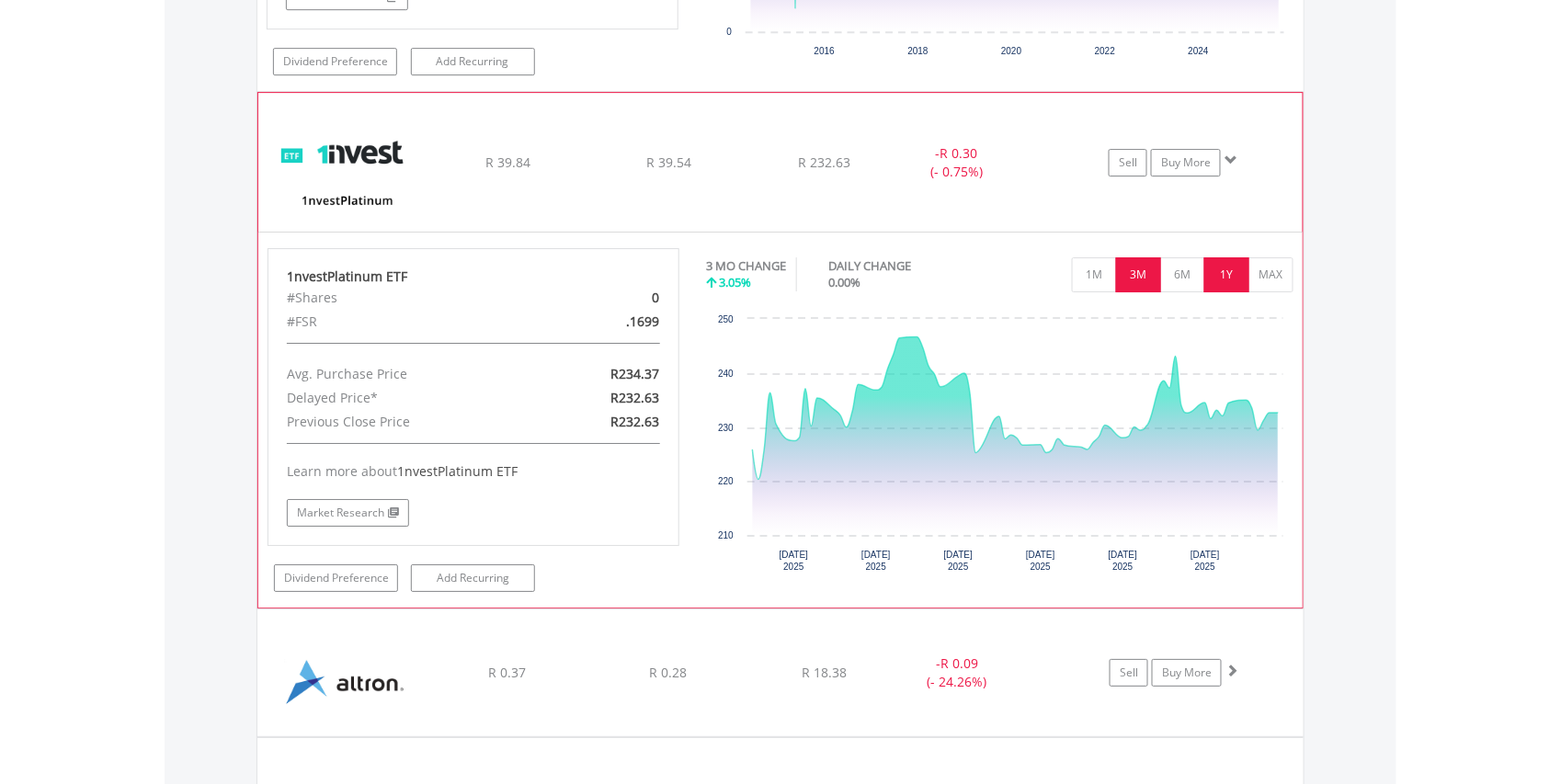
click at [1226, 263] on button "1Y" at bounding box center [1227, 275] width 46 height 35
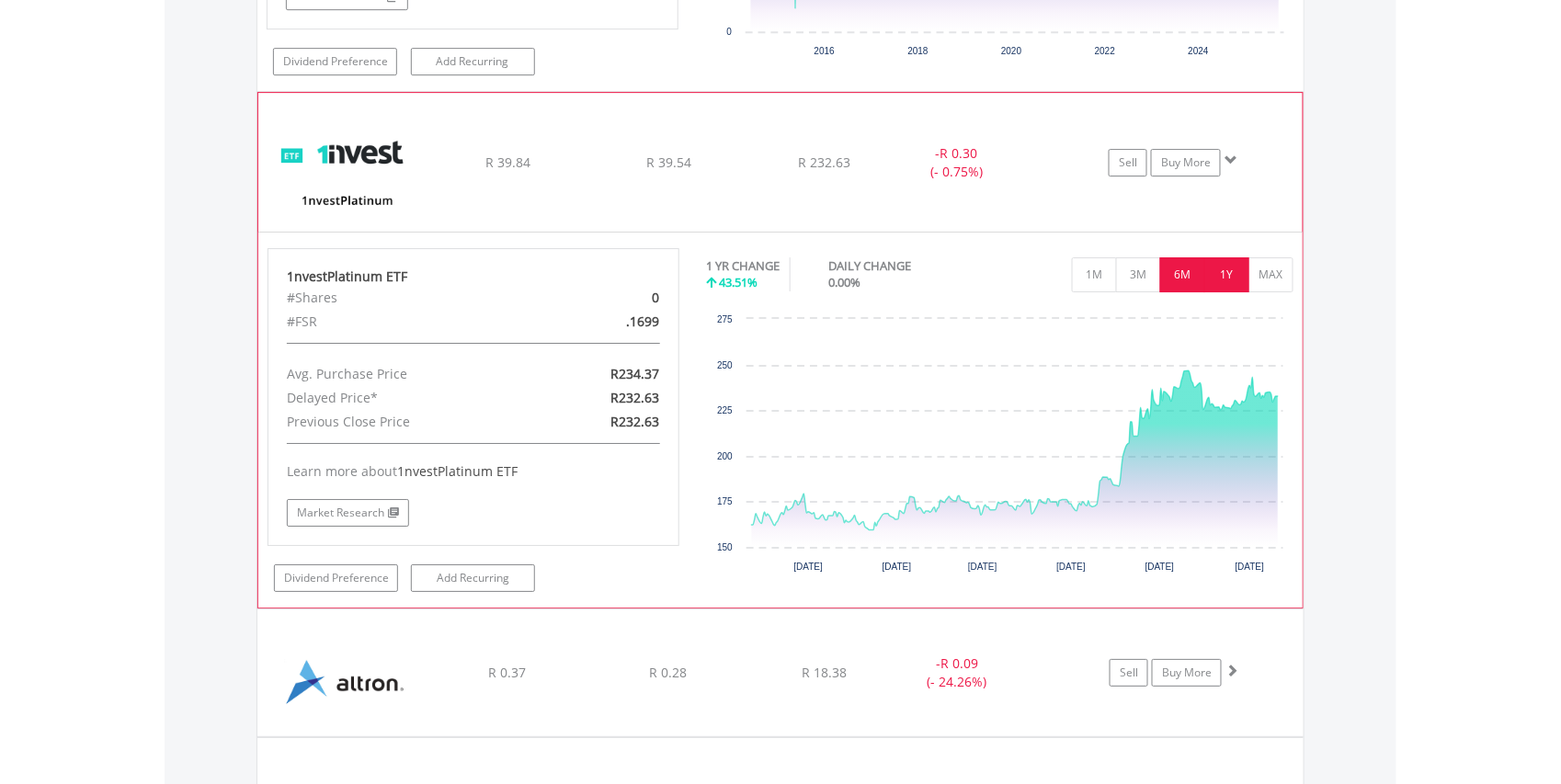
click at [1182, 276] on button "6M" at bounding box center [1182, 275] width 46 height 35
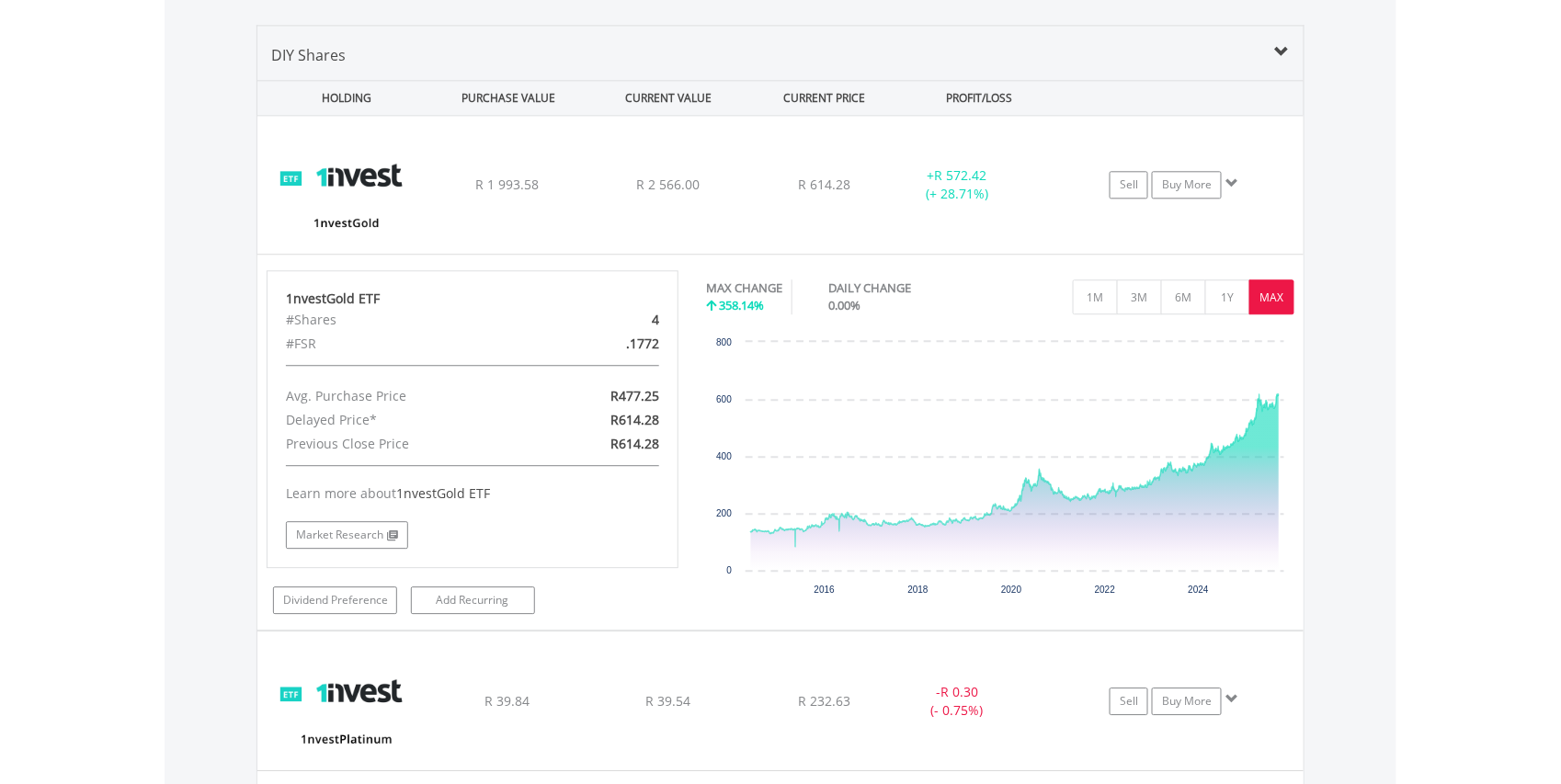
scroll to position [1345, 0]
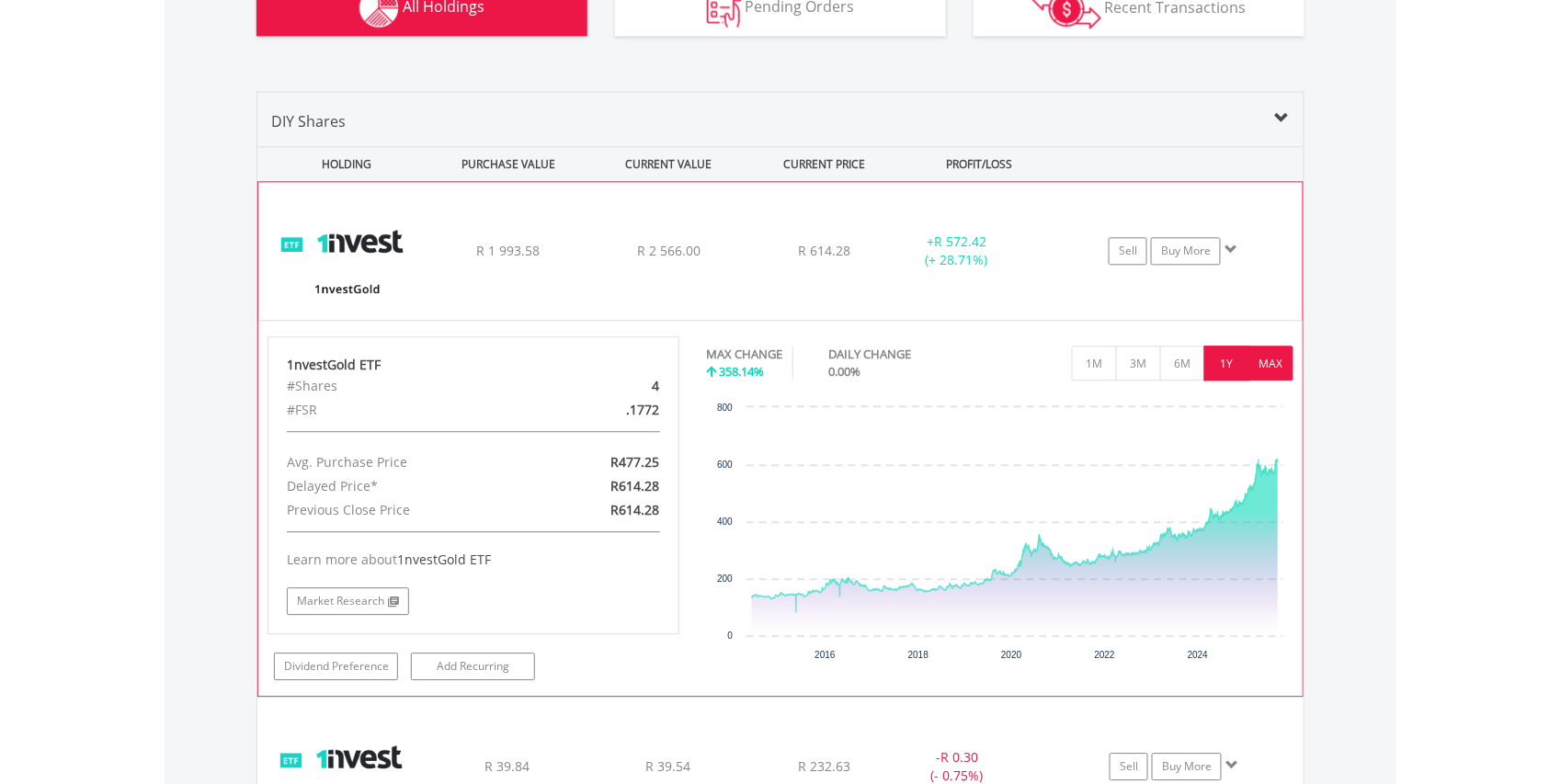
click at [1227, 360] on button "1Y" at bounding box center [1227, 363] width 46 height 35
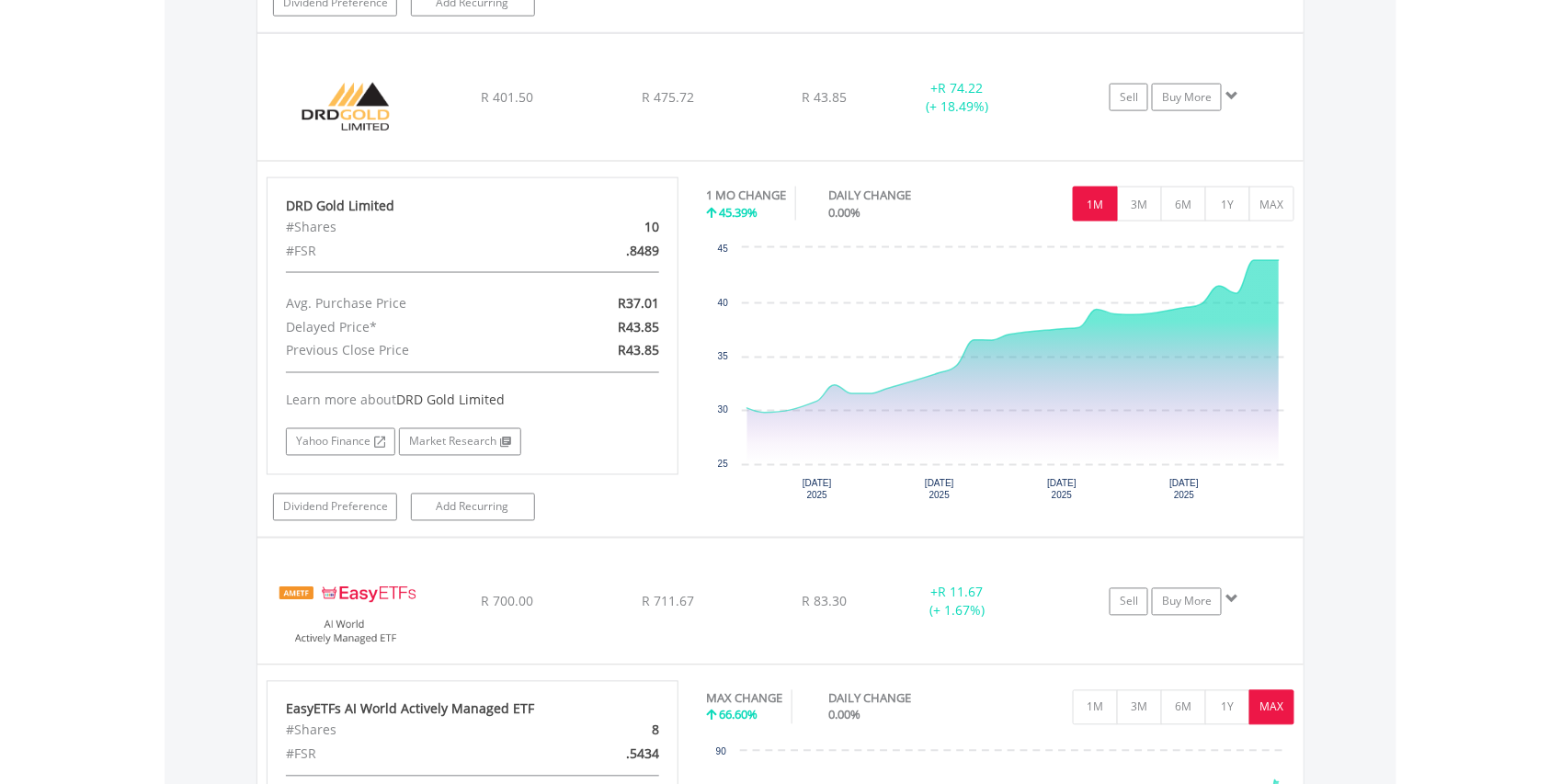
scroll to position [3208, 0]
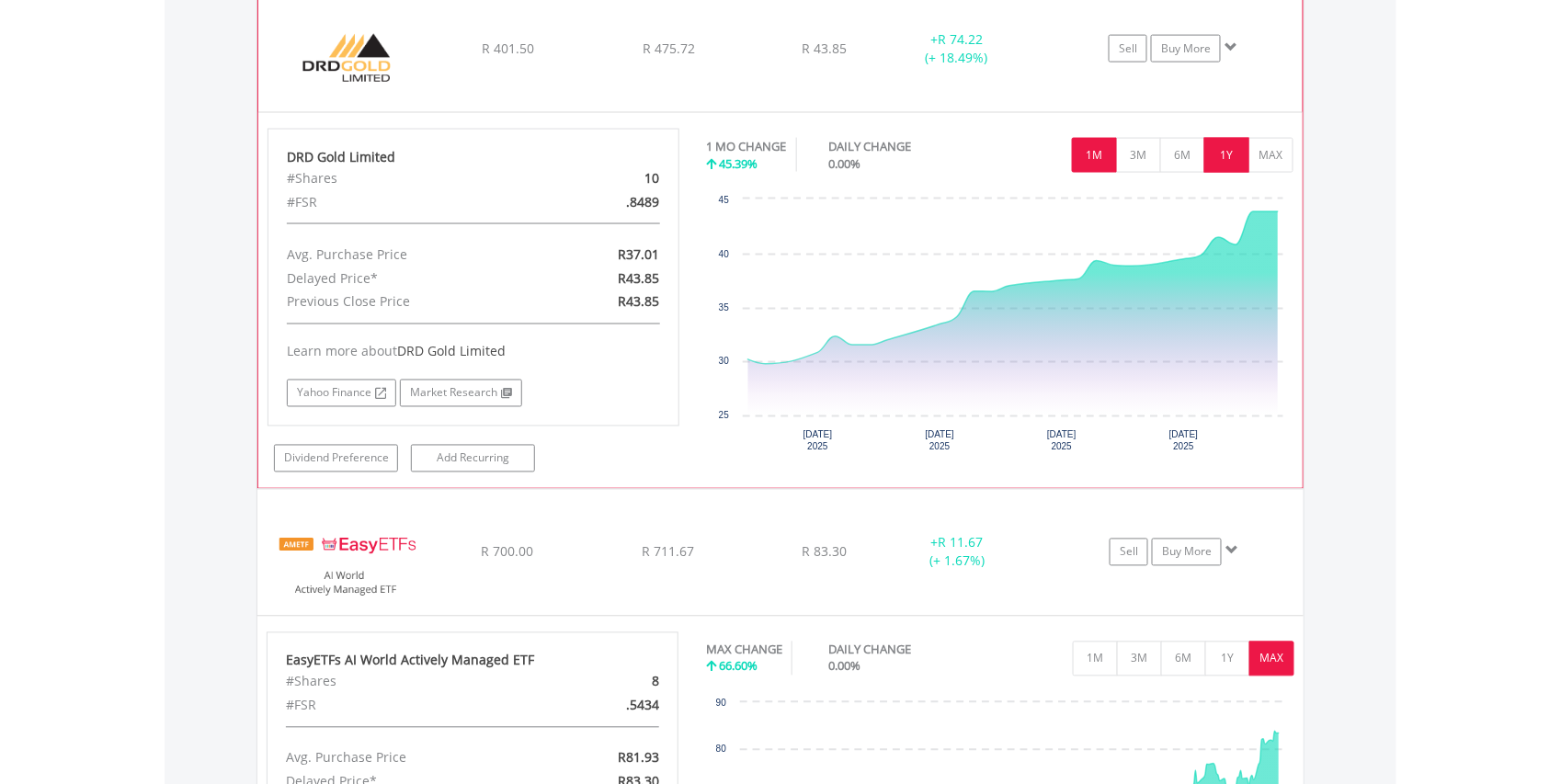
click at [1230, 162] on button "1Y" at bounding box center [1227, 155] width 46 height 35
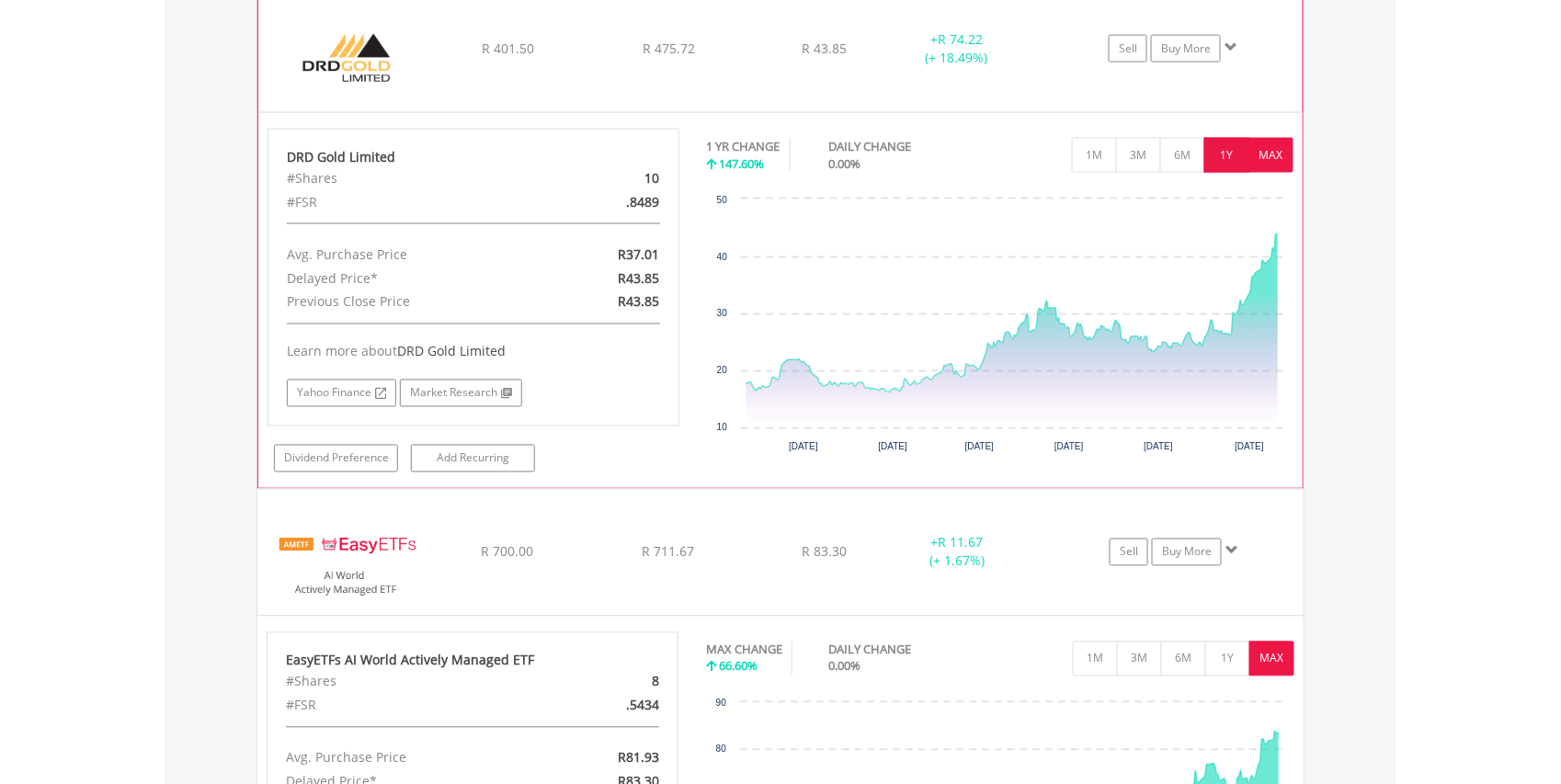
click at [1274, 159] on button "MAX" at bounding box center [1270, 155] width 46 height 35
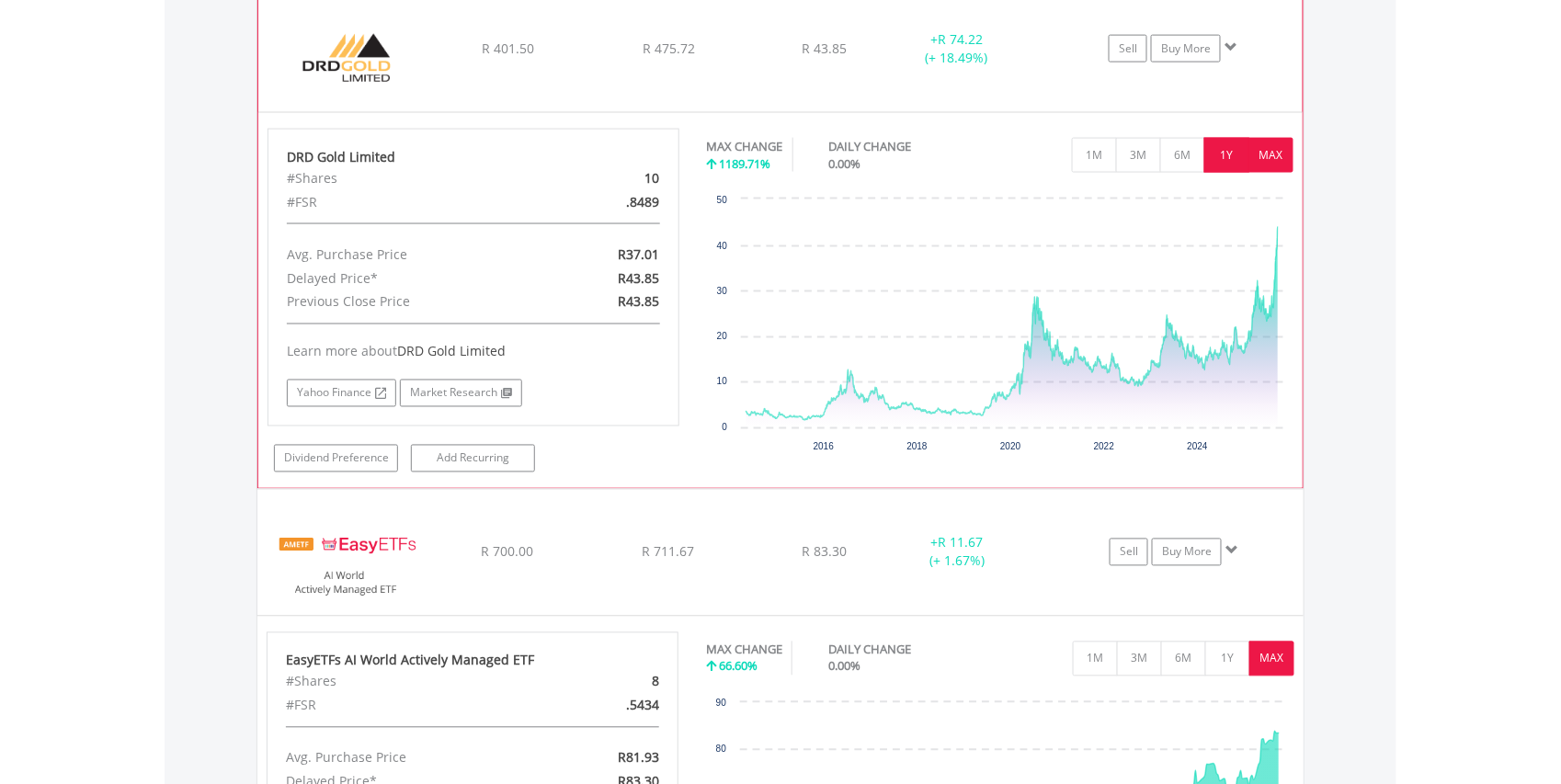
click at [1227, 166] on button "1Y" at bounding box center [1227, 155] width 46 height 35
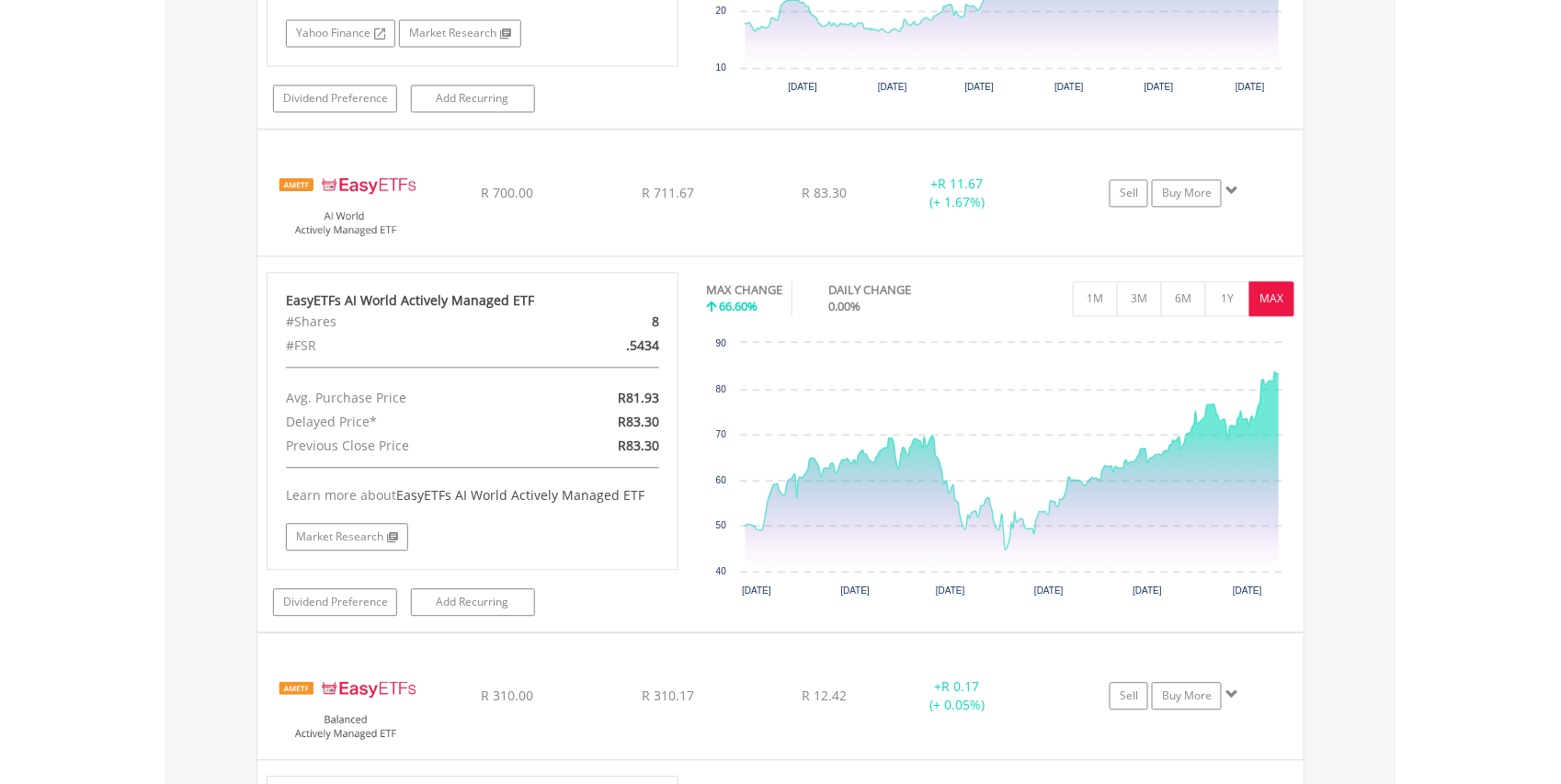
scroll to position [3617, 0]
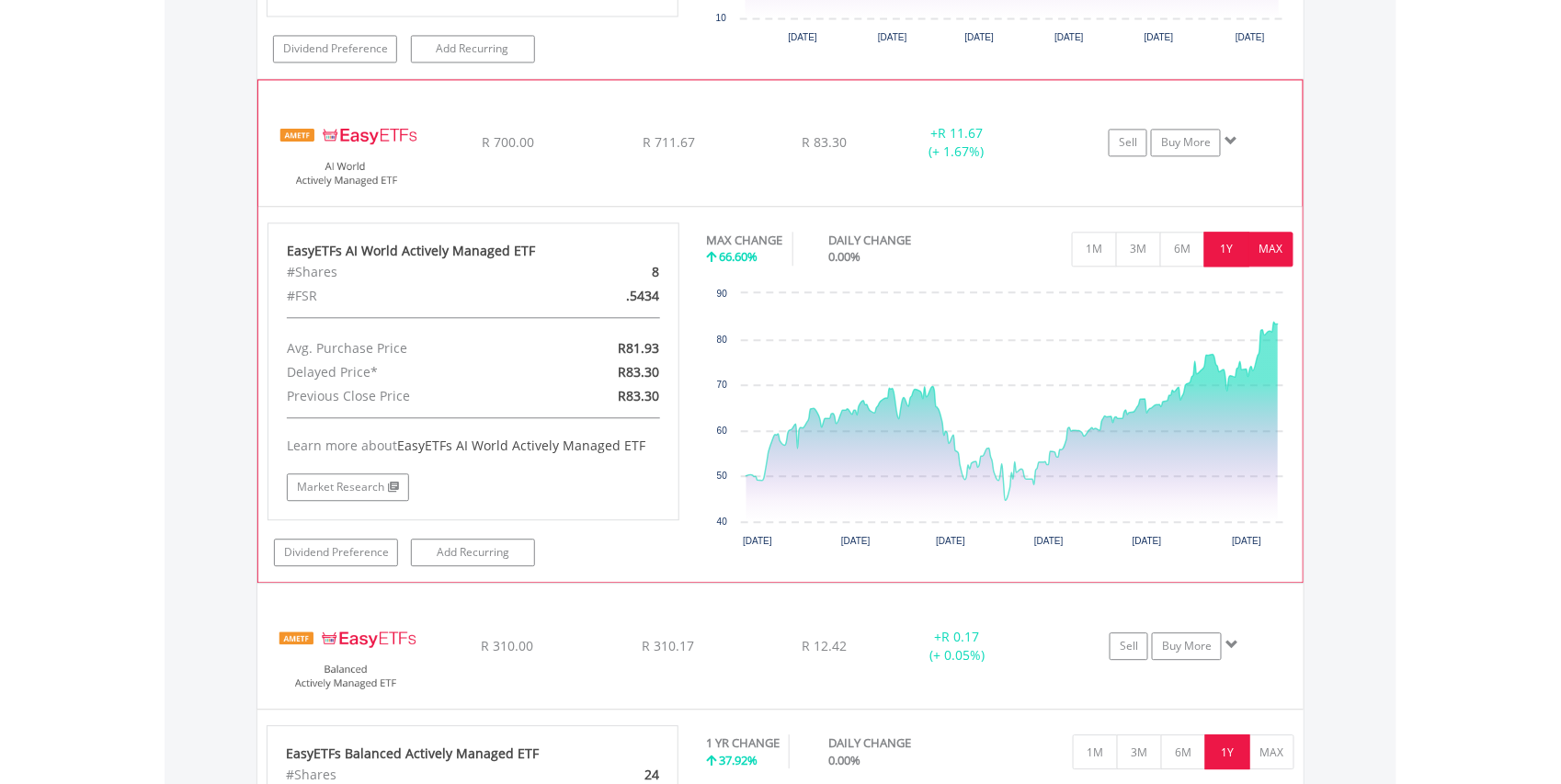
click at [1223, 251] on button "1Y" at bounding box center [1227, 249] width 46 height 35
click at [1087, 256] on button "1M" at bounding box center [1094, 249] width 46 height 35
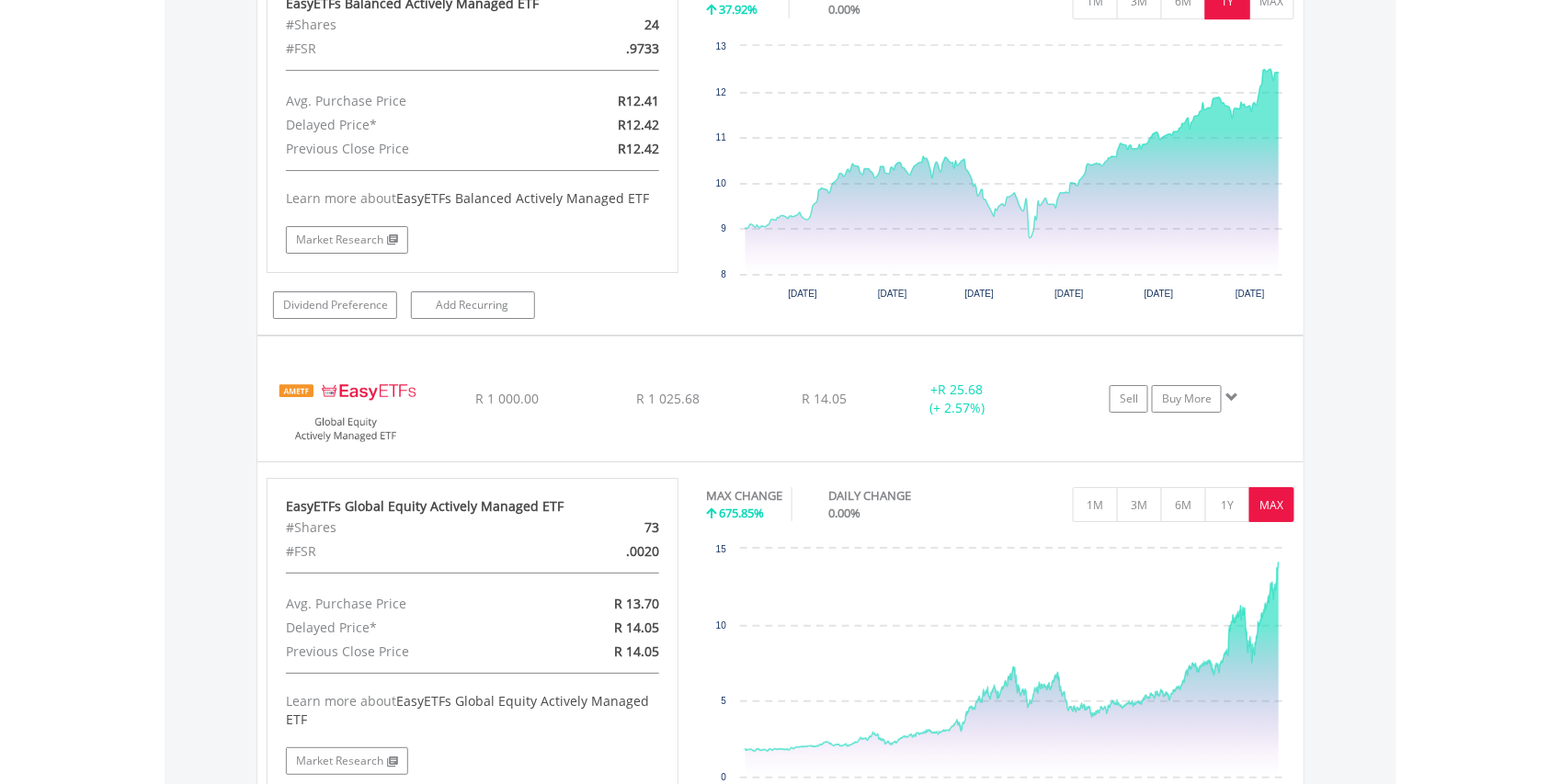
scroll to position [4531, 0]
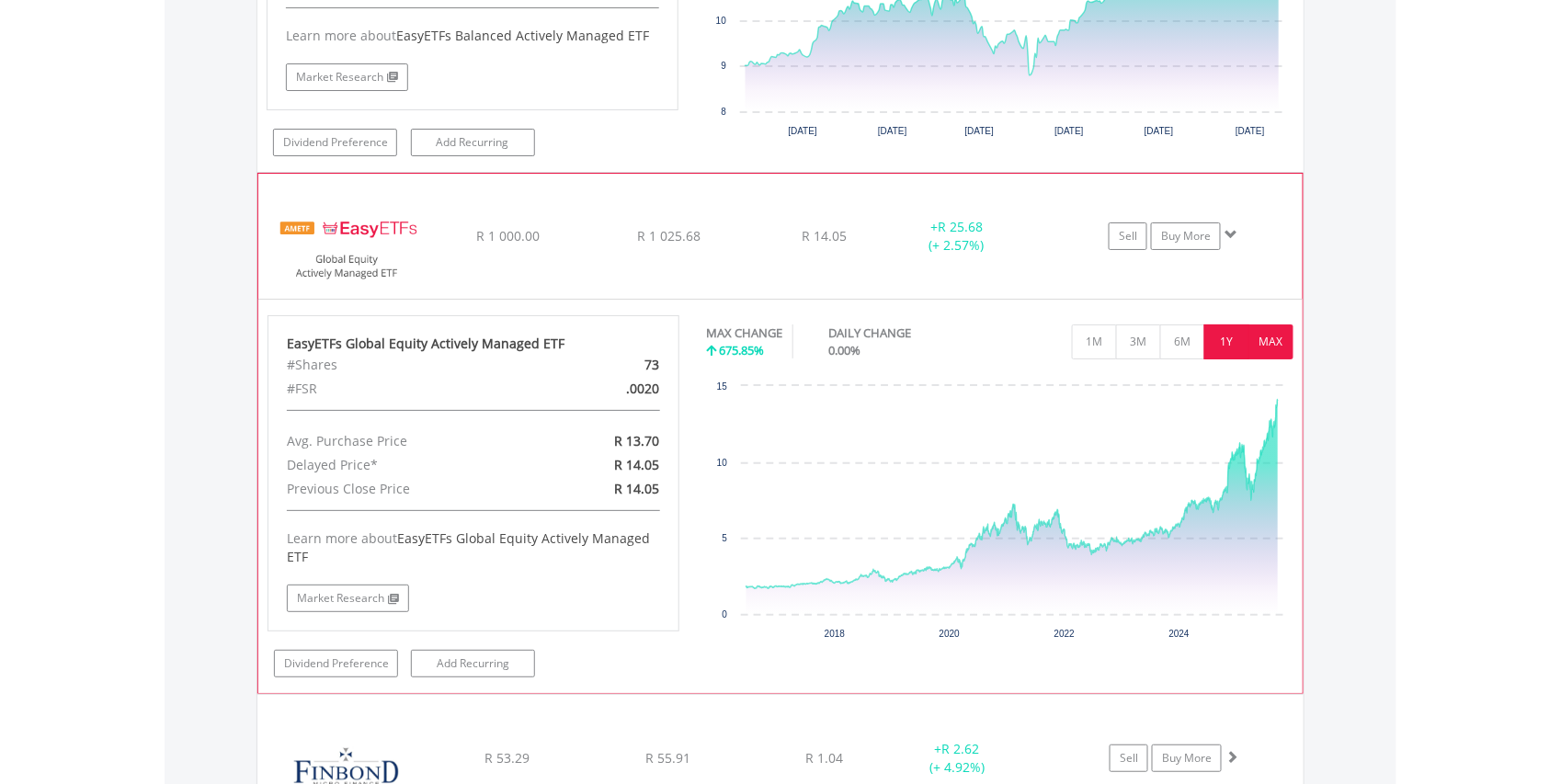
click at [1230, 358] on button "1Y" at bounding box center [1227, 342] width 46 height 35
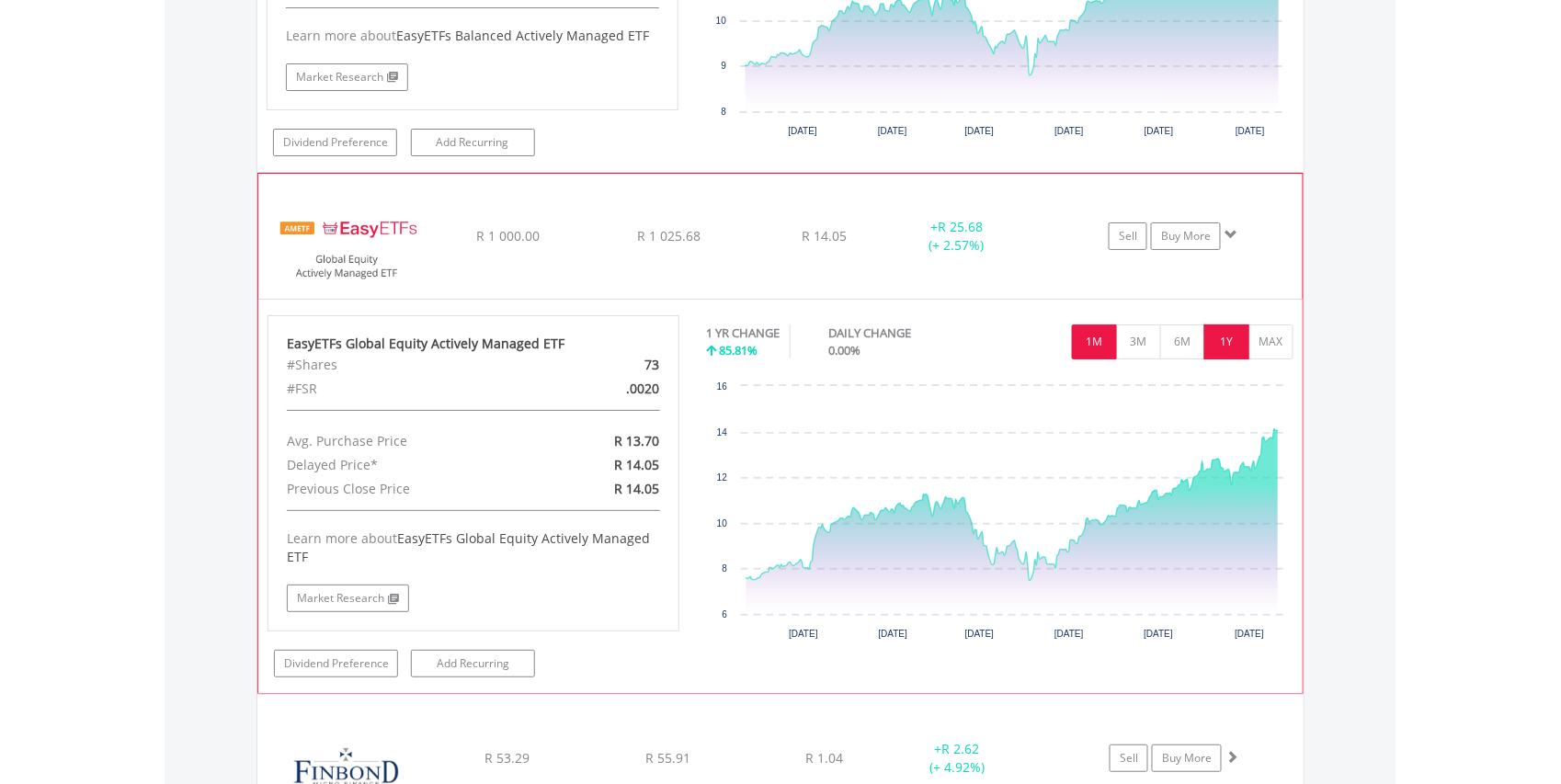
click at [1087, 356] on button "1M" at bounding box center [1094, 342] width 46 height 35
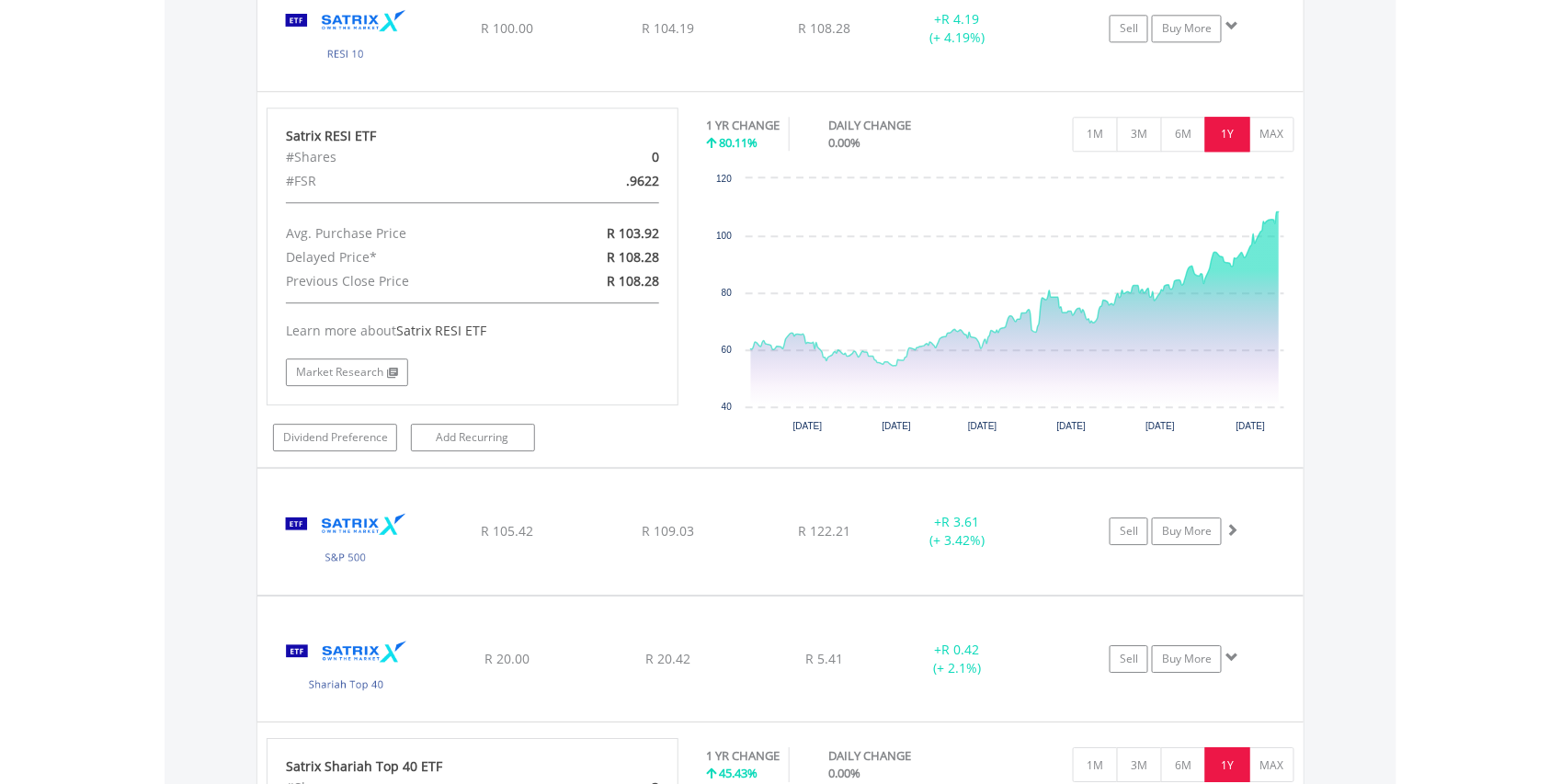
scroll to position [8616, 0]
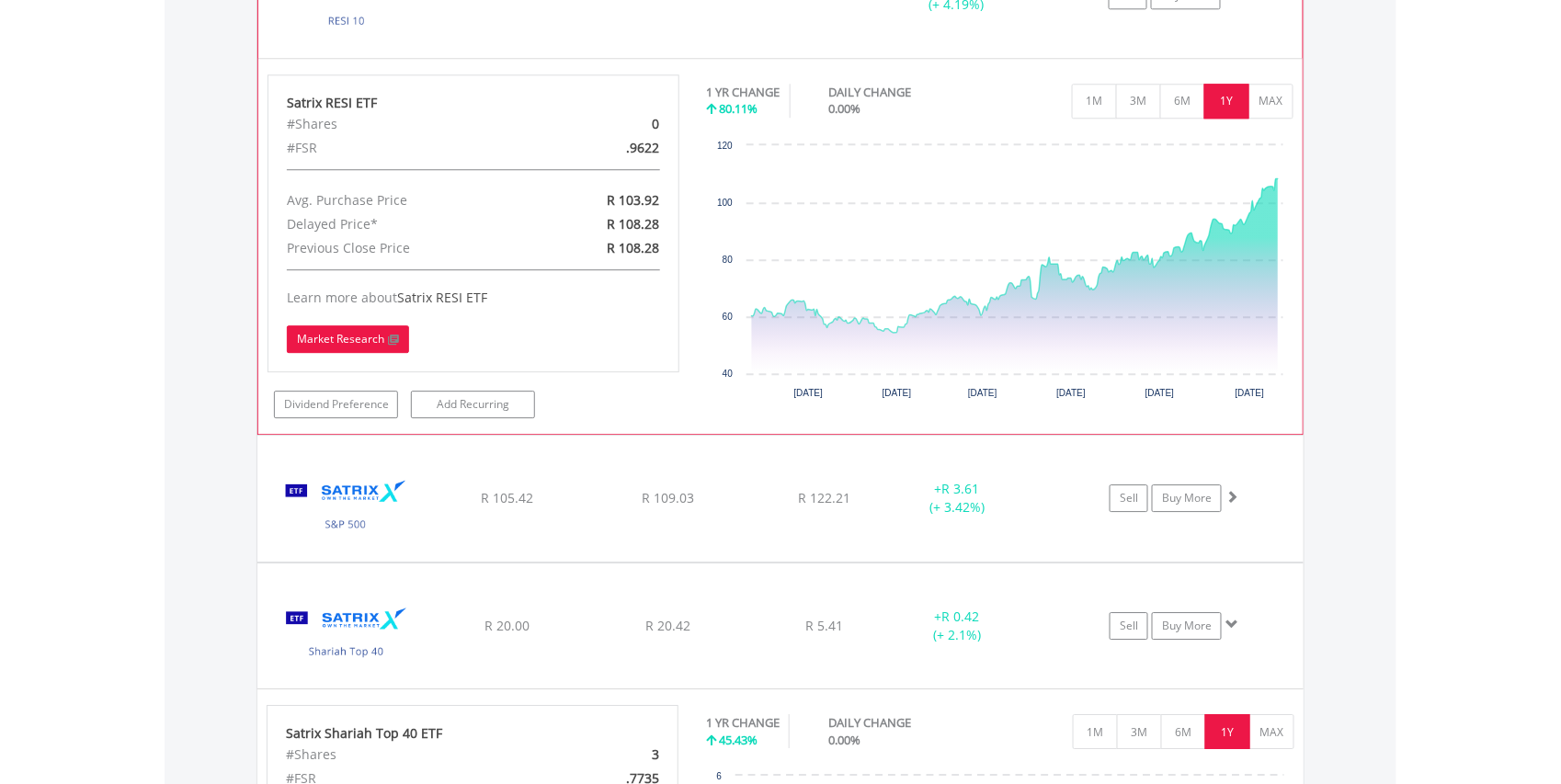
click at [347, 353] on link "Market Research" at bounding box center [348, 339] width 122 height 27
